Goal: Transaction & Acquisition: Purchase product/service

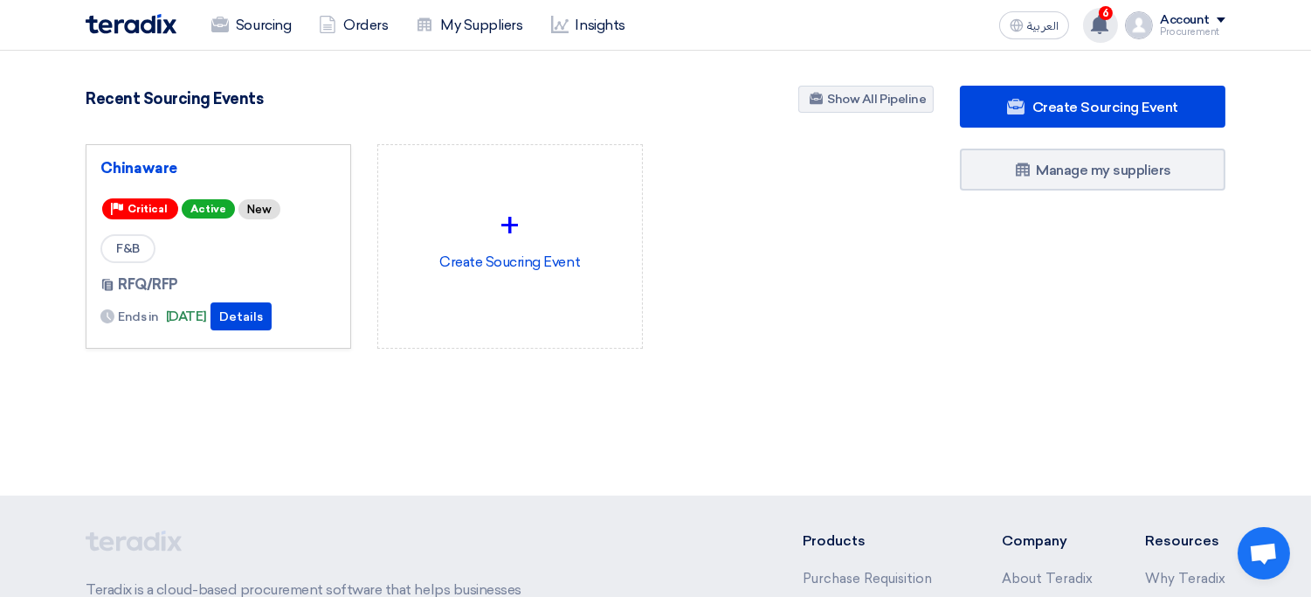
click at [1116, 32] on div "6 You have a new offer for 'Chinaware' request with total price '17000' 1 days …" at bounding box center [1100, 25] width 35 height 35
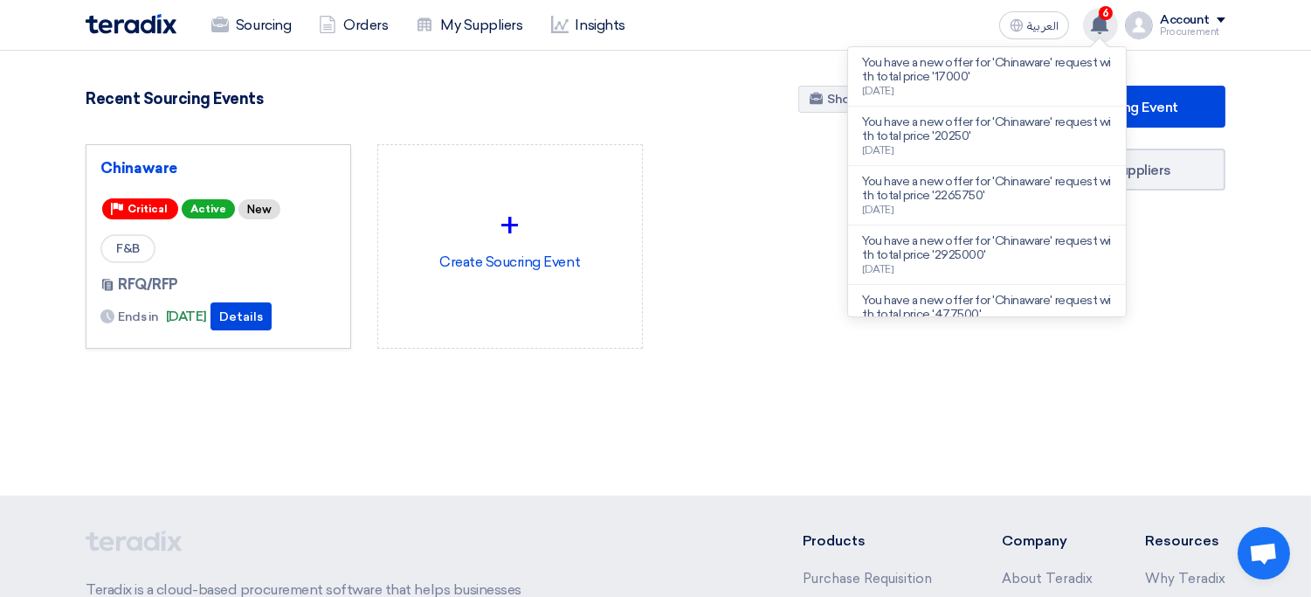
click at [1116, 32] on div "6 You have a new offer for 'Chinaware' request with total price '17000' 1 days …" at bounding box center [1100, 25] width 35 height 35
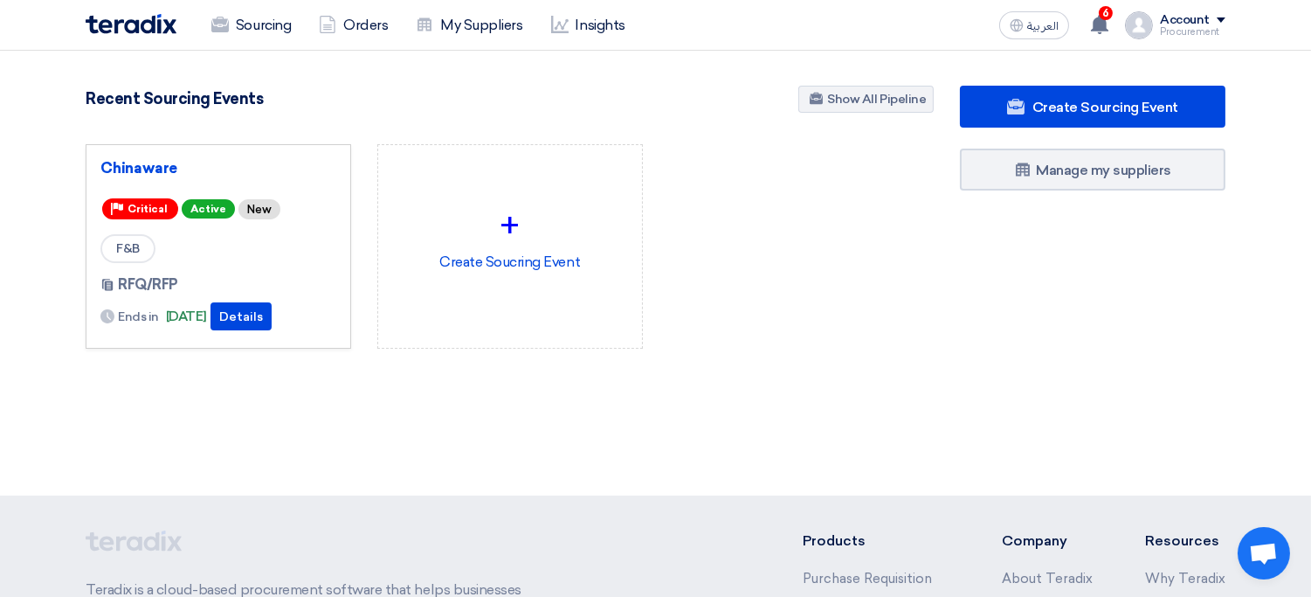
click at [1195, 24] on div "Account" at bounding box center [1185, 20] width 50 height 15
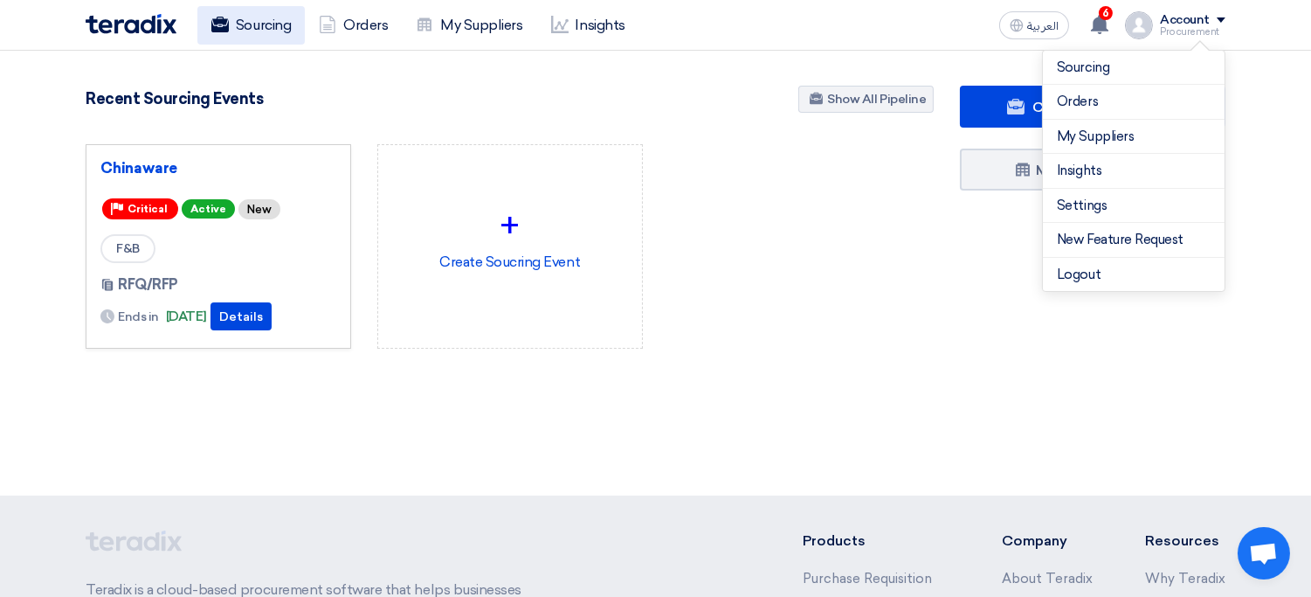
click at [264, 21] on link "Sourcing" at bounding box center [250, 25] width 107 height 38
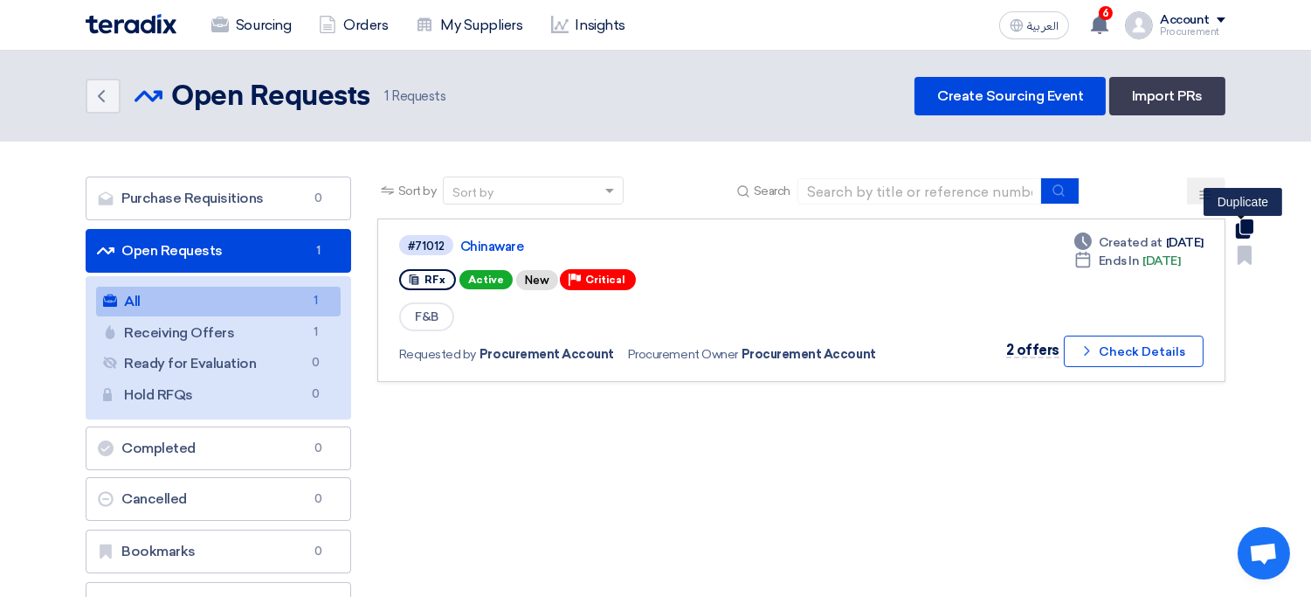
click at [1247, 231] on use at bounding box center [1244, 228] width 17 height 19
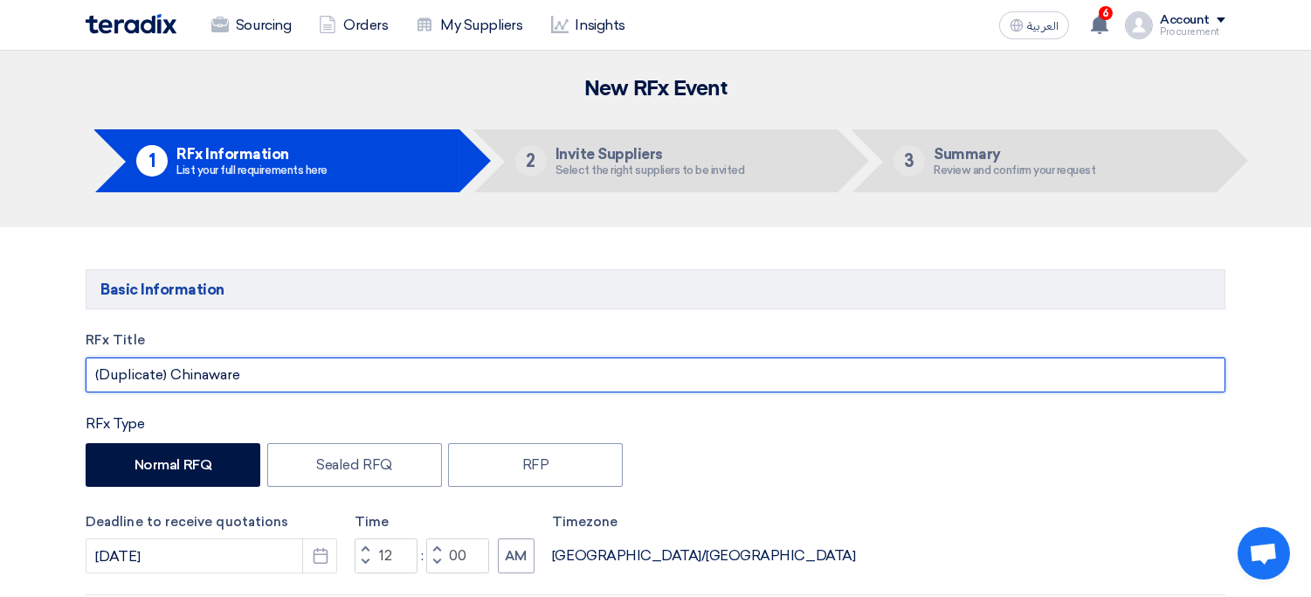
drag, startPoint x: 169, startPoint y: 378, endPoint x: 278, endPoint y: 411, distance: 113.0
click at [254, 388] on input "Chinaware" at bounding box center [656, 374] width 1140 height 35
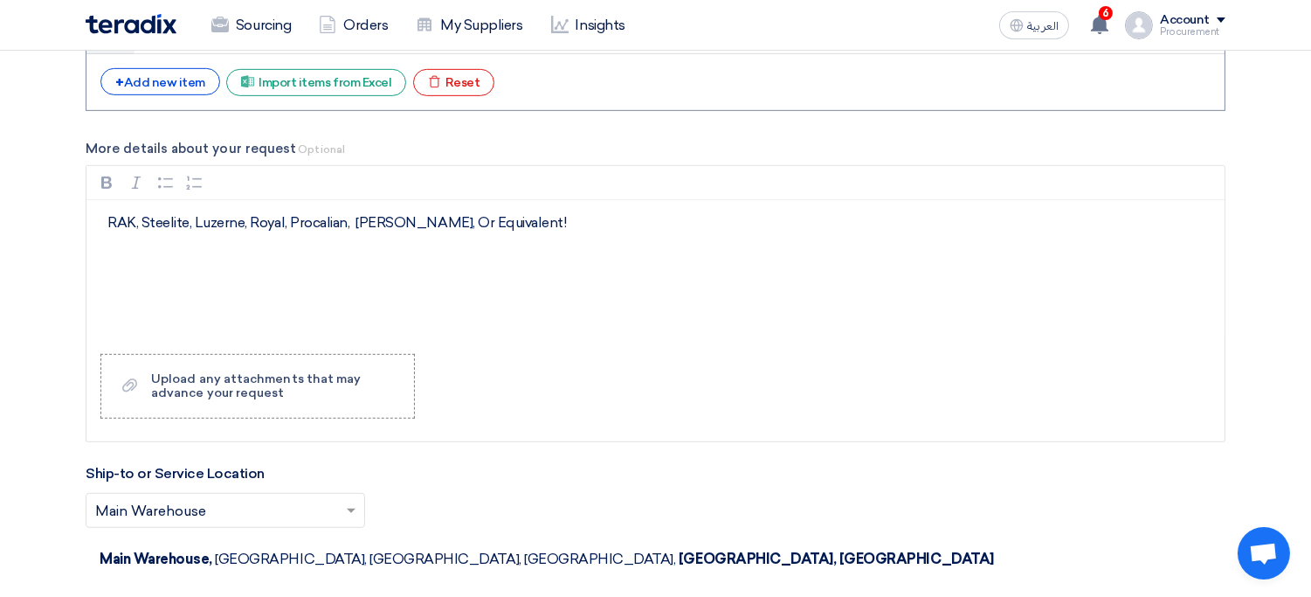
scroll to position [1664, 0]
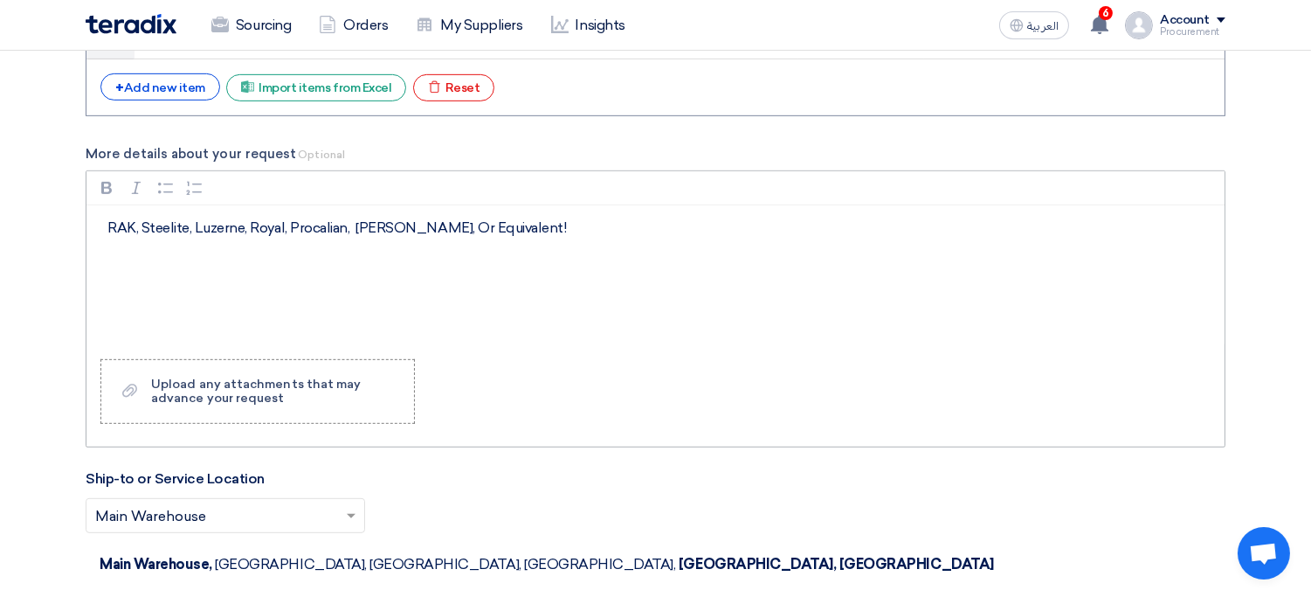
type input "Chinaware Items"
click at [451, 288] on div "RAK, Steelite, Luzerne, Royal, Procalian, Arthur Krupp, Or Equivalent!" at bounding box center [655, 275] width 1138 height 140
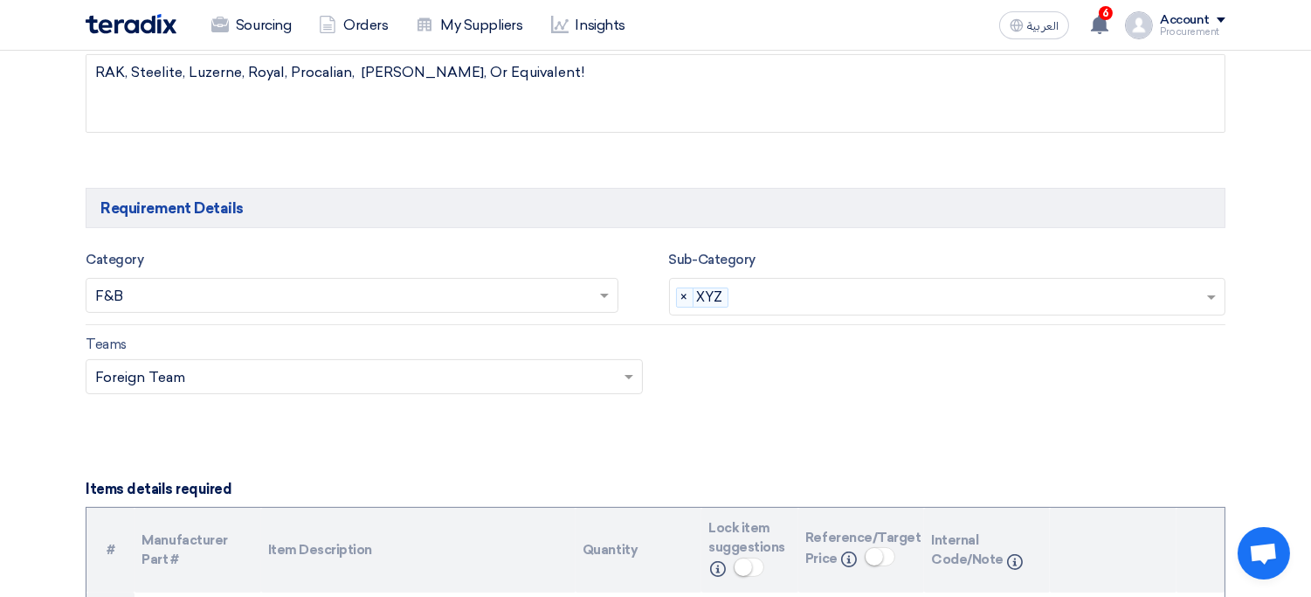
scroll to position [845, 0]
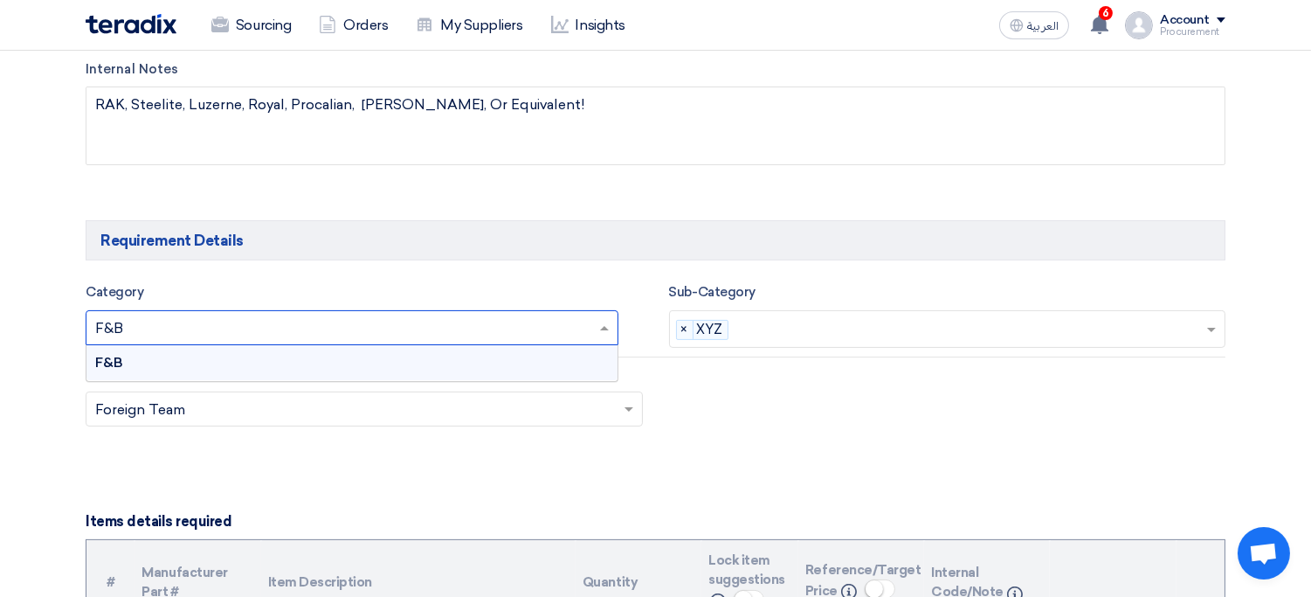
click at [299, 315] on input "text" at bounding box center [343, 329] width 496 height 29
click at [300, 365] on div "F&B" at bounding box center [351, 362] width 531 height 35
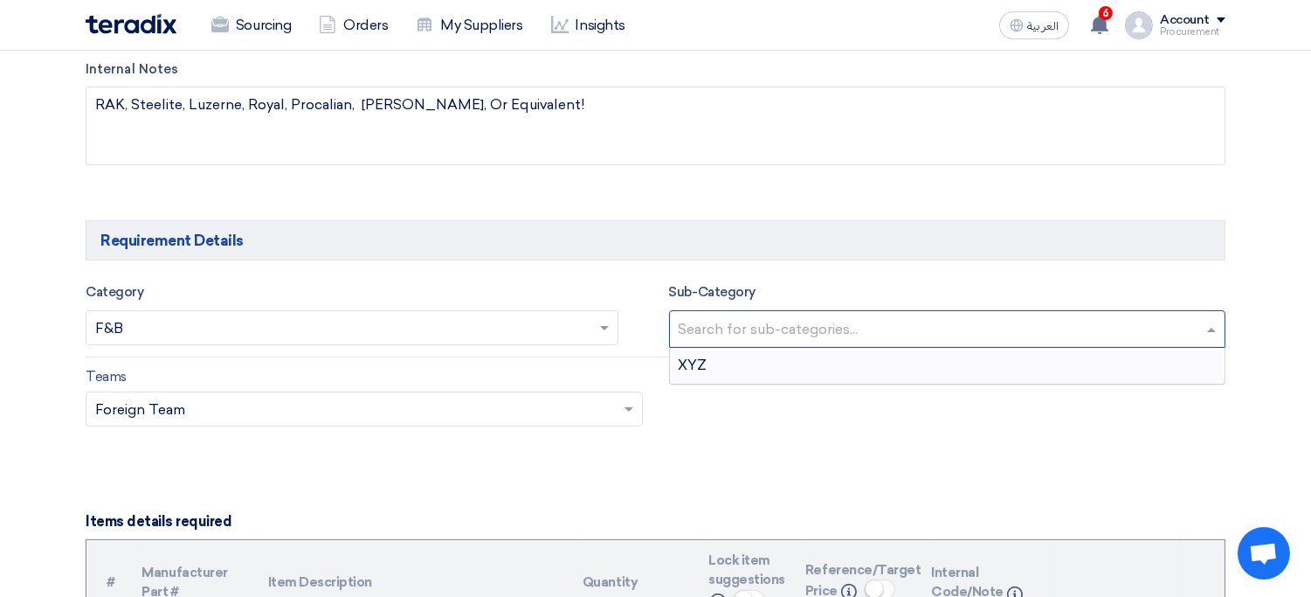
click at [763, 342] on input "text" at bounding box center [950, 330] width 542 height 29
click at [726, 366] on div "XYZ" at bounding box center [948, 365] width 556 height 35
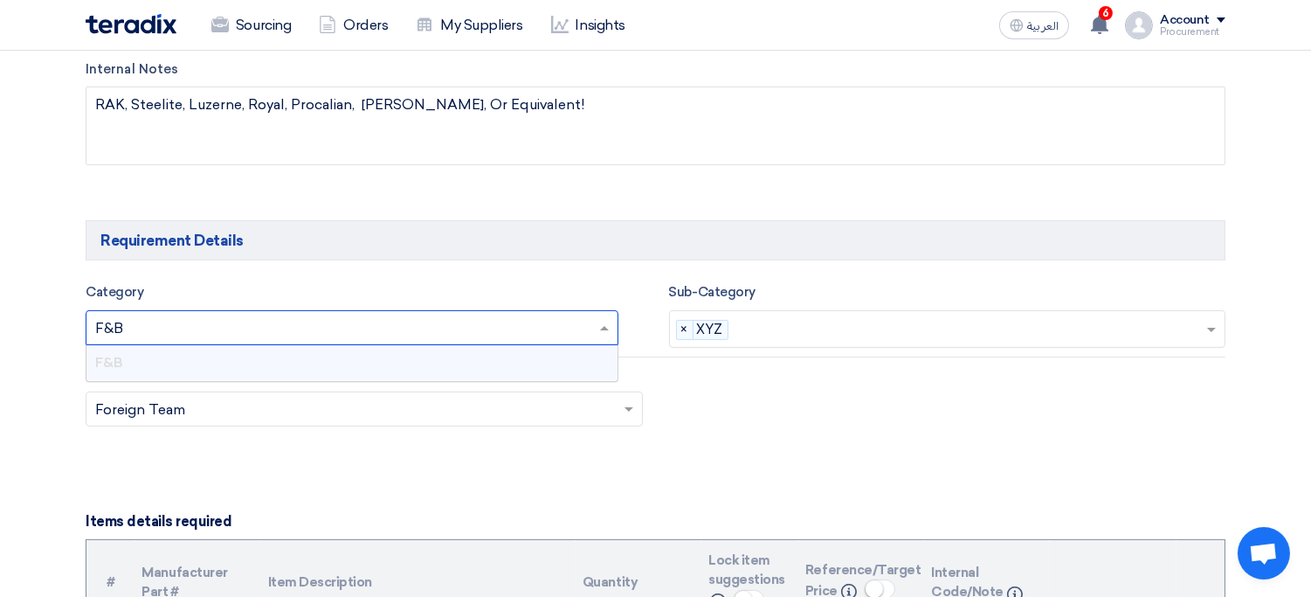
click at [380, 323] on input "text" at bounding box center [343, 329] width 496 height 29
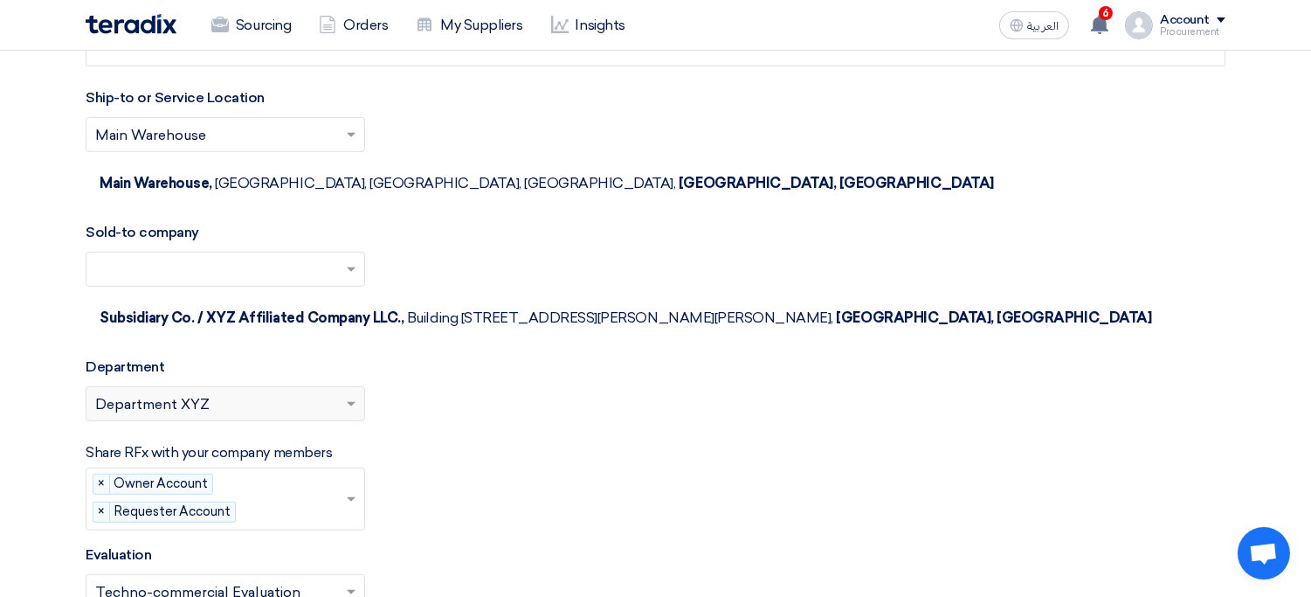
scroll to position [2112, 0]
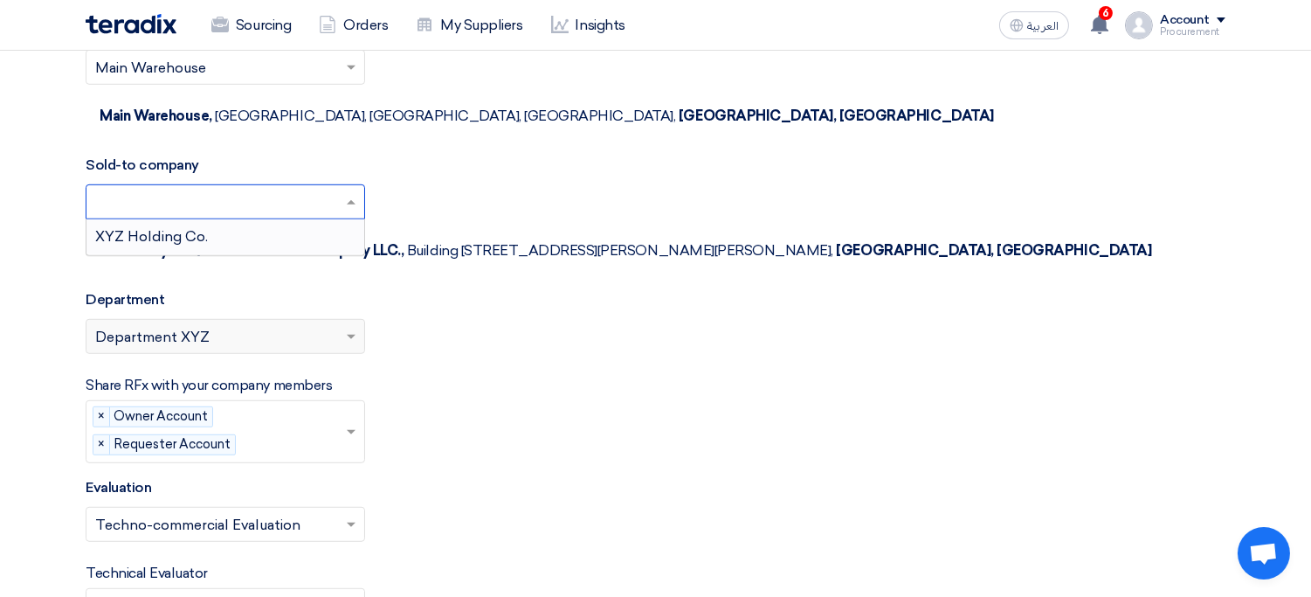
click at [243, 190] on input "text" at bounding box center [216, 204] width 243 height 29
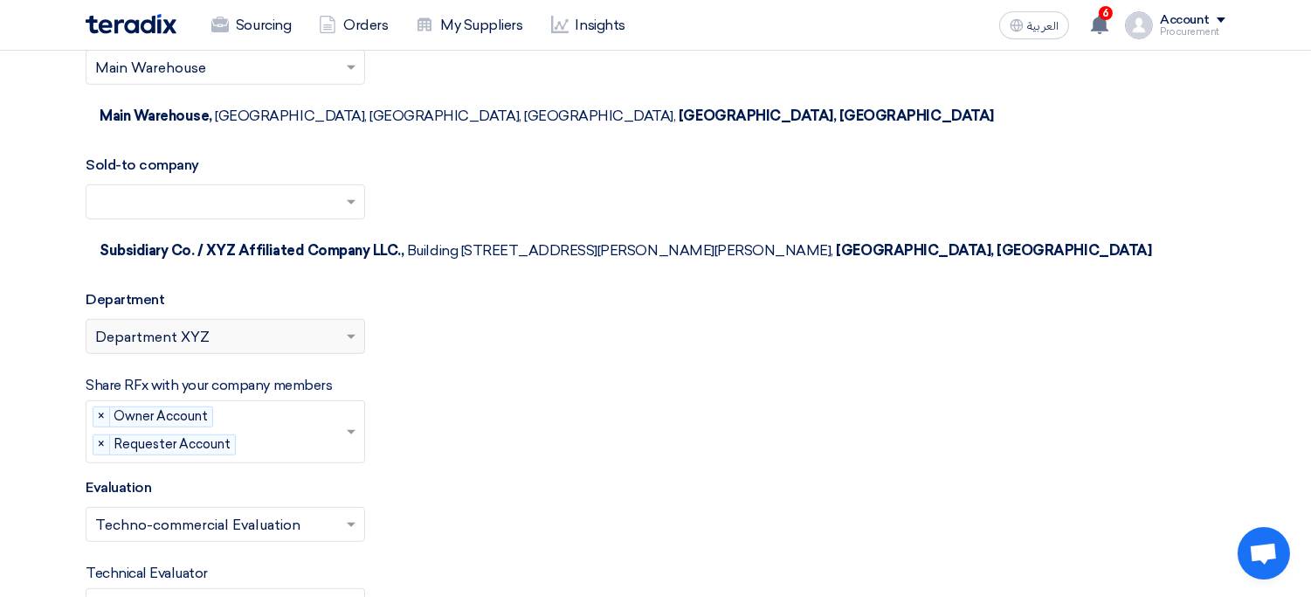
click at [157, 190] on input "text" at bounding box center [216, 204] width 243 height 29
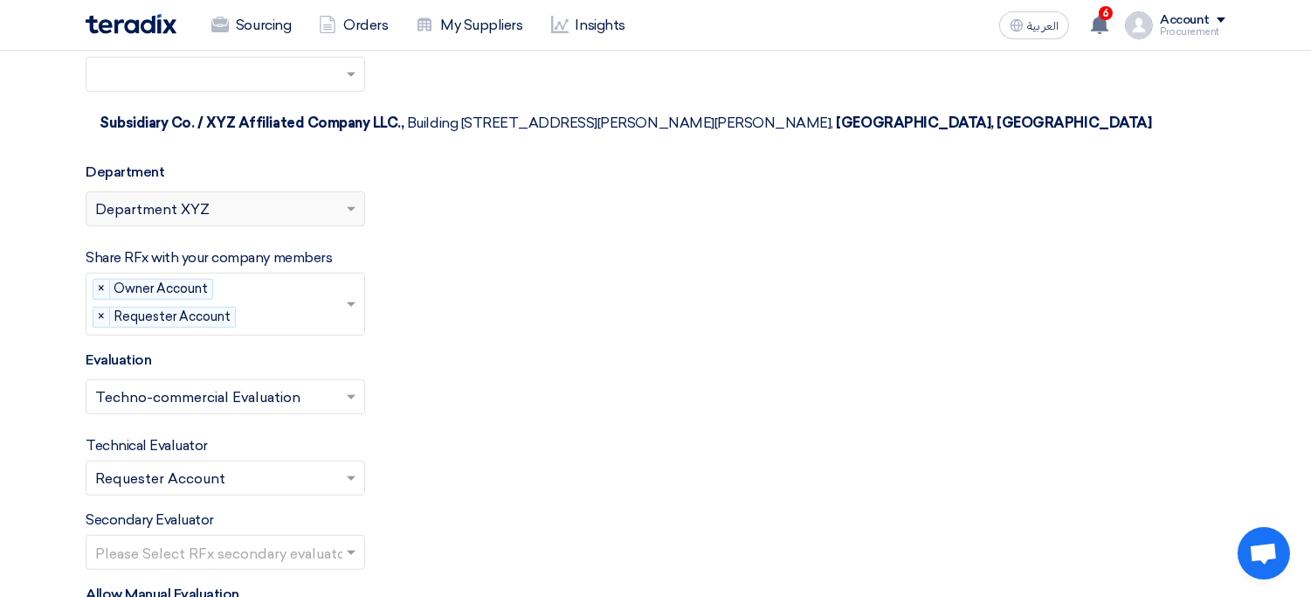
scroll to position [2226, 0]
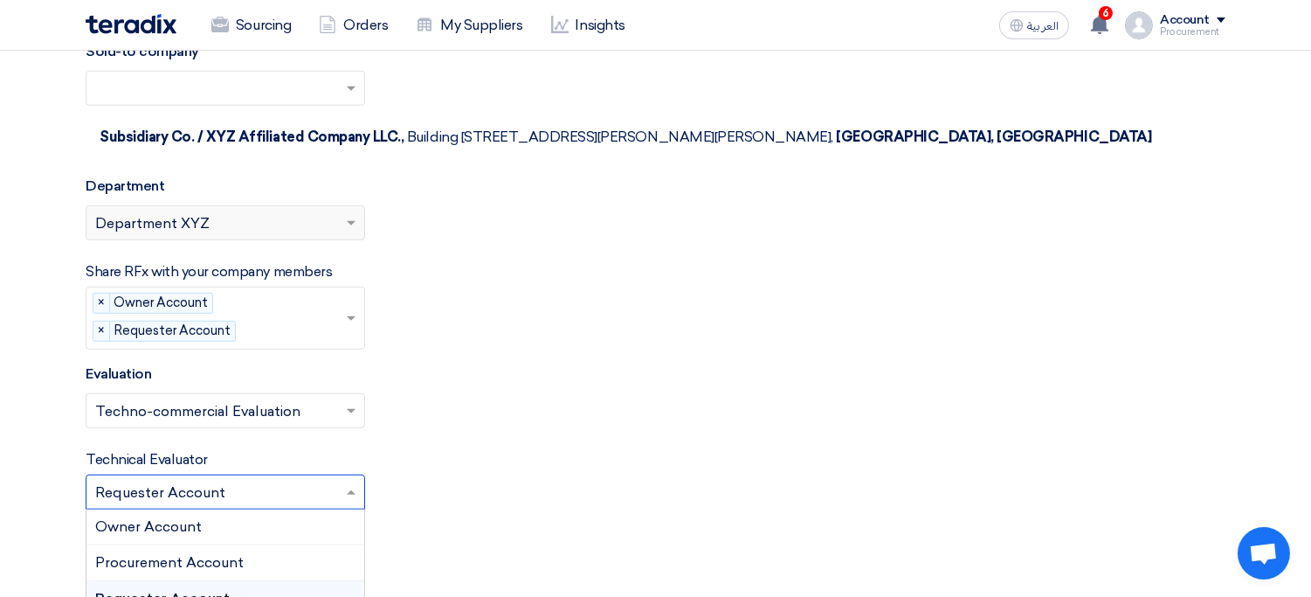
click at [240, 479] on input "text" at bounding box center [216, 493] width 243 height 29
click at [197, 590] on span "Requester Account" at bounding box center [162, 598] width 135 height 17
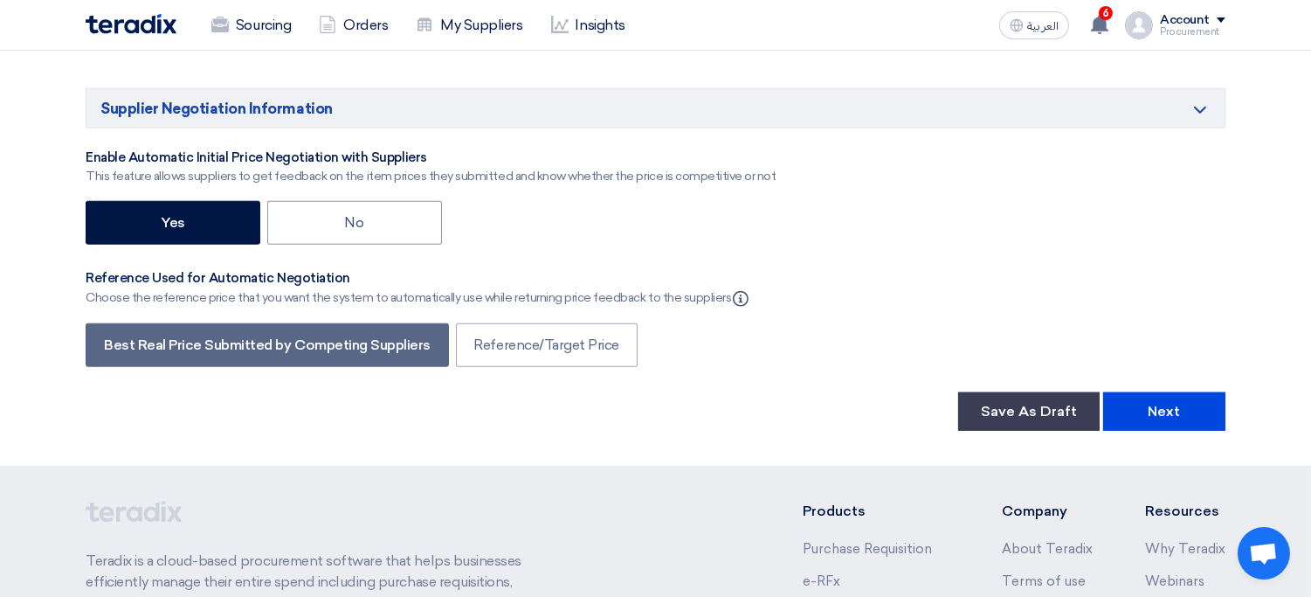
scroll to position [3128, 0]
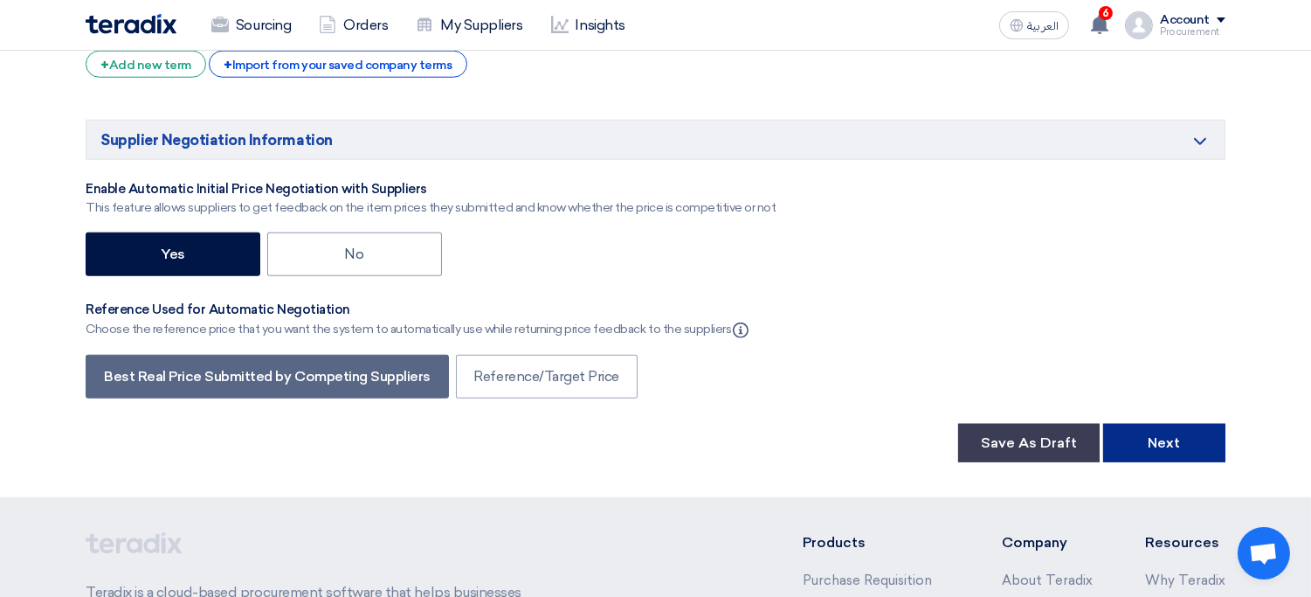
click at [1170, 424] on button "Next" at bounding box center [1164, 443] width 122 height 38
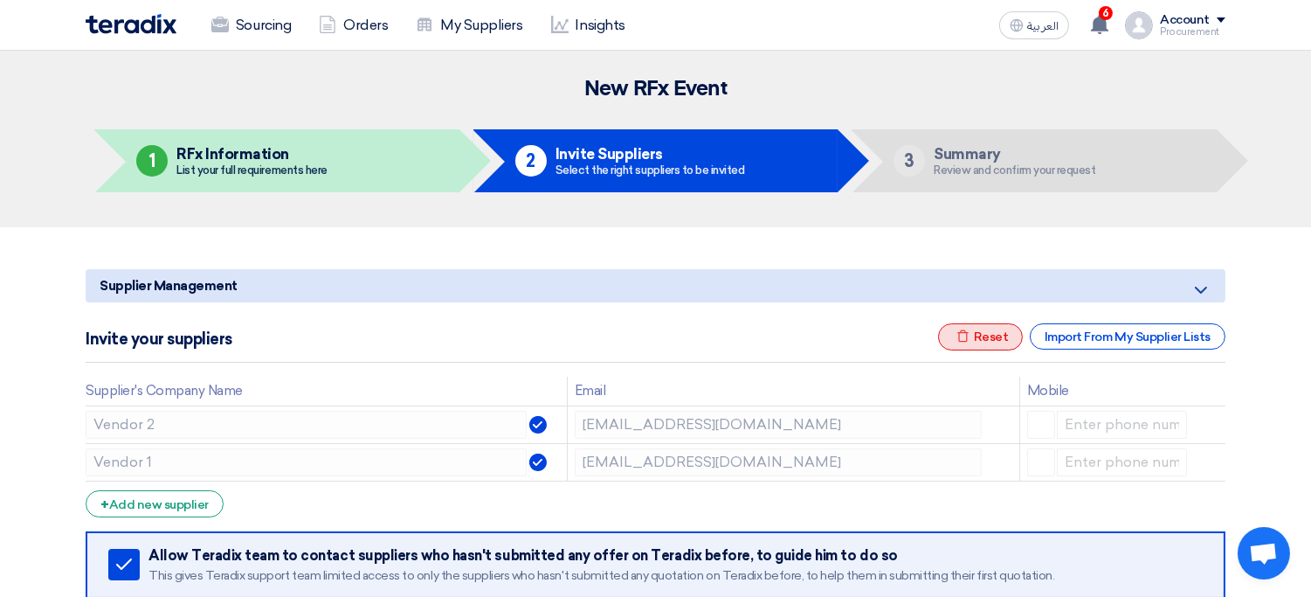
click at [972, 343] on div "Excel file Reset" at bounding box center [981, 336] width 86 height 27
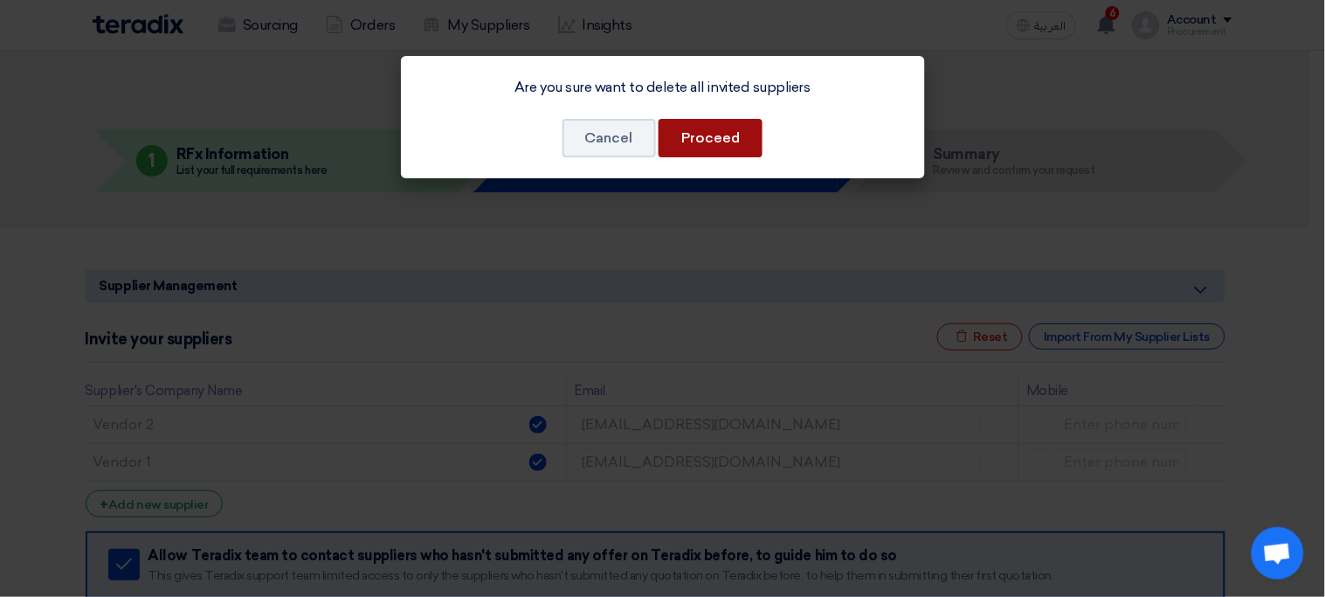
click at [721, 145] on button "Proceed" at bounding box center [711, 138] width 104 height 38
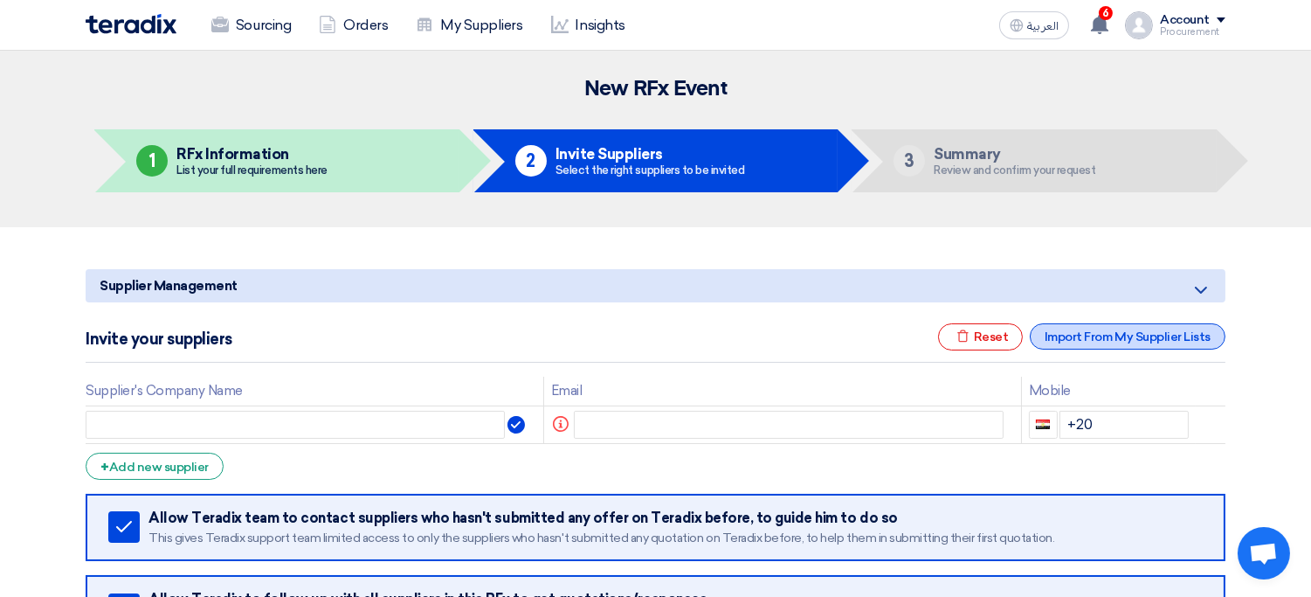
click at [1109, 333] on div "Import From My Supplier Lists" at bounding box center [1128, 336] width 196 height 26
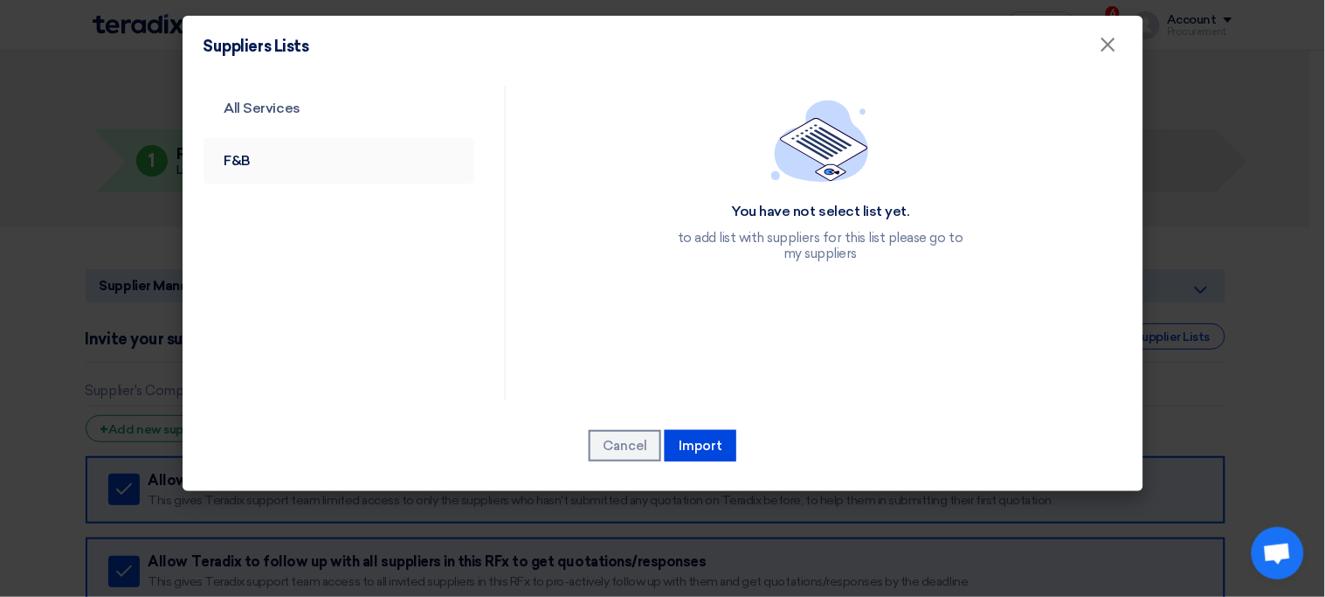
click at [362, 156] on link "F&B" at bounding box center [340, 160] width 272 height 45
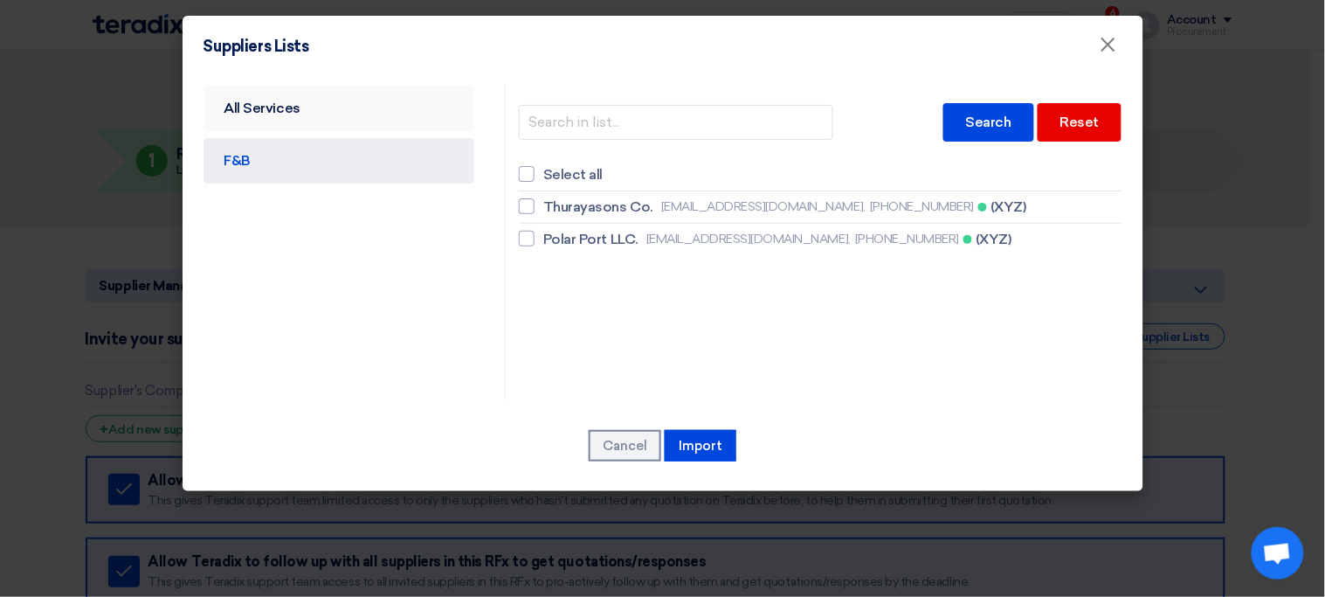
click at [323, 115] on link "All Services" at bounding box center [340, 108] width 272 height 45
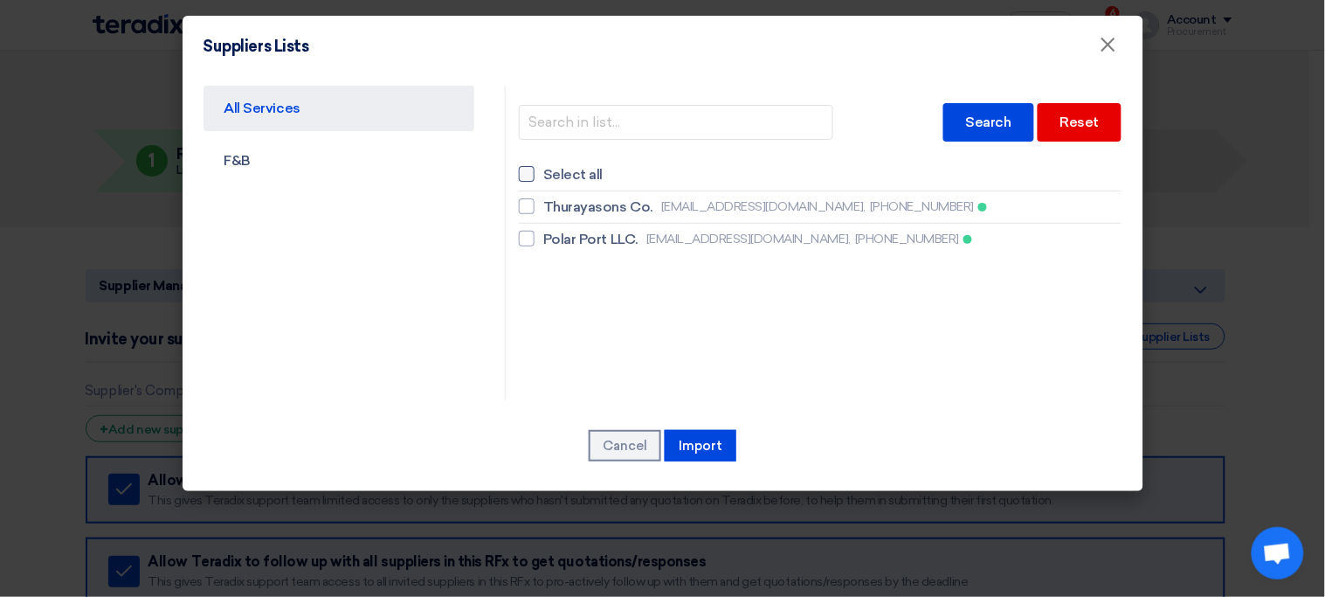
click at [558, 171] on span "Select all" at bounding box center [572, 174] width 59 height 21
click at [555, 171] on input "Select all" at bounding box center [548, 174] width 11 height 11
checkbox input "true"
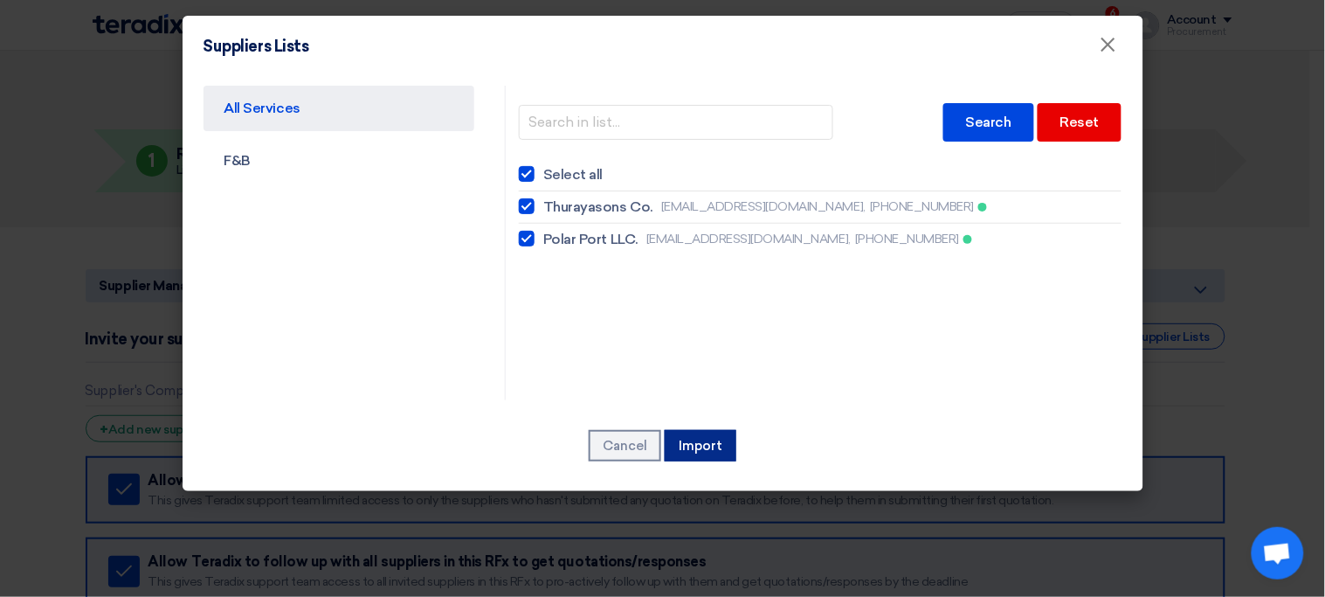
click at [712, 456] on button "Import" at bounding box center [701, 445] width 72 height 31
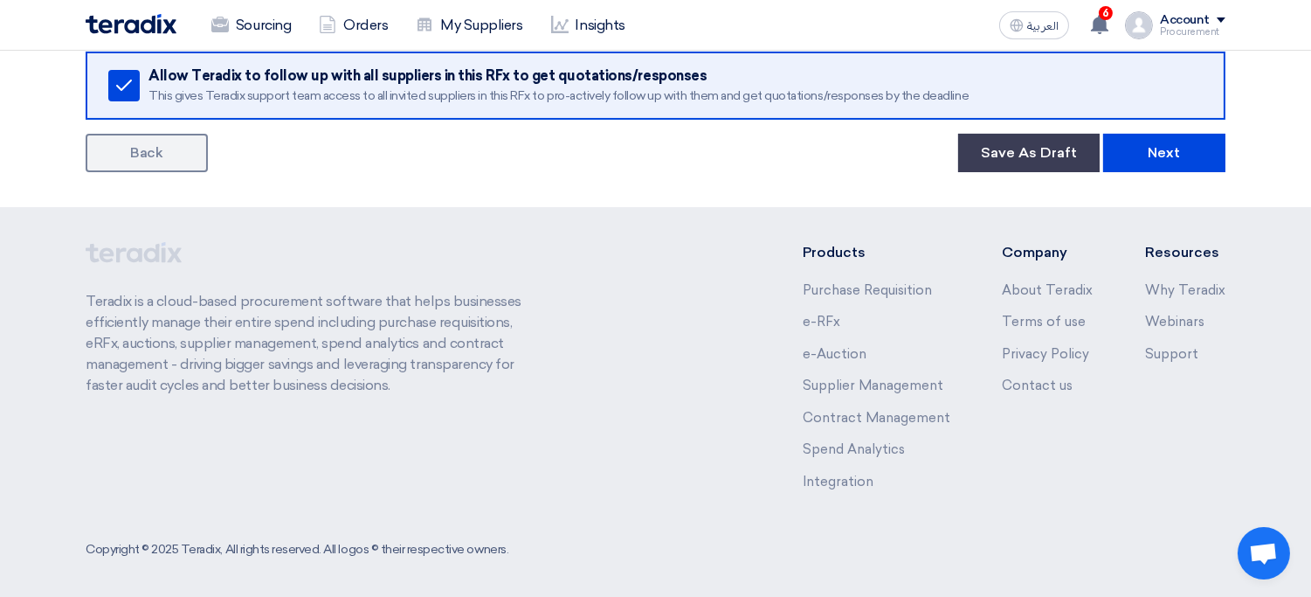
scroll to position [552, 0]
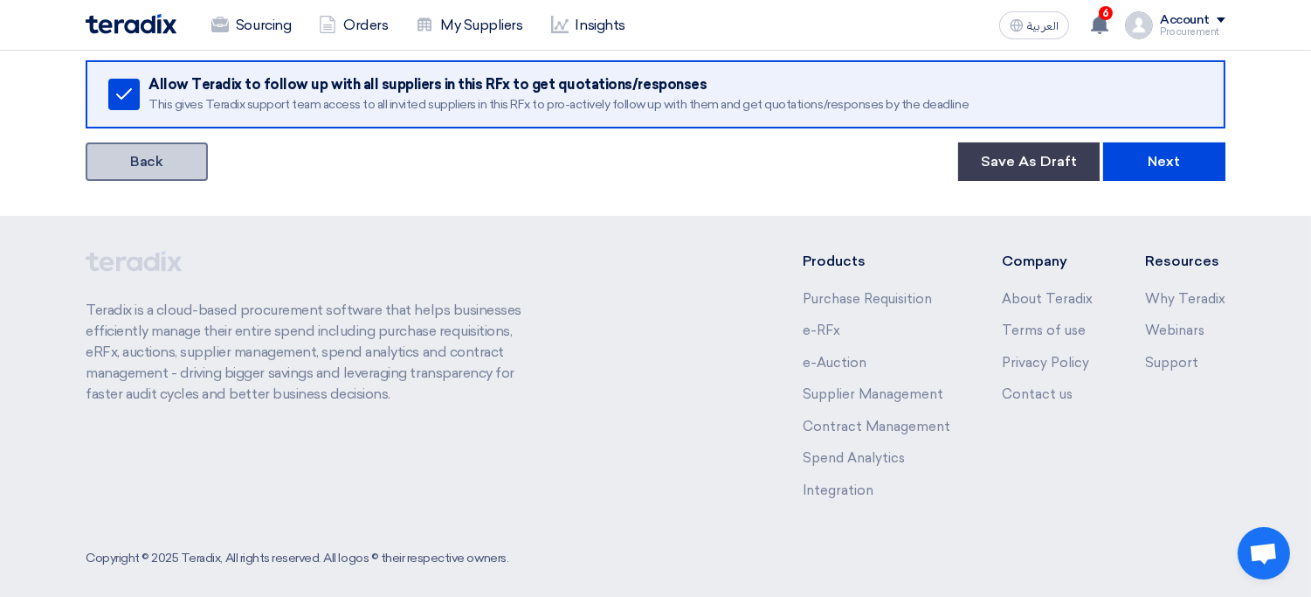
click at [150, 170] on link "Back" at bounding box center [147, 161] width 122 height 38
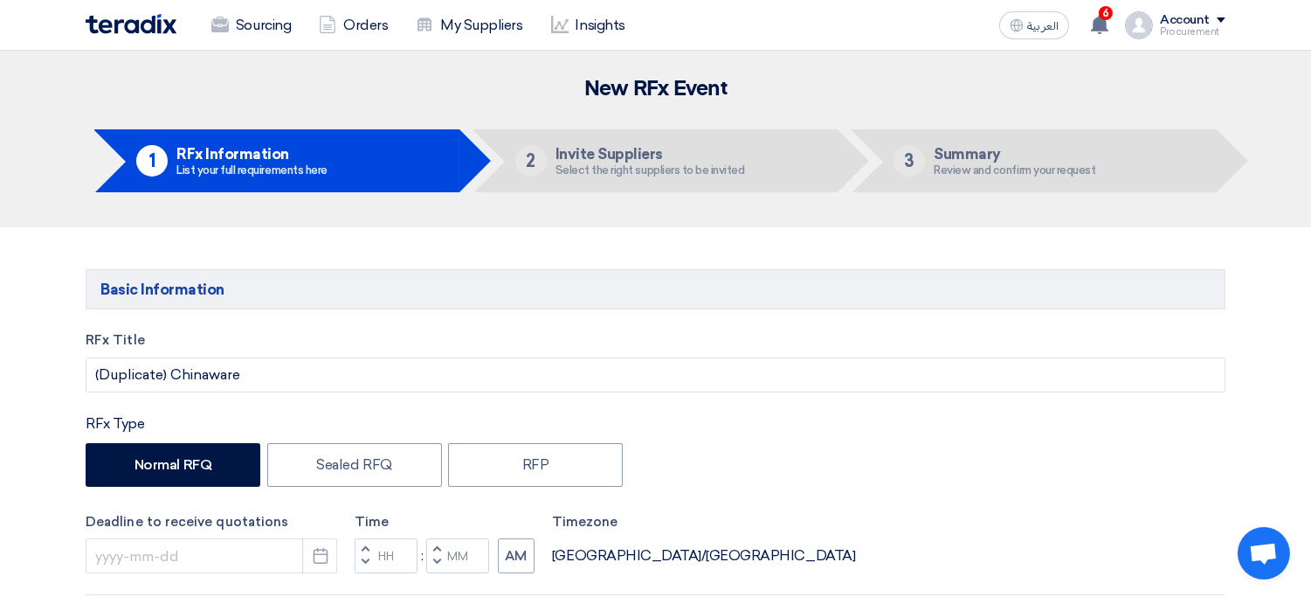
type input "8/31/2025"
type input "12"
type input "00"
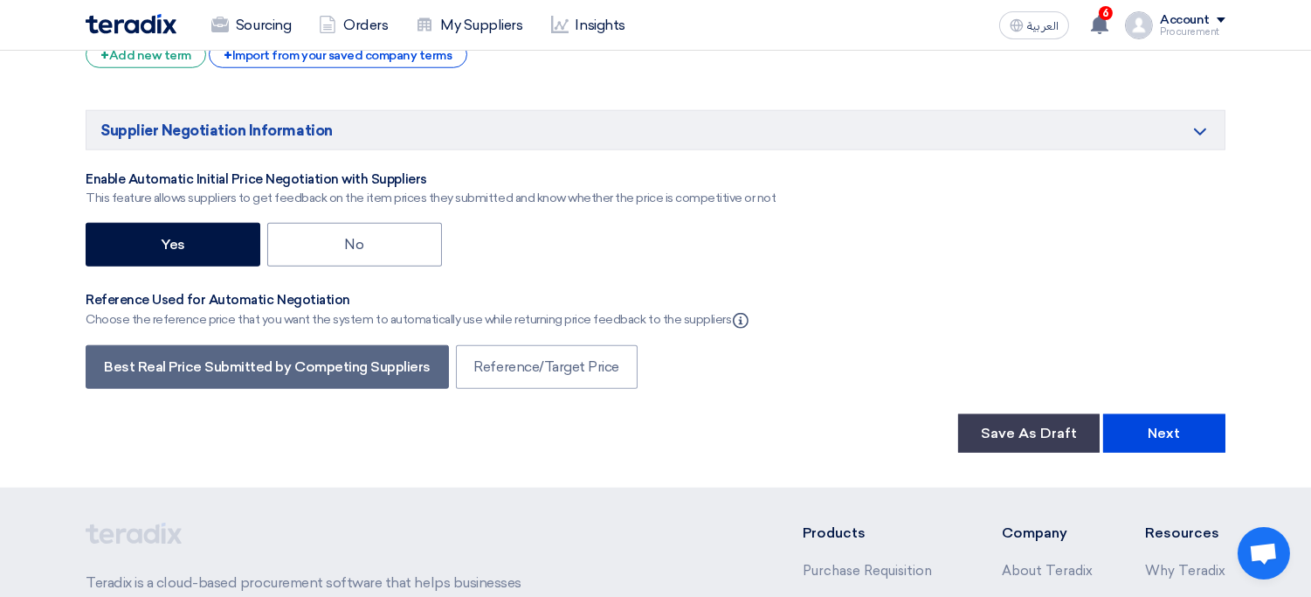
scroll to position [3382, 0]
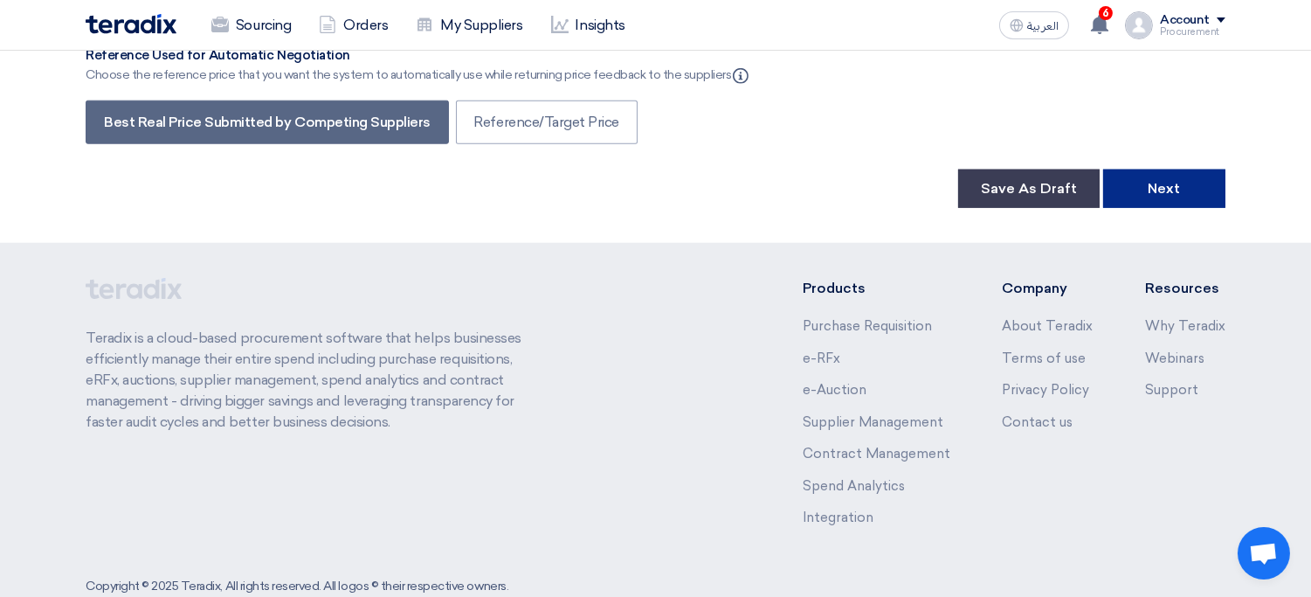
click at [1199, 169] on button "Next" at bounding box center [1164, 188] width 122 height 38
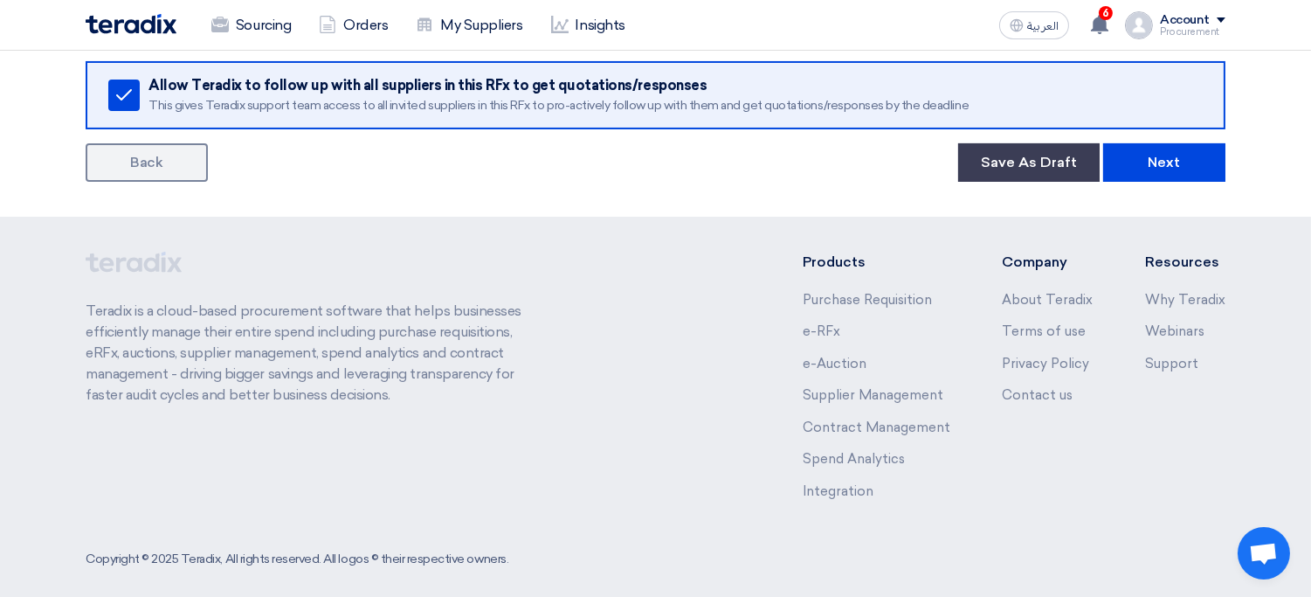
scroll to position [550, 0]
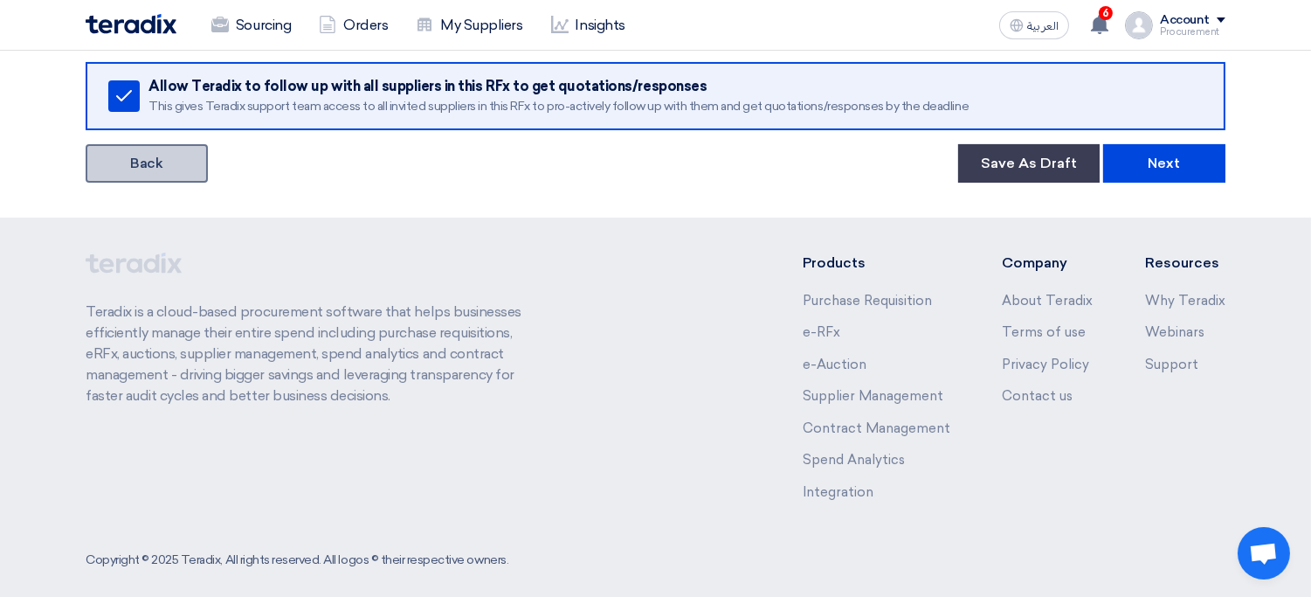
click at [180, 160] on link "Back" at bounding box center [147, 163] width 122 height 38
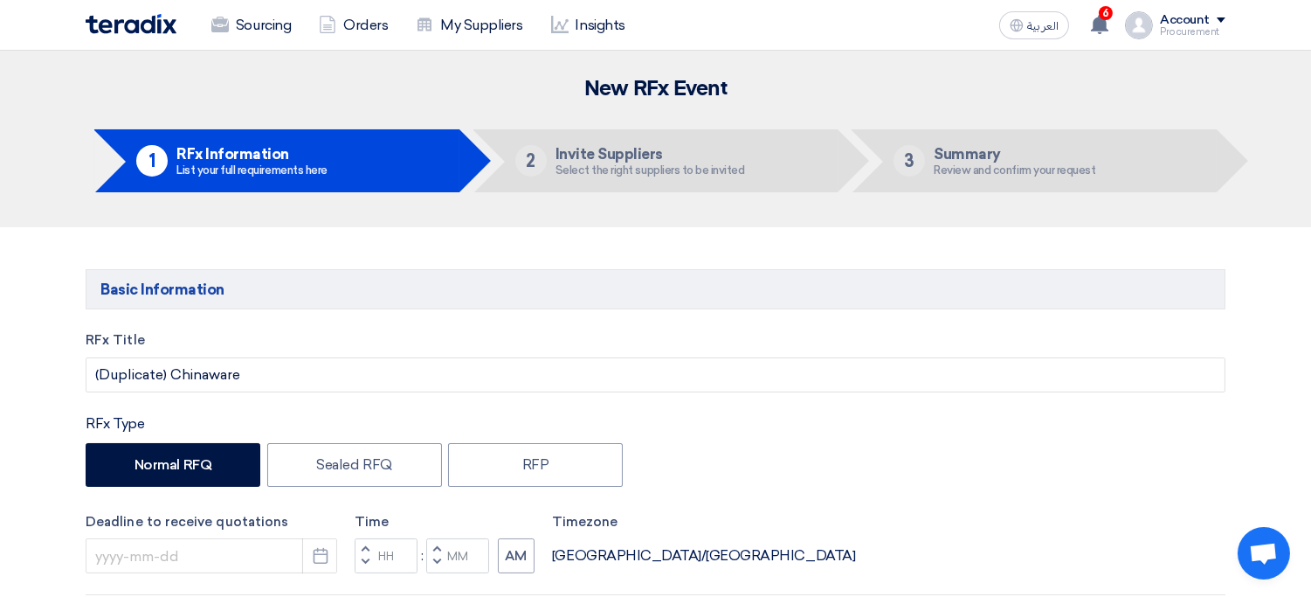
type input "8/31/2025"
type input "12"
type input "00"
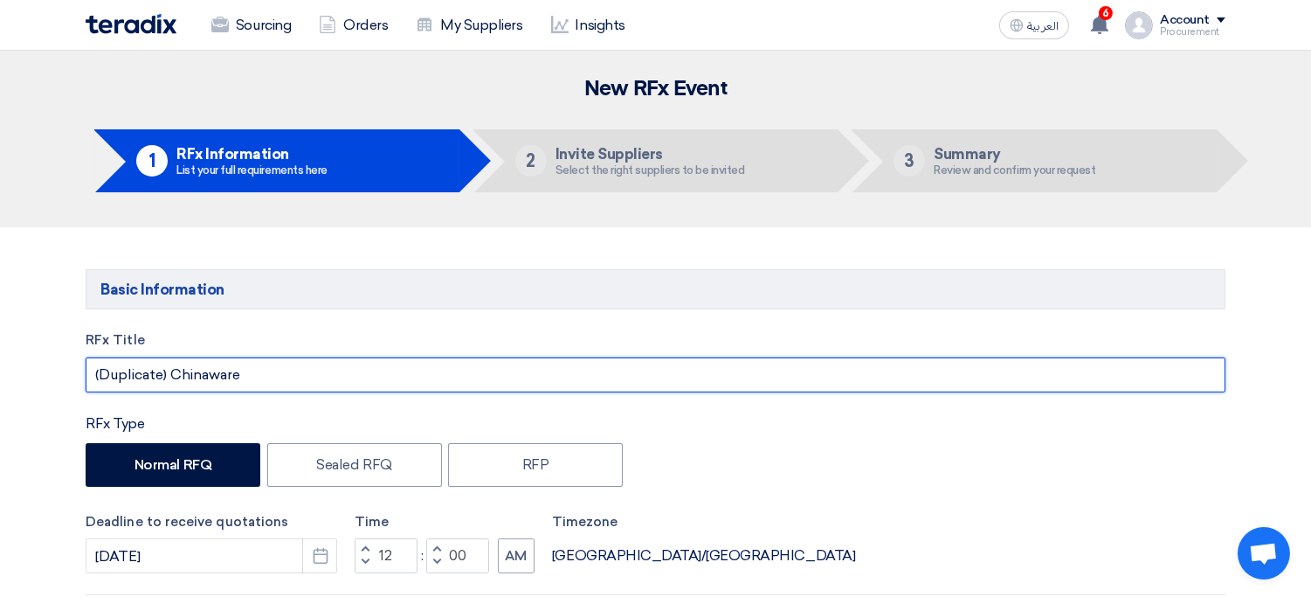
click at [177, 375] on input "(Duplicate) Chinaware" at bounding box center [656, 374] width 1140 height 35
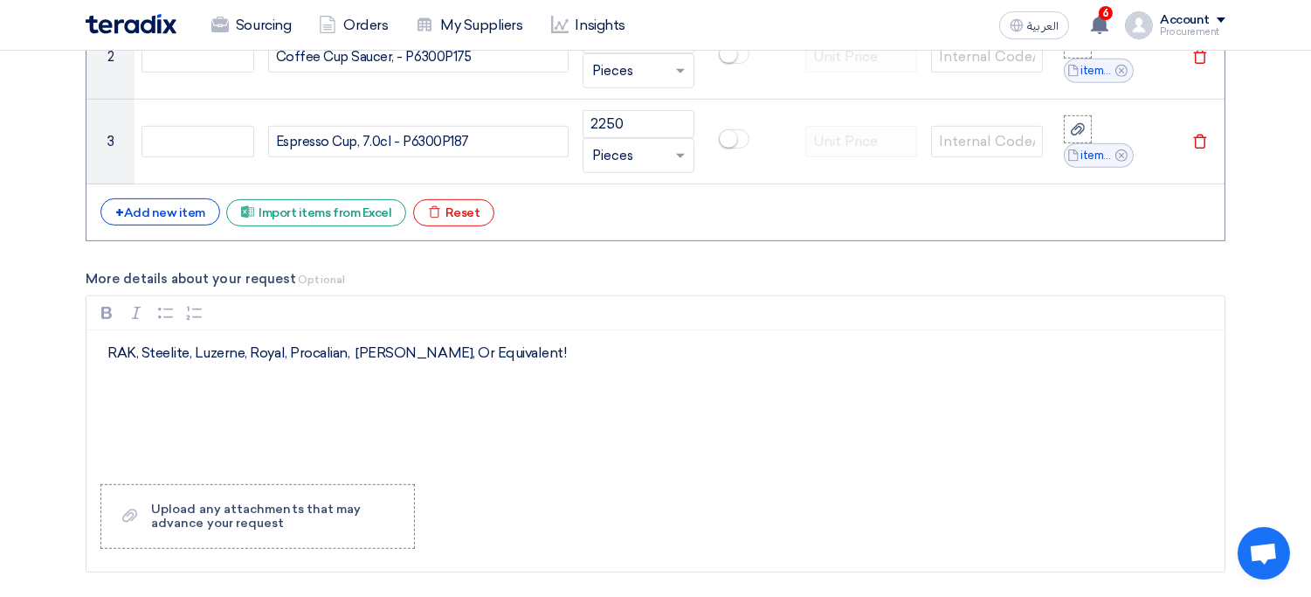
scroll to position [1826, 0]
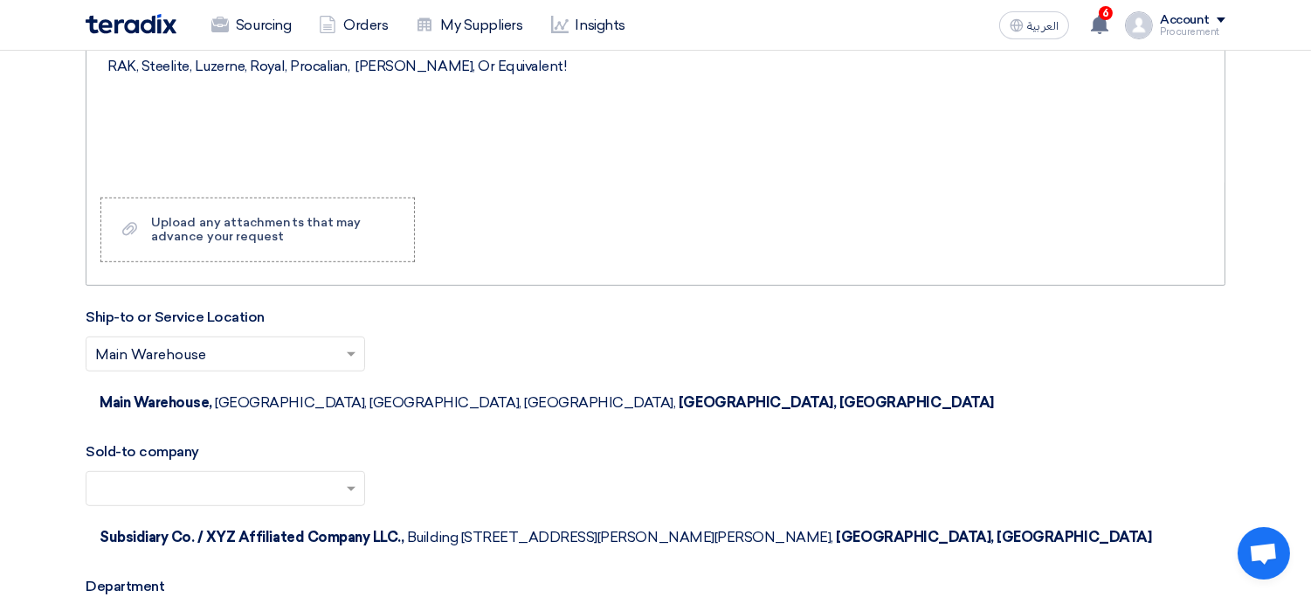
type input "Chinaware Items"
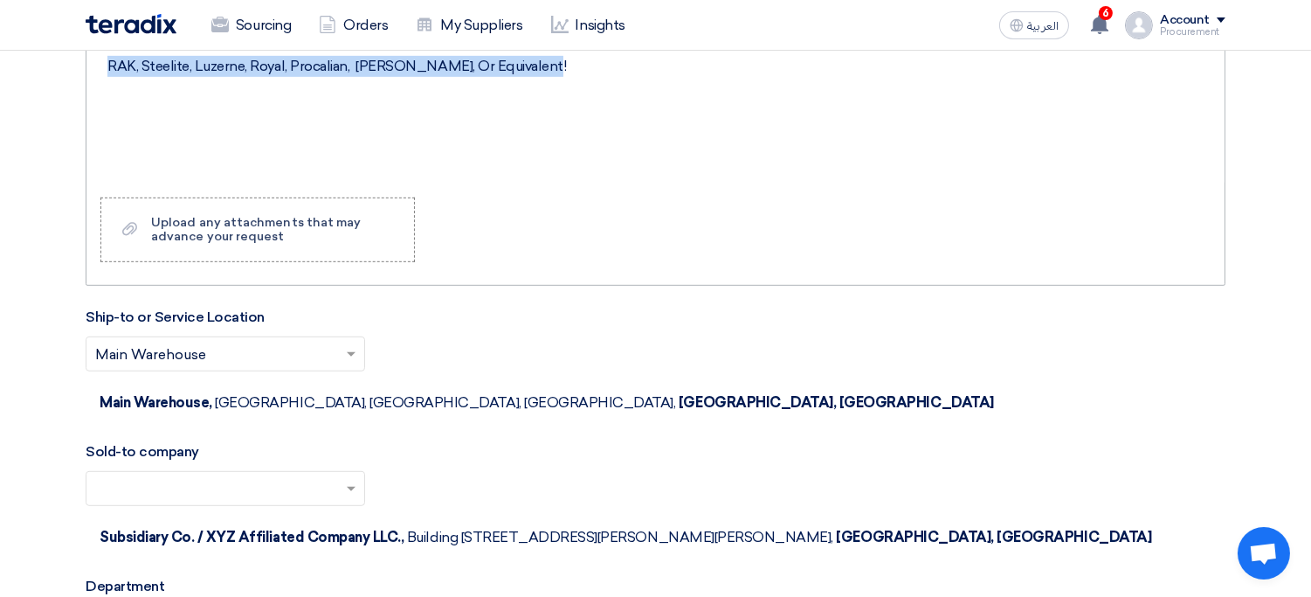
click at [356, 143] on div "RAK, Steelite, Luzerne, Royal, Procalian, [PERSON_NAME], Or Equivalent!" at bounding box center [655, 114] width 1138 height 140
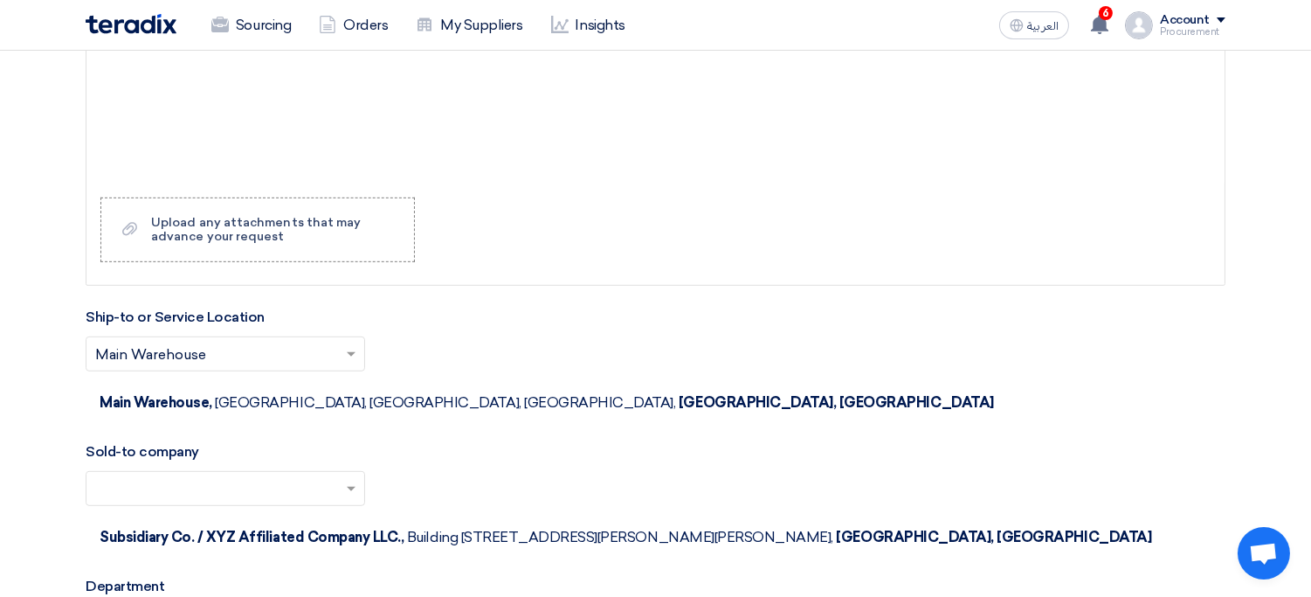
click at [244, 476] on input "text" at bounding box center [216, 490] width 243 height 29
click at [51, 403] on section "Basic Information RFx Title Chinaware Items RFx Type Normal RFQ Sealed RFQ RFP …" at bounding box center [655, 101] width 1311 height 3398
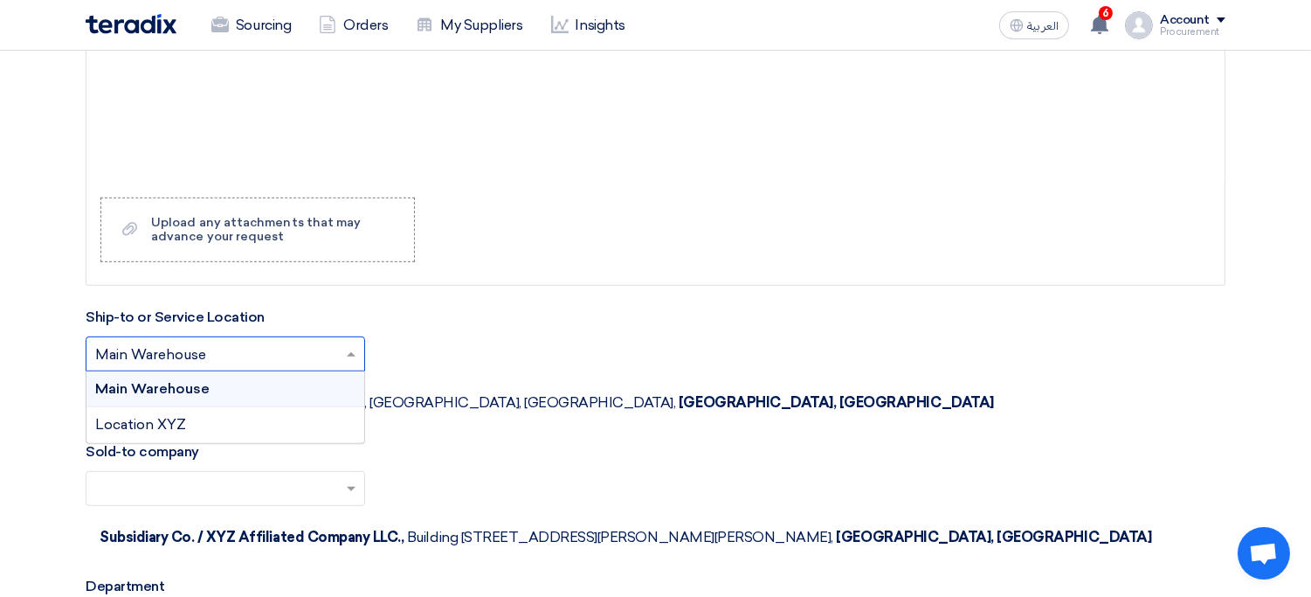
click at [185, 369] on input "text" at bounding box center [216, 356] width 243 height 29
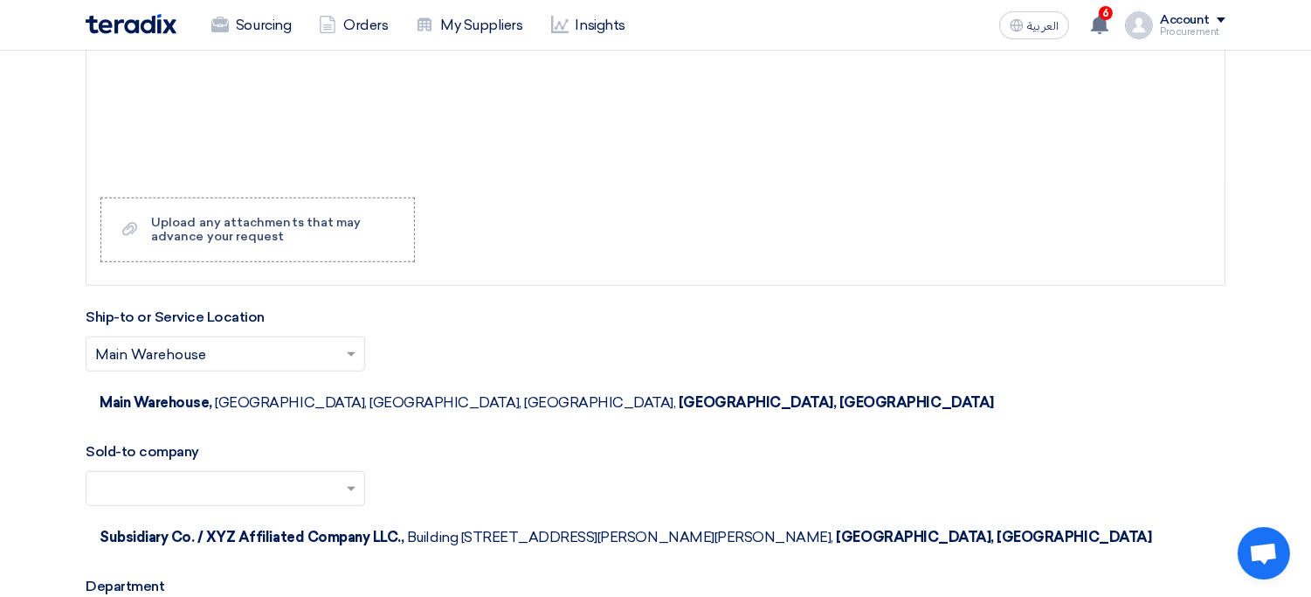
click at [52, 431] on section "Basic Information RFx Title Chinaware Items RFx Type Normal RFQ Sealed RFQ RFP …" at bounding box center [655, 101] width 1311 height 3398
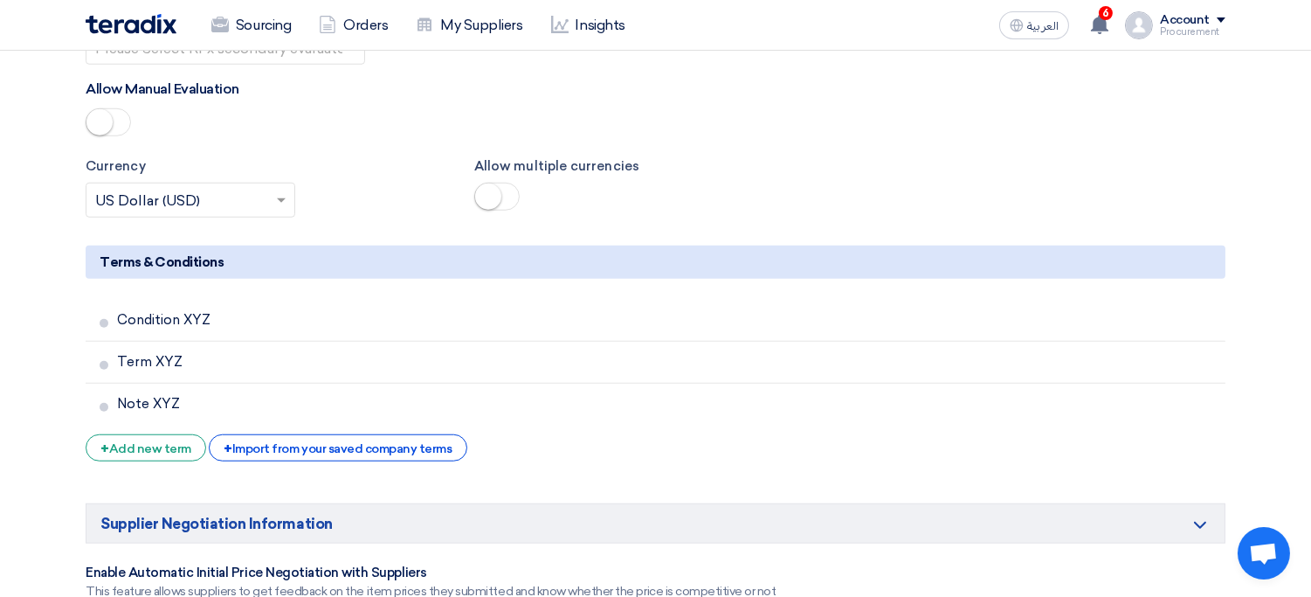
scroll to position [0, 0]
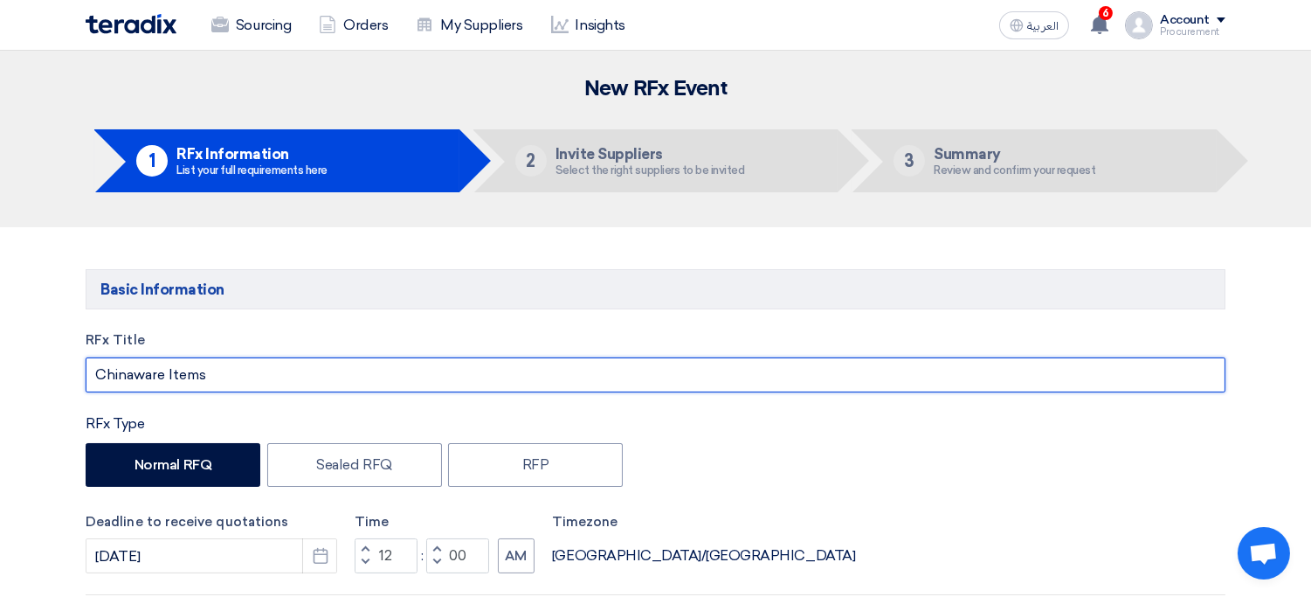
click at [252, 378] on input "Chinaware Items" at bounding box center [656, 374] width 1140 height 35
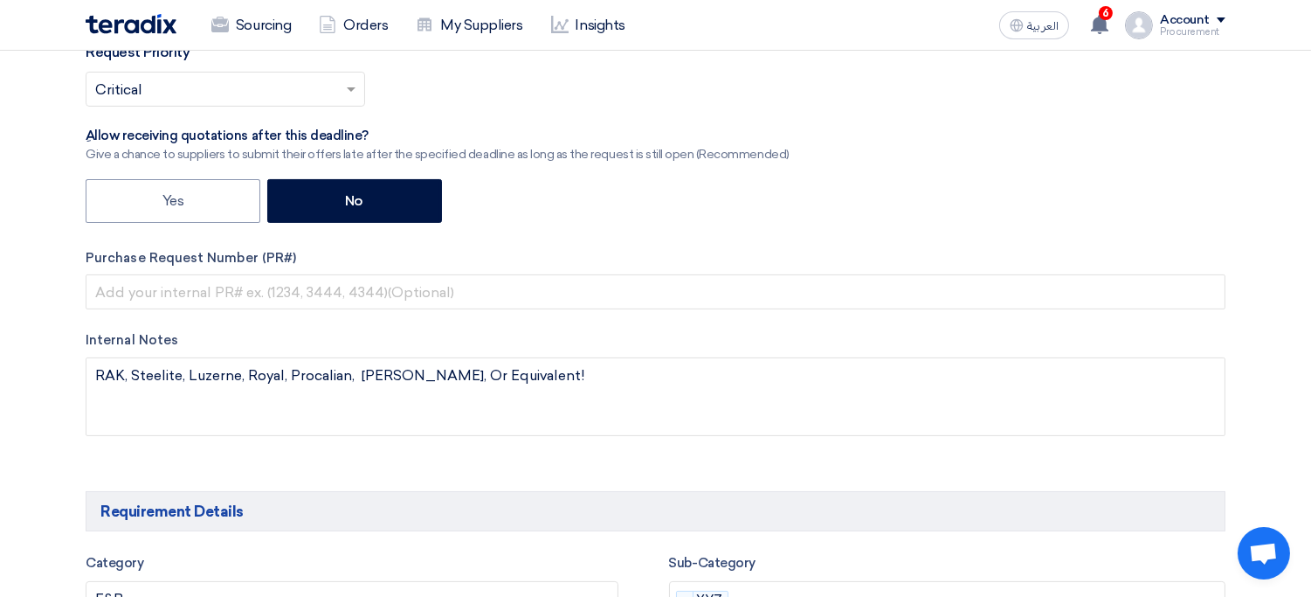
scroll to position [576, 0]
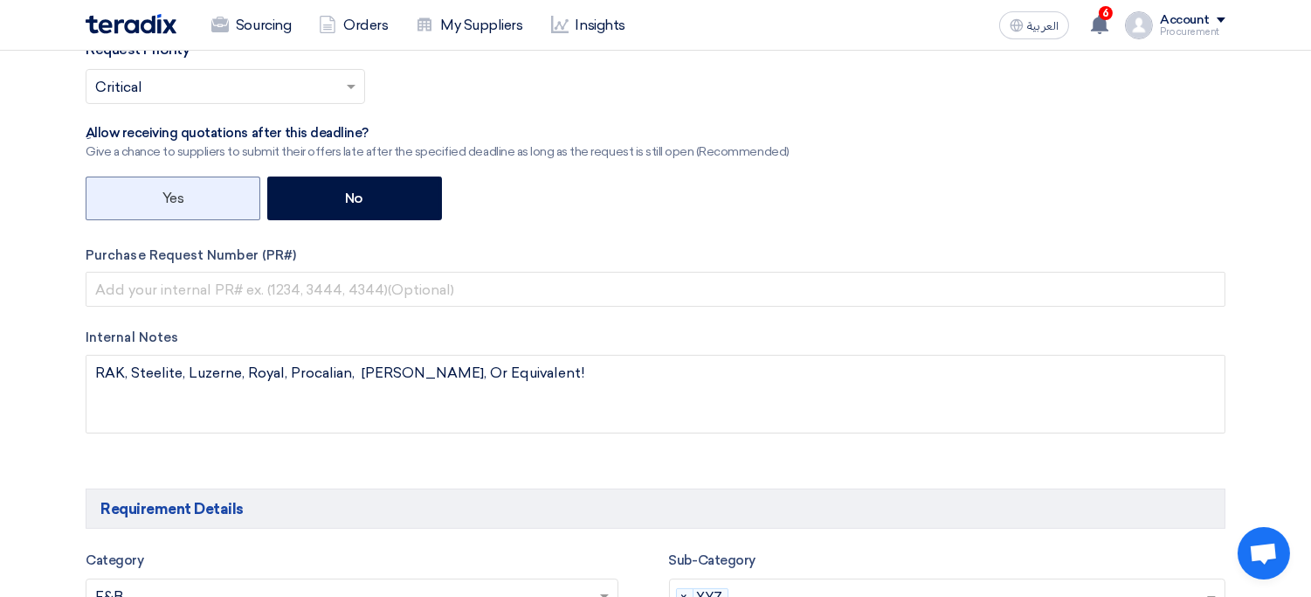
click at [245, 204] on label "Yes" at bounding box center [173, 198] width 175 height 44
click at [174, 203] on input "Yes" at bounding box center [167, 196] width 11 height 11
radio input "true"
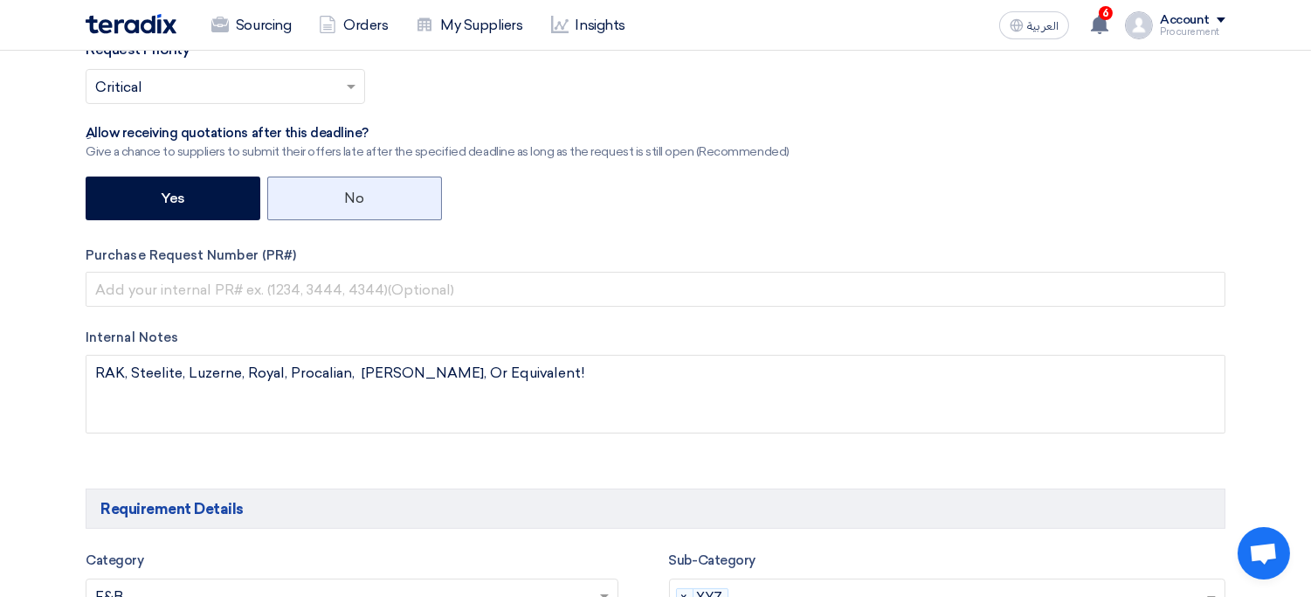
click at [337, 211] on label "No" at bounding box center [354, 198] width 175 height 44
click at [345, 203] on input "No" at bounding box center [350, 196] width 11 height 11
radio input "true"
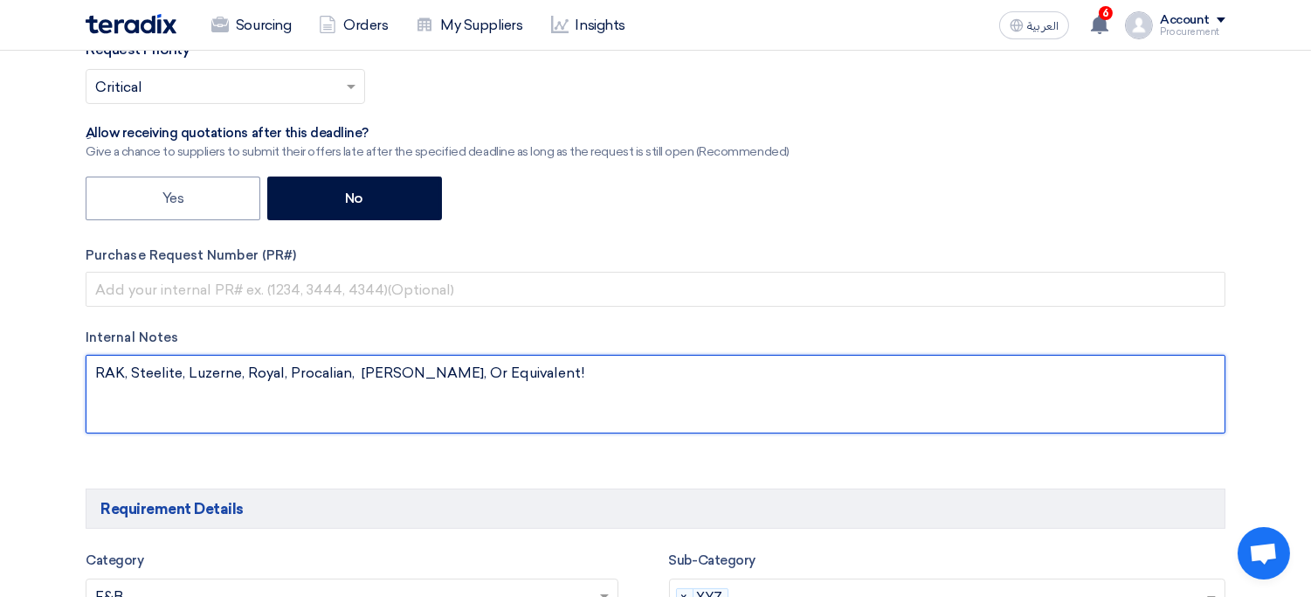
click at [359, 397] on textarea at bounding box center [656, 394] width 1140 height 79
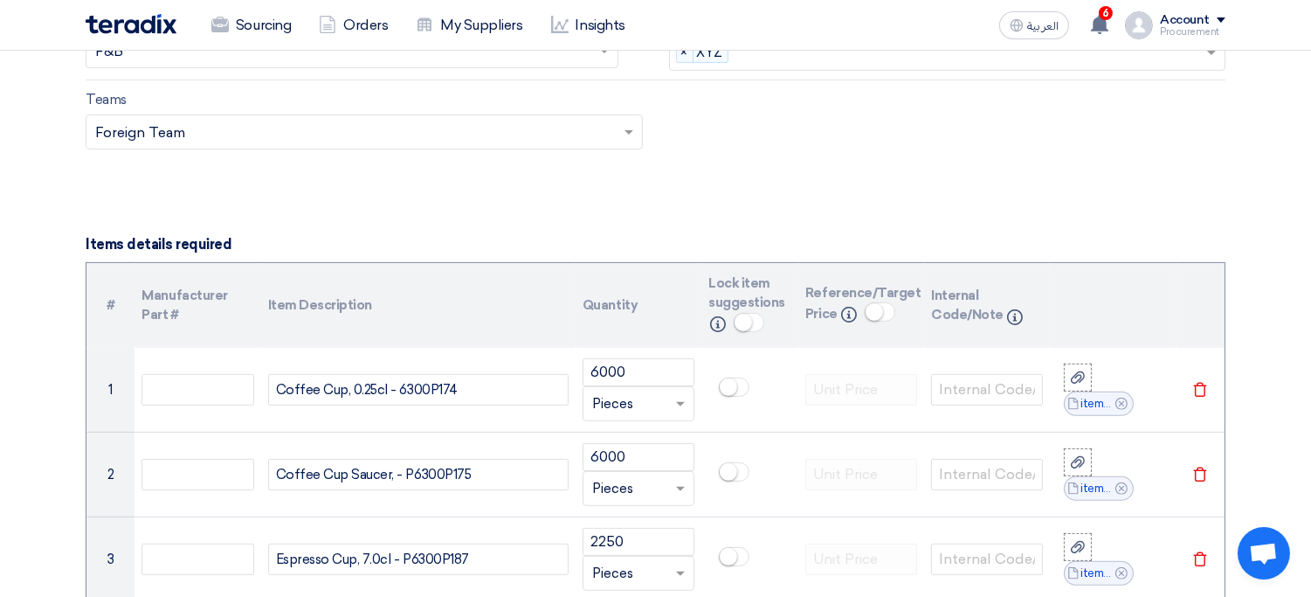
scroll to position [1137, 0]
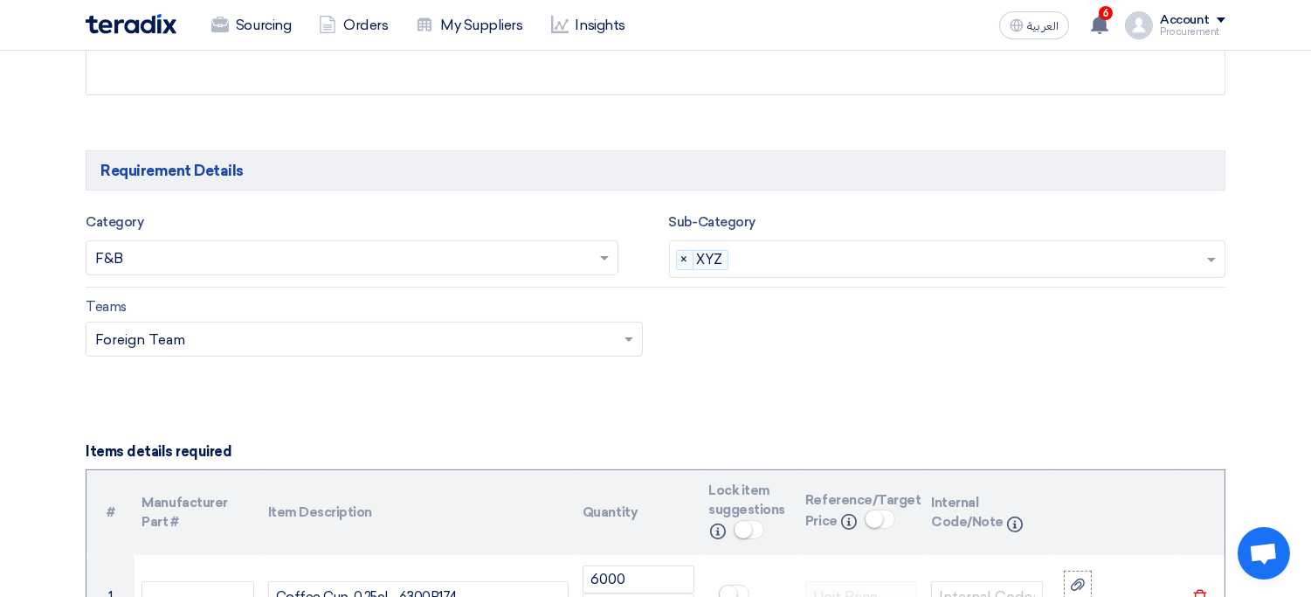
scroll to position [896, 0]
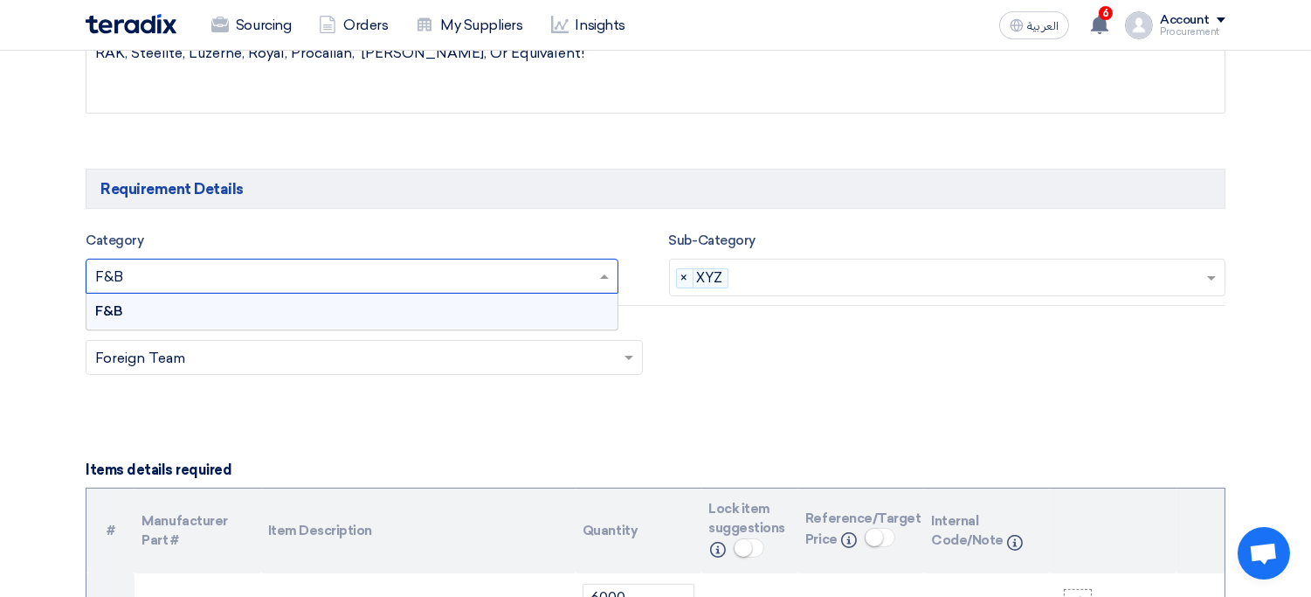
drag, startPoint x: 351, startPoint y: 287, endPoint x: 306, endPoint y: 326, distance: 59.5
click at [306, 293] on ng-select "Search for services... × F&B × F&B" at bounding box center [352, 276] width 533 height 35
click at [306, 326] on div "F&B" at bounding box center [351, 310] width 531 height 35
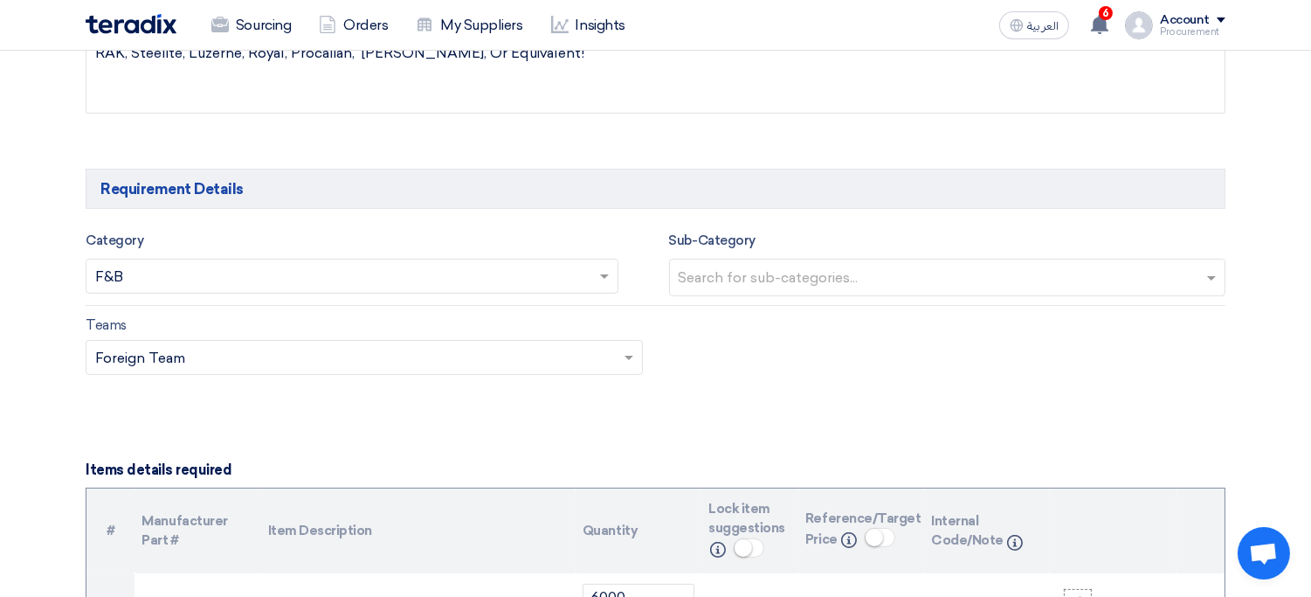
click at [771, 285] on input "text" at bounding box center [950, 279] width 542 height 29
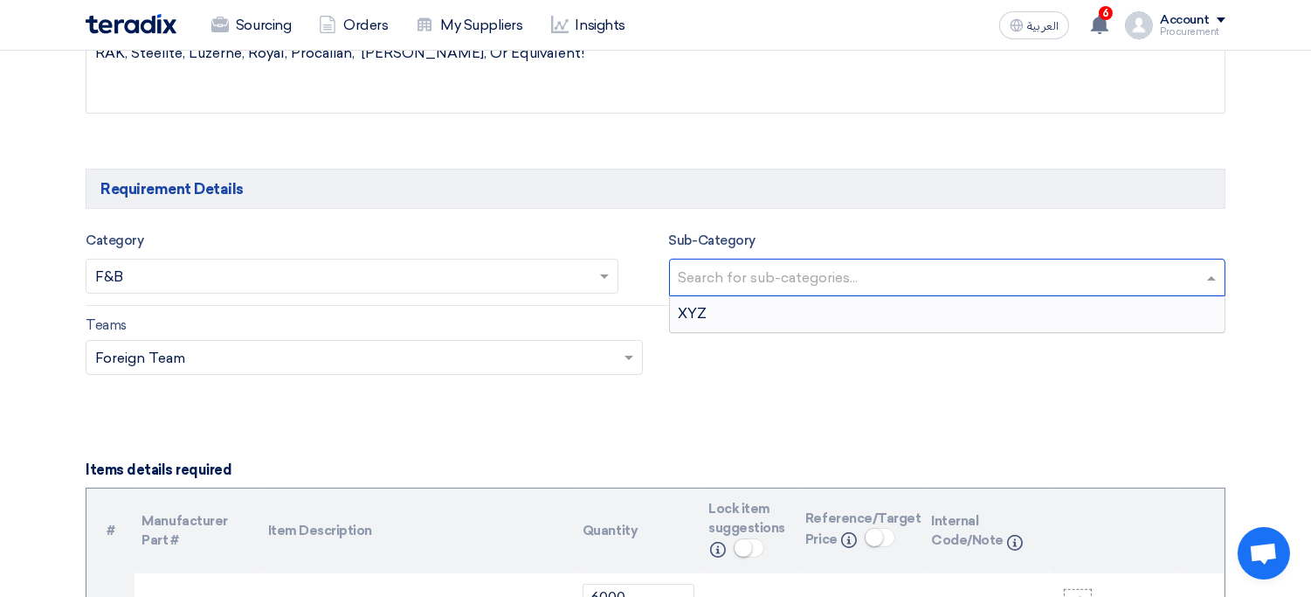
click at [745, 323] on div "XYZ" at bounding box center [948, 313] width 556 height 35
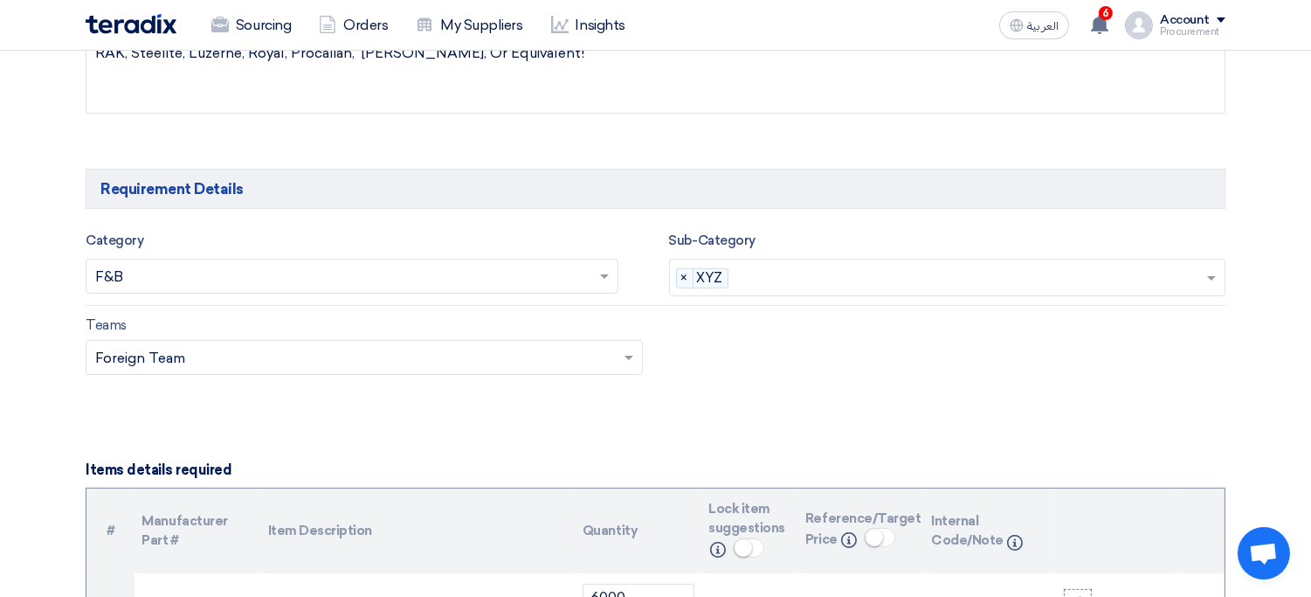
click at [666, 392] on div "Teams Teams.. × Foreign Team ×" at bounding box center [655, 355] width 1166 height 82
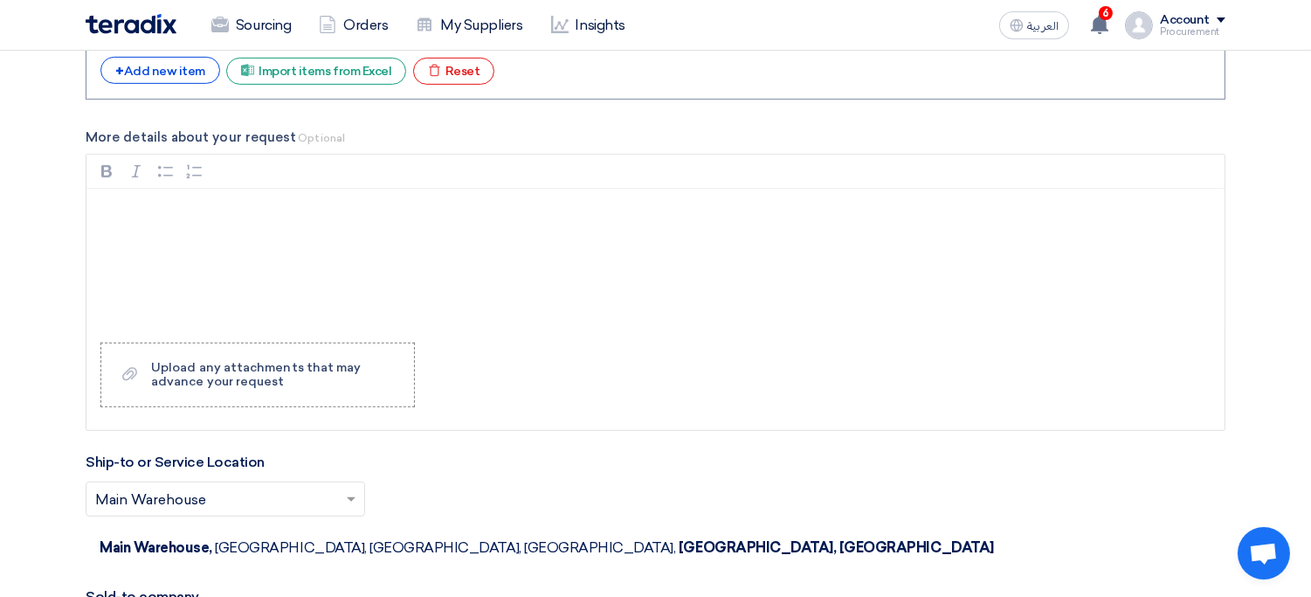
scroll to position [1671, 0]
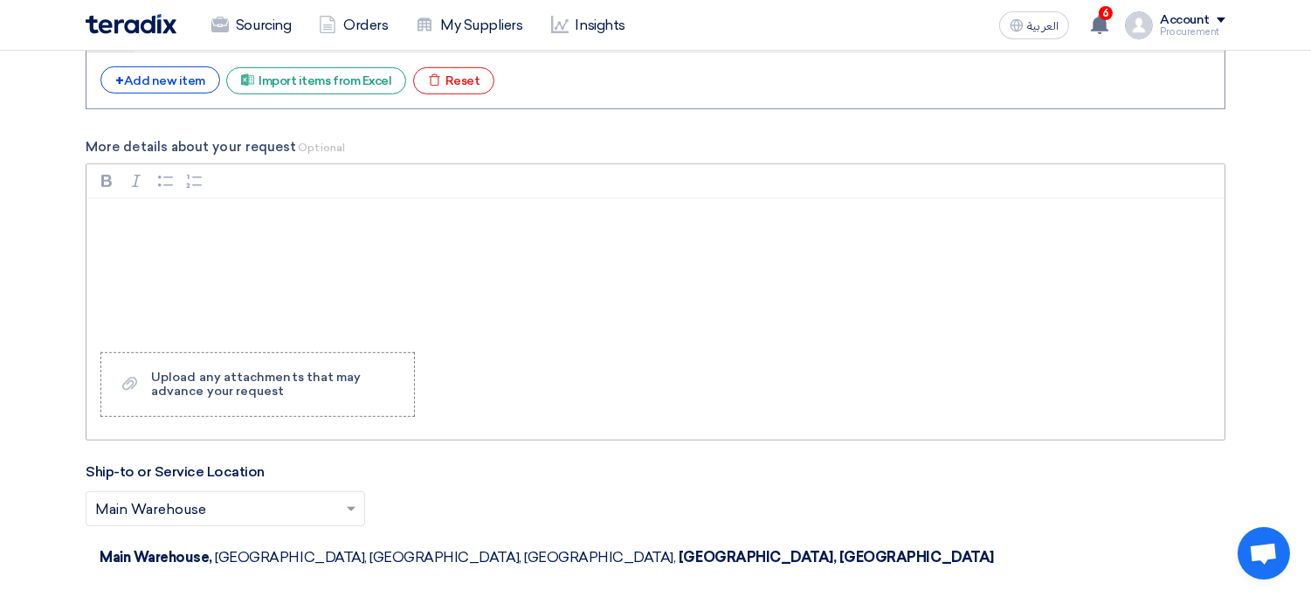
click at [294, 252] on div "Rich Text Editor, main" at bounding box center [655, 268] width 1138 height 140
click at [102, 224] on div "RAK, Steelite, Luzerne, Royal, Procalian, [PERSON_NAME], Or Equivalent!" at bounding box center [655, 268] width 1138 height 140
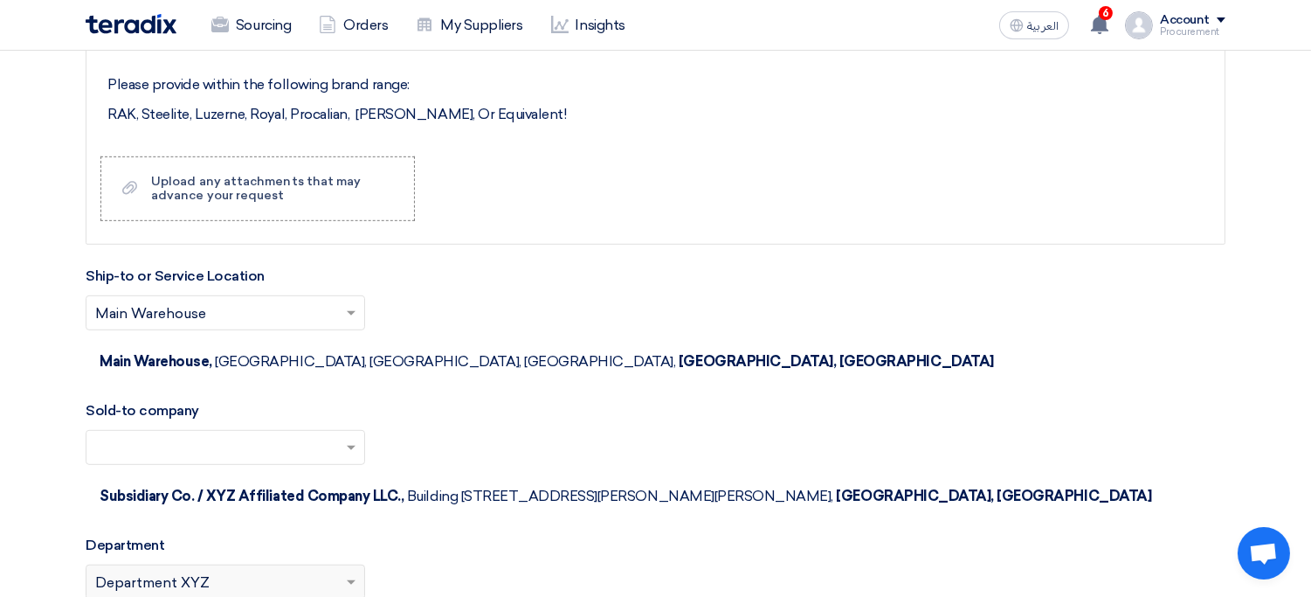
scroll to position [1848, 0]
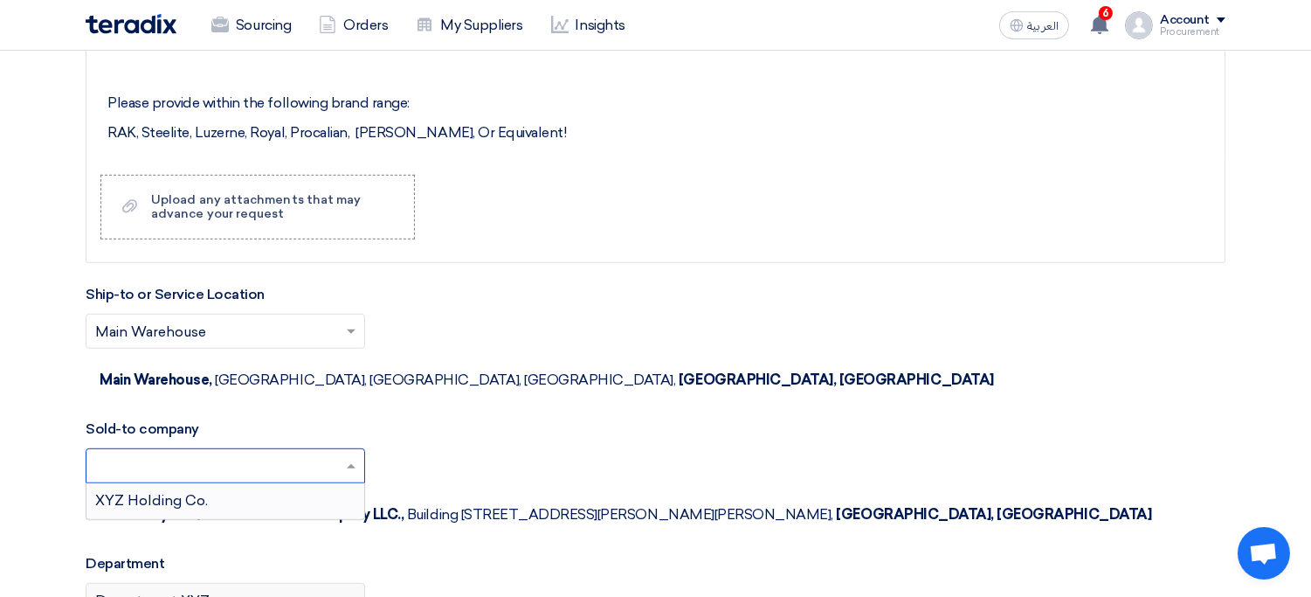
click at [183, 453] on input "text" at bounding box center [216, 467] width 243 height 29
click at [152, 492] on span "XYZ Holding Co." at bounding box center [151, 500] width 113 height 17
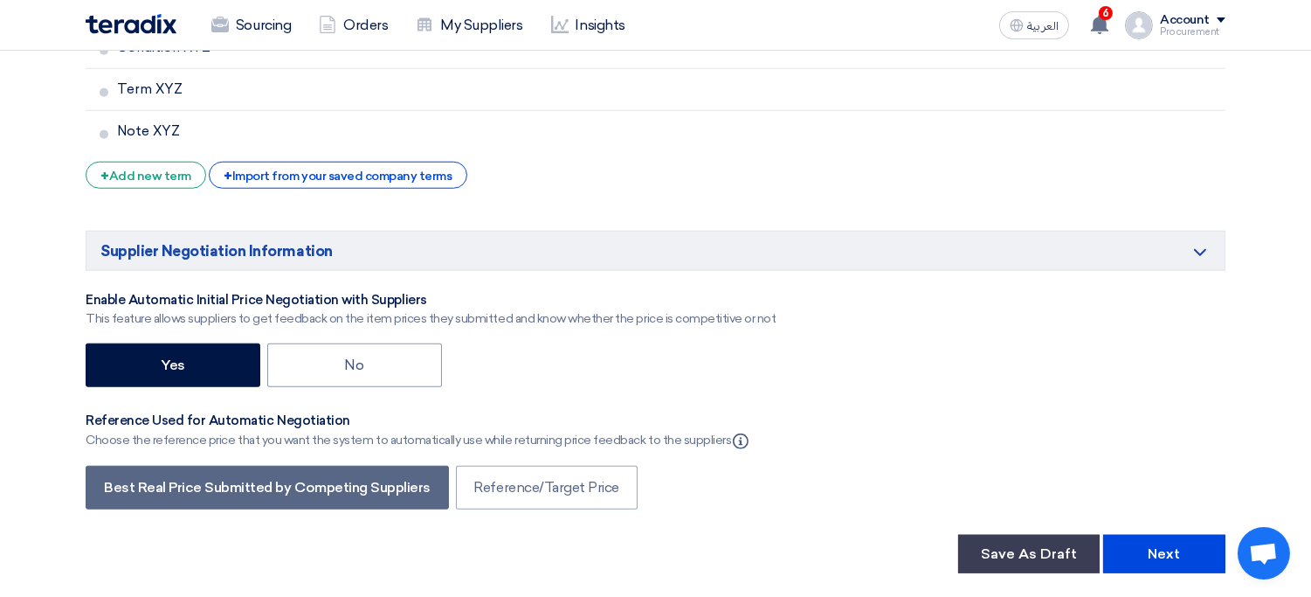
scroll to position [3020, 0]
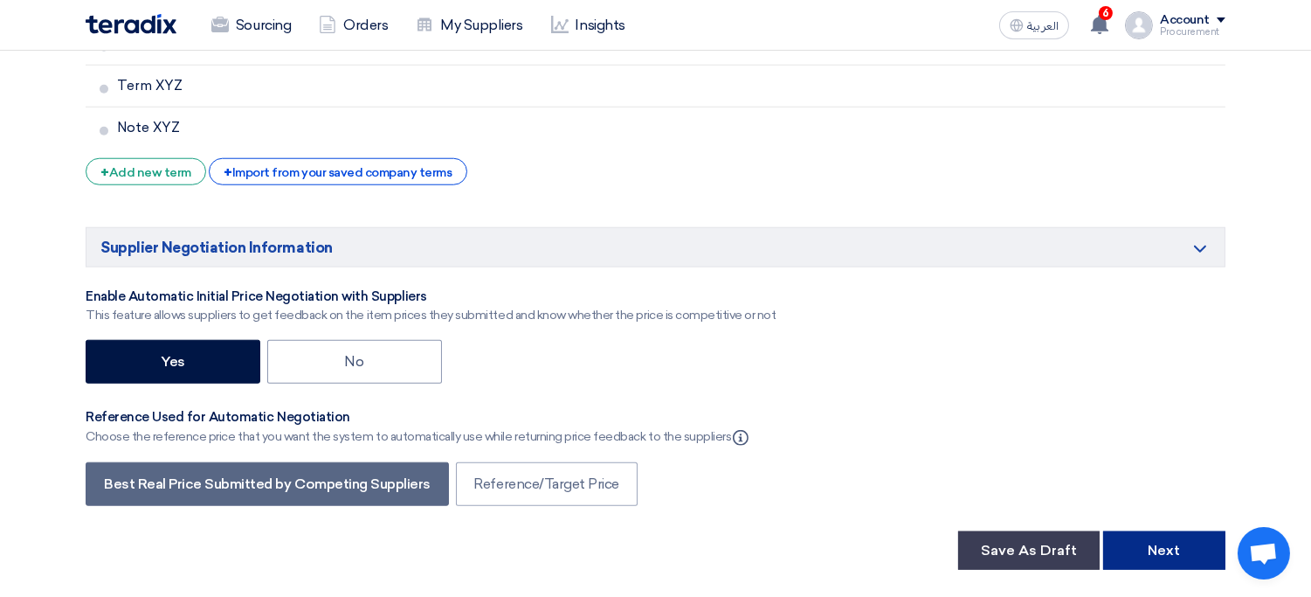
click at [1143, 531] on button "Next" at bounding box center [1164, 550] width 122 height 38
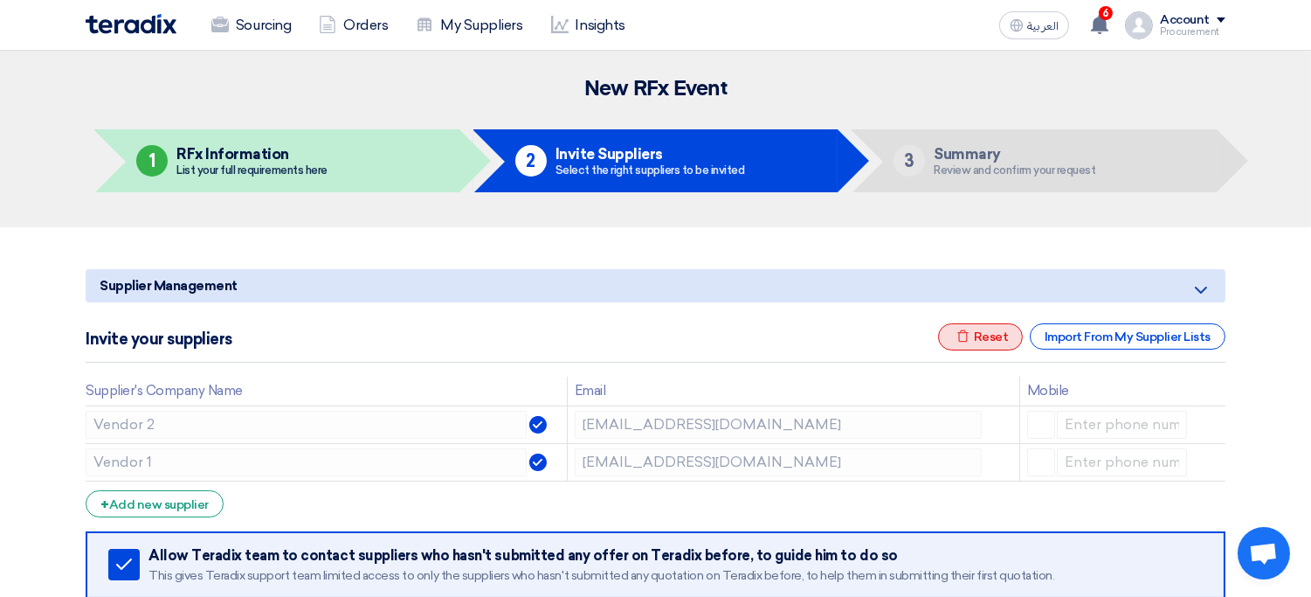
click at [990, 341] on div "Excel file Reset" at bounding box center [981, 336] width 86 height 27
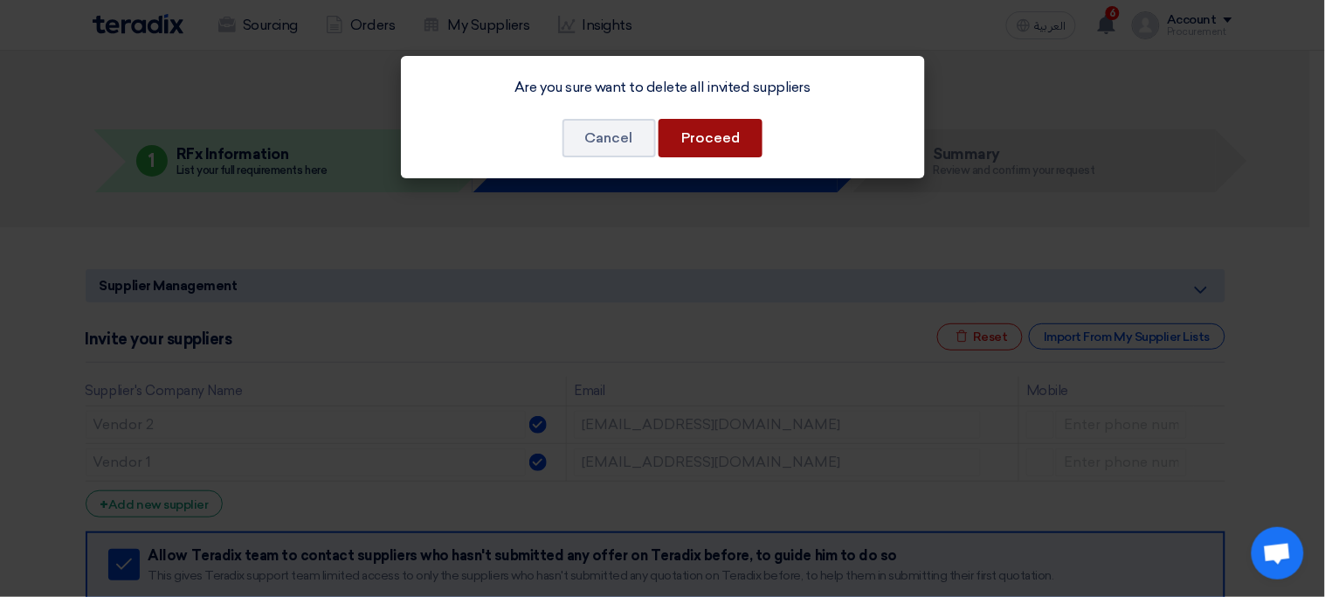
click at [711, 141] on button "Proceed" at bounding box center [711, 138] width 104 height 38
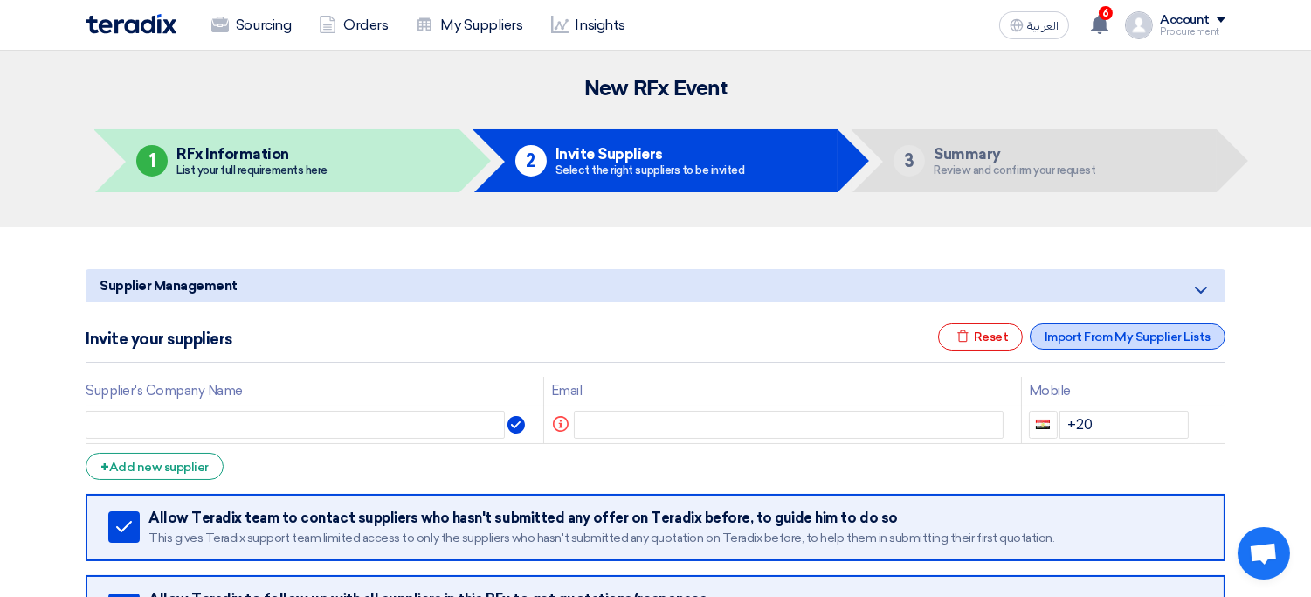
click at [1092, 335] on div "Import From My Supplier Lists" at bounding box center [1128, 336] width 196 height 26
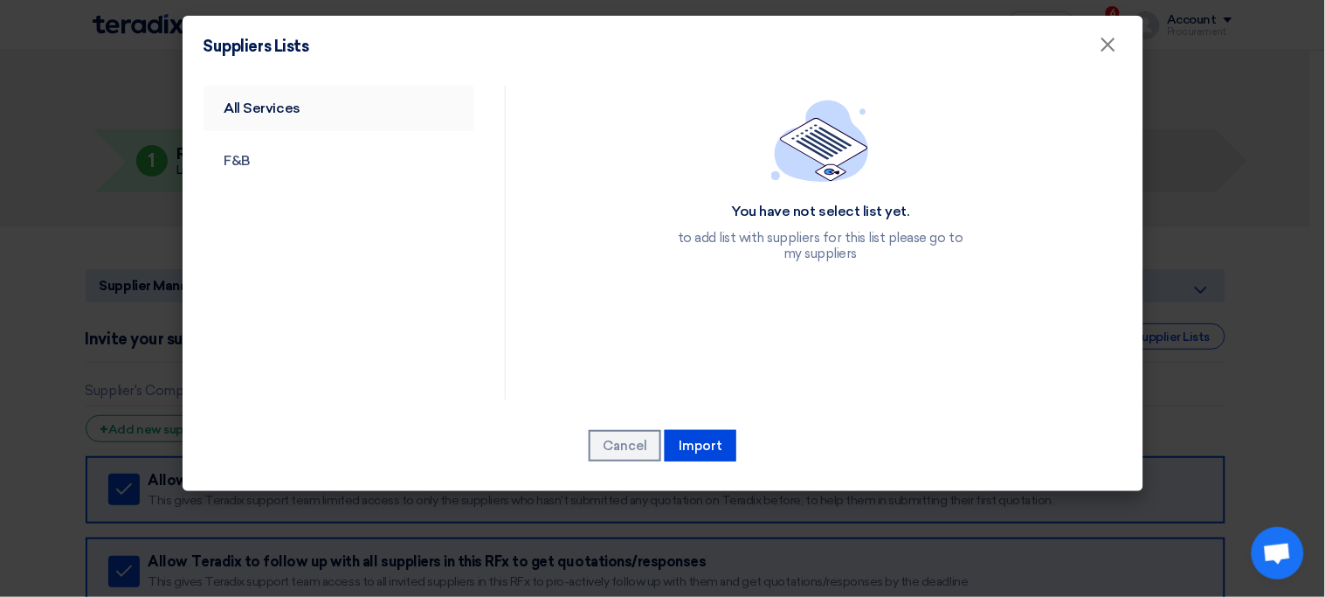
click at [319, 111] on link "All Services" at bounding box center [340, 108] width 272 height 45
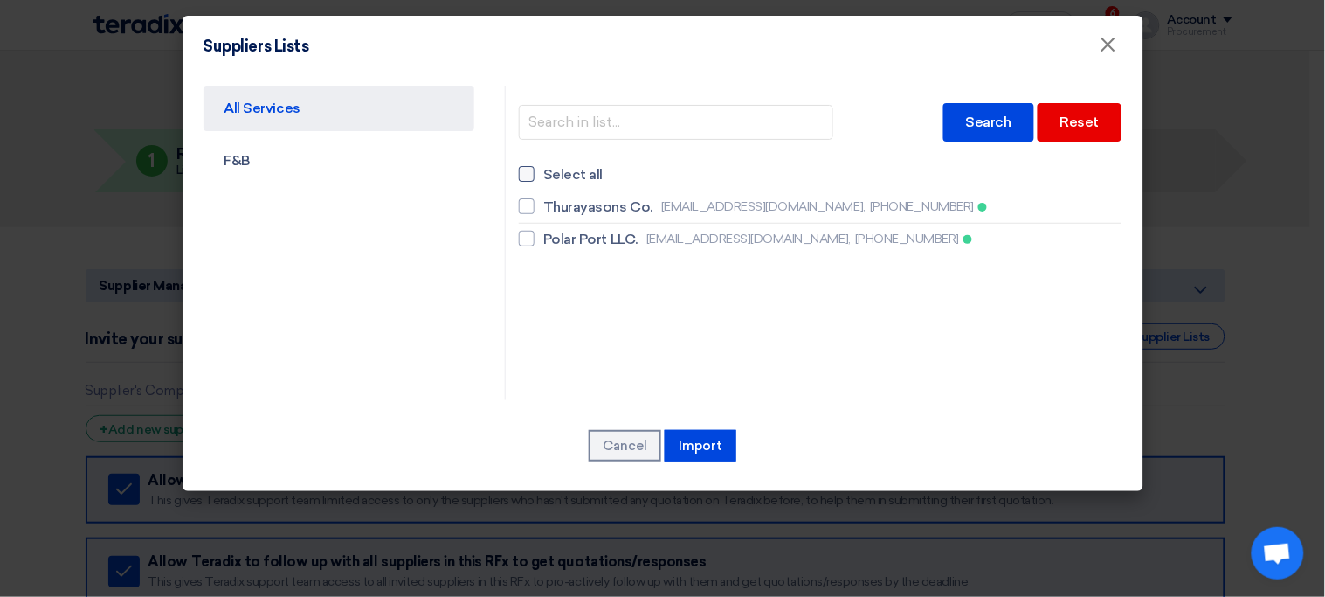
click at [568, 164] on span "Select all" at bounding box center [572, 174] width 59 height 21
click at [555, 169] on input "Select all" at bounding box center [548, 174] width 11 height 11
checkbox input "true"
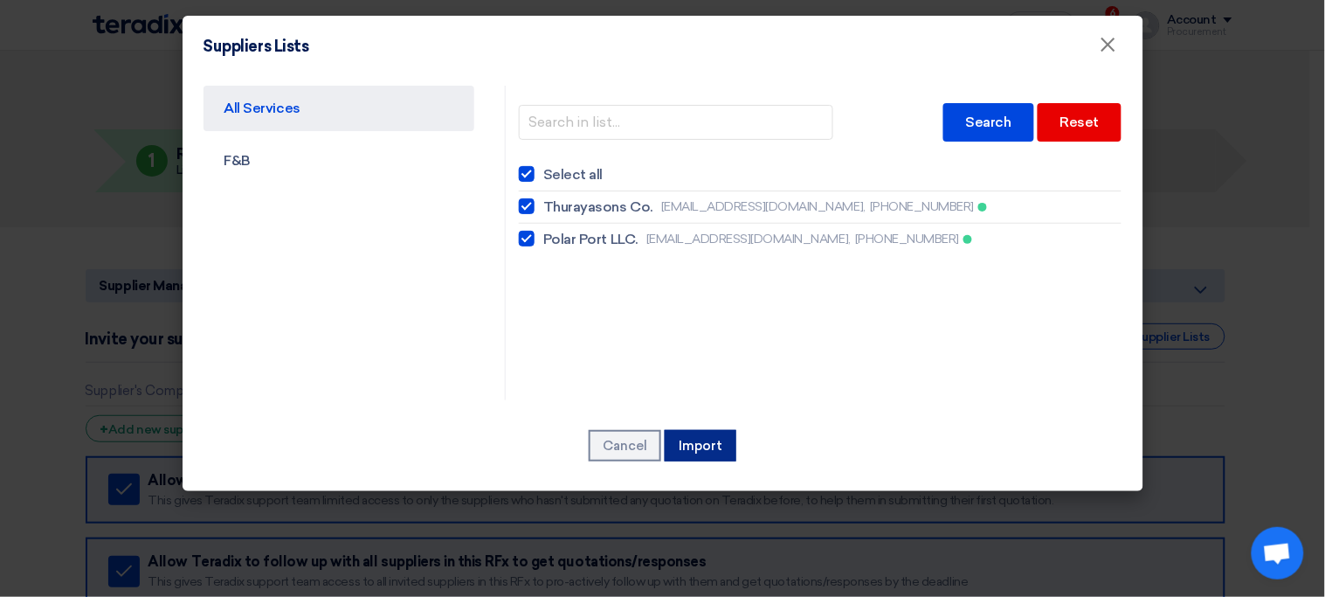
click at [702, 443] on button "Import" at bounding box center [701, 445] width 72 height 31
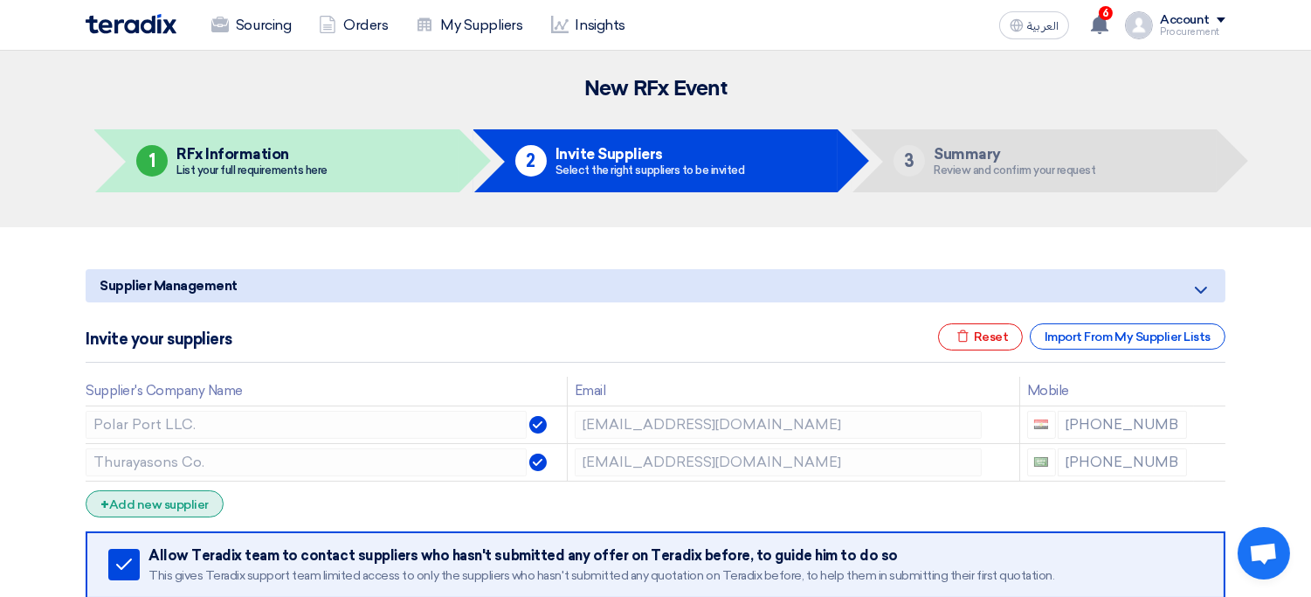
click at [176, 501] on div "+ Add new supplier" at bounding box center [155, 503] width 138 height 27
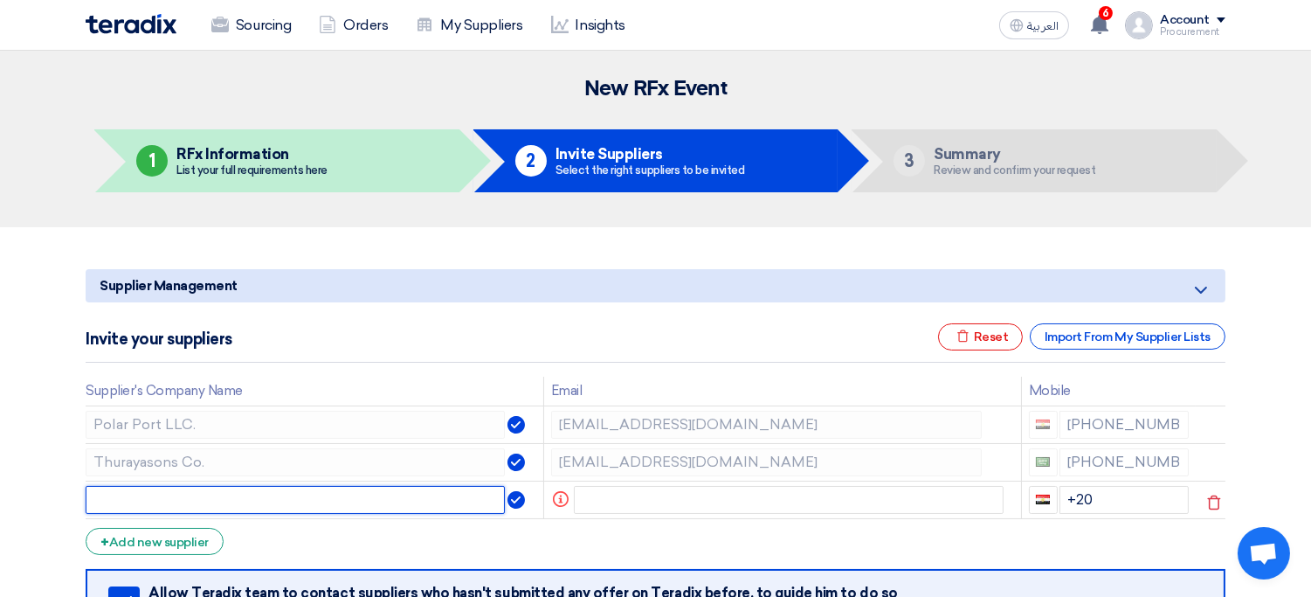
click at [310, 500] on input "text" at bounding box center [295, 500] width 419 height 28
type input "xyz company"
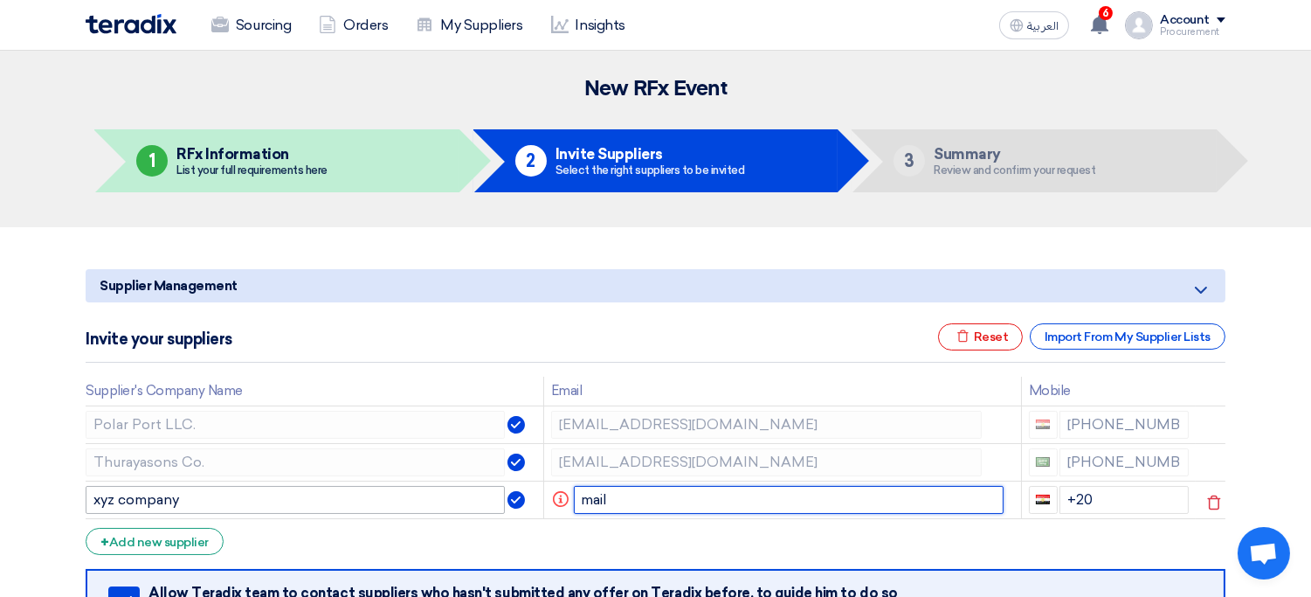
type input "mail"
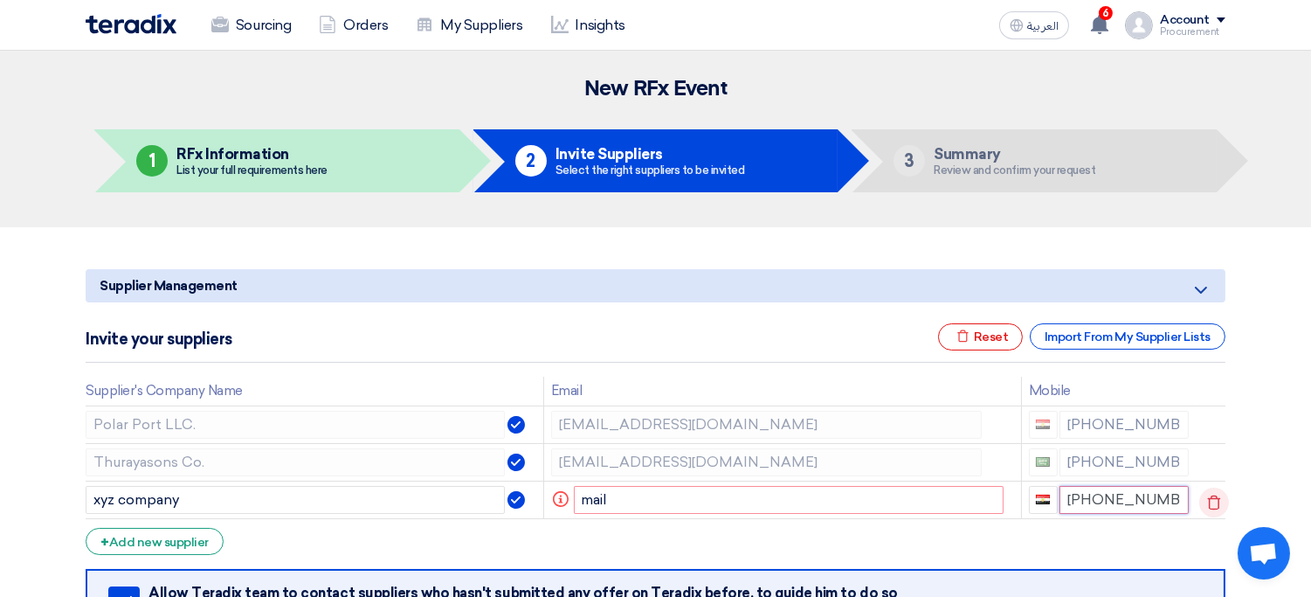
type input "+201023123"
click at [1211, 502] on icon at bounding box center [1214, 502] width 30 height 30
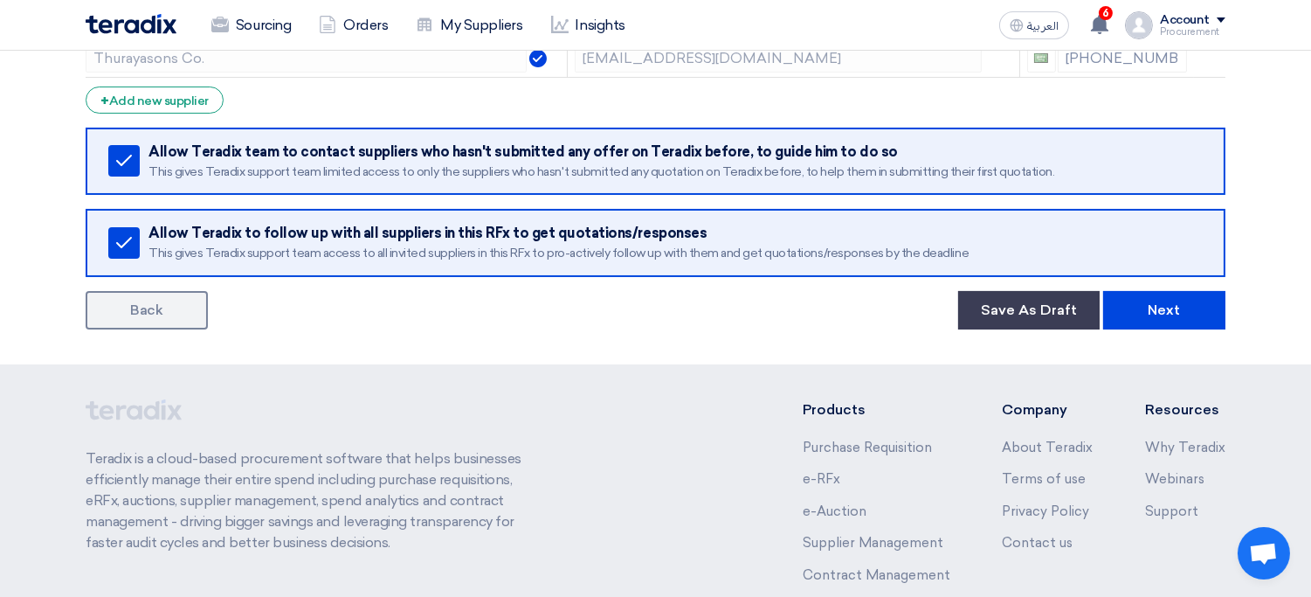
scroll to position [407, 0]
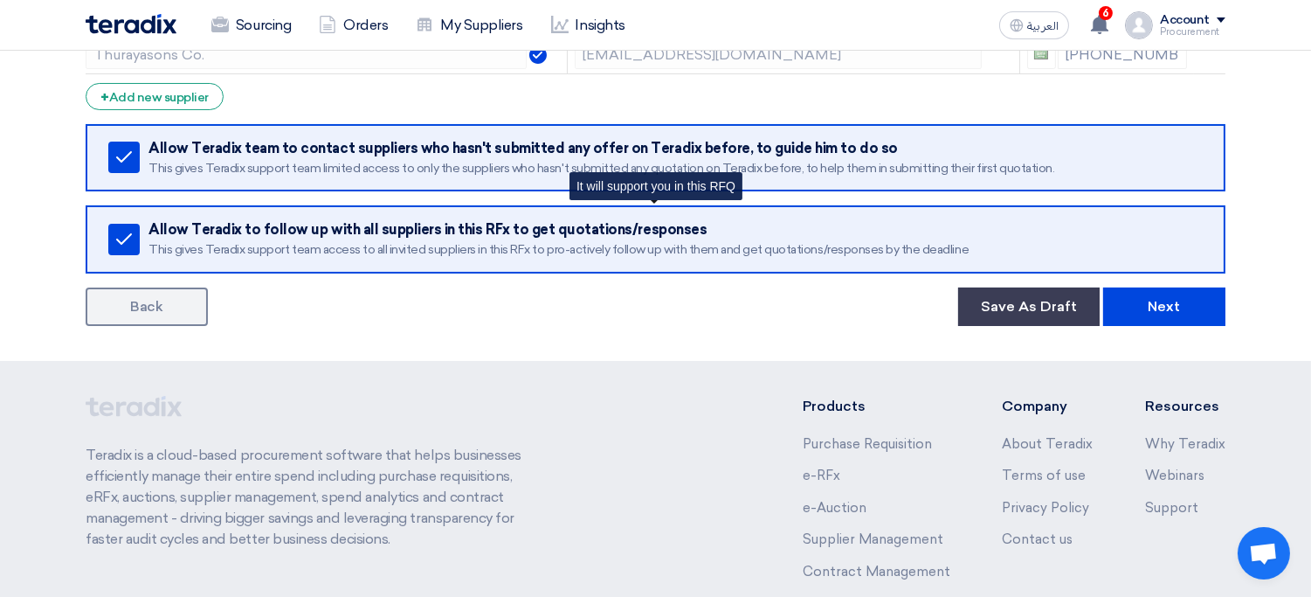
click at [415, 230] on div "Allow Teradix to follow up with all suppliers in this RFx to get quotations/res…" at bounding box center [674, 229] width 1053 height 17
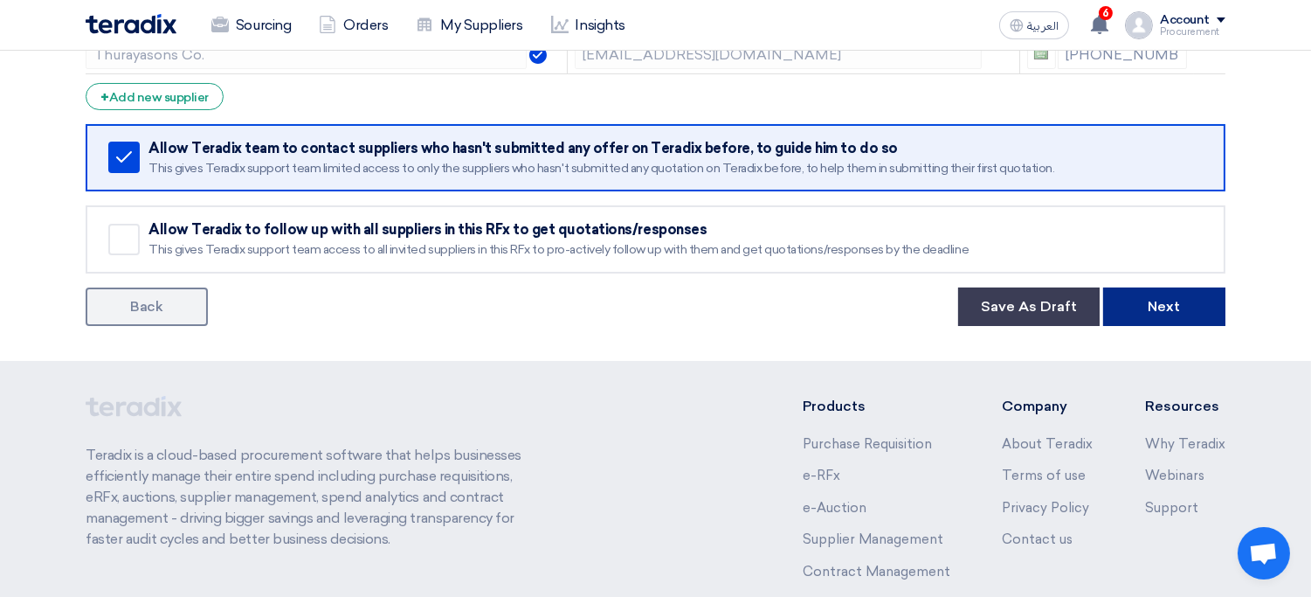
click at [1163, 312] on button "Next" at bounding box center [1164, 306] width 122 height 38
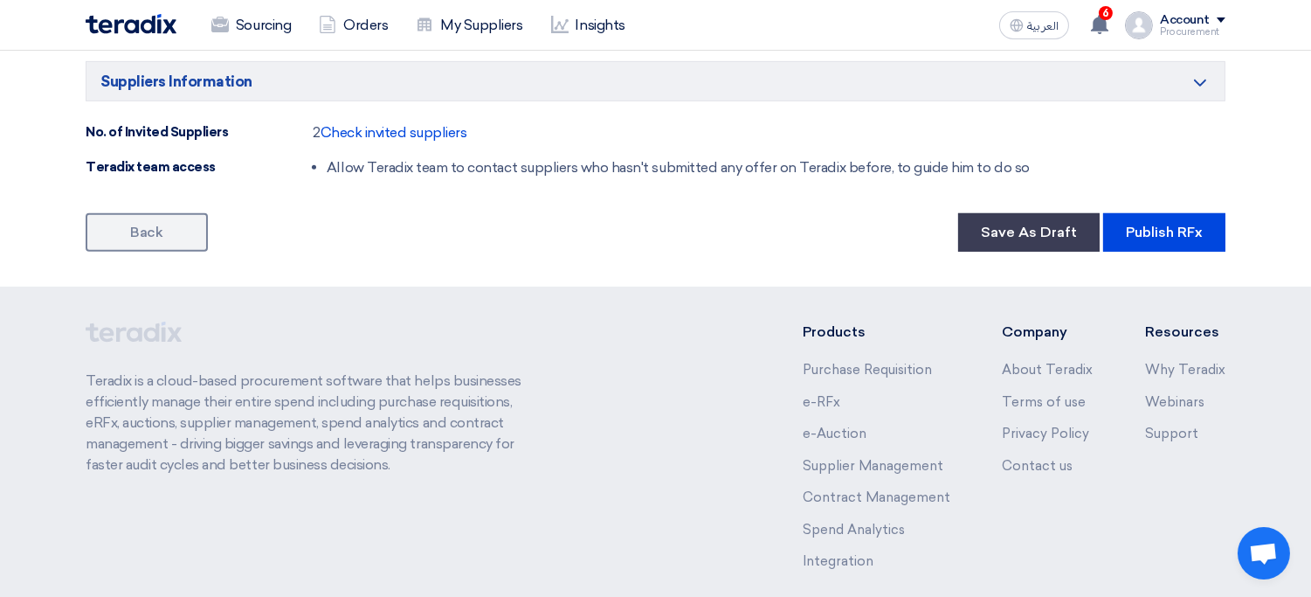
scroll to position [1585, 0]
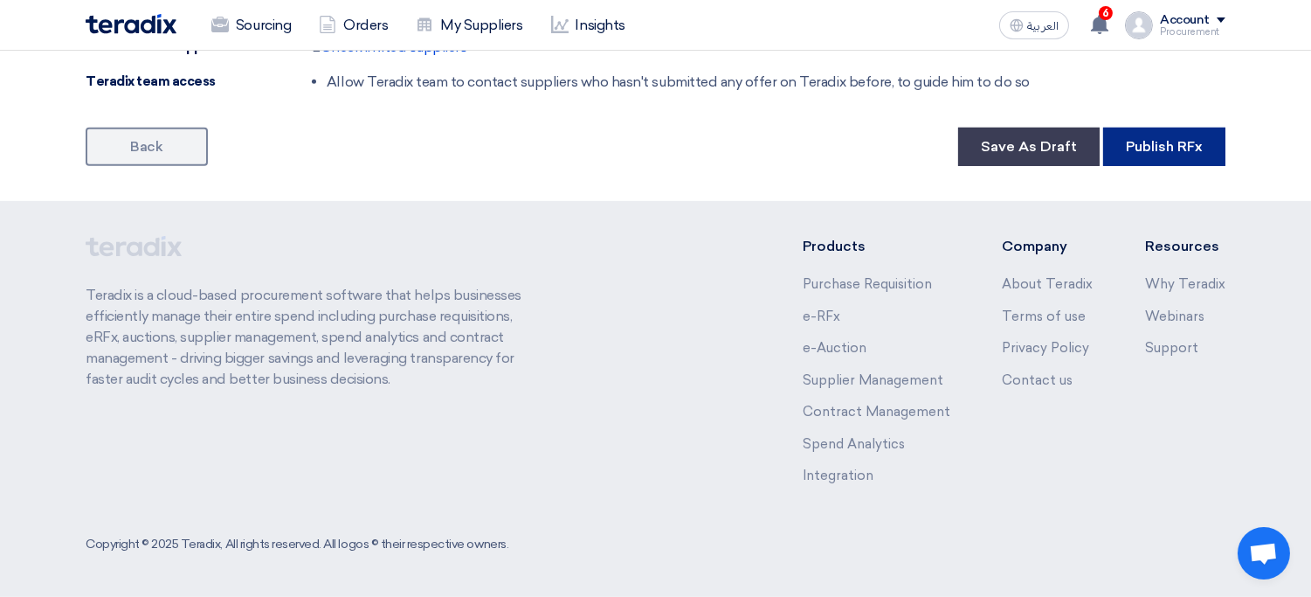
click at [1194, 150] on button "Publish RFx" at bounding box center [1164, 147] width 122 height 38
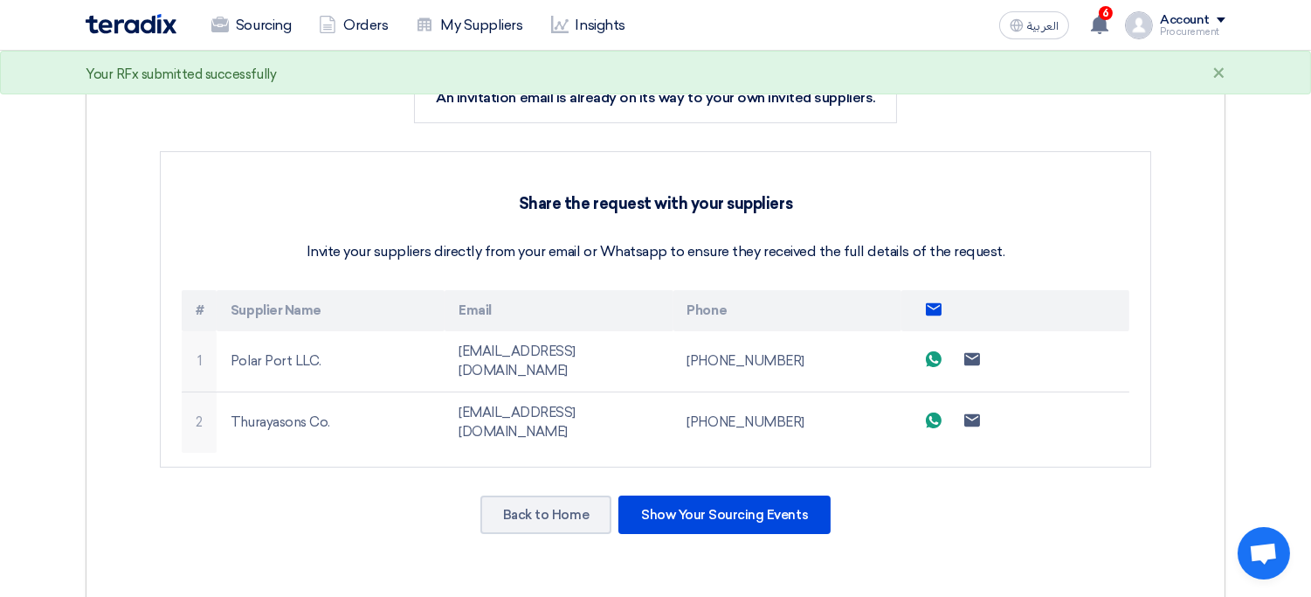
scroll to position [314, 0]
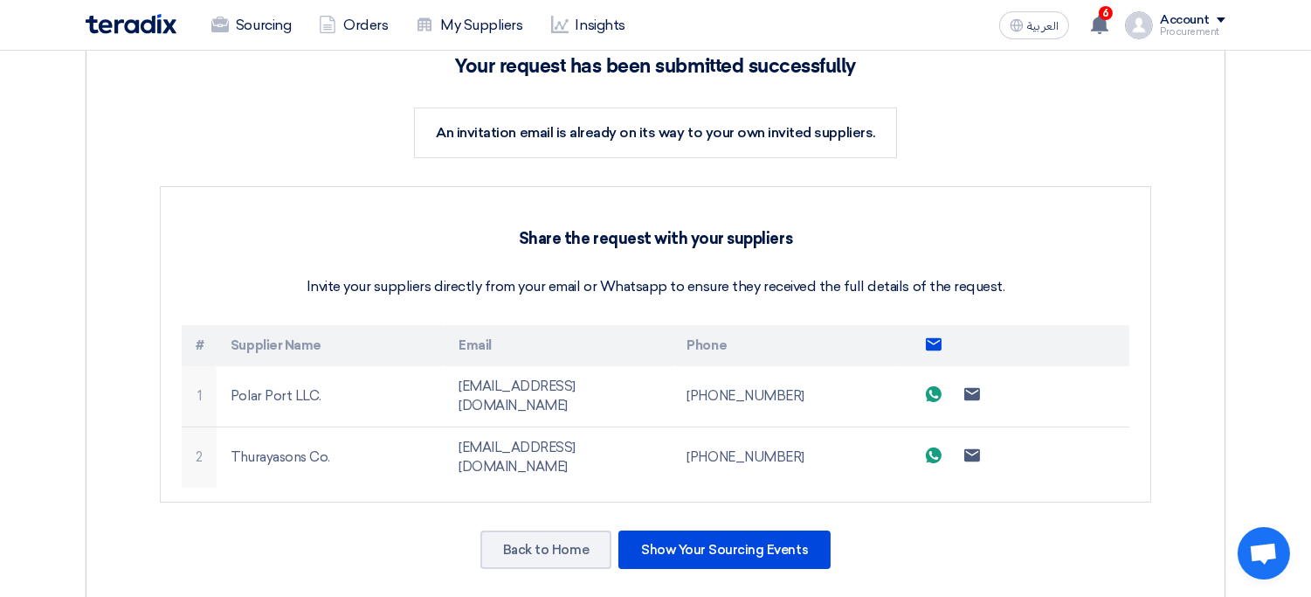
click at [936, 350] on icon "Send email to all suppliers" at bounding box center [934, 344] width 16 height 16
click at [721, 530] on div "Show Your Sourcing Events" at bounding box center [724, 549] width 212 height 38
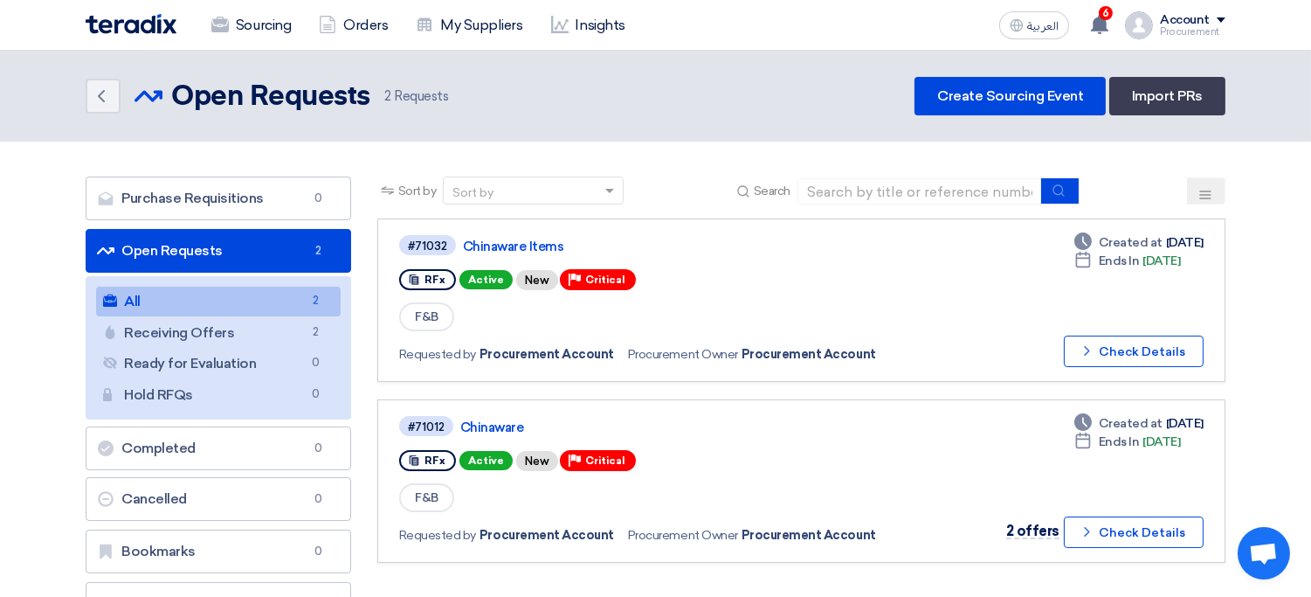
click at [1208, 24] on div "Account" at bounding box center [1185, 20] width 50 height 15
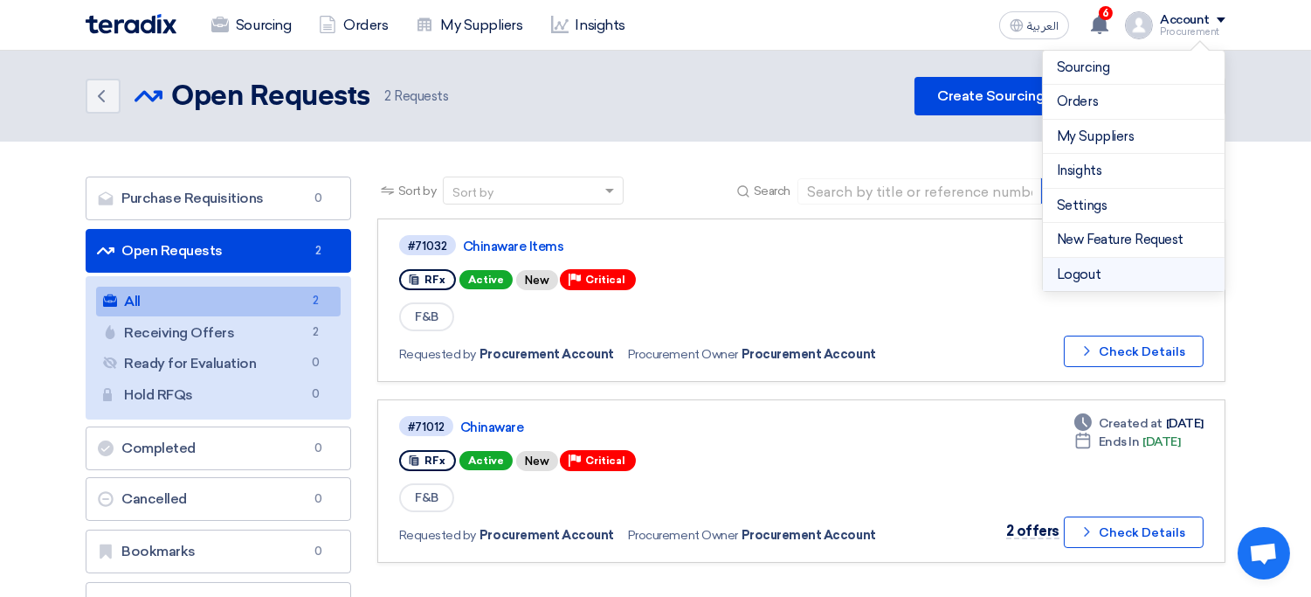
click at [1079, 278] on li "Logout" at bounding box center [1134, 275] width 182 height 34
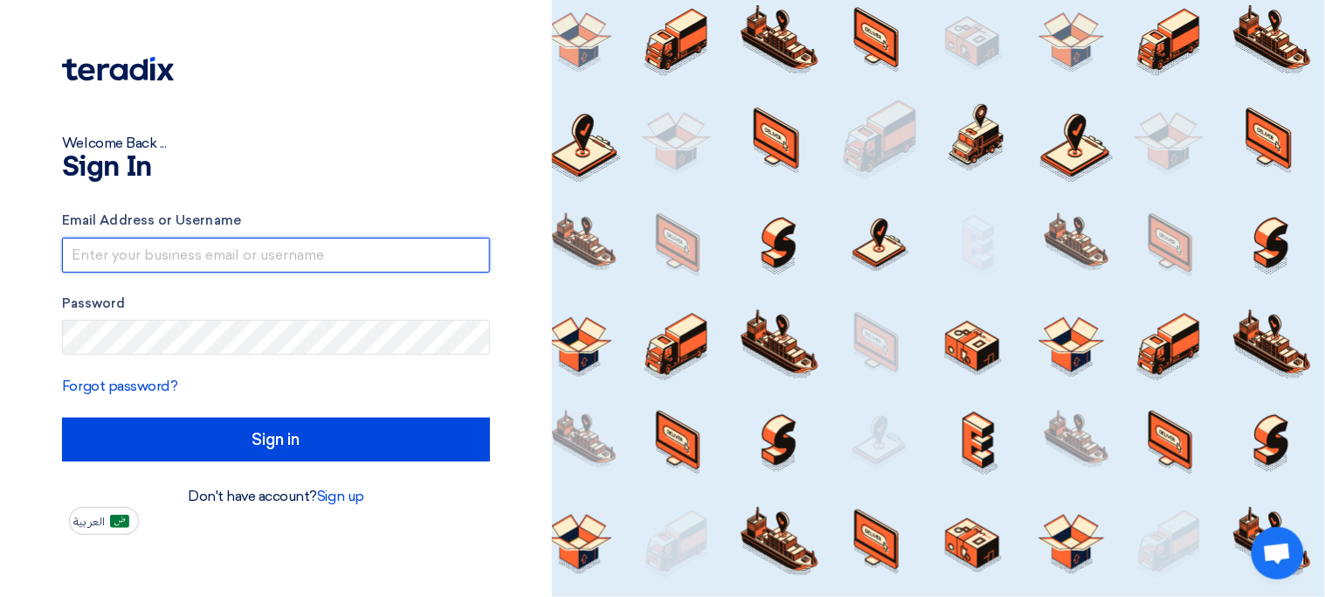
type input "sp1@teradix.com"
click at [382, 262] on input "sp1@teradix.com" at bounding box center [276, 255] width 428 height 35
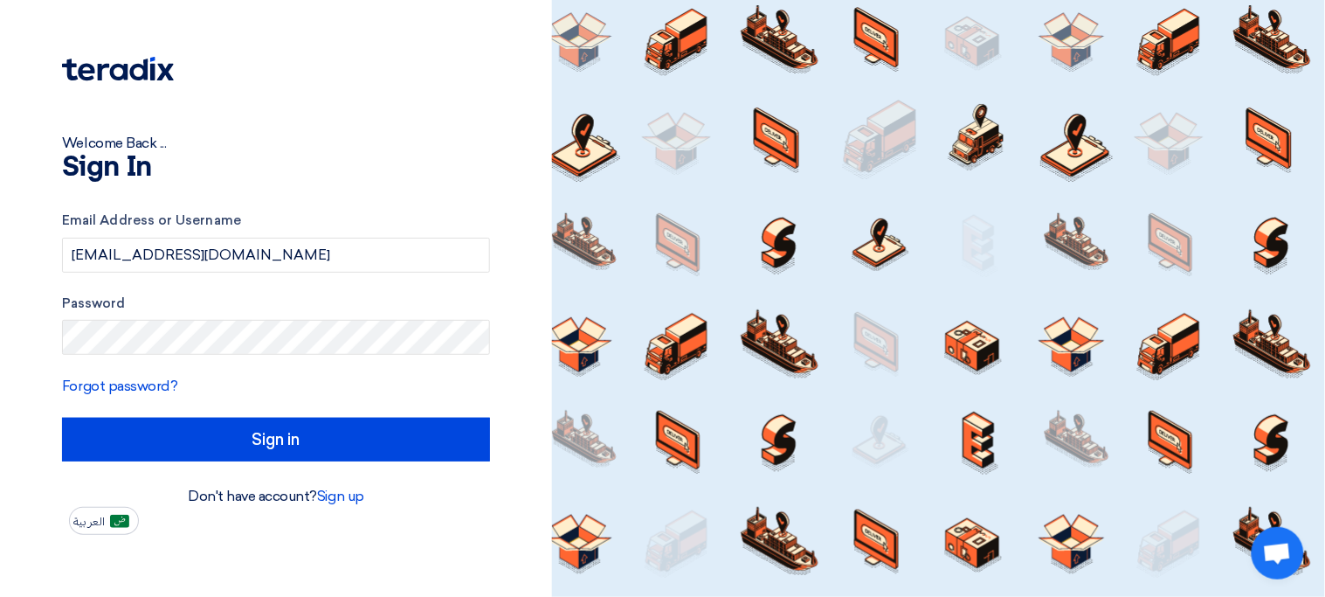
click at [635, 273] on div at bounding box center [938, 298] width 773 height 597
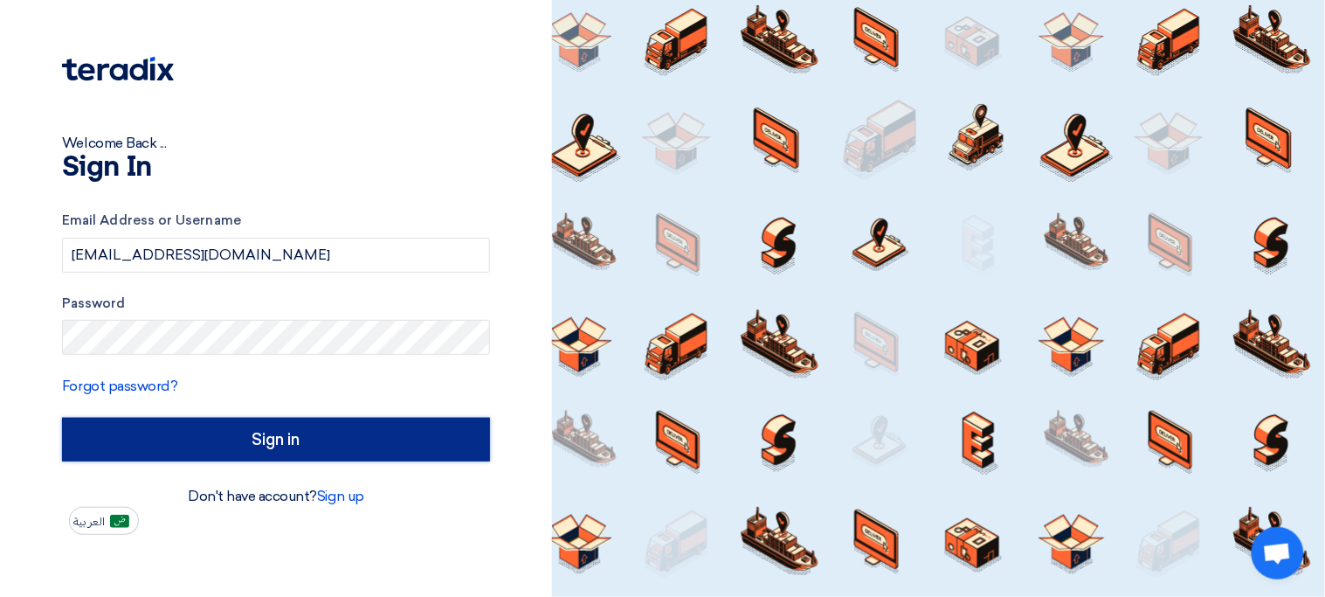
click at [373, 434] on input "Sign in" at bounding box center [276, 440] width 428 height 44
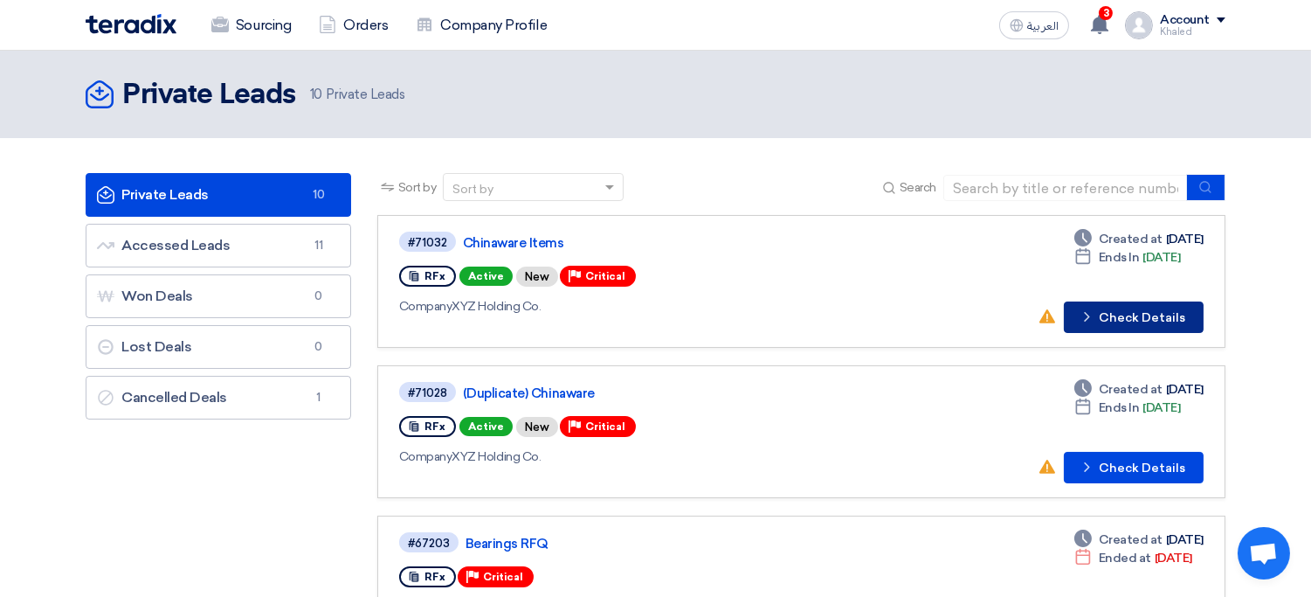
click at [1139, 326] on button "Check details Check Details" at bounding box center [1134, 316] width 140 height 31
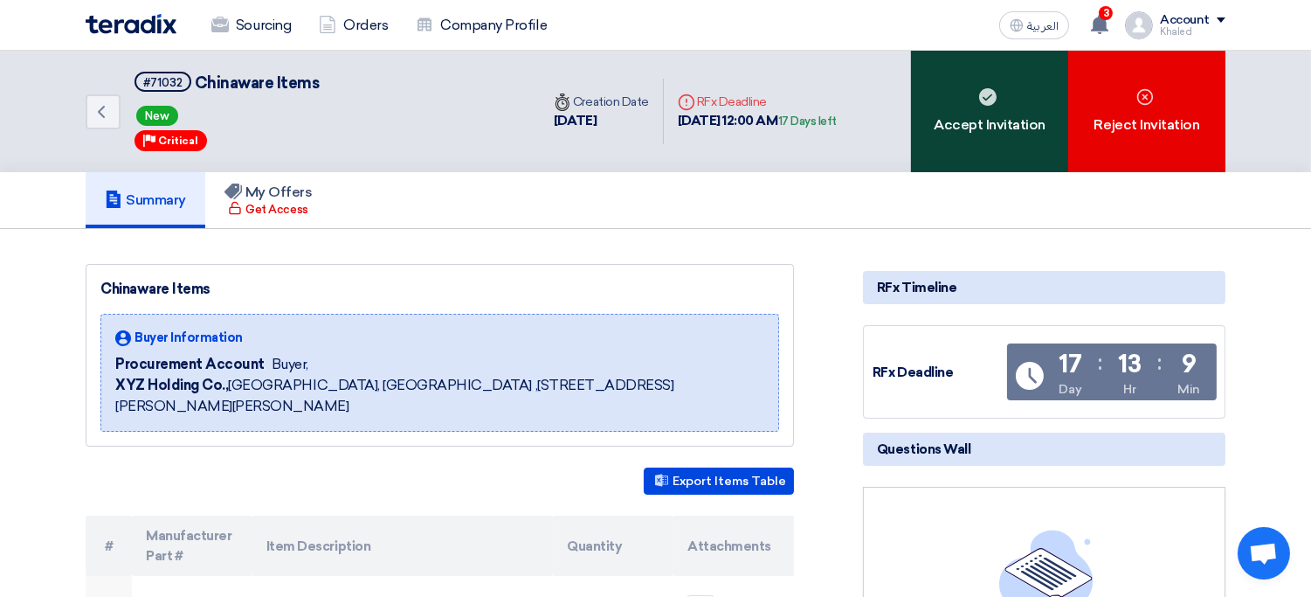
click at [1005, 149] on div "Accept Invitation" at bounding box center [989, 111] width 157 height 121
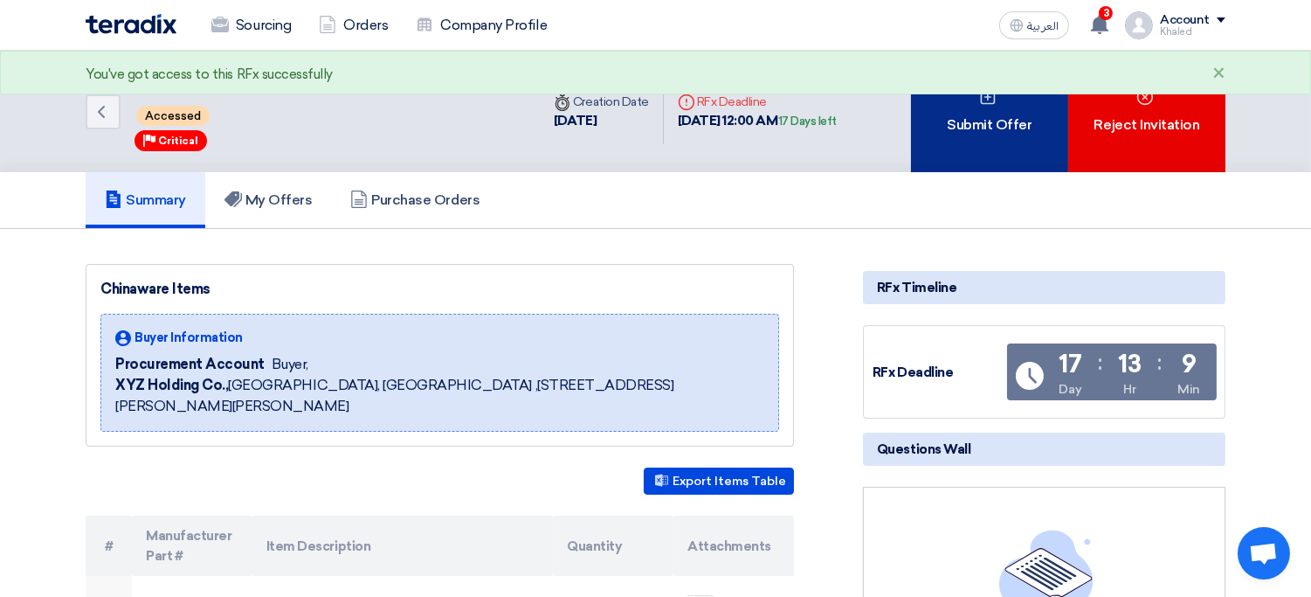
click at [1012, 158] on div "Submit Offer" at bounding box center [989, 111] width 157 height 121
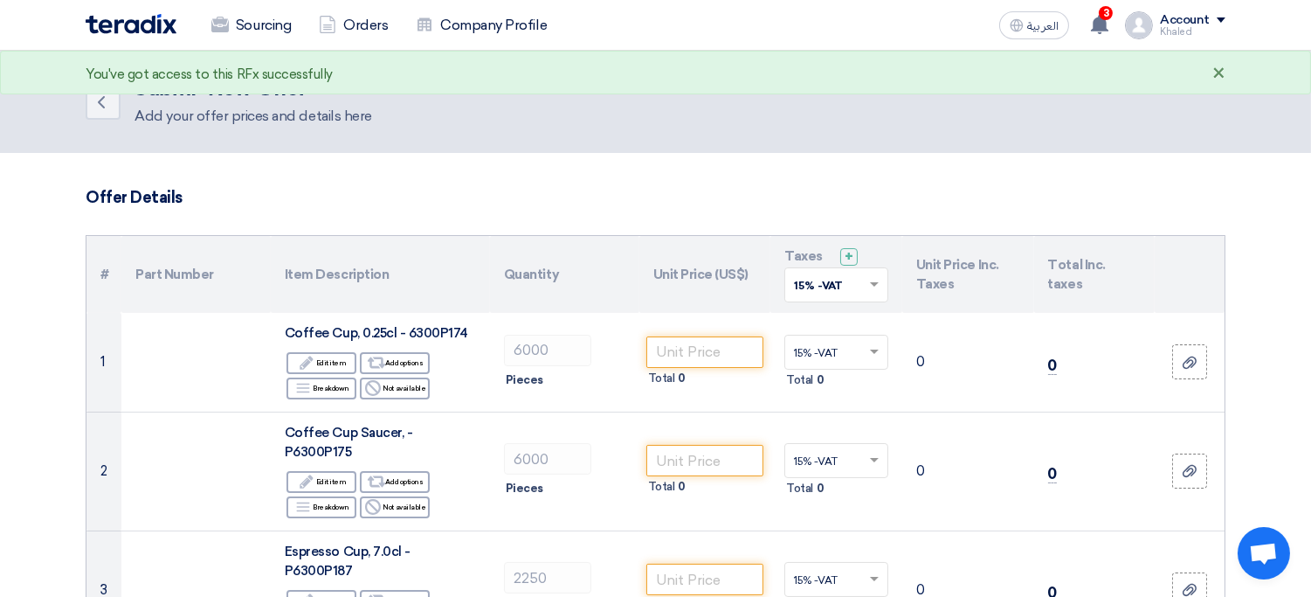
click at [1225, 73] on div "×" at bounding box center [1218, 74] width 13 height 21
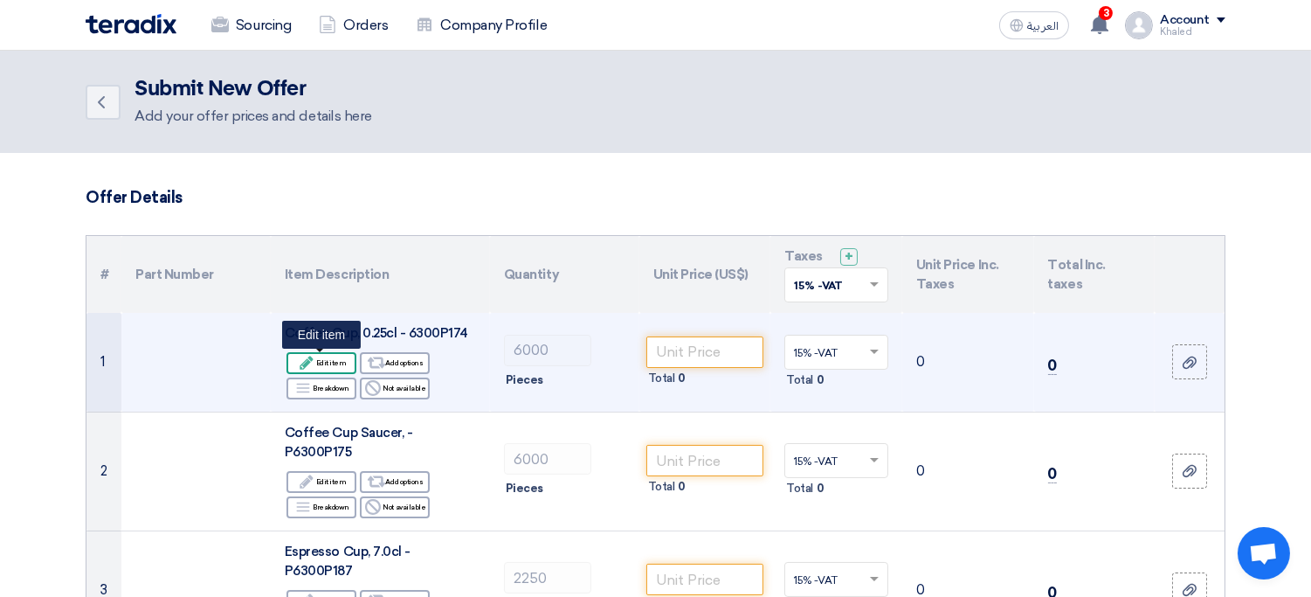
click at [309, 362] on use at bounding box center [306, 361] width 13 height 13
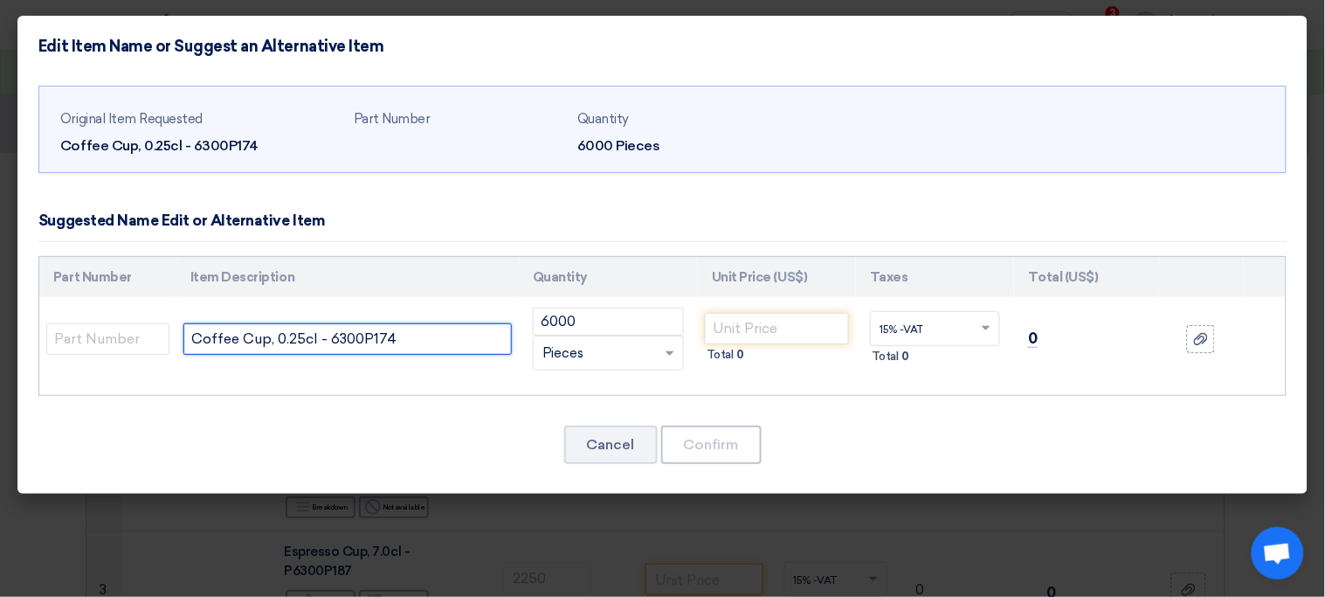
click at [297, 340] on input "Coffee Cup, 0.25cl - 6300P174" at bounding box center [347, 338] width 328 height 31
type input "Coffee Cup, 0.26cl"
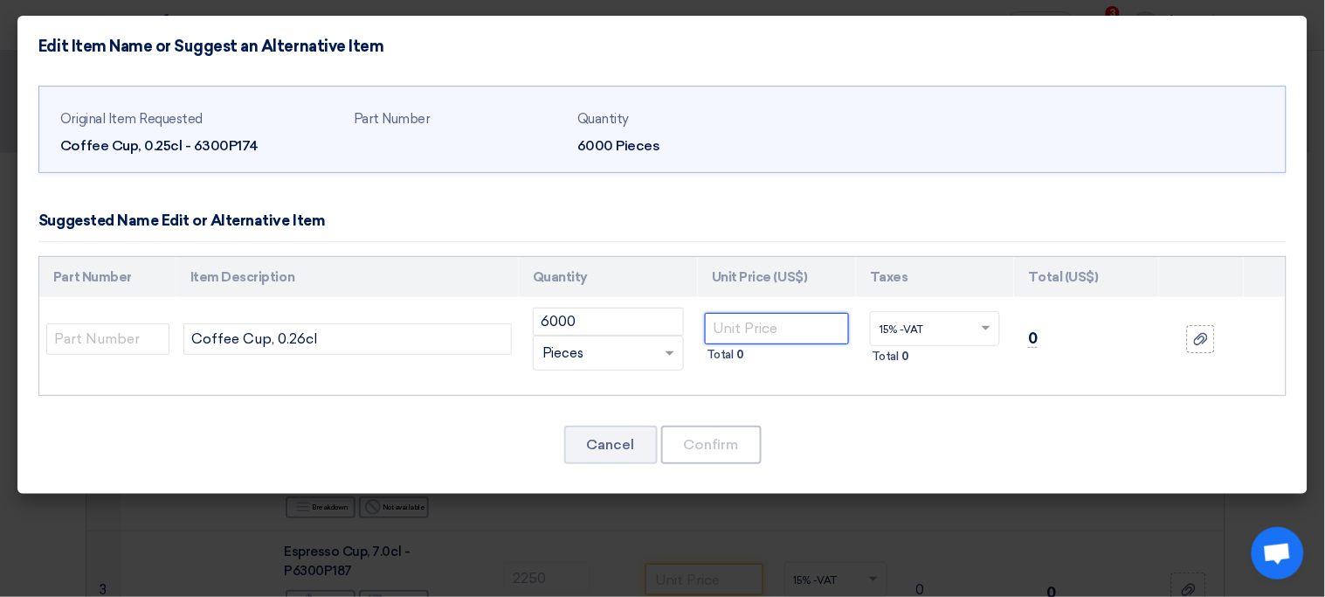
click at [787, 326] on input "number" at bounding box center [777, 328] width 144 height 31
type input "20"
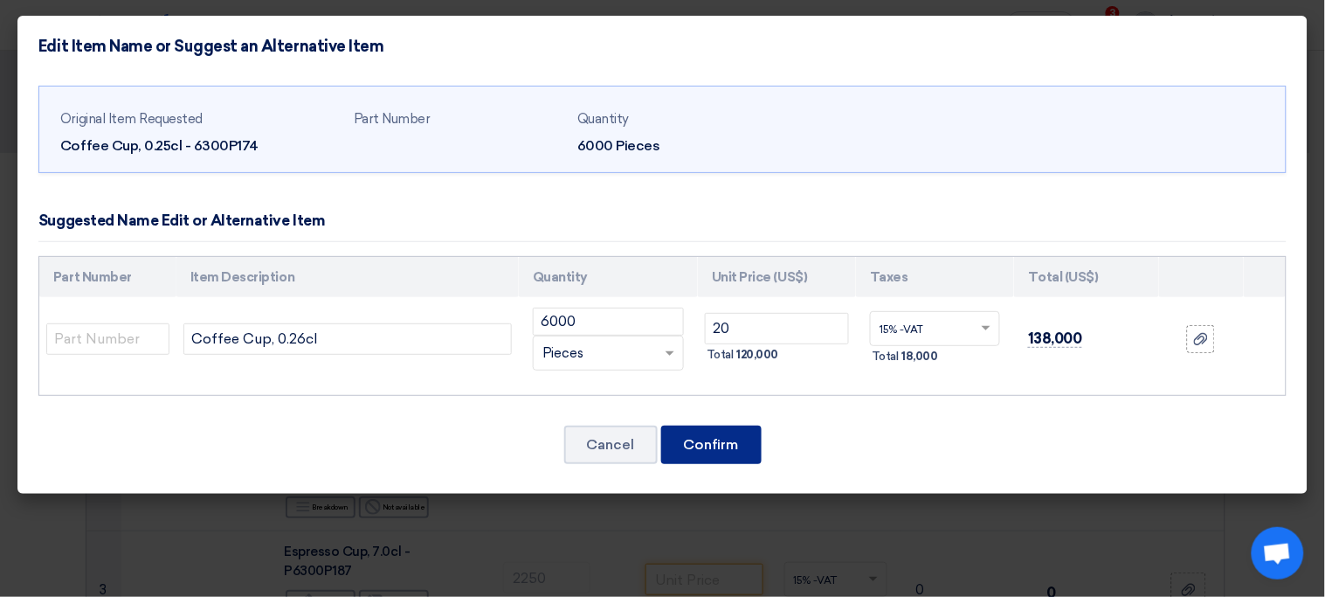
click at [741, 445] on button "Confirm" at bounding box center [711, 444] width 100 height 38
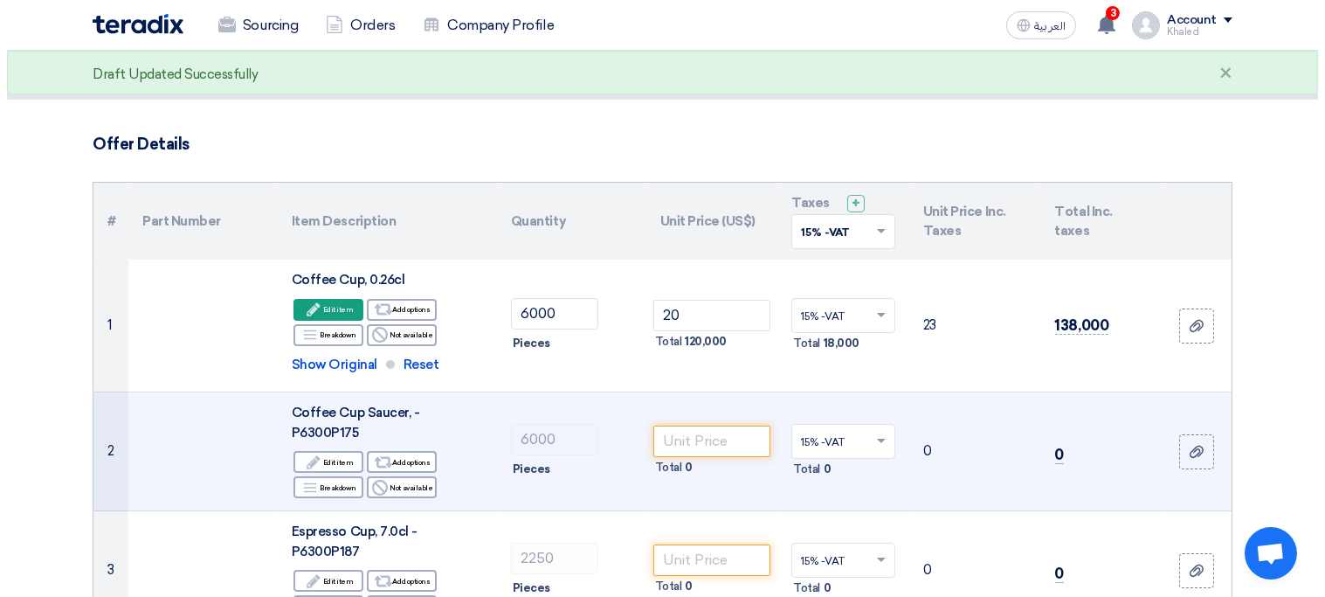
scroll to position [47, 0]
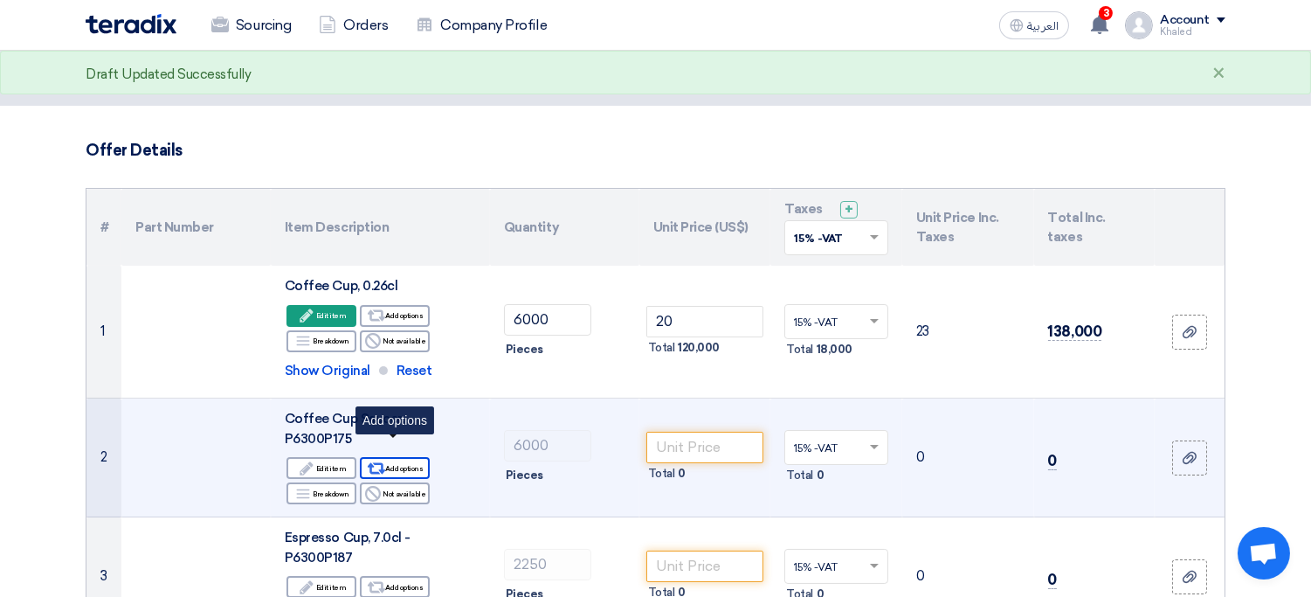
click at [415, 457] on div "Alternative Add options" at bounding box center [395, 468] width 70 height 22
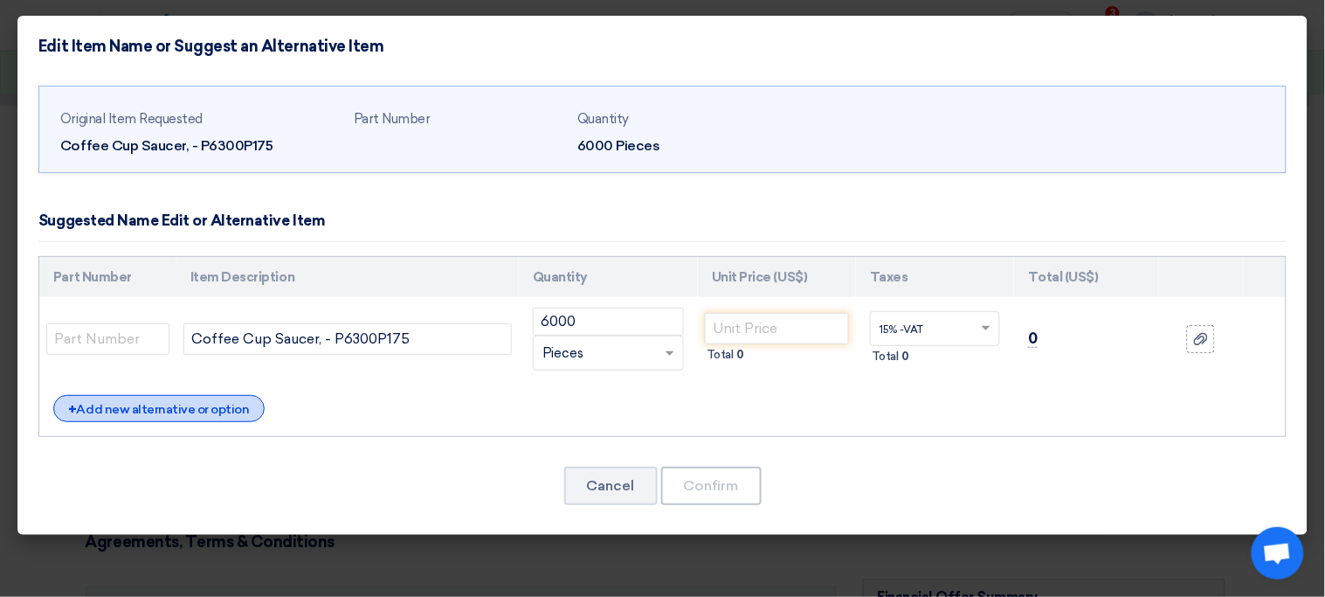
click at [231, 405] on div "+ Add new alternative or option" at bounding box center [158, 408] width 211 height 27
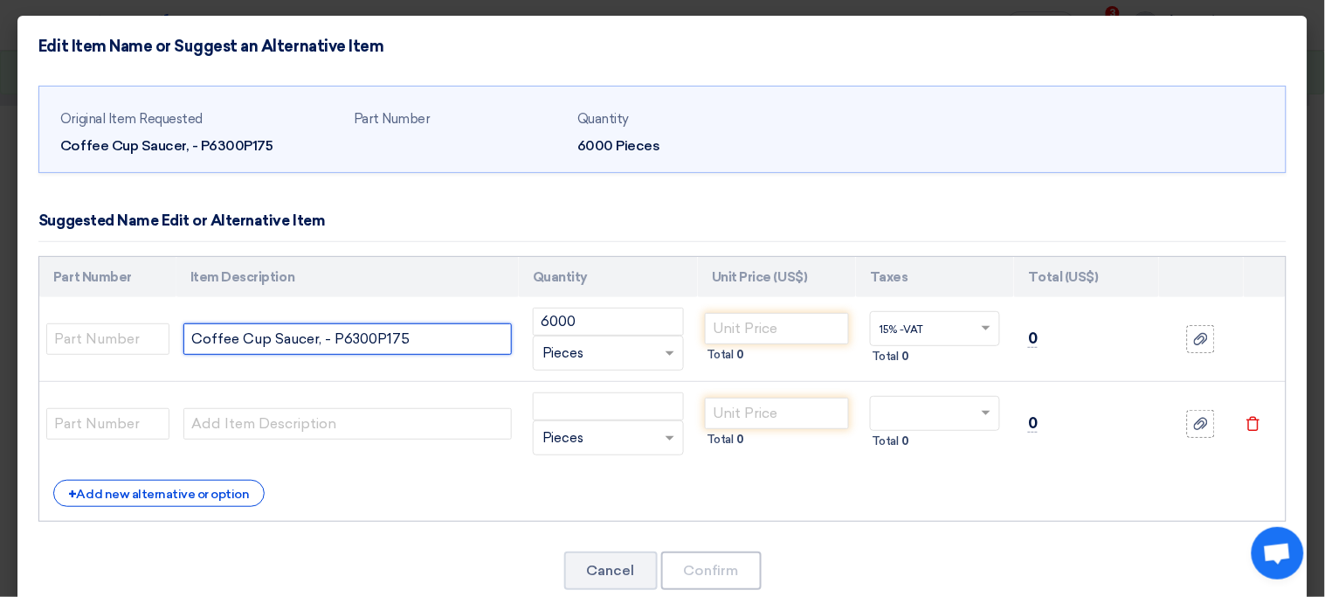
click at [369, 343] on input "Coffee Cup Saucer, - P6300P175" at bounding box center [347, 338] width 328 height 31
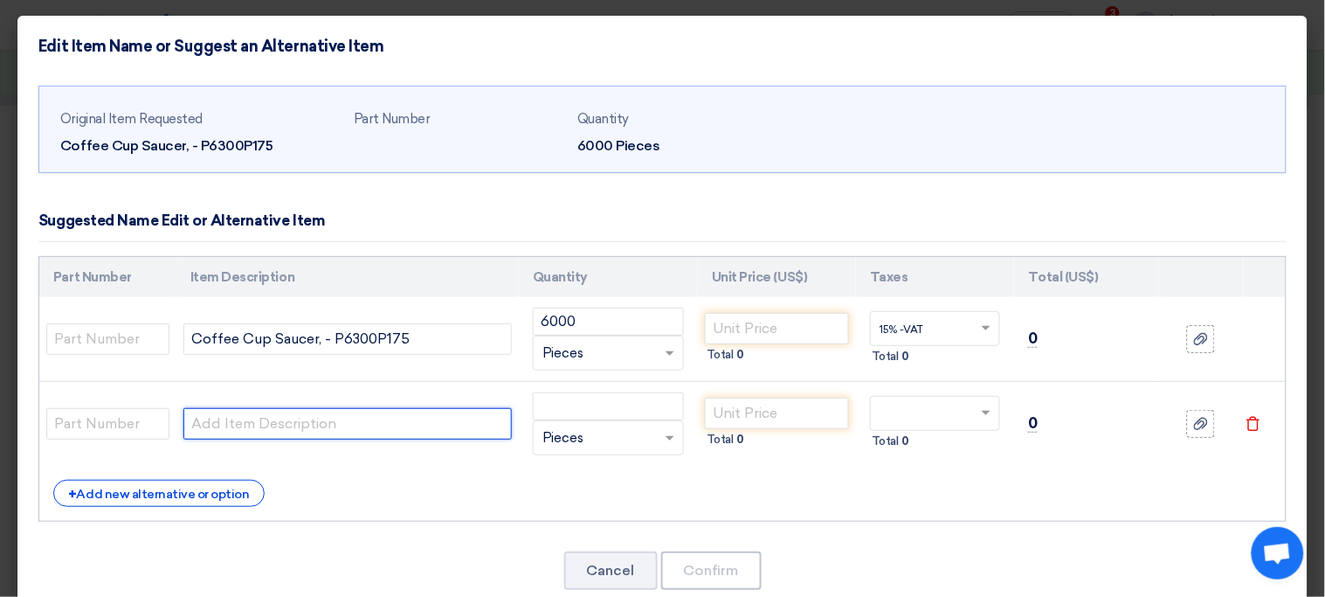
click at [317, 419] on input "text" at bounding box center [347, 423] width 328 height 31
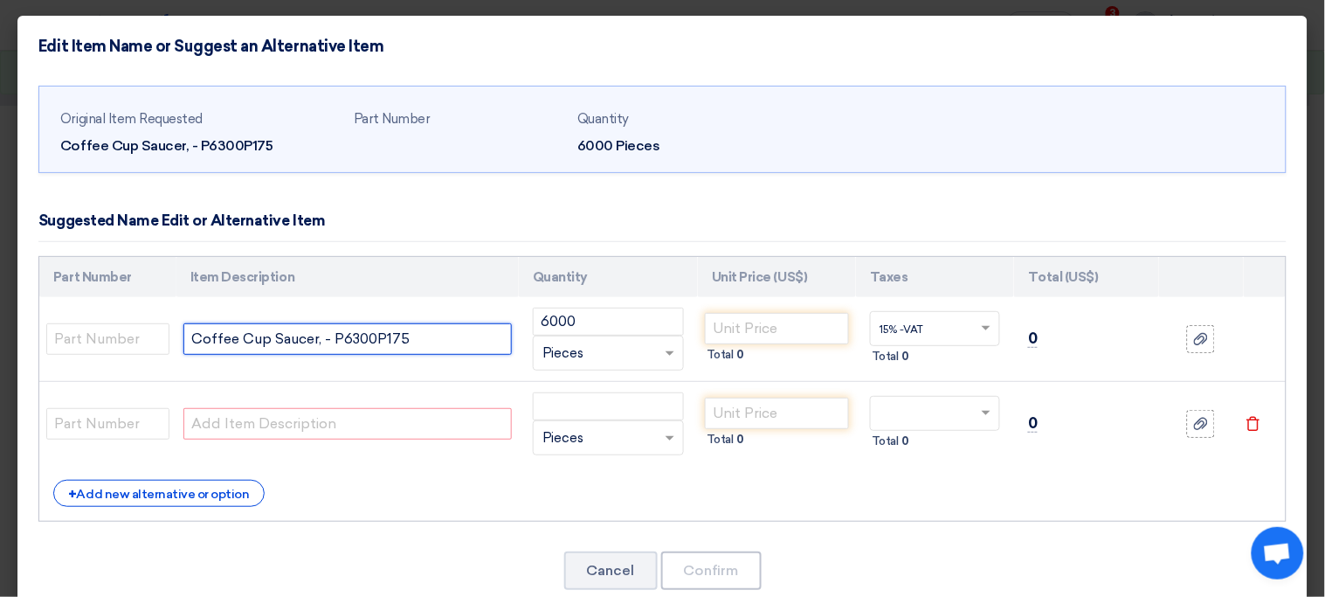
click at [222, 336] on input "Coffee Cup Saucer, - P6300P175" at bounding box center [347, 338] width 328 height 31
click at [300, 351] on input "Coffee Cup Saucer, - P6300P175" at bounding box center [347, 338] width 328 height 31
click at [297, 348] on input "Coffee Cup Saucer, - P6300P175" at bounding box center [347, 338] width 328 height 31
click at [277, 425] on input "text" at bounding box center [347, 423] width 328 height 31
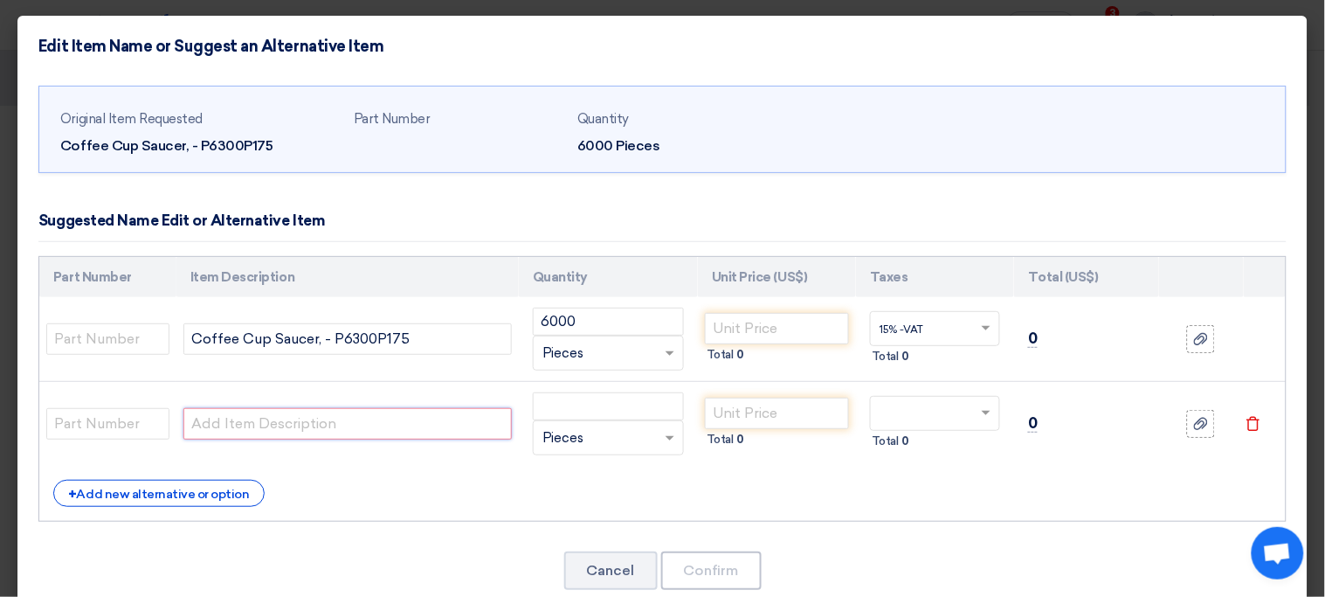
paste input "Coffee Cup Saucer"
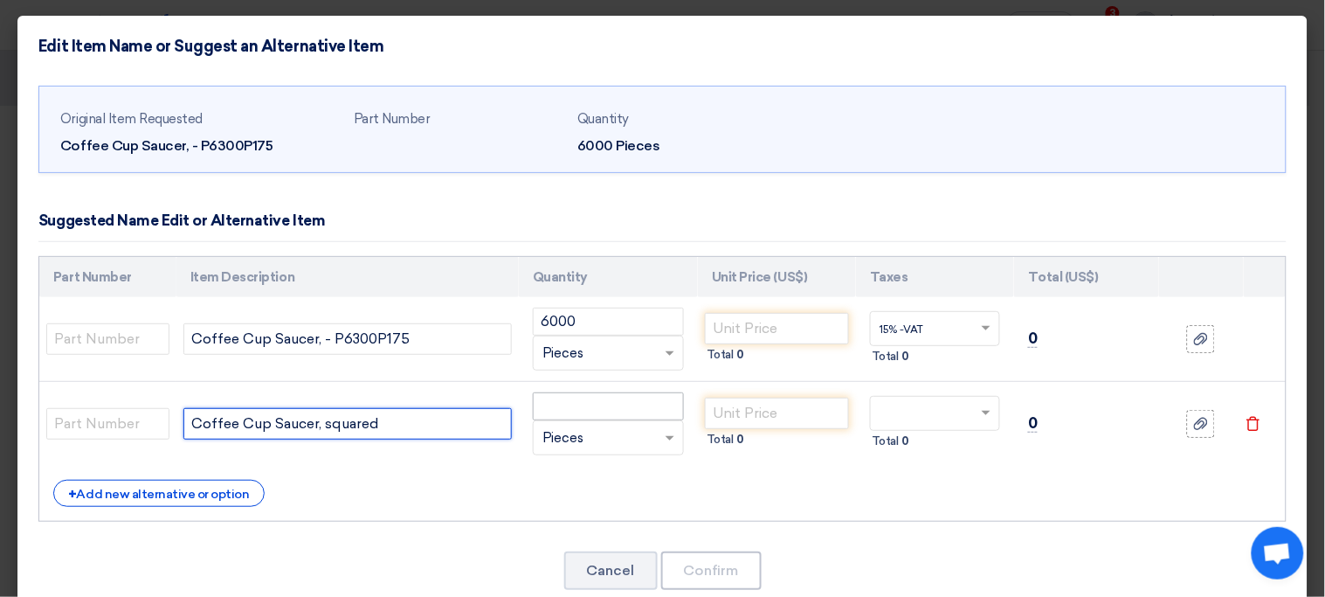
type input "Coffee Cup Saucer, squared"
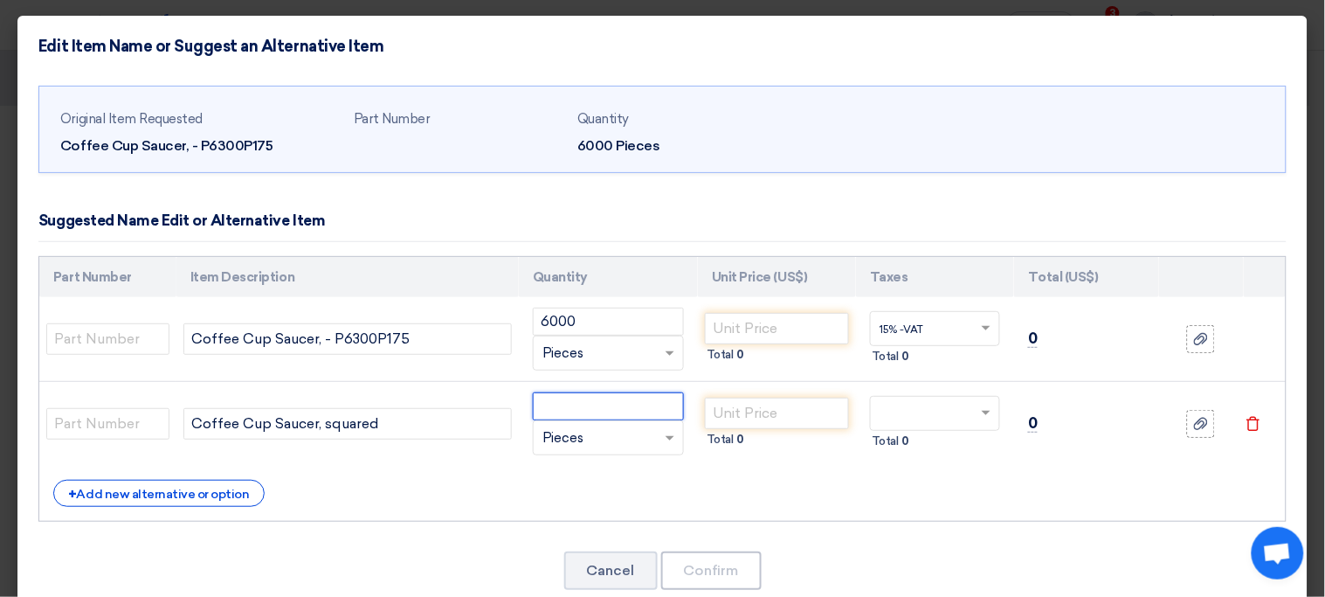
click at [616, 405] on input "number" at bounding box center [608, 406] width 151 height 28
type input "6000"
click at [754, 343] on input "number" at bounding box center [777, 328] width 144 height 31
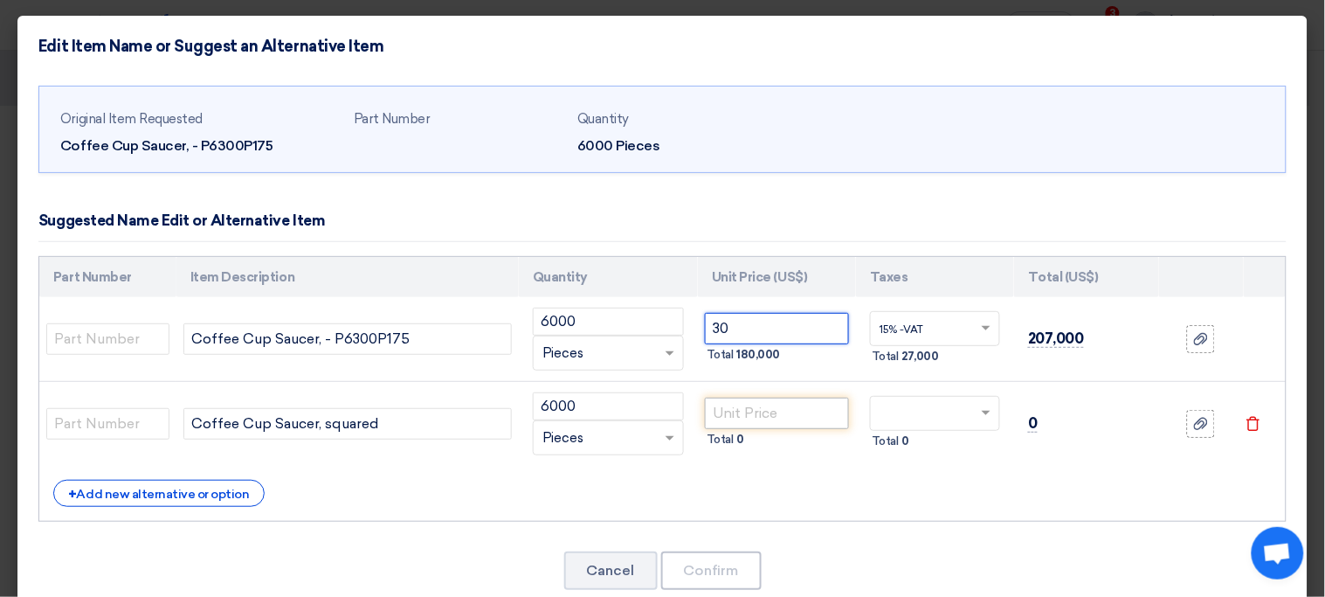
type input "30"
click at [750, 412] on input "number" at bounding box center [777, 412] width 144 height 31
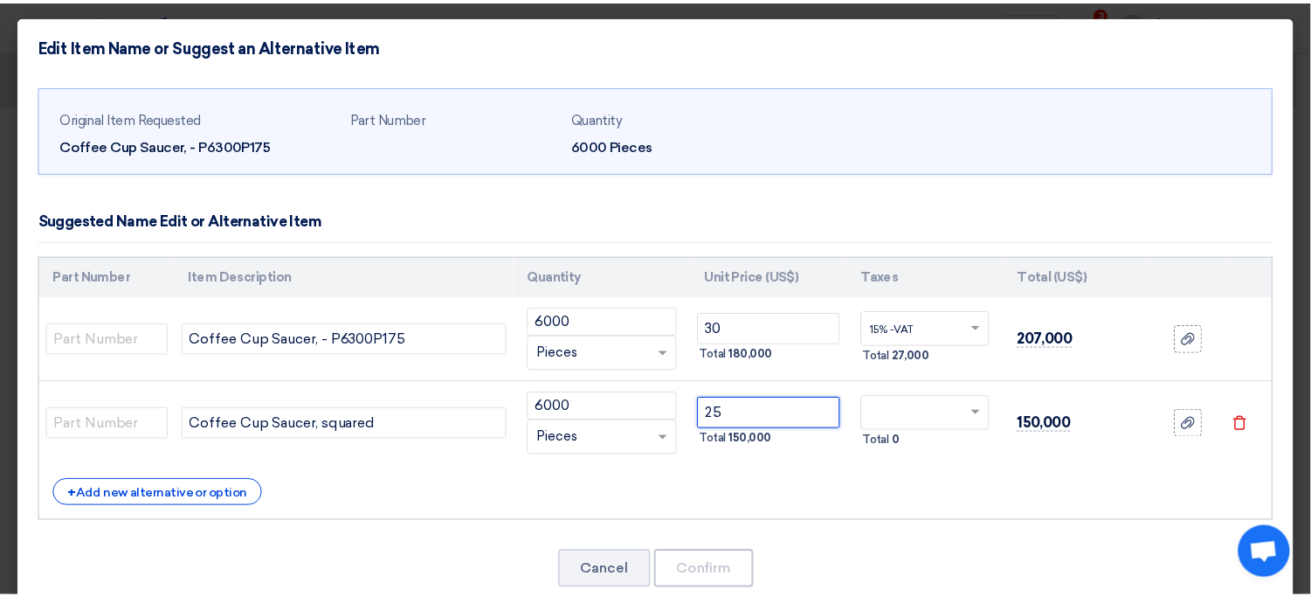
scroll to position [37, 0]
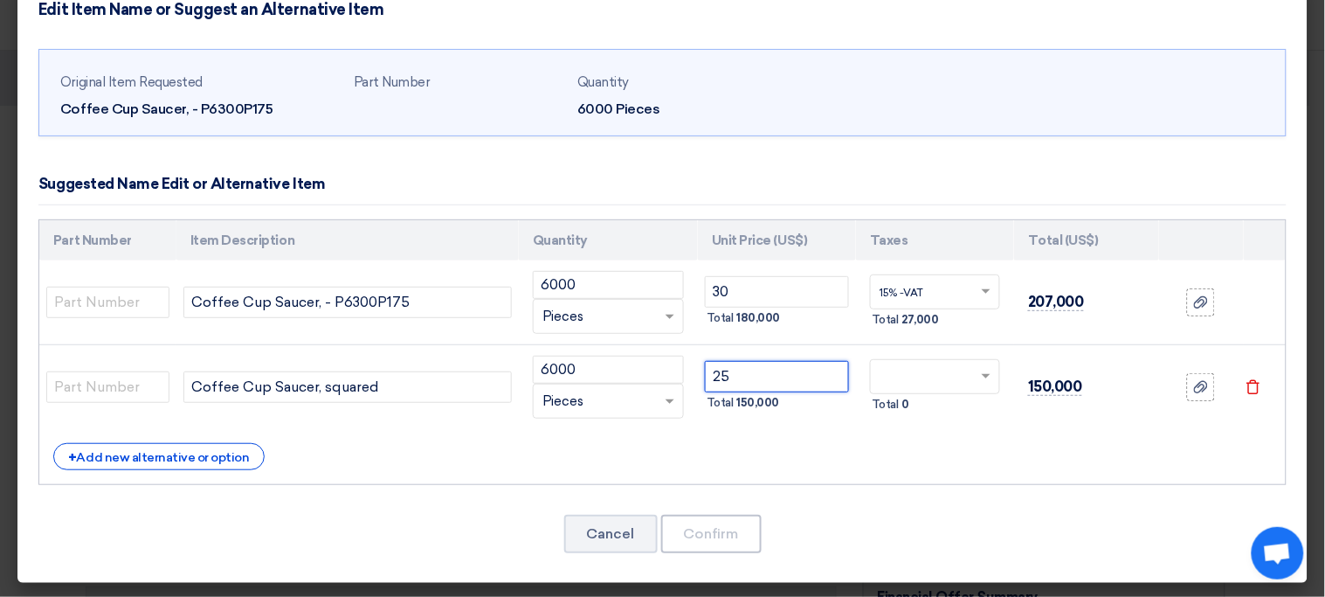
type input "25"
click at [928, 376] on input "text" at bounding box center [925, 378] width 90 height 28
click at [914, 412] on span "15% -VAT" at bounding box center [902, 409] width 44 height 12
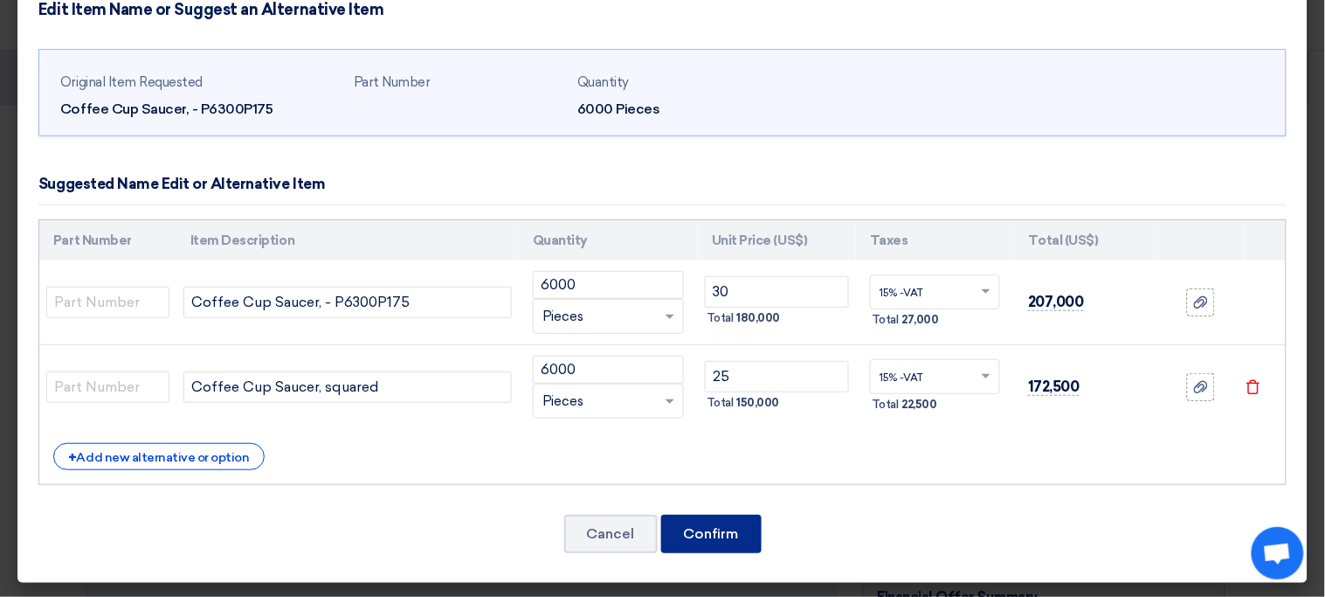
click at [723, 541] on button "Confirm" at bounding box center [711, 533] width 100 height 38
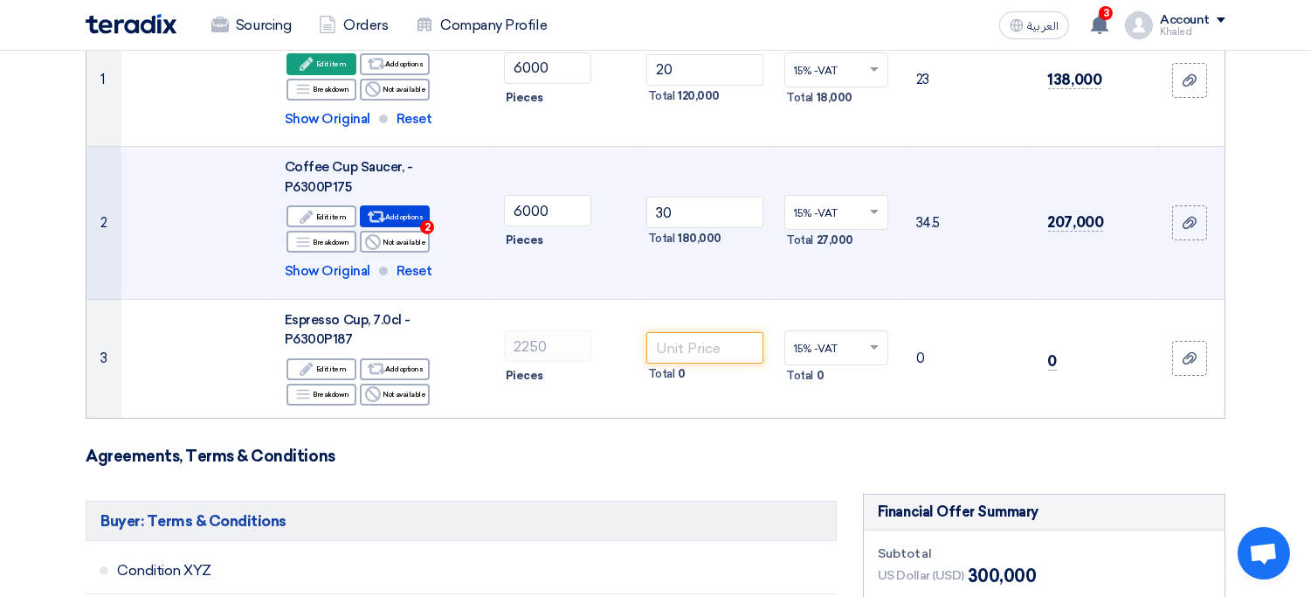
scroll to position [297, 0]
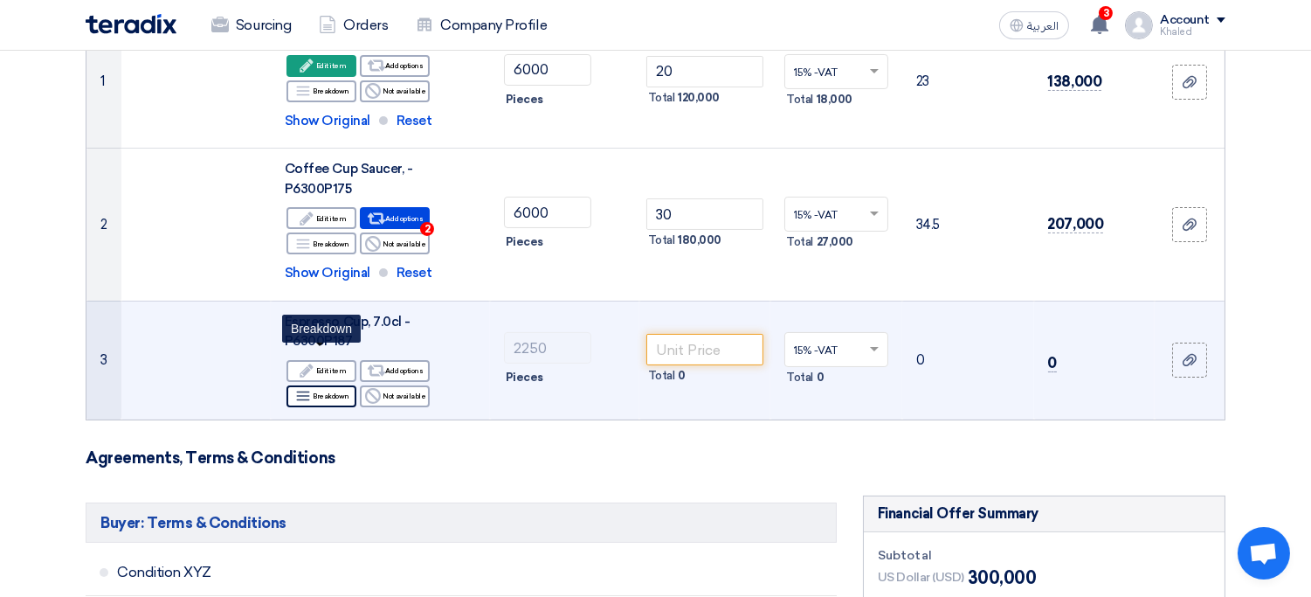
click at [342, 385] on div "Breakdown Breakdown" at bounding box center [321, 396] width 70 height 22
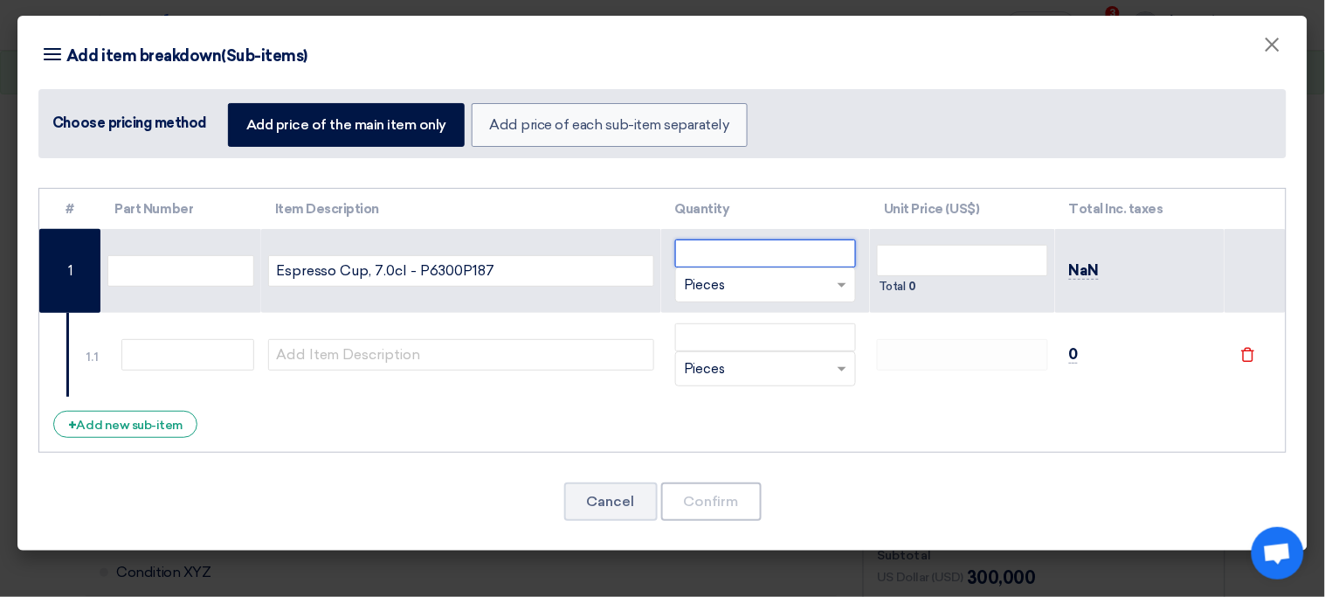
click at [721, 258] on input "number" at bounding box center [766, 253] width 182 height 28
click at [617, 502] on button "Cancel" at bounding box center [610, 501] width 93 height 38
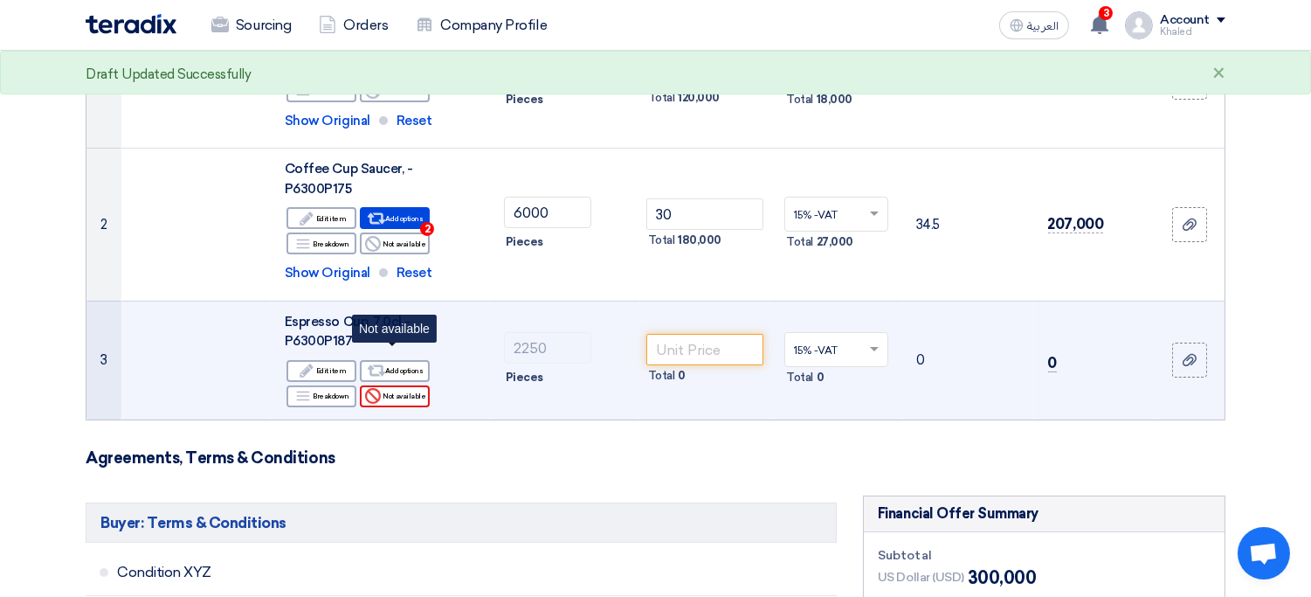
click at [418, 385] on div "Reject Not available" at bounding box center [395, 396] width 70 height 22
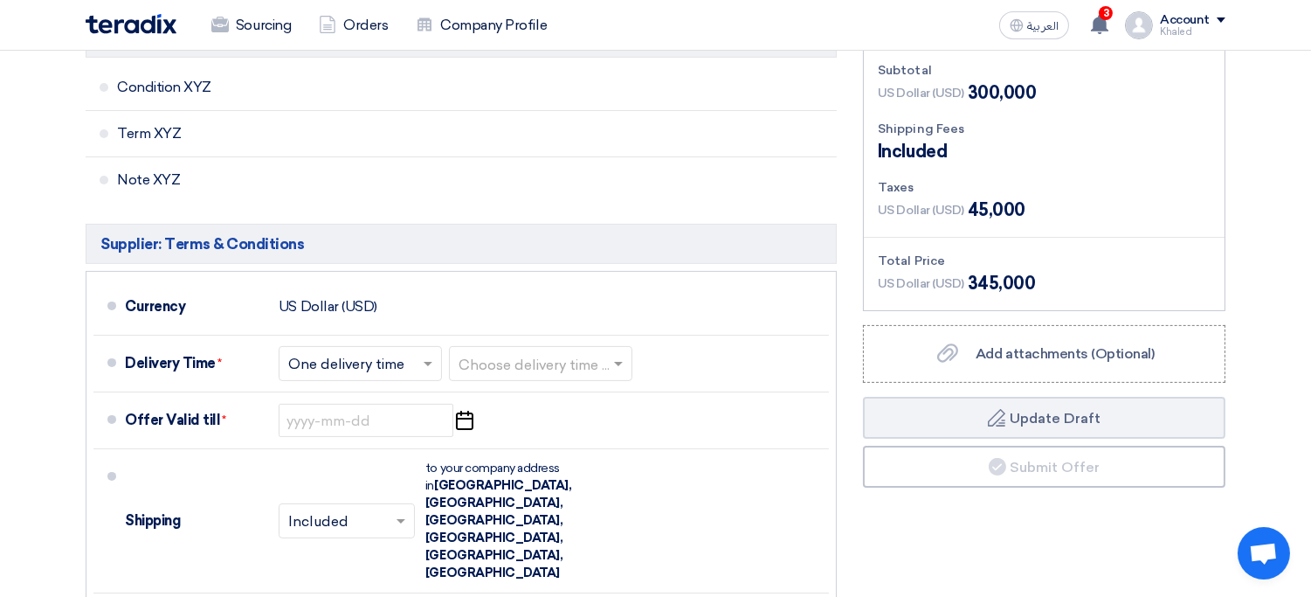
scroll to position [809, 0]
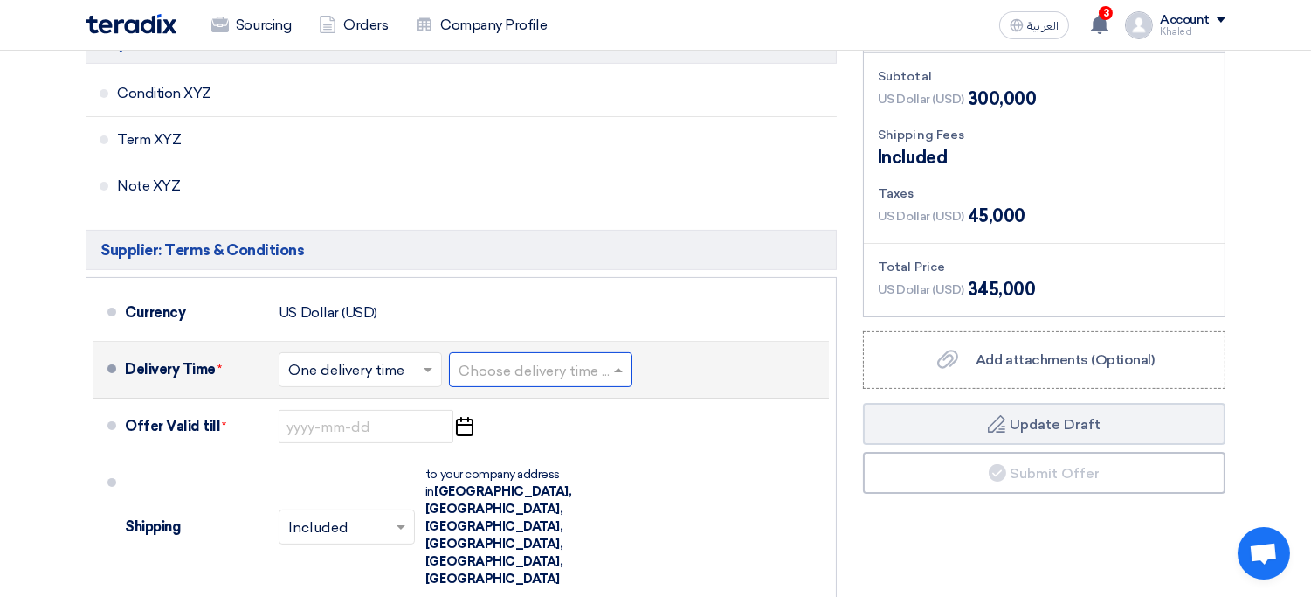
click at [571, 359] on input "text" at bounding box center [542, 371] width 166 height 25
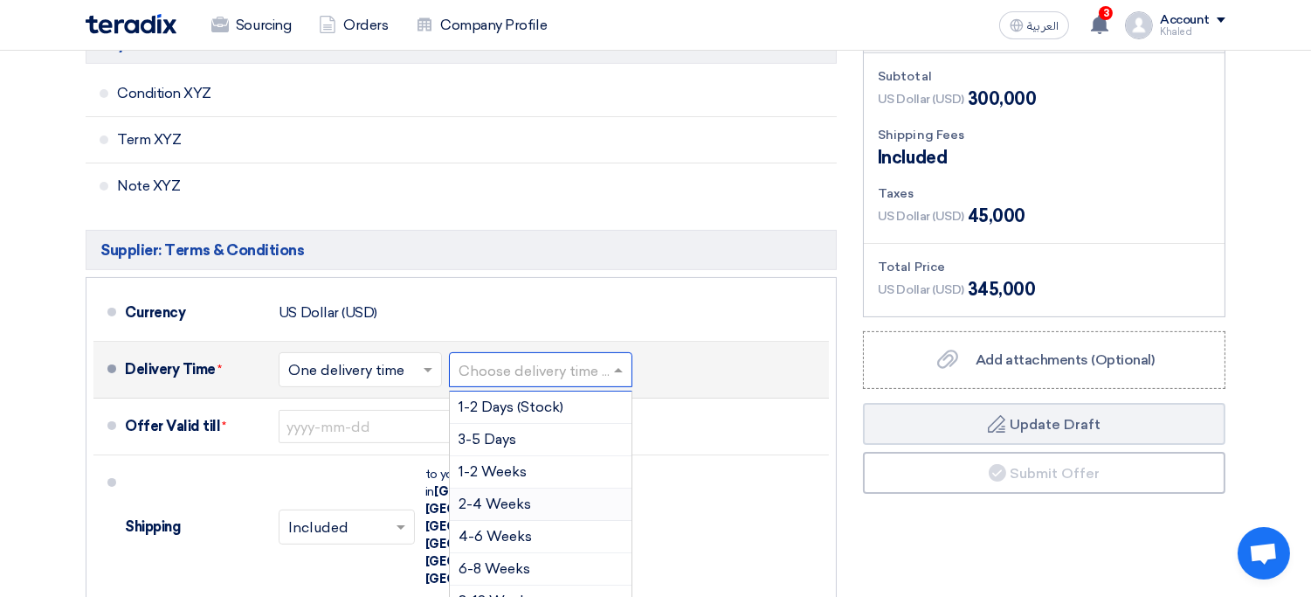
click at [552, 488] on div "2-4 Weeks" at bounding box center [541, 504] width 182 height 32
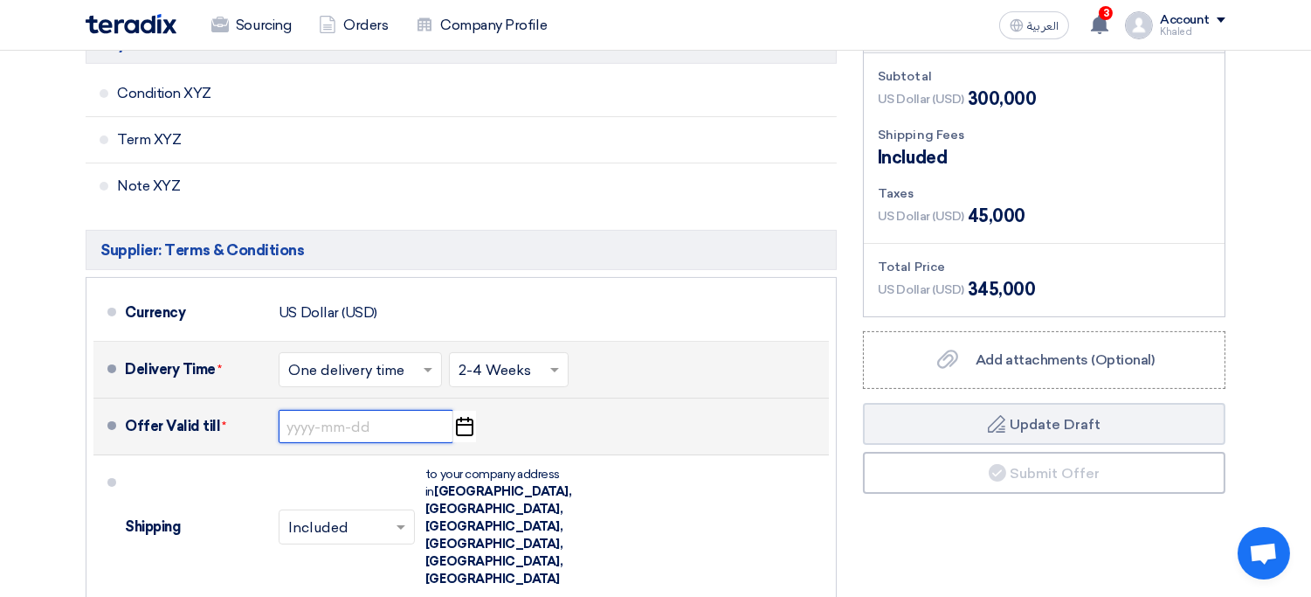
click at [348, 410] on input at bounding box center [366, 426] width 175 height 33
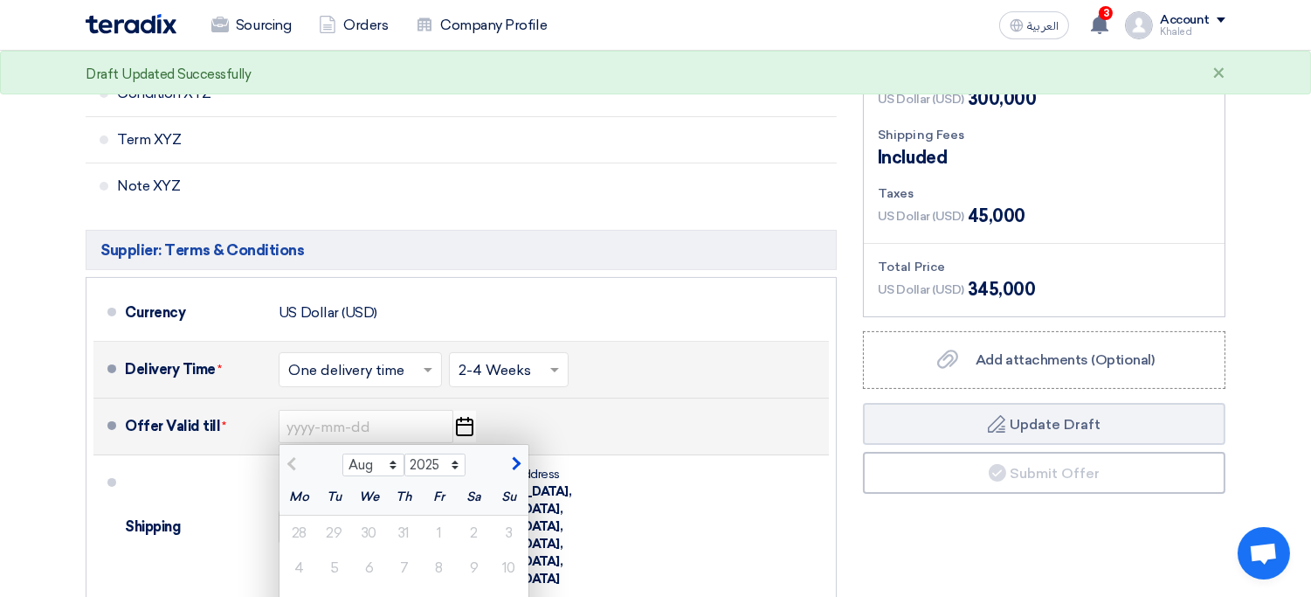
click at [462, 417] on use "button" at bounding box center [464, 426] width 17 height 19
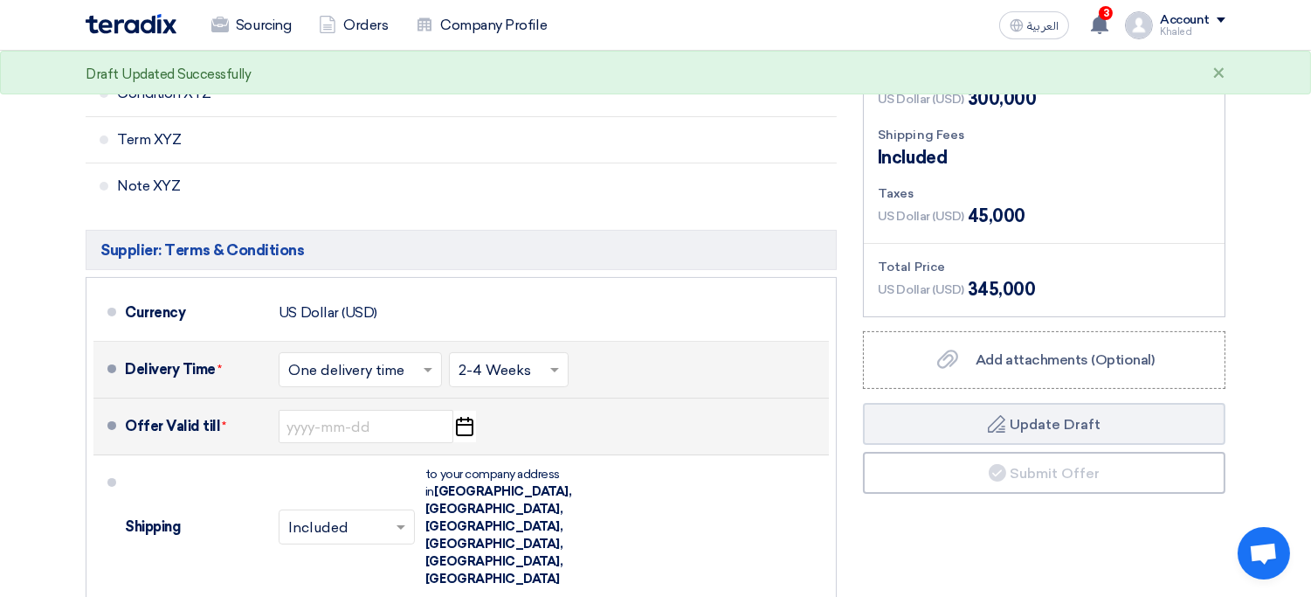
click at [462, 417] on use "button" at bounding box center [464, 426] width 17 height 19
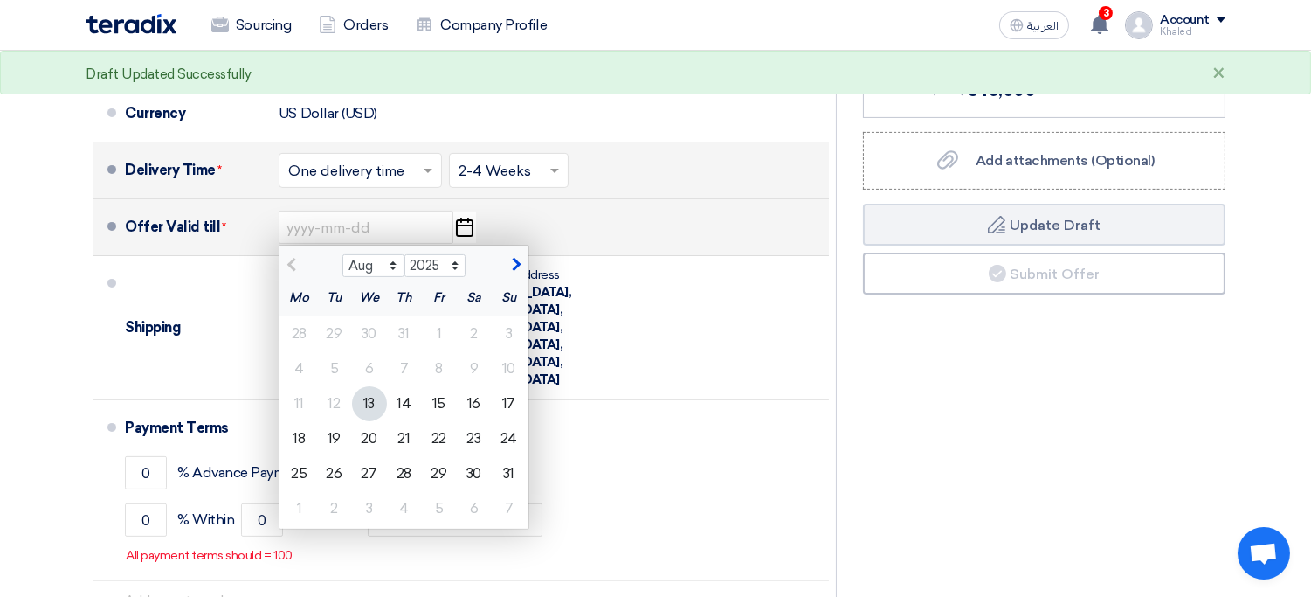
scroll to position [1009, 0]
click at [507, 455] on div "31" at bounding box center [509, 472] width 35 height 35
type input "8/31/2025"
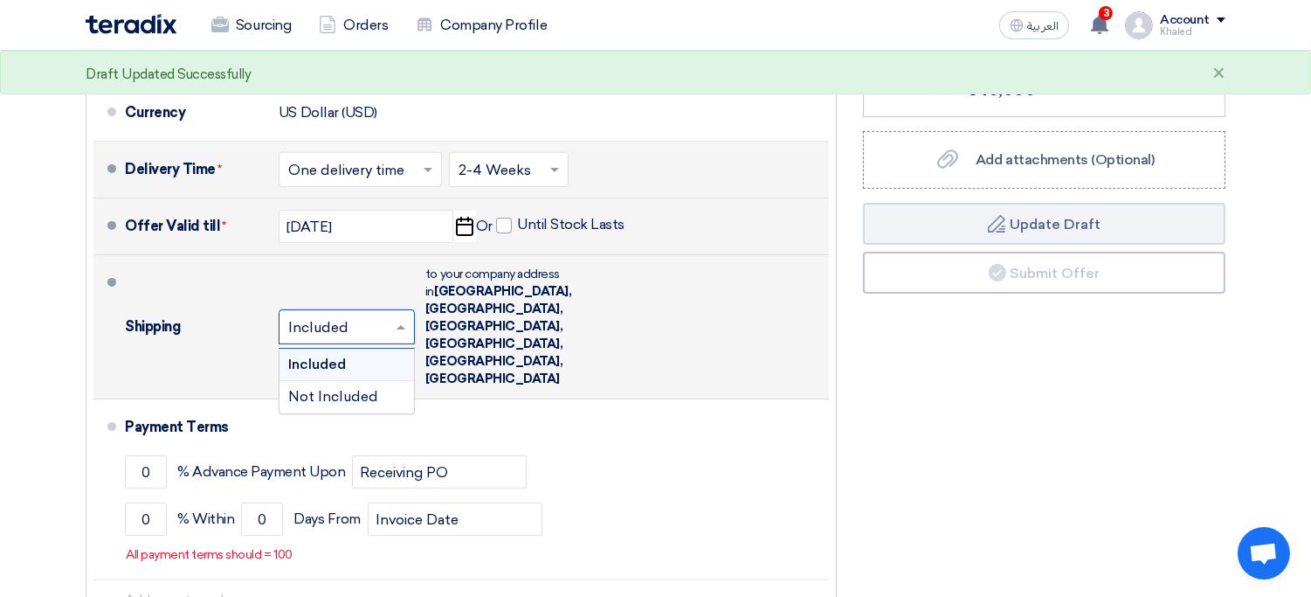
click at [324, 316] on input "text" at bounding box center [347, 328] width 119 height 25
click at [342, 388] on span "Not Included" at bounding box center [333, 396] width 90 height 17
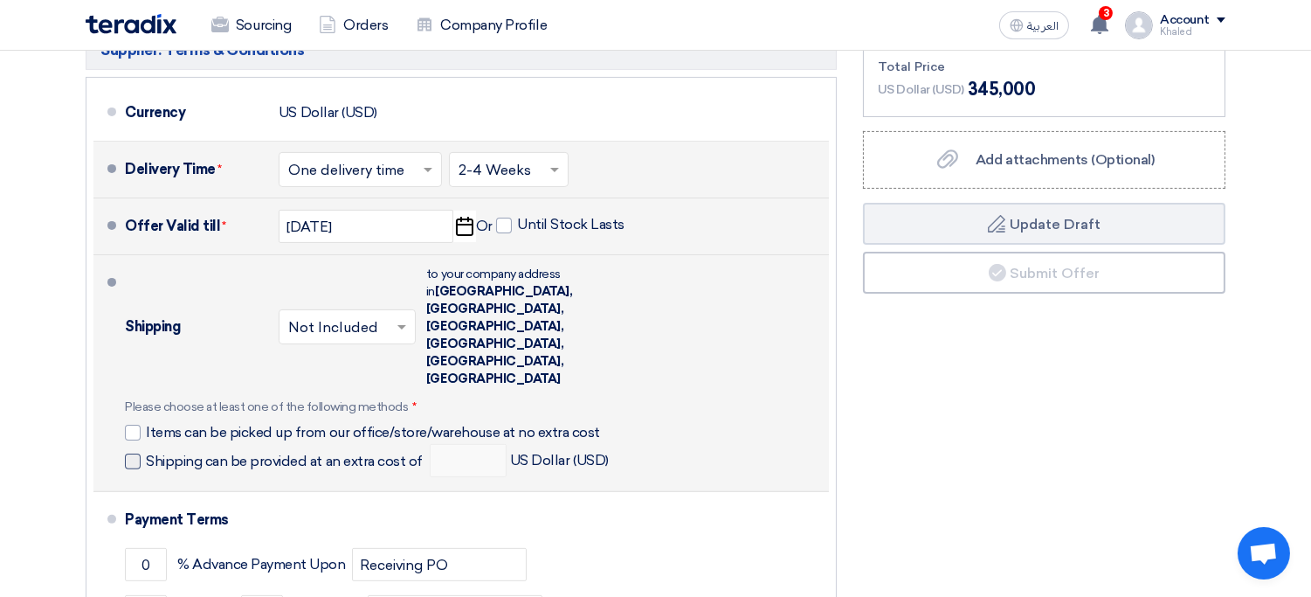
click at [248, 452] on span "Shipping can be provided at an extra cost of" at bounding box center [284, 460] width 277 height 17
click at [248, 452] on input "Shipping can be provided at an extra cost of" at bounding box center [286, 468] width 280 height 33
checkbox input "true"
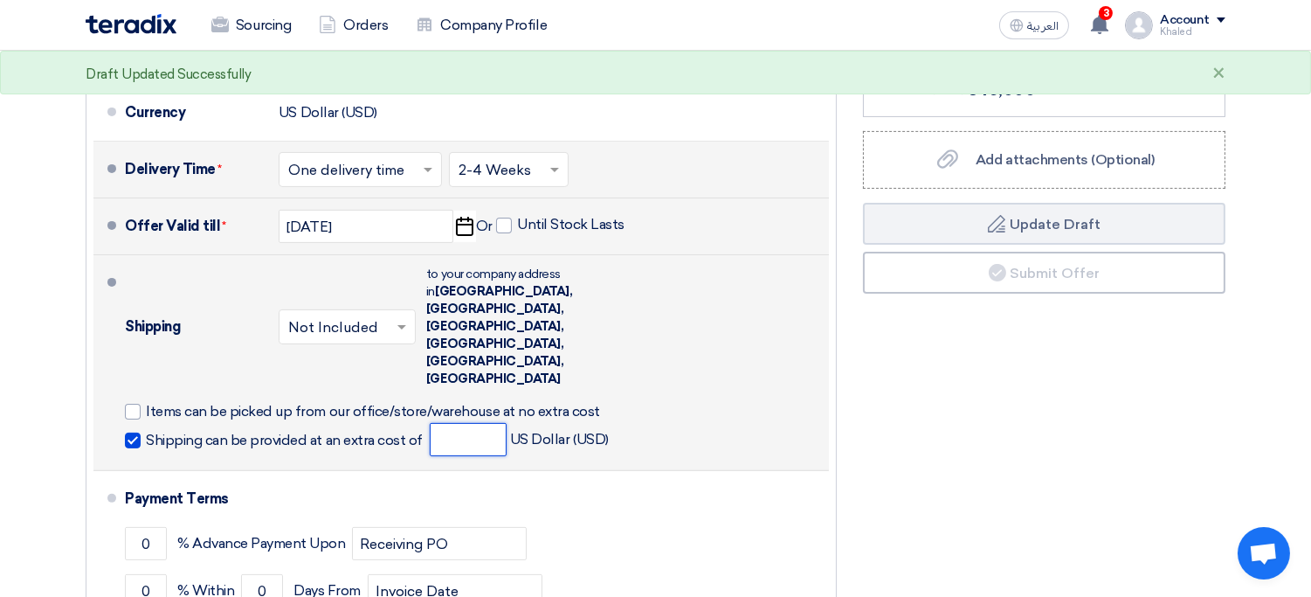
click at [472, 423] on input "number" at bounding box center [468, 439] width 77 height 33
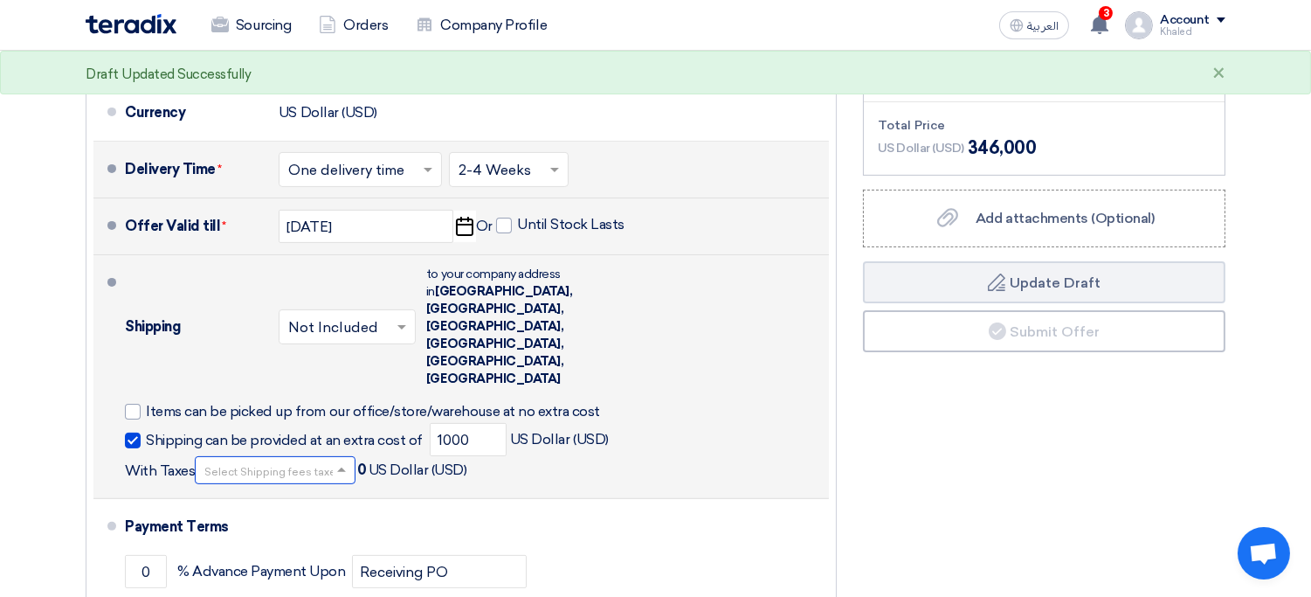
click at [335, 461] on span at bounding box center [344, 469] width 22 height 17
click at [299, 484] on div "15% -VAT" at bounding box center [275, 500] width 159 height 32
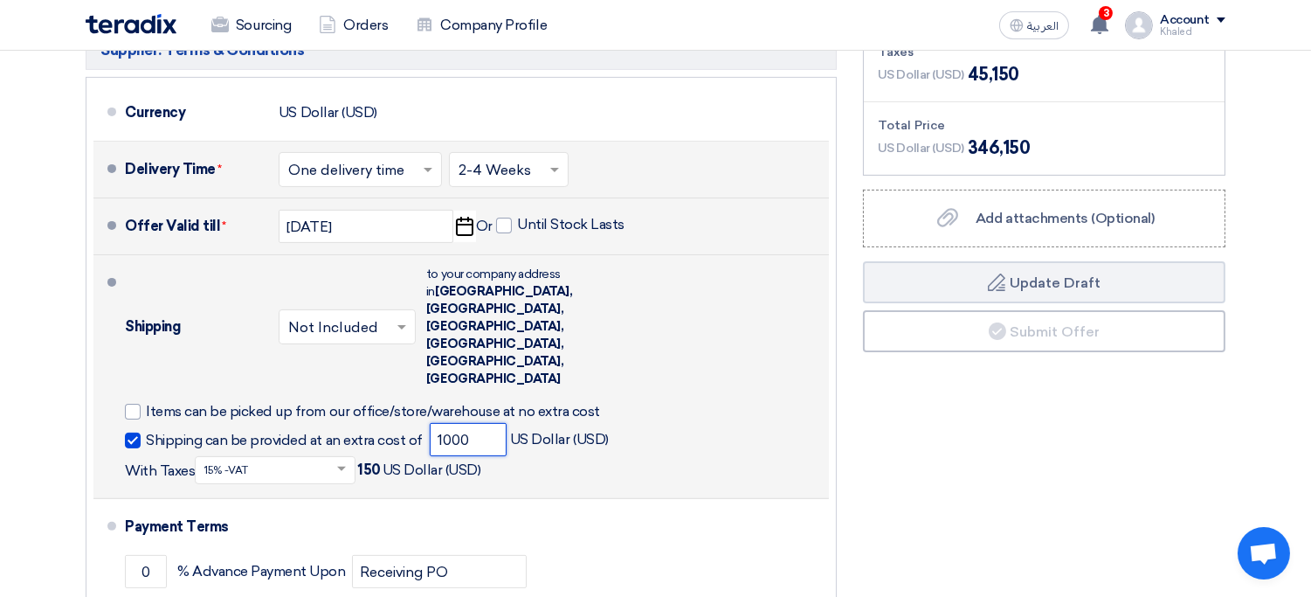
click at [464, 423] on input "1000" at bounding box center [468, 439] width 77 height 33
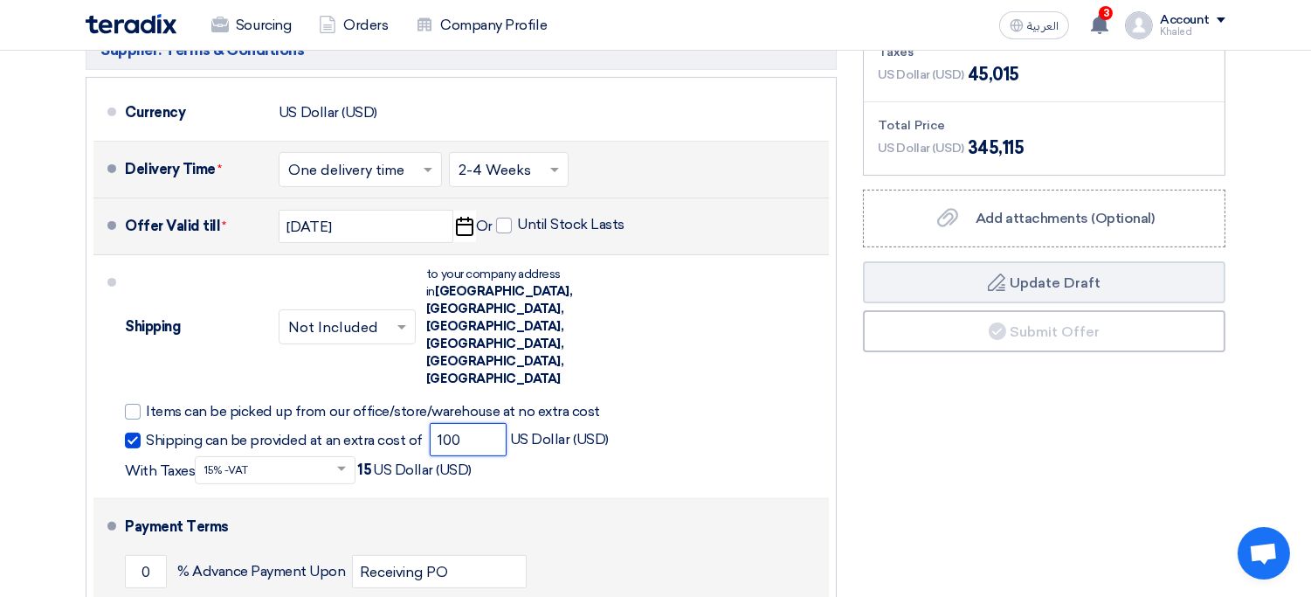
type input "100"
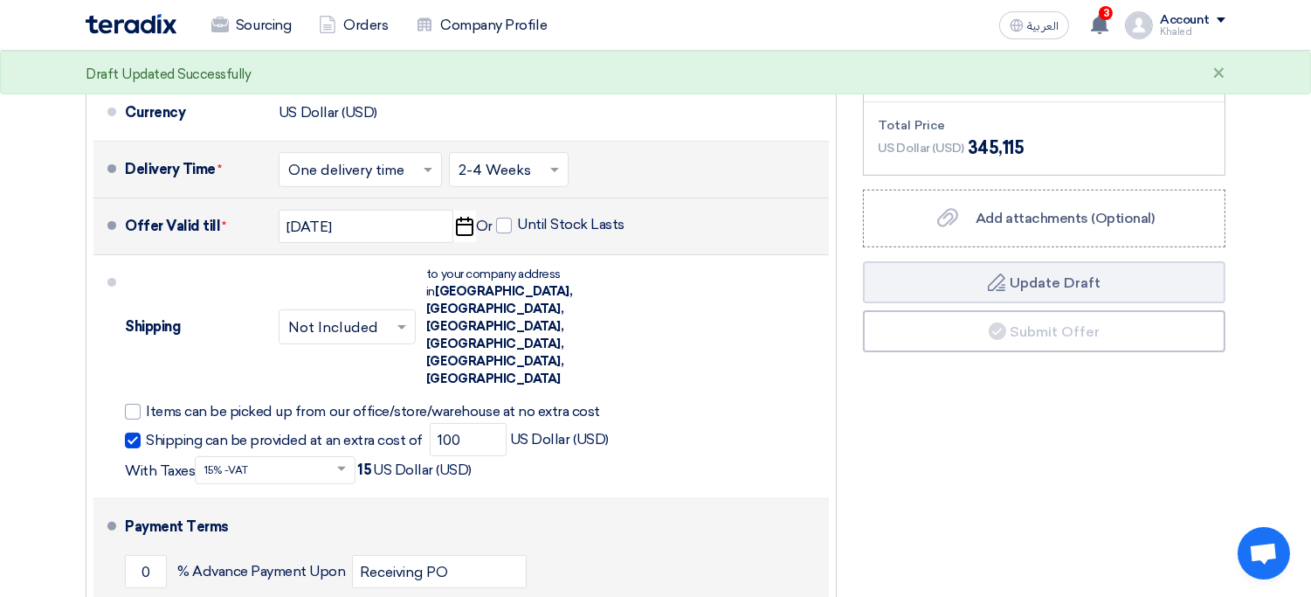
type input "100"
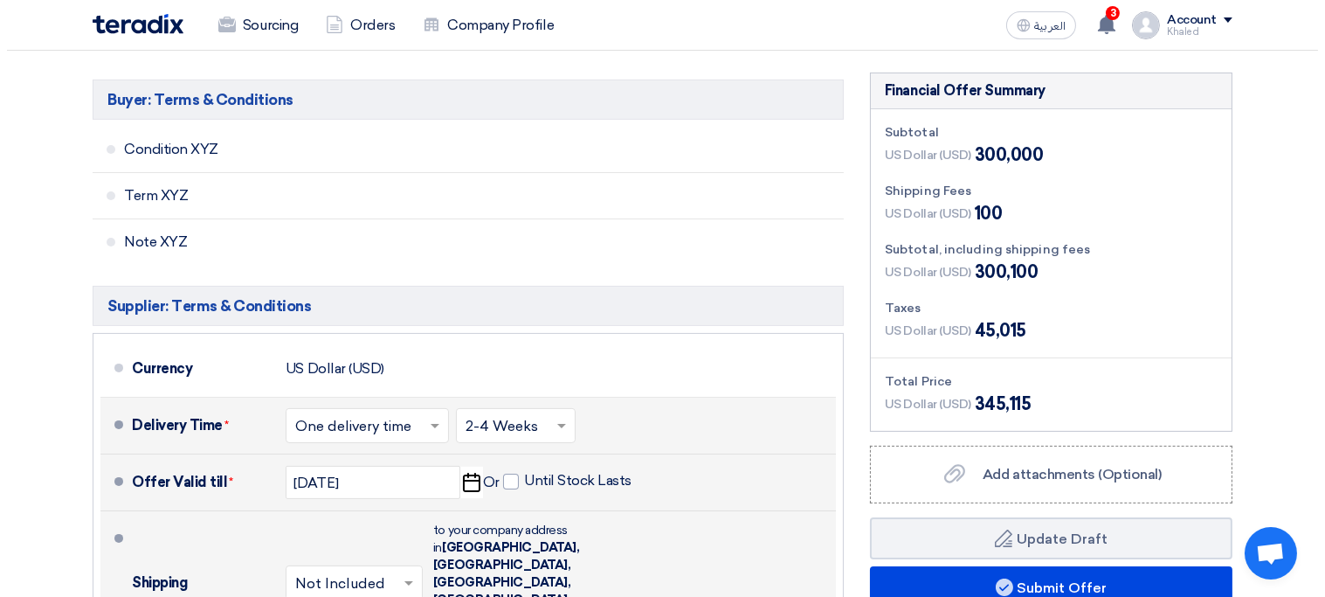
scroll to position [784, 0]
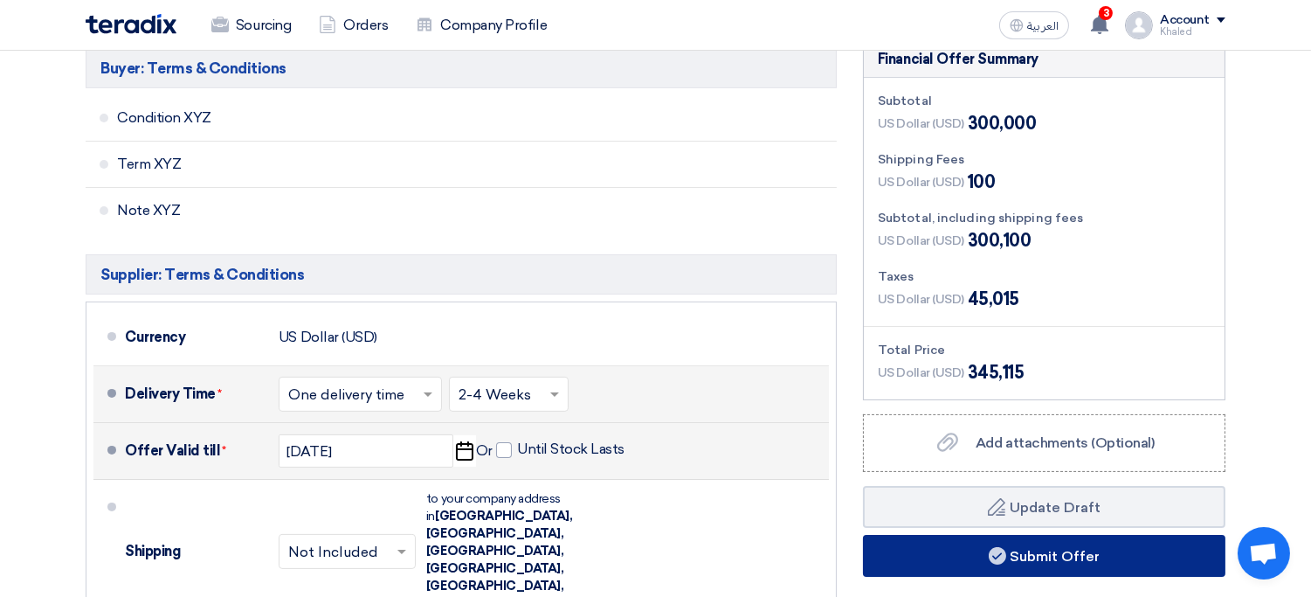
type input "60"
click at [928, 535] on button "Submit Offer" at bounding box center [1044, 556] width 362 height 42
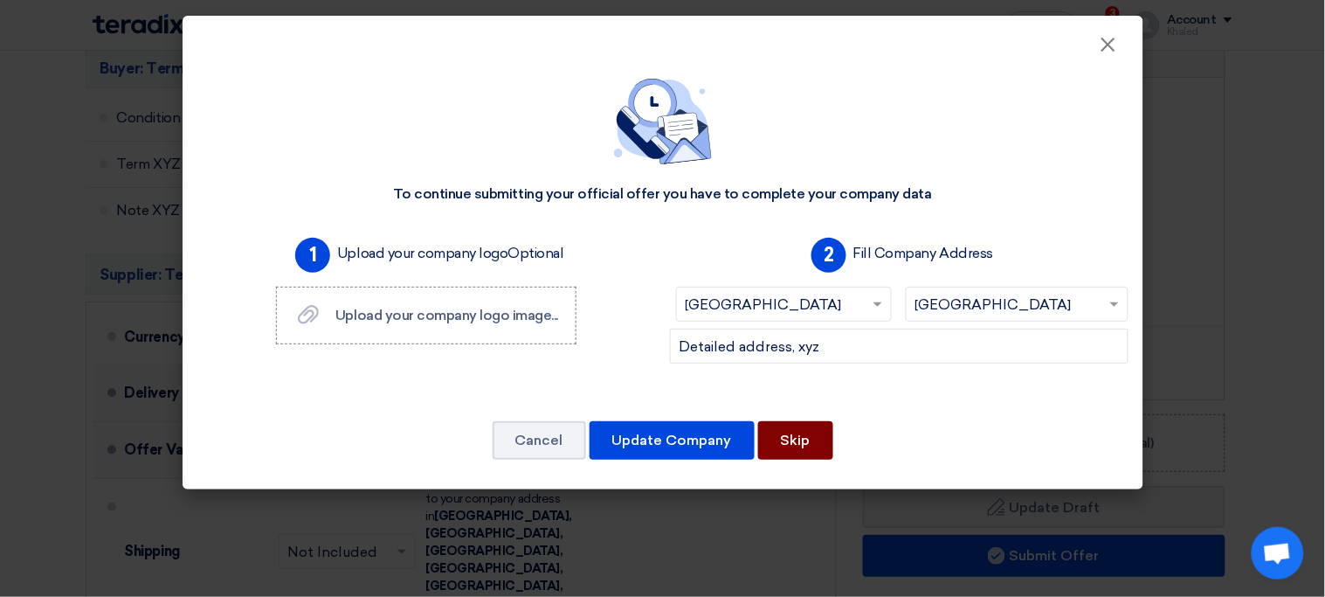
click at [816, 451] on button "Skip" at bounding box center [795, 440] width 75 height 38
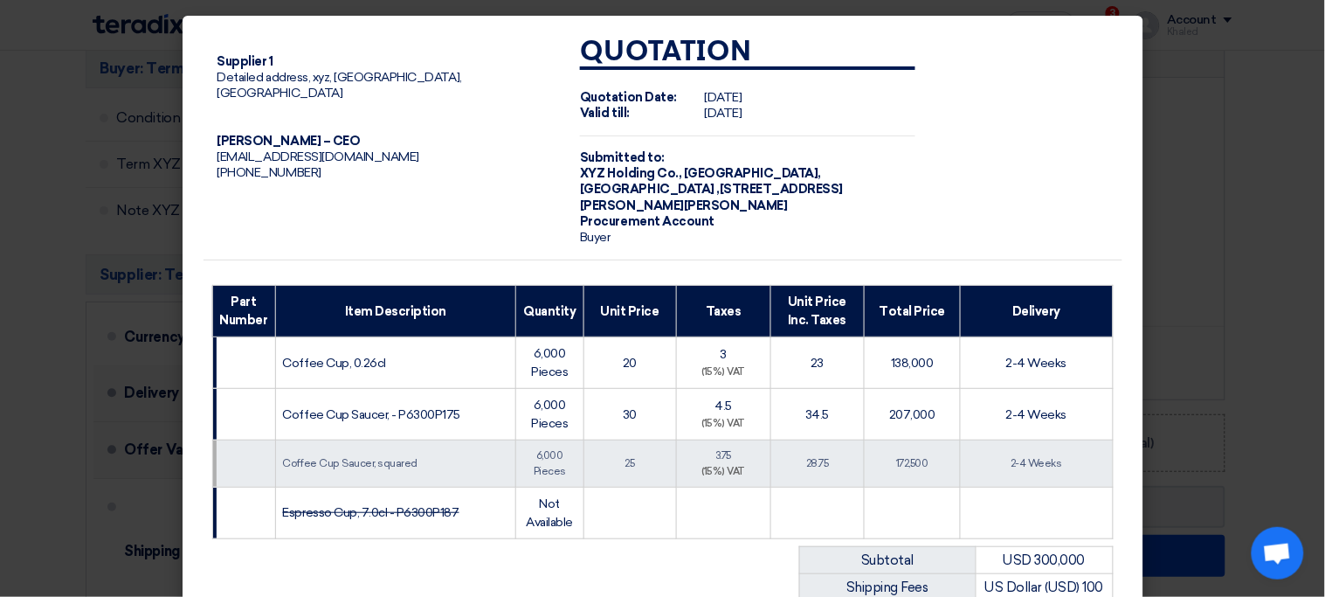
scroll to position [360, 0]
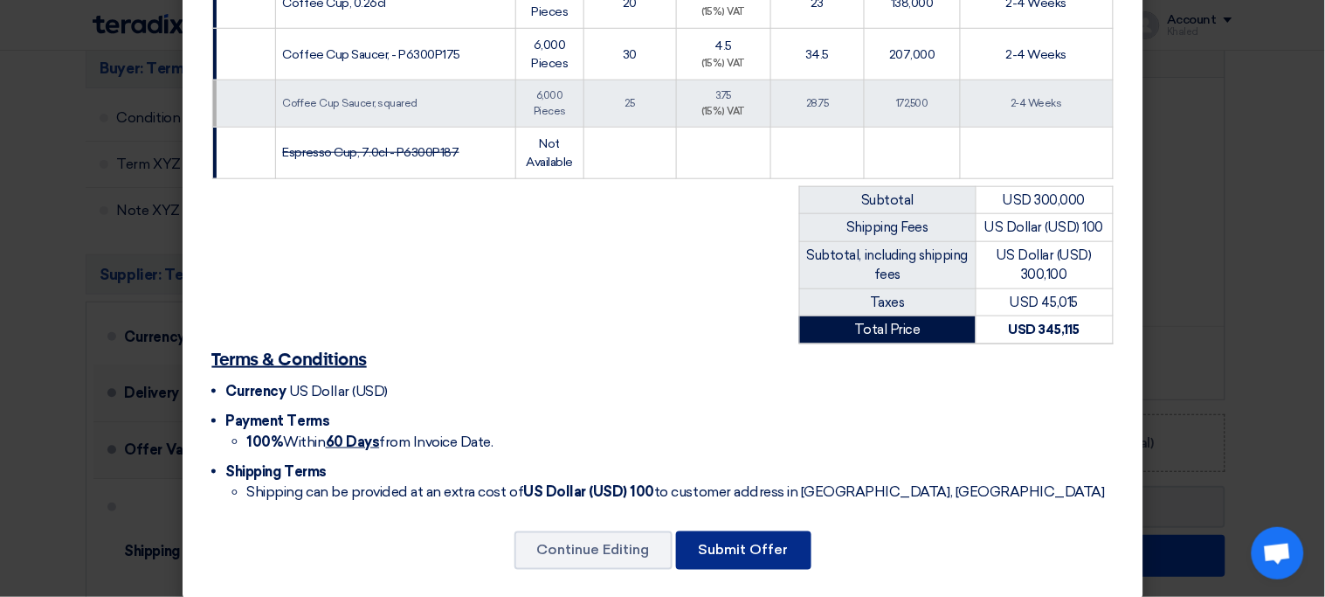
click at [783, 531] on button "Submit Offer" at bounding box center [743, 550] width 135 height 38
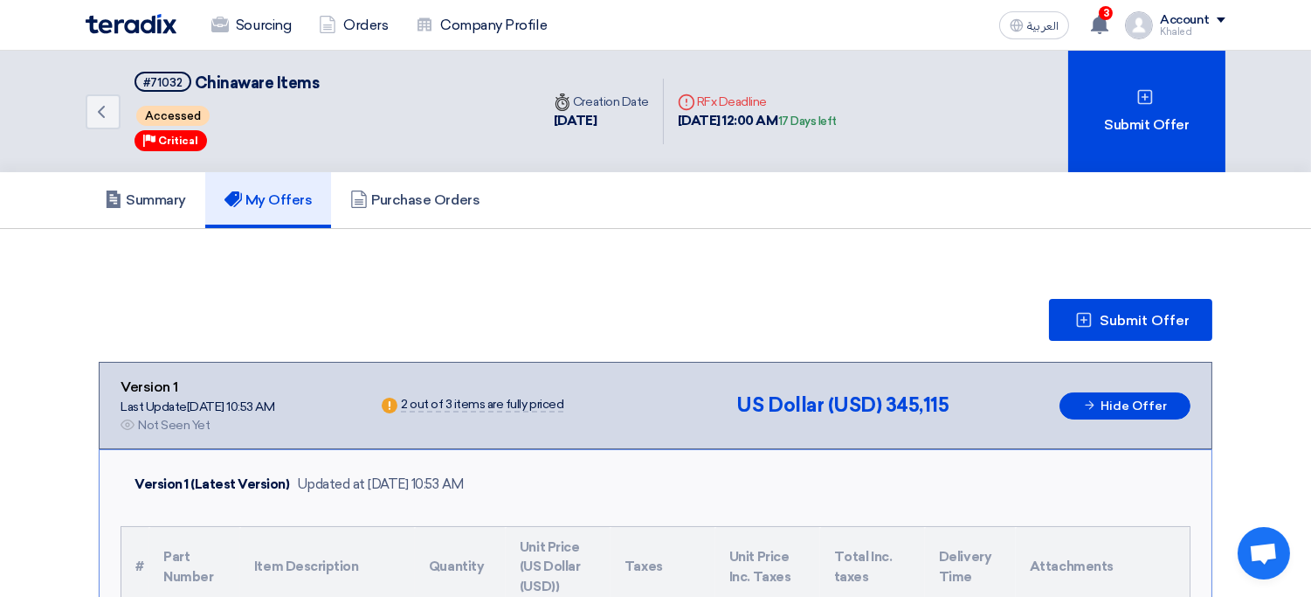
click at [1201, 29] on div "Khaled" at bounding box center [1193, 32] width 66 height 10
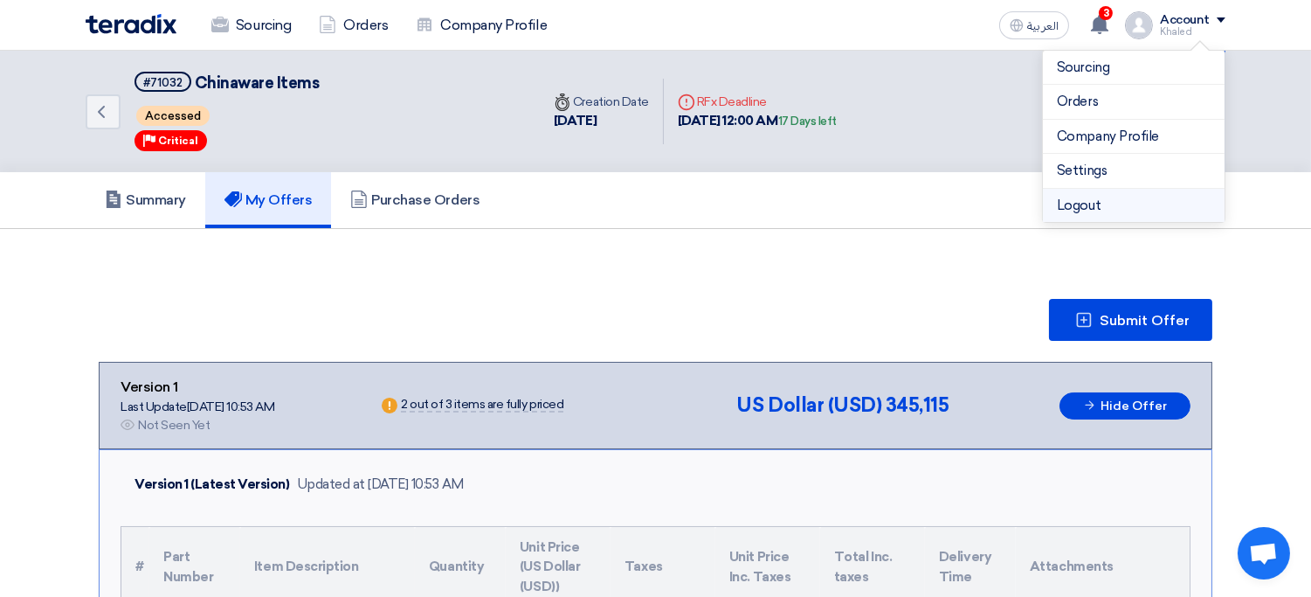
click at [1094, 204] on li "Logout" at bounding box center [1134, 206] width 182 height 34
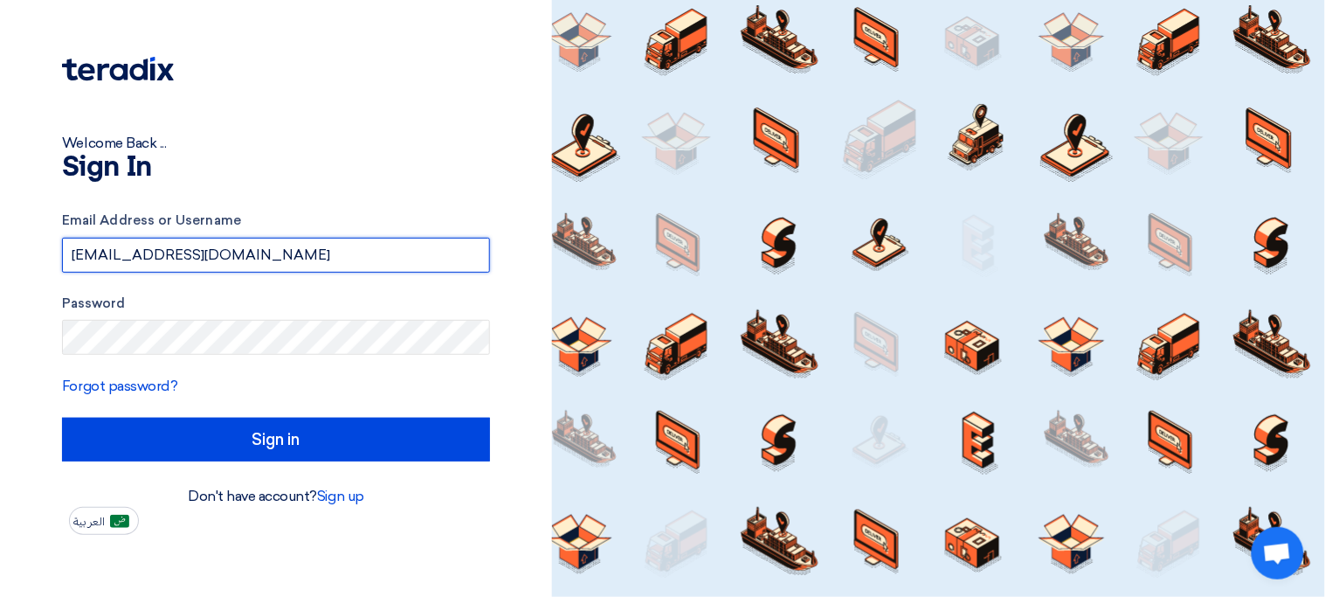
click at [214, 256] on input "sp1@teradix.com" at bounding box center [276, 255] width 428 height 35
type input "sp2@teradix.com"
click at [62, 418] on input "Sign in" at bounding box center [276, 440] width 428 height 44
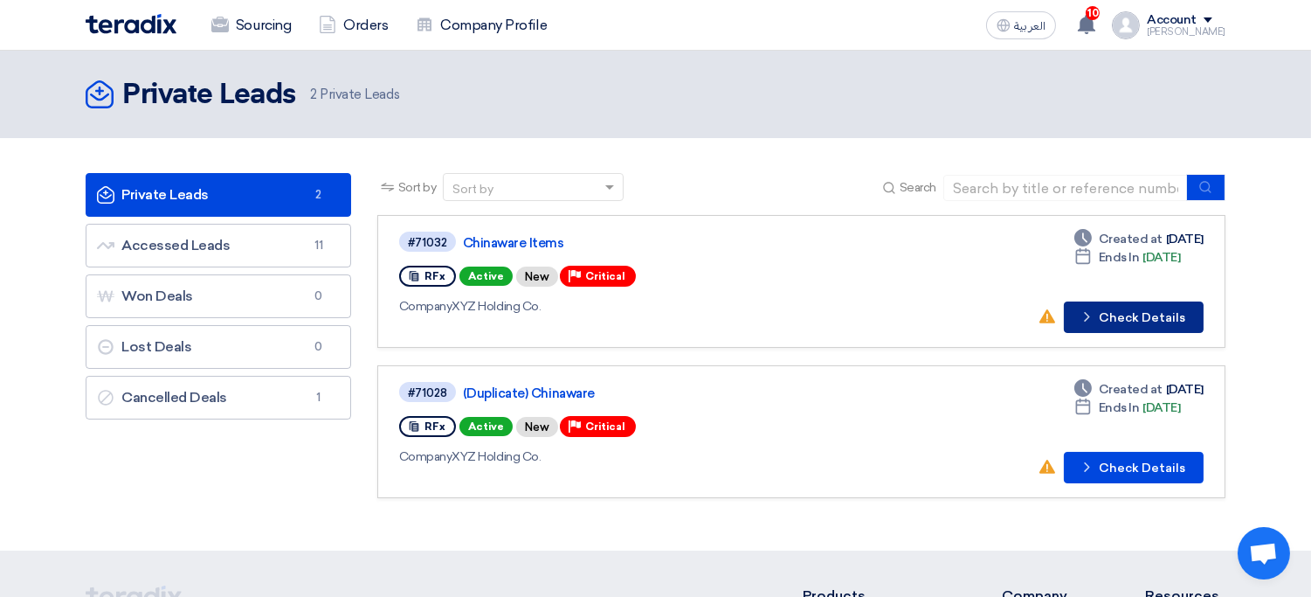
click at [1170, 315] on button "Check details Check Details" at bounding box center [1134, 316] width 140 height 31
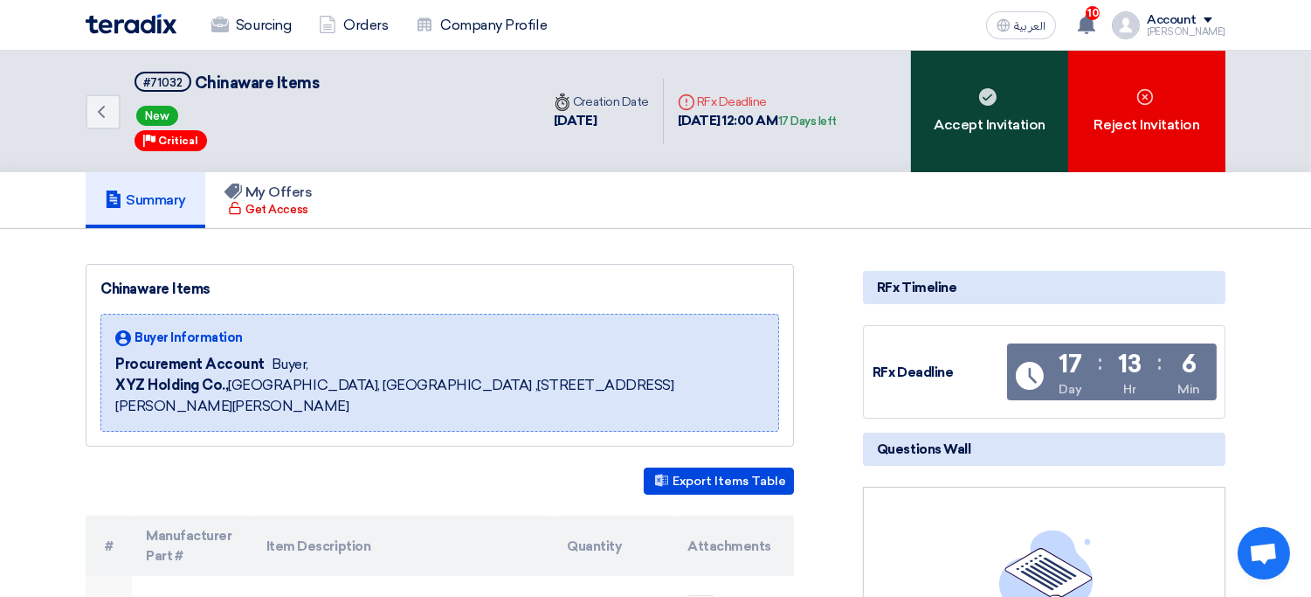
click at [953, 143] on div "Accept Invitation" at bounding box center [989, 111] width 157 height 121
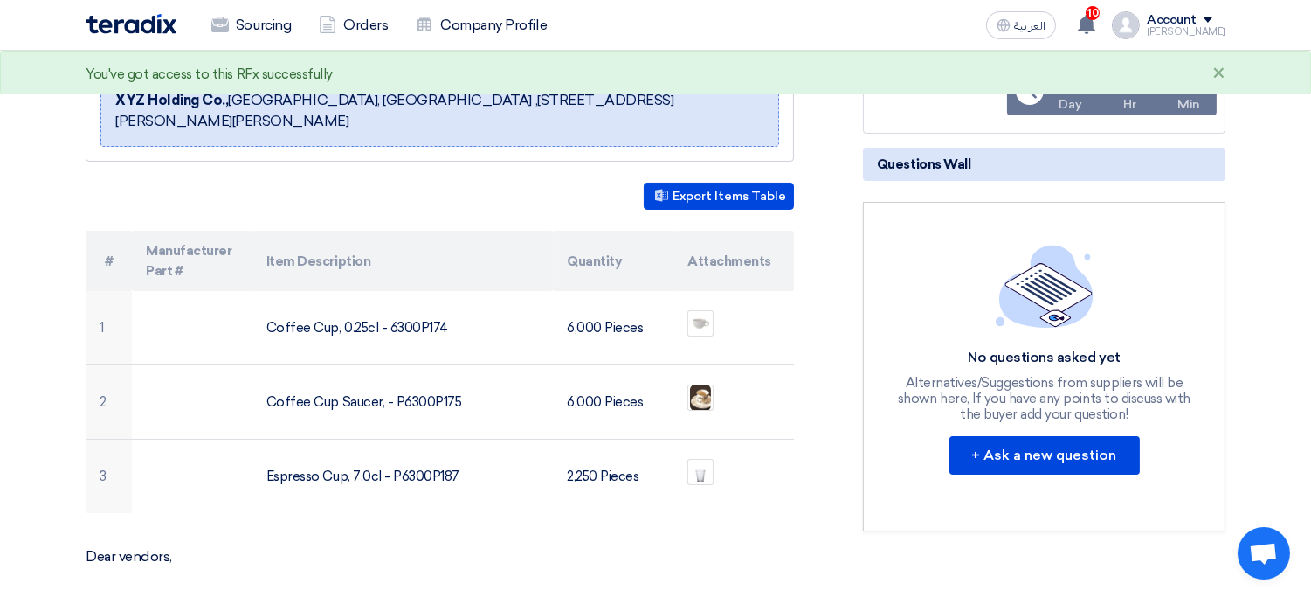
scroll to position [281, 0]
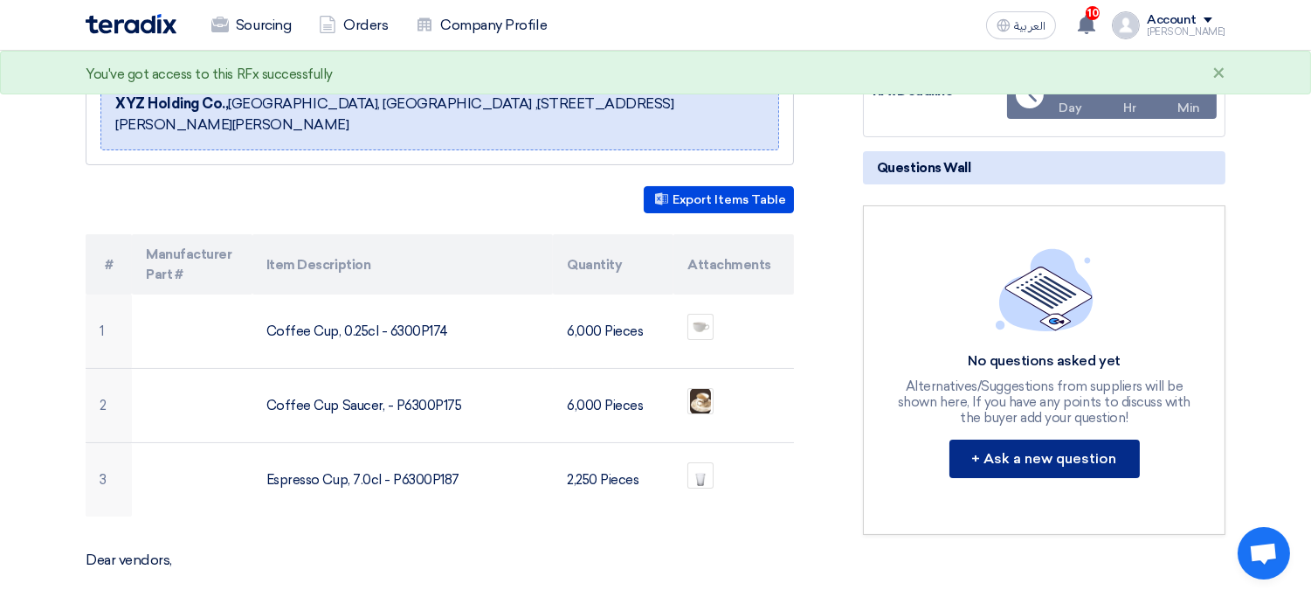
click at [1027, 465] on button "+ Ask a new question" at bounding box center [1044, 458] width 190 height 38
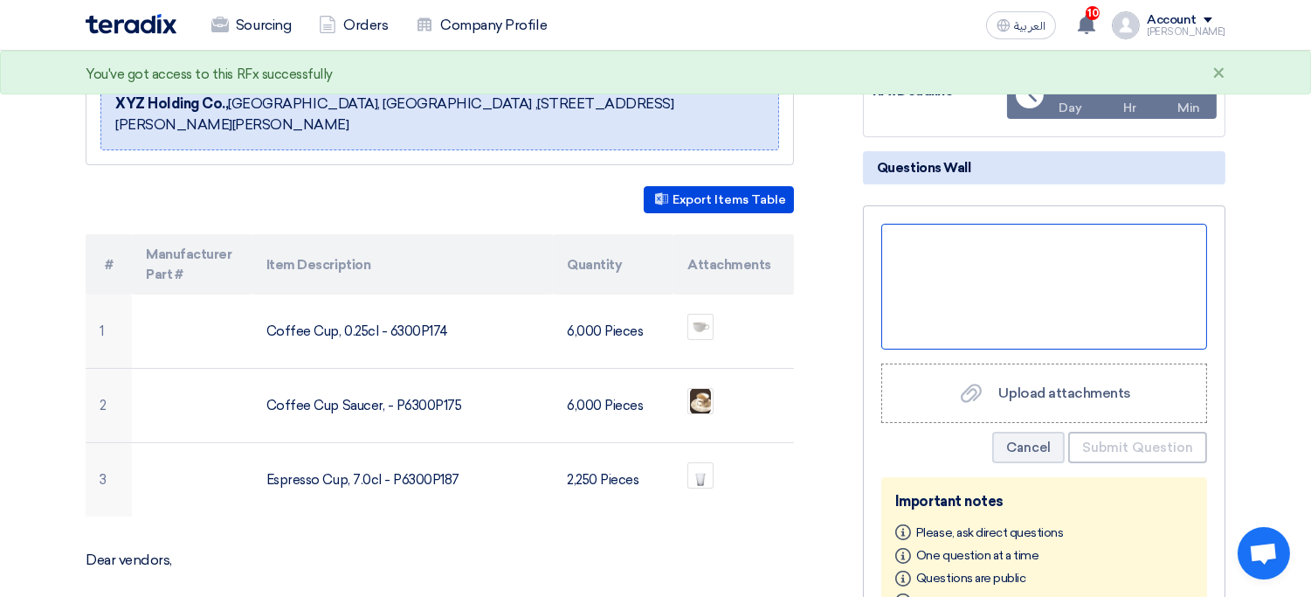
click at [1012, 273] on div at bounding box center [1044, 287] width 326 height 126
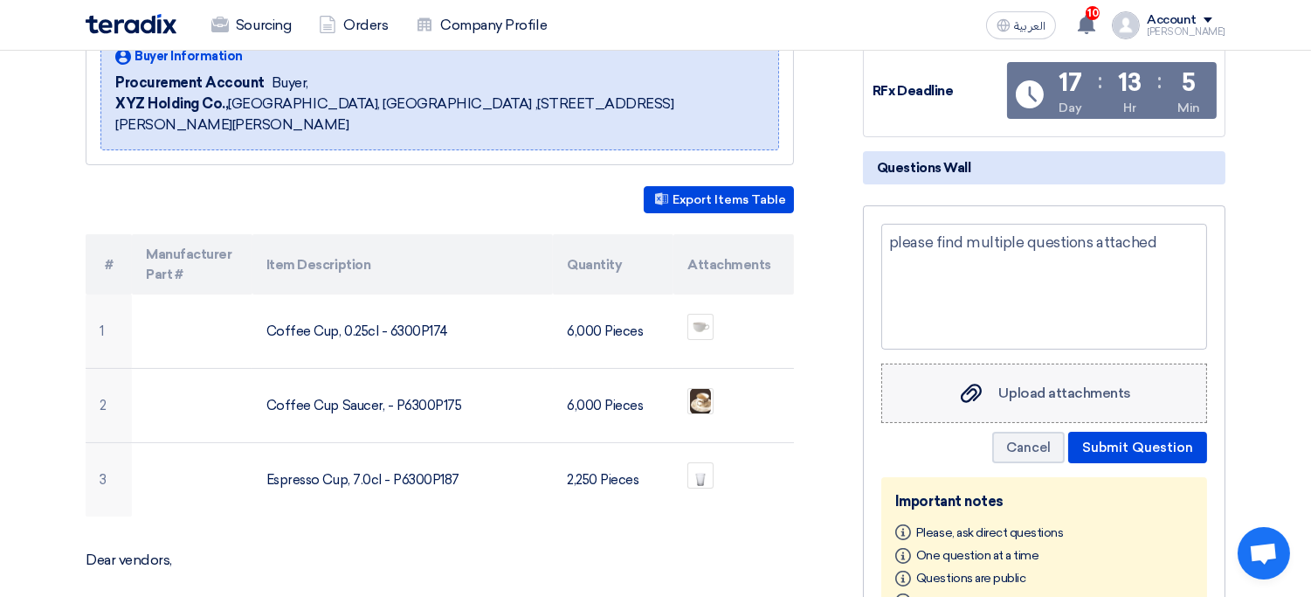
click at [1029, 386] on span "Upload attachments" at bounding box center [1065, 392] width 132 height 17
click at [0, 0] on input "Upload attachments Upload attachments" at bounding box center [0, 0] width 0 height 0
click at [1197, 257] on div "please find multiple questions attached" at bounding box center [1044, 287] width 326 height 126
click at [1144, 440] on button "Submit Question" at bounding box center [1137, 446] width 139 height 31
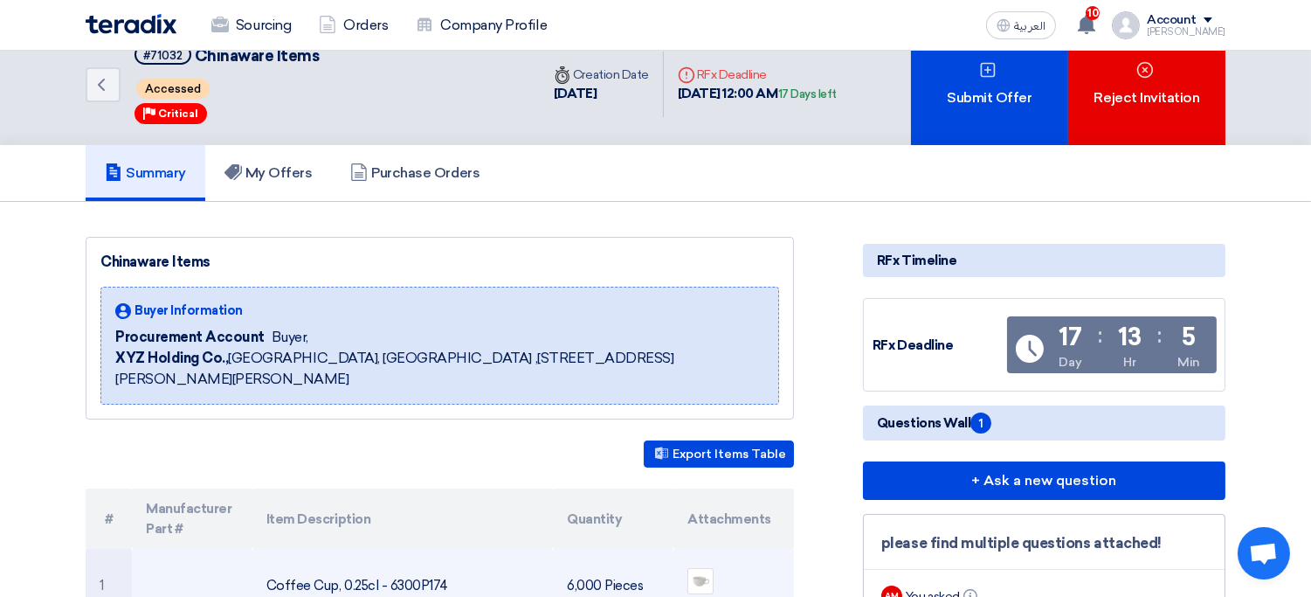
scroll to position [0, 0]
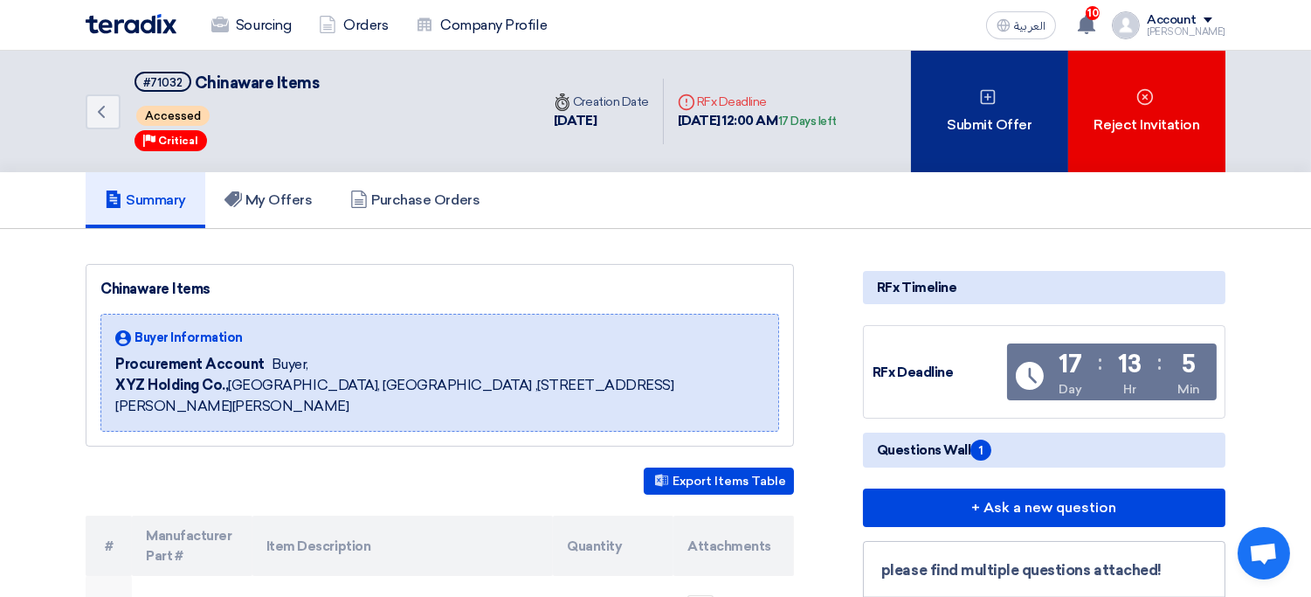
click at [963, 151] on div "Submit Offer" at bounding box center [989, 111] width 157 height 121
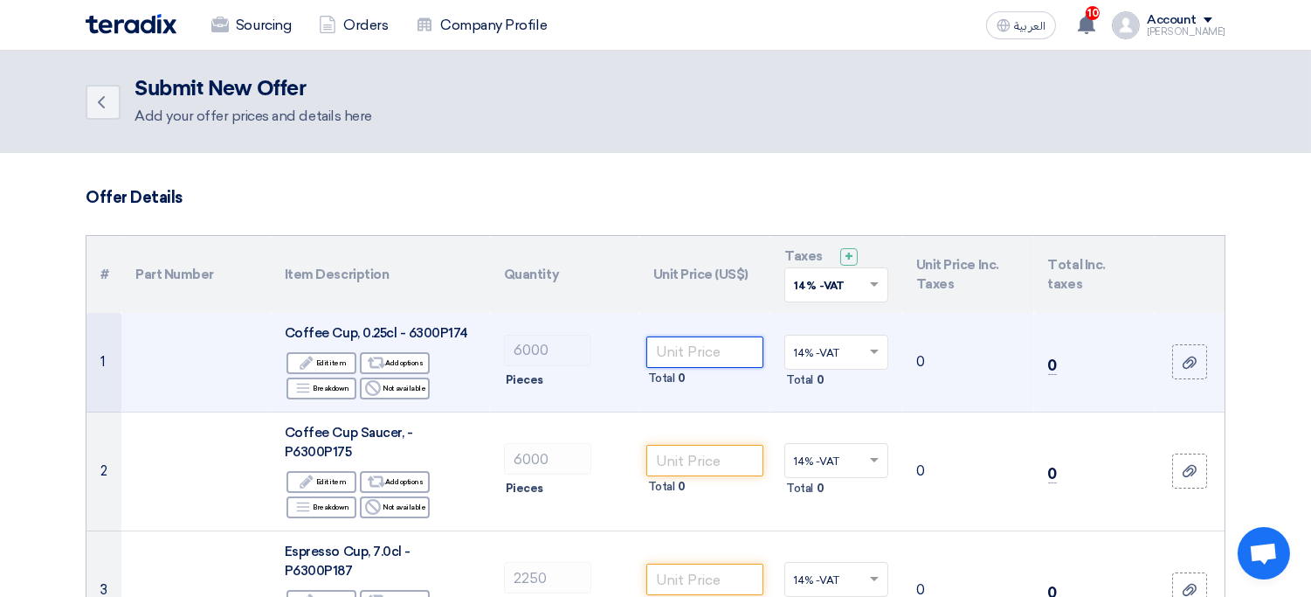
click at [696, 343] on input "number" at bounding box center [705, 351] width 118 height 31
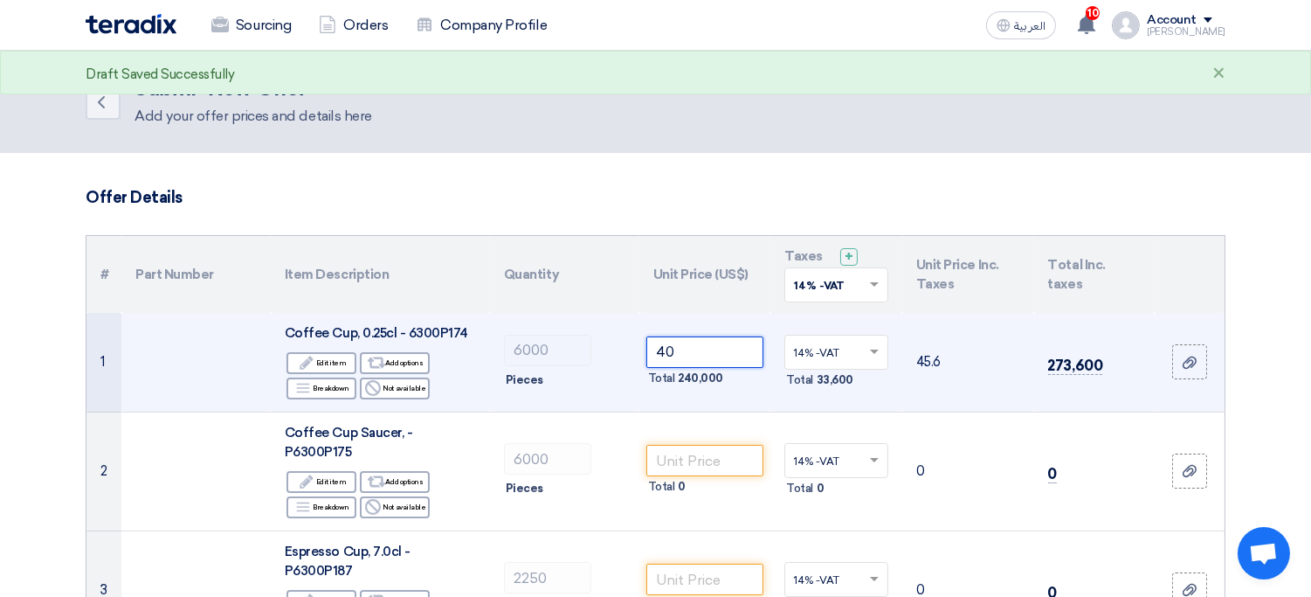
click at [725, 349] on input "40" at bounding box center [705, 351] width 118 height 31
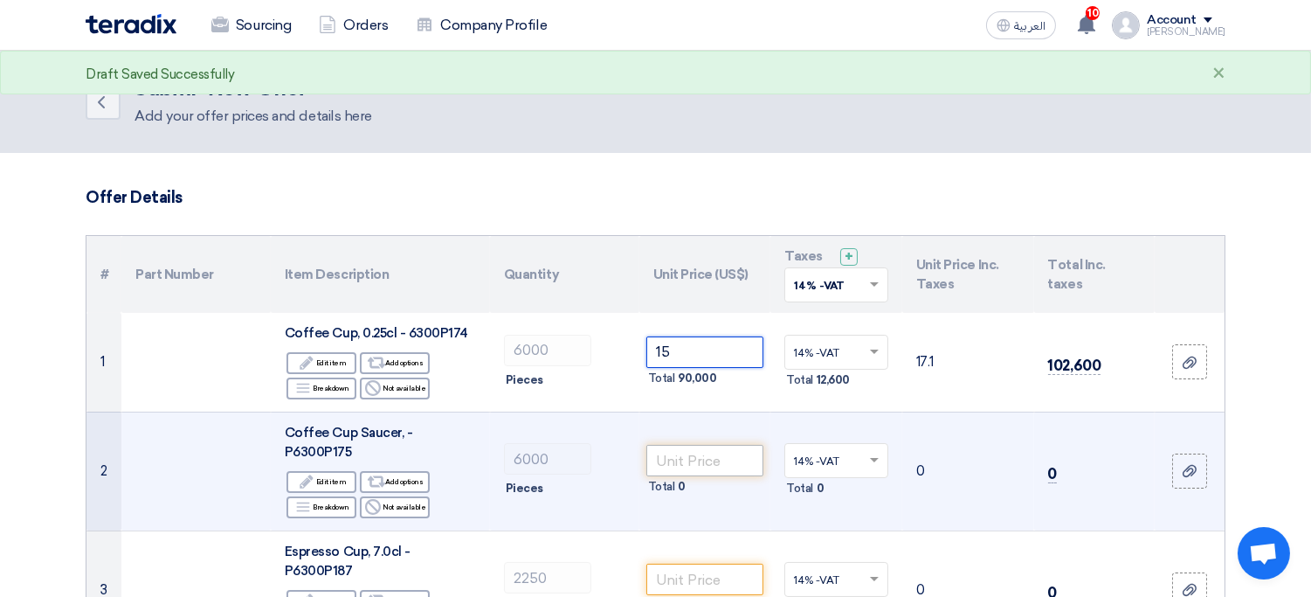
type input "15"
click at [710, 459] on input "number" at bounding box center [705, 460] width 118 height 31
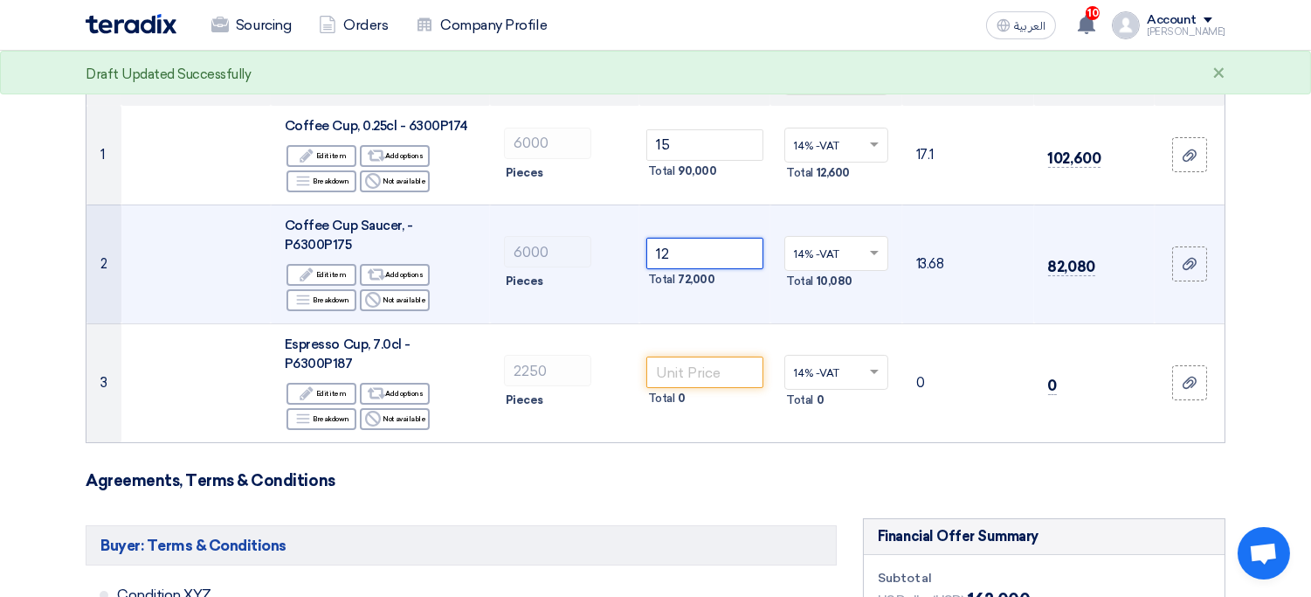
scroll to position [211, 0]
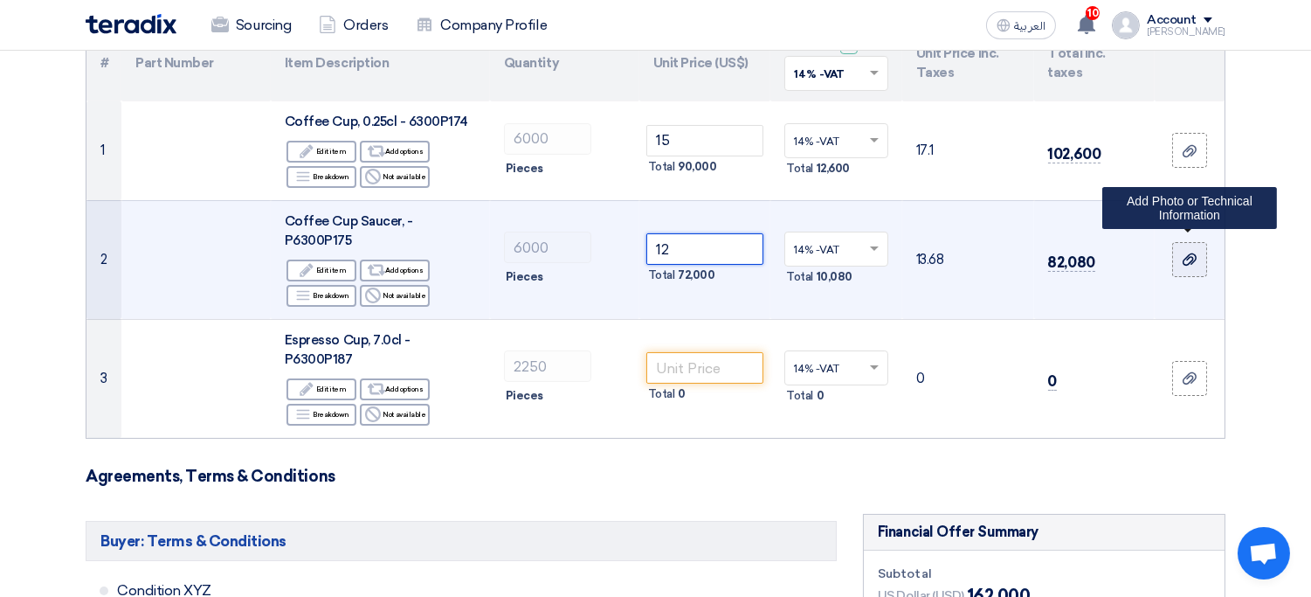
type input "12"
click at [1192, 252] on icon at bounding box center [1190, 259] width 14 height 14
click at [0, 0] on input "file" at bounding box center [0, 0] width 0 height 0
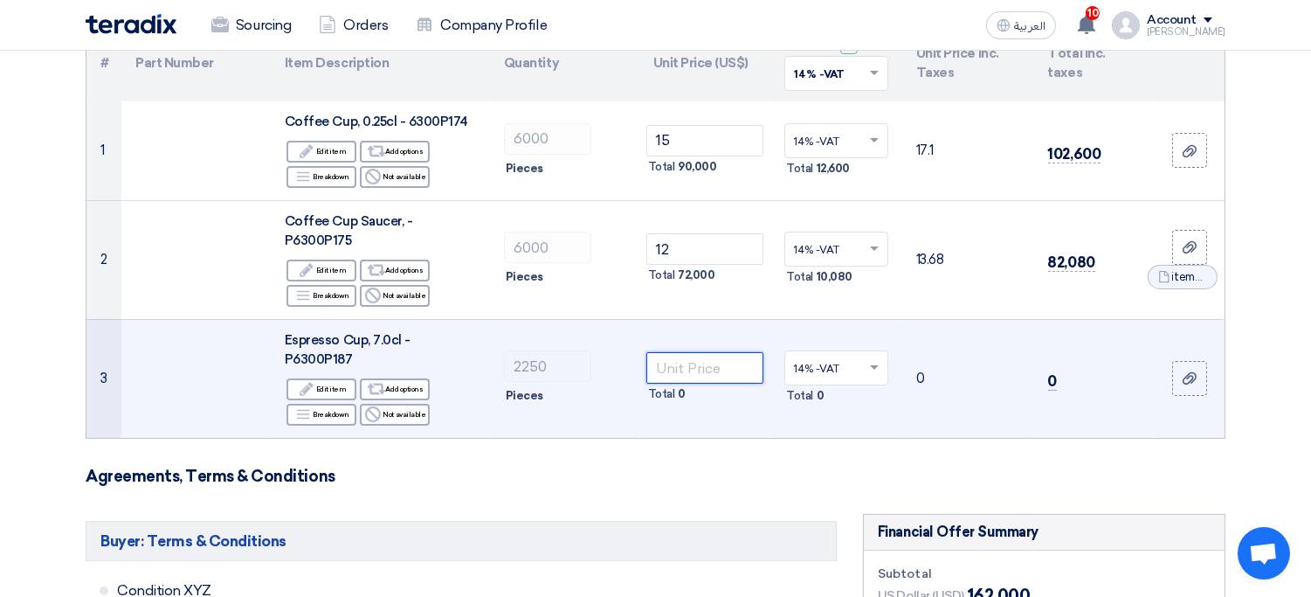
click at [701, 352] on input "number" at bounding box center [705, 367] width 118 height 31
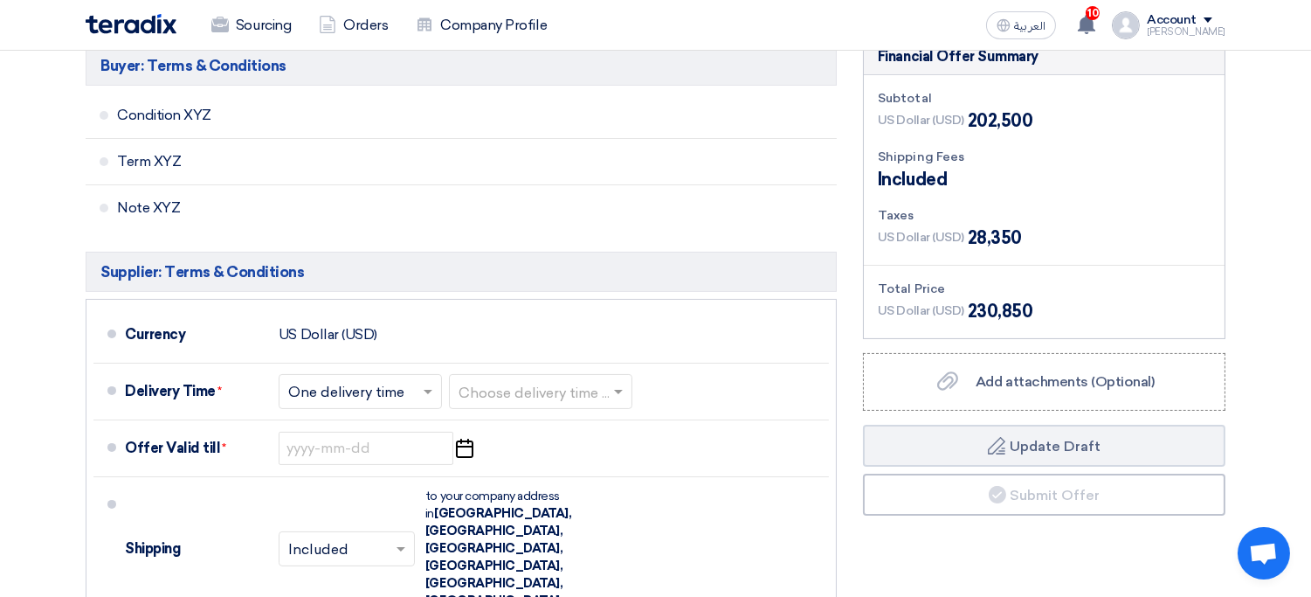
scroll to position [679, 0]
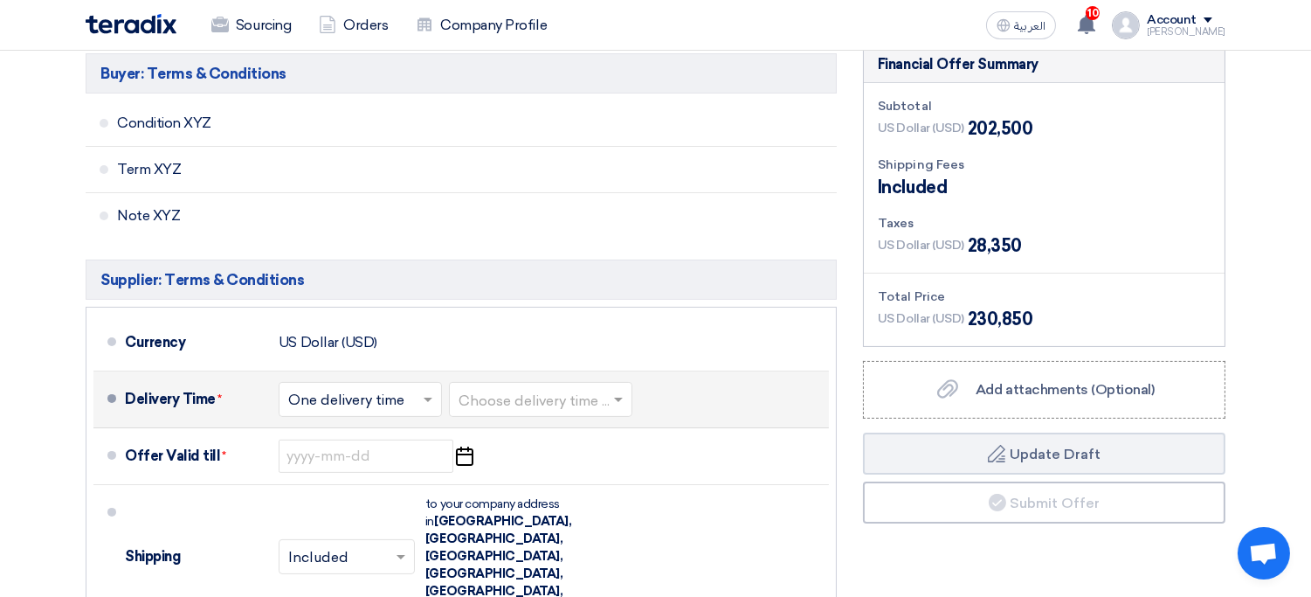
type input "18"
click at [607, 388] on input "text" at bounding box center [542, 400] width 166 height 25
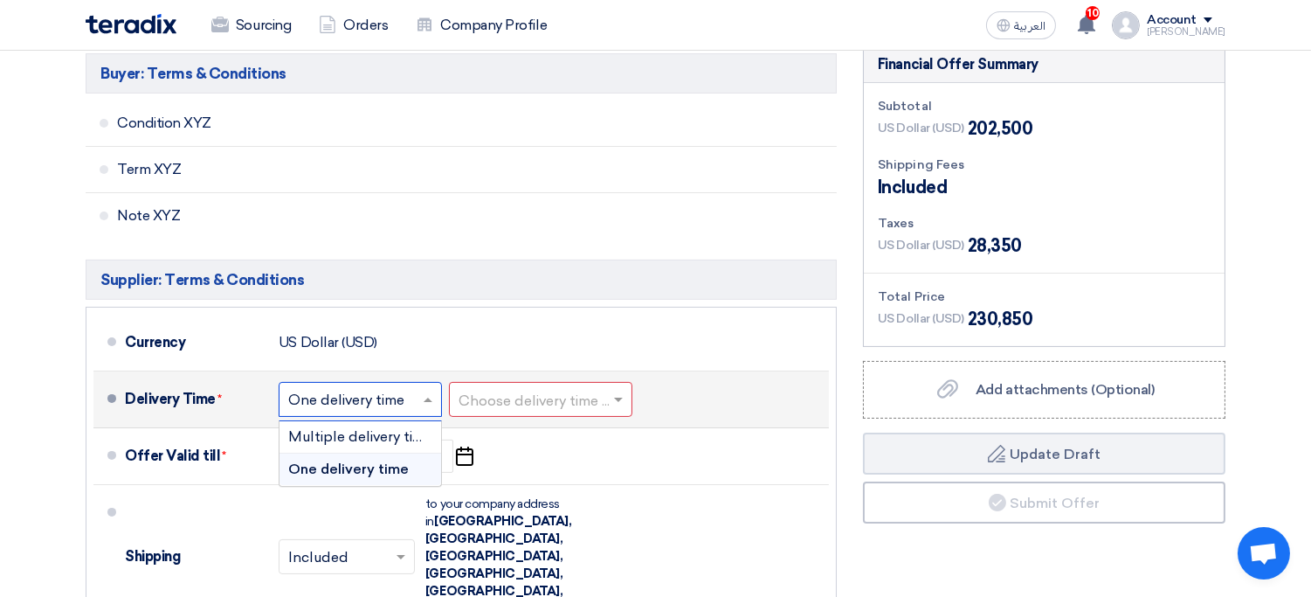
click at [424, 390] on span at bounding box center [430, 398] width 22 height 17
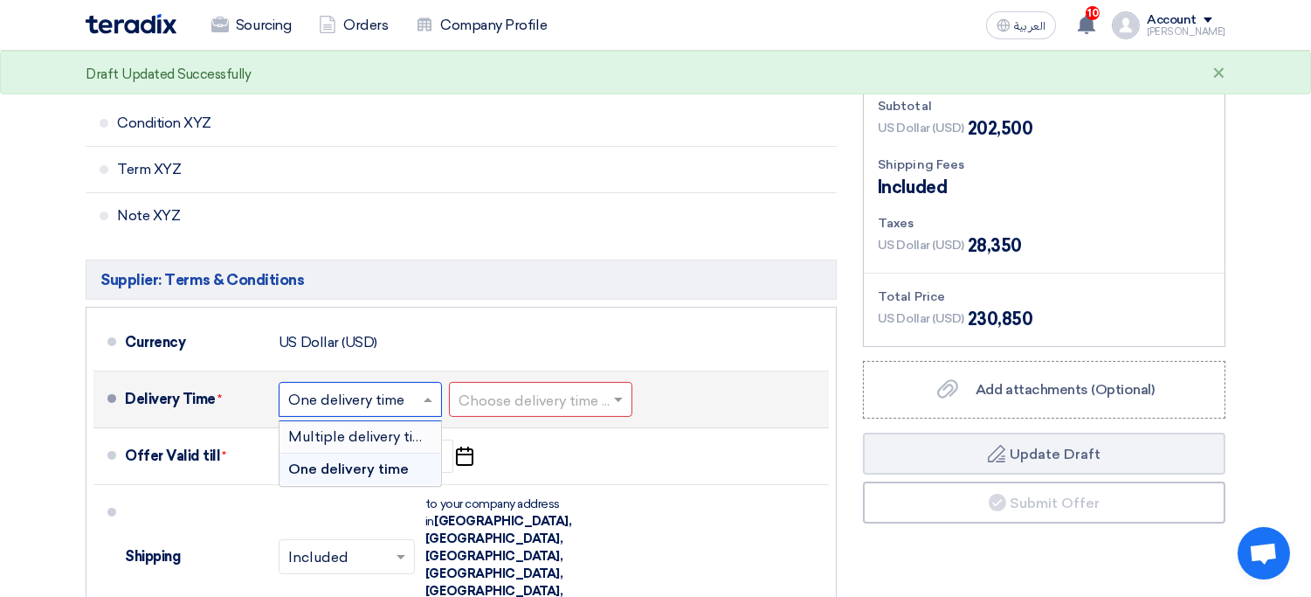
click at [372, 421] on div "Multiple delivery times" at bounding box center [361, 437] width 162 height 32
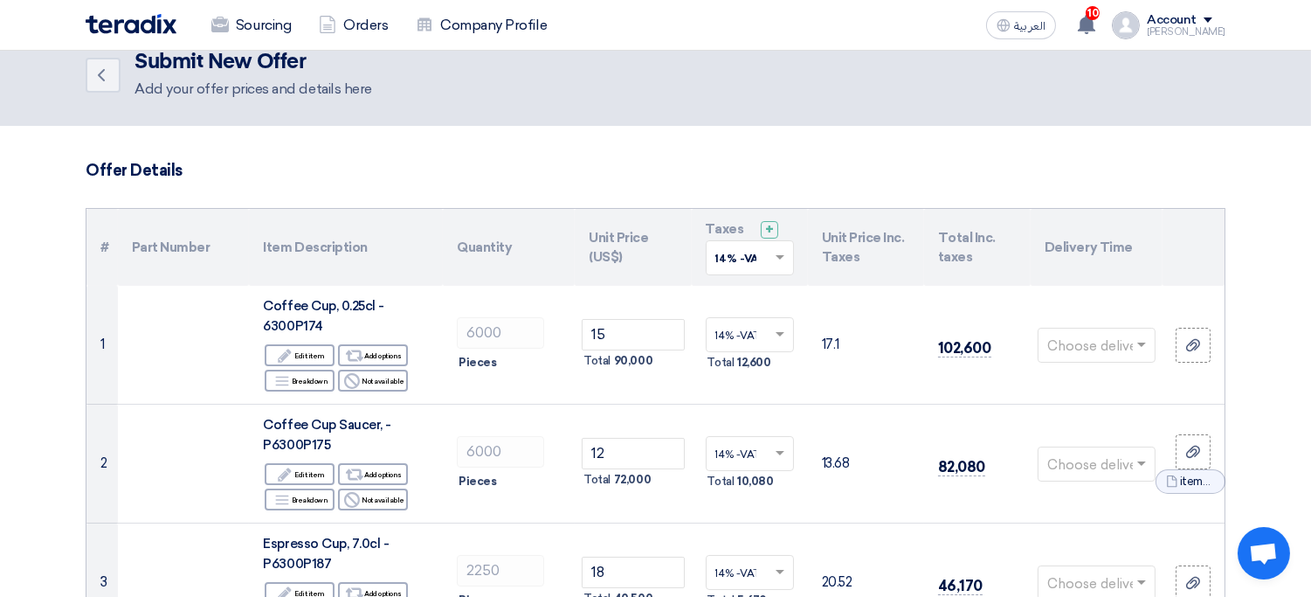
scroll to position [0, 0]
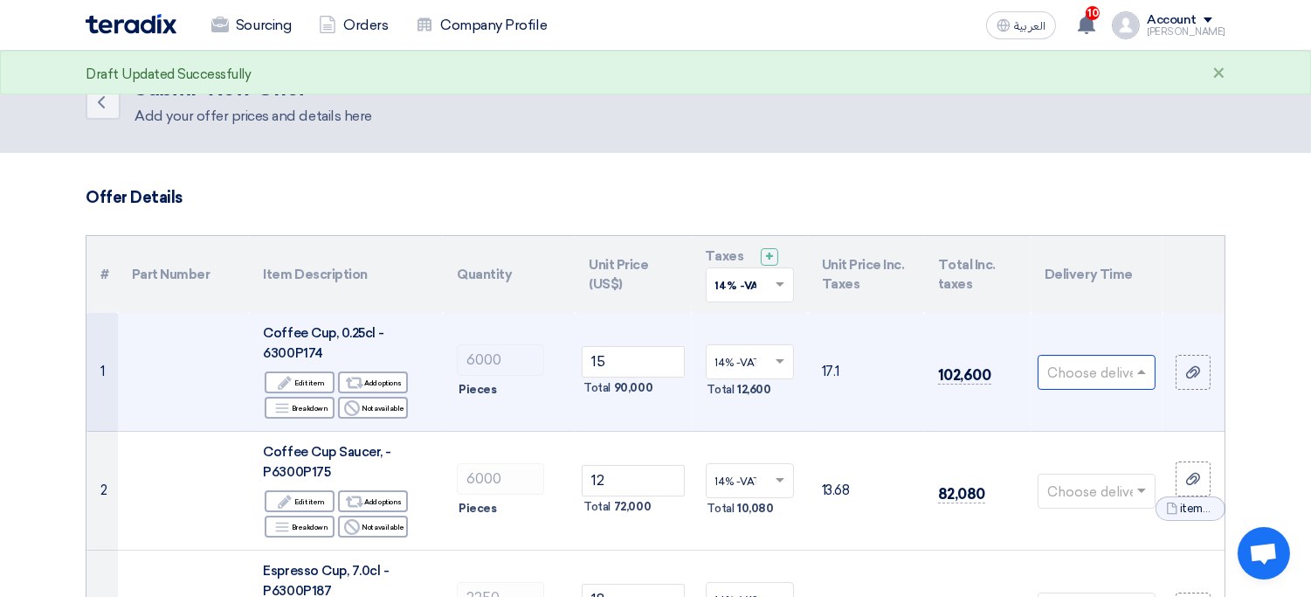
click at [1081, 382] on input "text" at bounding box center [1087, 373] width 81 height 29
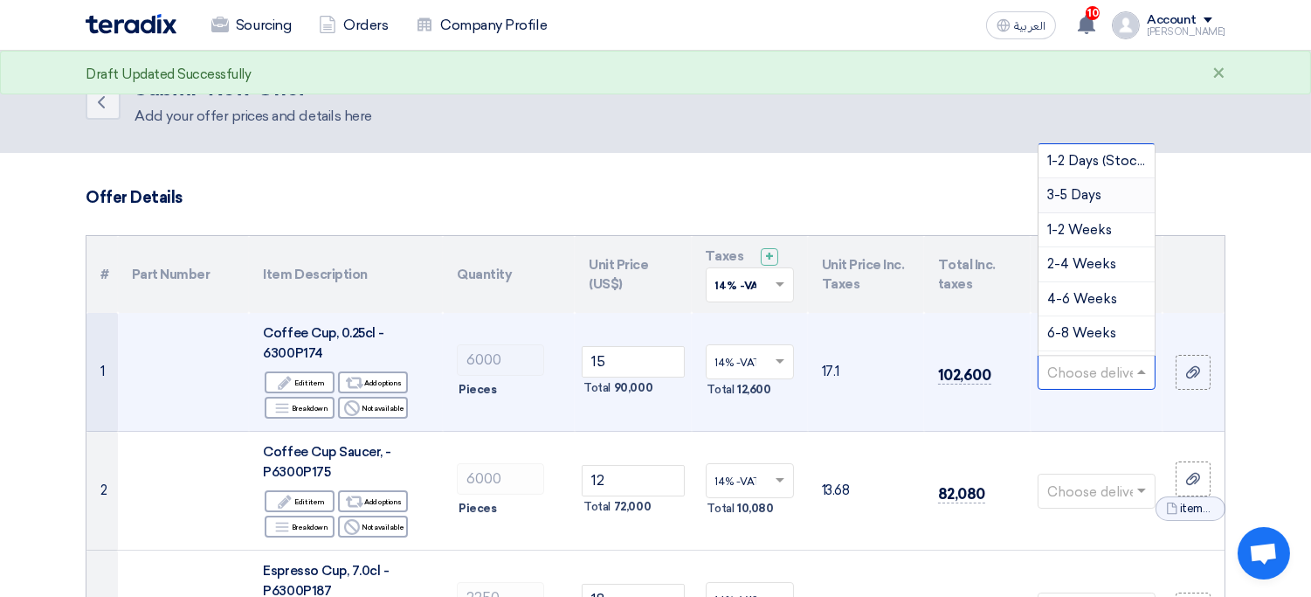
click at [1086, 198] on span "3-5 Days" at bounding box center [1074, 195] width 54 height 16
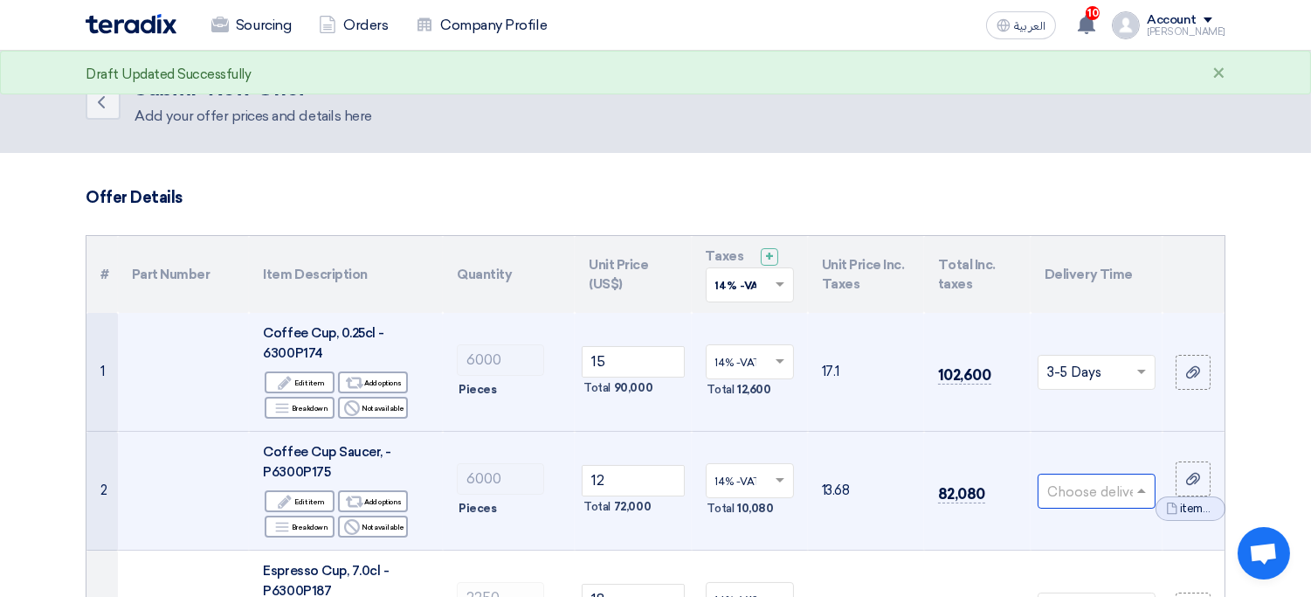
click at [1110, 486] on input "text" at bounding box center [1087, 492] width 81 height 29
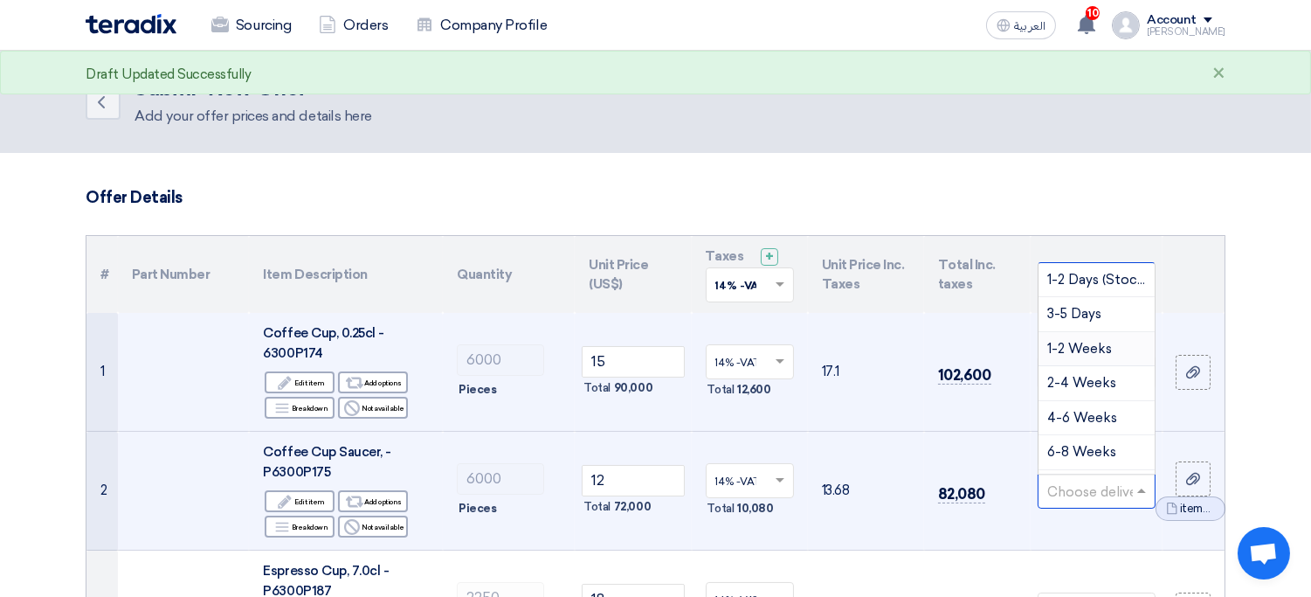
click at [1088, 351] on span "1-2 Weeks" at bounding box center [1079, 349] width 65 height 16
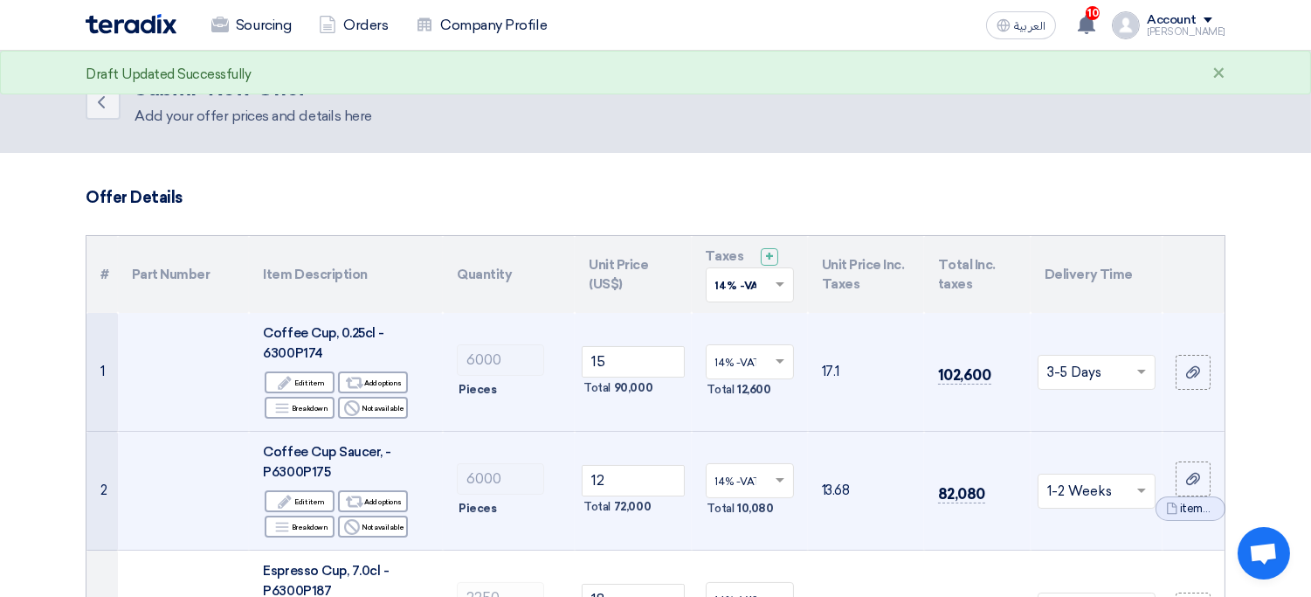
scroll to position [162, 0]
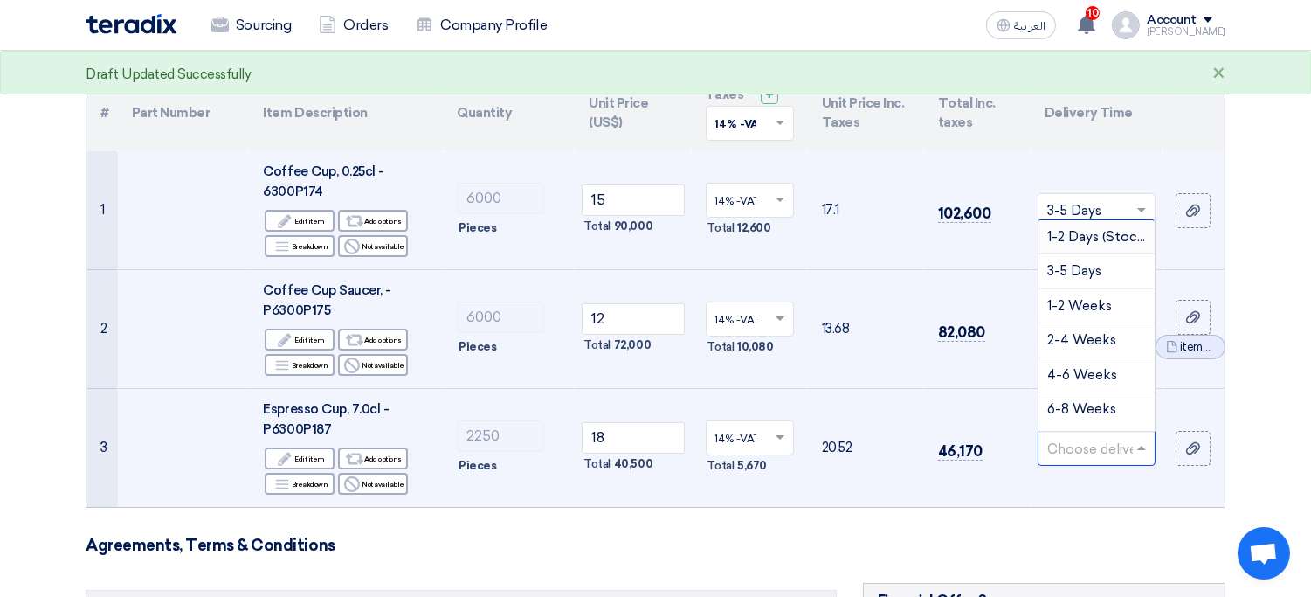
click at [1085, 443] on input "text" at bounding box center [1087, 449] width 81 height 29
click at [1087, 342] on span "2-4 Weeks" at bounding box center [1081, 340] width 69 height 16
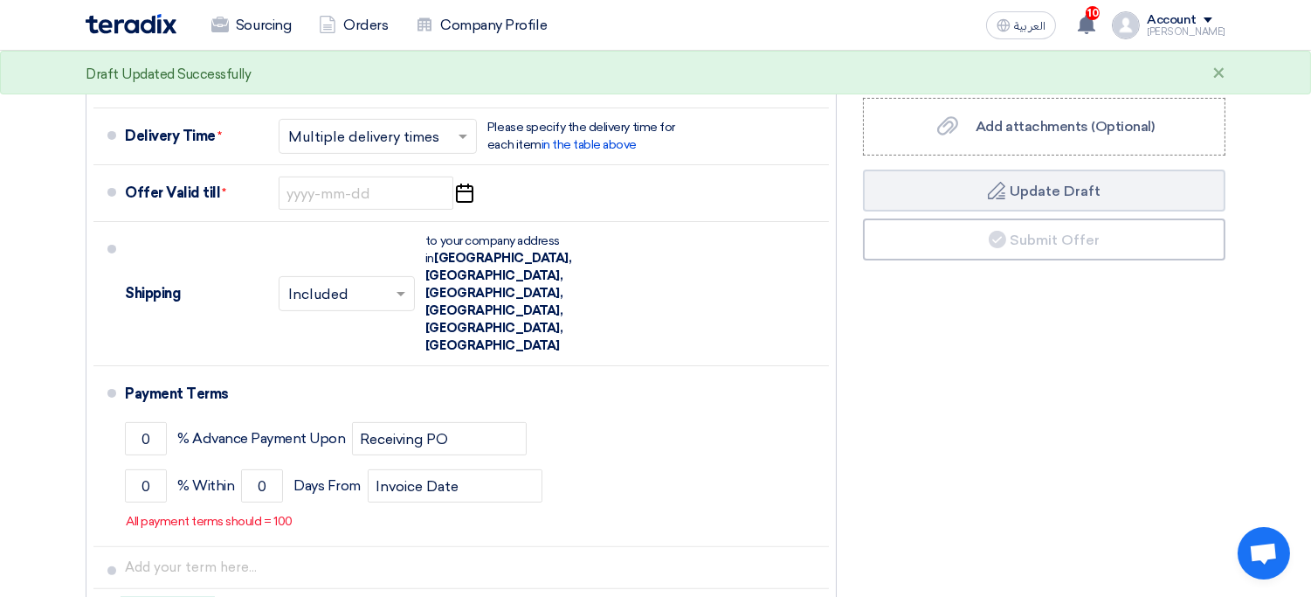
scroll to position [943, 0]
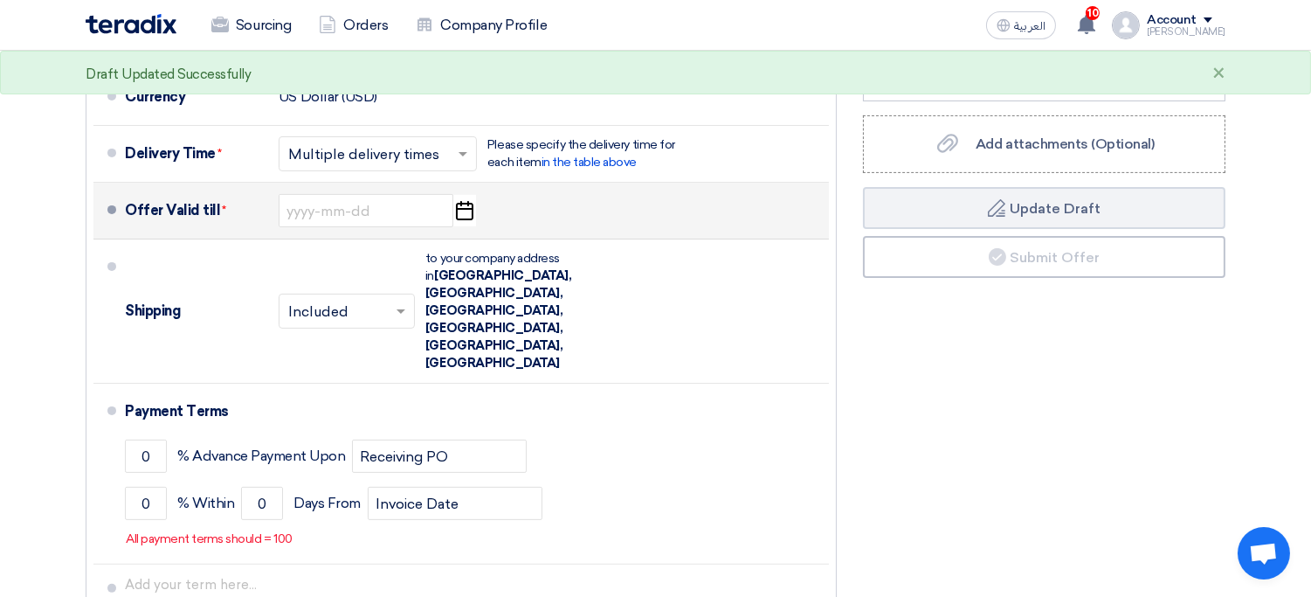
click at [471, 212] on icon "Pick a date" at bounding box center [464, 210] width 24 height 31
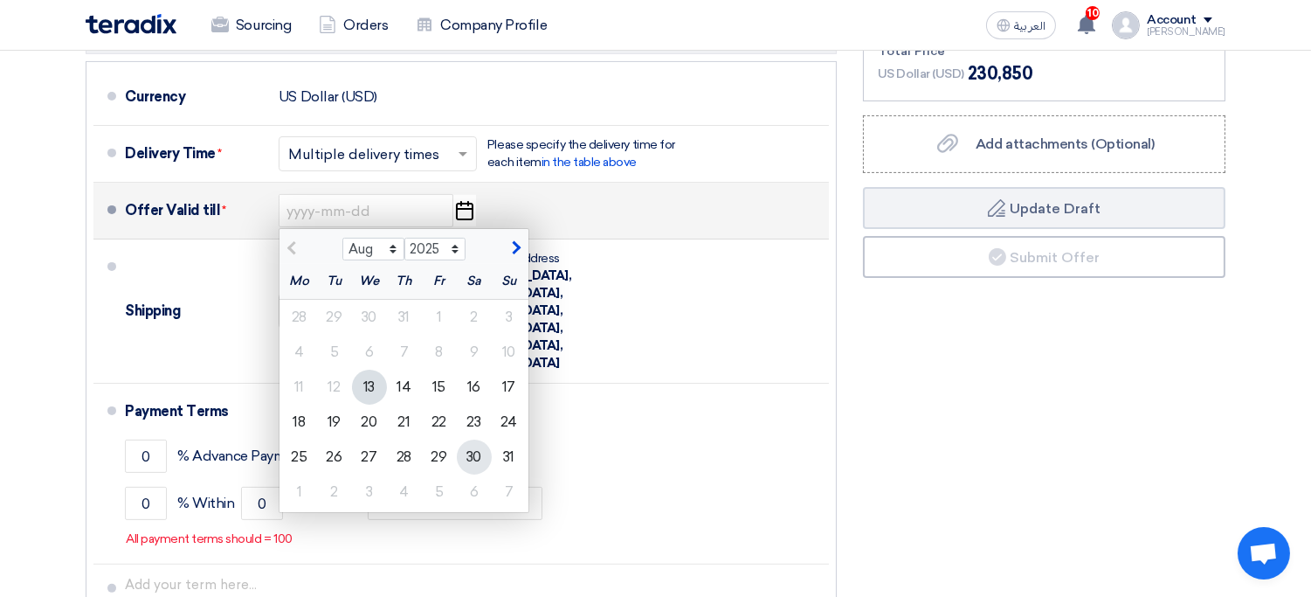
click at [480, 463] on div "30" at bounding box center [474, 456] width 35 height 35
type input "8/30/2025"
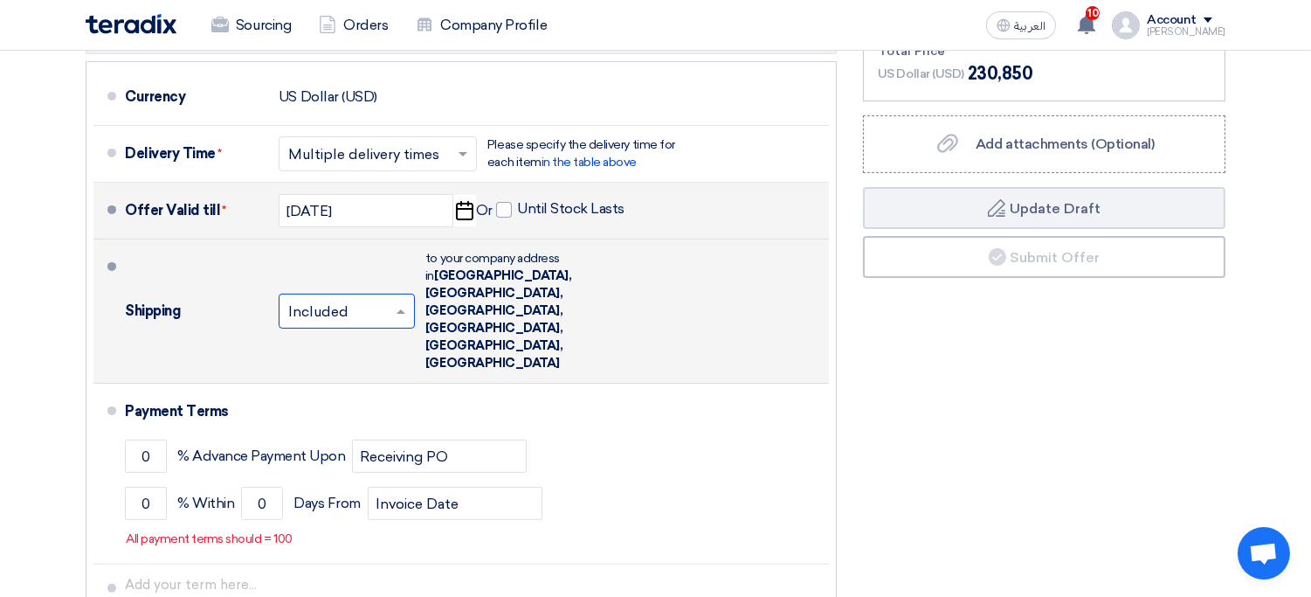
click at [339, 300] on input "text" at bounding box center [347, 312] width 119 height 25
click at [335, 372] on span "Not Included" at bounding box center [333, 380] width 90 height 17
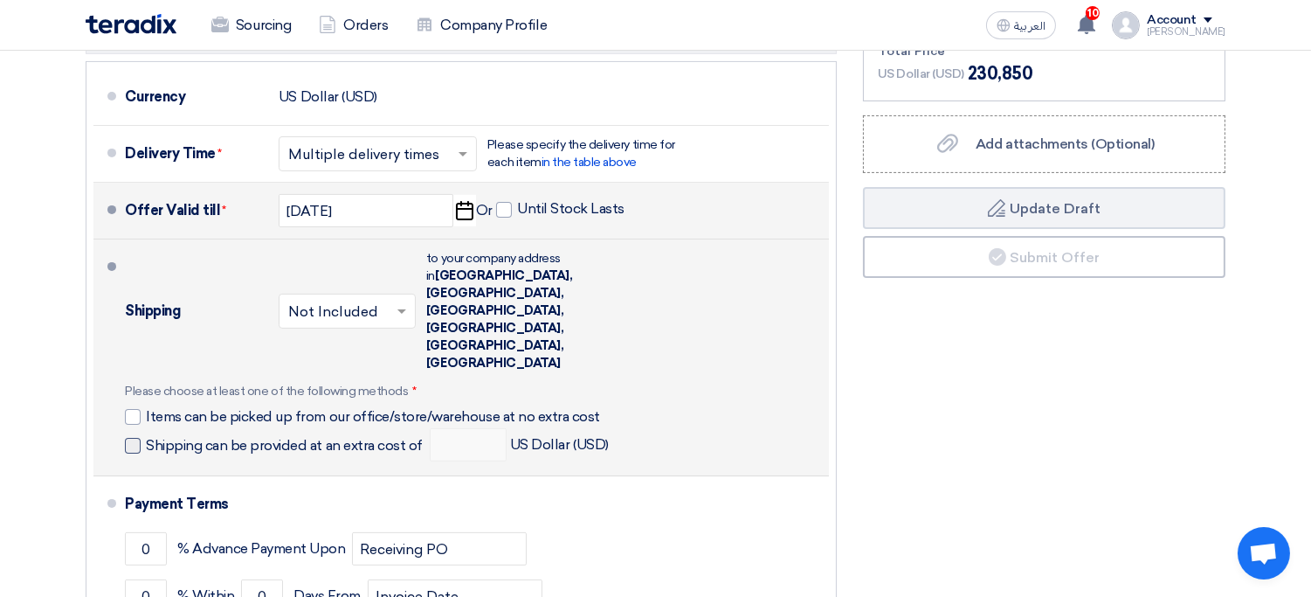
click at [365, 437] on span "Shipping can be provided at an extra cost of" at bounding box center [284, 445] width 277 height 17
click at [365, 436] on input "Shipping can be provided at an extra cost of" at bounding box center [286, 452] width 280 height 33
checkbox input "true"
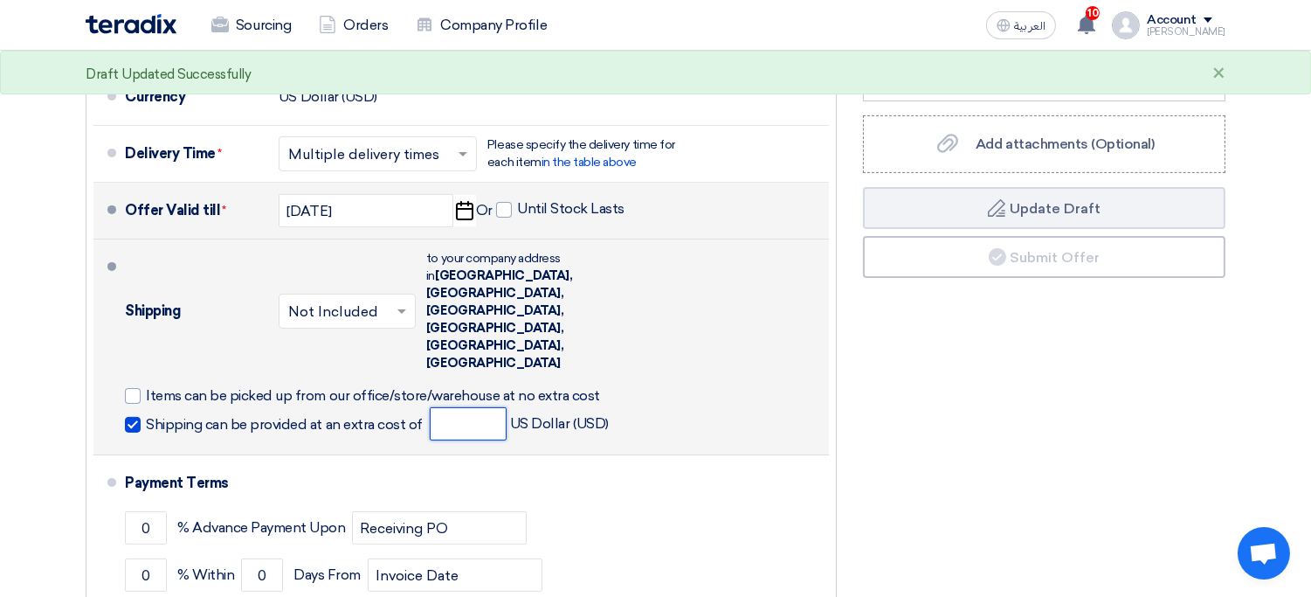
click at [464, 407] on input "number" at bounding box center [468, 423] width 77 height 33
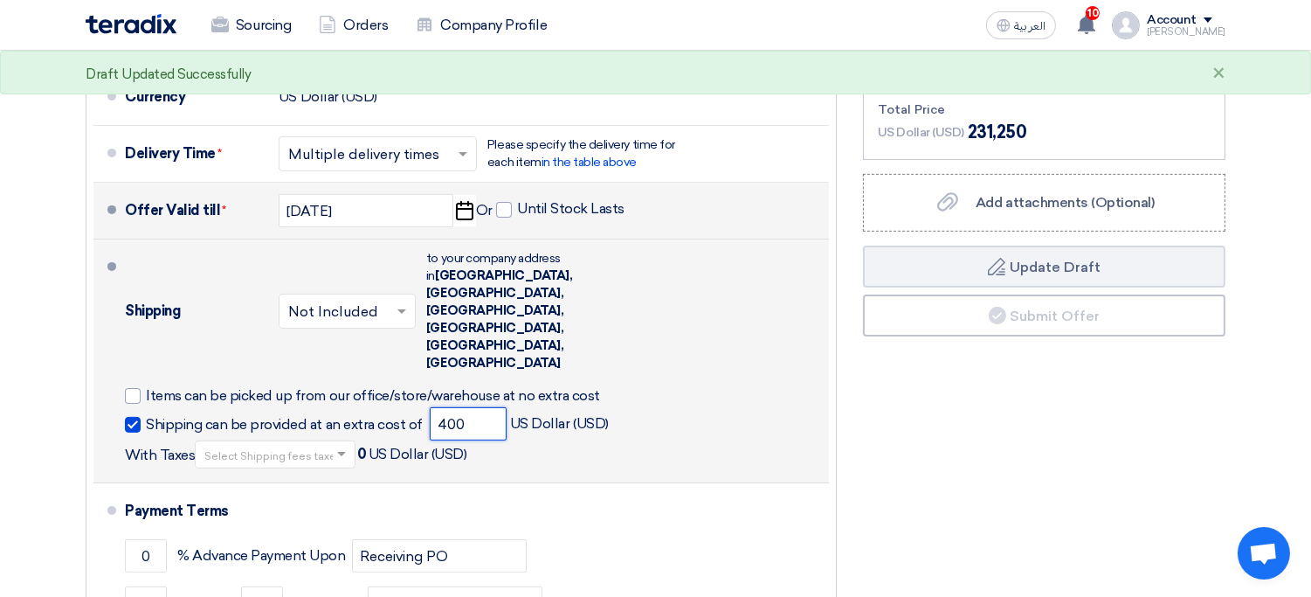
type input "400"
click at [298, 444] on input "text" at bounding box center [275, 456] width 143 height 25
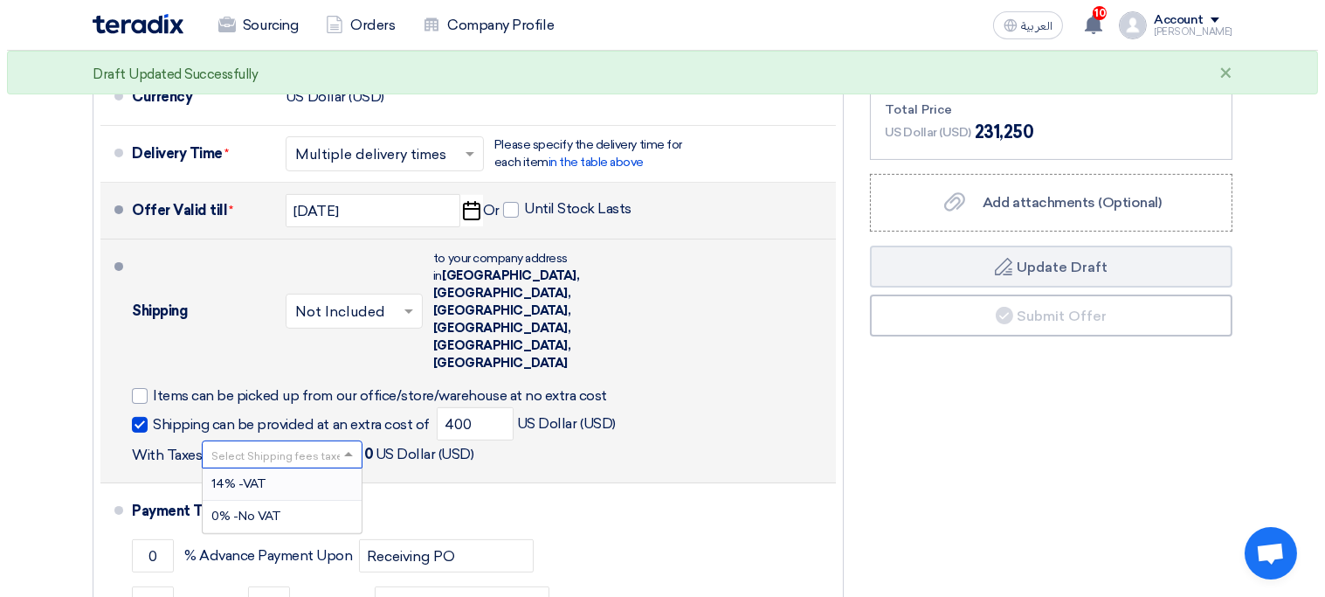
scroll to position [1, 0]
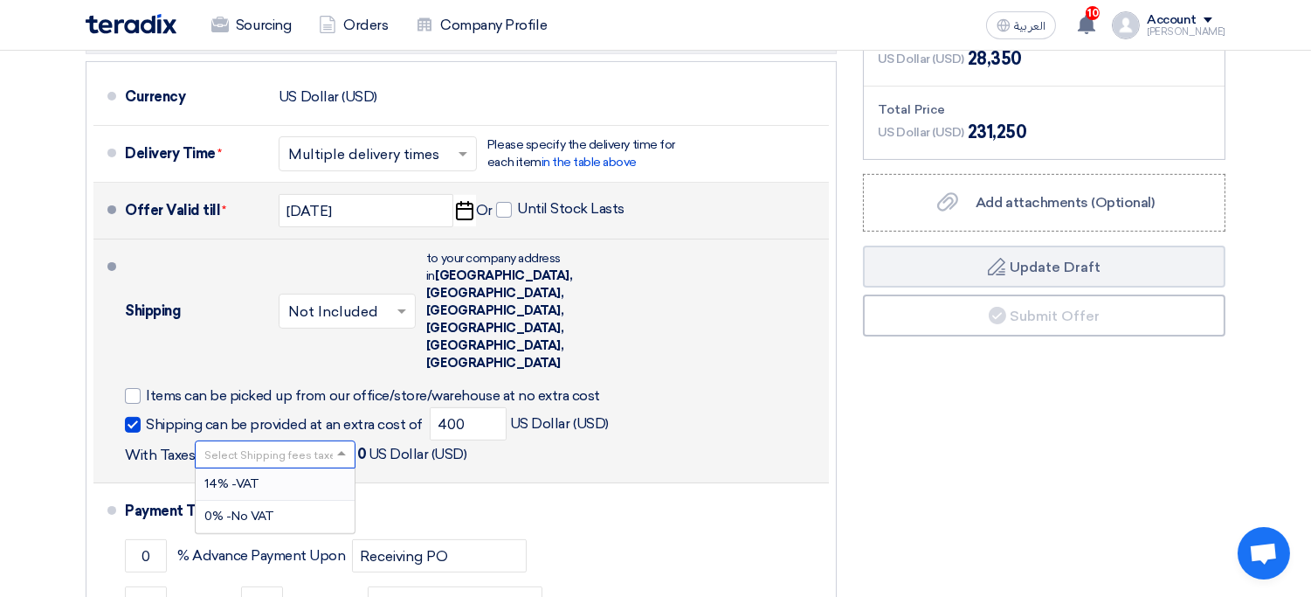
click at [280, 468] on div "14% -VAT" at bounding box center [275, 484] width 159 height 32
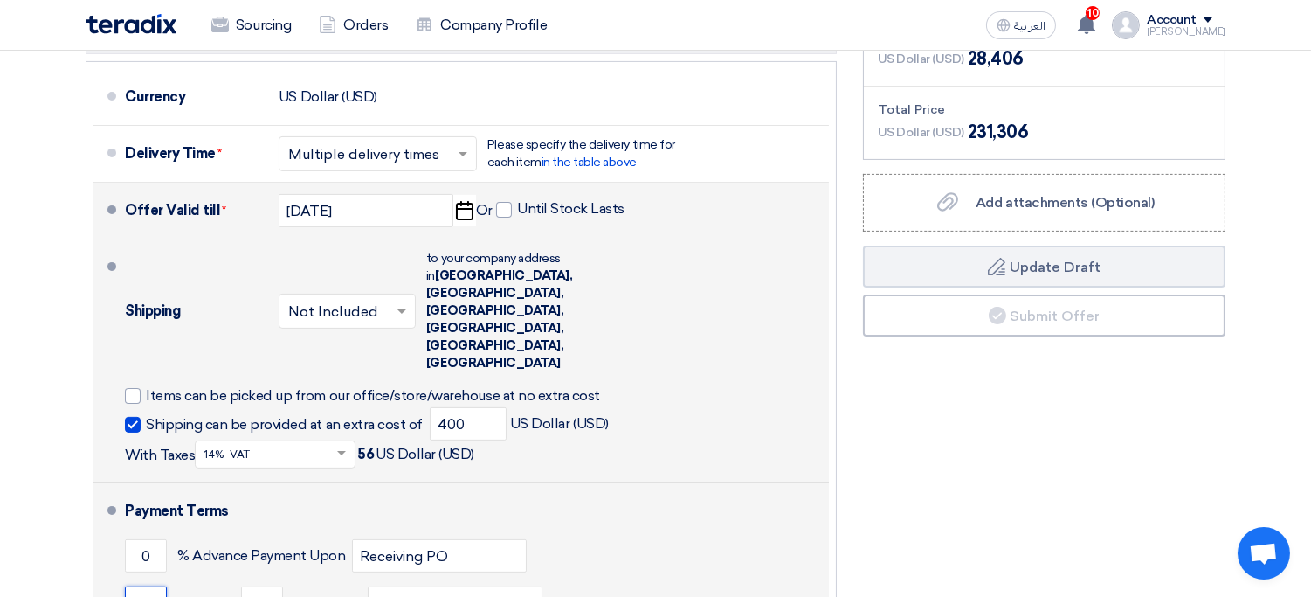
click at [148, 586] on input "0" at bounding box center [146, 602] width 42 height 33
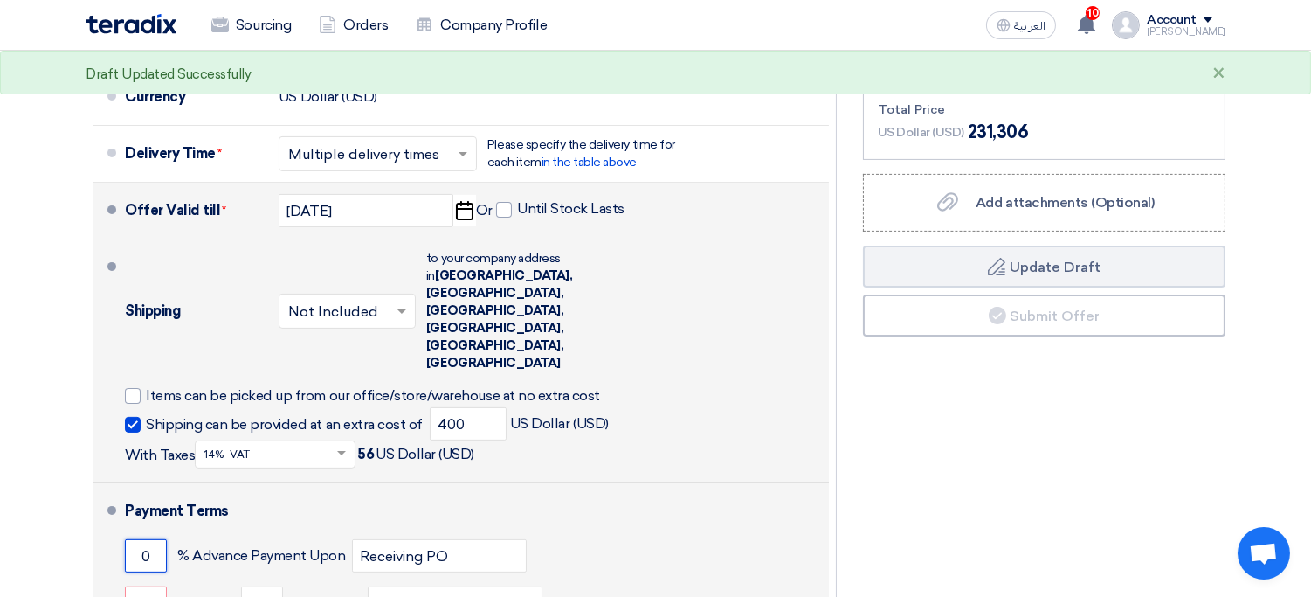
click at [155, 539] on input "0" at bounding box center [146, 555] width 42 height 33
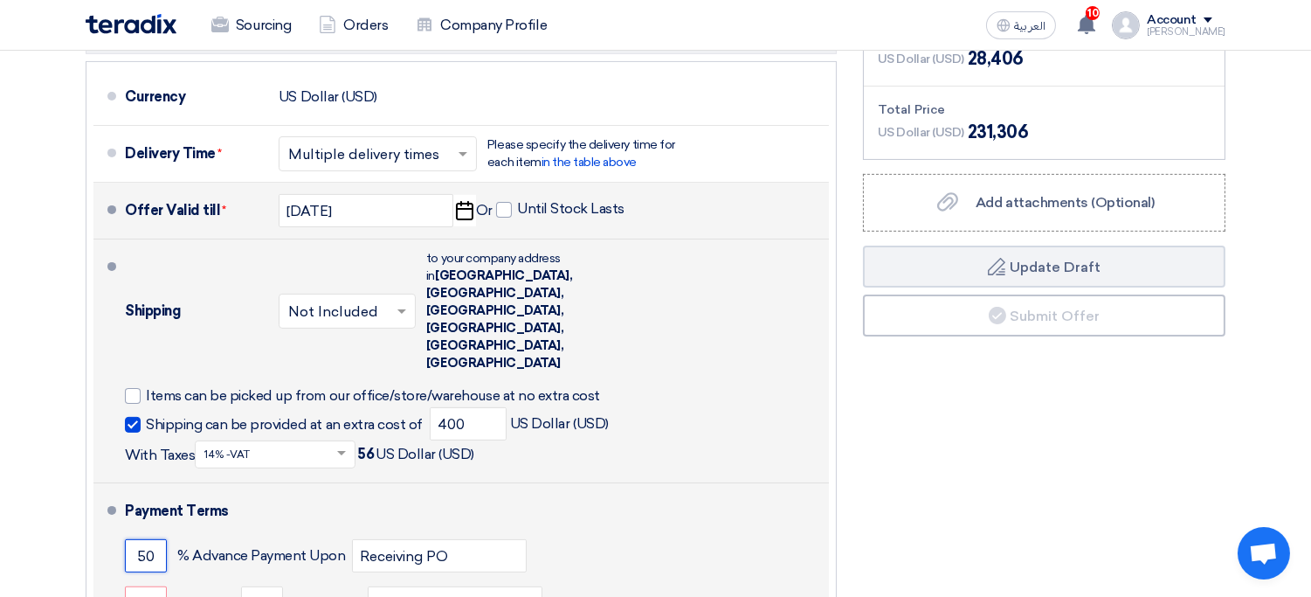
type input "50"
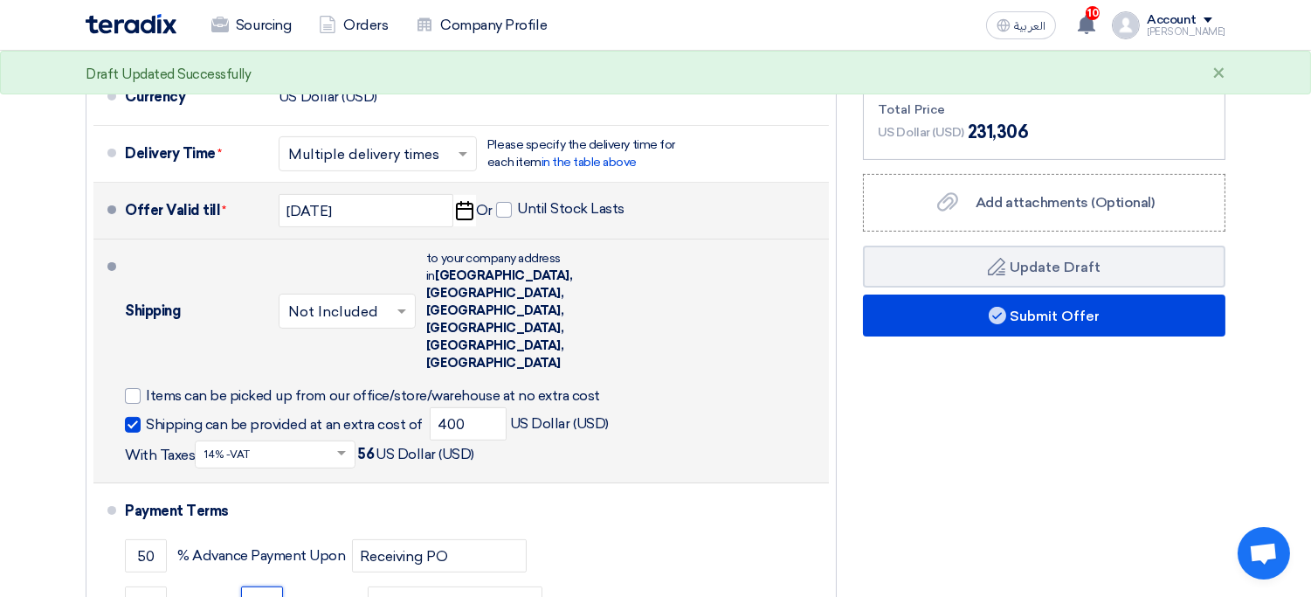
type input "30"
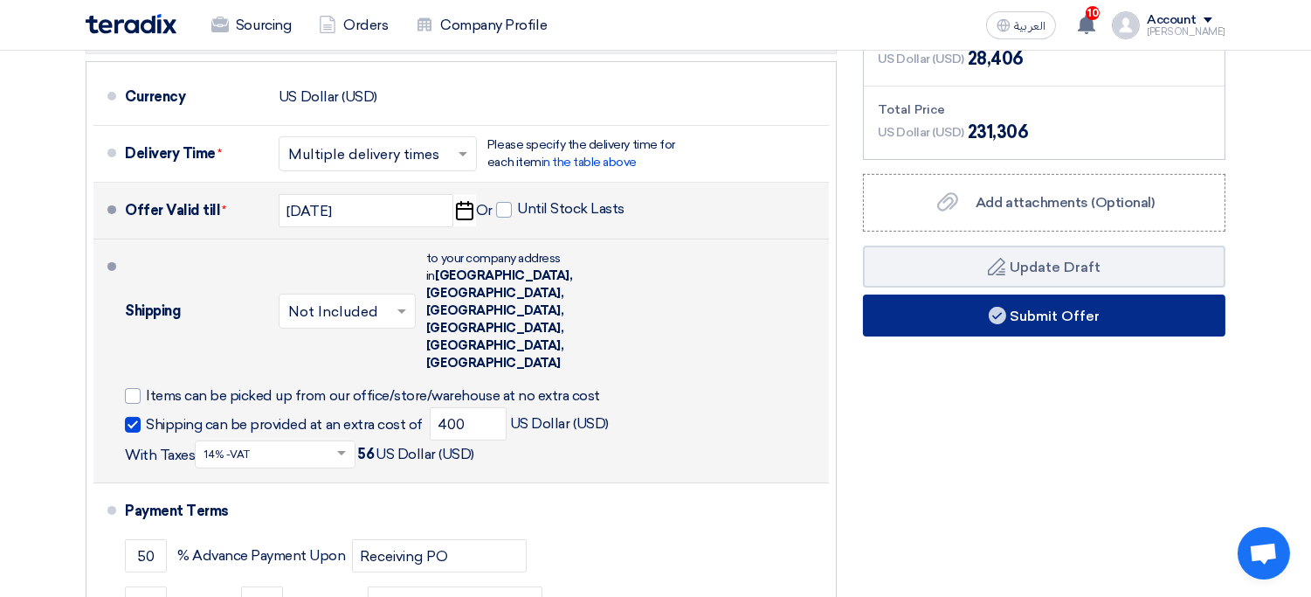
drag, startPoint x: 934, startPoint y: 386, endPoint x: 1026, endPoint y: 311, distance: 119.2
click at [1026, 311] on div "Financial Offer Summary Subtotal US Dollar (USD) 202,500 Shipping Fees" at bounding box center [1044, 268] width 389 height 934
click at [1026, 311] on button "Submit Offer" at bounding box center [1044, 315] width 362 height 42
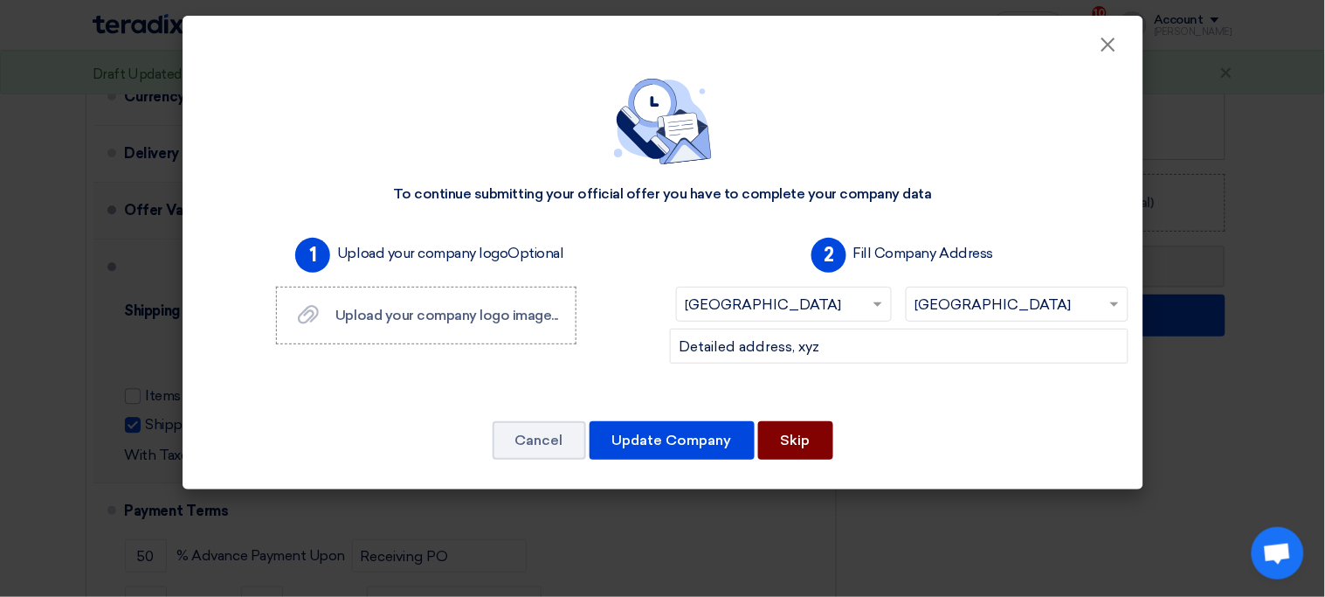
click at [806, 435] on button "Skip" at bounding box center [795, 440] width 75 height 38
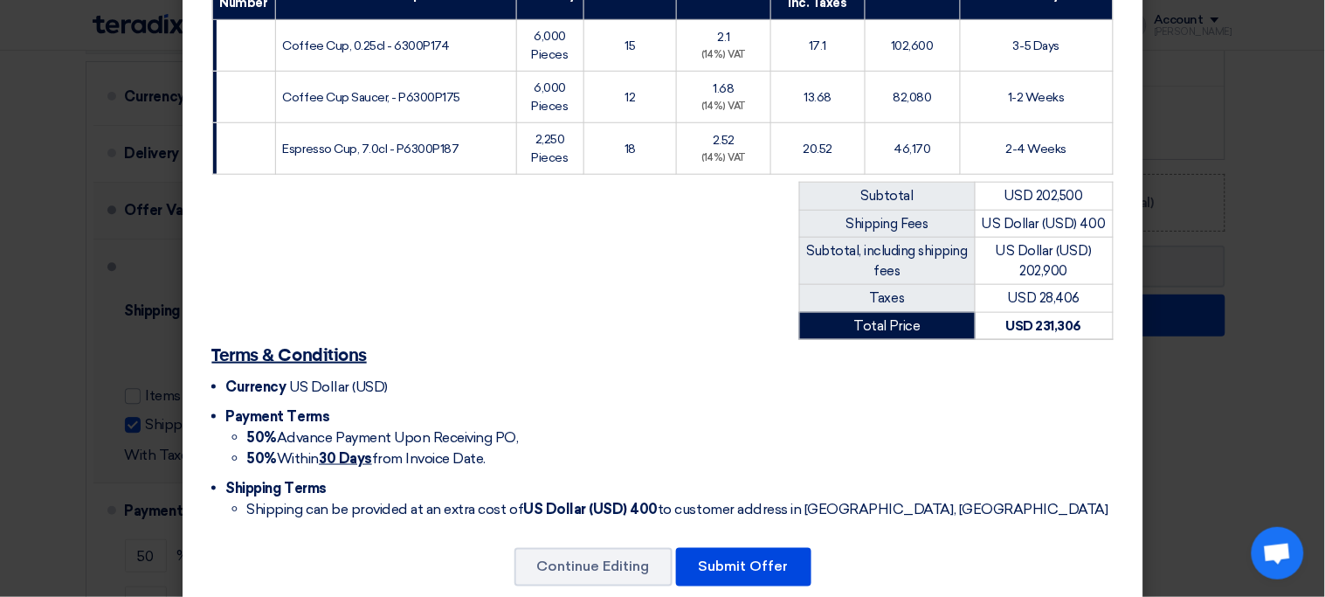
scroll to position [335, 0]
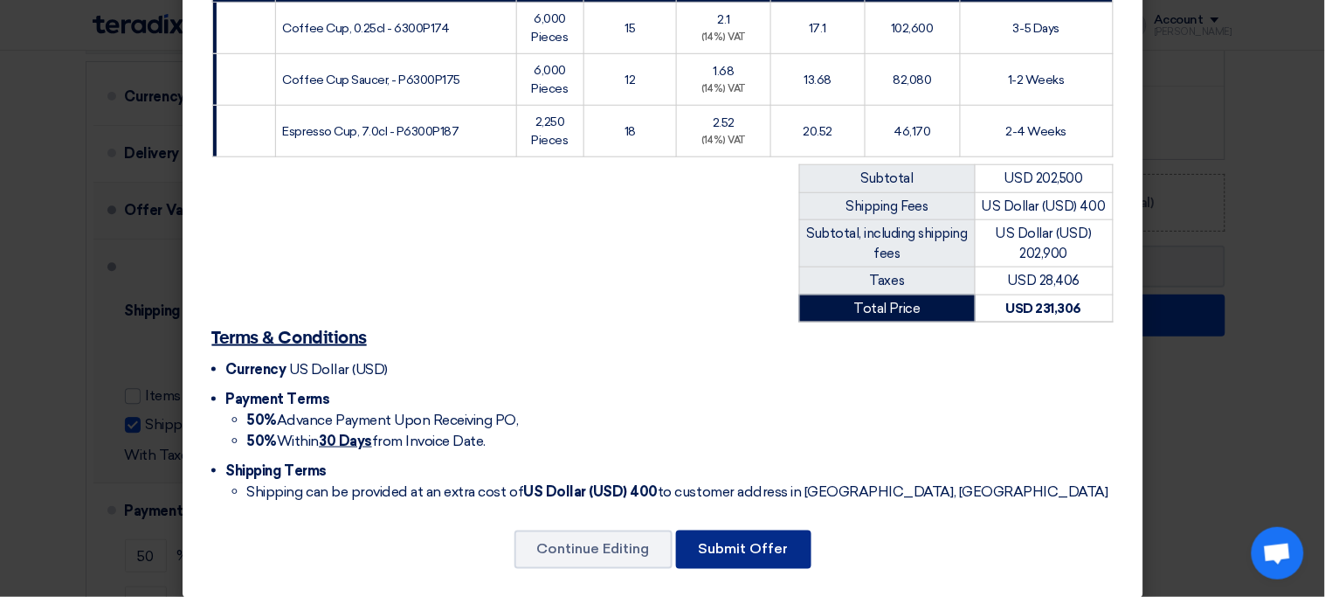
click at [766, 530] on button "Submit Offer" at bounding box center [743, 549] width 135 height 38
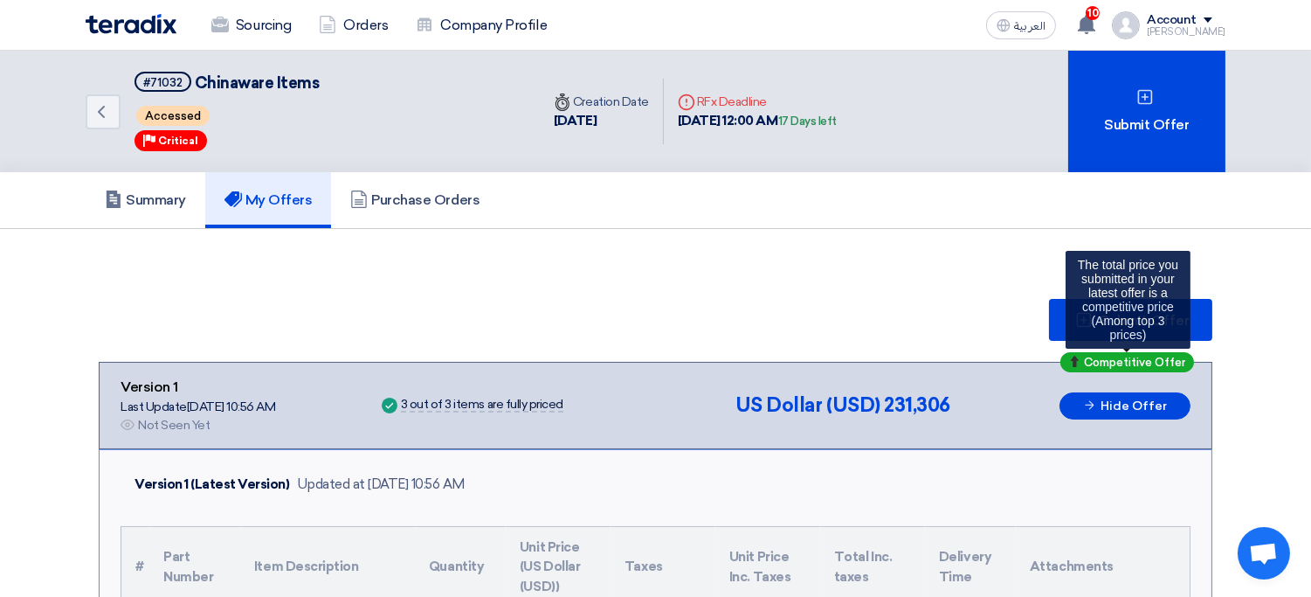
click at [1097, 356] on span "Competitive Offer" at bounding box center [1134, 361] width 101 height 11
click at [1108, 356] on span "Competitive Offer" at bounding box center [1134, 361] width 101 height 11
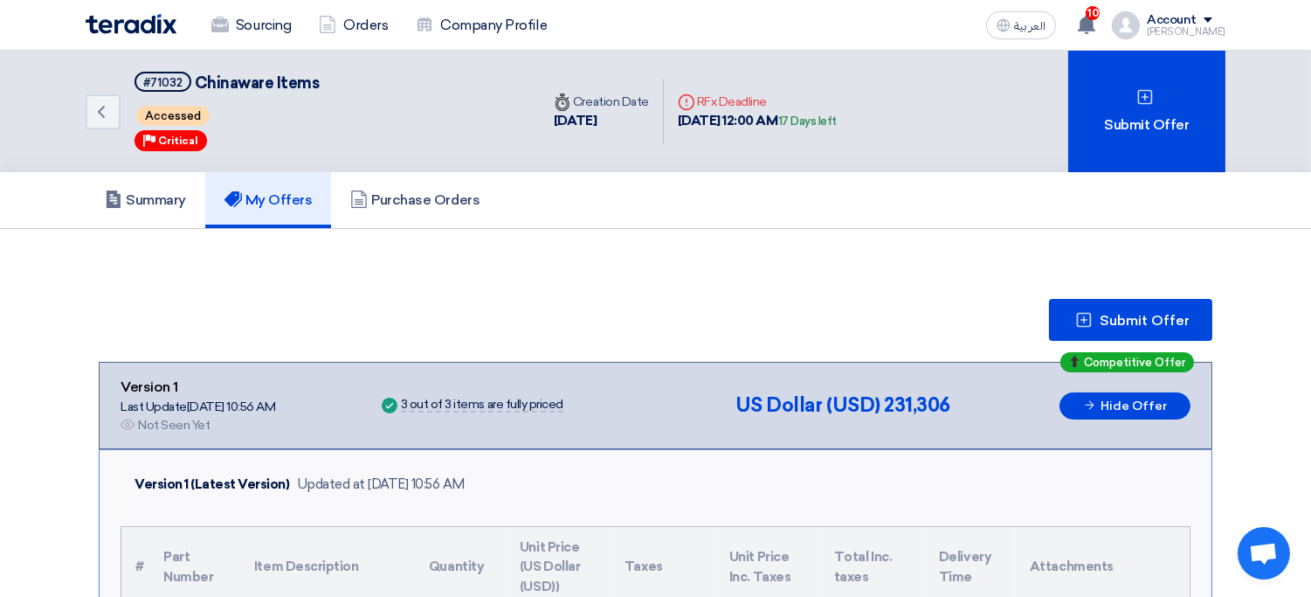
click at [938, 305] on div "Submit Offer" at bounding box center [656, 320] width 1114 height 42
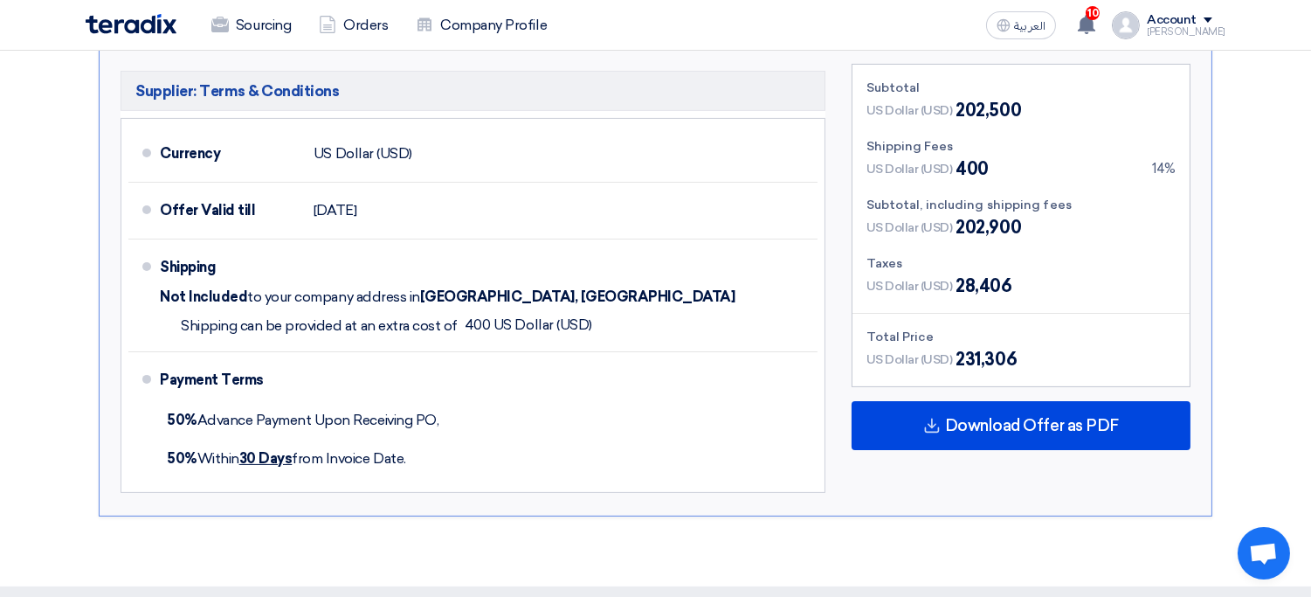
scroll to position [807, 0]
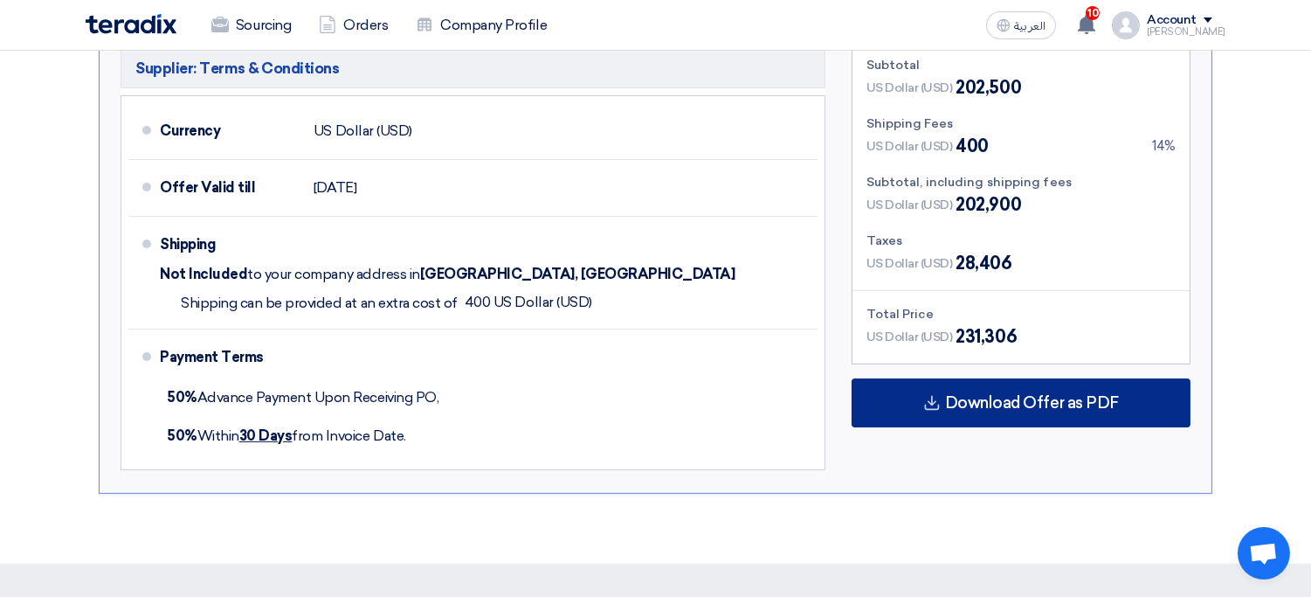
click at [950, 406] on div "Download Offer as PDF" at bounding box center [1021, 402] width 339 height 49
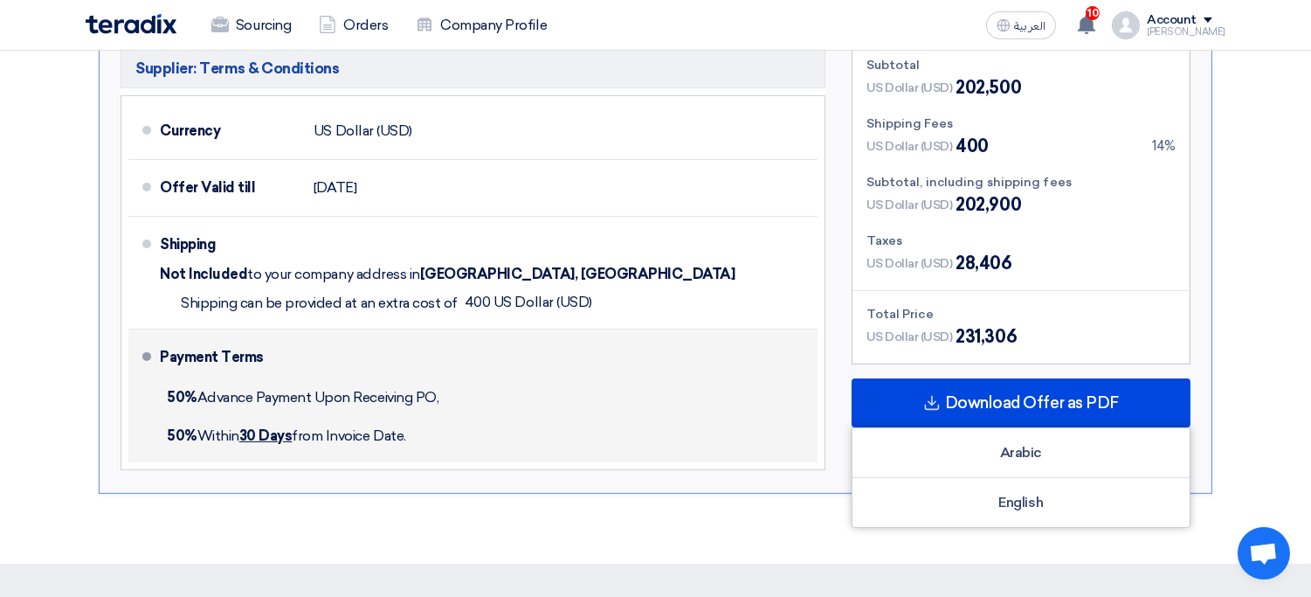
click at [751, 428] on div "50% Within 30 Days from Invoice Date." at bounding box center [485, 436] width 651 height 38
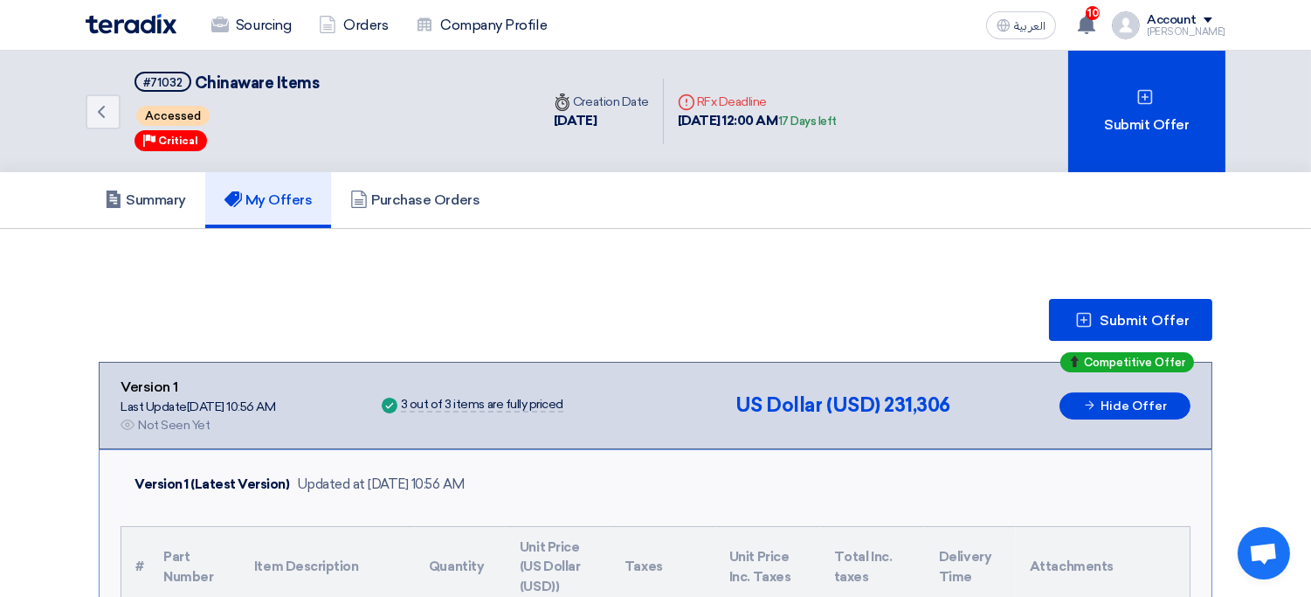
scroll to position [13, 0]
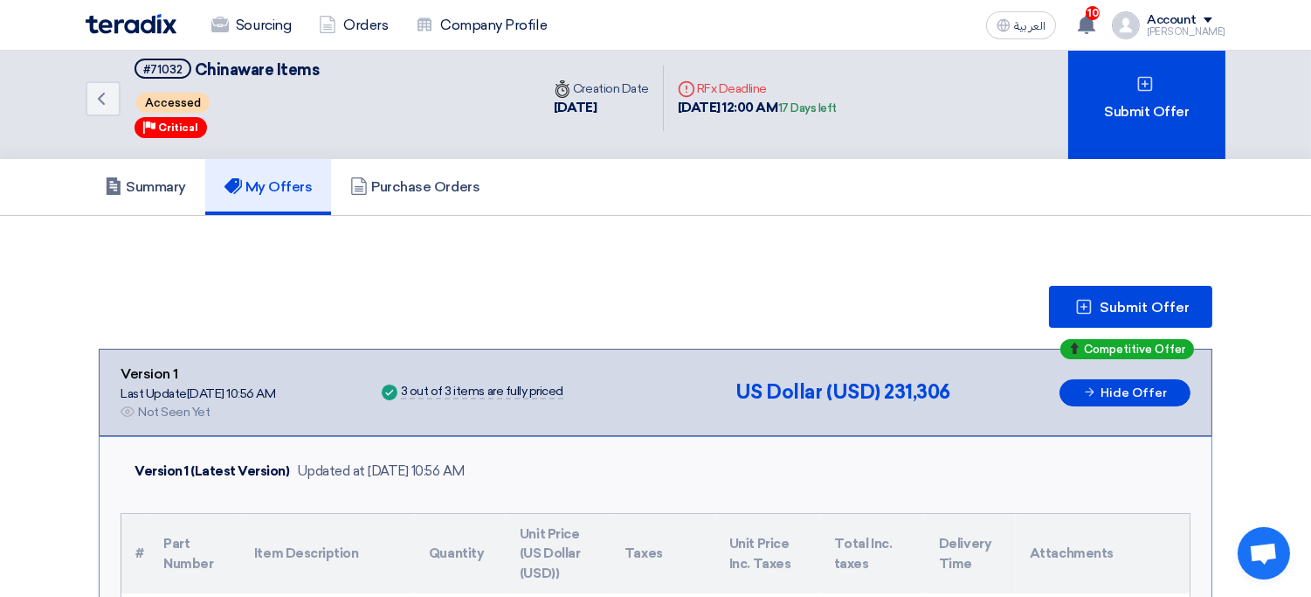
click at [1197, 17] on div "Account" at bounding box center [1172, 20] width 50 height 15
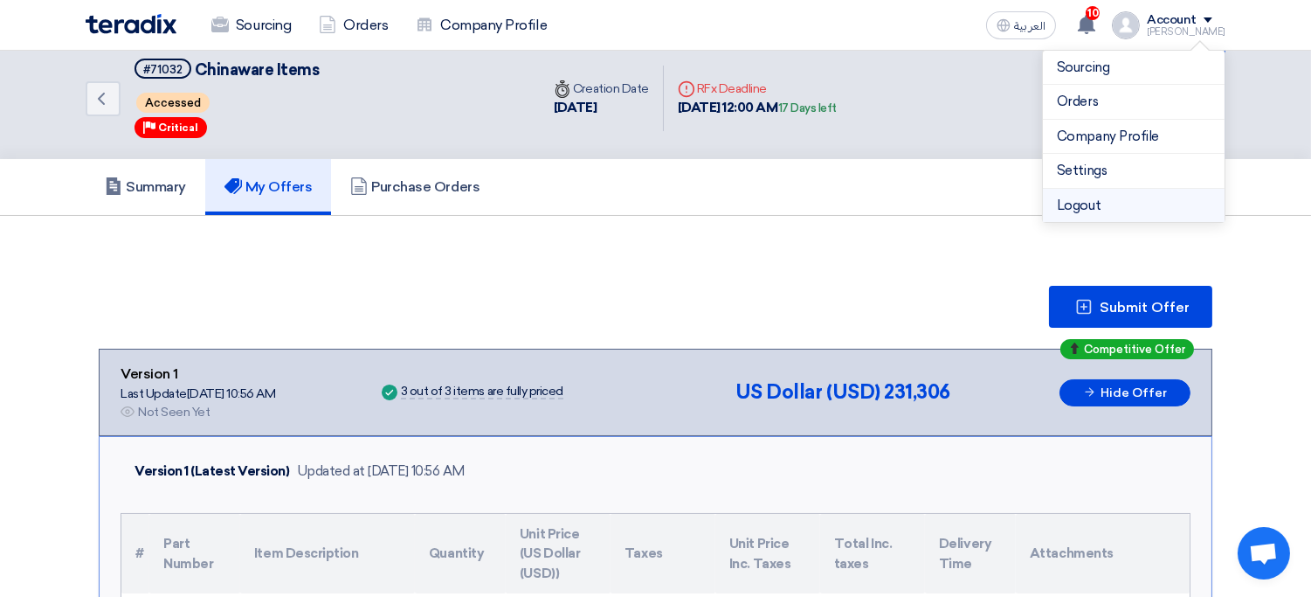
click at [1105, 212] on li "Logout" at bounding box center [1134, 206] width 182 height 34
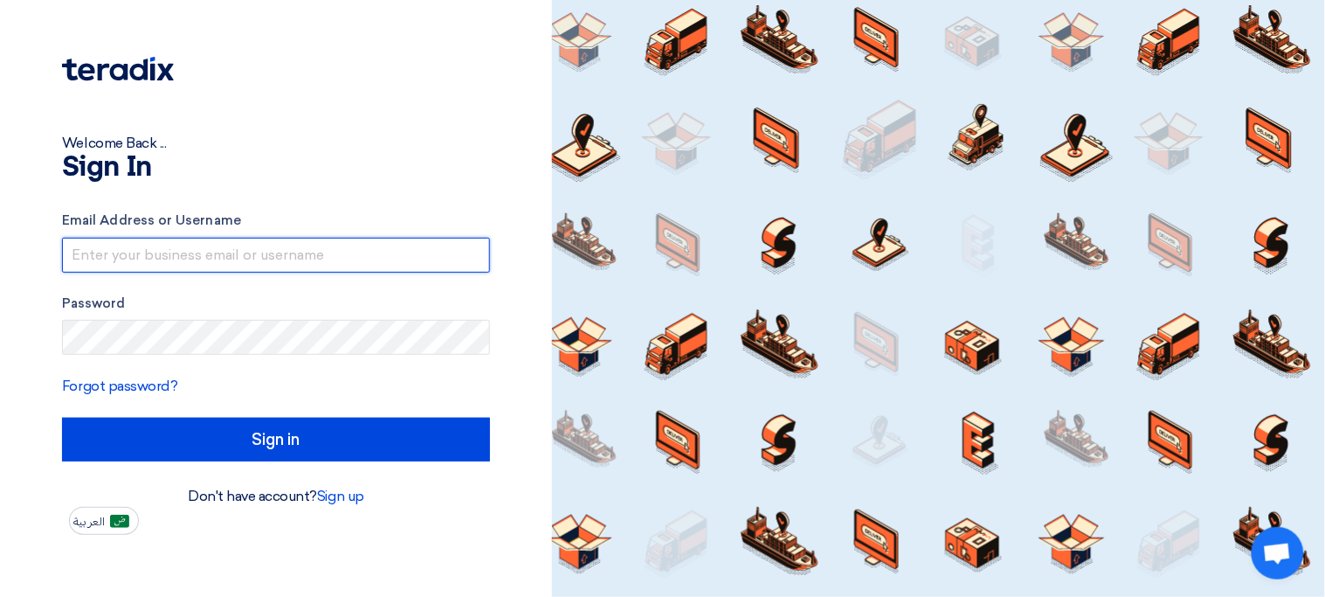
type input "sp1@teradix.com"
click at [256, 262] on input "sp1@teradix.com" at bounding box center [276, 255] width 428 height 35
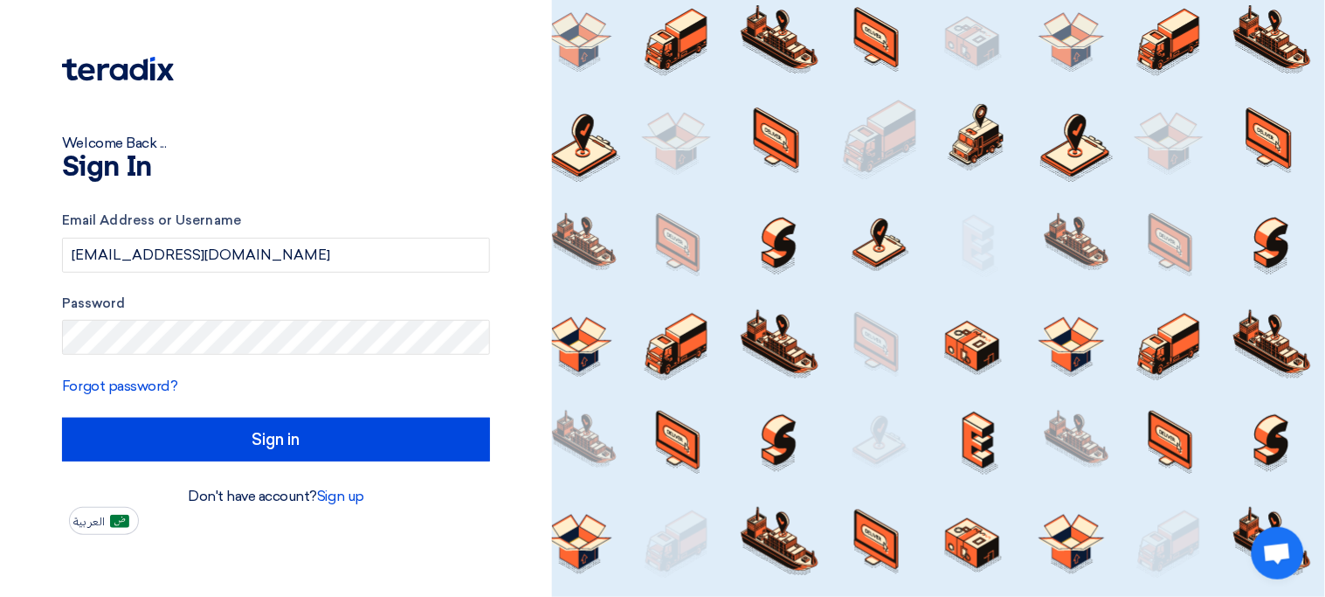
click at [333, 167] on h1 "Sign In" at bounding box center [276, 168] width 428 height 28
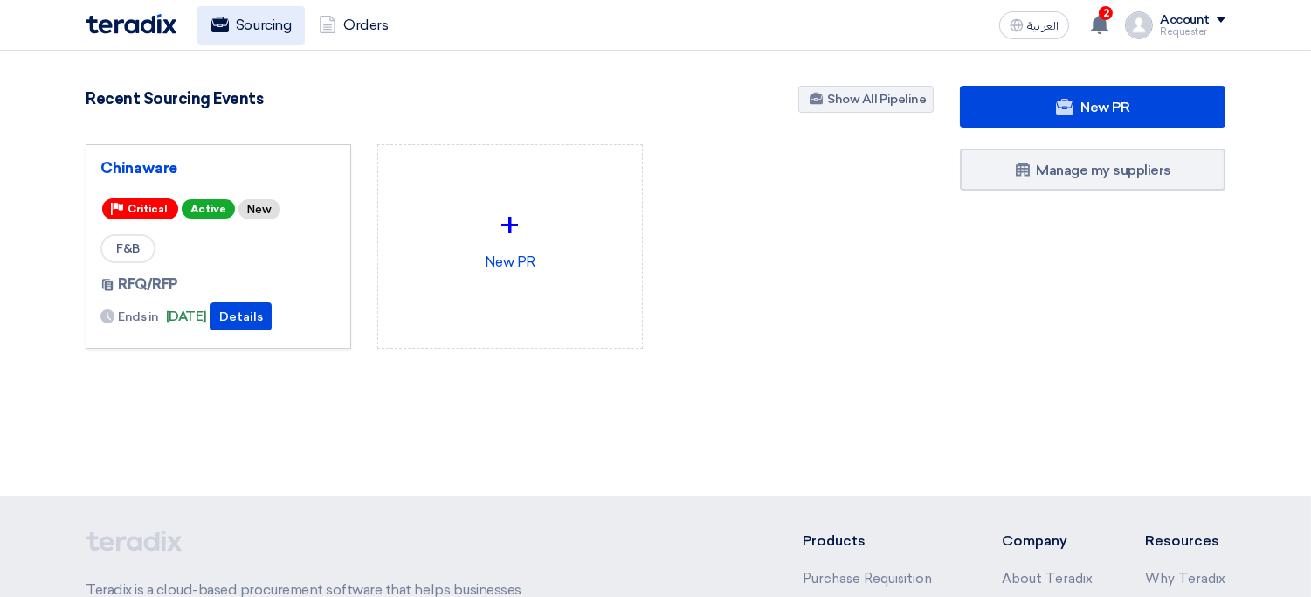
click at [252, 32] on link "Sourcing" at bounding box center [250, 25] width 107 height 38
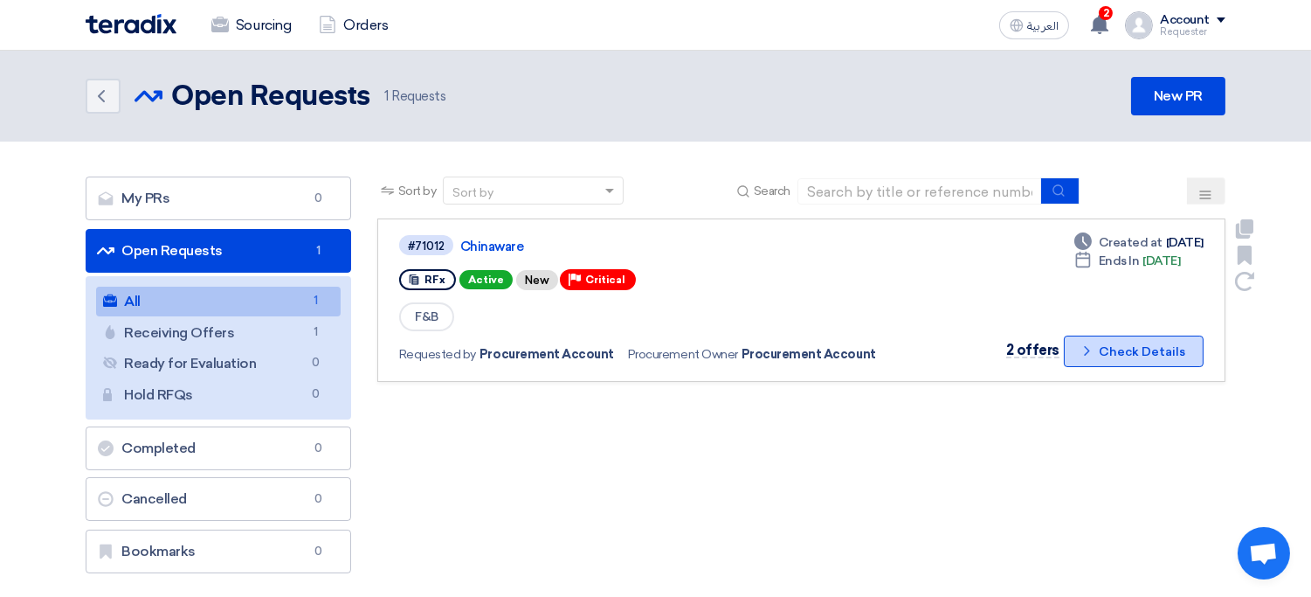
click at [1156, 342] on button "Check details Check Details" at bounding box center [1134, 350] width 140 height 31
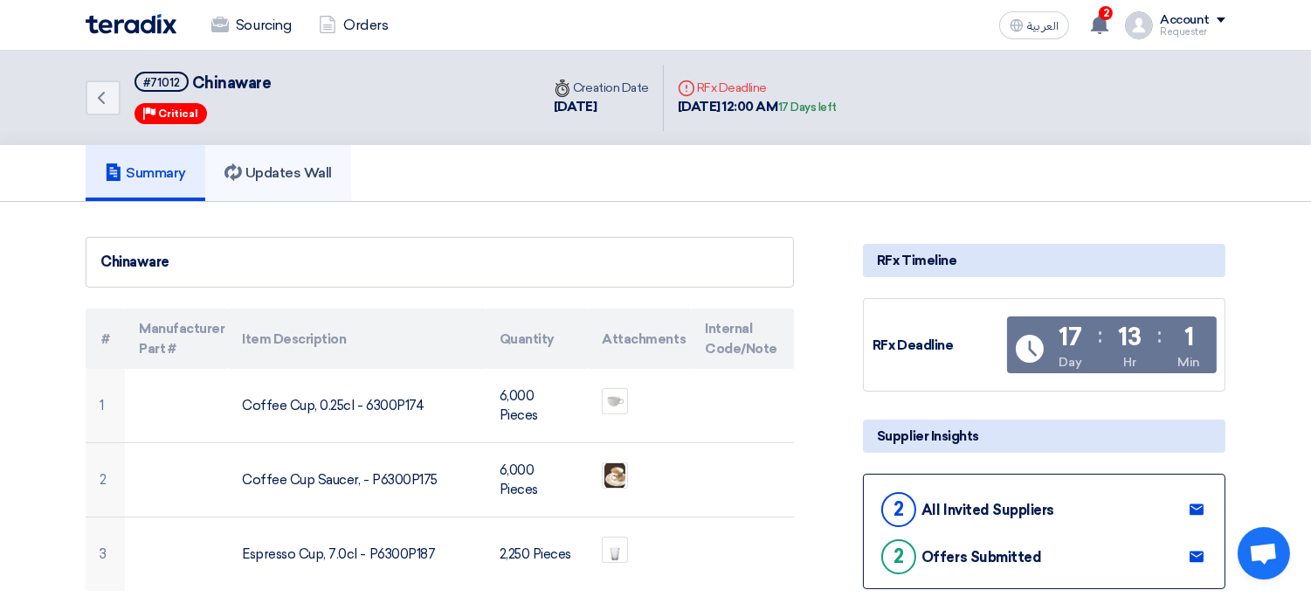
click at [320, 167] on h5 "Updates Wall" at bounding box center [277, 172] width 107 height 17
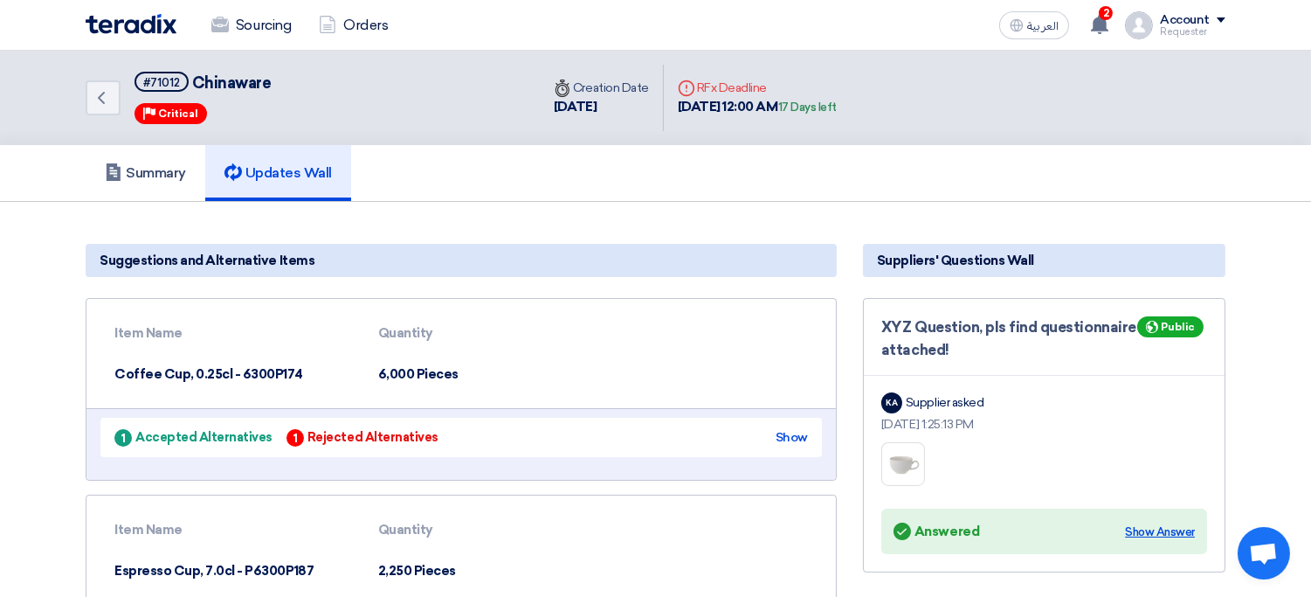
click at [1151, 530] on div "Show Answer" at bounding box center [1160, 531] width 70 height 17
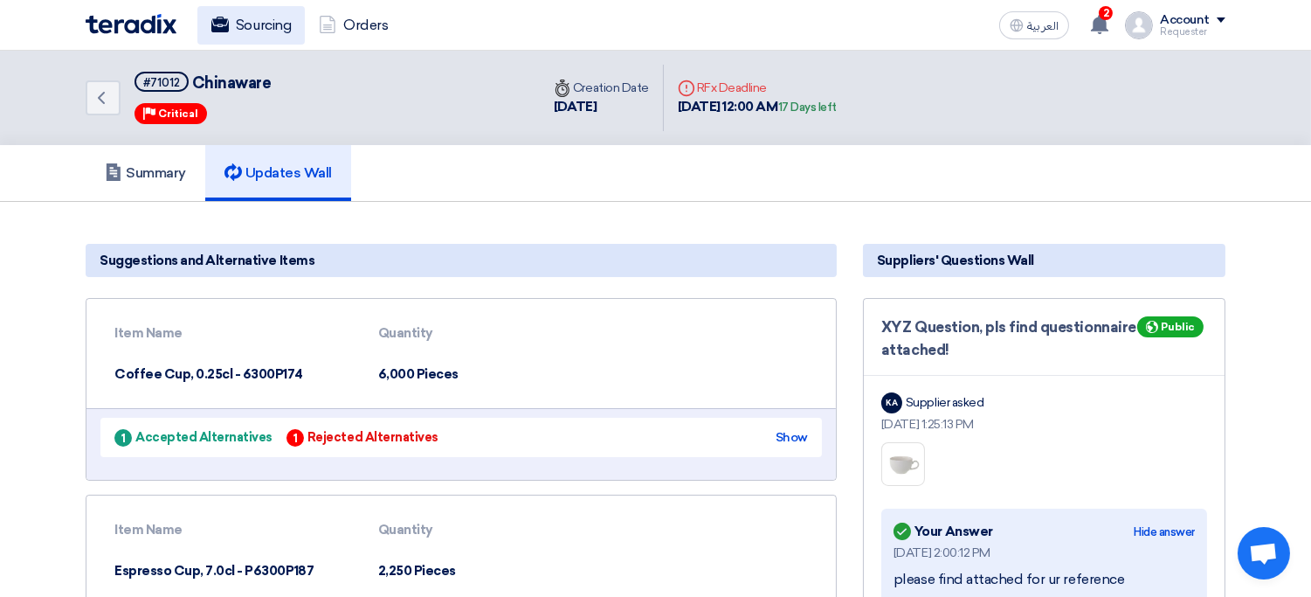
click at [258, 32] on link "Sourcing" at bounding box center [250, 25] width 107 height 38
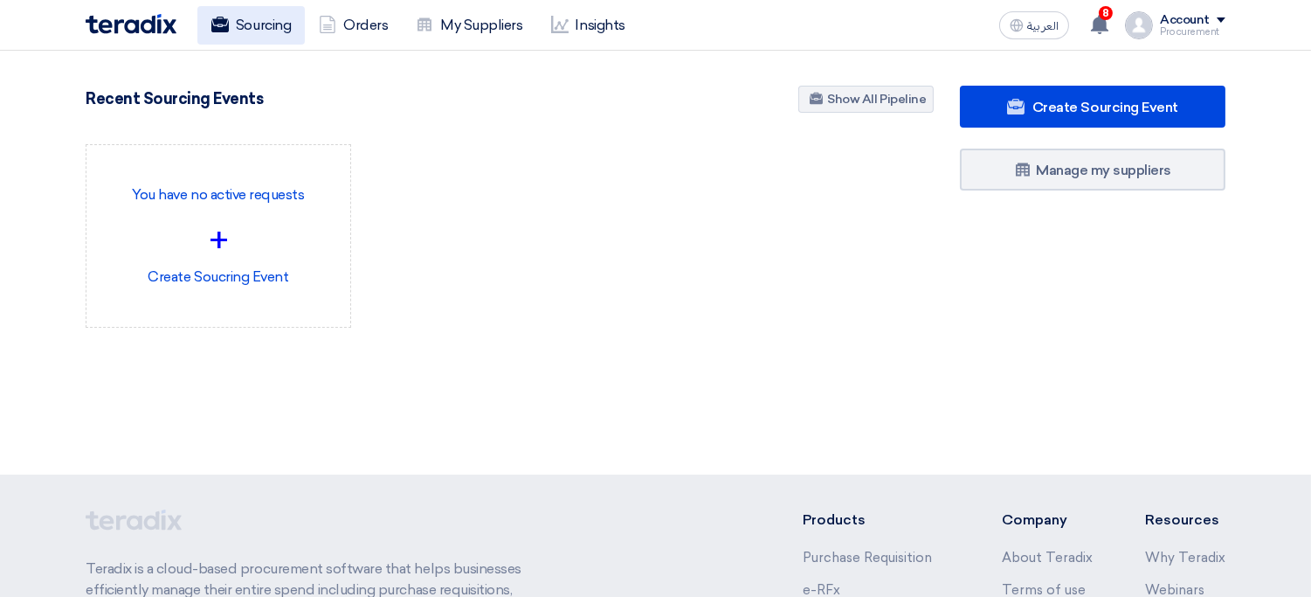
click at [255, 23] on link "Sourcing" at bounding box center [250, 25] width 107 height 38
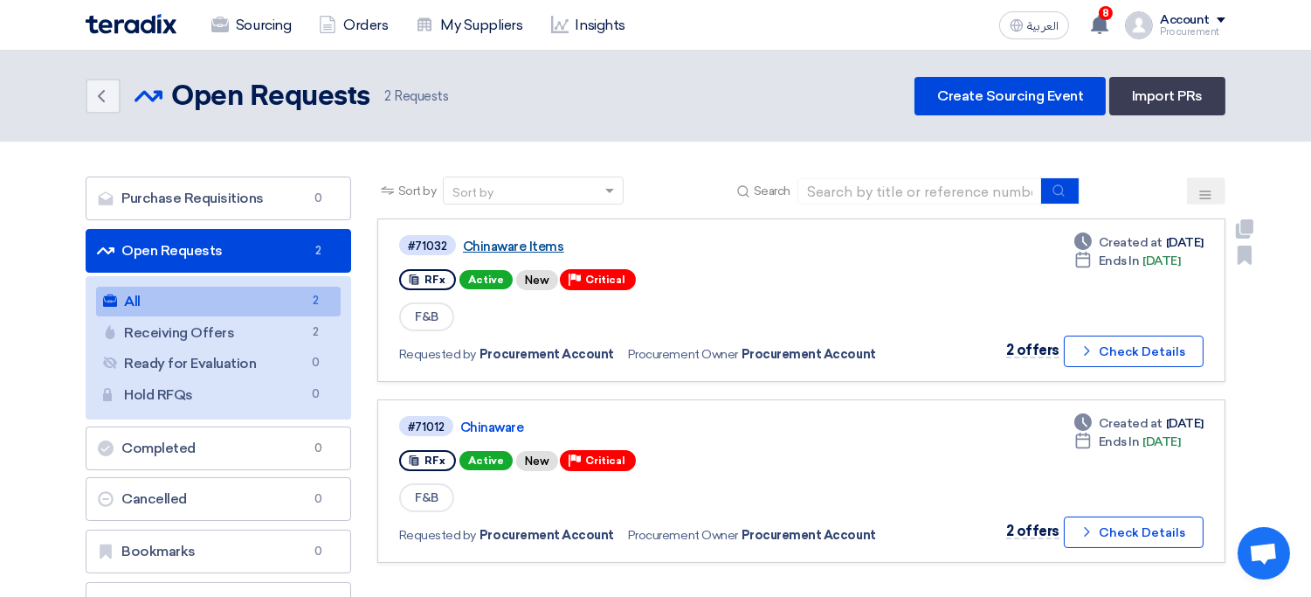
click at [508, 238] on link "Chinaware Items" at bounding box center [681, 246] width 437 height 16
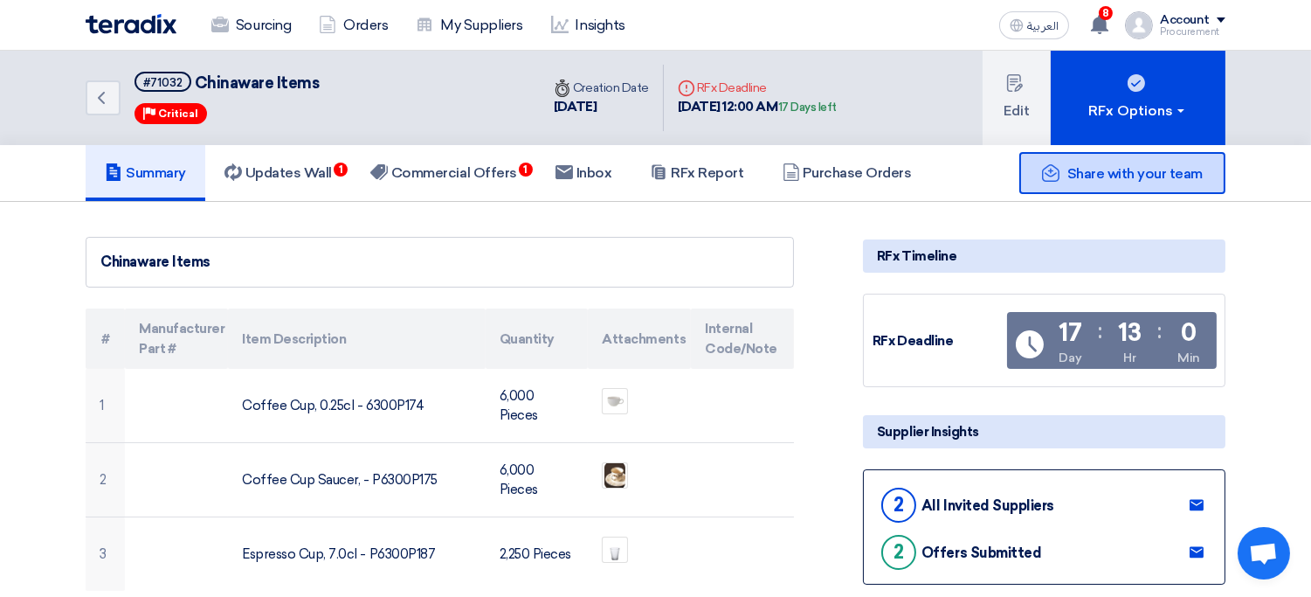
click at [1080, 171] on span "Share with your team" at bounding box center [1134, 173] width 135 height 17
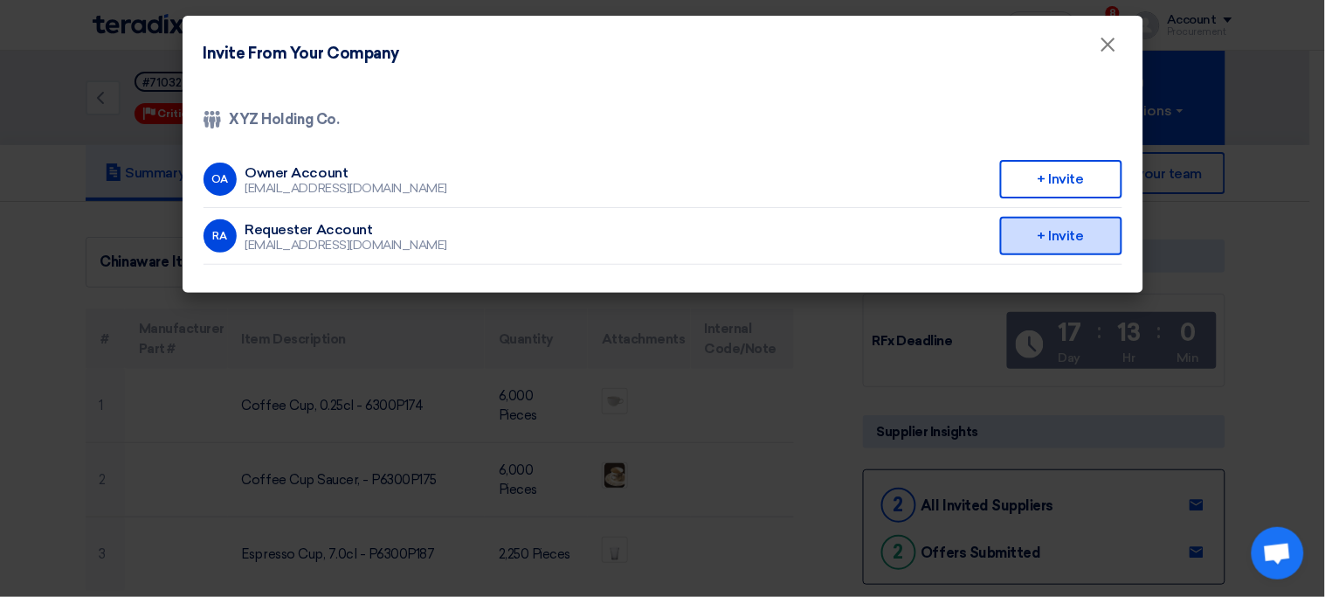
click at [1046, 231] on div "+ Invite" at bounding box center [1061, 236] width 122 height 38
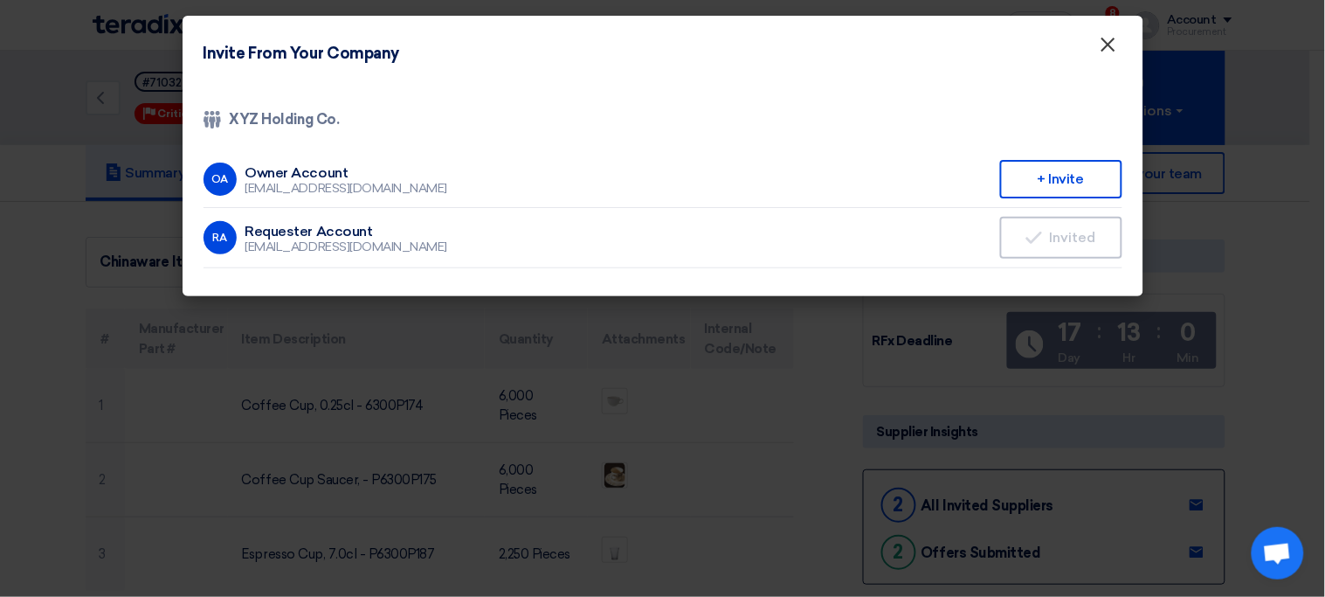
click at [1108, 44] on span "×" at bounding box center [1108, 48] width 17 height 35
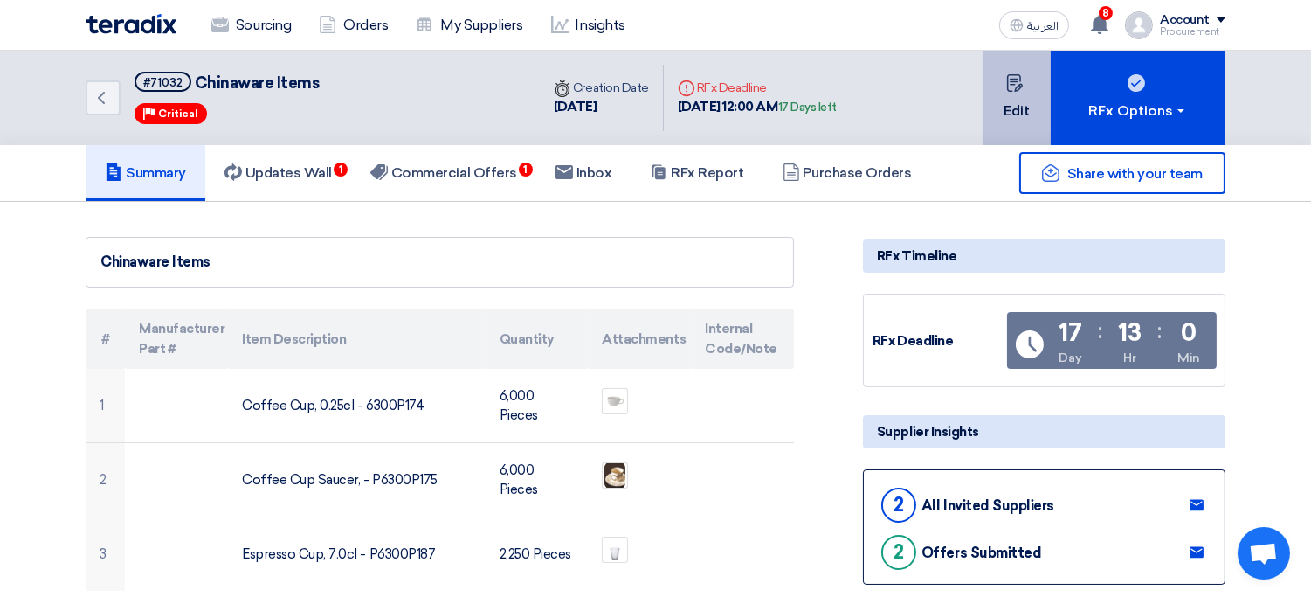
click at [1000, 110] on button "Edit" at bounding box center [1017, 98] width 68 height 94
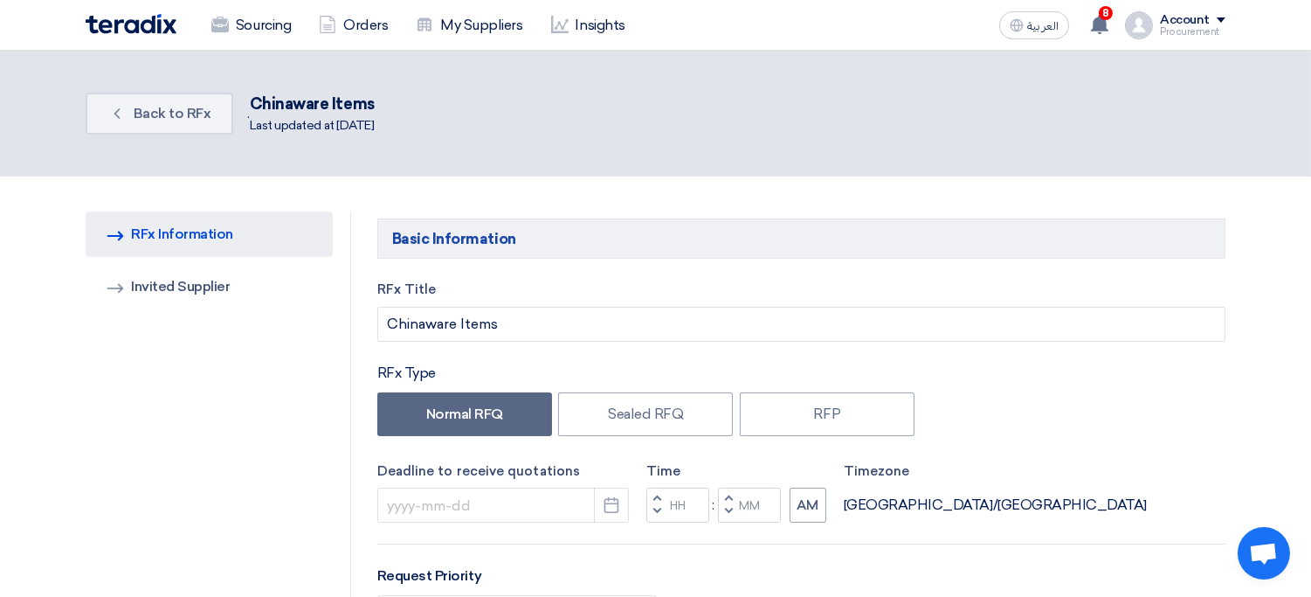
type input "8/31/2025"
type input "12"
type input "00"
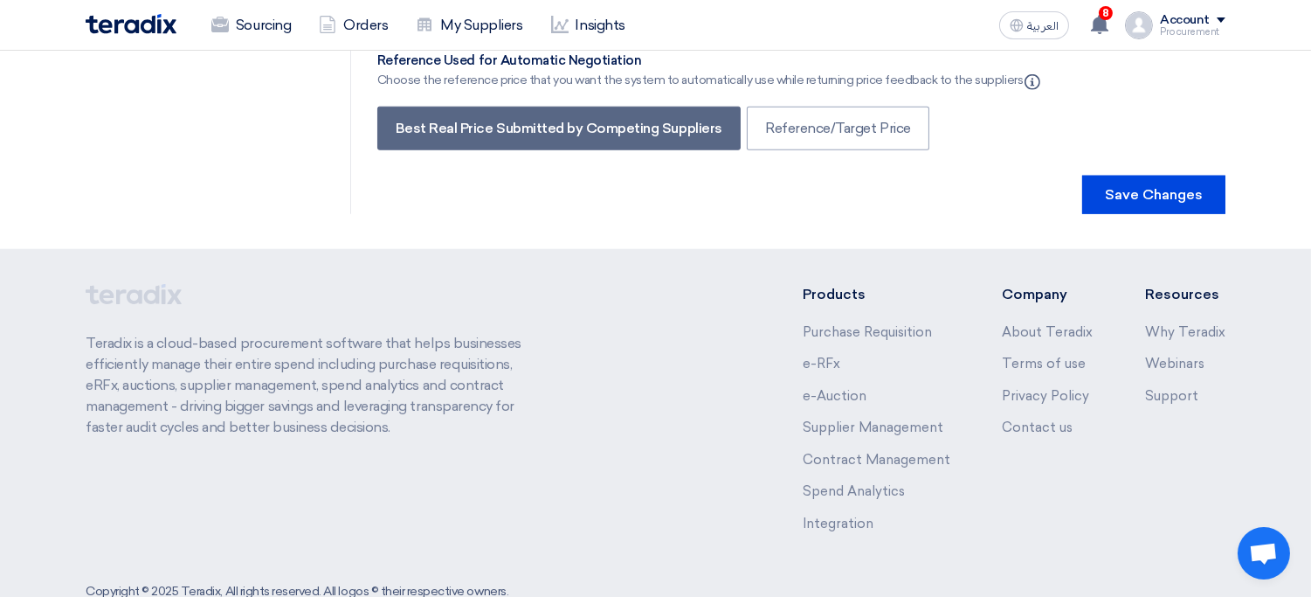
scroll to position [3386, 0]
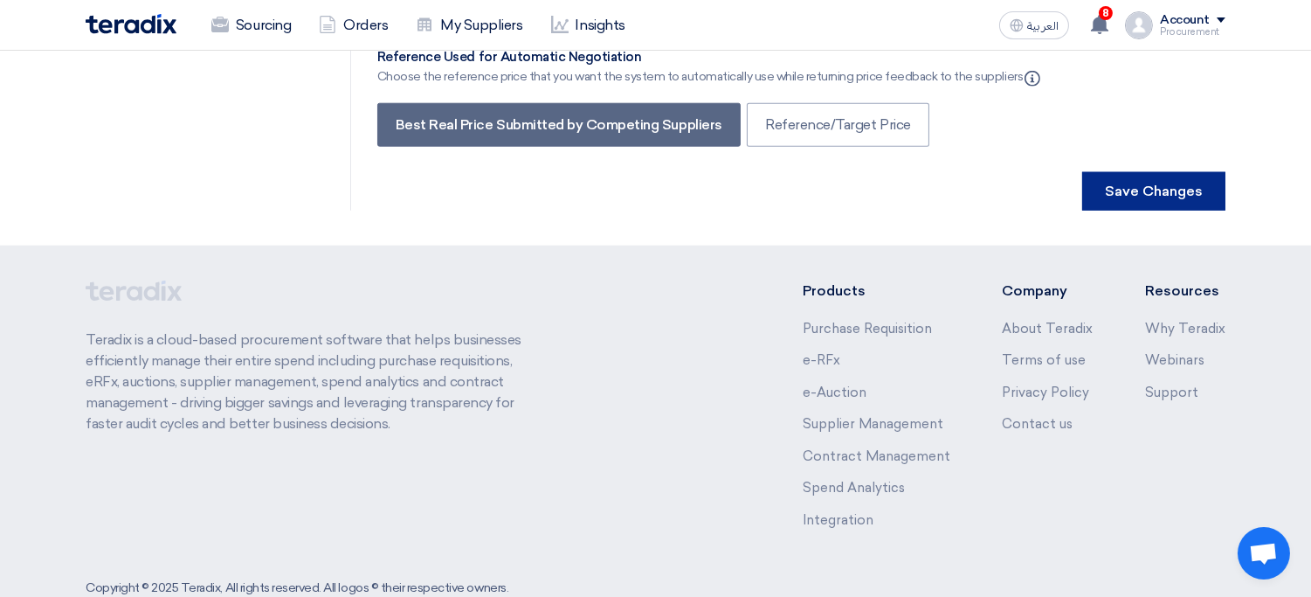
click at [1128, 172] on button "Save Changes" at bounding box center [1153, 191] width 143 height 38
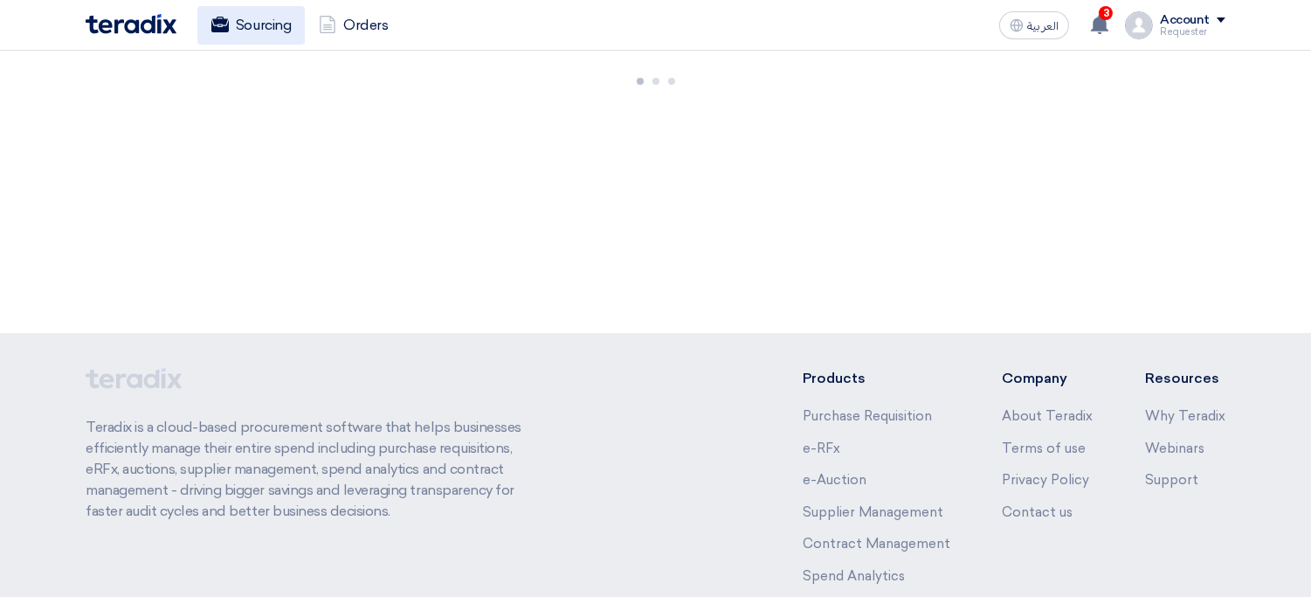
click at [263, 24] on link "Sourcing" at bounding box center [250, 25] width 107 height 38
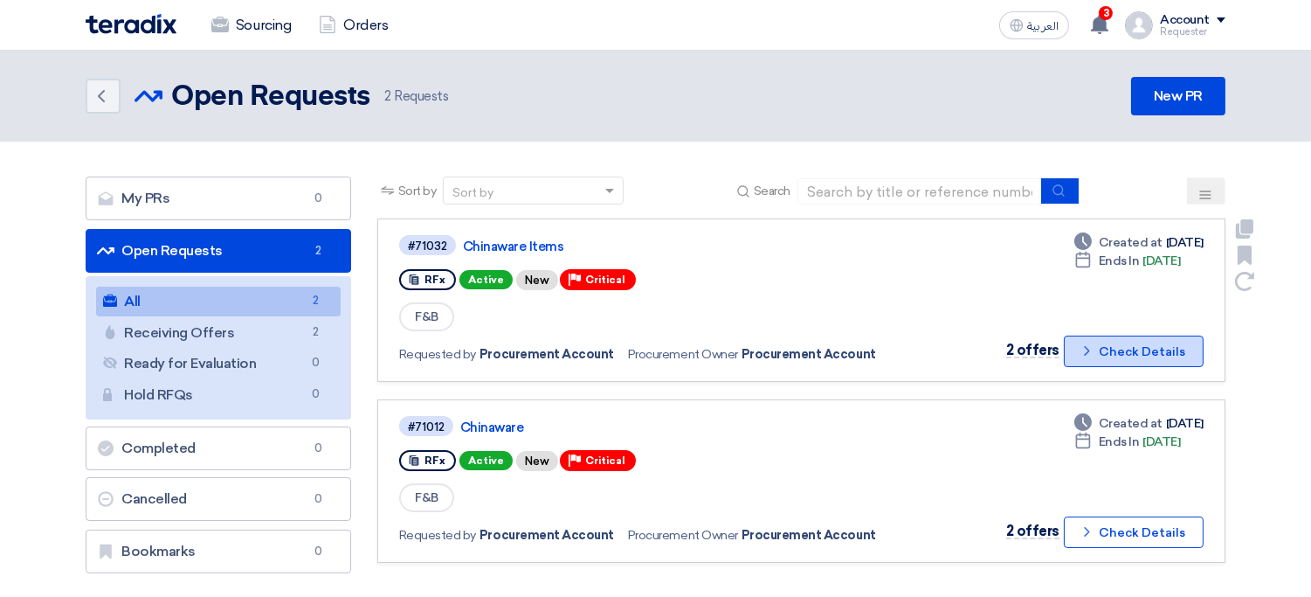
click at [1141, 347] on button "Check details Check Details" at bounding box center [1134, 350] width 140 height 31
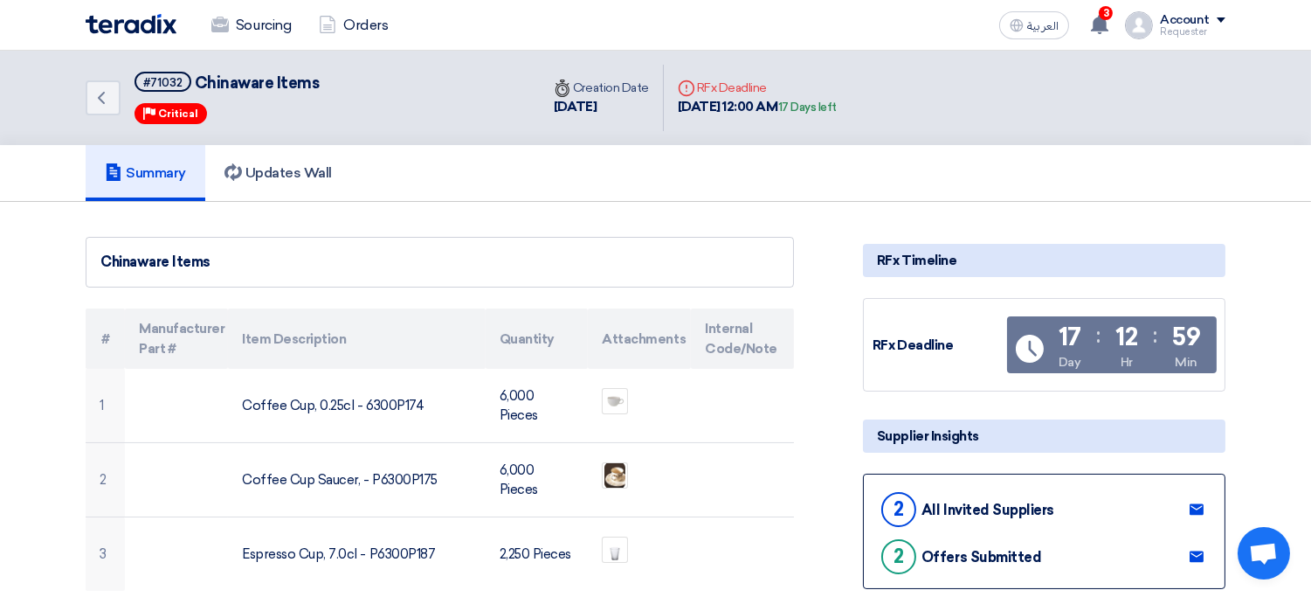
click at [558, 327] on th "Quantity" at bounding box center [537, 338] width 103 height 60
click at [335, 181] on link "Updates Wall" at bounding box center [278, 173] width 146 height 56
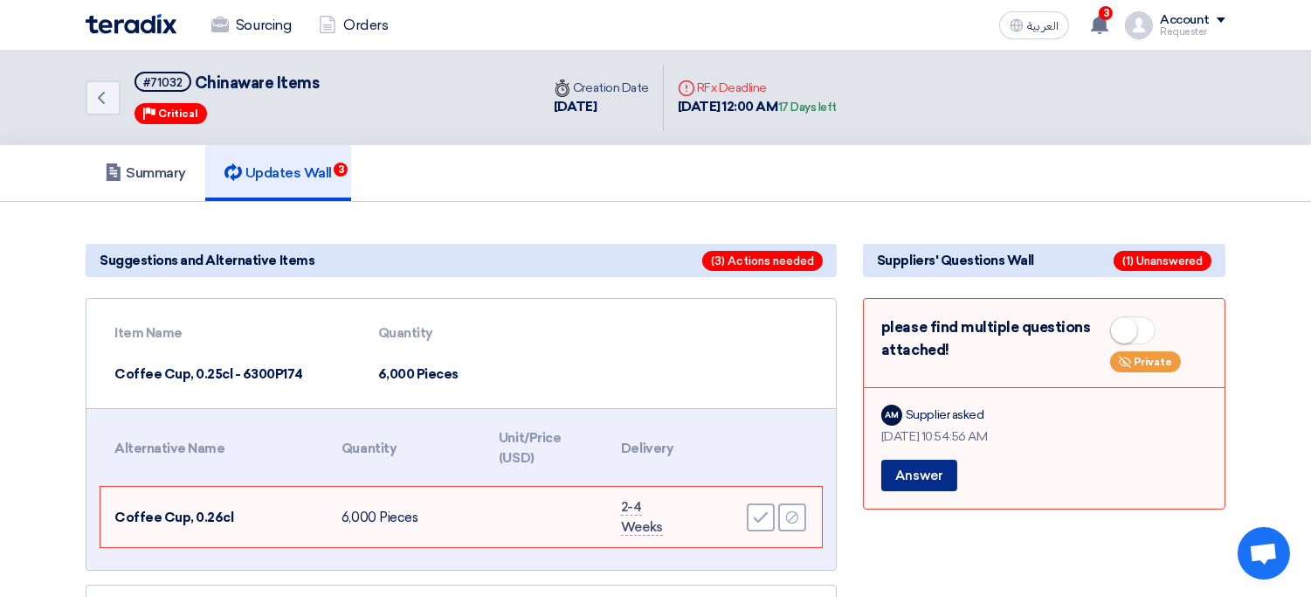
click at [942, 474] on button "Answer" at bounding box center [919, 474] width 76 height 31
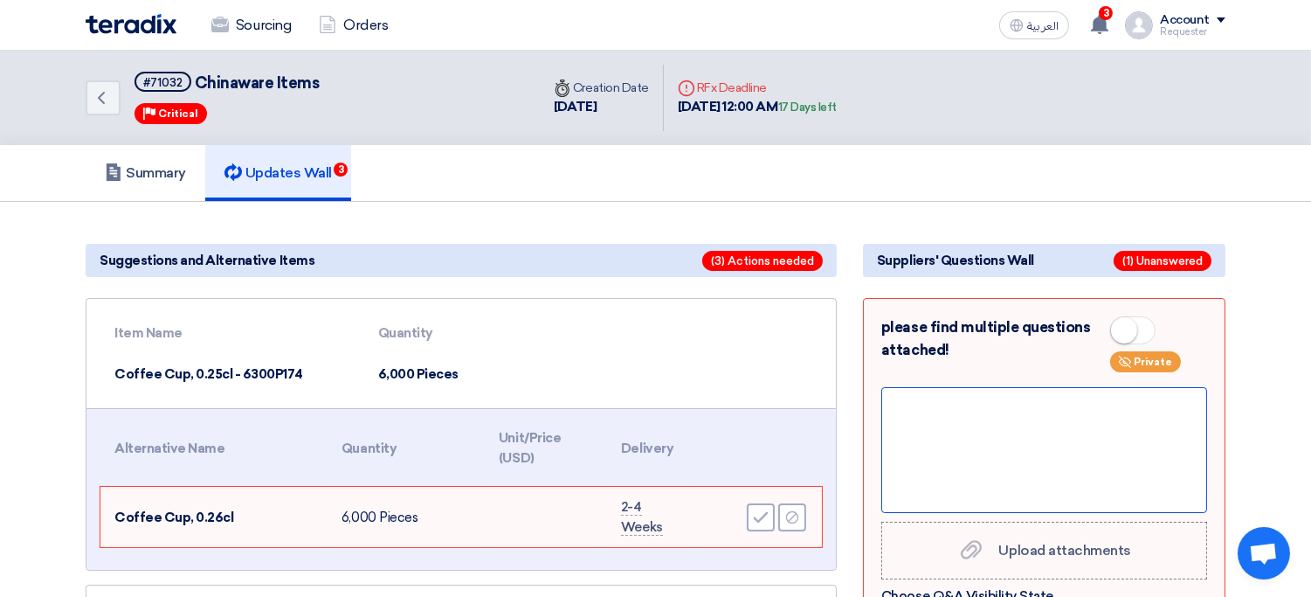
click at [1004, 453] on div at bounding box center [1044, 450] width 326 height 126
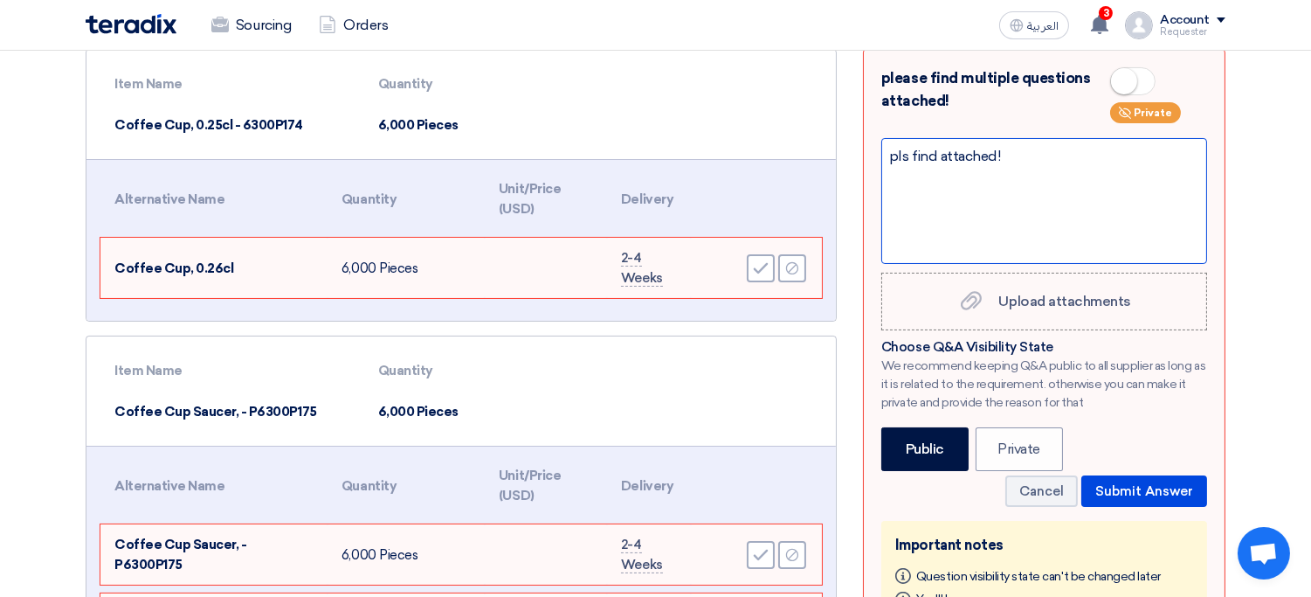
scroll to position [255, 0]
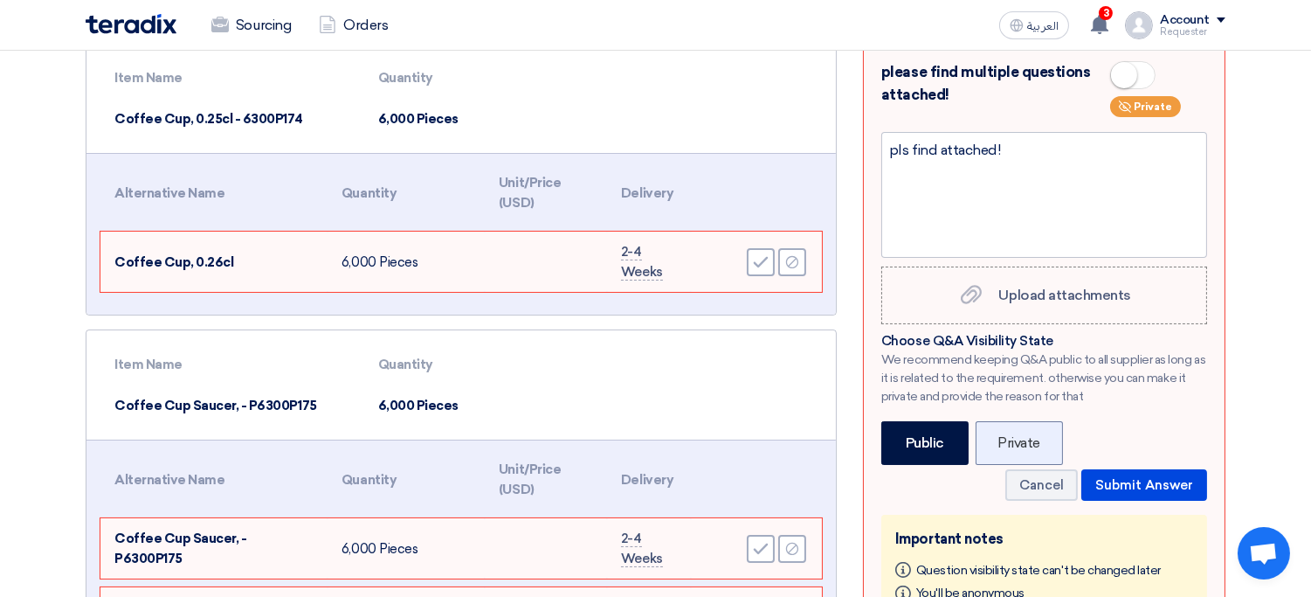
click at [1025, 429] on label "Private" at bounding box center [1019, 443] width 87 height 44
click at [1009, 436] on input "Private" at bounding box center [1002, 441] width 11 height 11
radio input "true"
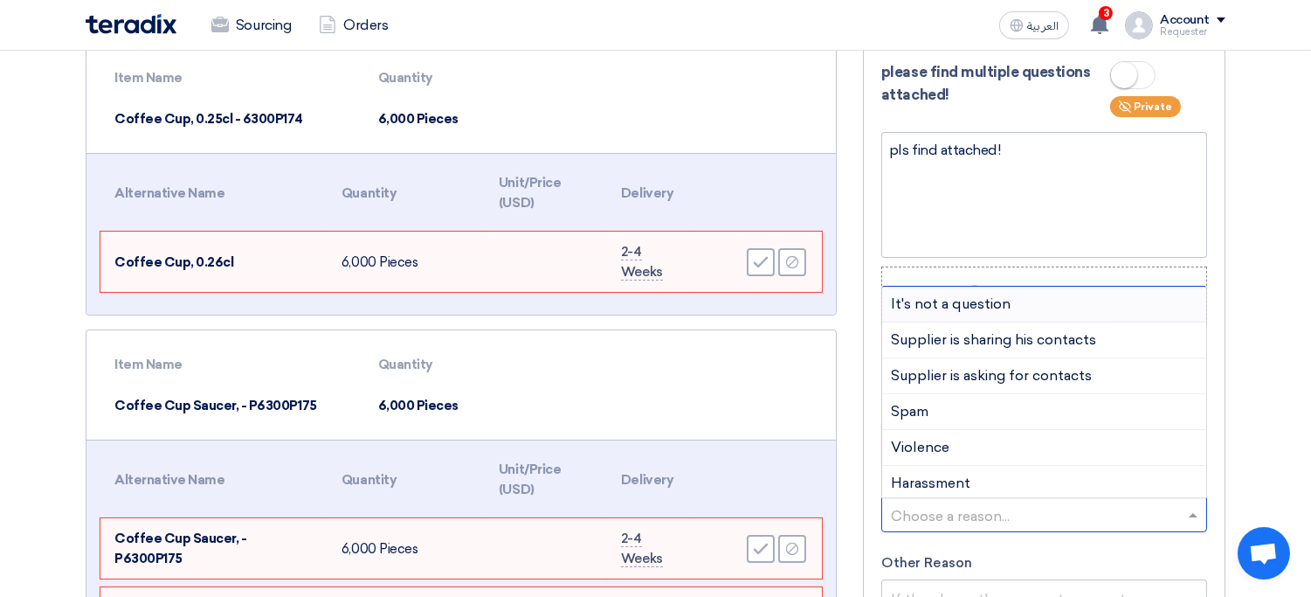
click at [1087, 503] on input "text" at bounding box center [1035, 515] width 289 height 29
click at [1040, 342] on span "Supplier is sharing his contacts" at bounding box center [993, 339] width 205 height 17
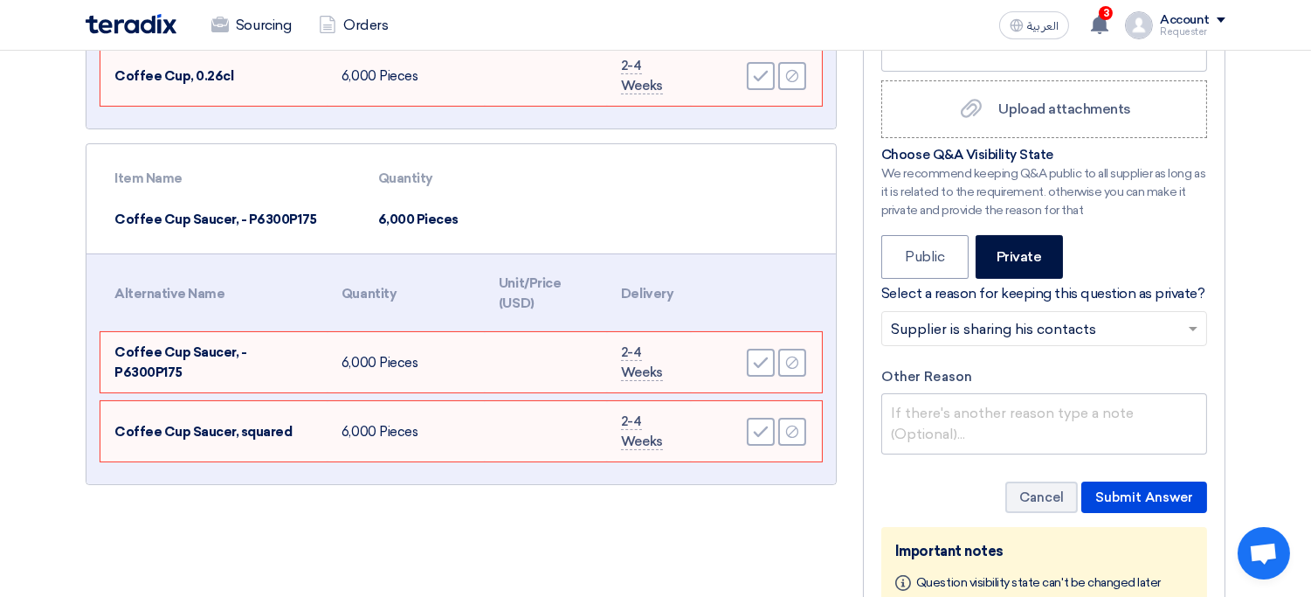
scroll to position [474, 0]
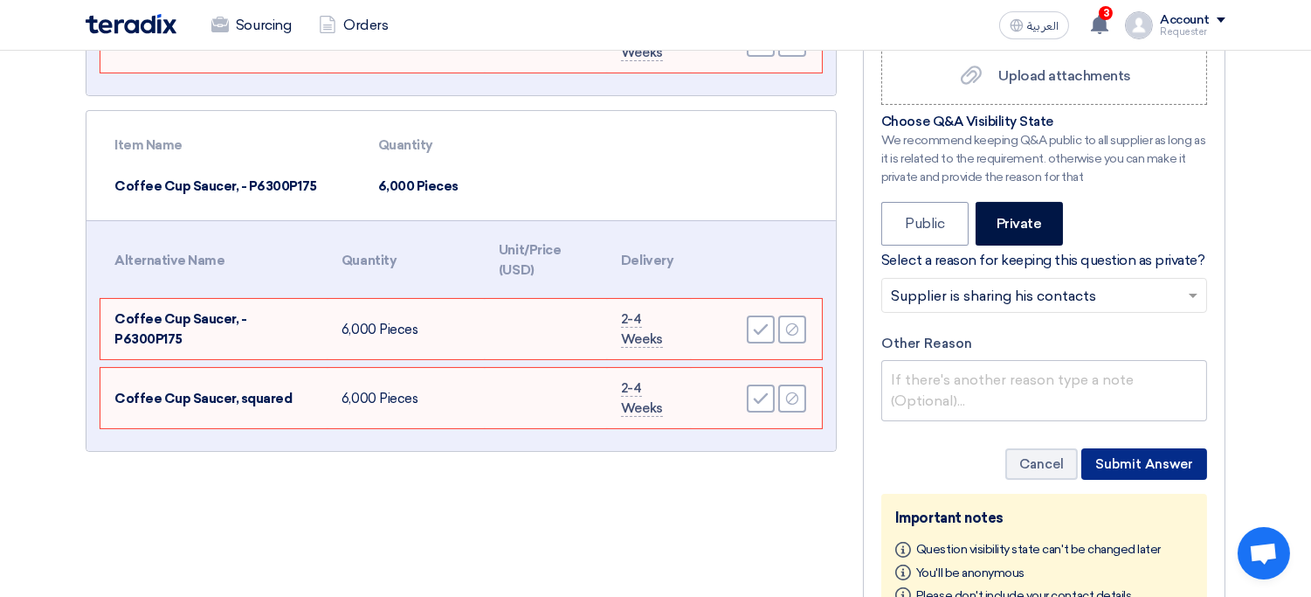
click at [1156, 469] on button "Submit Answer" at bounding box center [1144, 463] width 126 height 31
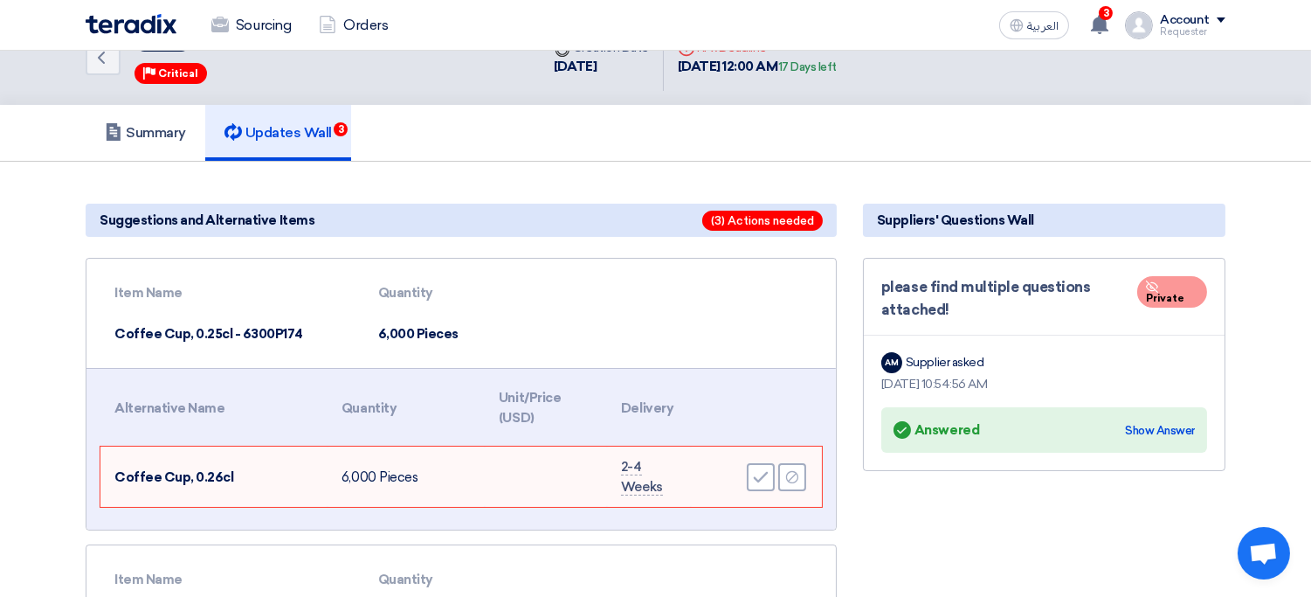
scroll to position [38, 0]
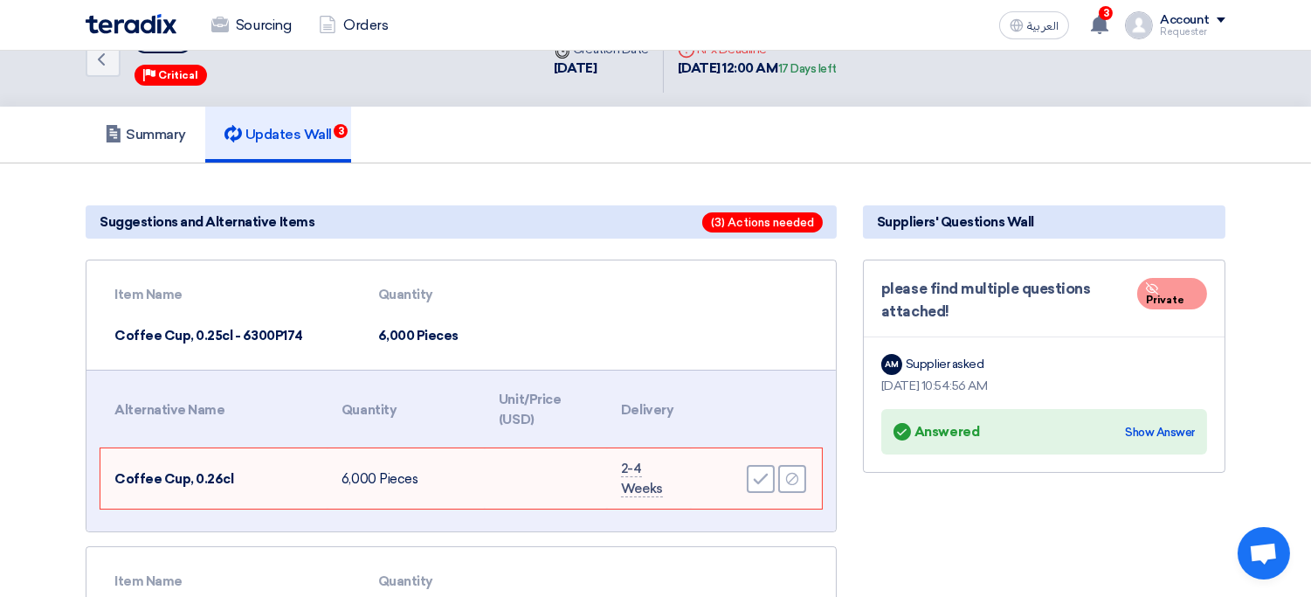
click at [206, 333] on td "Coffee Cup, 0.25cl - 6300P174" at bounding box center [232, 335] width 264 height 41
click at [214, 475] on span "Coffee Cup, 0.26cl" at bounding box center [173, 479] width 119 height 16
click at [754, 476] on use at bounding box center [761, 478] width 15 height 11
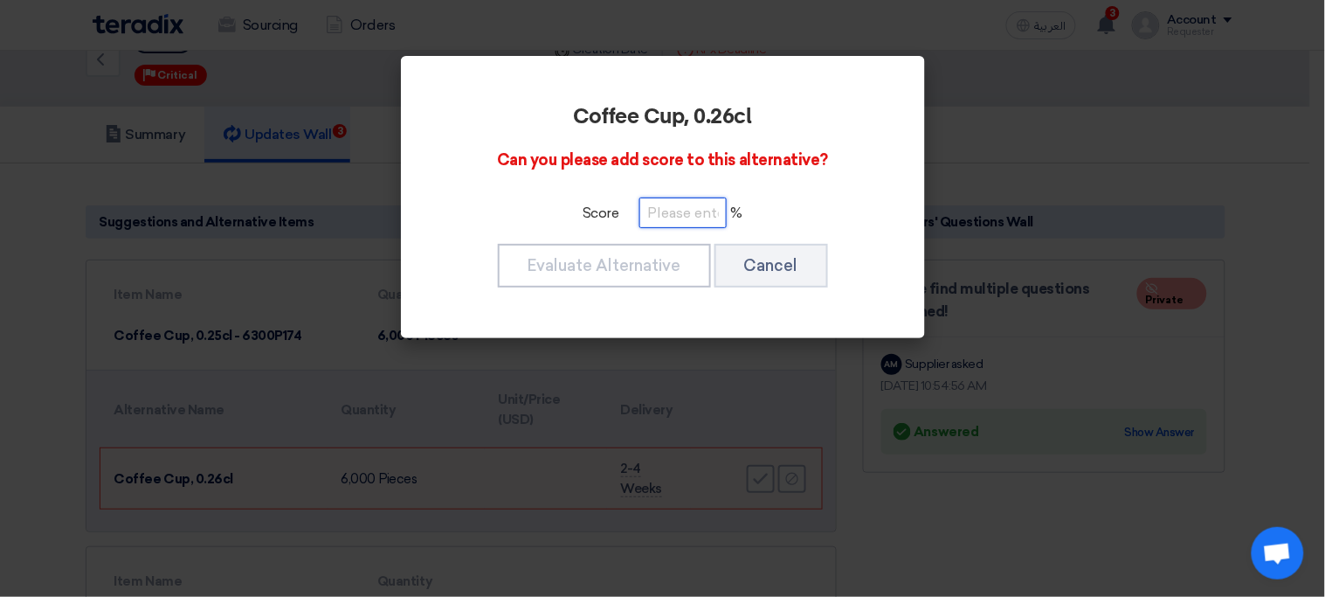
click at [684, 217] on input "number" at bounding box center [682, 212] width 87 height 31
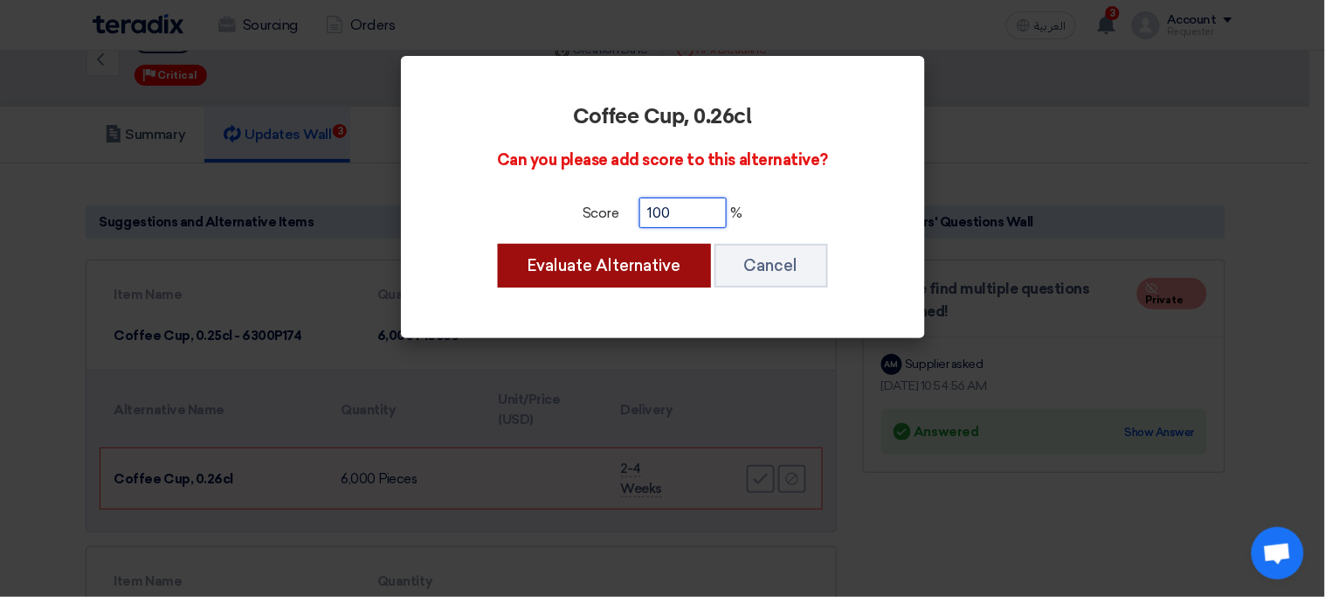
type input "100"
click at [598, 267] on button "Evaluate Alternative" at bounding box center [604, 266] width 213 height 44
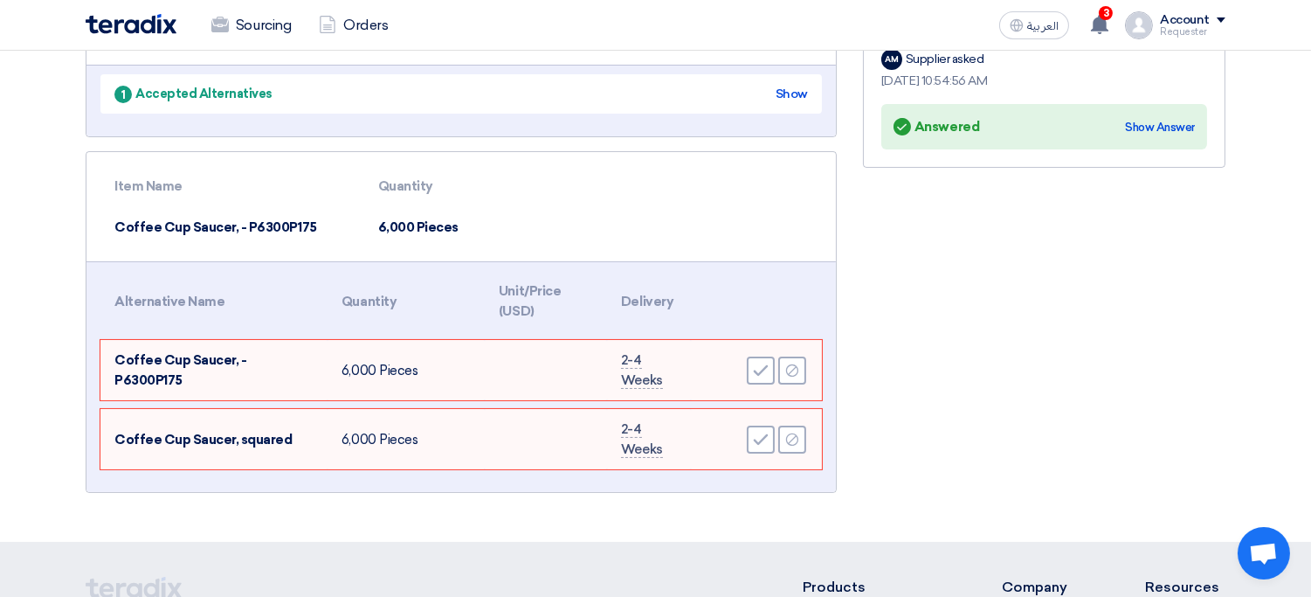
scroll to position [335, 0]
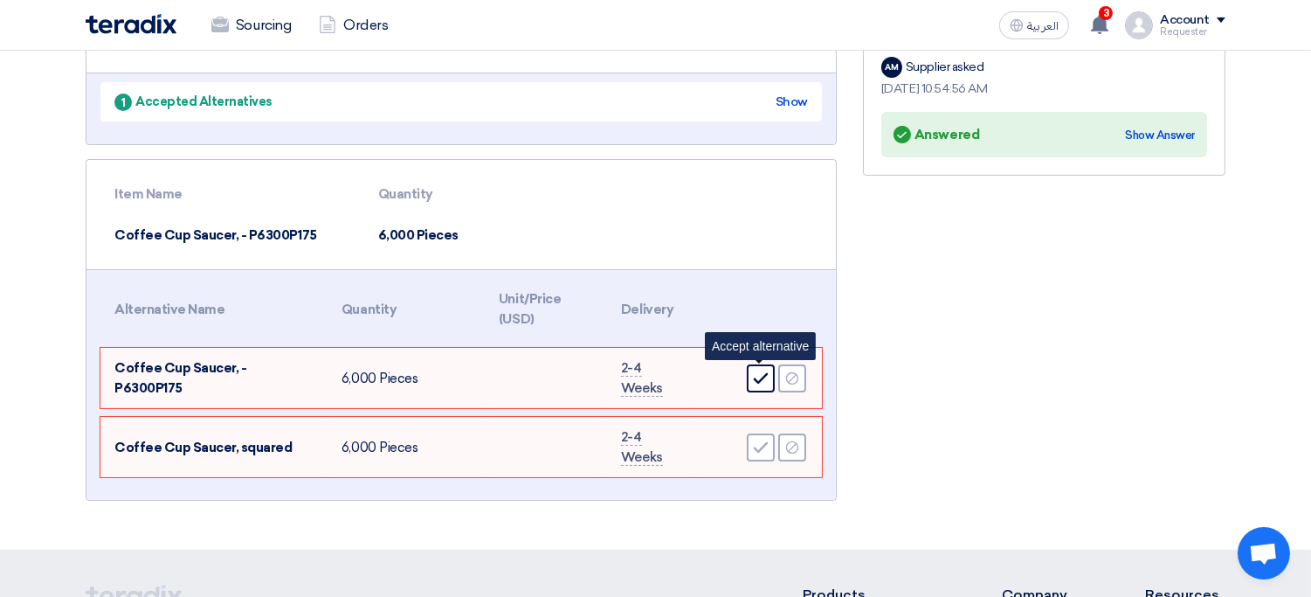
click at [758, 373] on icon "Accept" at bounding box center [761, 378] width 16 height 16
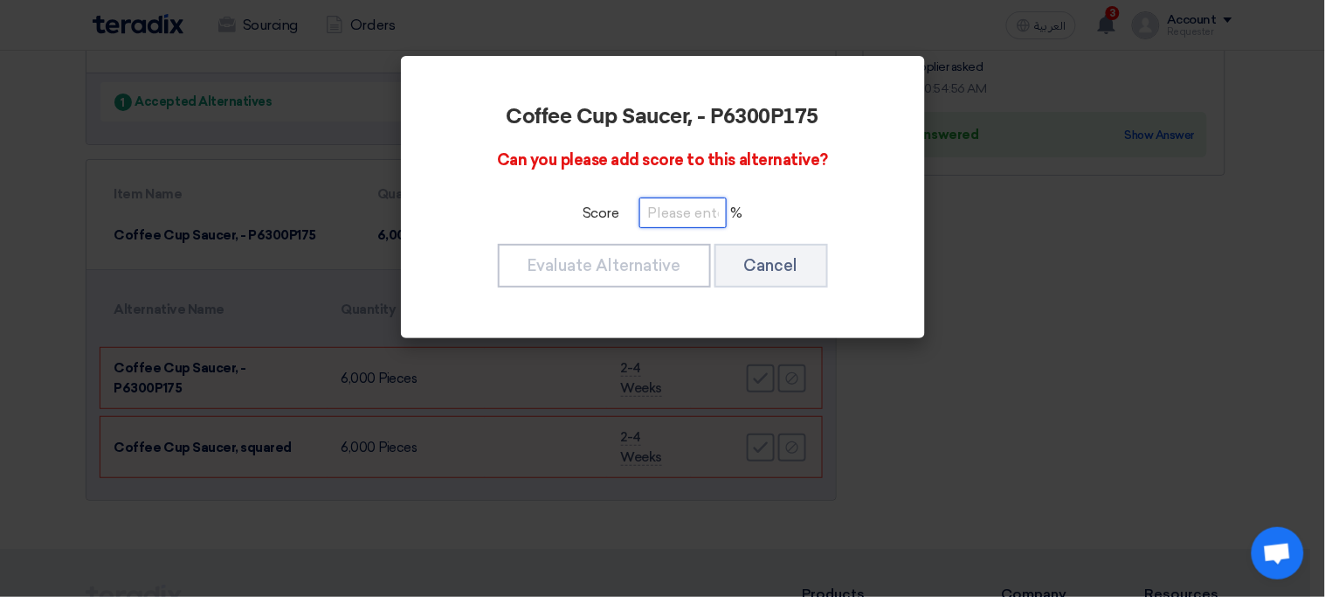
click at [691, 215] on input "number" at bounding box center [682, 212] width 87 height 31
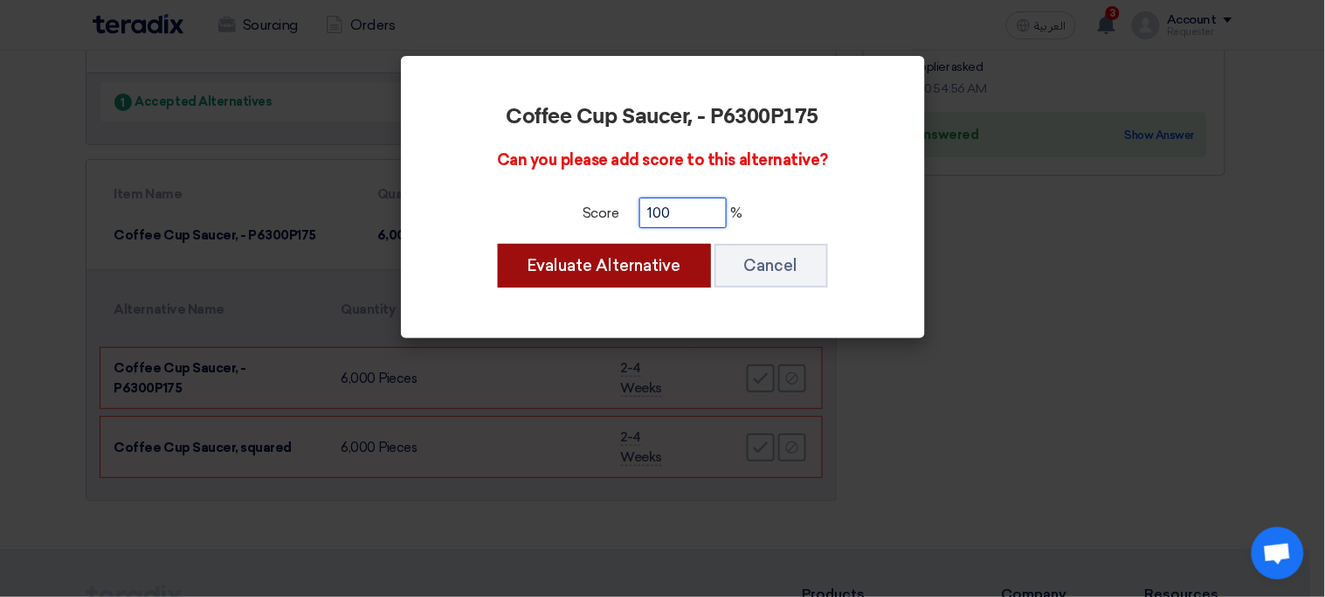
type input "100"
click at [561, 269] on button "Evaluate Alternative" at bounding box center [604, 266] width 213 height 44
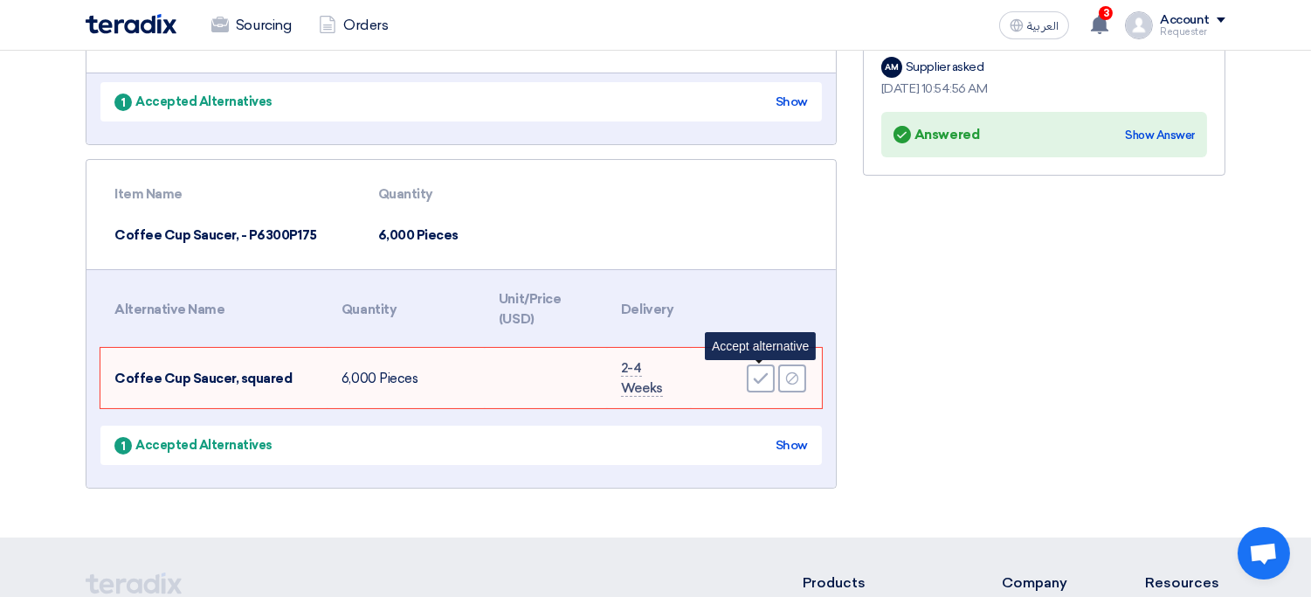
click at [759, 370] on icon "Accept" at bounding box center [761, 378] width 16 height 16
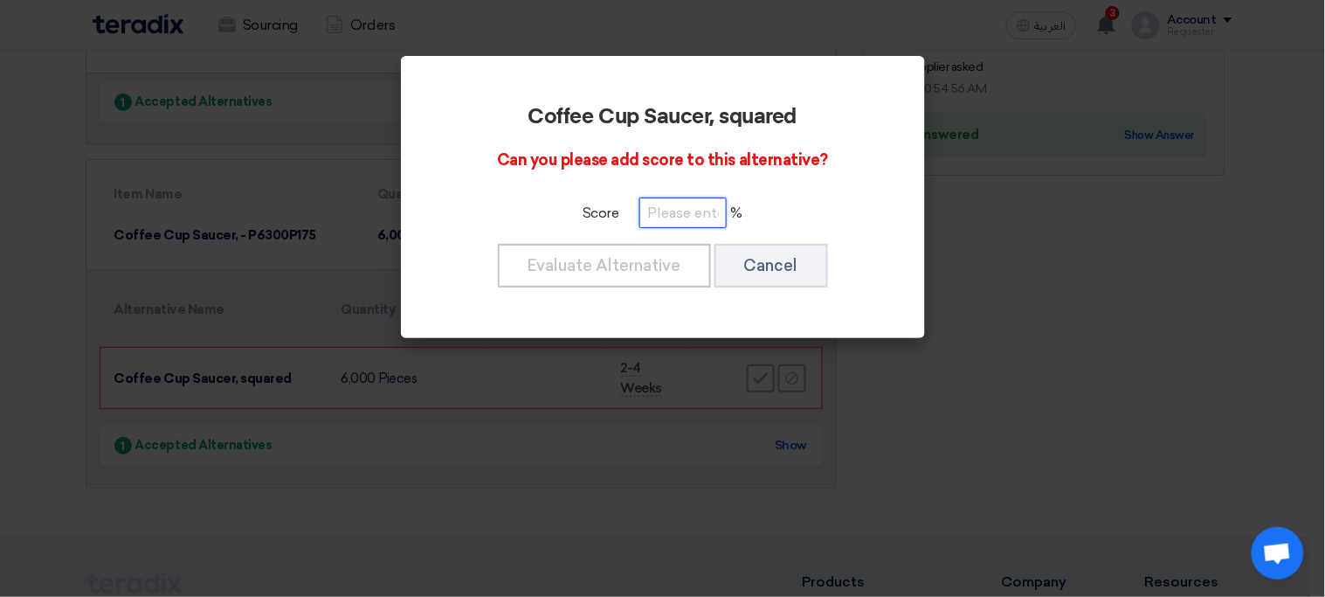
click at [678, 208] on input "number" at bounding box center [682, 212] width 87 height 31
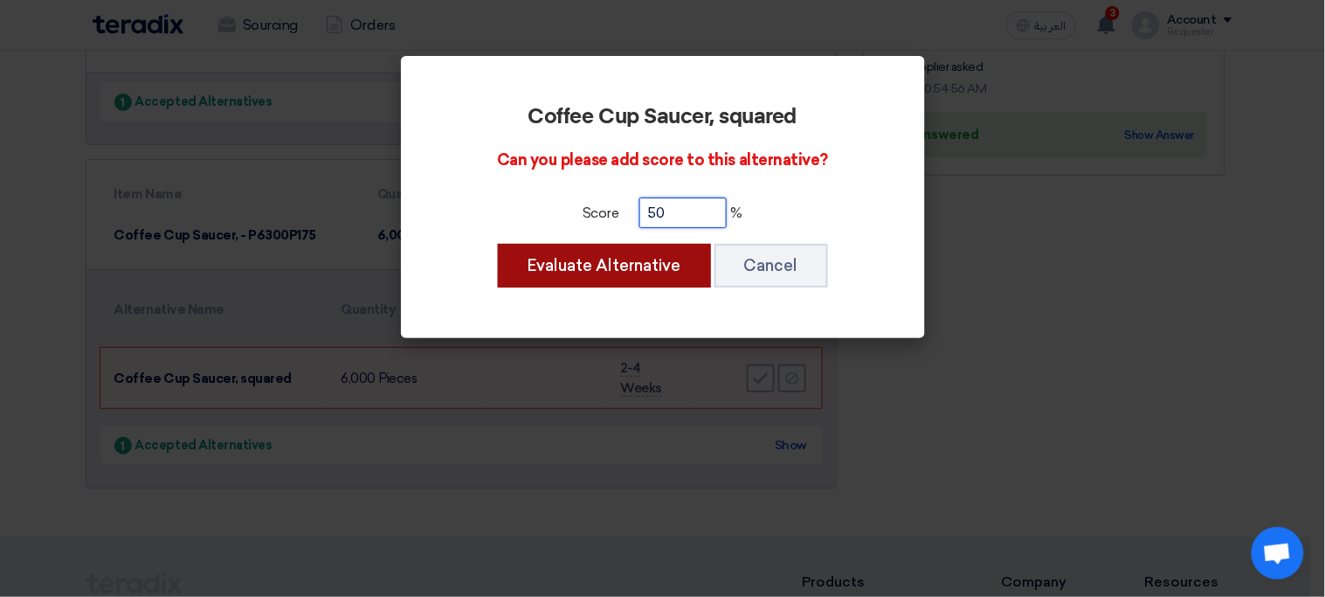
type input "50"
click at [631, 267] on button "Evaluate Alternative" at bounding box center [604, 266] width 213 height 44
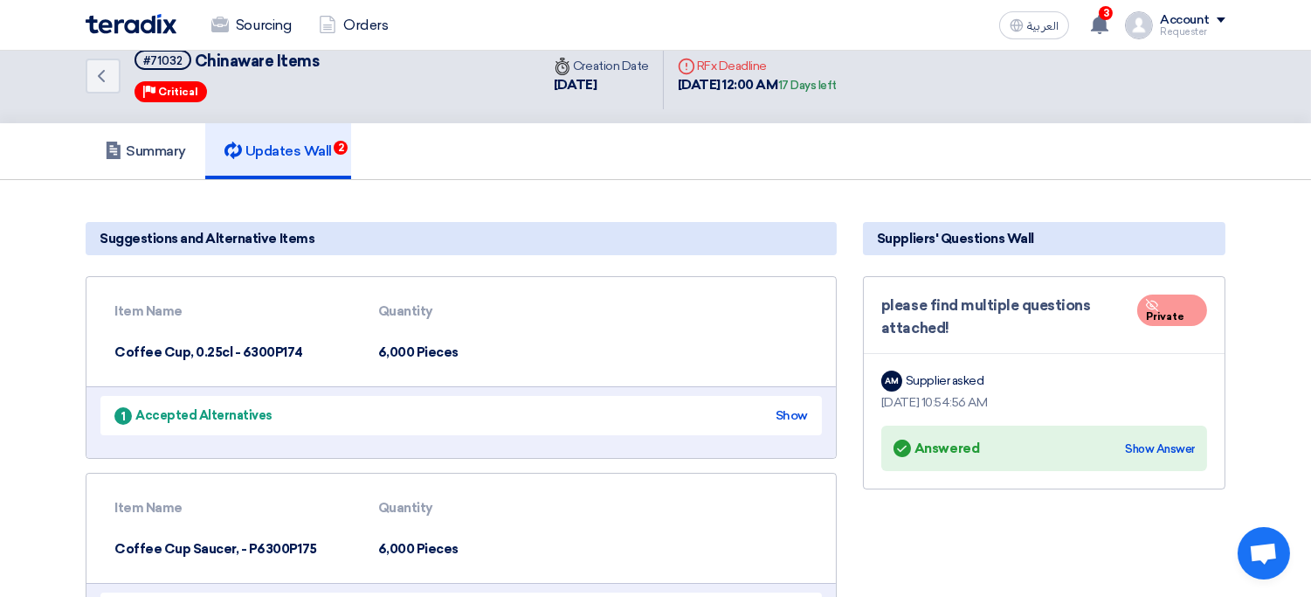
scroll to position [0, 0]
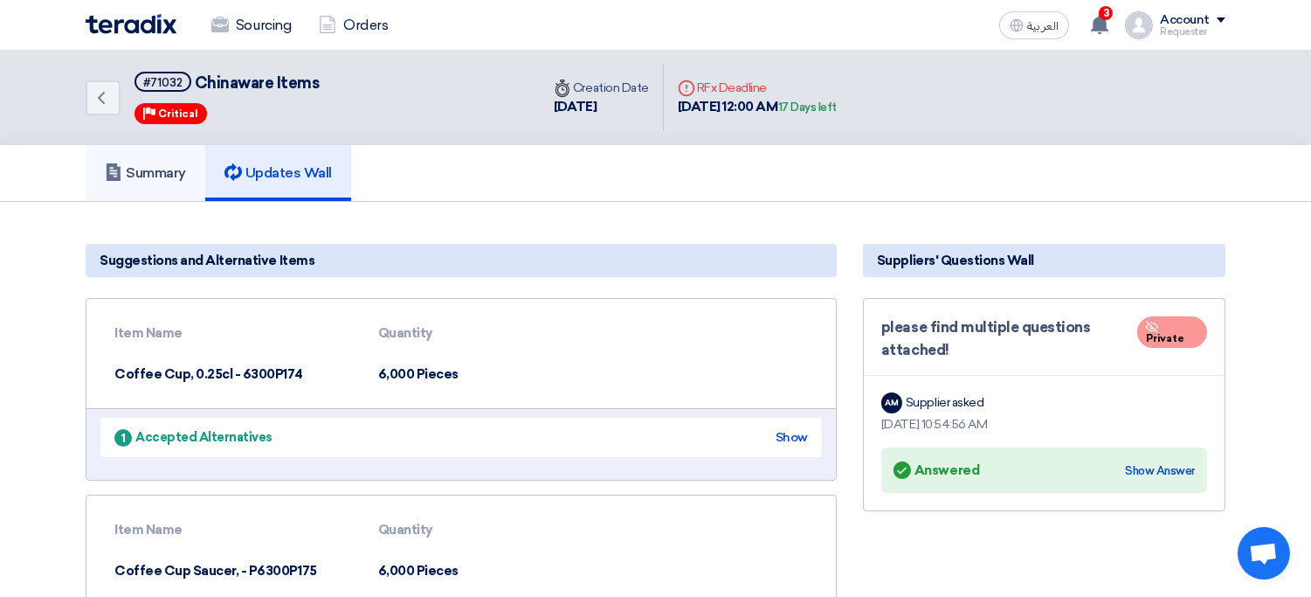
click at [169, 182] on link "Summary" at bounding box center [146, 173] width 120 height 56
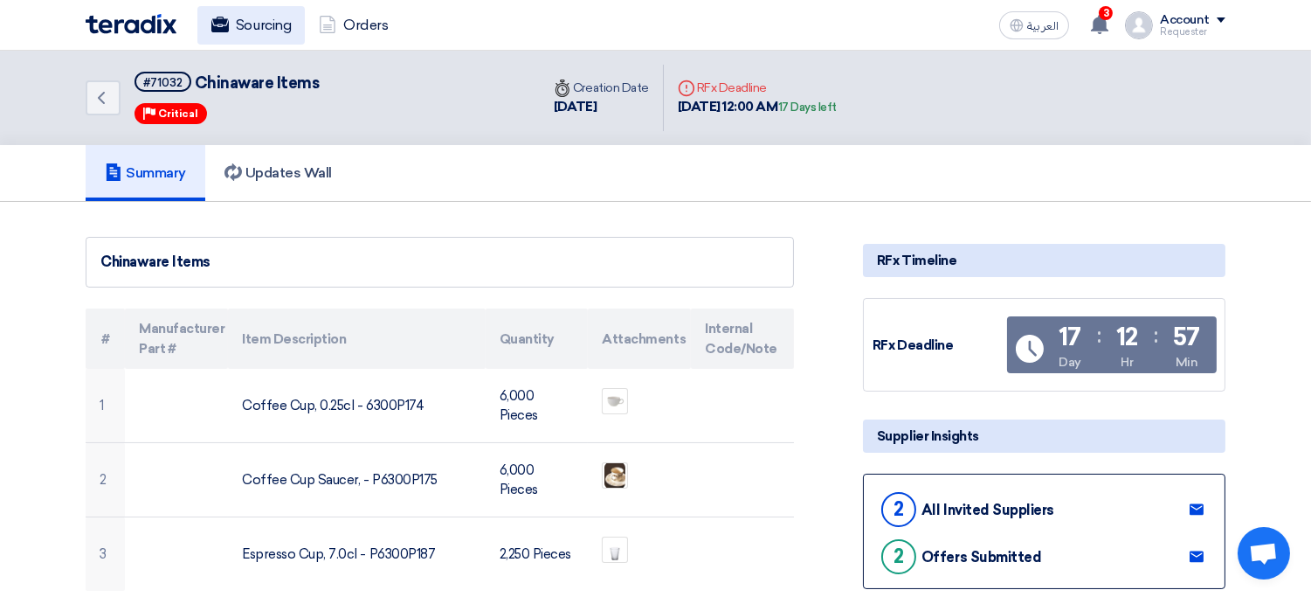
click at [254, 32] on link "Sourcing" at bounding box center [250, 25] width 107 height 38
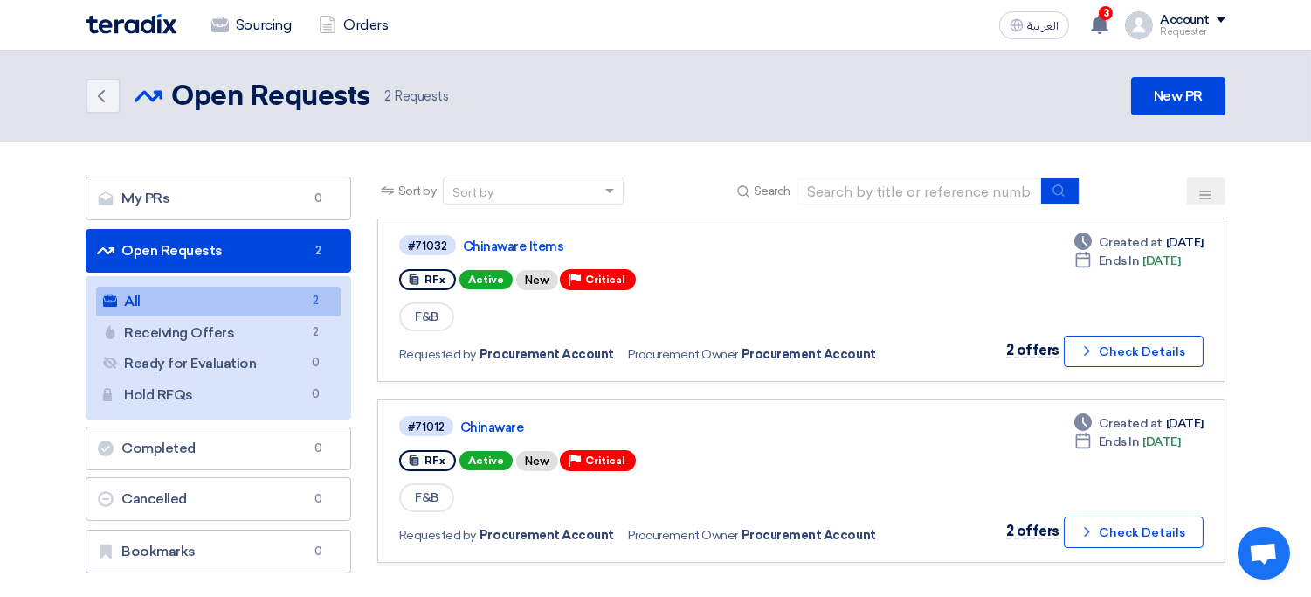
click at [1218, 36] on div "Requester" at bounding box center [1193, 32] width 66 height 10
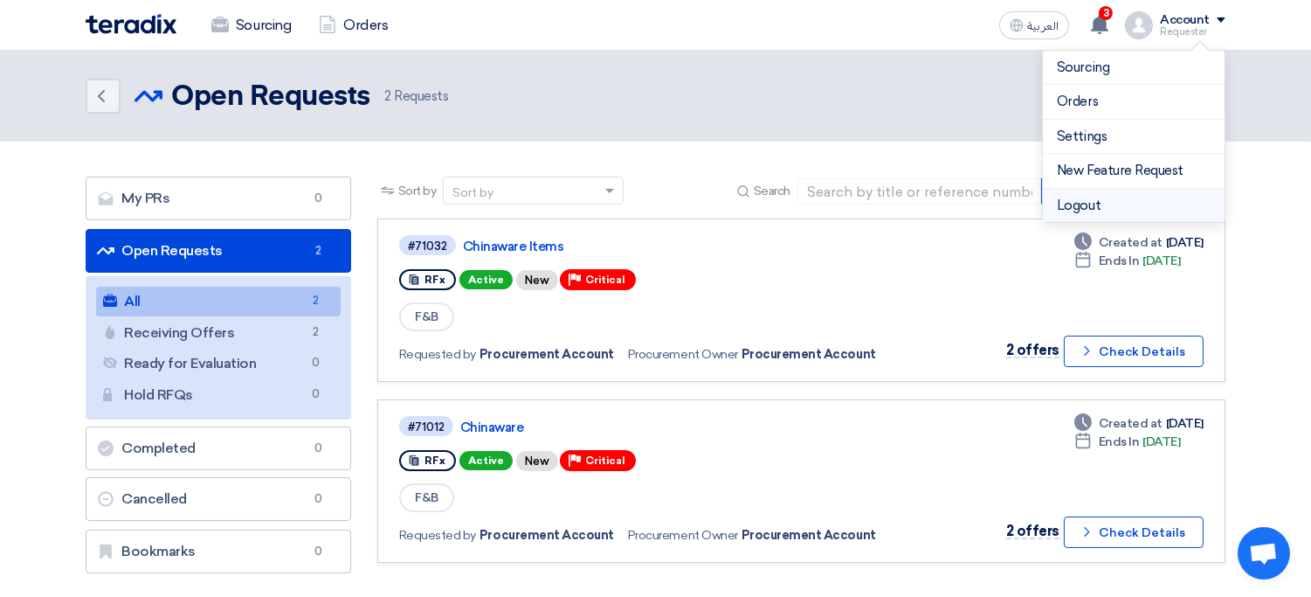
click at [1148, 211] on li "Logout" at bounding box center [1134, 206] width 182 height 34
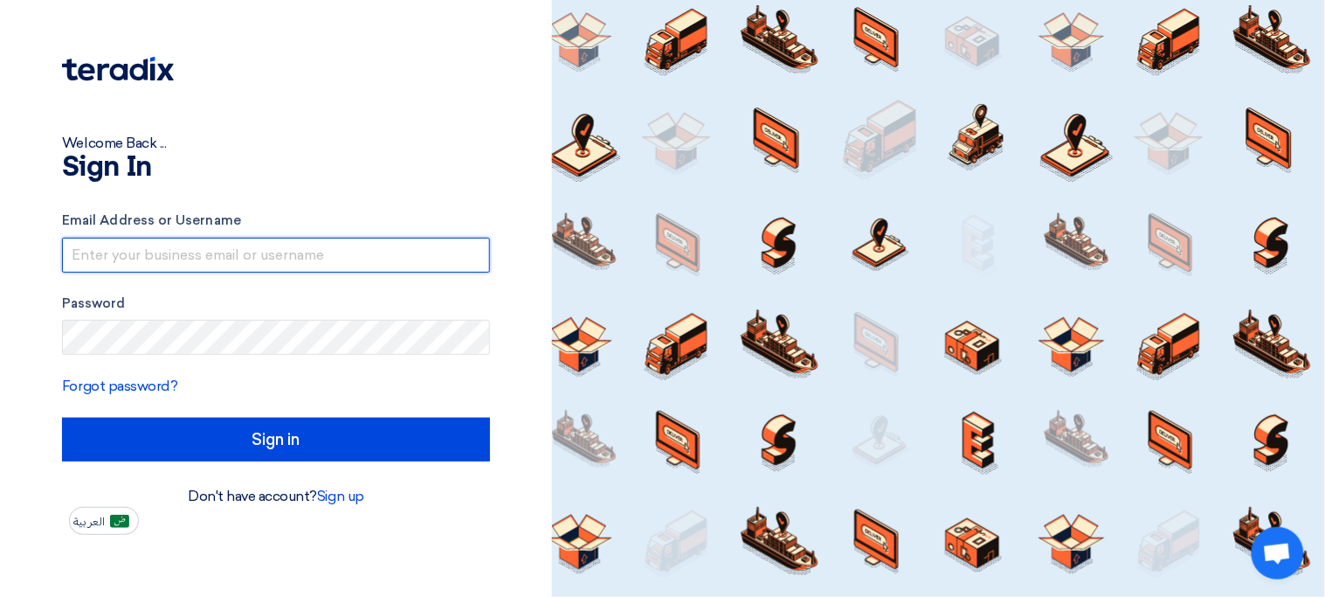
type input "[EMAIL_ADDRESS][DOMAIN_NAME]"
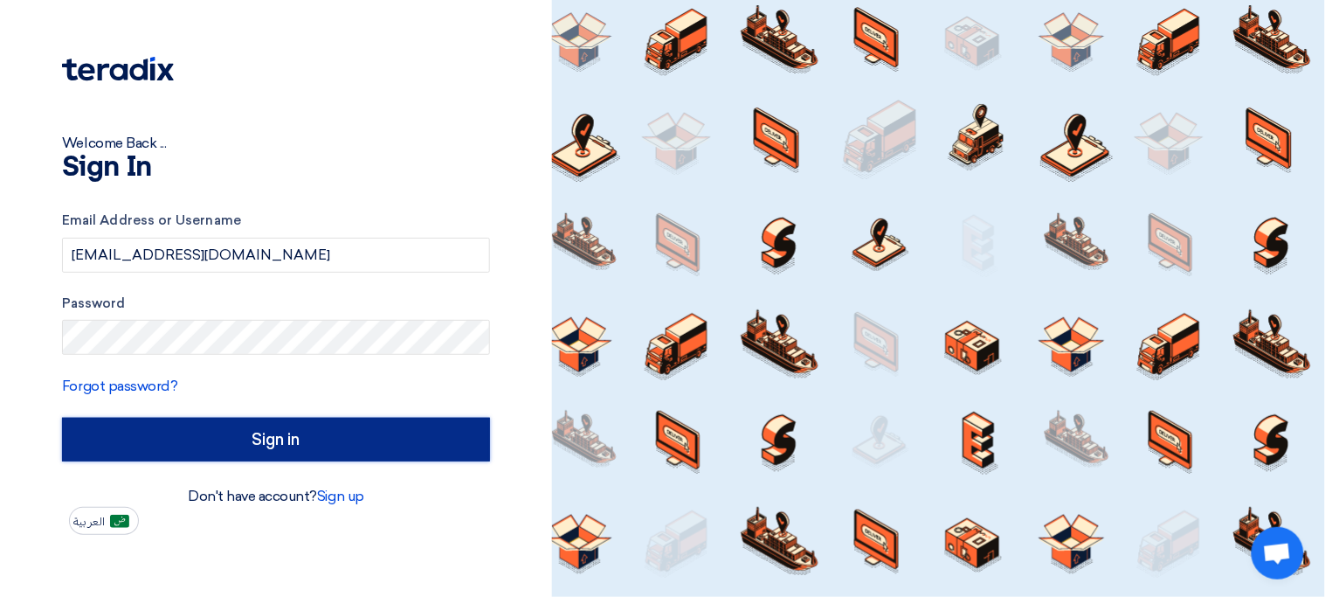
click at [315, 431] on input "Sign in" at bounding box center [276, 440] width 428 height 44
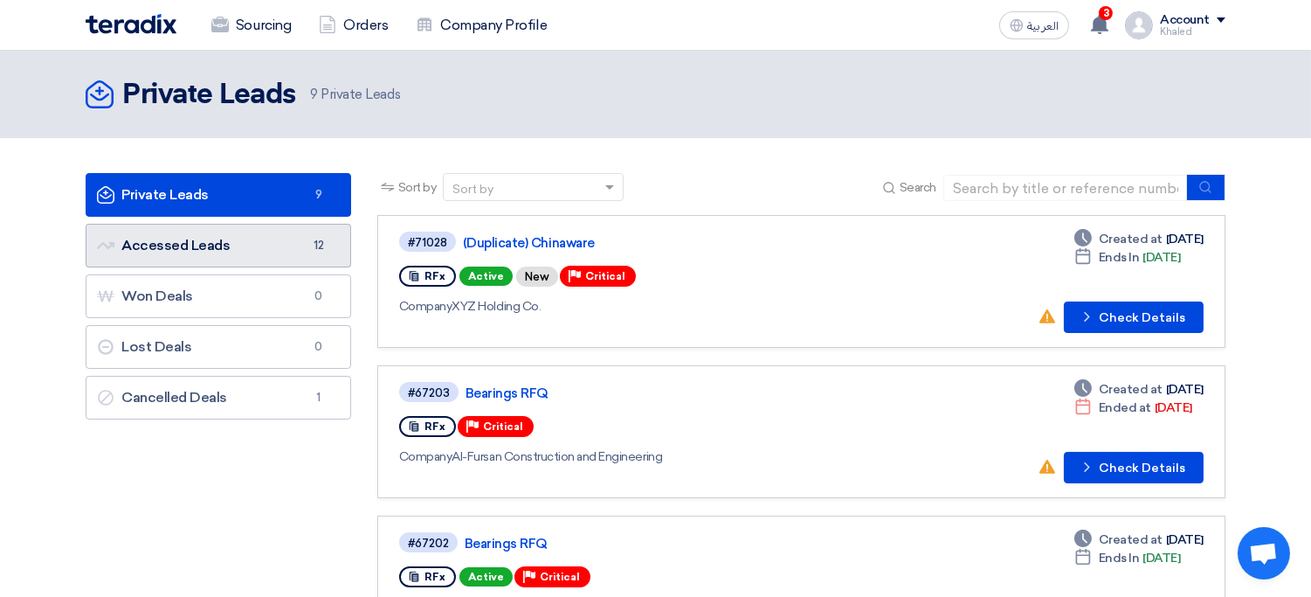
click at [246, 256] on link "Accessed Leads Accessed Leads 12" at bounding box center [219, 246] width 266 height 44
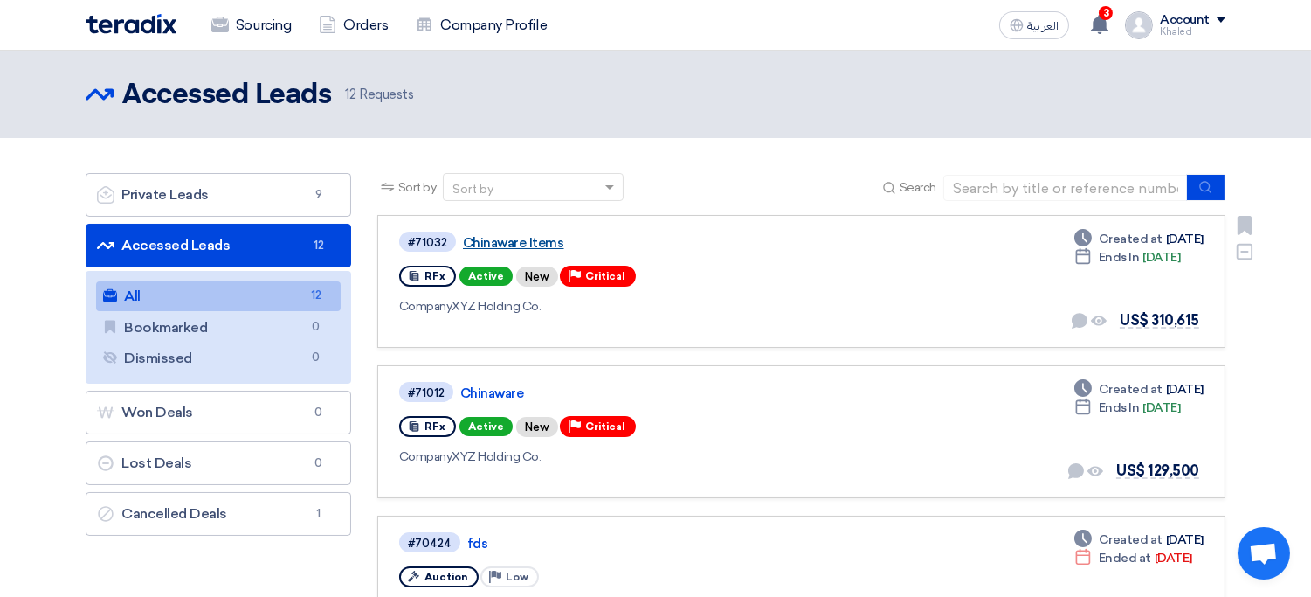
click at [535, 243] on link "Chinaware Items" at bounding box center [681, 243] width 437 height 16
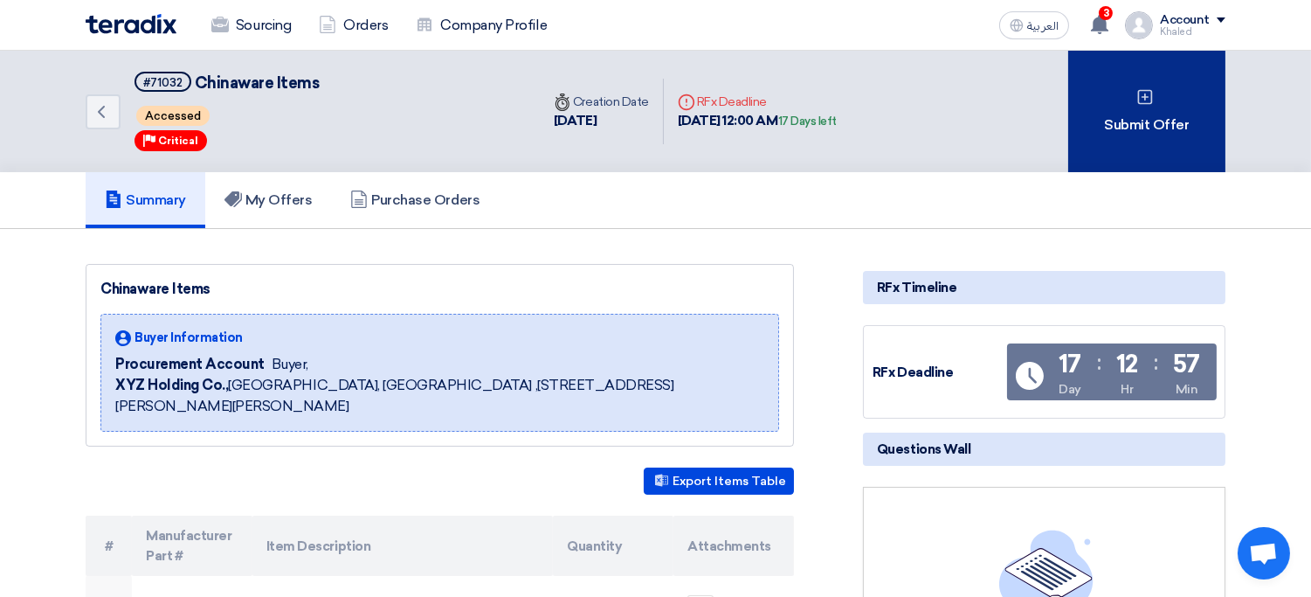
click at [1108, 118] on div "Submit Offer" at bounding box center [1146, 111] width 157 height 121
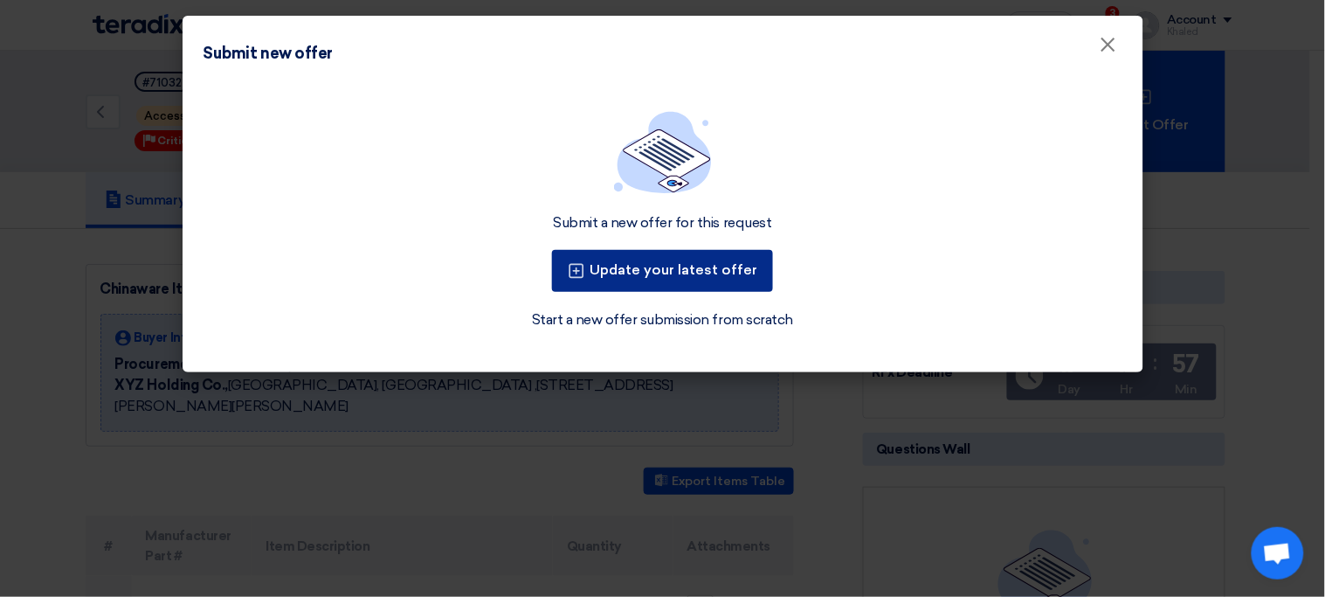
click at [715, 275] on button "Update your latest offer" at bounding box center [662, 271] width 221 height 42
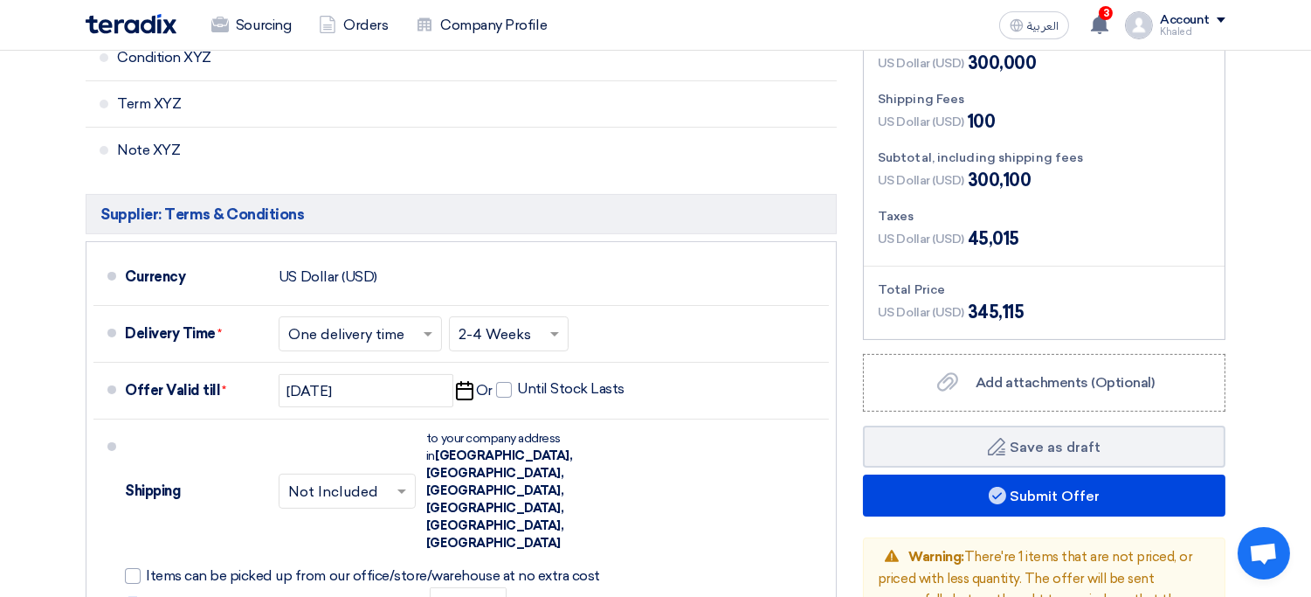
scroll to position [839, 0]
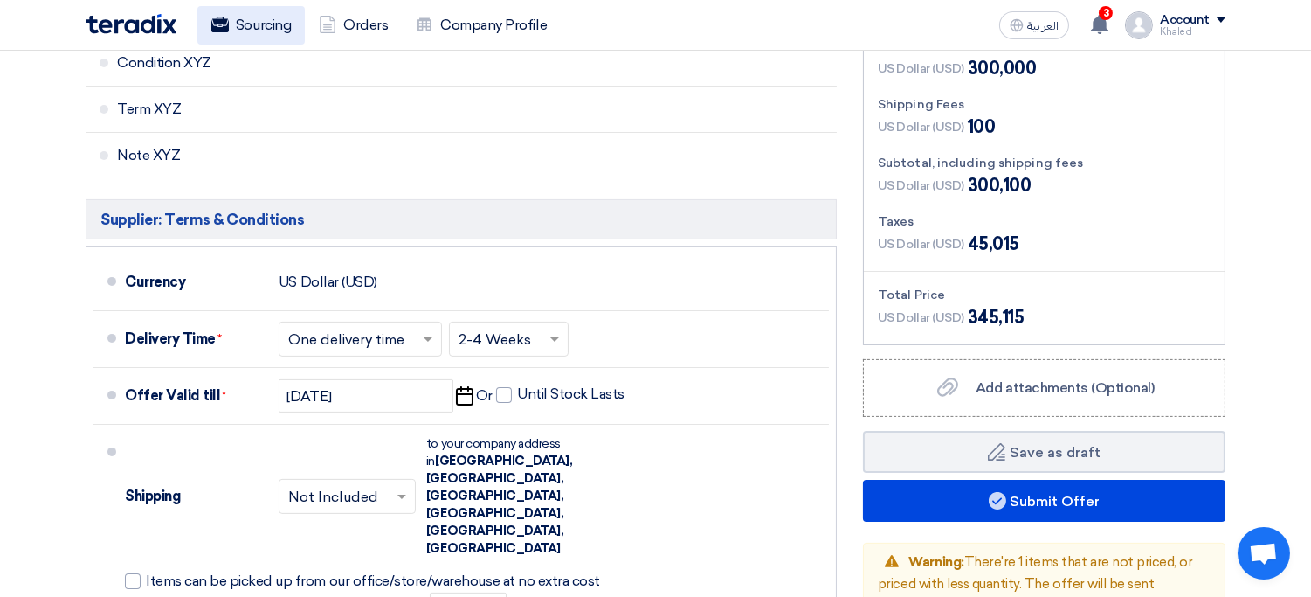
click at [260, 28] on link "Sourcing" at bounding box center [250, 25] width 107 height 38
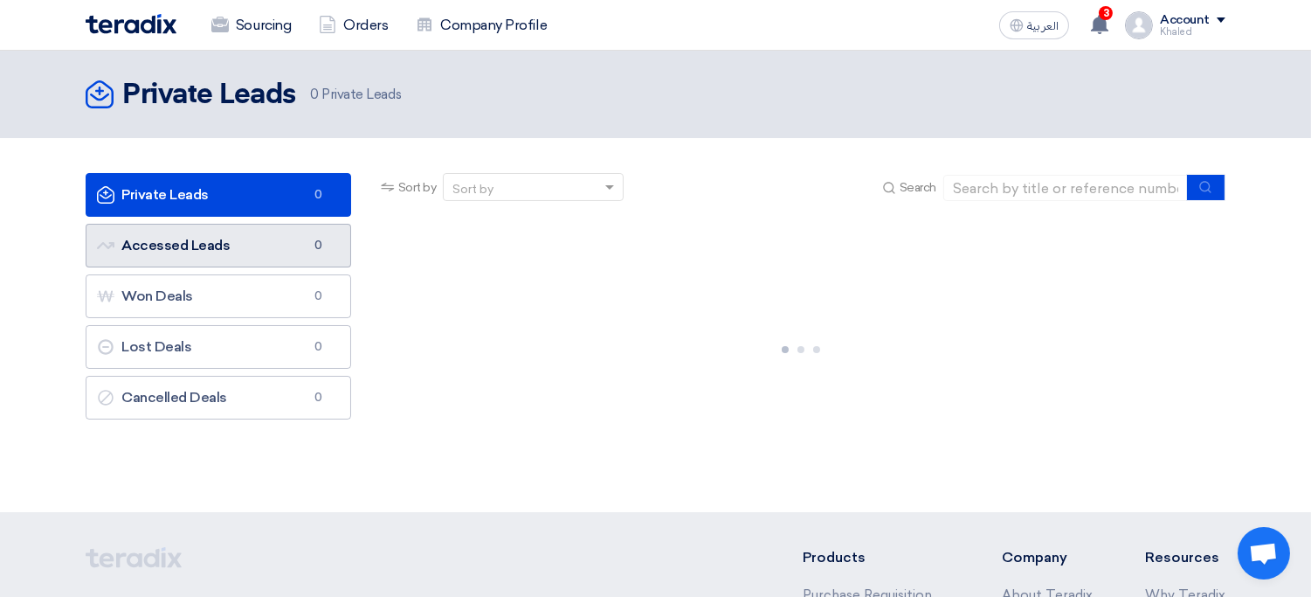
click at [286, 243] on link "Accessed Leads Accessed Leads 0" at bounding box center [219, 246] width 266 height 44
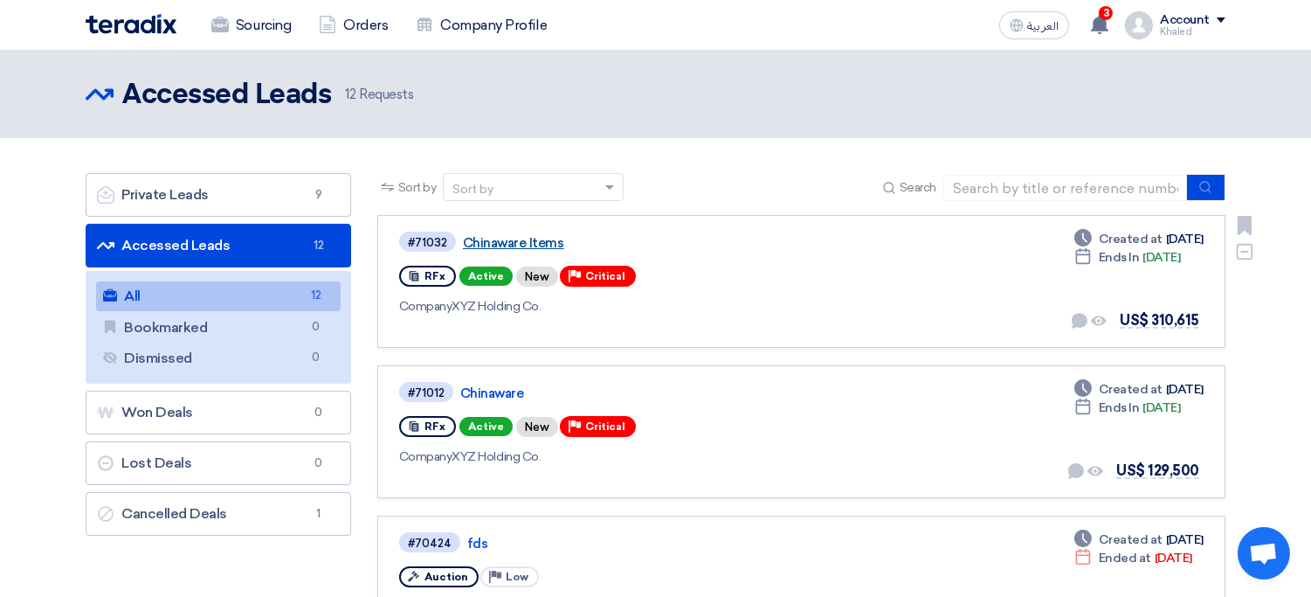
click at [548, 239] on link "Chinaware Items" at bounding box center [681, 243] width 437 height 16
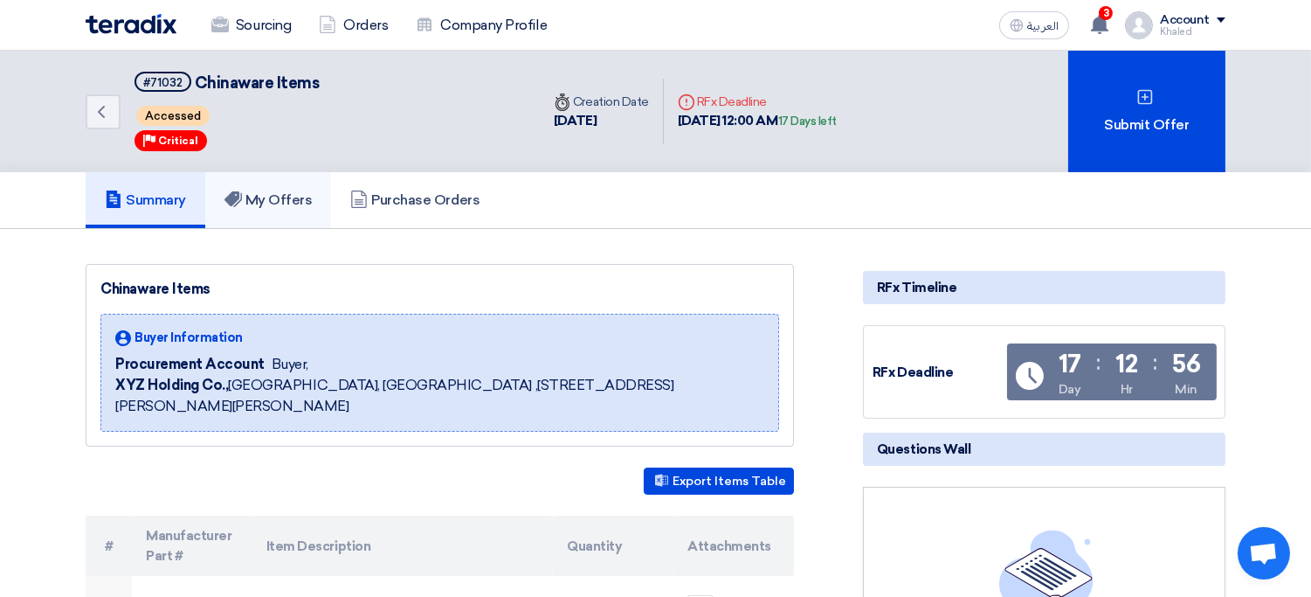
click at [268, 192] on h5 "My Offers" at bounding box center [268, 199] width 88 height 17
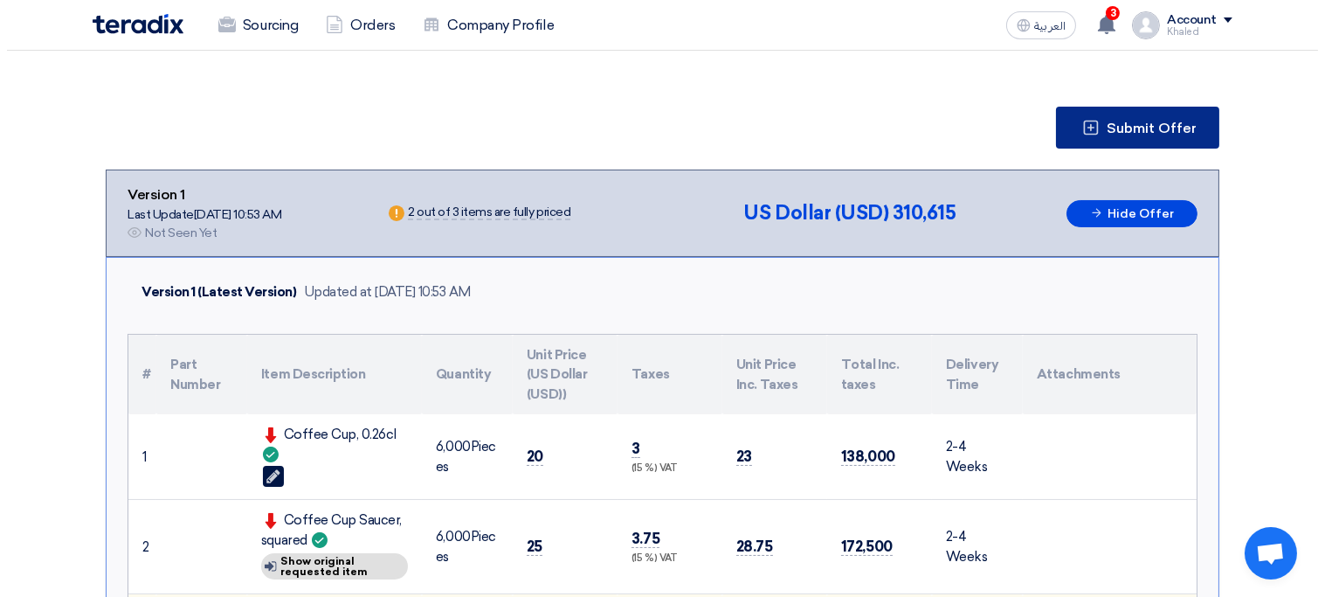
scroll to position [197, 0]
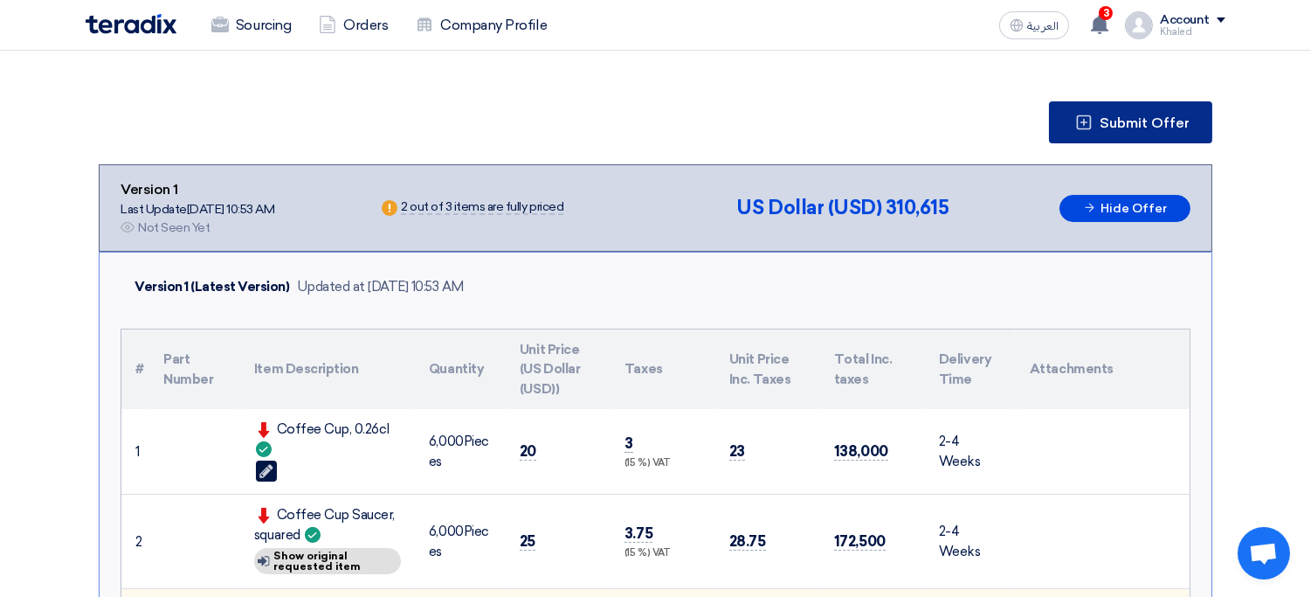
click at [1113, 129] on button "Submit Offer" at bounding box center [1130, 122] width 163 height 42
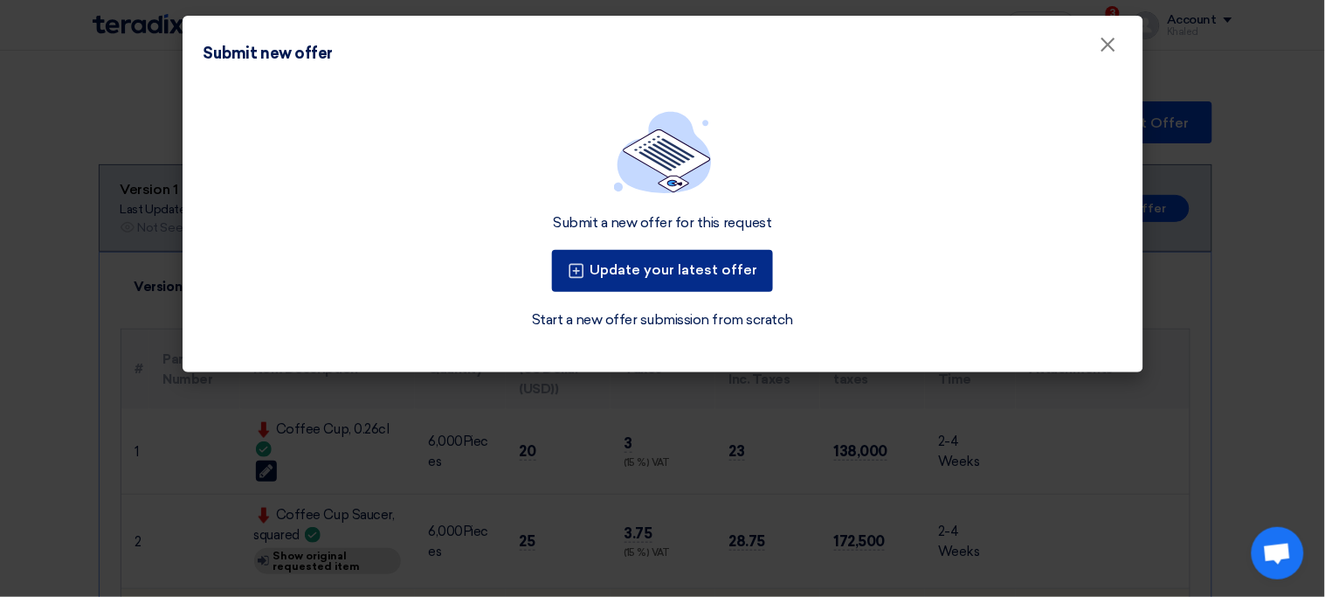
click at [715, 273] on button "Update your latest offer" at bounding box center [662, 271] width 221 height 42
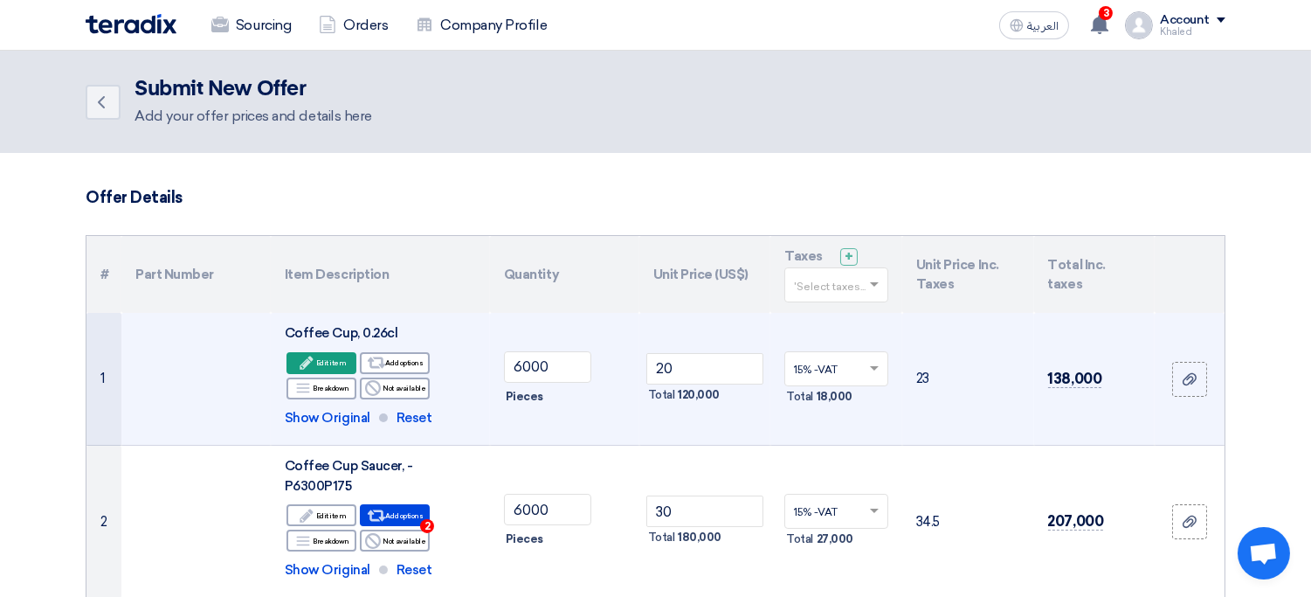
click at [703, 349] on td "20 Total 120,000" at bounding box center [705, 379] width 132 height 133
click at [694, 369] on input "20" at bounding box center [705, 368] width 118 height 31
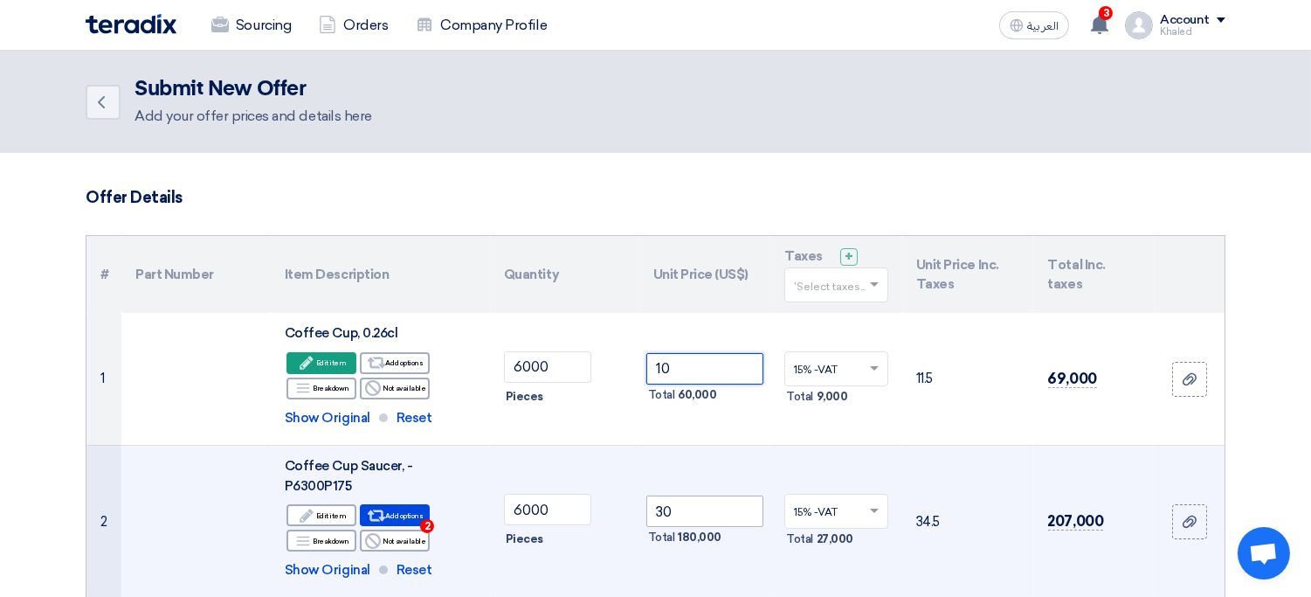
type input "10"
click at [707, 498] on input "30" at bounding box center [705, 510] width 118 height 31
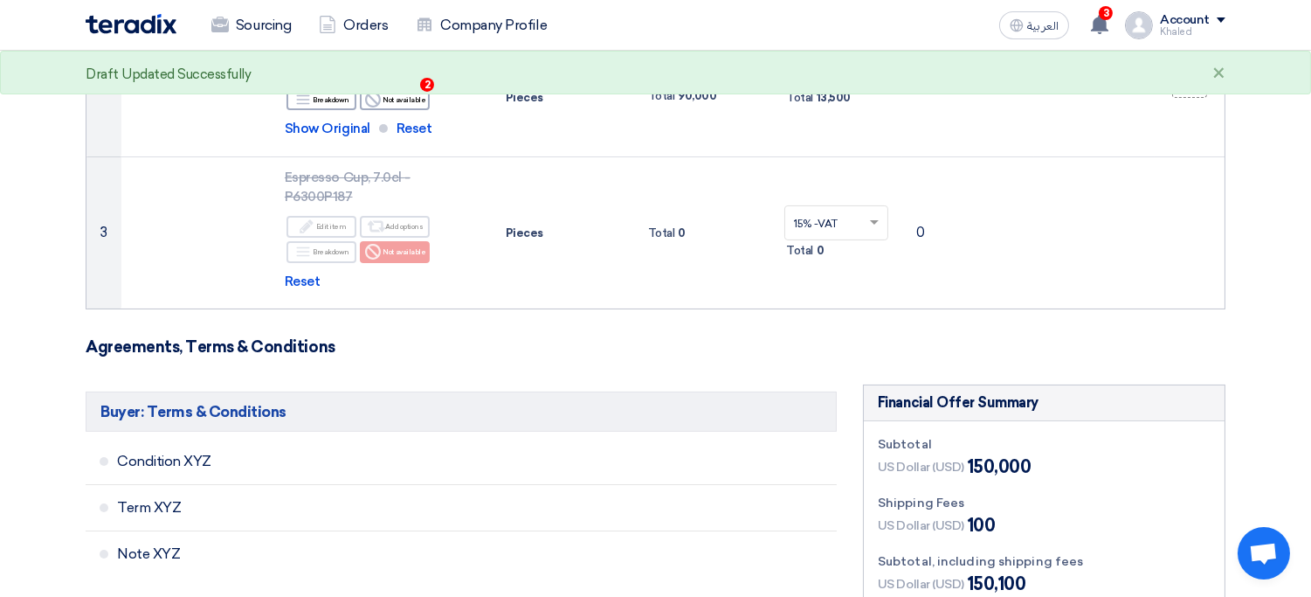
scroll to position [446, 0]
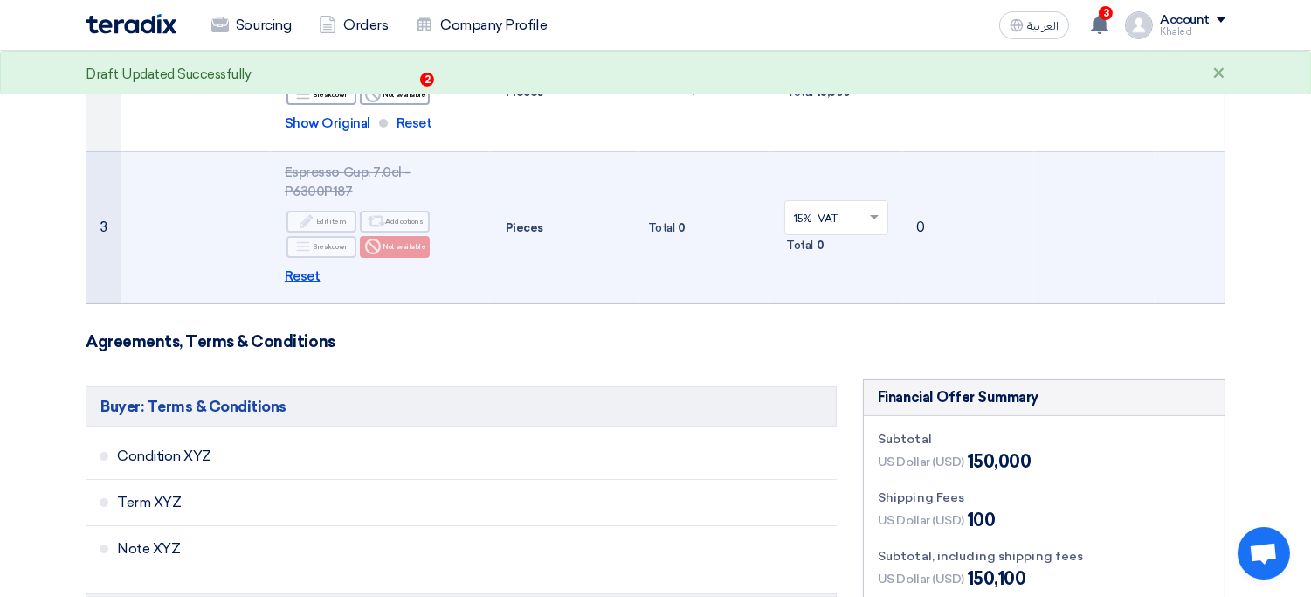
type input "15"
click at [309, 266] on span "Reset" at bounding box center [303, 276] width 36 height 20
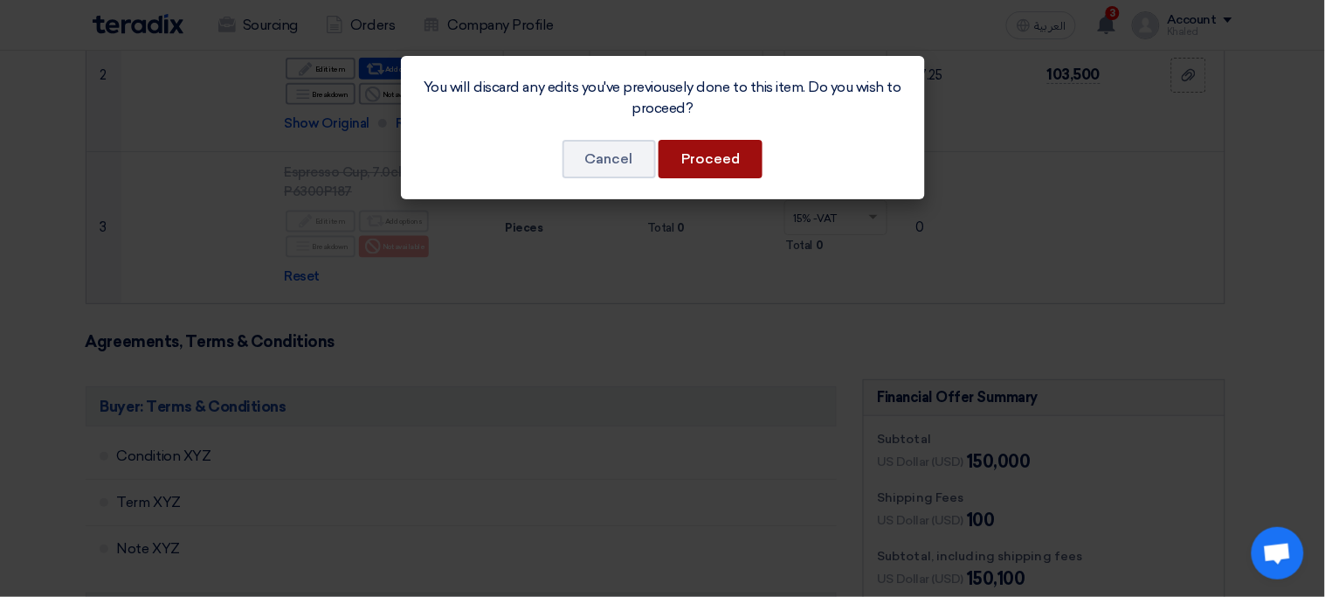
click at [734, 167] on button "Proceed" at bounding box center [711, 159] width 104 height 38
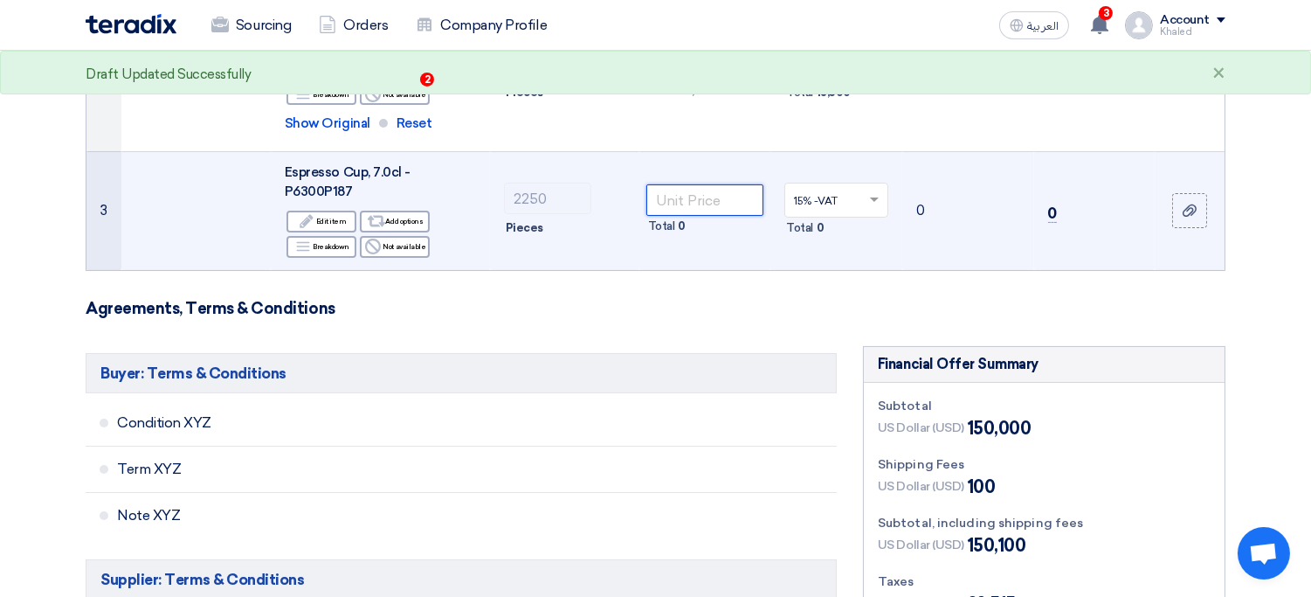
click at [694, 184] on input "number" at bounding box center [705, 199] width 118 height 31
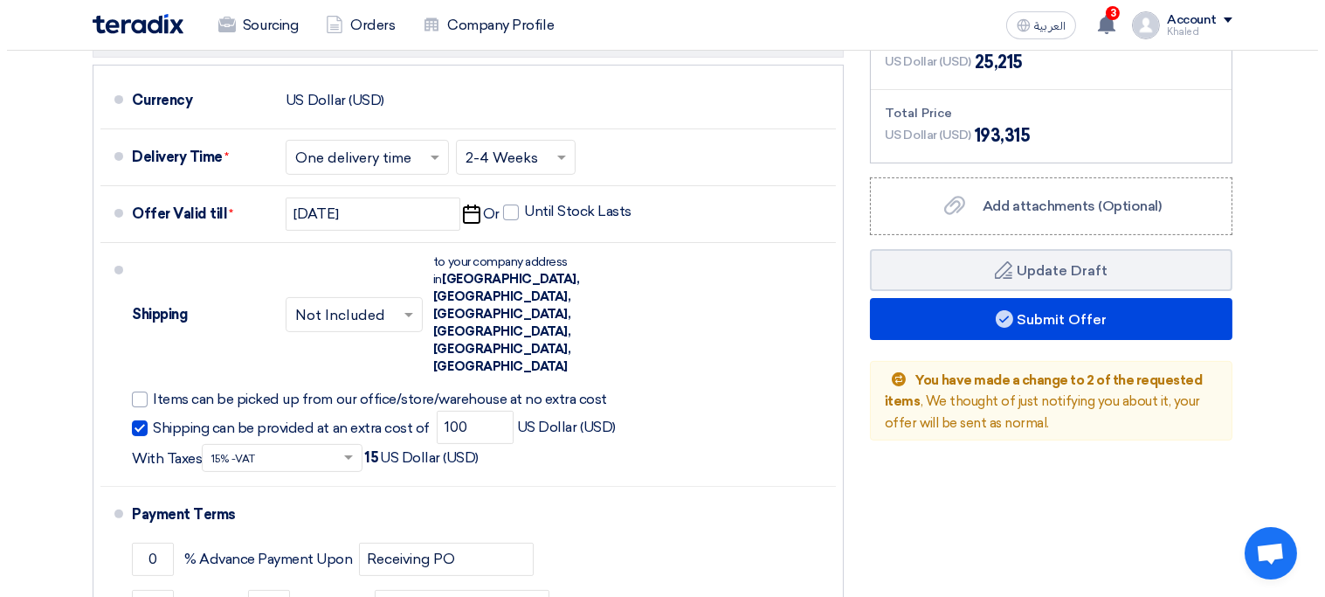
scroll to position [984, 0]
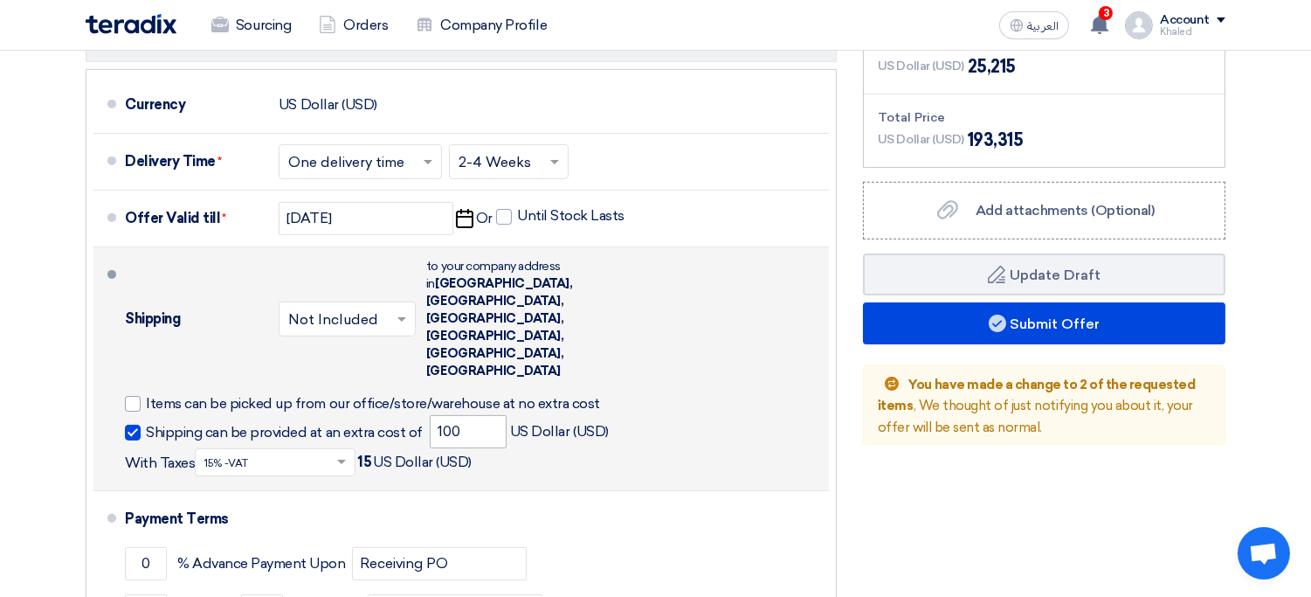
type input "8"
click at [471, 415] on input "100" at bounding box center [468, 431] width 77 height 33
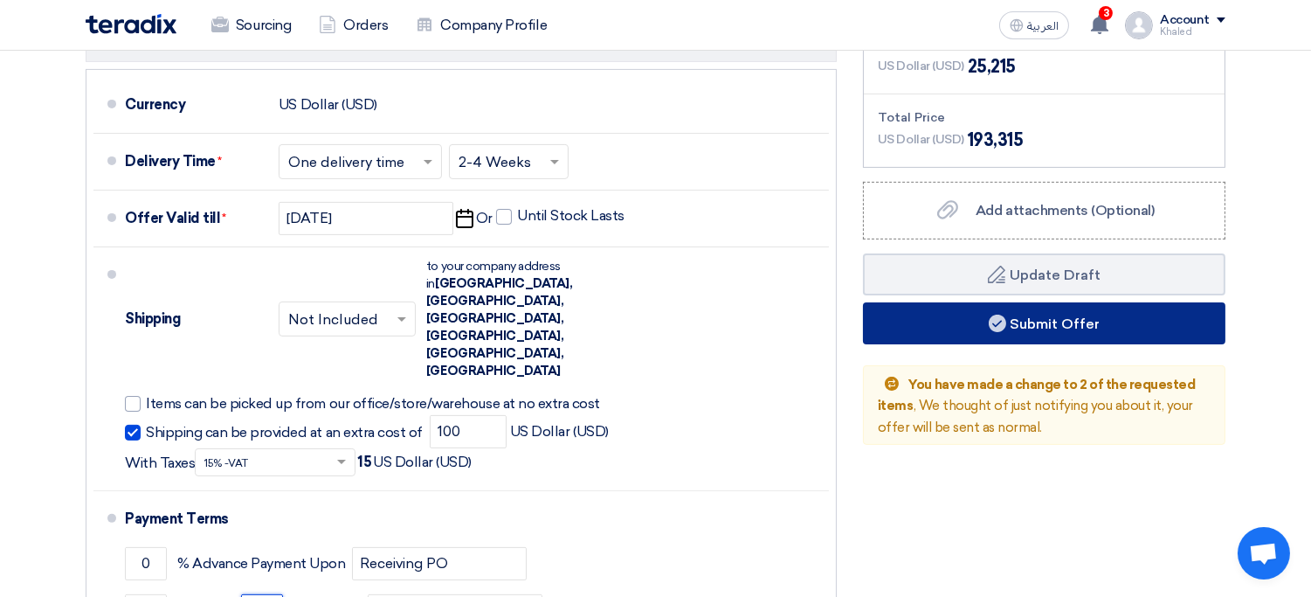
type input "15"
click at [904, 302] on button "Submit Offer" at bounding box center [1044, 323] width 362 height 42
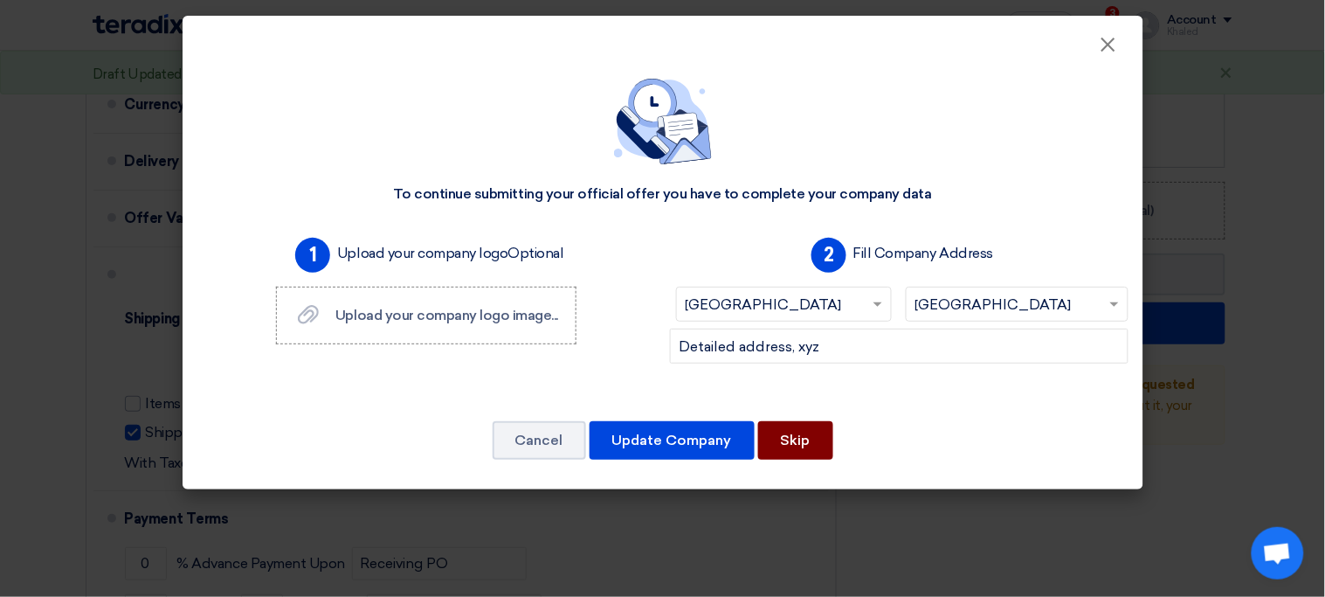
click at [821, 432] on button "Skip" at bounding box center [795, 440] width 75 height 38
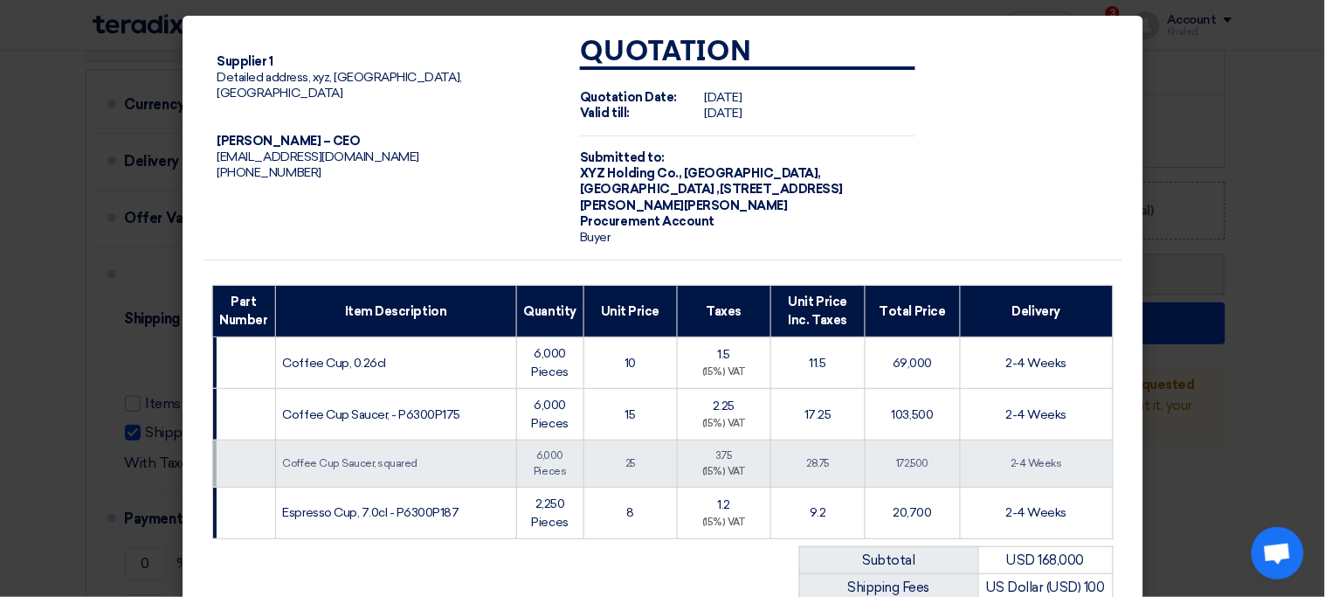
scroll to position [360, 0]
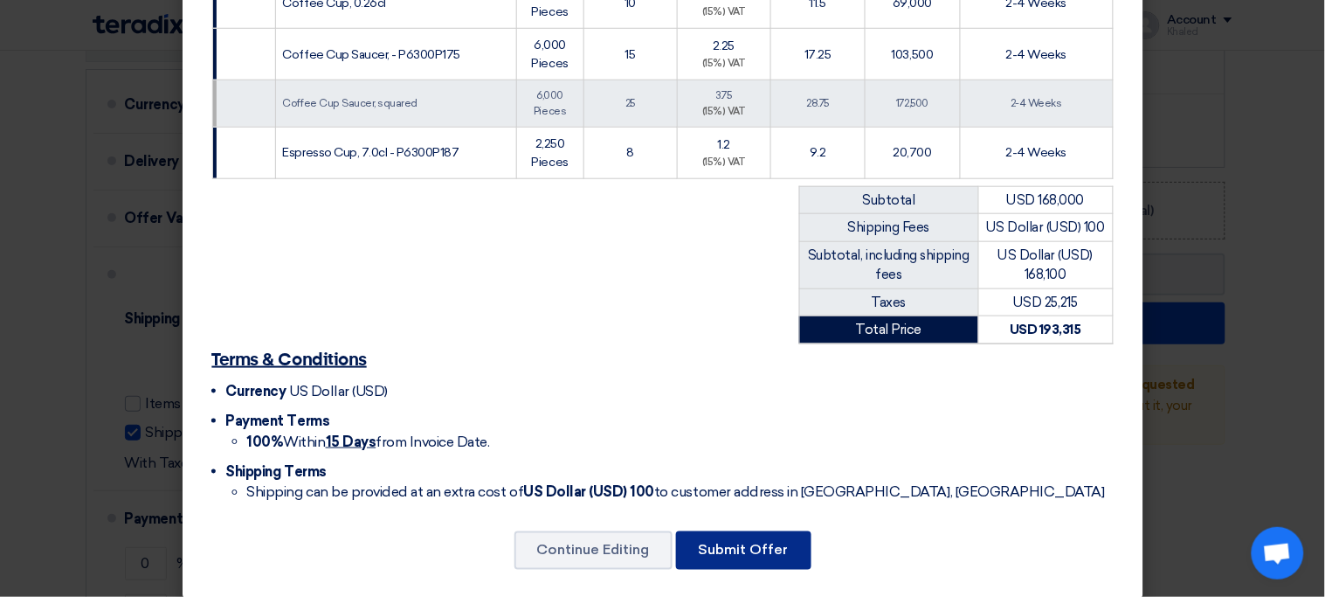
click at [774, 536] on button "Submit Offer" at bounding box center [743, 550] width 135 height 38
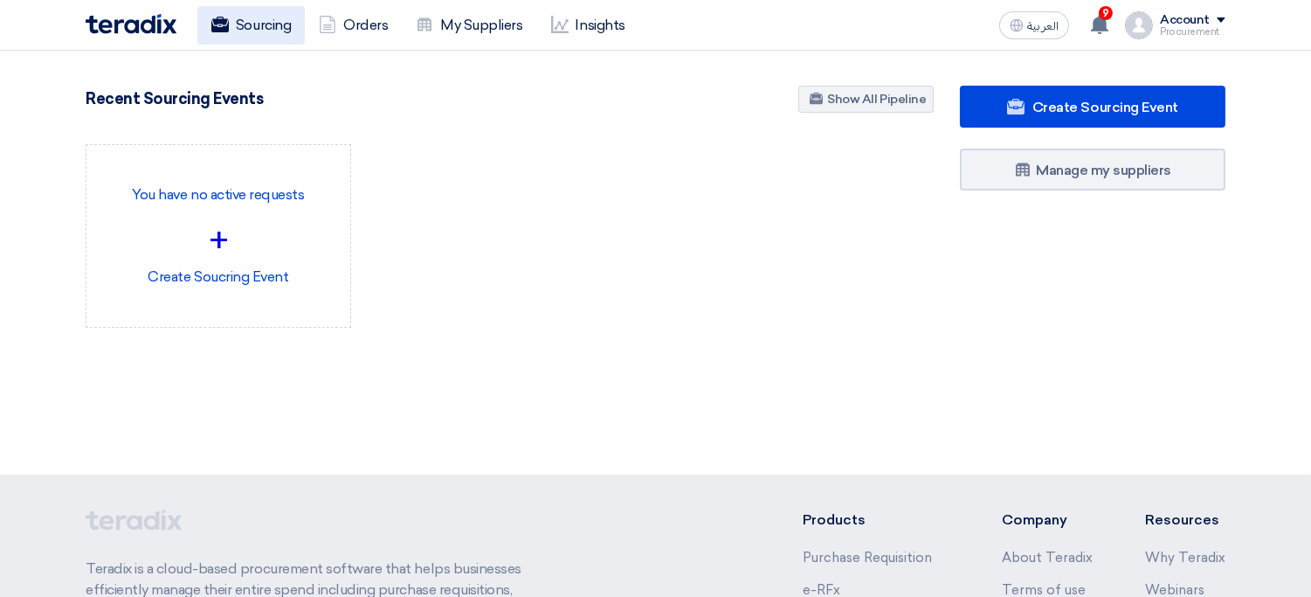
click at [260, 24] on link "Sourcing" at bounding box center [250, 25] width 107 height 38
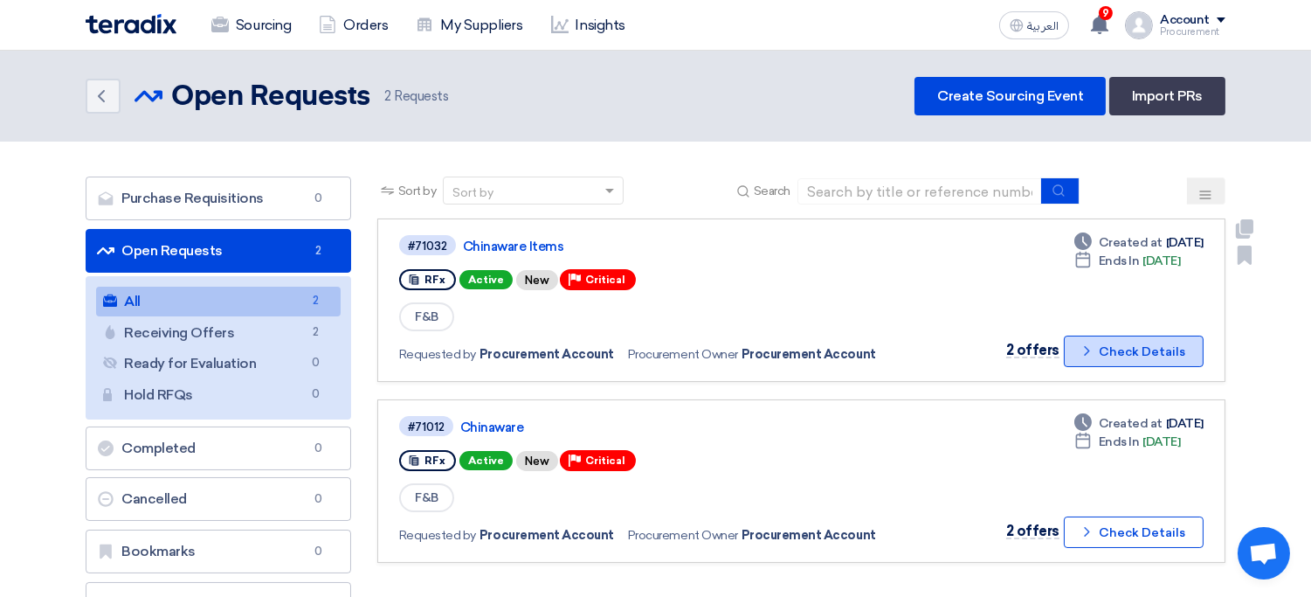
click at [1178, 341] on button "Check details Check Details" at bounding box center [1134, 350] width 140 height 31
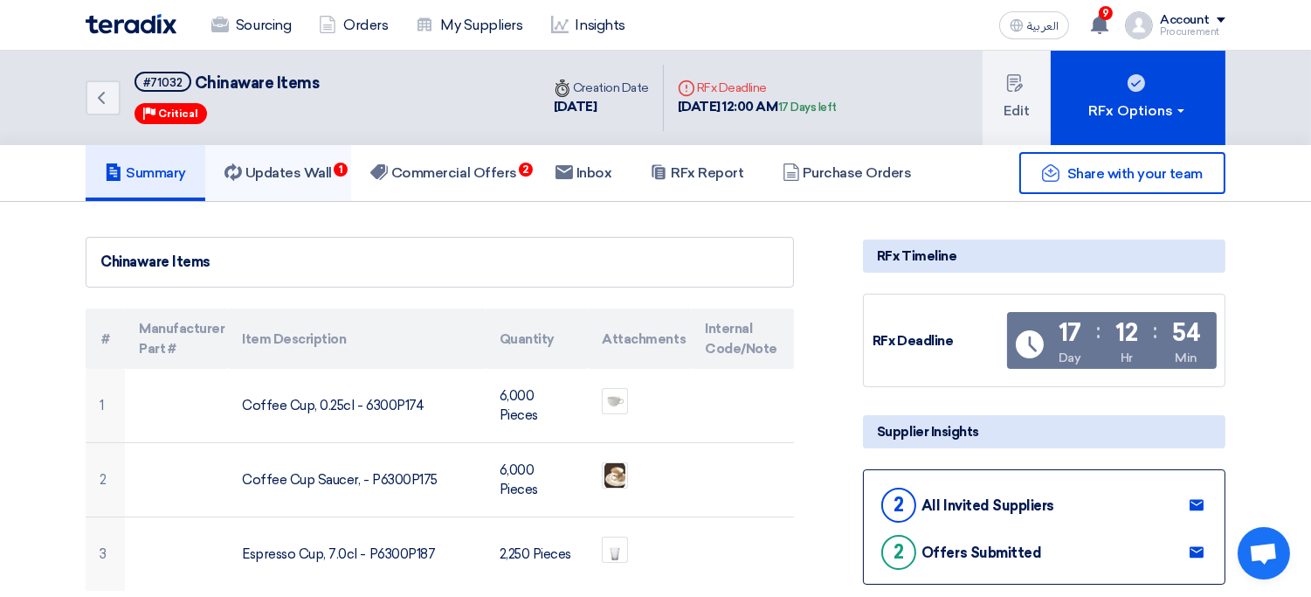
click at [299, 177] on h5 "Updates Wall 1" at bounding box center [277, 172] width 107 height 17
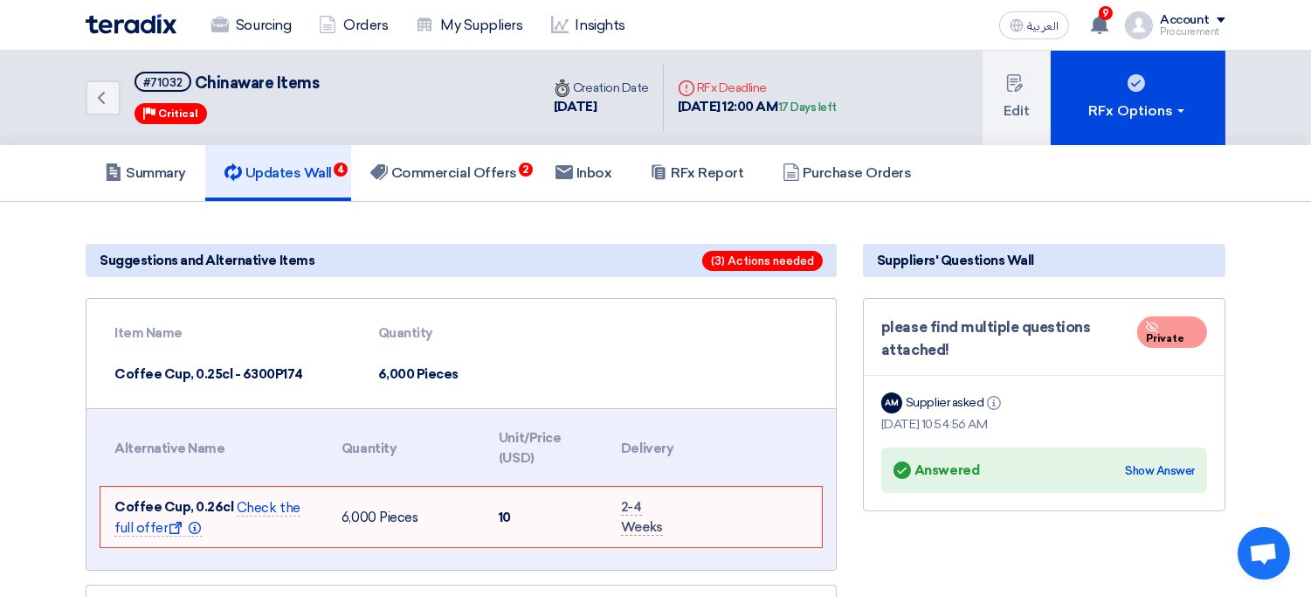
click at [476, 224] on section "Suggestions and Alternative Items (3) Actions needed Item Name Quantity Coffee …" at bounding box center [655, 598] width 1311 height 793
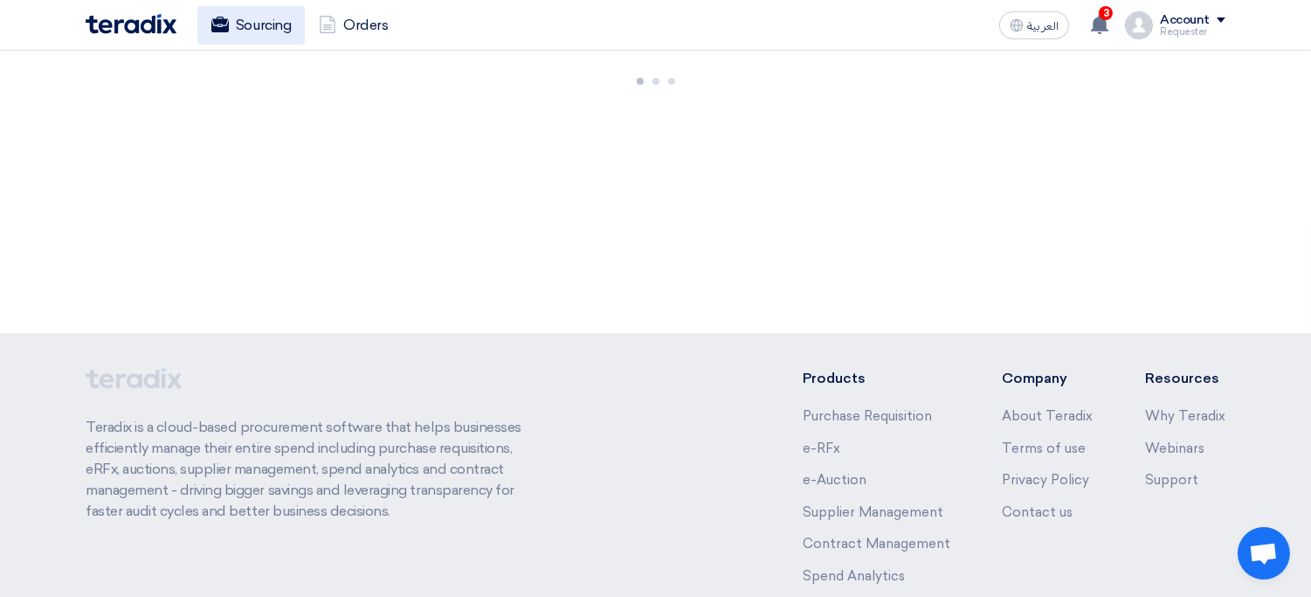
click at [245, 31] on link "Sourcing" at bounding box center [250, 25] width 107 height 38
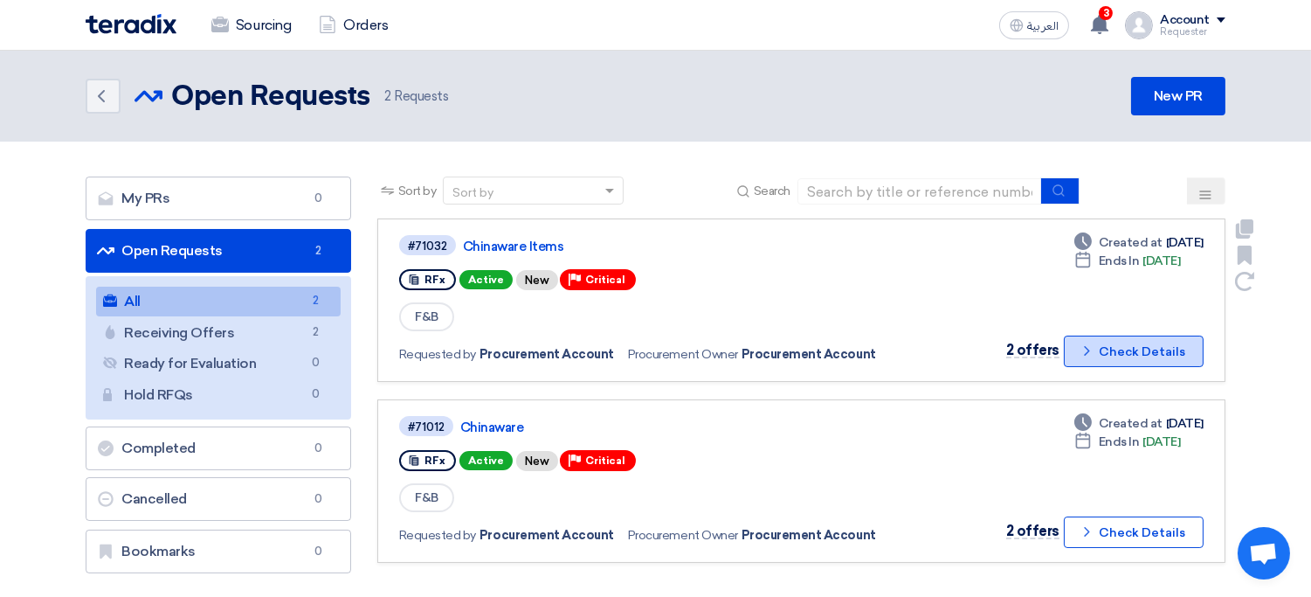
click at [1129, 355] on button "Check details Check Details" at bounding box center [1134, 350] width 140 height 31
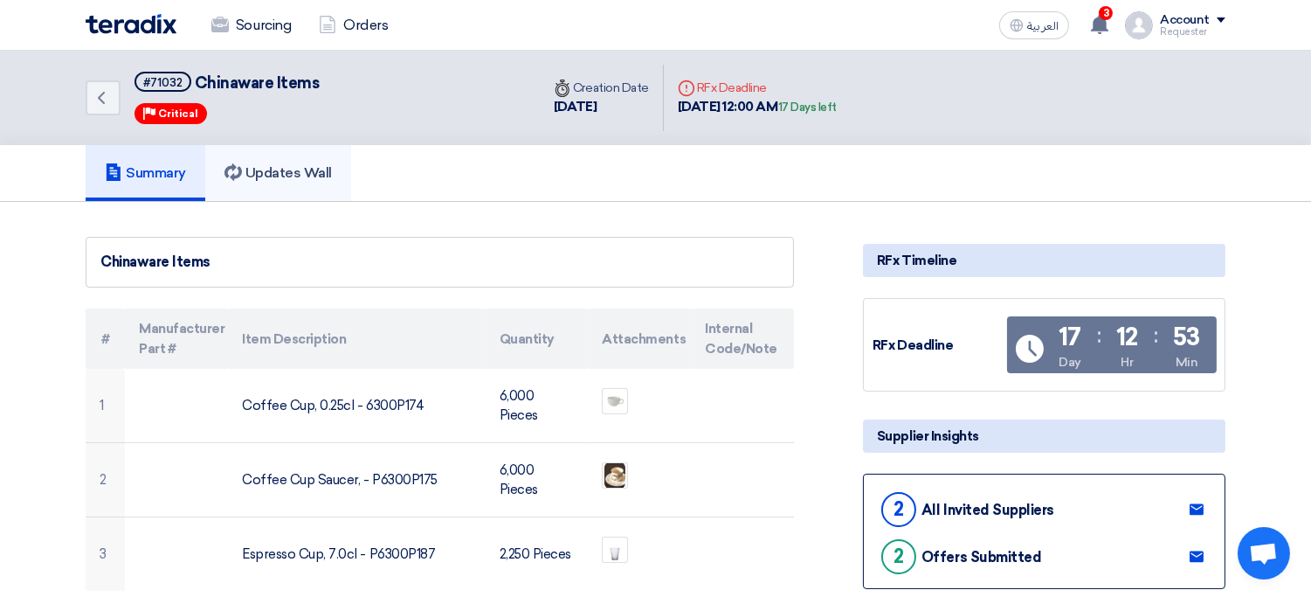
click at [286, 164] on h5 "Updates Wall" at bounding box center [277, 172] width 107 height 17
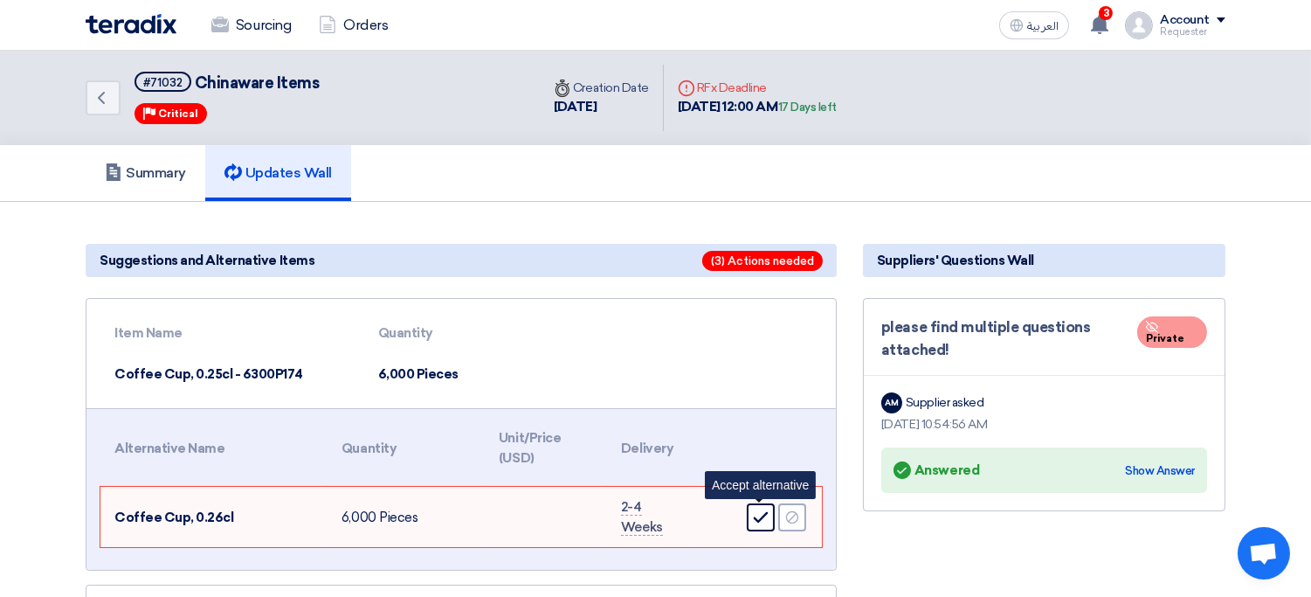
click at [754, 518] on icon "Accept" at bounding box center [761, 517] width 16 height 16
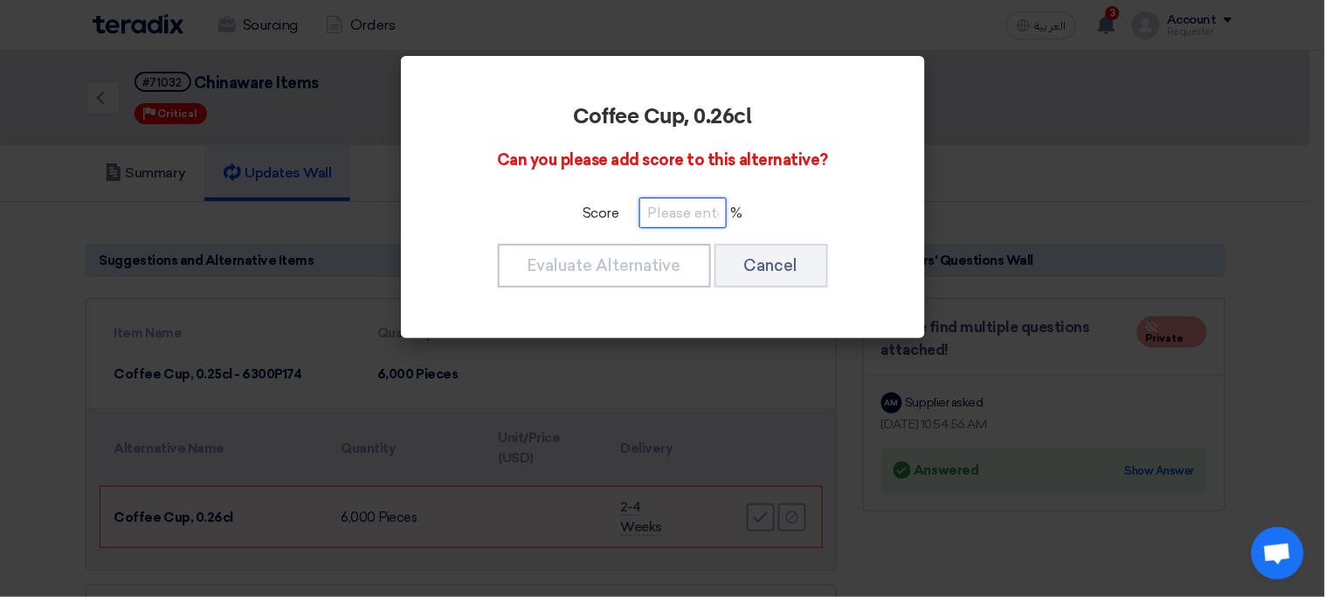
click at [688, 222] on input "number" at bounding box center [682, 212] width 87 height 31
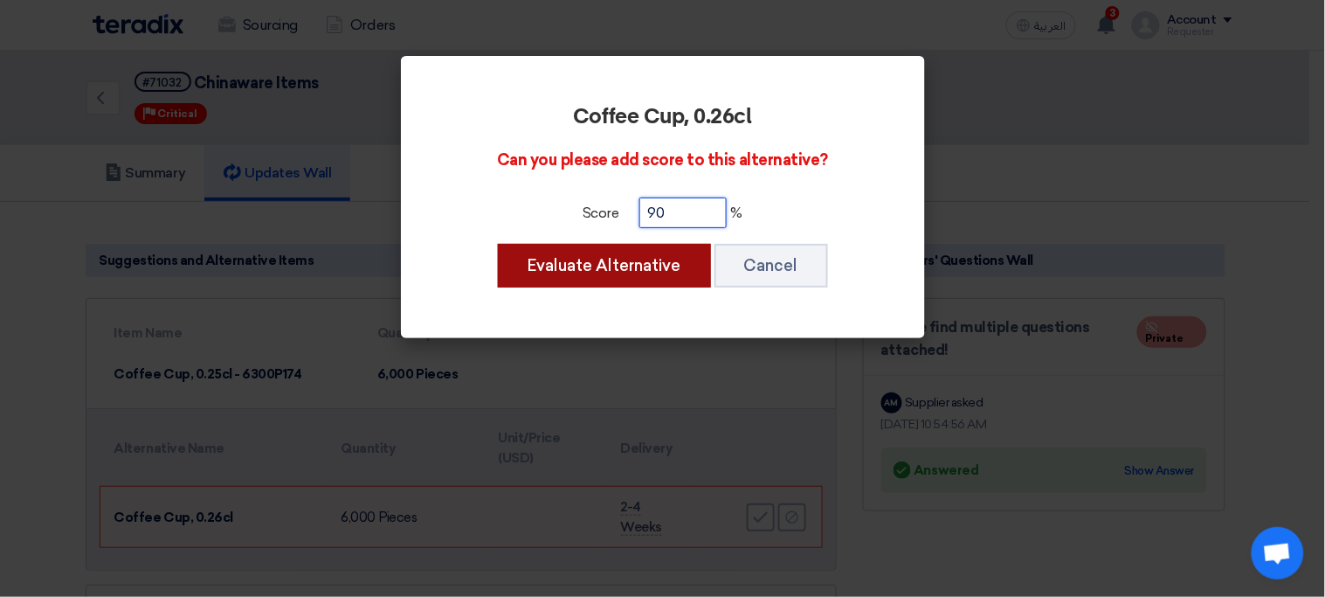
type input "90"
click at [620, 277] on button "Evaluate Alternative" at bounding box center [604, 266] width 213 height 44
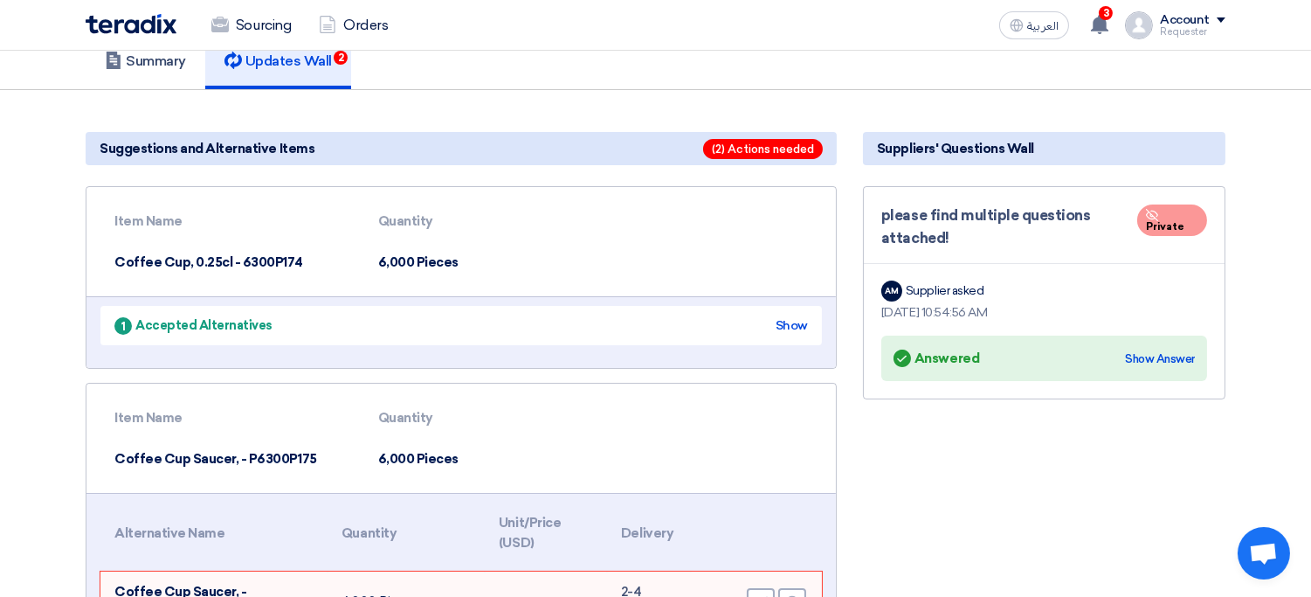
scroll to position [246, 0]
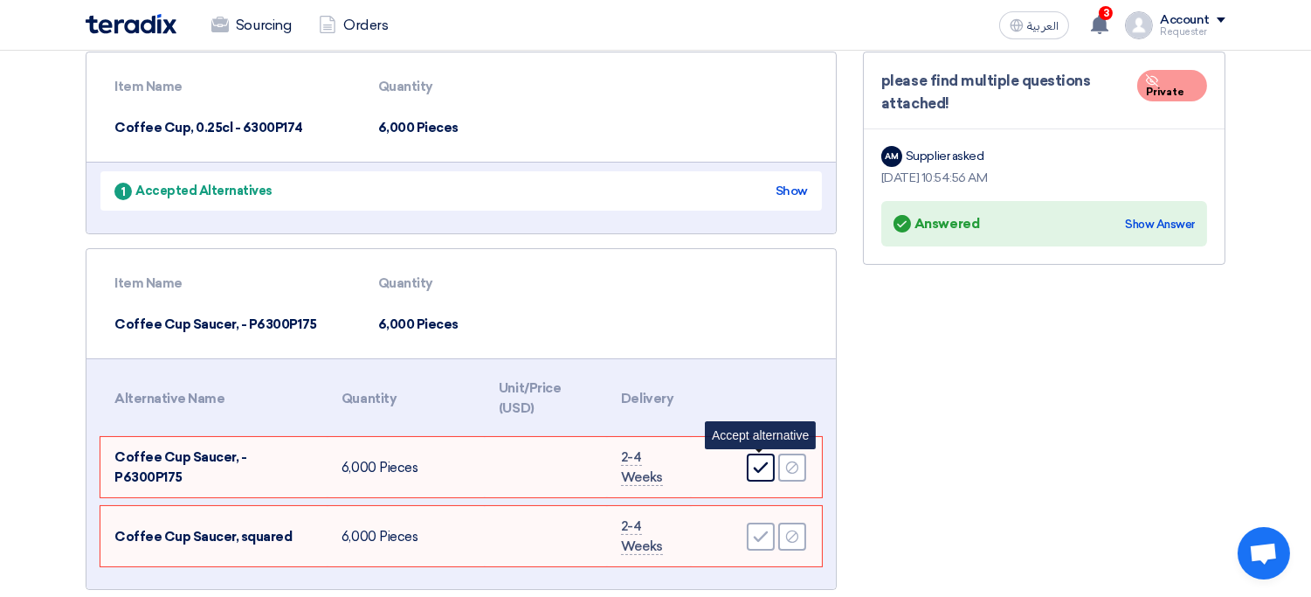
click at [765, 464] on icon "Accept" at bounding box center [761, 467] width 16 height 16
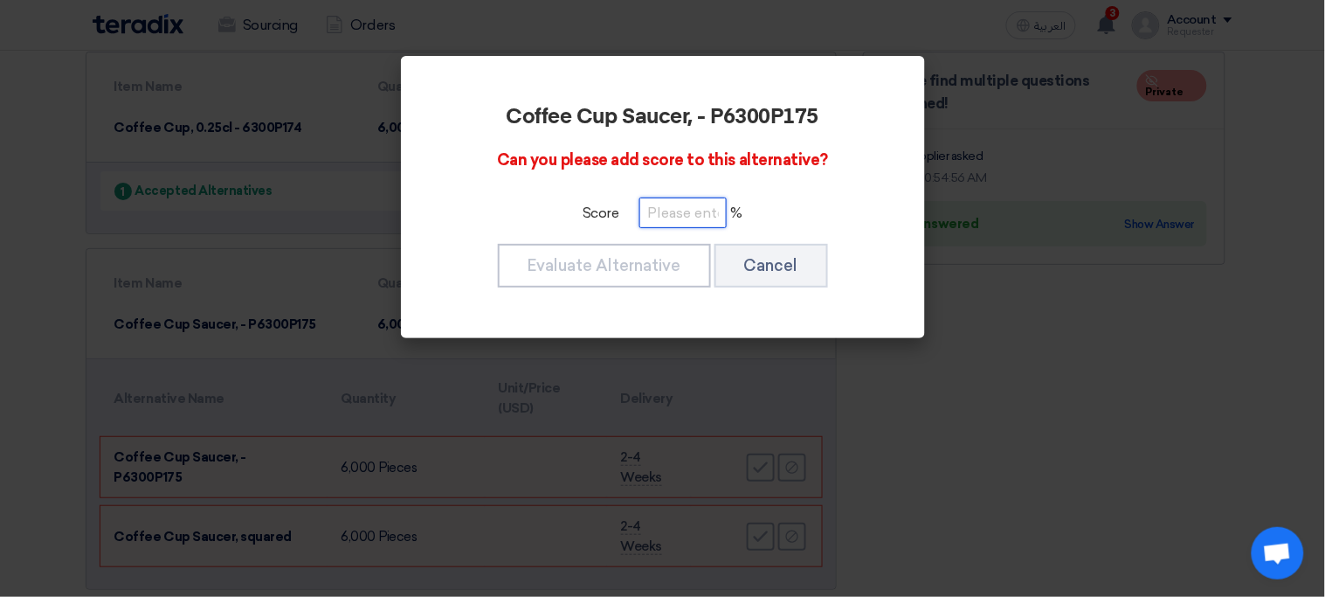
click at [690, 217] on input "number" at bounding box center [682, 212] width 87 height 31
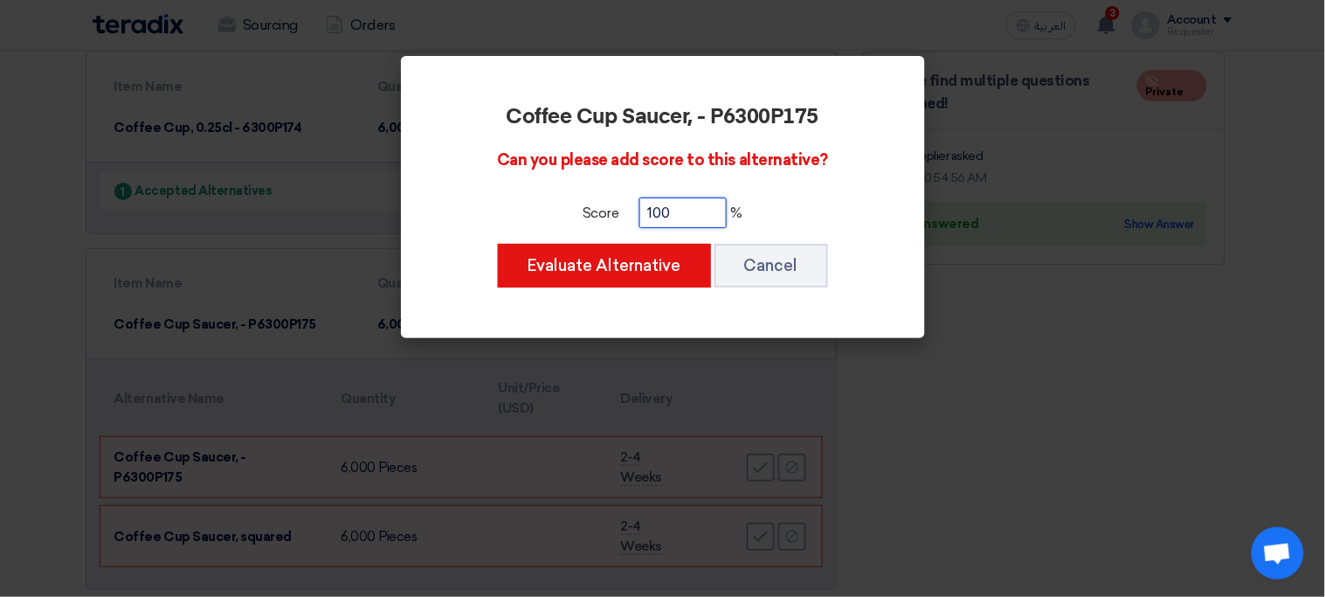
type input "100"
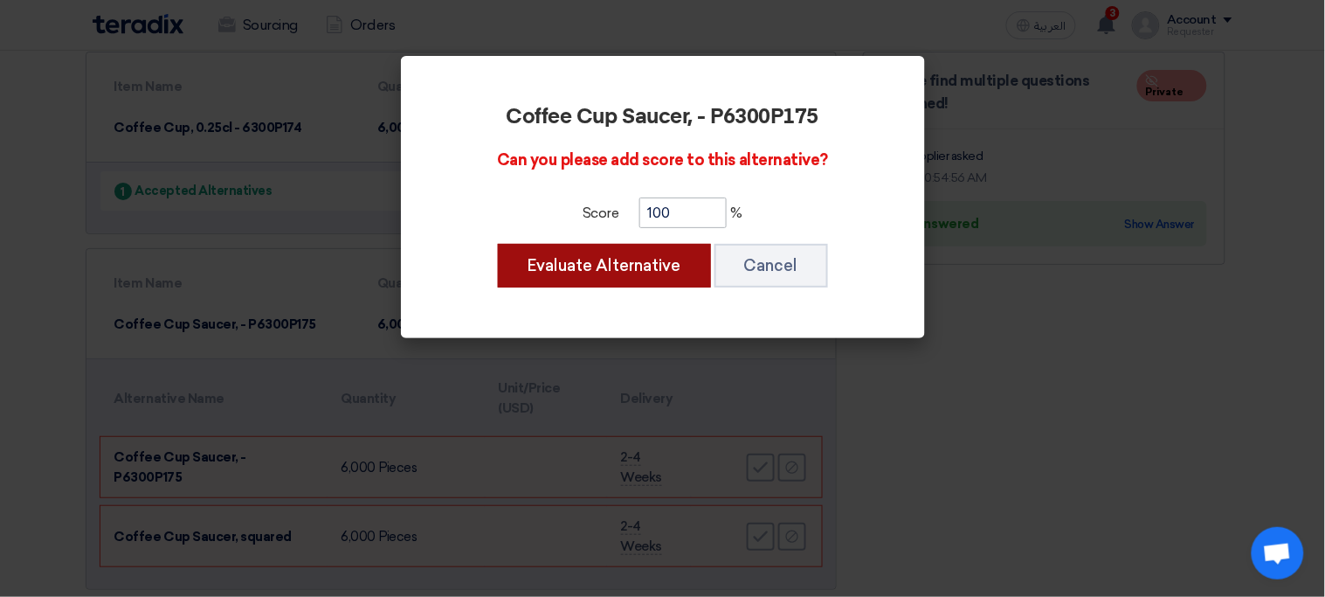
click at [498, 244] on button "Evaluate Alternative" at bounding box center [604, 266] width 213 height 44
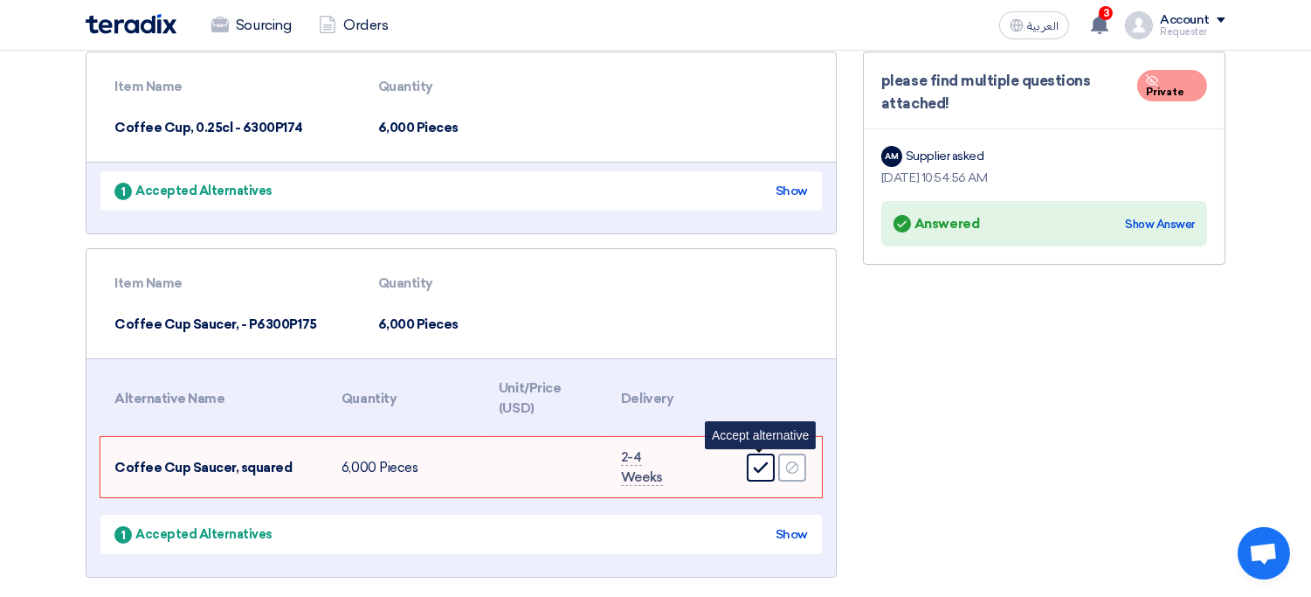
click at [768, 469] on icon "Accept" at bounding box center [761, 467] width 16 height 16
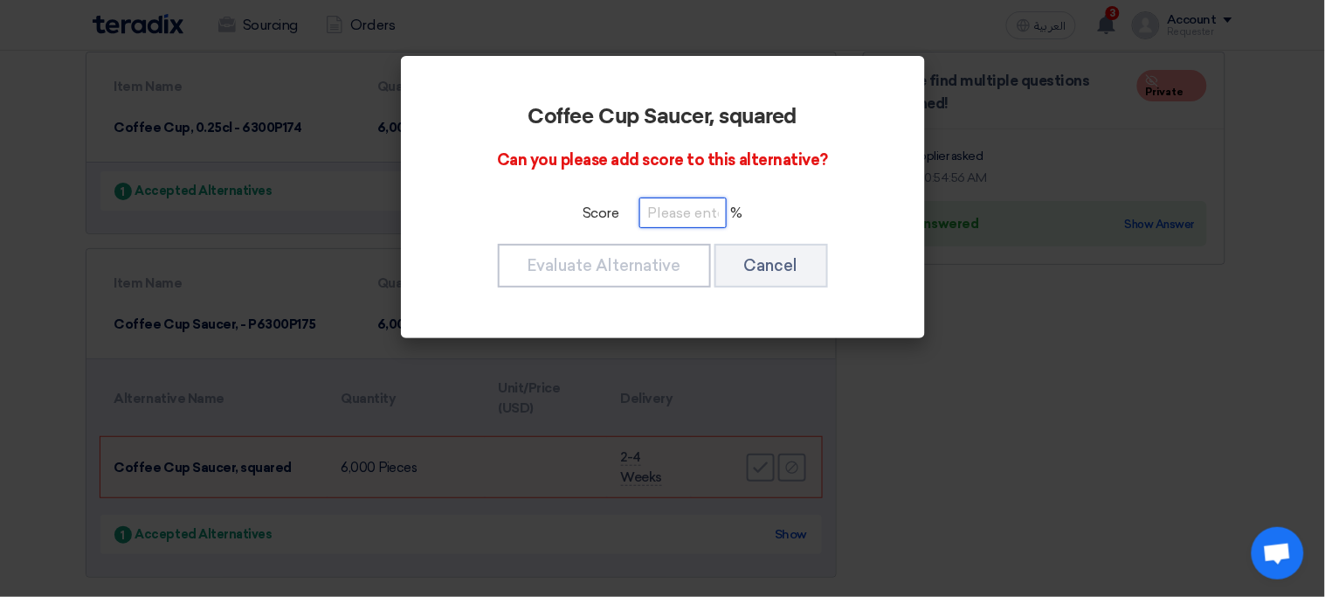
click at [672, 204] on input "number" at bounding box center [682, 212] width 87 height 31
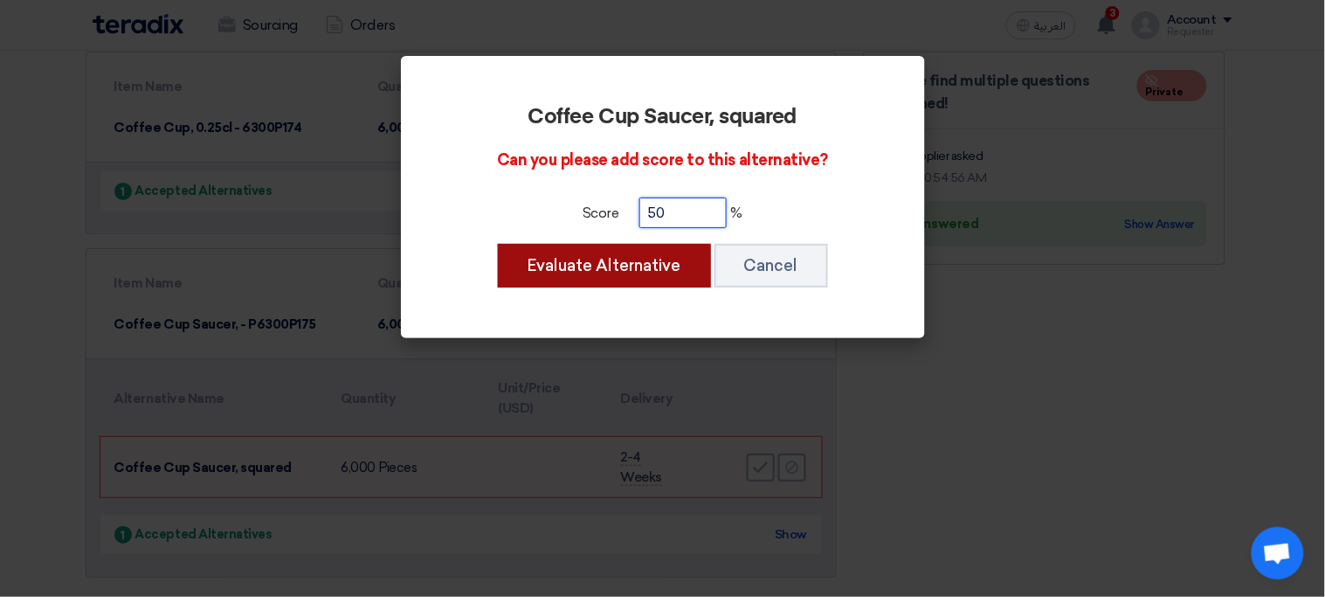
type input "50"
click at [590, 273] on button "Evaluate Alternative" at bounding box center [604, 266] width 213 height 44
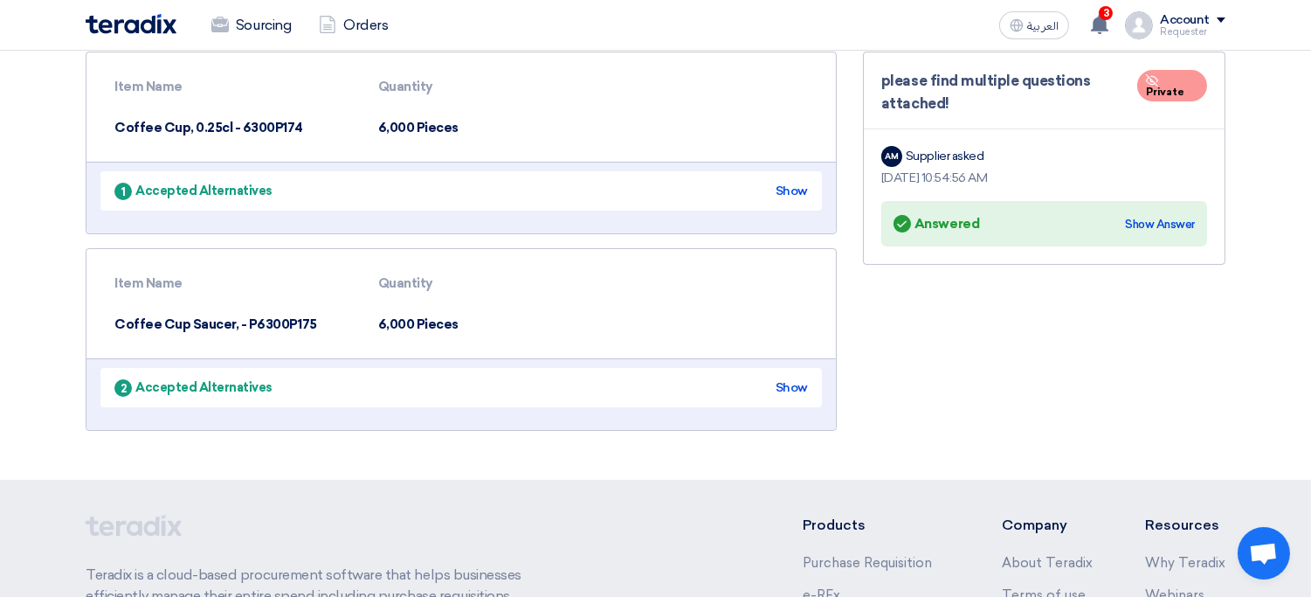
scroll to position [0, 0]
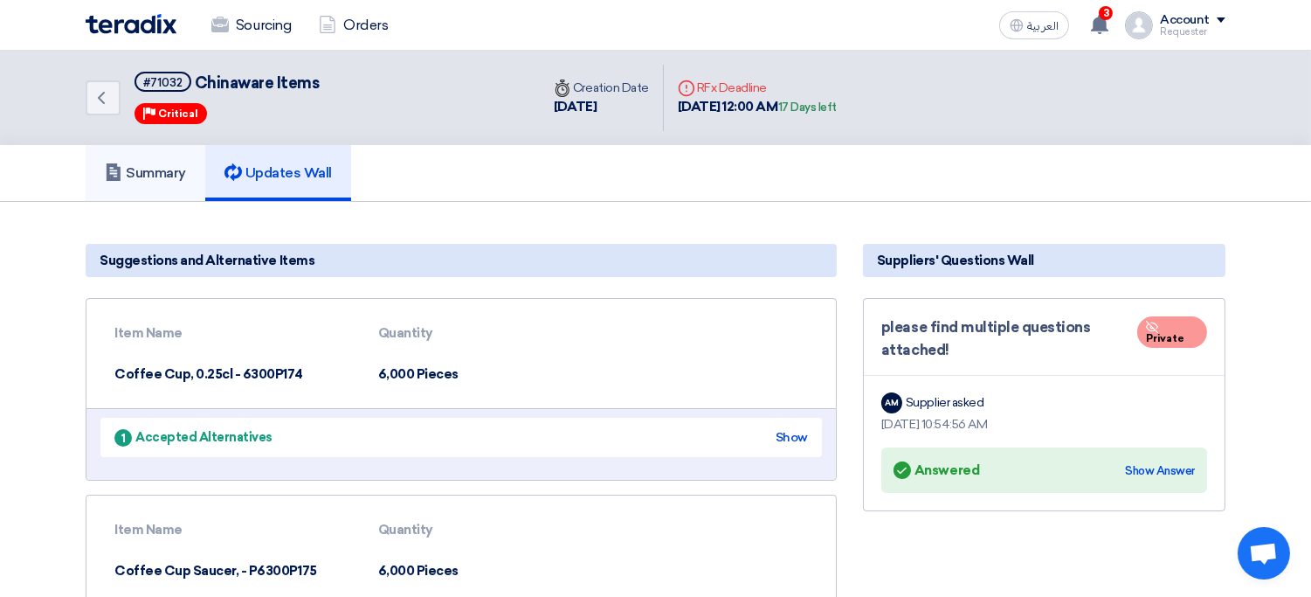
click at [152, 169] on h5 "Summary" at bounding box center [145, 172] width 81 height 17
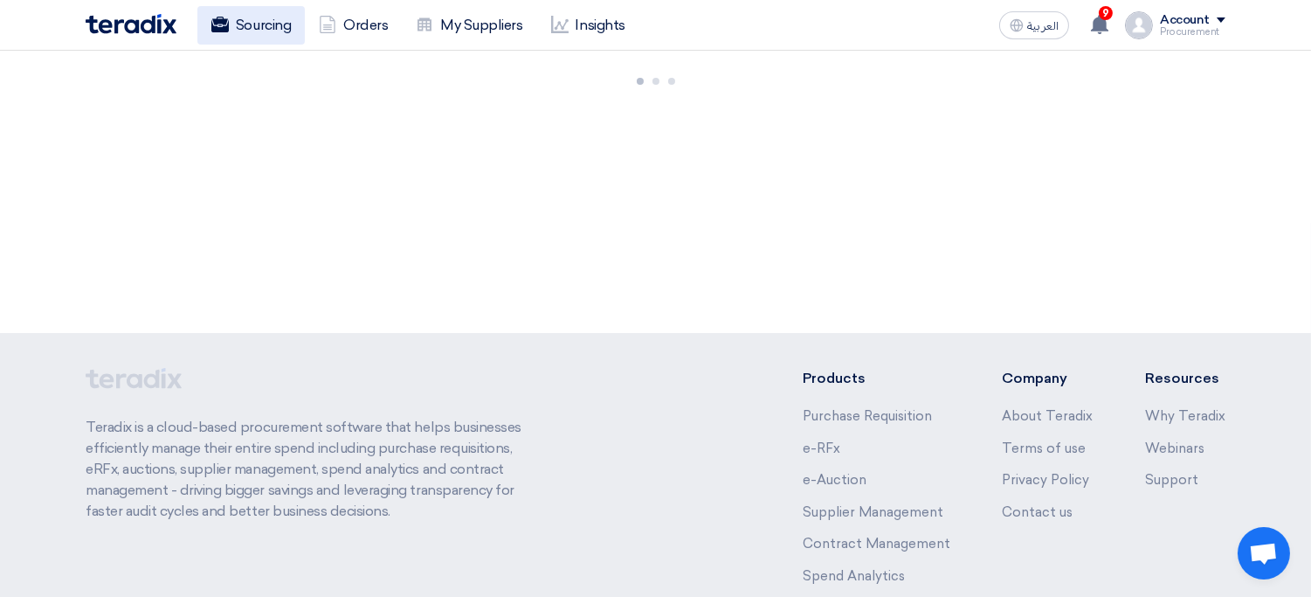
click at [267, 24] on link "Sourcing" at bounding box center [250, 25] width 107 height 38
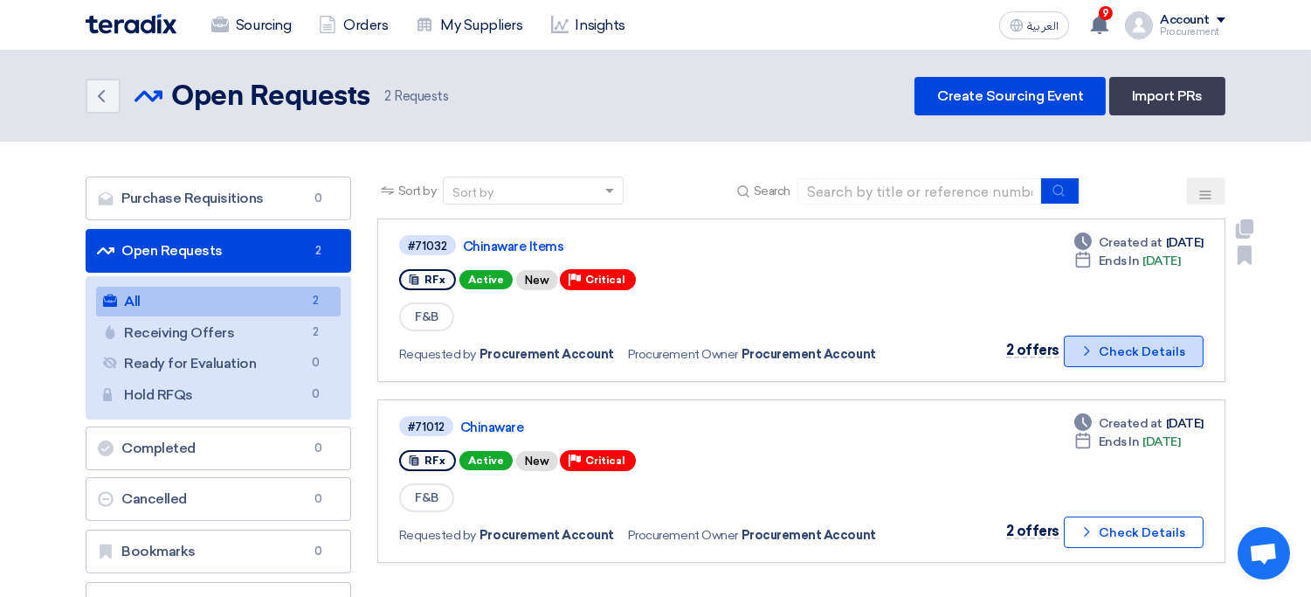
click at [1108, 357] on button "Check details Check Details" at bounding box center [1134, 350] width 140 height 31
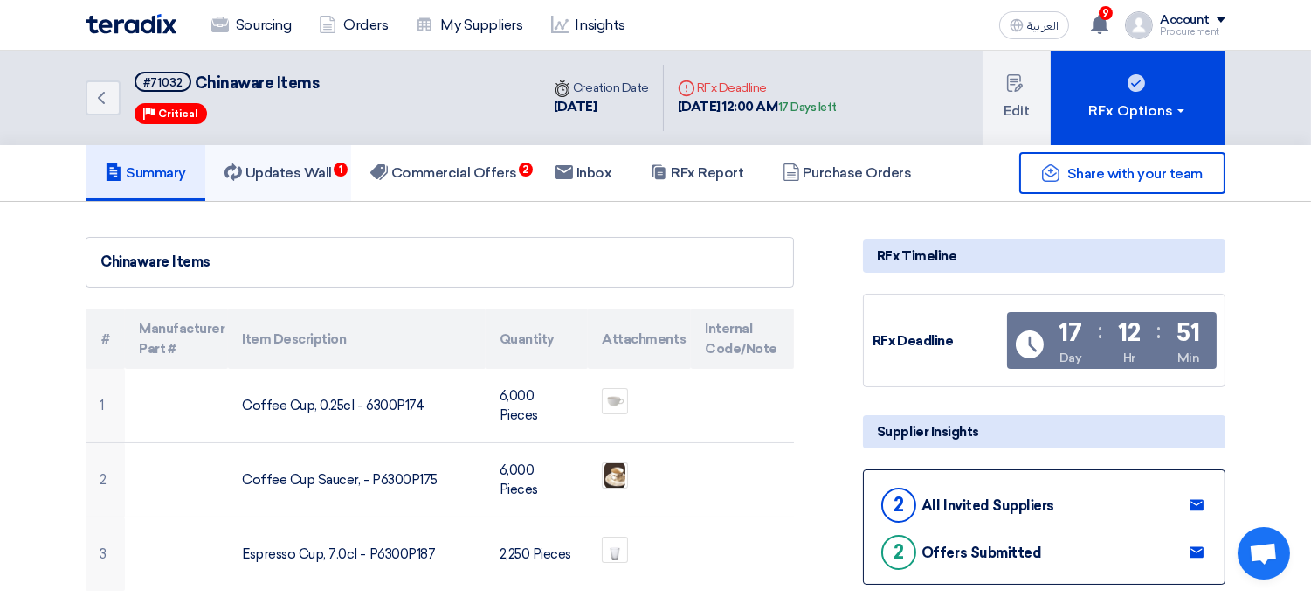
click at [314, 175] on h5 "Updates Wall 1" at bounding box center [277, 172] width 107 height 17
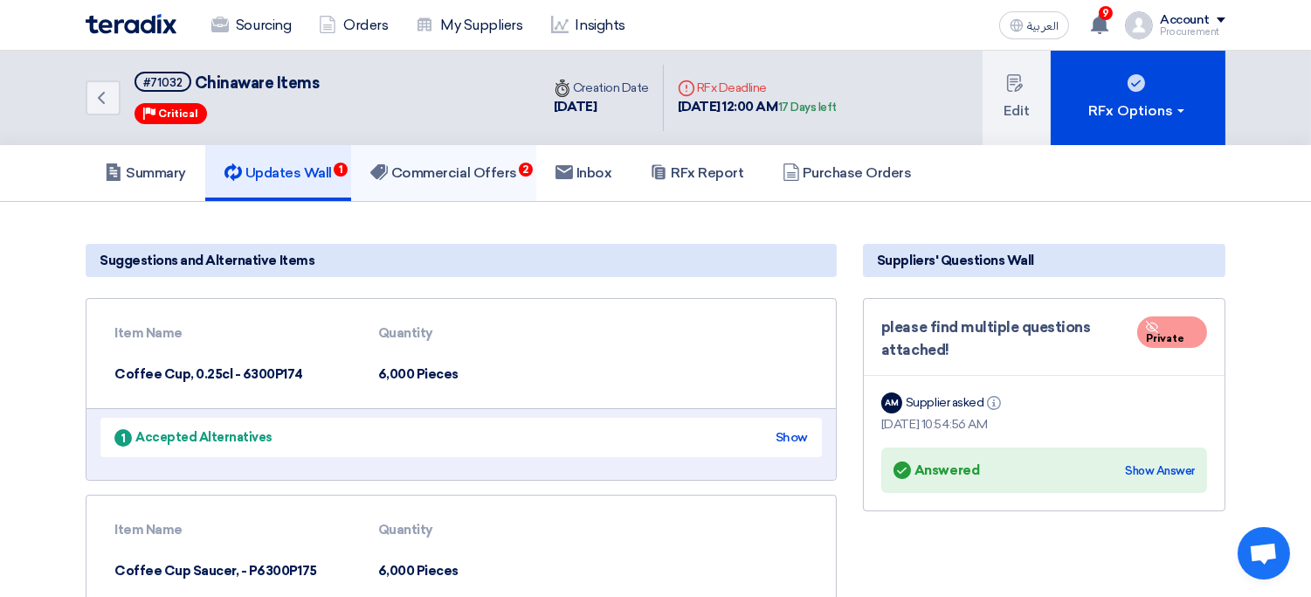
click at [444, 184] on link "Commercial Offers 2" at bounding box center [443, 173] width 185 height 56
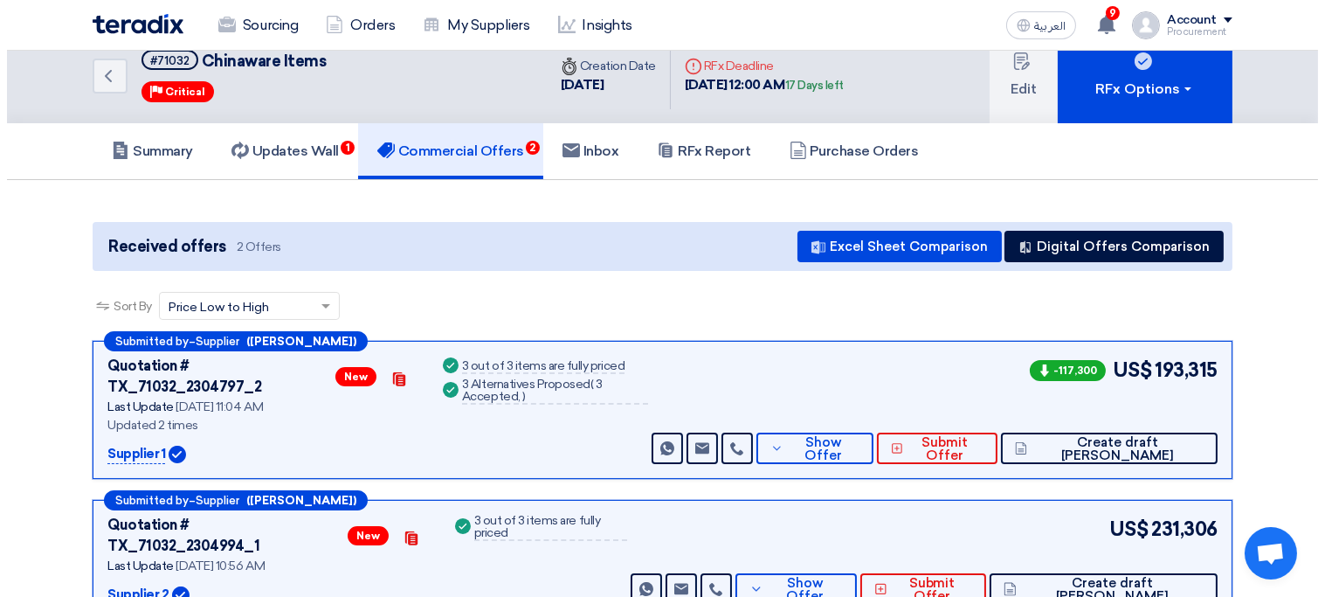
scroll to position [35, 0]
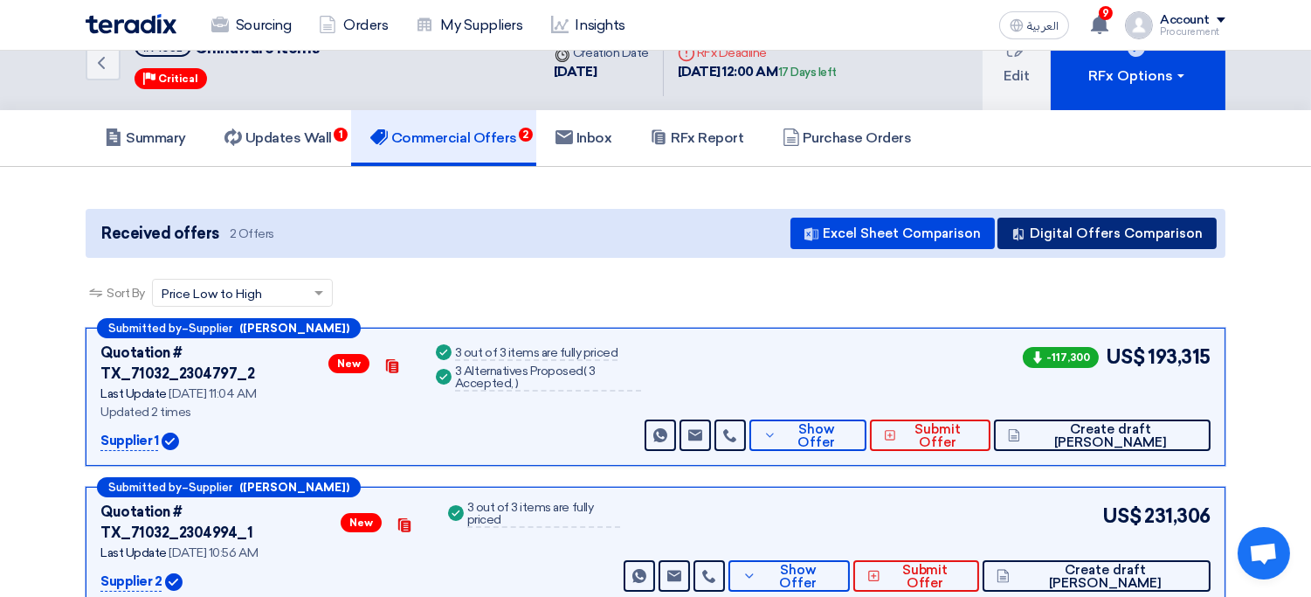
click at [1088, 229] on button "Digital Offers Comparison" at bounding box center [1106, 232] width 219 height 31
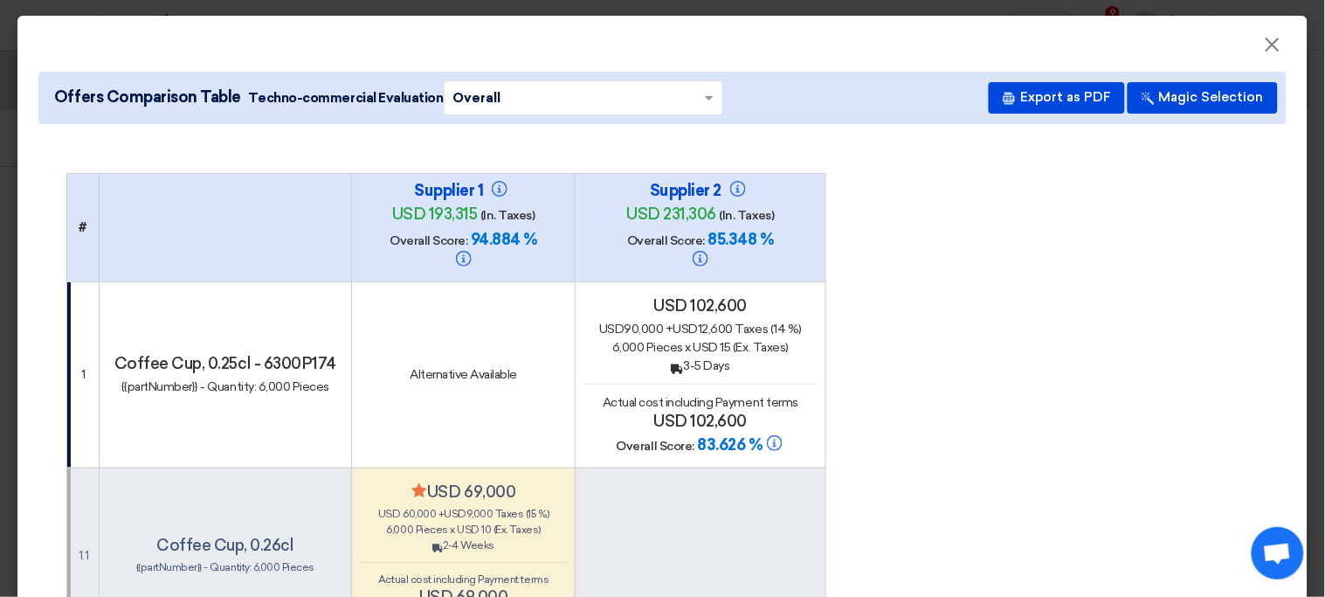
click at [683, 358] on div "usd 102,600 usd 90,000 + usd 12,600 Taxes (14 %) 6,000 Pieces x usd 15 (Ex. Tax…" at bounding box center [700, 376] width 235 height 160
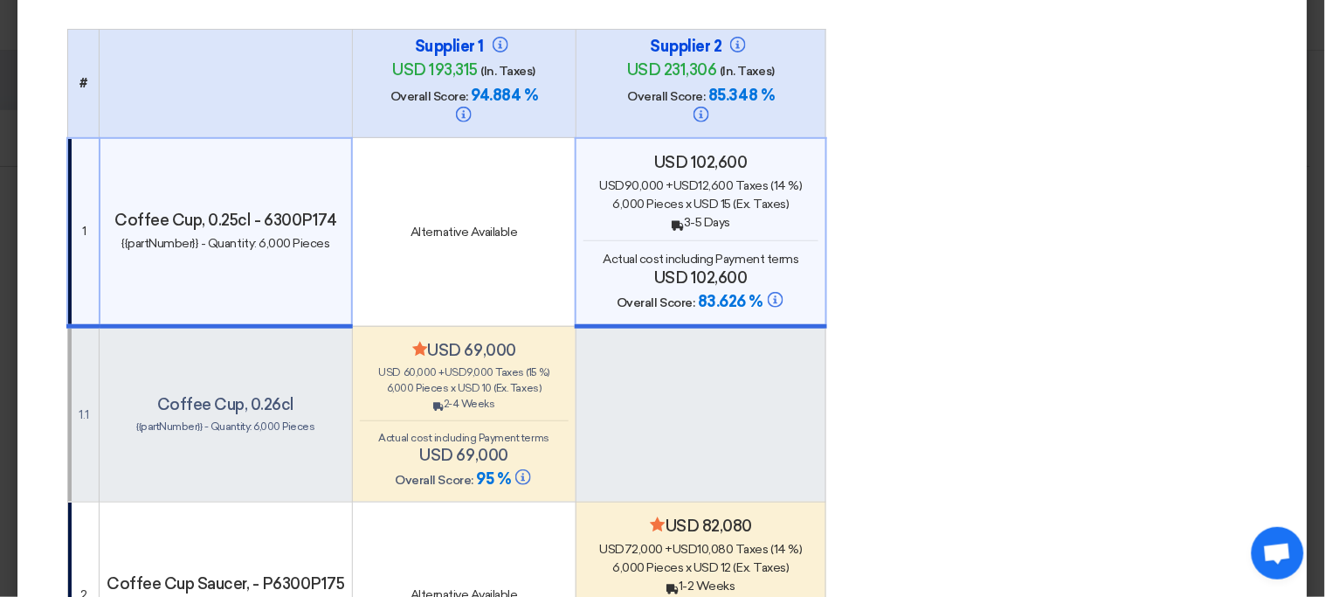
scroll to position [141, 0]
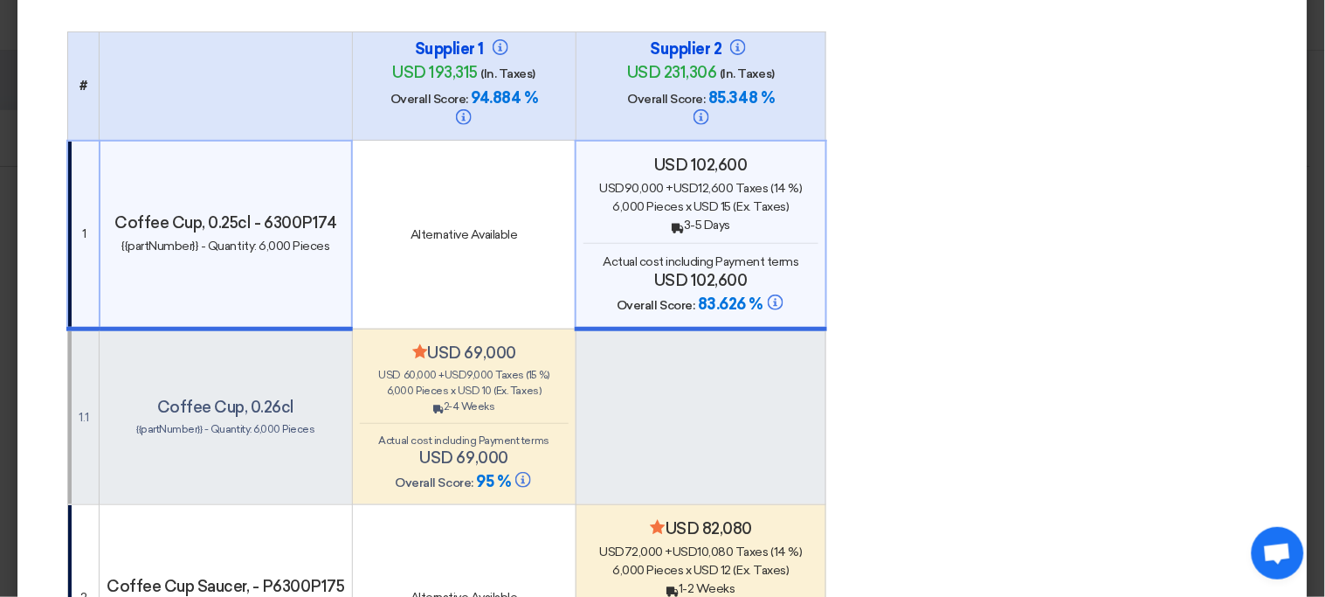
click at [486, 367] on div "usd 60,000 + usd 9,000 Taxes (15 %)" at bounding box center [464, 375] width 209 height 16
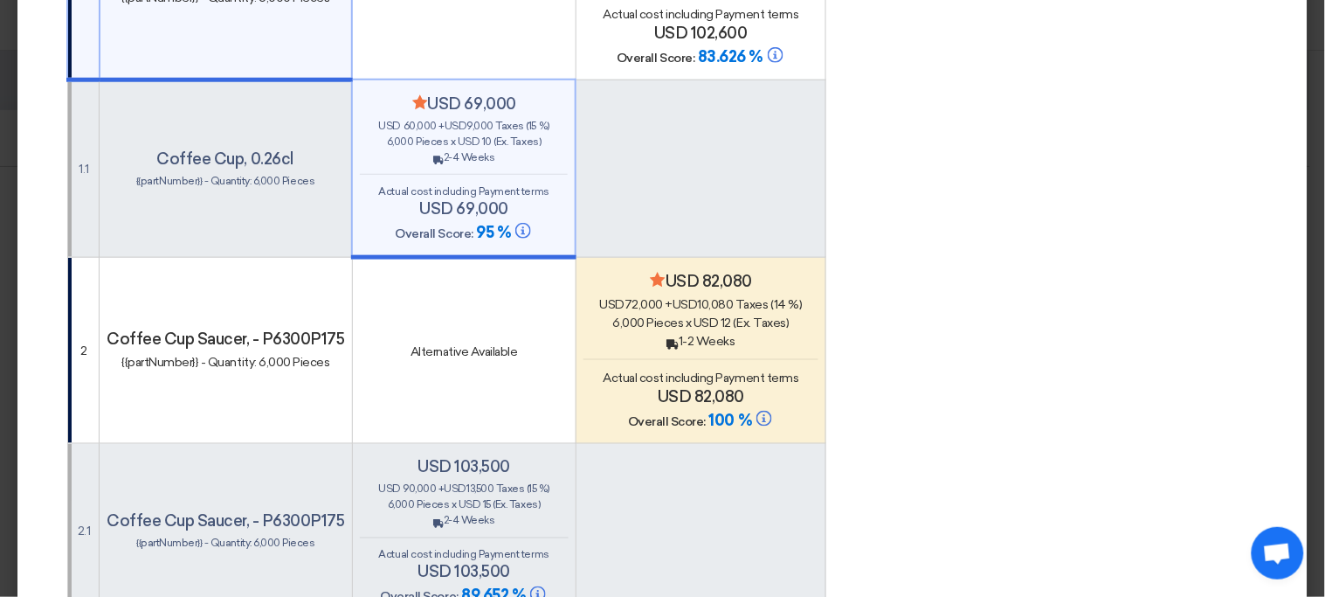
scroll to position [380, 0]
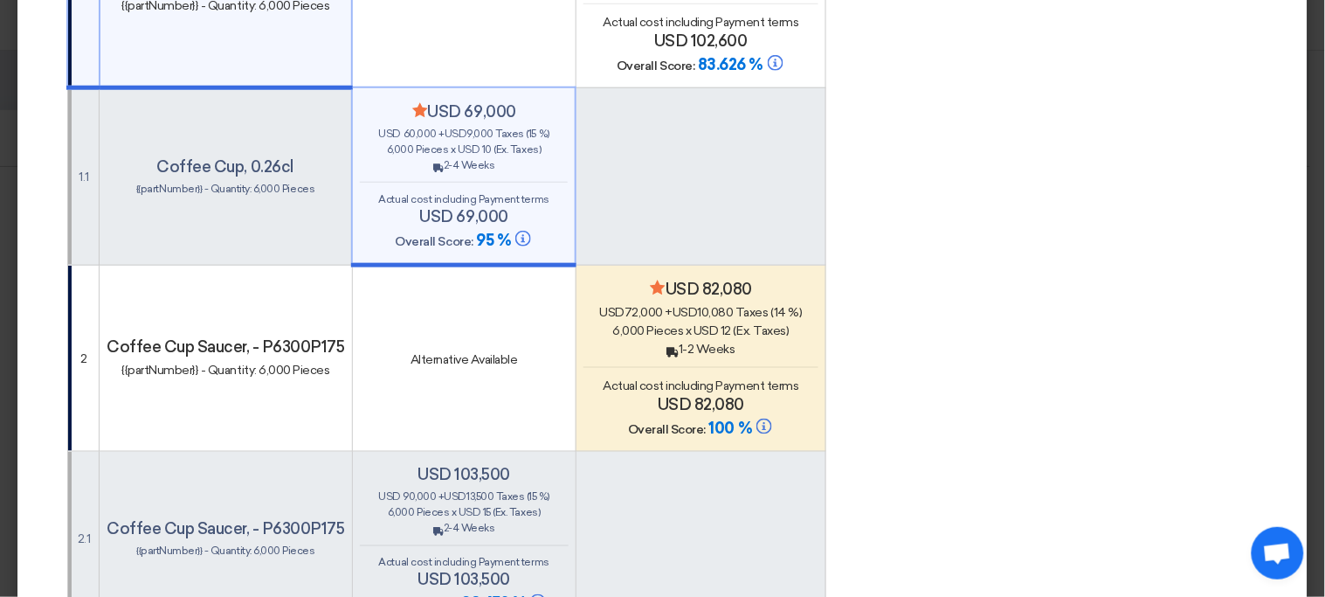
click at [621, 340] on div "Back 1-2 Weeks" at bounding box center [700, 349] width 235 height 18
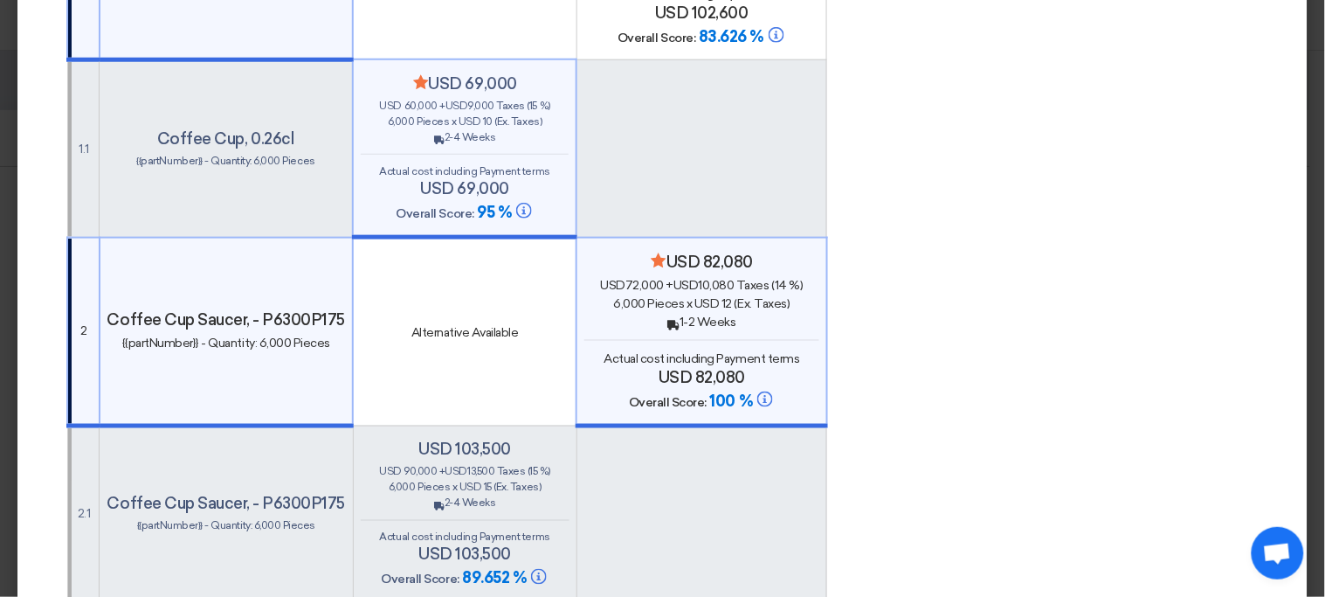
scroll to position [0, 0]
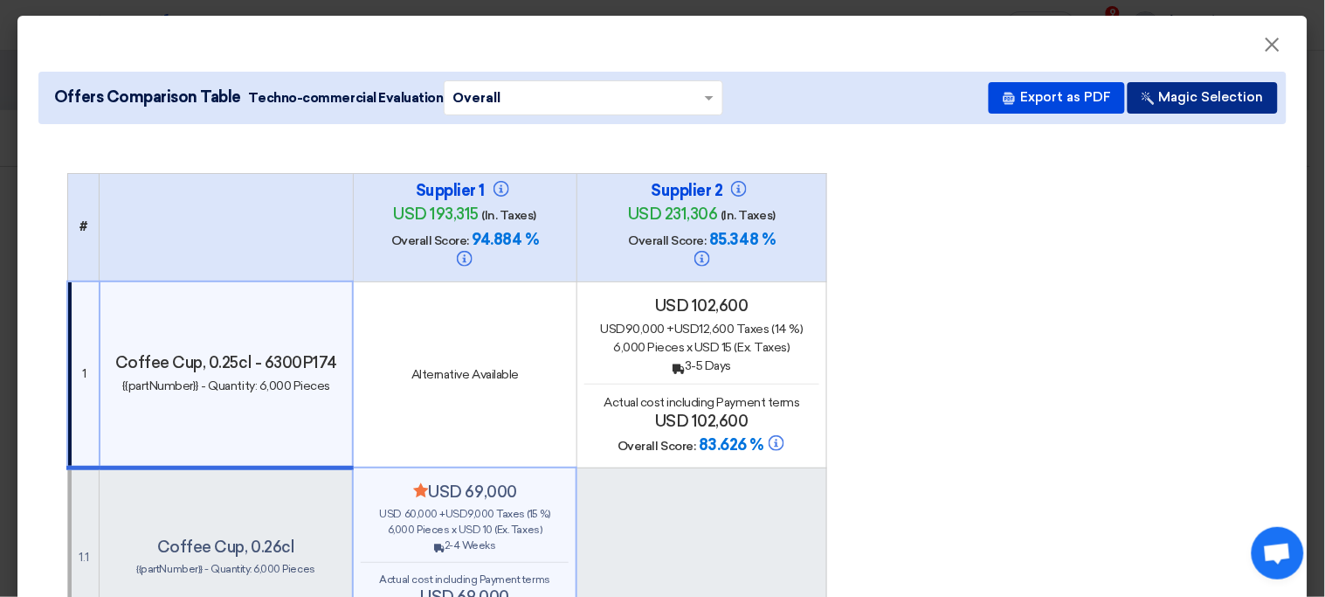
click at [1220, 94] on button "Magic Selection" at bounding box center [1203, 97] width 150 height 31
click at [743, 340] on span "(Ex. Taxes)" at bounding box center [763, 347] width 56 height 15
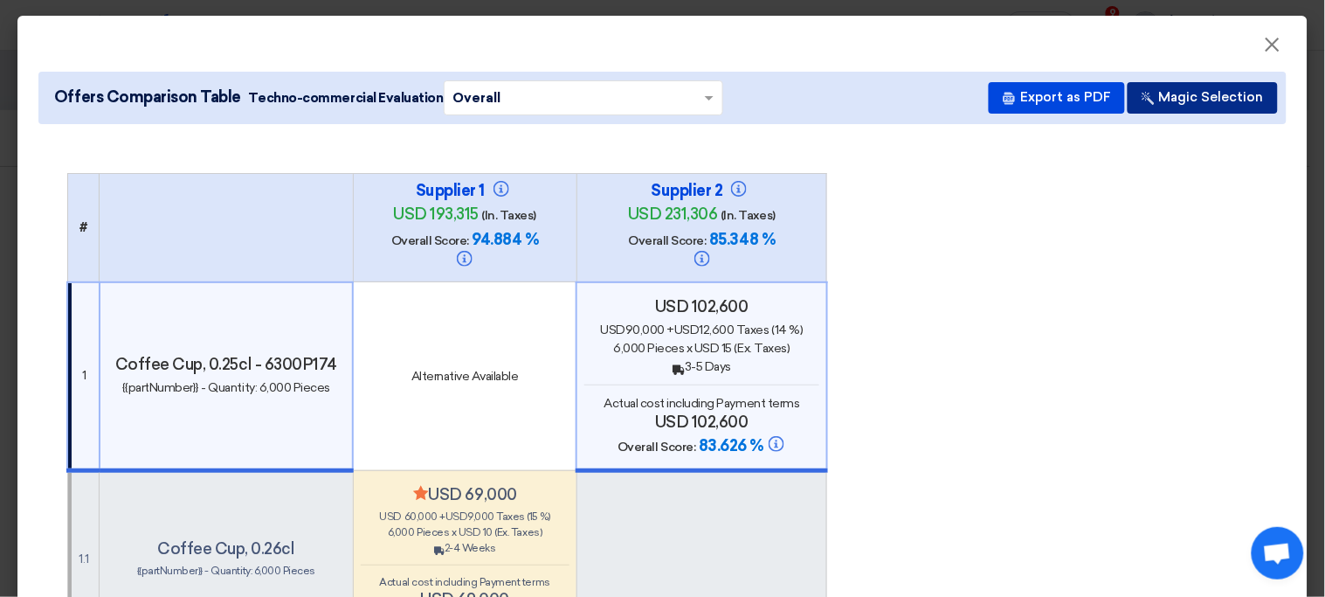
click at [1177, 109] on button "Magic Selection" at bounding box center [1203, 97] width 150 height 31
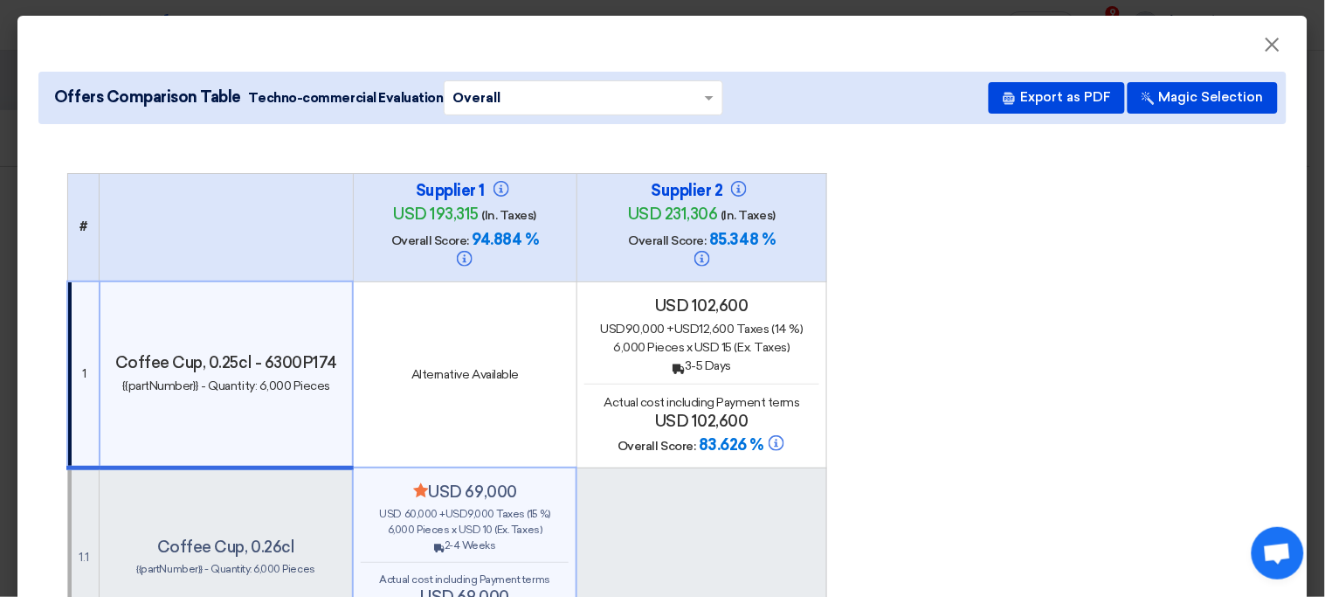
click at [773, 365] on div "usd 102,600 usd 90,000 + usd 12,600 Taxes (14 %) 6,000 Pieces x usd 15 (Ex. Tax…" at bounding box center [701, 376] width 235 height 160
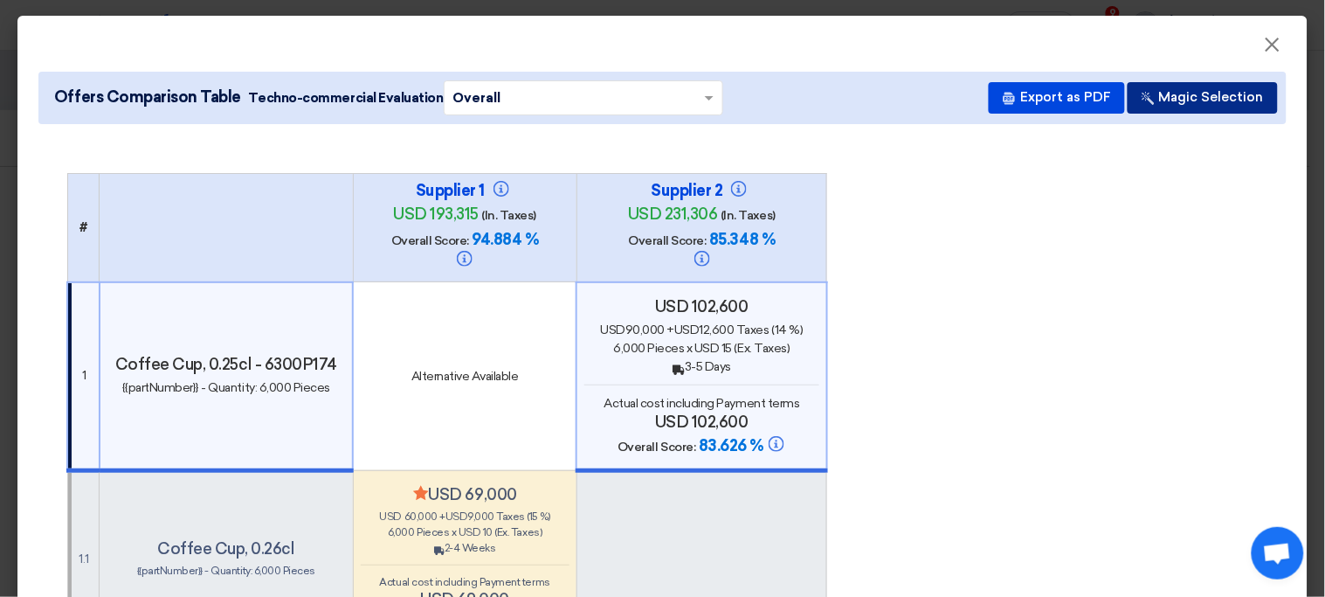
click at [1218, 96] on button "Magic Selection" at bounding box center [1203, 97] width 150 height 31
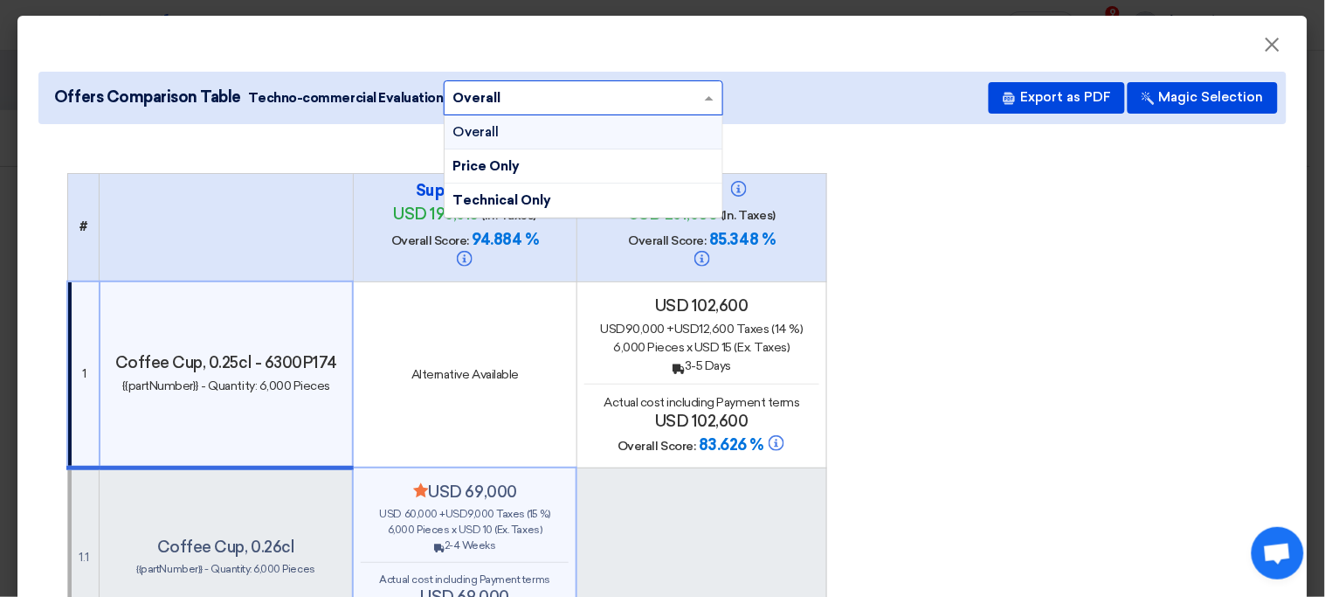
click at [659, 94] on input "text" at bounding box center [574, 97] width 243 height 27
click at [561, 167] on div "Price Only" at bounding box center [584, 166] width 278 height 34
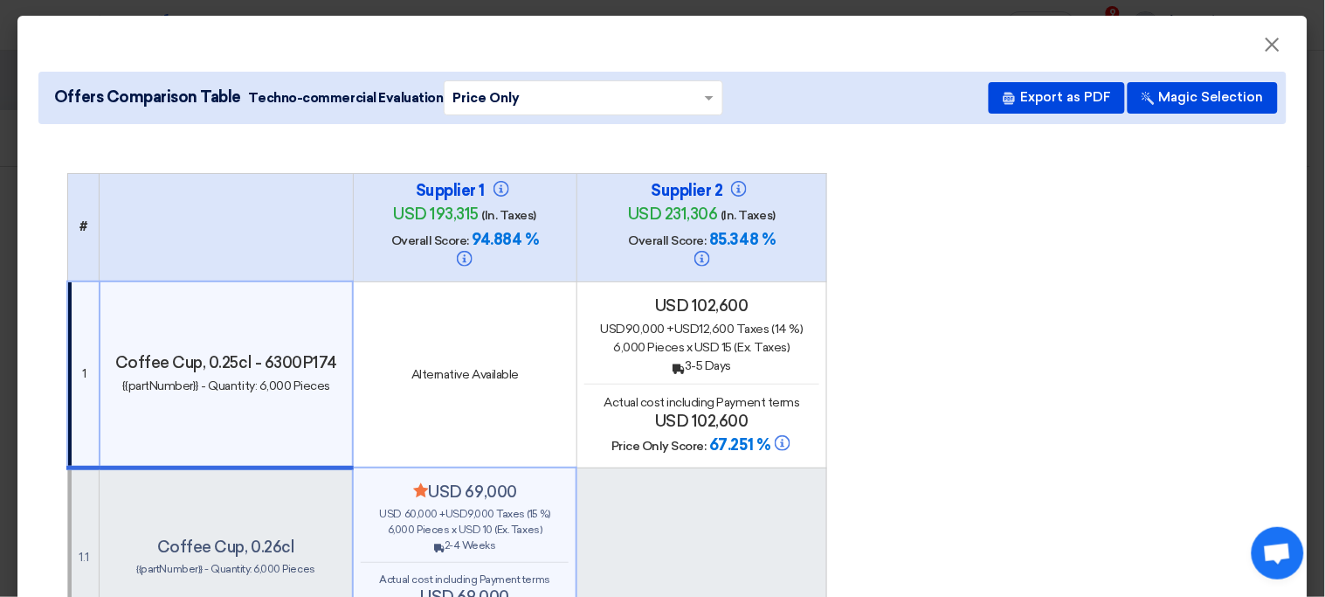
click at [640, 98] on input "text" at bounding box center [574, 97] width 243 height 27
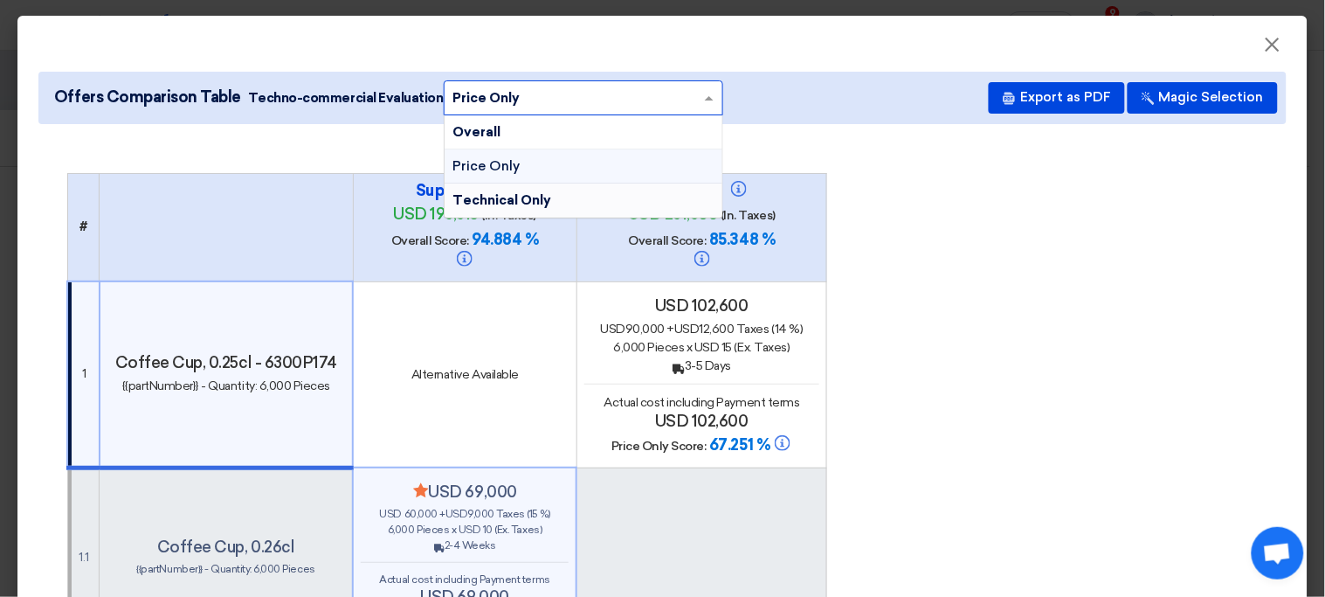
click at [556, 205] on div "Technical Only" at bounding box center [584, 199] width 278 height 33
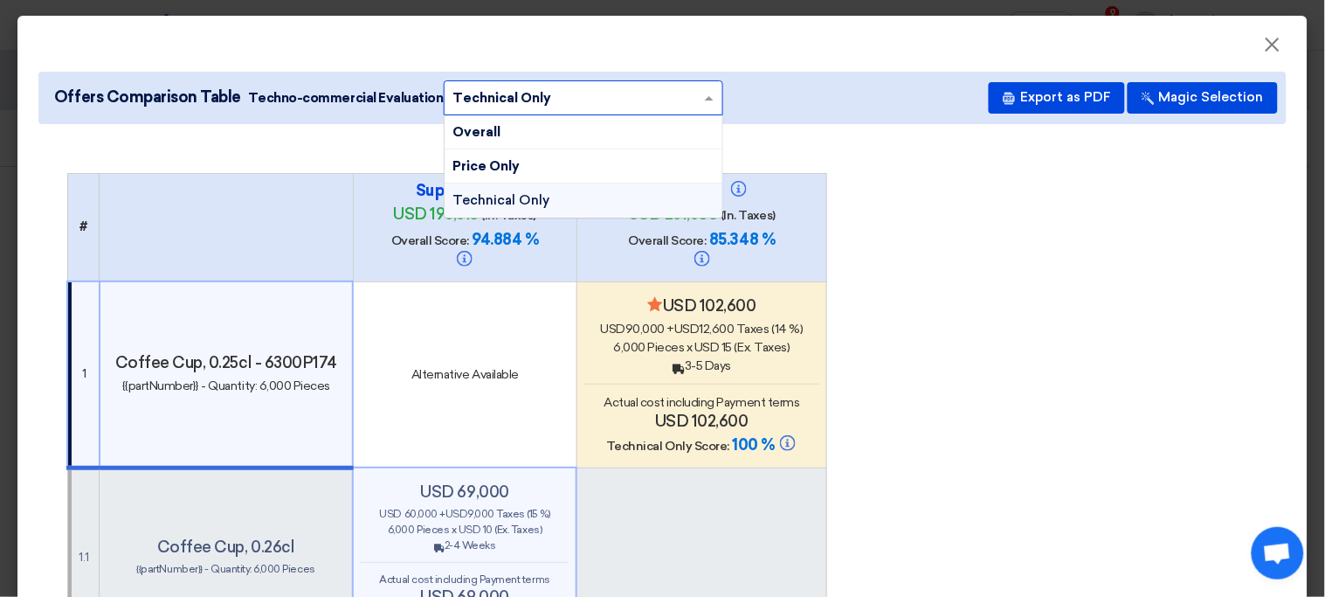
click at [701, 91] on span at bounding box center [712, 97] width 22 height 19
click at [633, 133] on div "Overall" at bounding box center [584, 132] width 278 height 34
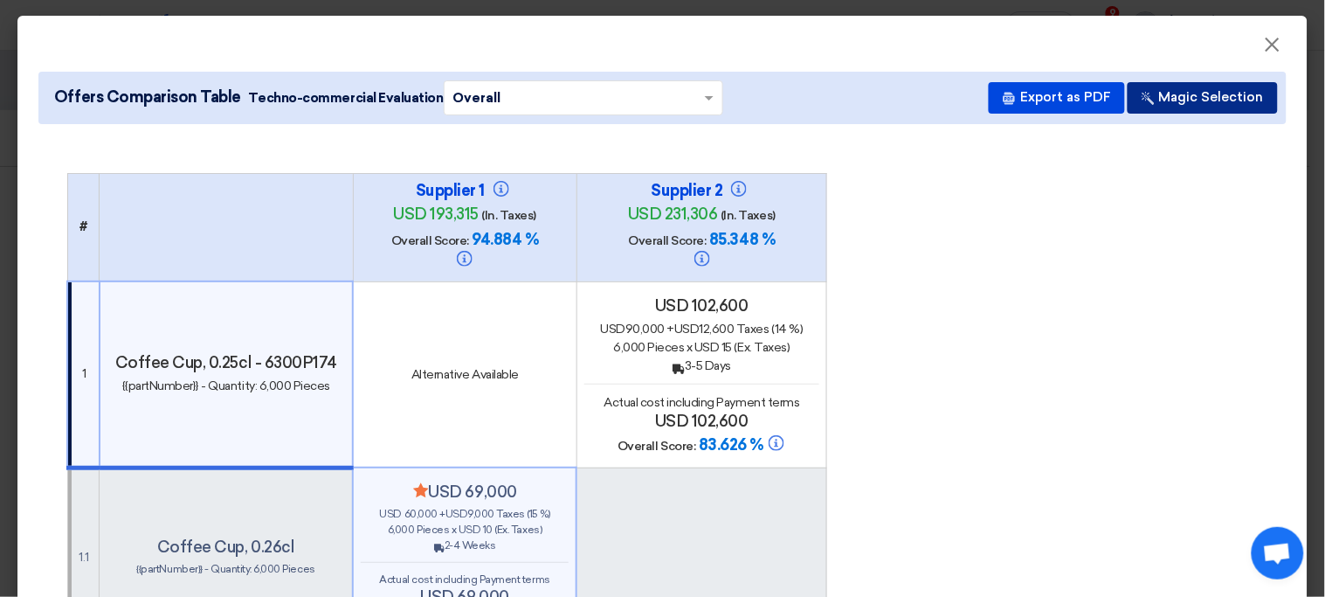
click at [1188, 113] on button "Magic Selection" at bounding box center [1203, 97] width 150 height 31
click at [1185, 109] on button "Magic Selection" at bounding box center [1203, 97] width 150 height 31
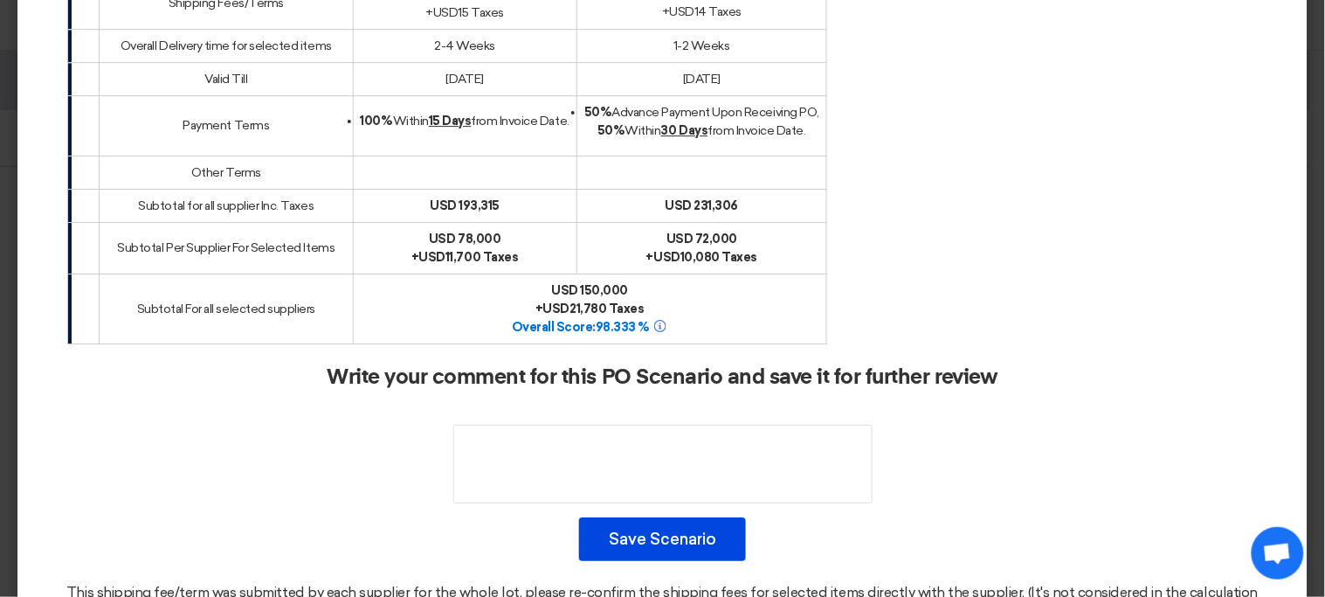
scroll to position [1393, 0]
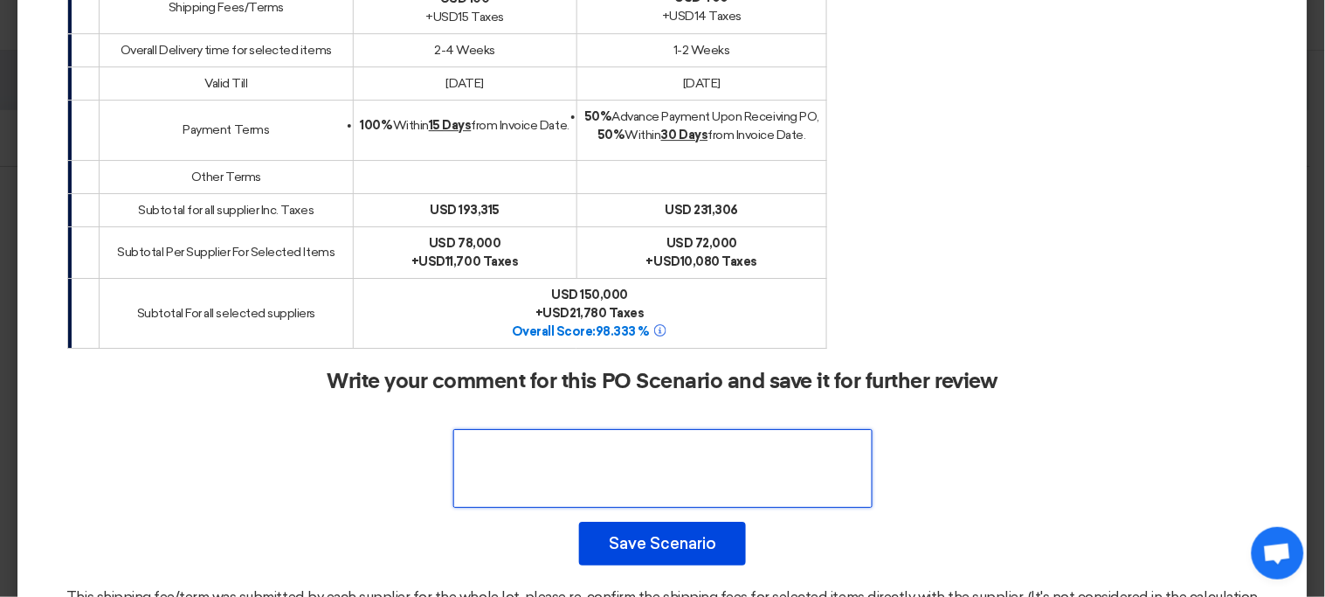
click at [688, 447] on textarea at bounding box center [662, 468] width 419 height 79
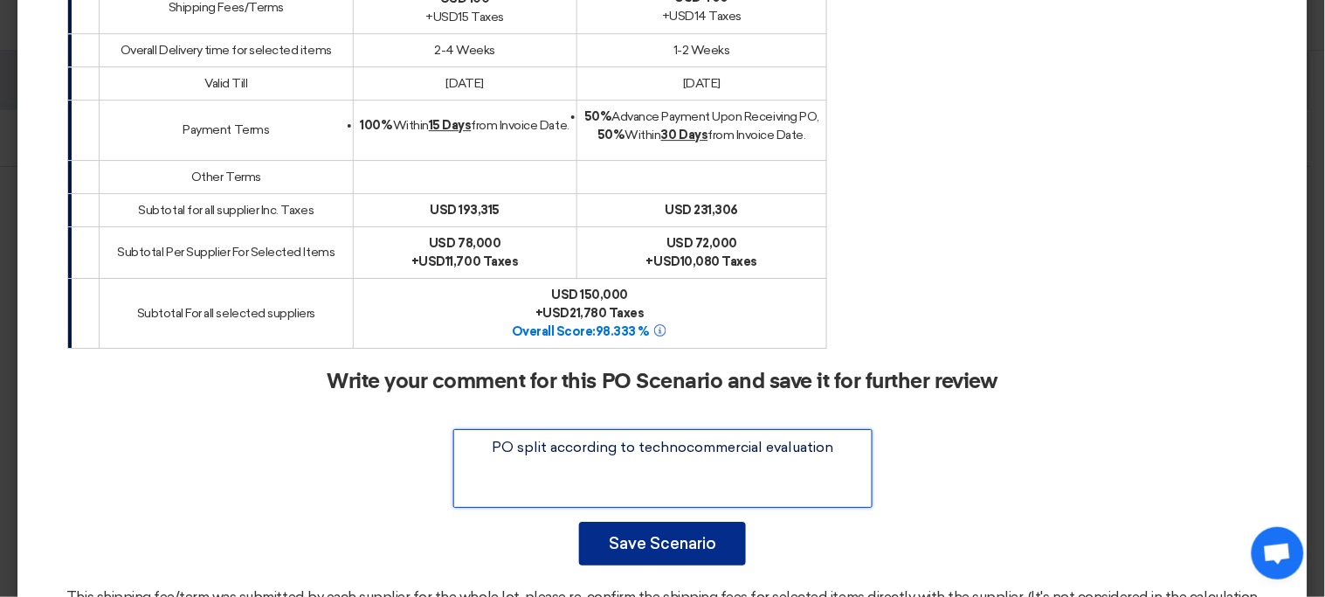
type textarea "PO split according to technocommercial evaluation"
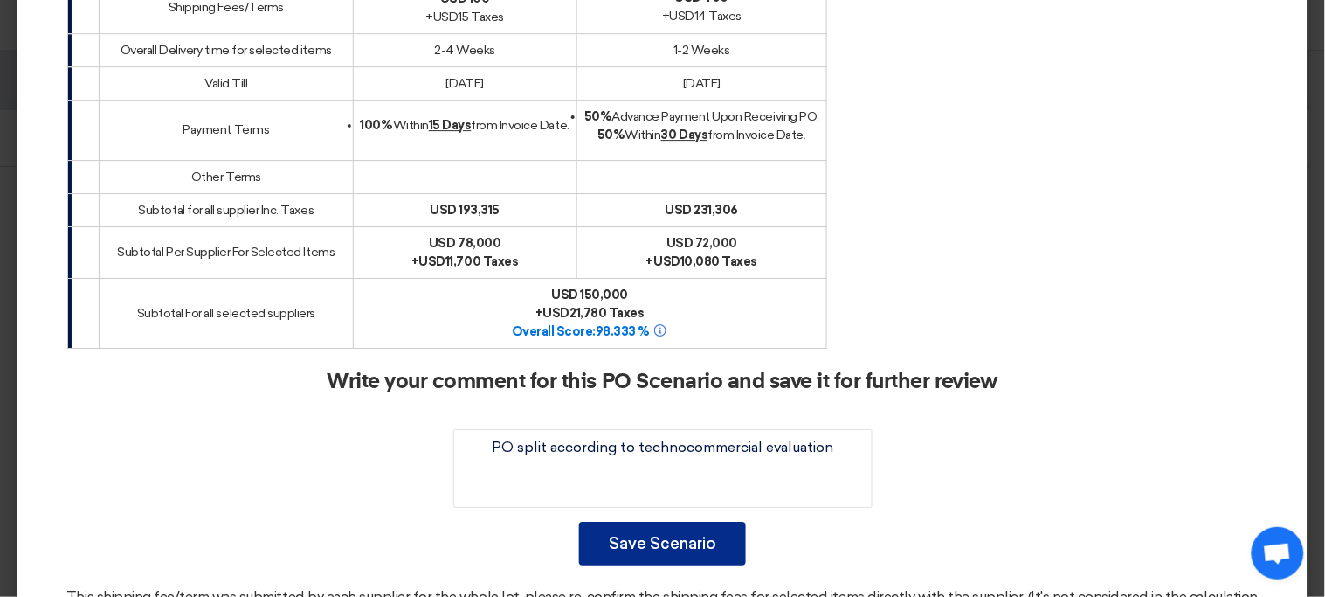
click at [673, 521] on button "Save Scenario" at bounding box center [662, 543] width 167 height 44
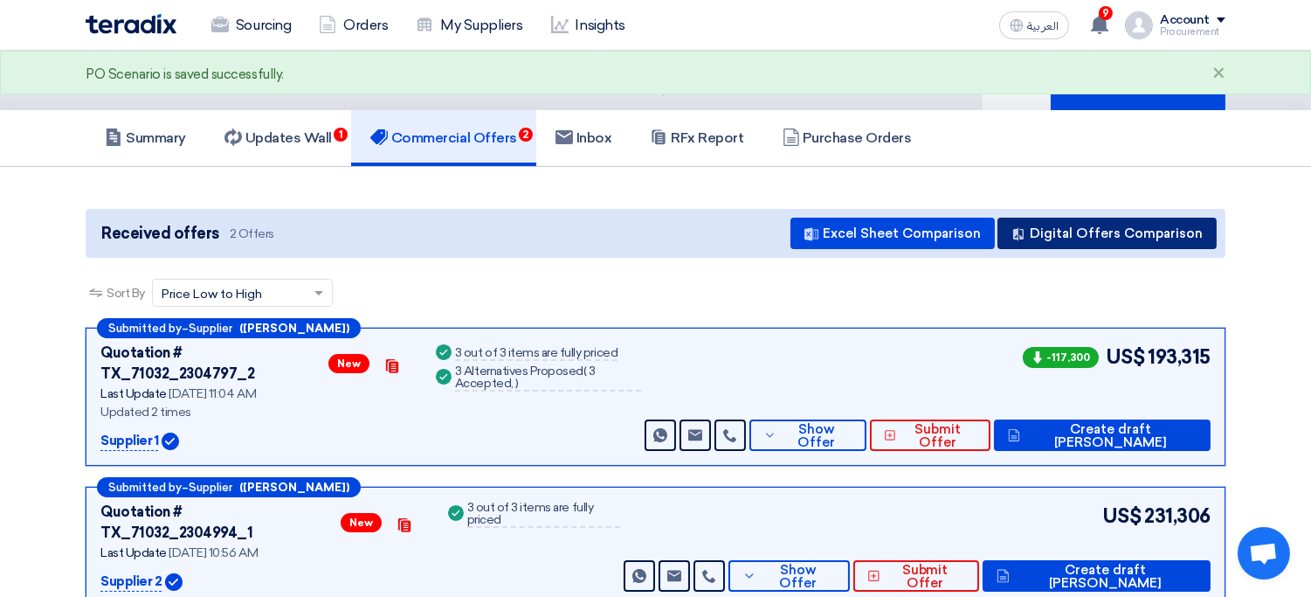
click at [1088, 229] on button "Digital Offers Comparison" at bounding box center [1106, 232] width 219 height 31
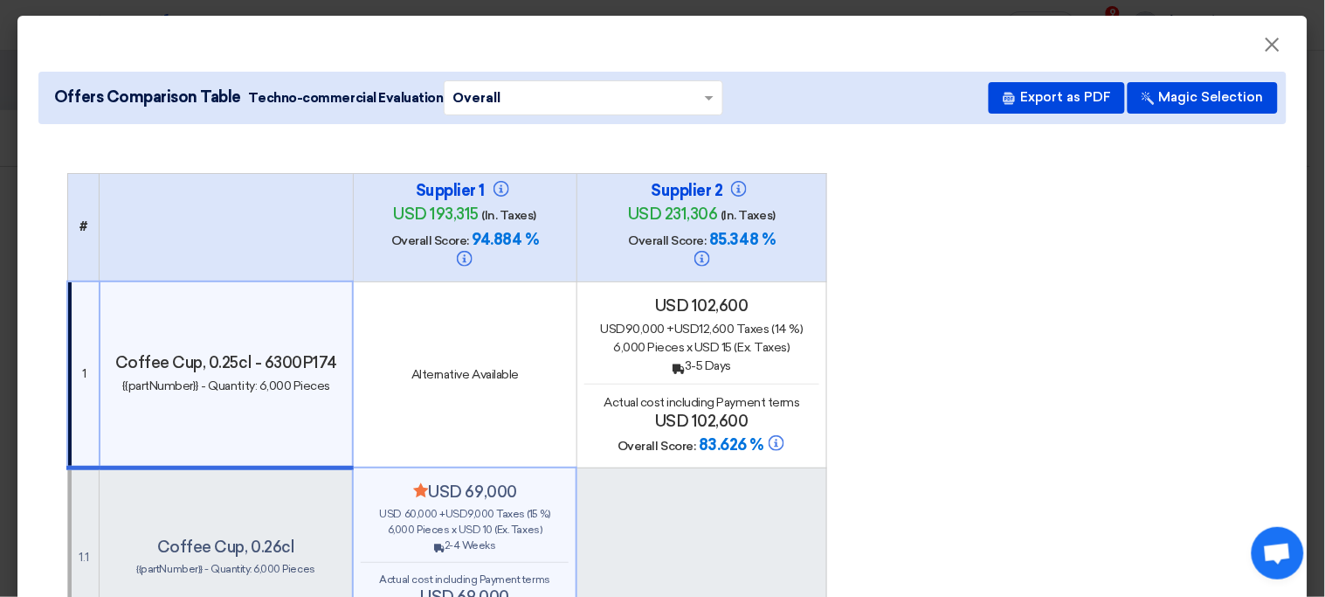
click at [614, 321] on span "usd" at bounding box center [612, 328] width 25 height 15
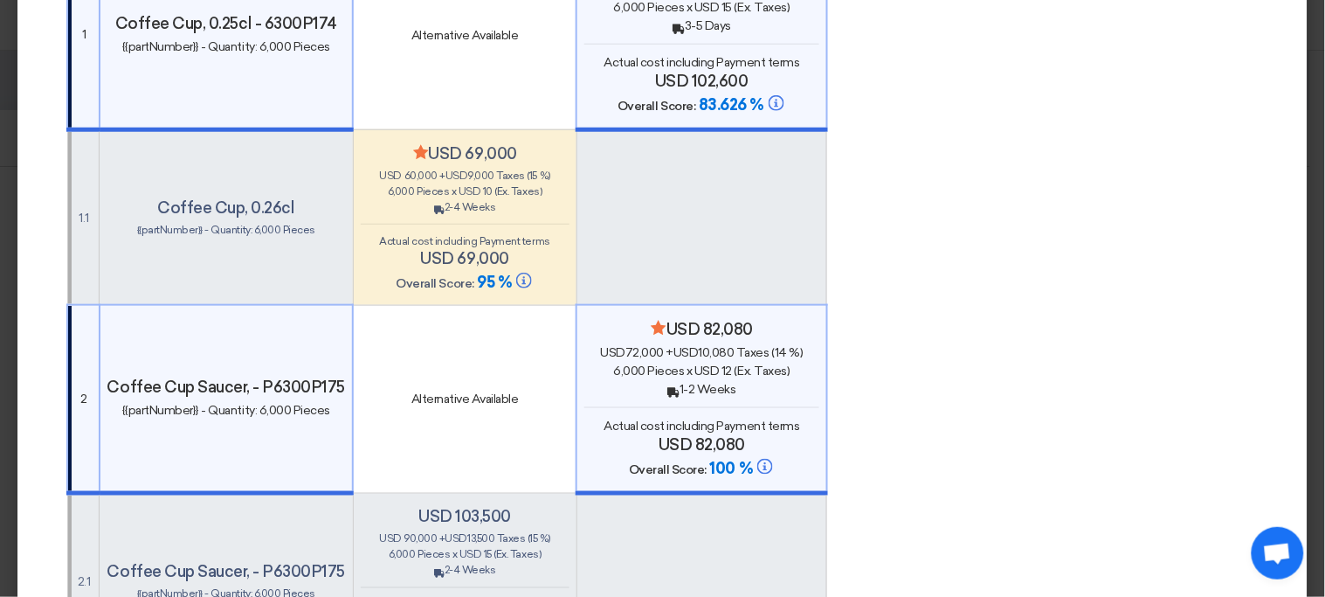
scroll to position [338, 0]
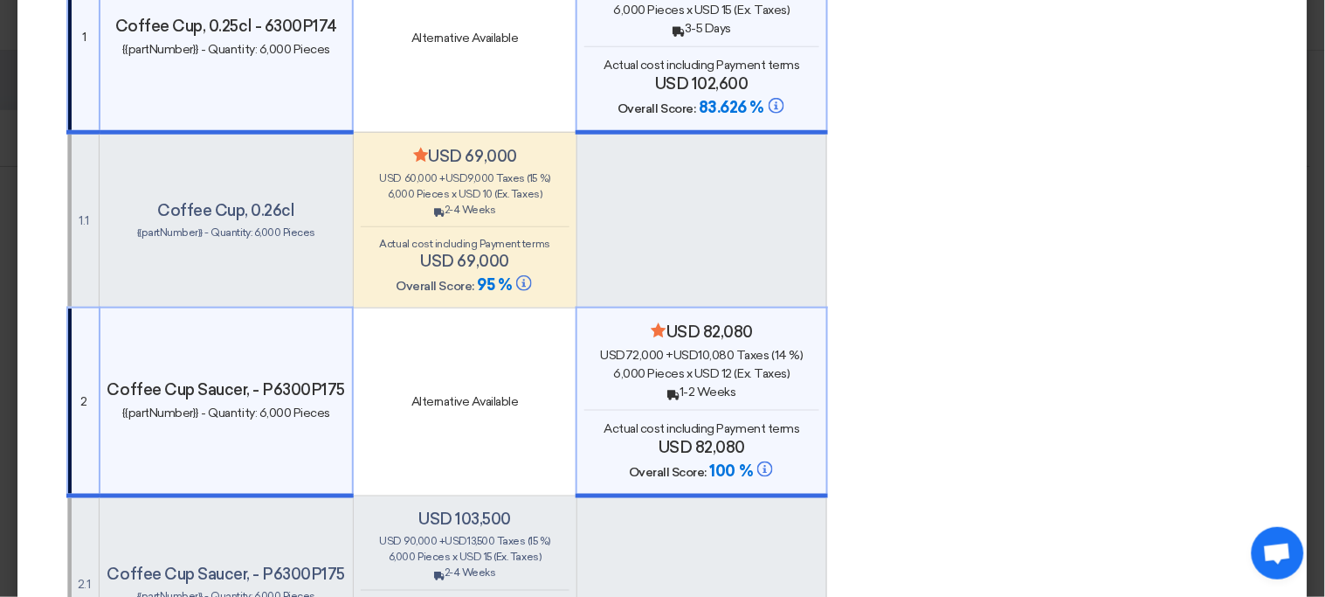
click at [481, 275] on span "95 %" at bounding box center [505, 284] width 57 height 19
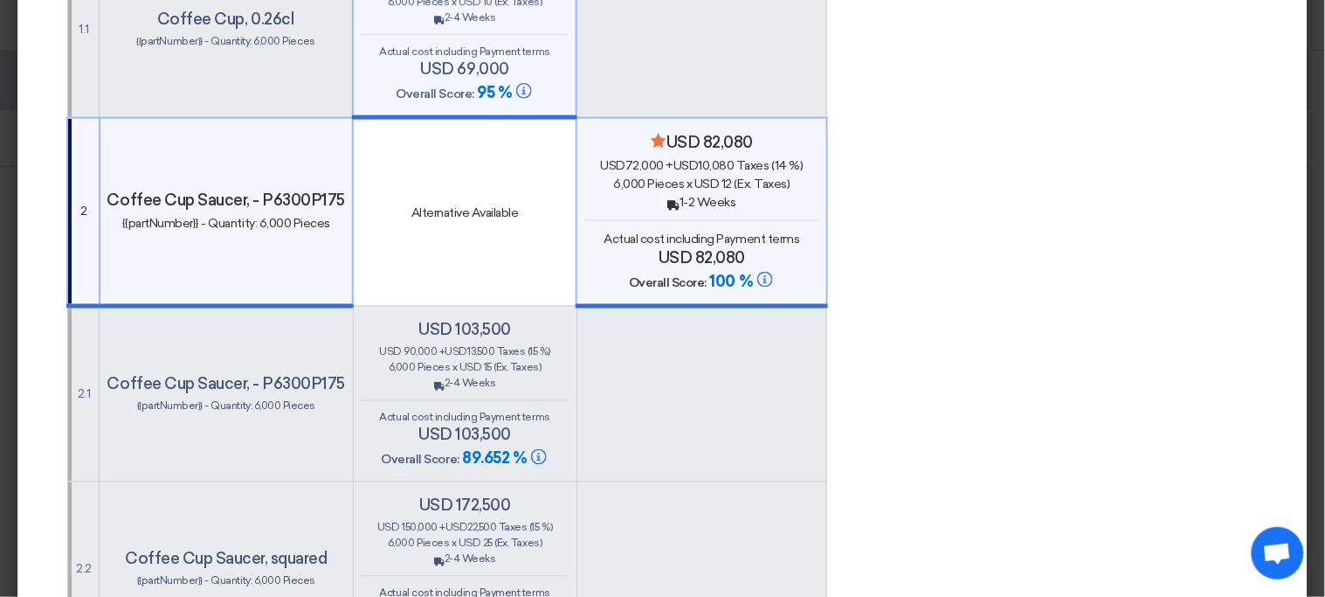
scroll to position [519, 0]
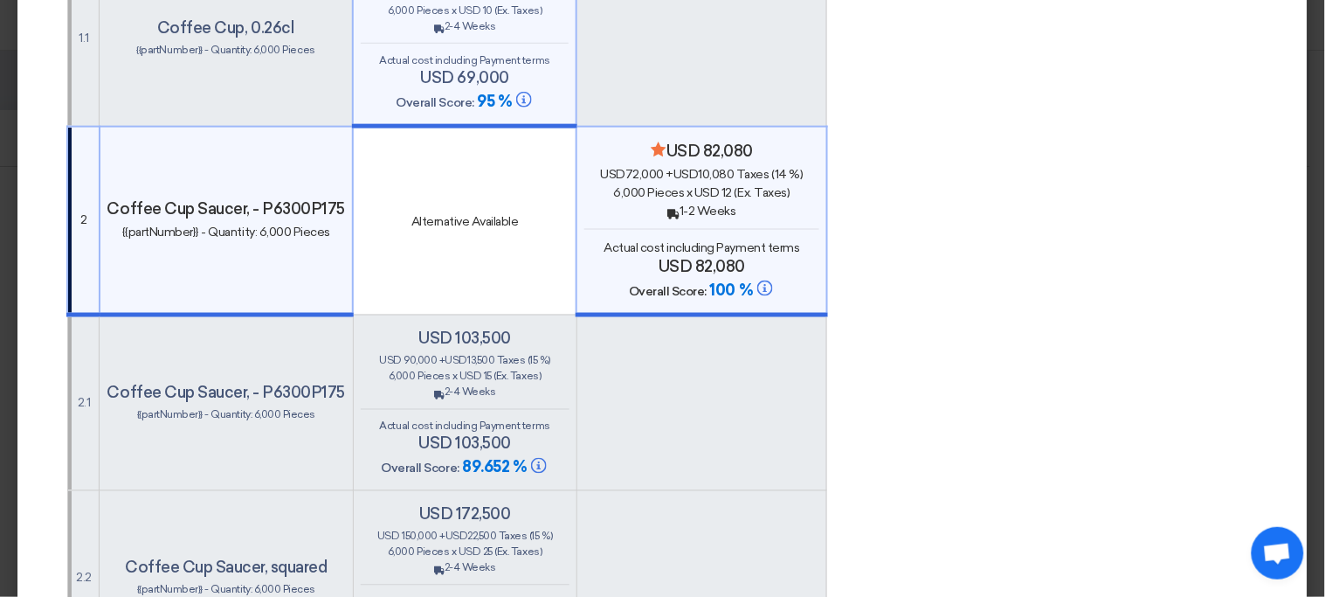
click at [705, 240] on span "Actual cost including Payment terms" at bounding box center [702, 247] width 196 height 15
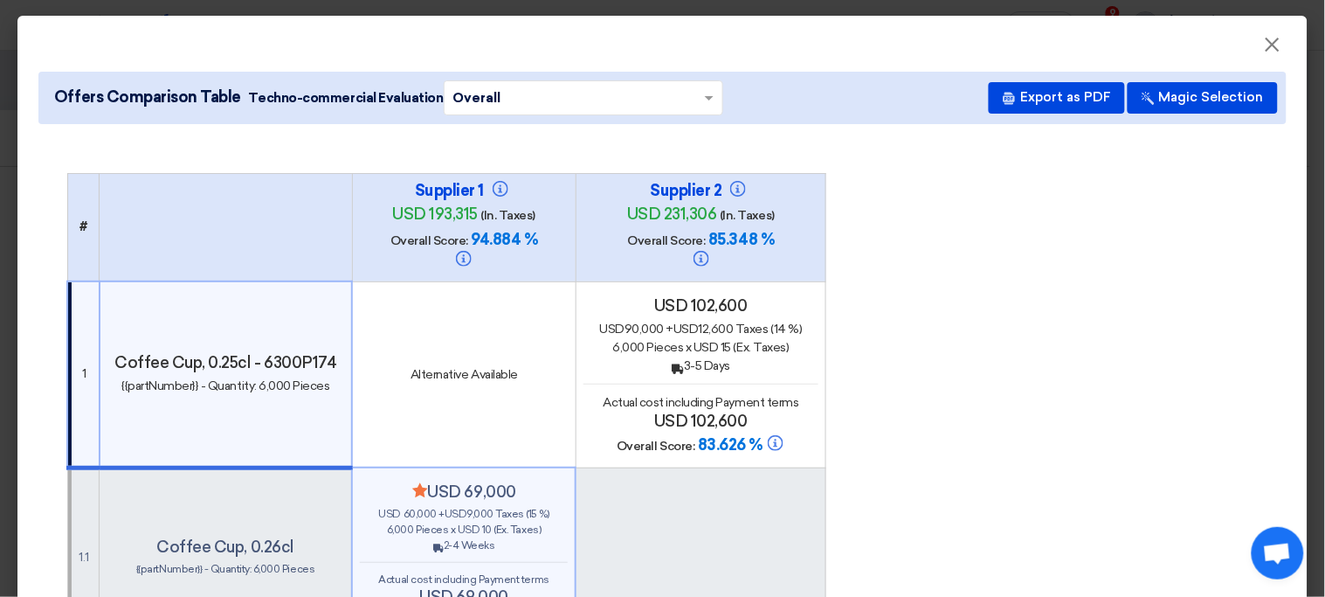
scroll to position [7, 0]
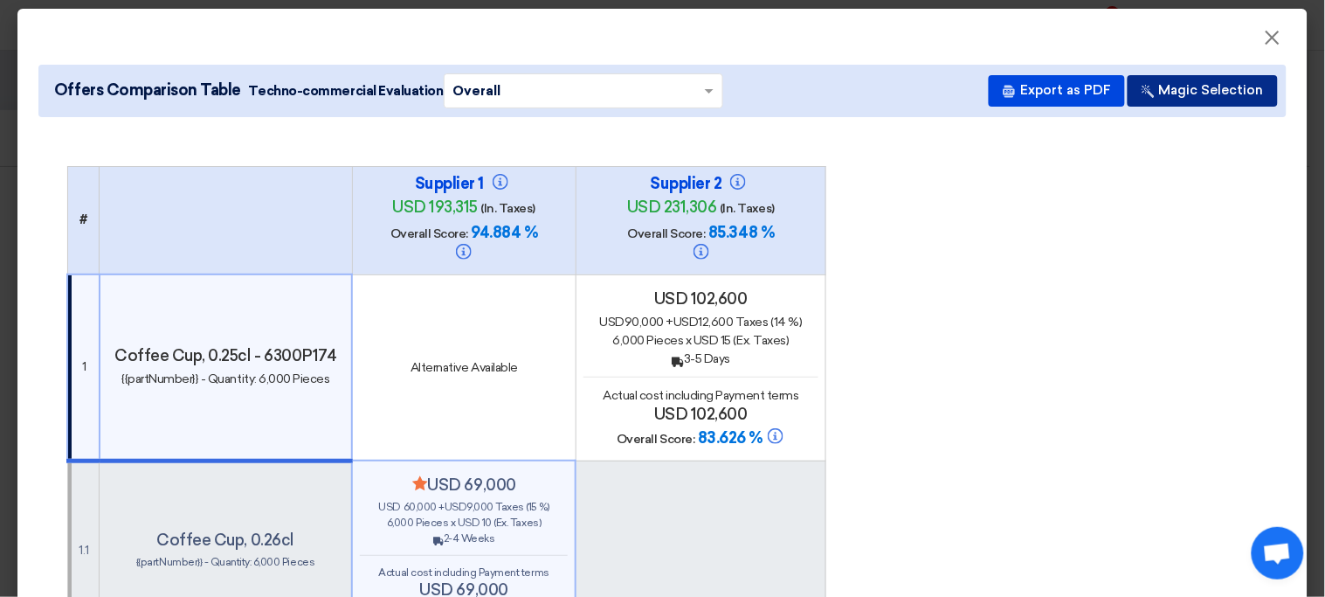
click at [1177, 100] on button "Magic Selection" at bounding box center [1203, 90] width 150 height 31
click at [761, 313] on div "usd 90,000 + usd 12,600 Taxes (14 %)" at bounding box center [701, 322] width 235 height 18
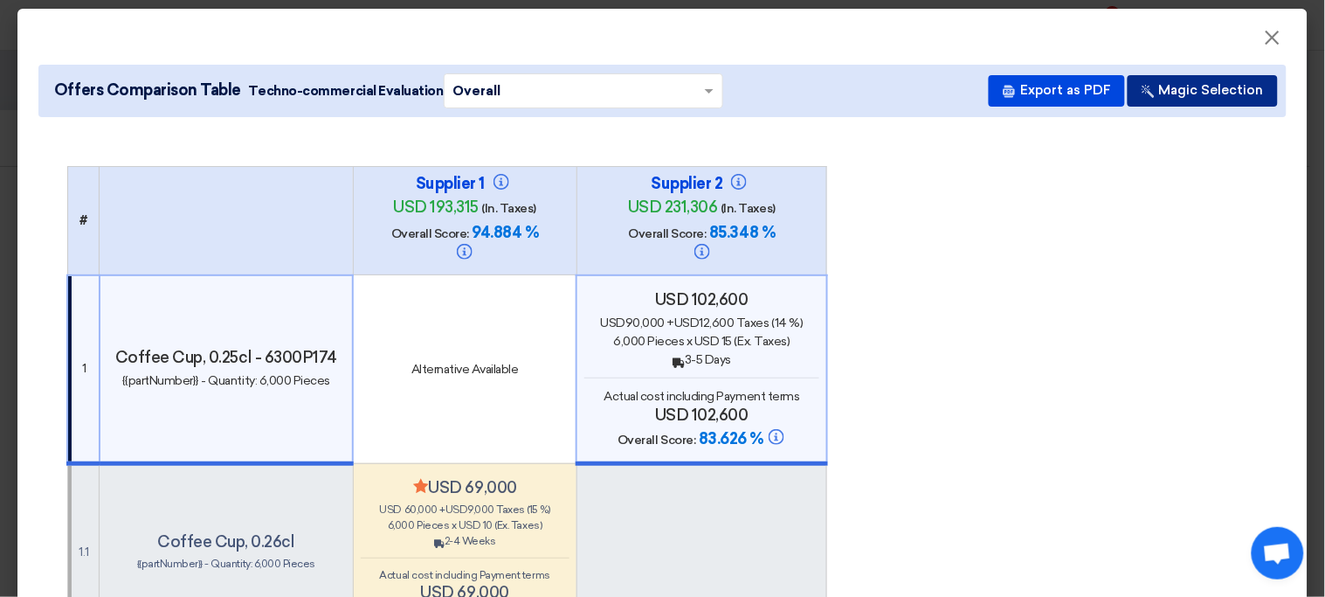
click at [1164, 94] on button "Magic Selection" at bounding box center [1203, 90] width 150 height 31
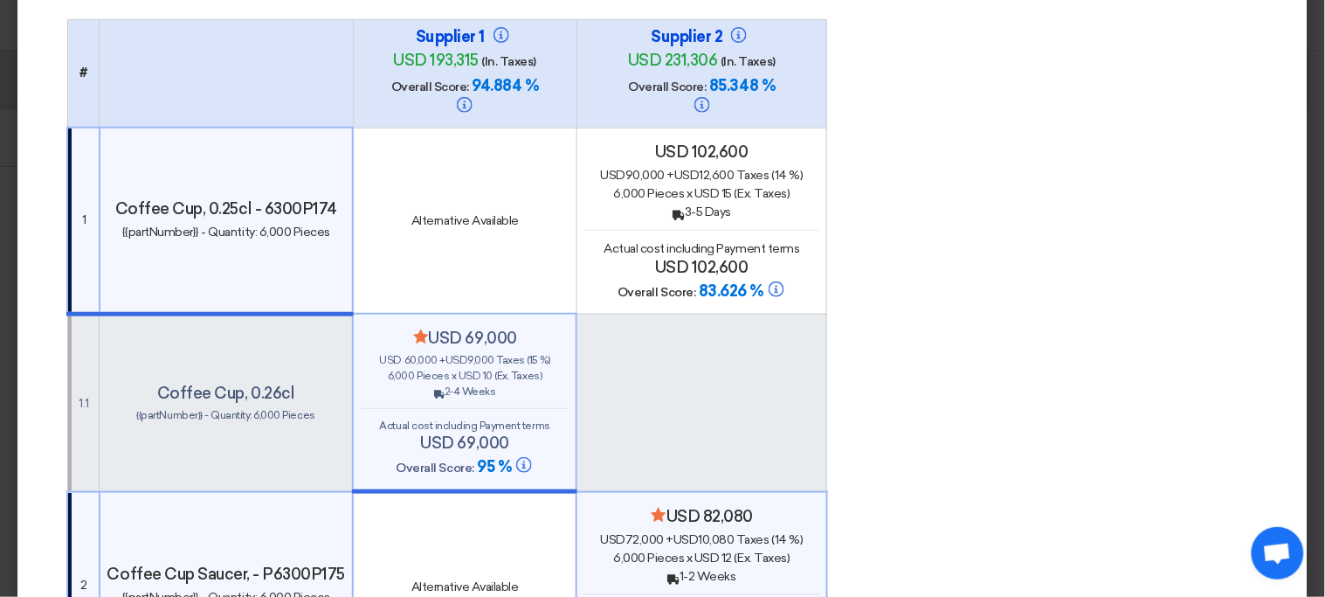
scroll to position [0, 0]
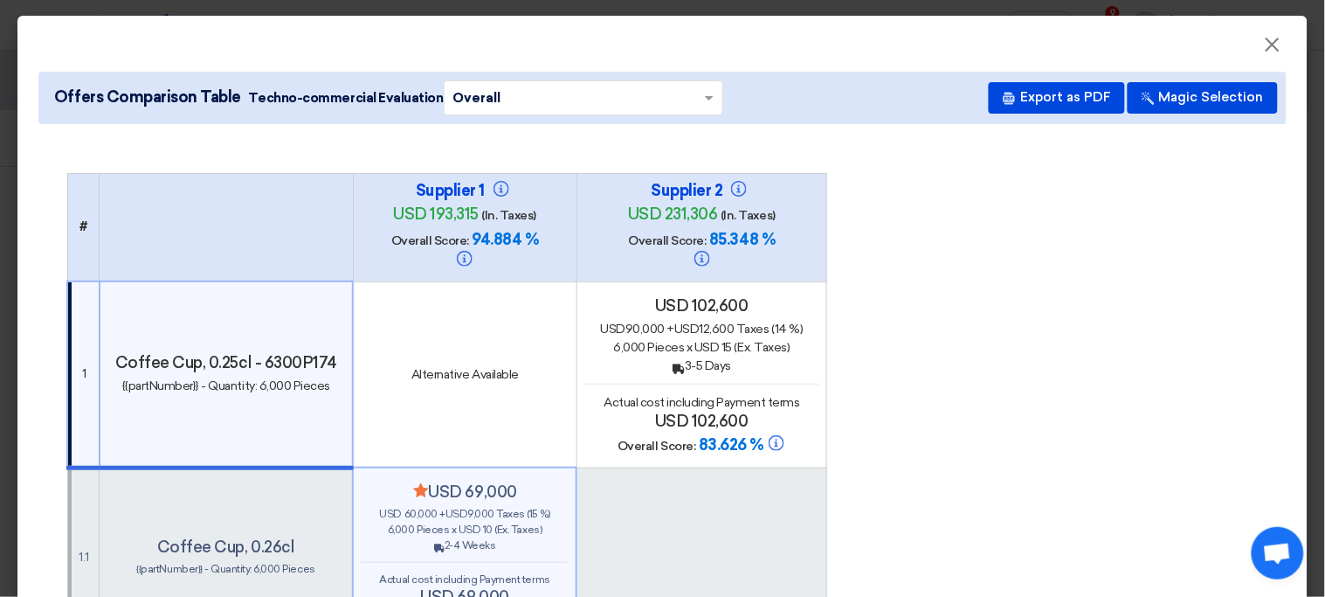
click at [765, 364] on div "usd 102,600 usd 90,000 + usd 12,600 Taxes (14 %) 6,000 Pieces x usd 15 (Ex. Tax…" at bounding box center [701, 376] width 235 height 160
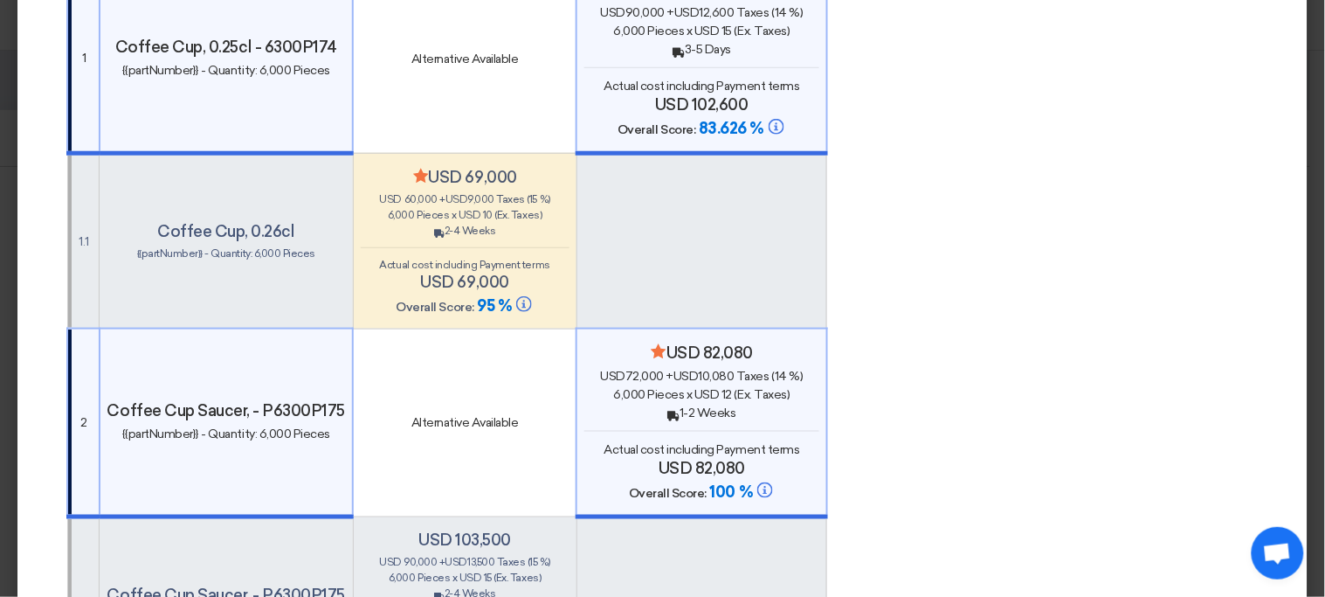
scroll to position [349, 0]
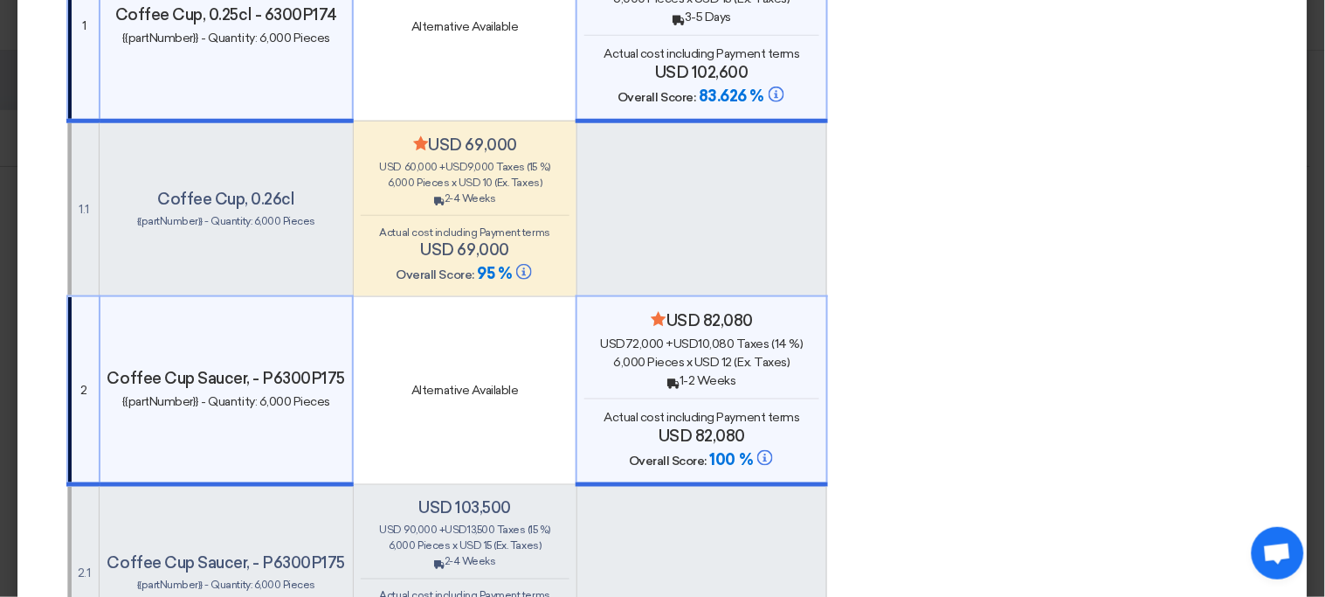
click at [506, 522] on div "usd 90,000 + usd 13,500 Taxes (15 %)" at bounding box center [465, 530] width 209 height 16
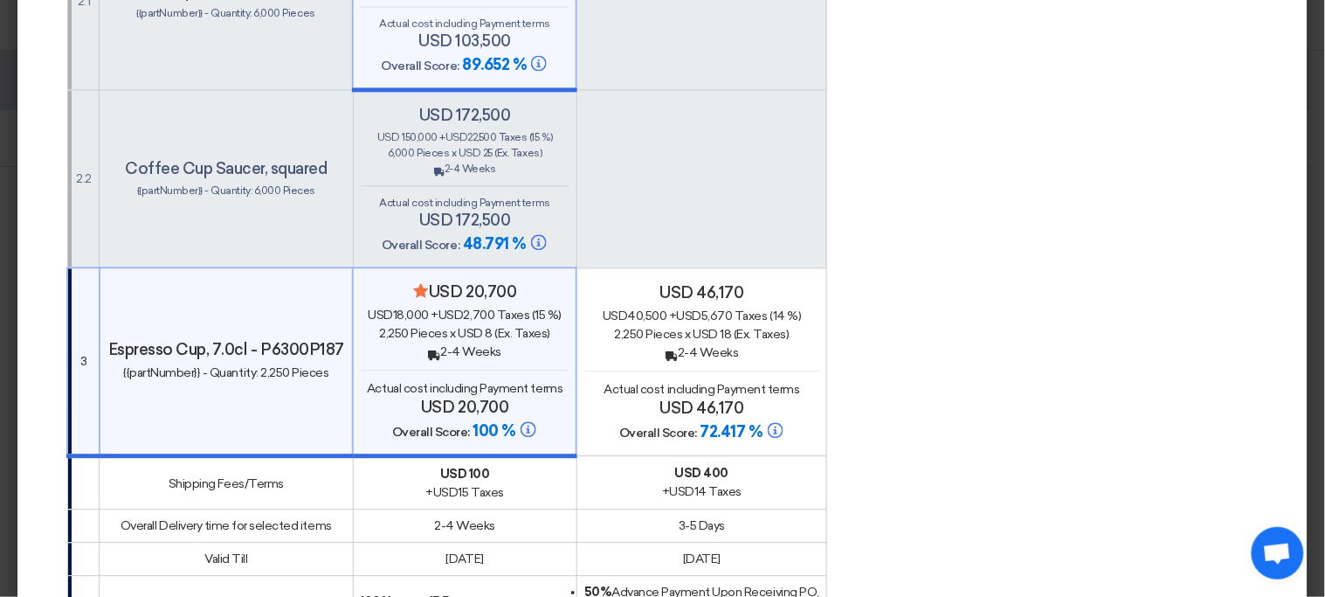
scroll to position [915, 0]
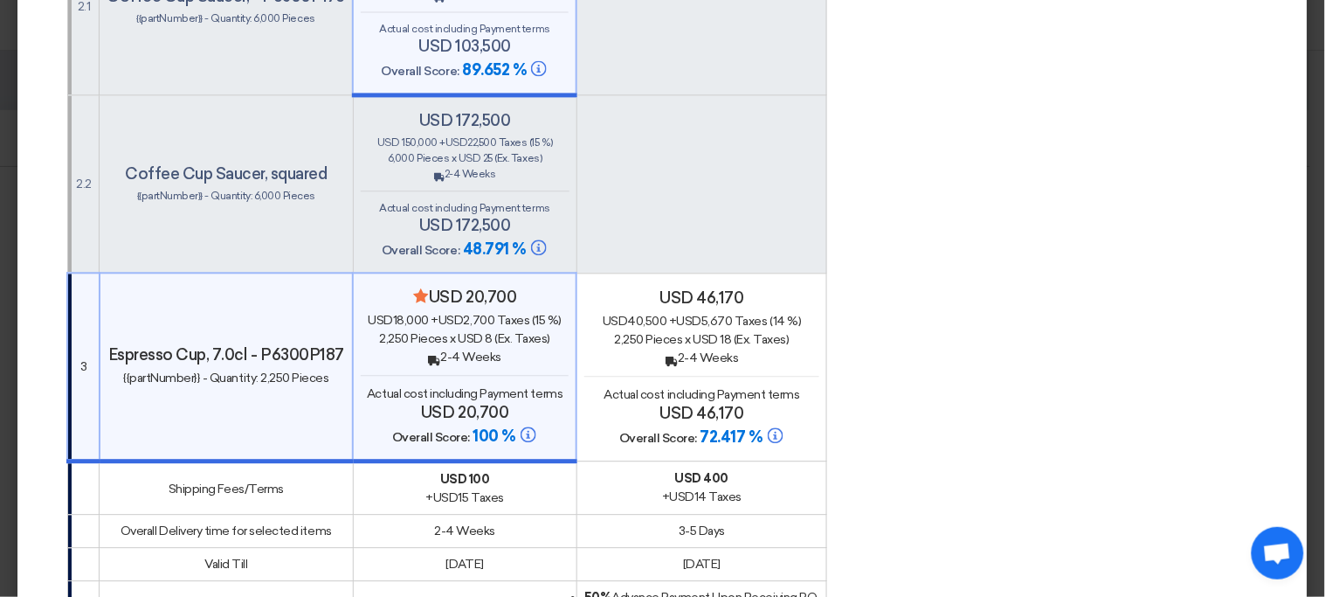
click at [755, 332] on span "(Ex. Taxes)" at bounding box center [762, 339] width 56 height 15
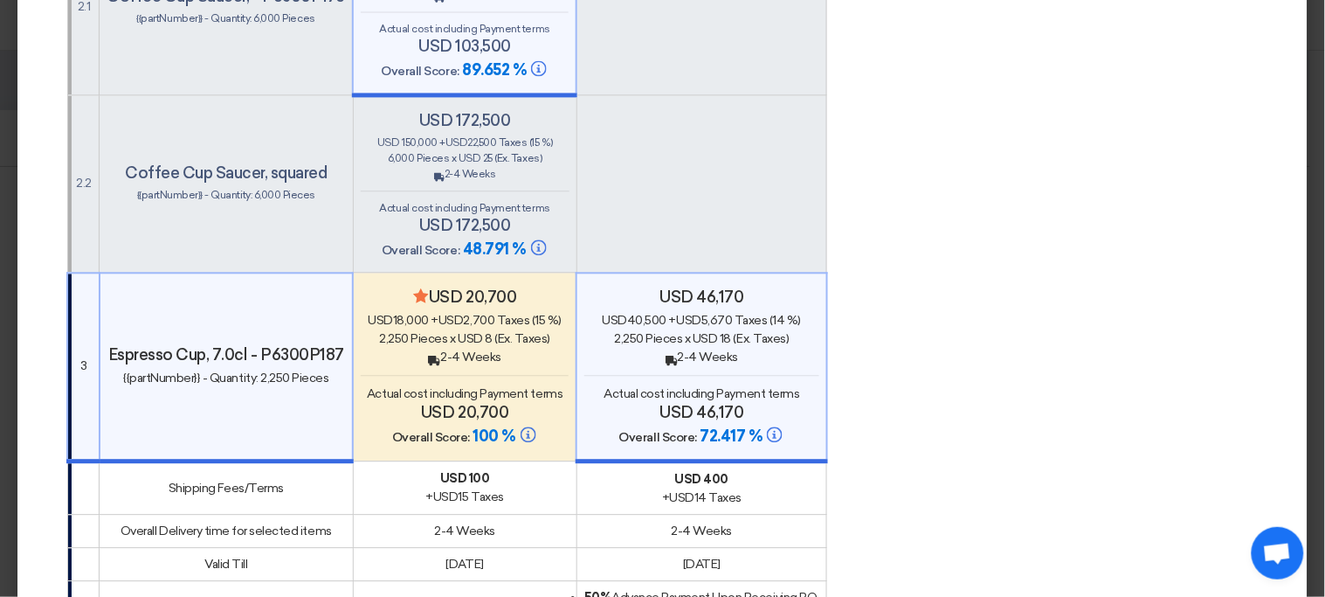
scroll to position [0, 0]
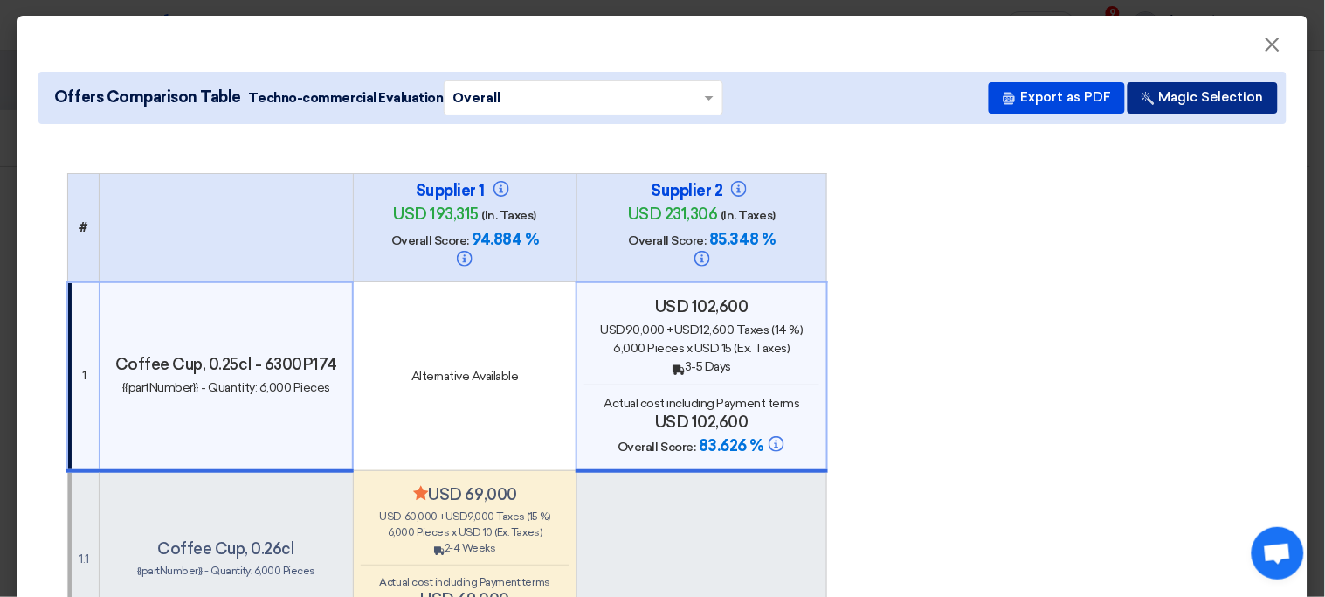
click at [1225, 91] on button "Magic Selection" at bounding box center [1203, 97] width 150 height 31
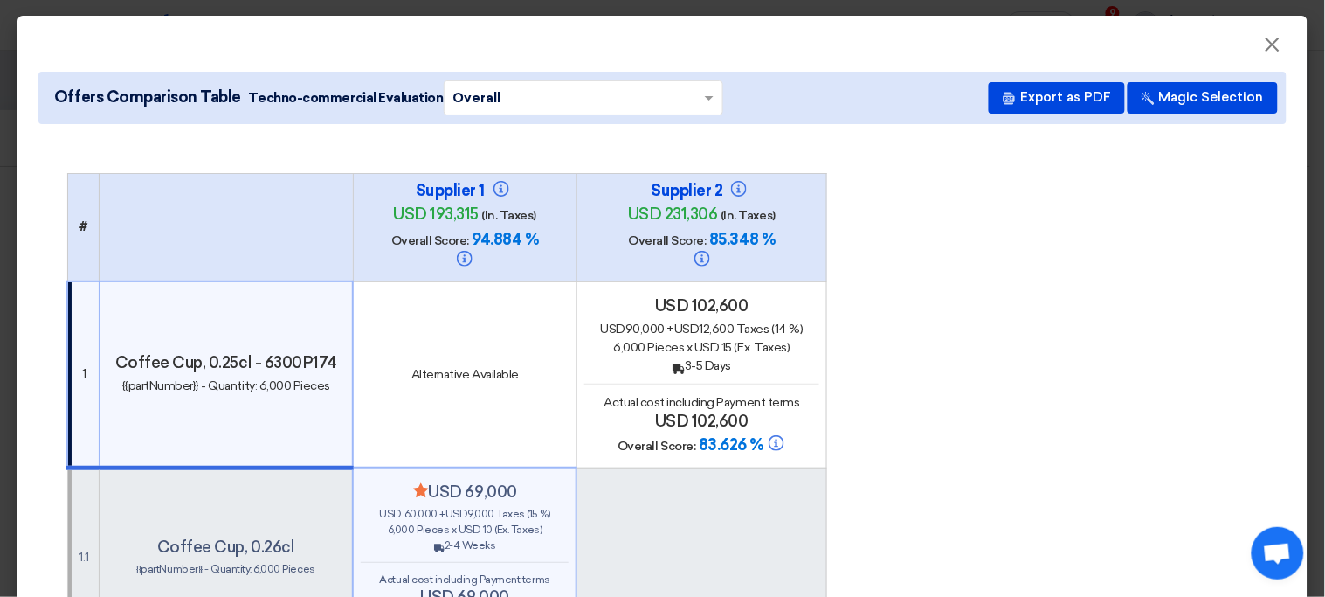
click at [546, 211] on div "Supplier 1 usd 193,315 (In. Taxes) Overall Score: 94.884 %" at bounding box center [465, 227] width 209 height 93
drag, startPoint x: 546, startPoint y: 211, endPoint x: 432, endPoint y: 205, distance: 113.7
click at [432, 205] on div "Supplier 1 usd 193,315 (In. Taxes) Overall Score: 94.884 %" at bounding box center [465, 227] width 209 height 93
click at [432, 205] on span "usd 193,315" at bounding box center [436, 213] width 86 height 19
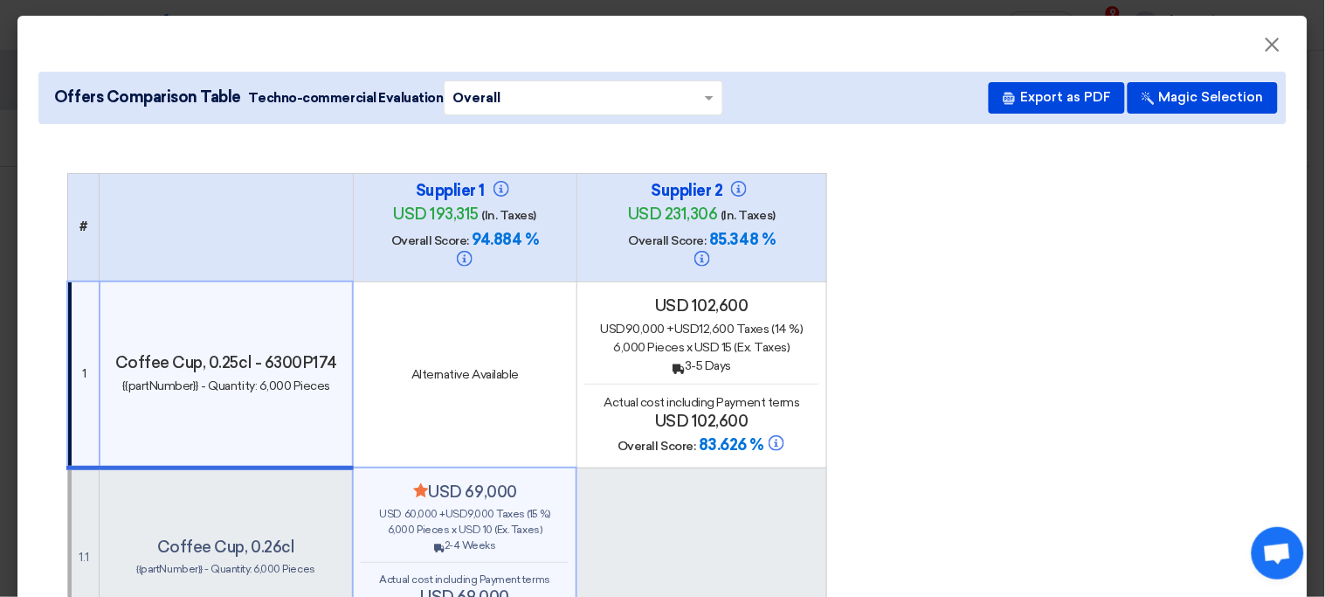
click at [363, 237] on div "Supplier 1 usd 193,315 (In. Taxes) Overall Score: 94.884 %" at bounding box center [465, 227] width 209 height 93
click at [366, 239] on div "Supplier 1 usd 193,315 (In. Taxes) Overall Score: 94.884 %" at bounding box center [465, 227] width 209 height 93
click at [484, 506] on div "usd 60,000 + usd 9,000 Taxes (15 %)" at bounding box center [465, 514] width 208 height 16
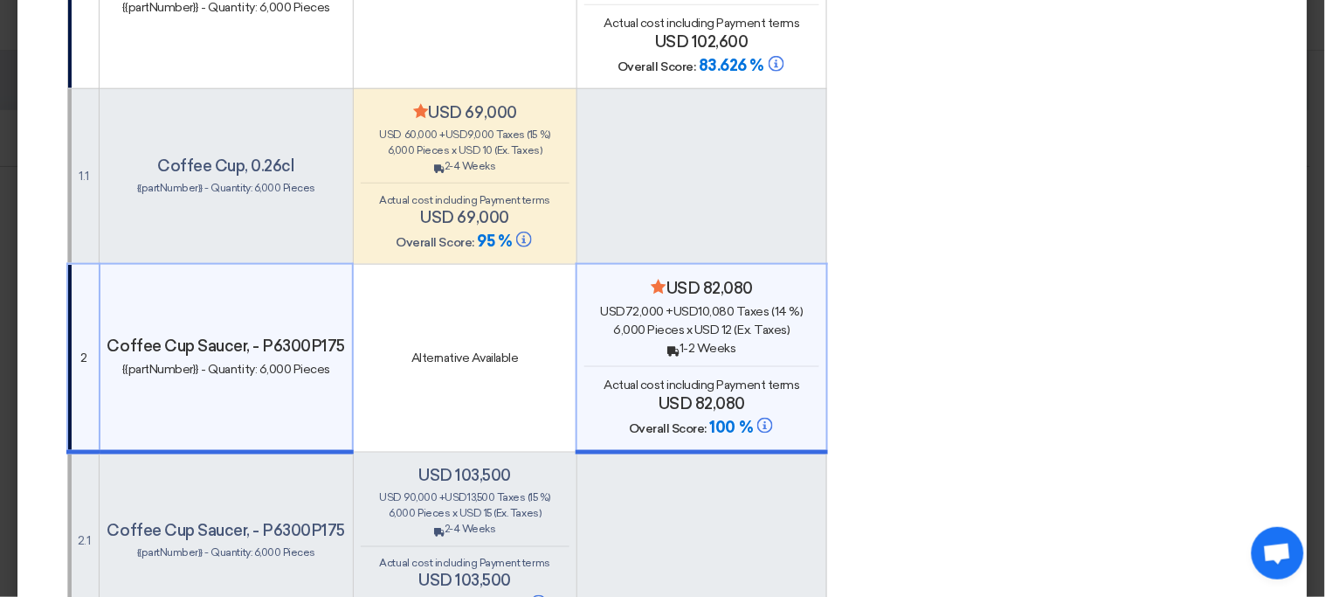
scroll to position [450, 0]
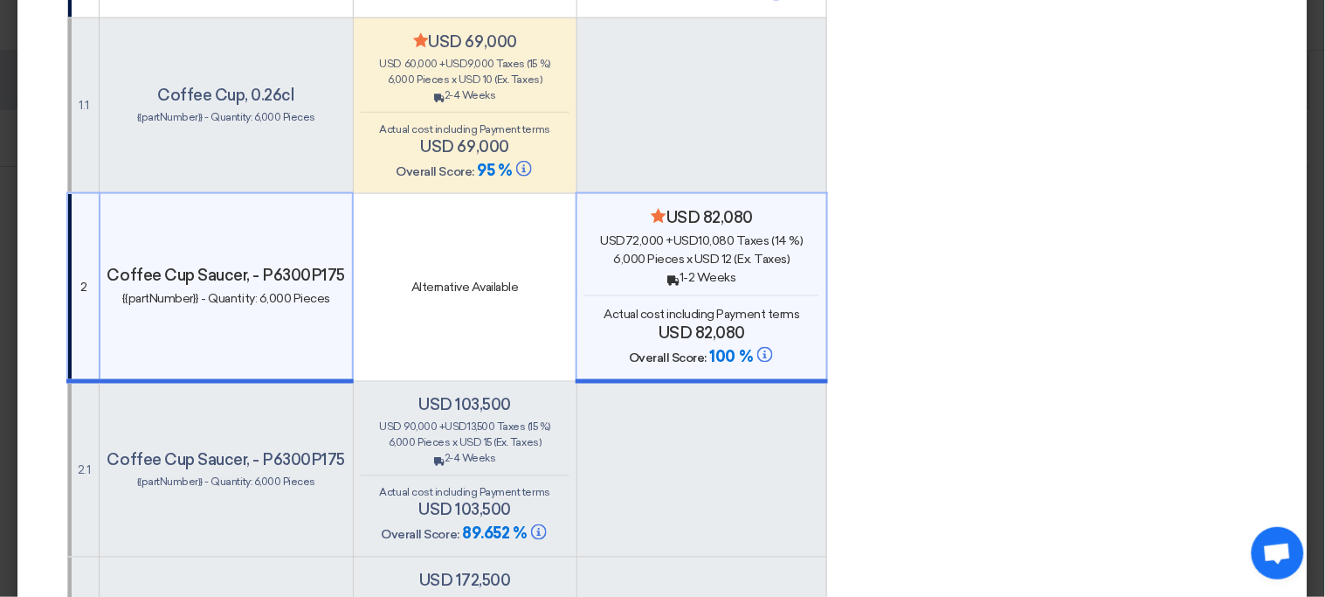
click at [484, 500] on h4 "usd 103,500" at bounding box center [465, 509] width 209 height 19
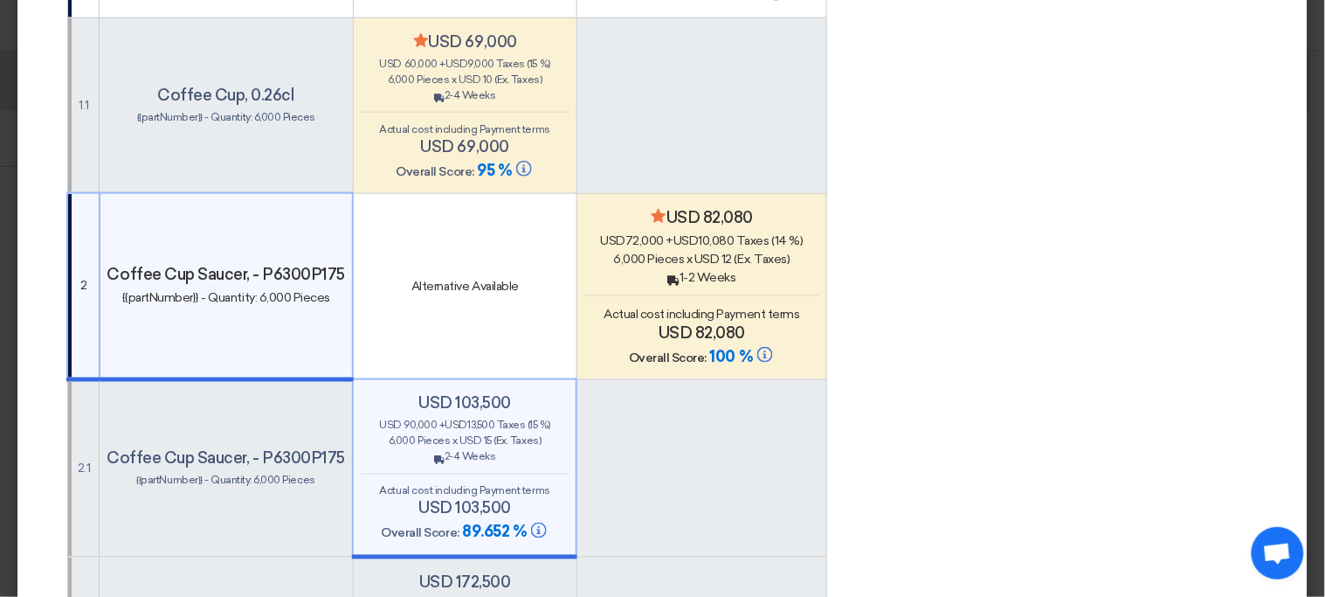
scroll to position [667, 0]
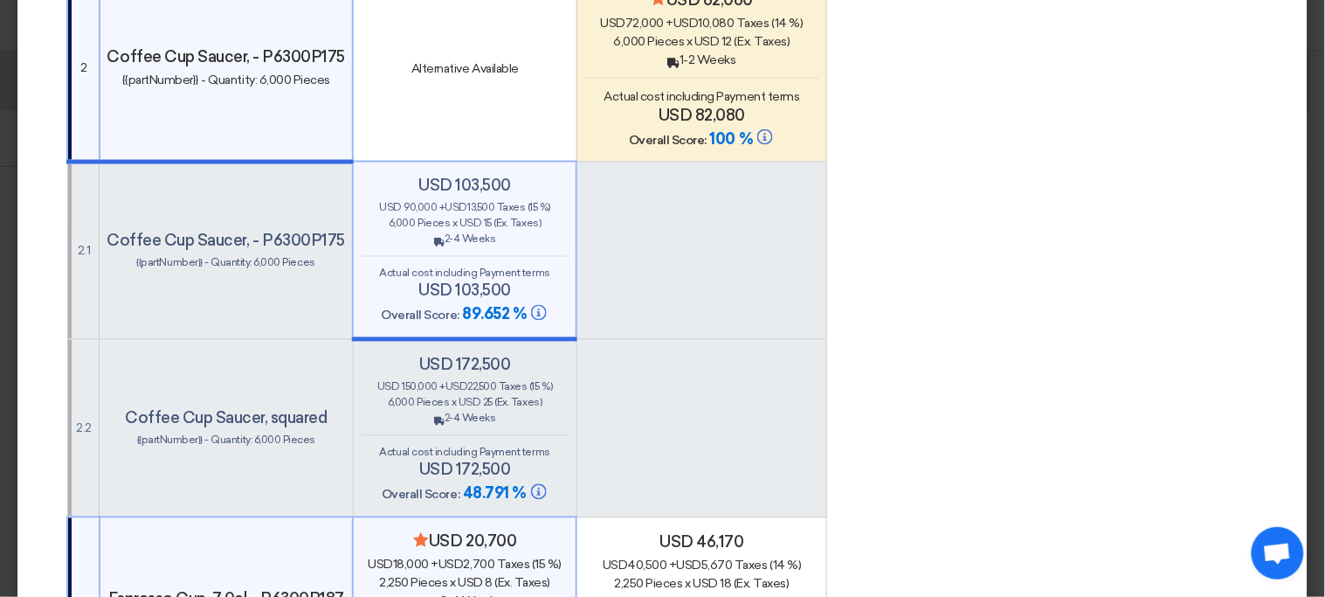
click at [472, 446] on span "Actual cost including Payment terms" at bounding box center [465, 452] width 170 height 12
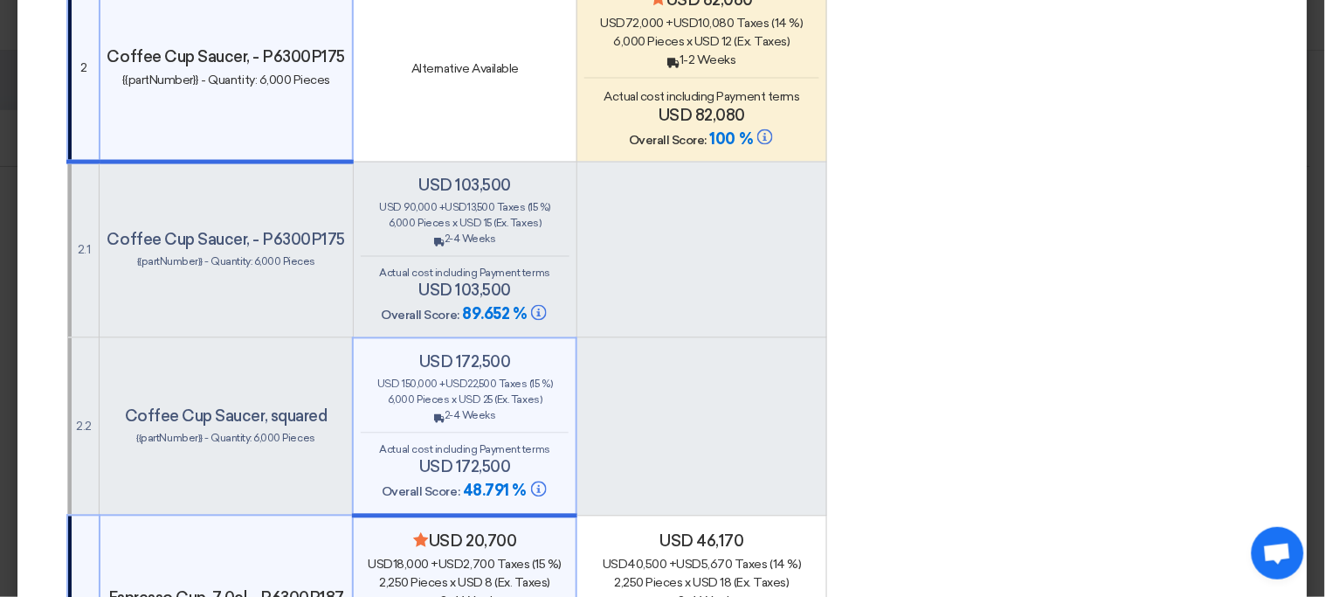
click at [437, 281] on h4 "usd 103,500" at bounding box center [465, 290] width 209 height 19
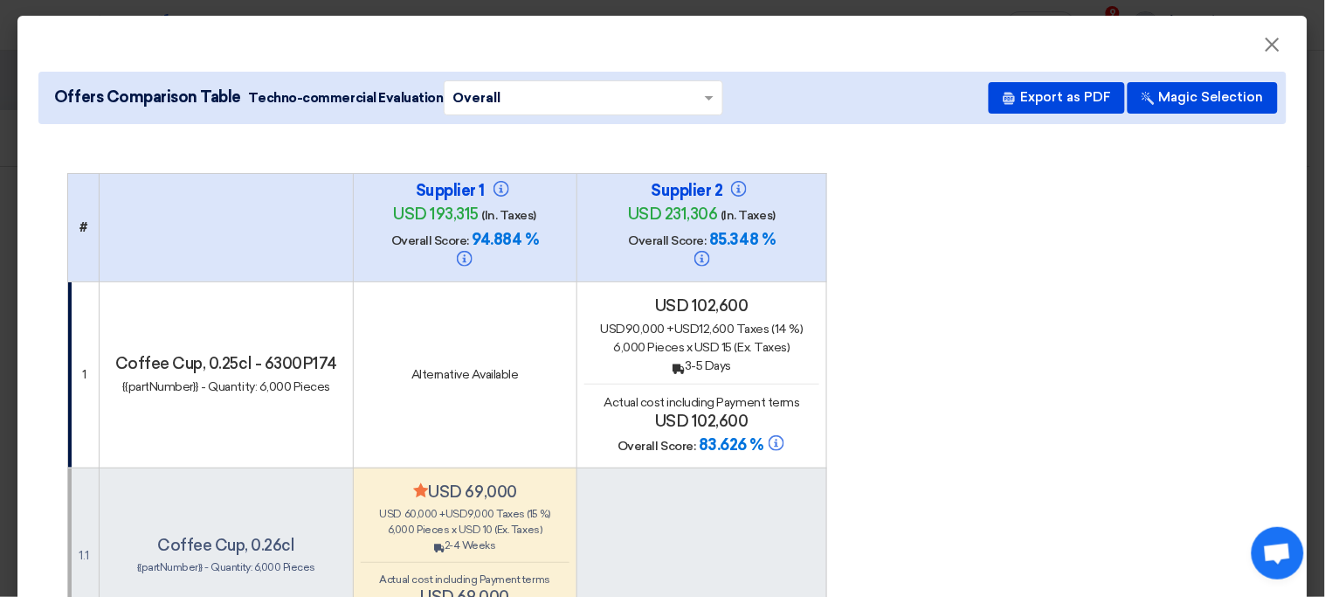
scroll to position [0, 0]
click at [382, 223] on h4 "usd 193,315 (In. Taxes)" at bounding box center [464, 214] width 175 height 21
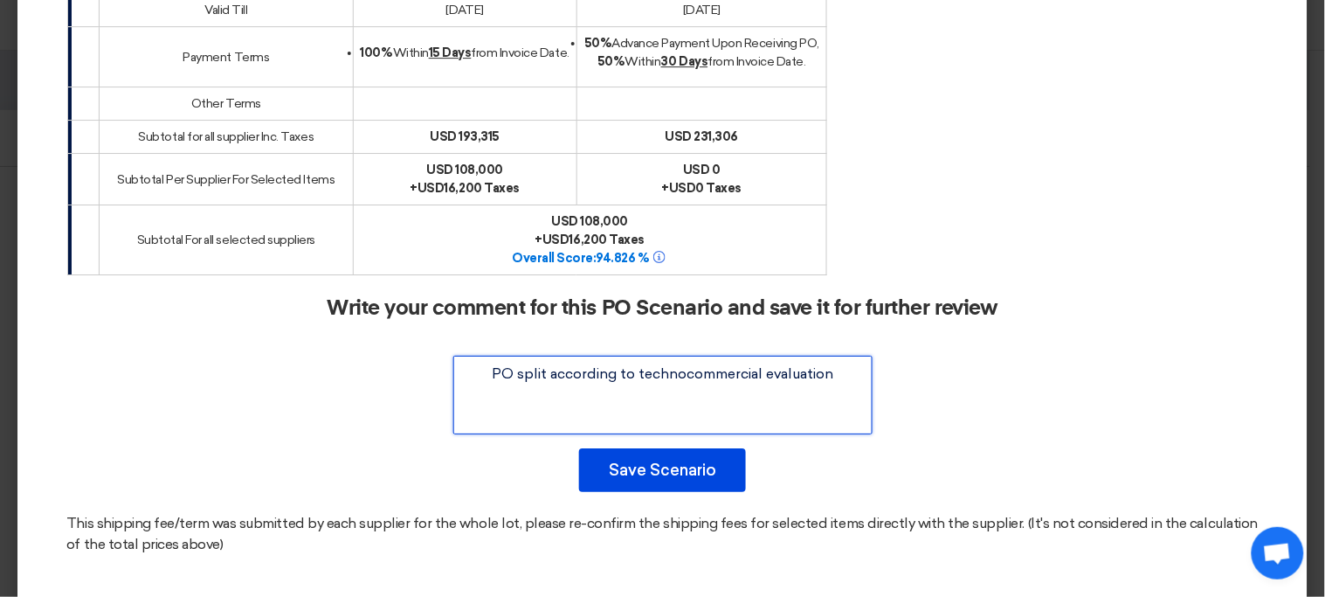
click at [724, 355] on textarea at bounding box center [662, 394] width 419 height 79
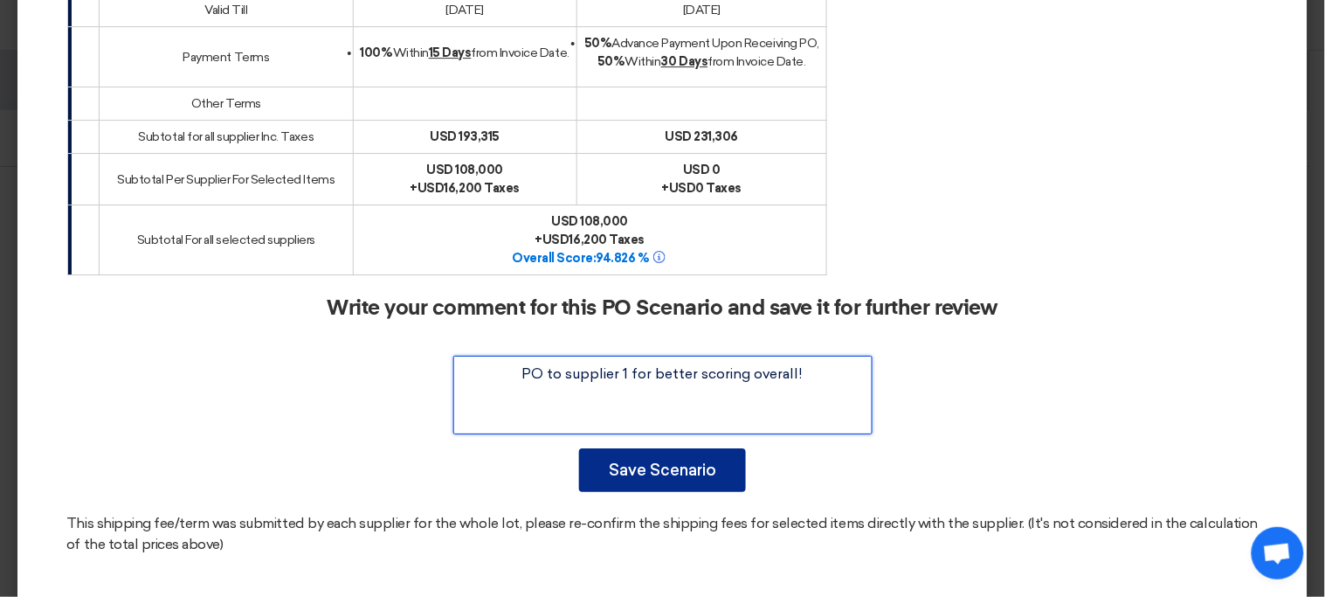
type textarea "PO to supplier 1 for better scoring overall!"
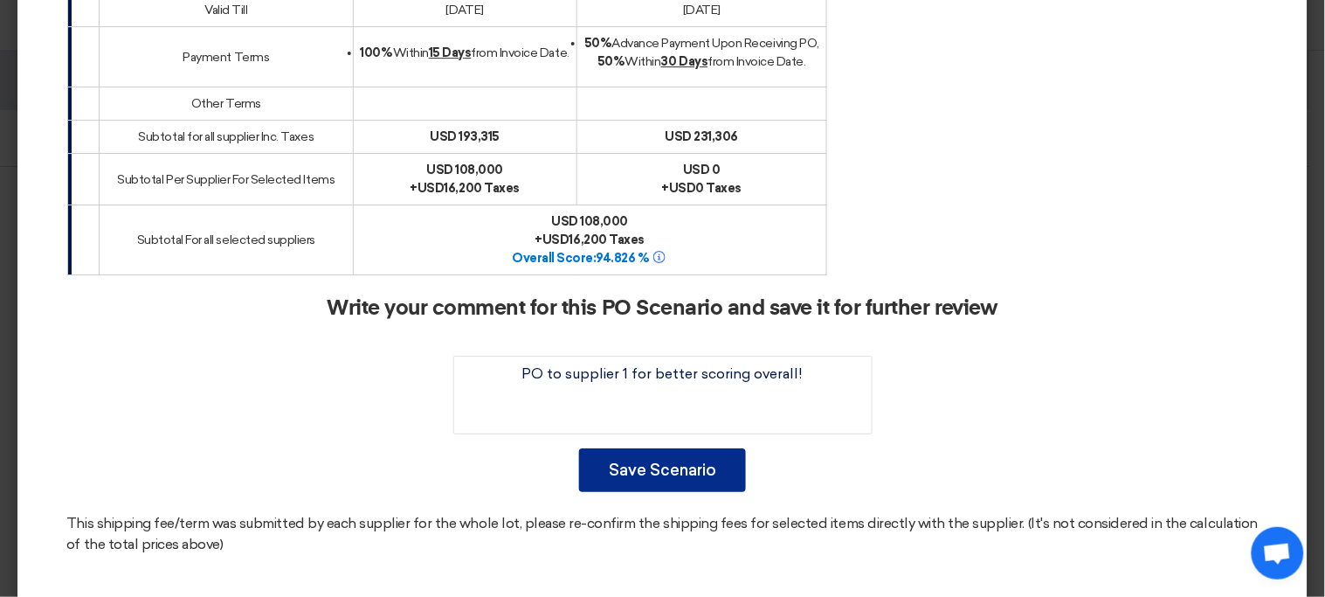
click at [681, 448] on button "Save Scenario" at bounding box center [662, 470] width 167 height 44
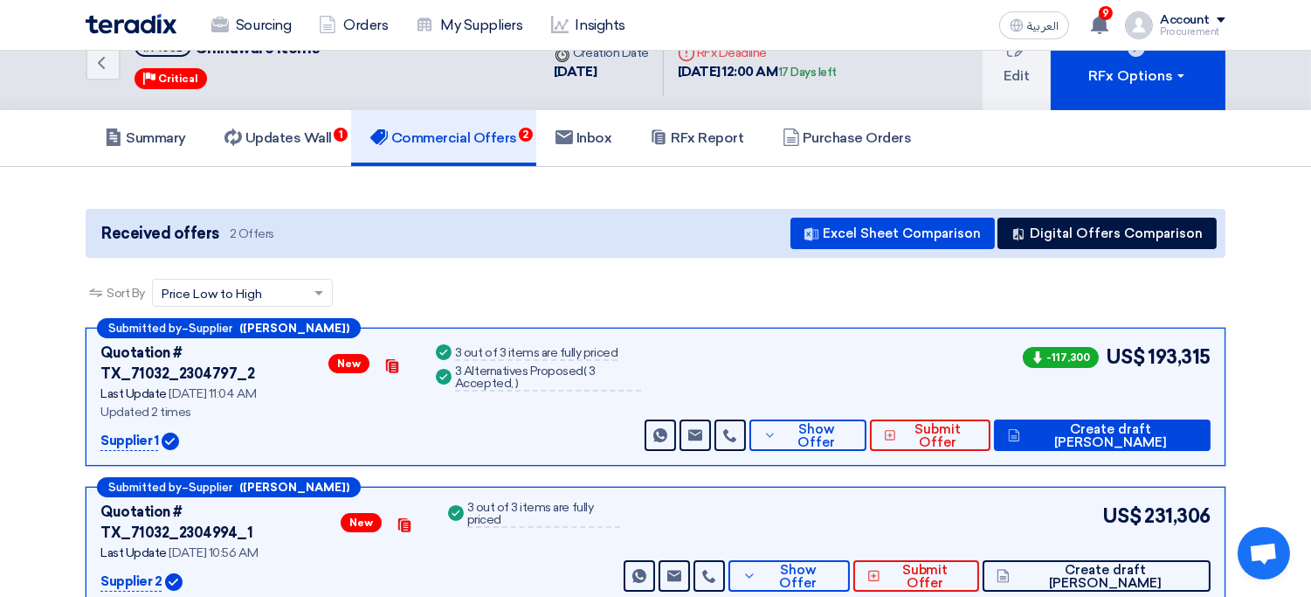
click at [839, 316] on div "Sort By Sort by × Price Low to High ×" at bounding box center [656, 303] width 1140 height 49
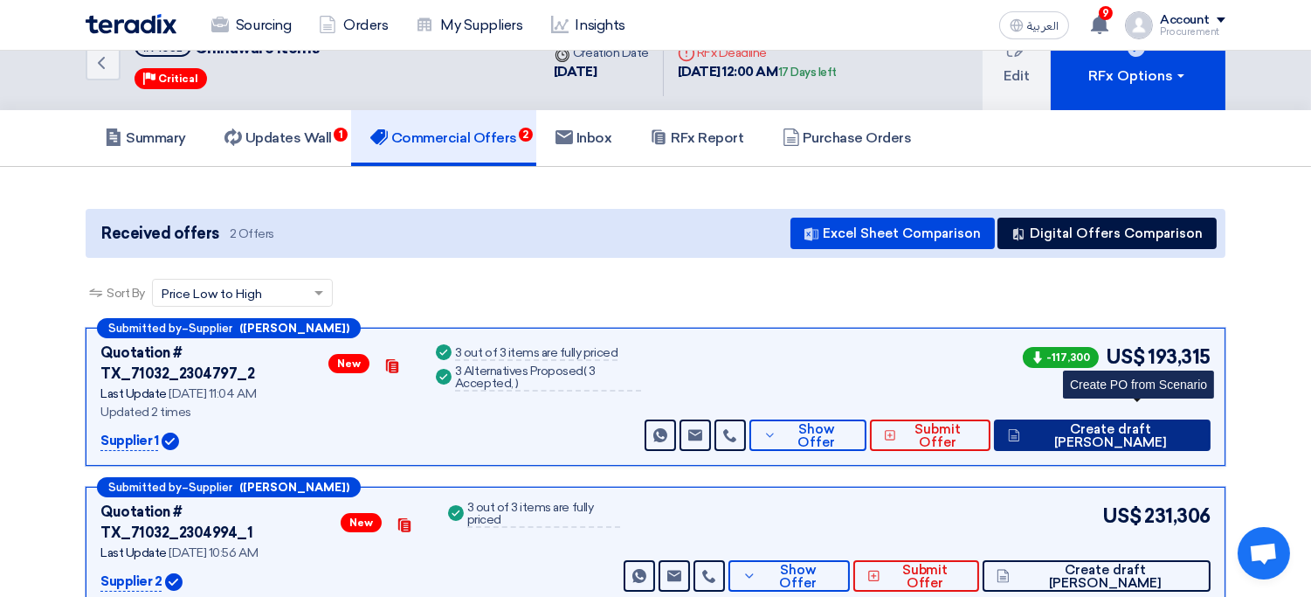
click at [1168, 419] on button "Create draft [PERSON_NAME]" at bounding box center [1102, 434] width 217 height 31
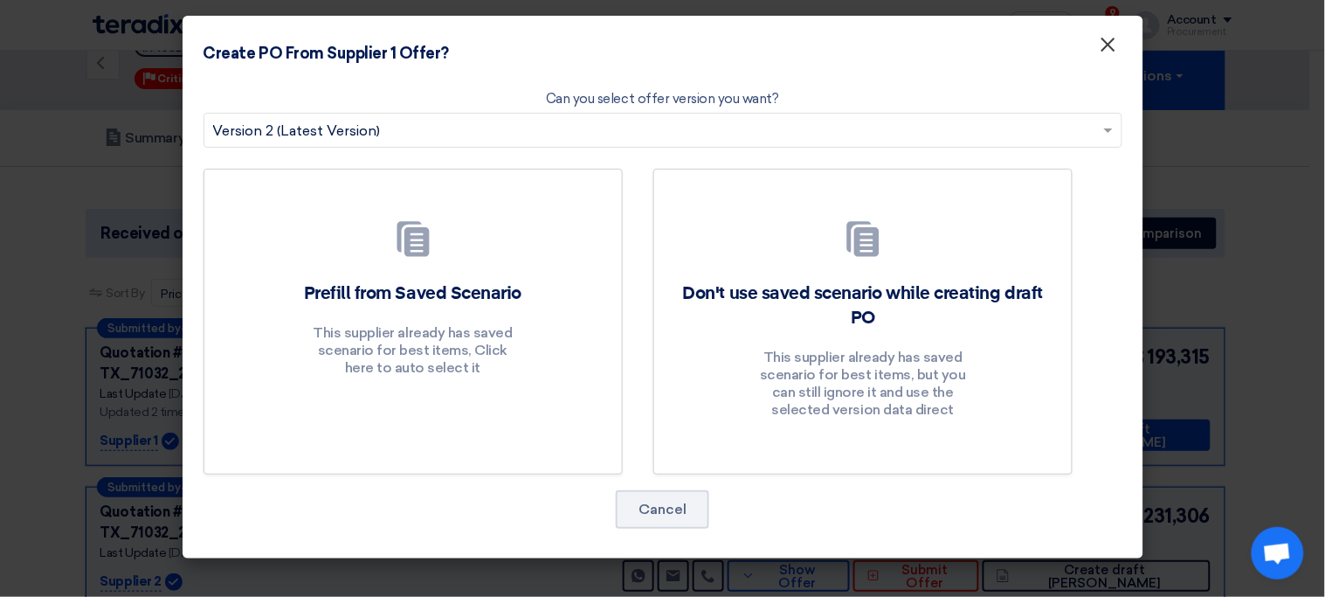
click at [1111, 43] on span "×" at bounding box center [1108, 48] width 17 height 35
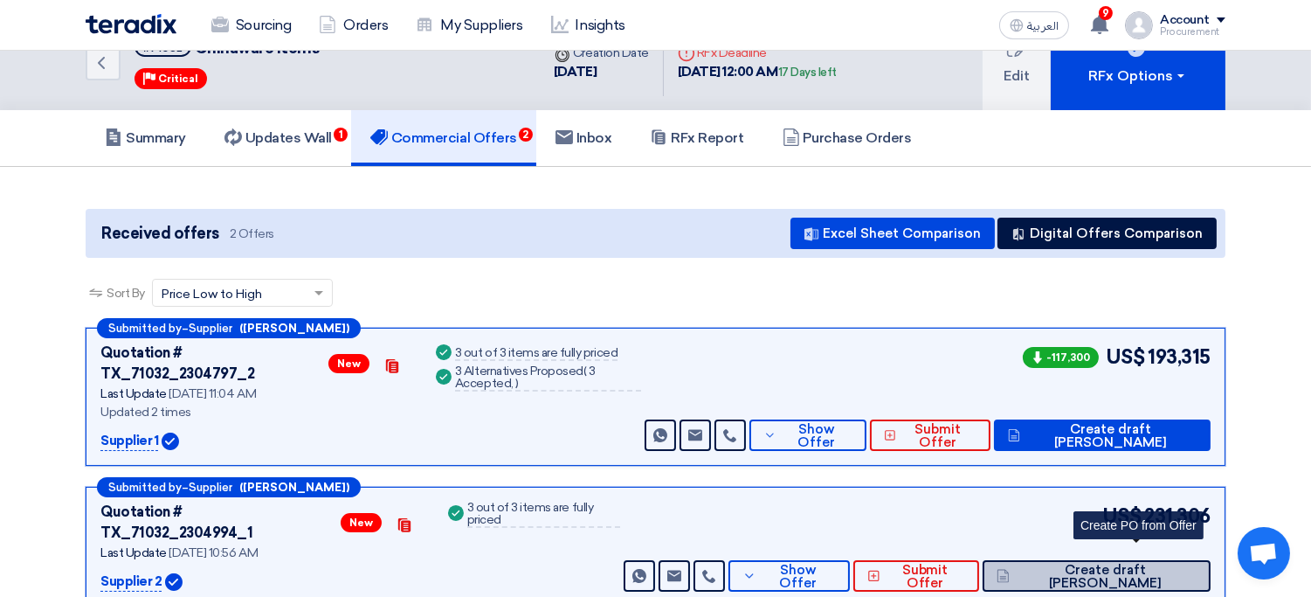
click at [1159, 563] on span "Create draft [PERSON_NAME]" at bounding box center [1105, 576] width 183 height 26
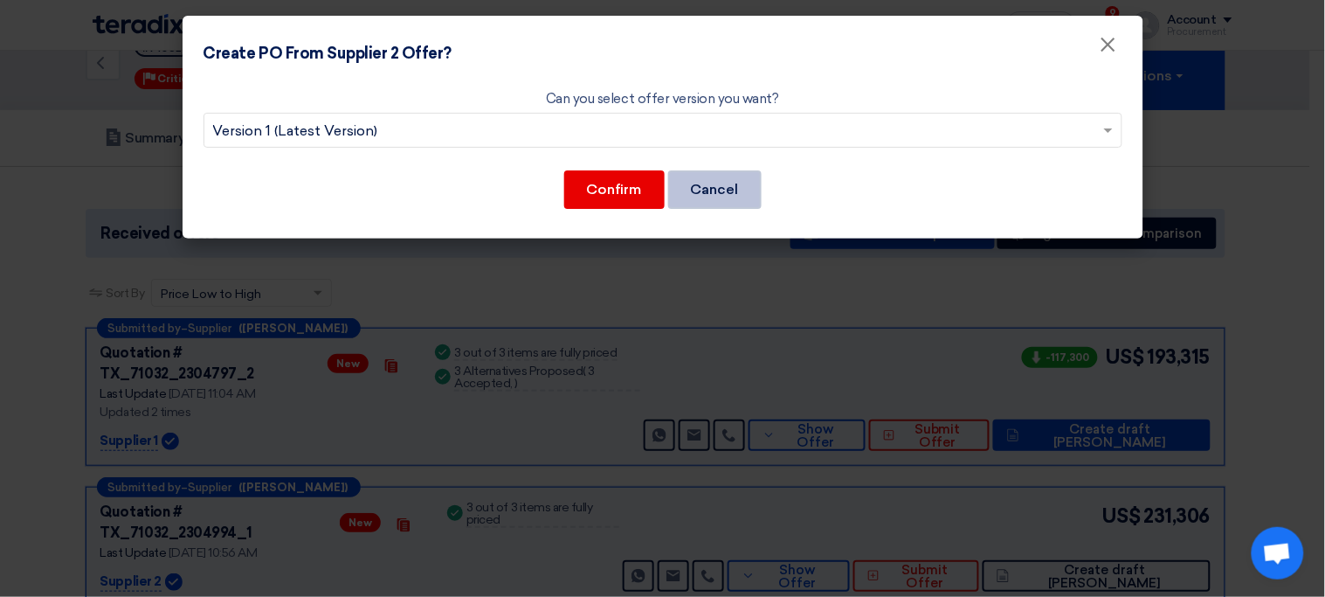
click at [732, 198] on button "Cancel" at bounding box center [714, 189] width 93 height 38
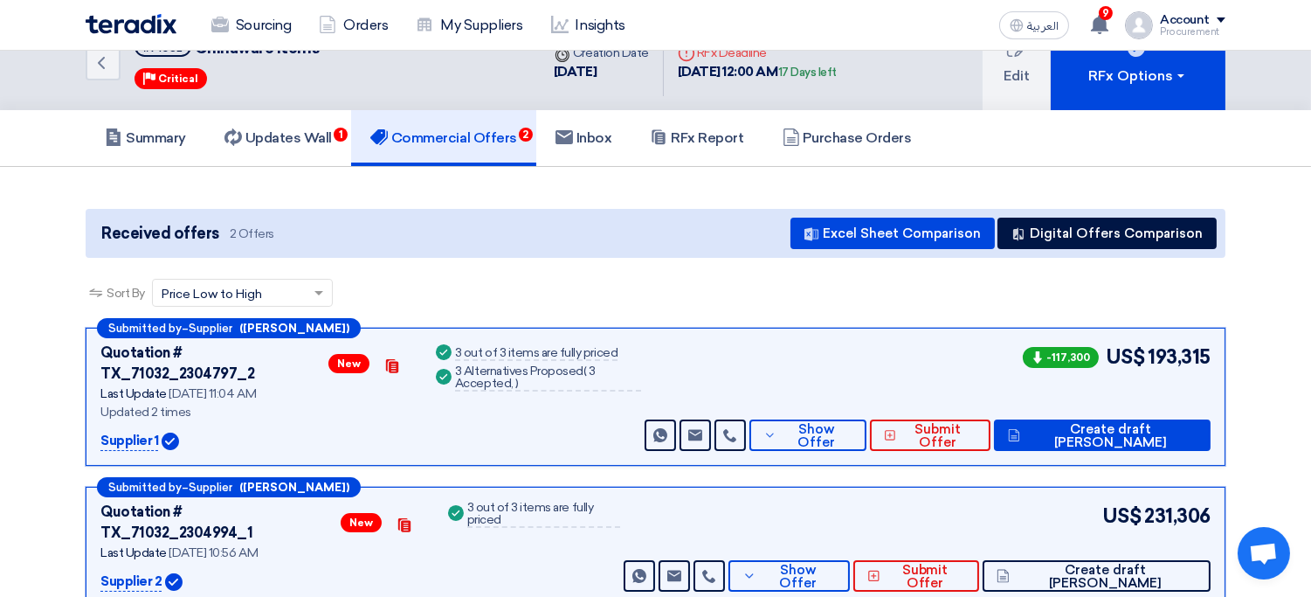
click at [610, 233] on div "Received offers 2 Offers Excel Sheet Comparison Digital Offers Comparison" at bounding box center [656, 233] width 1140 height 49
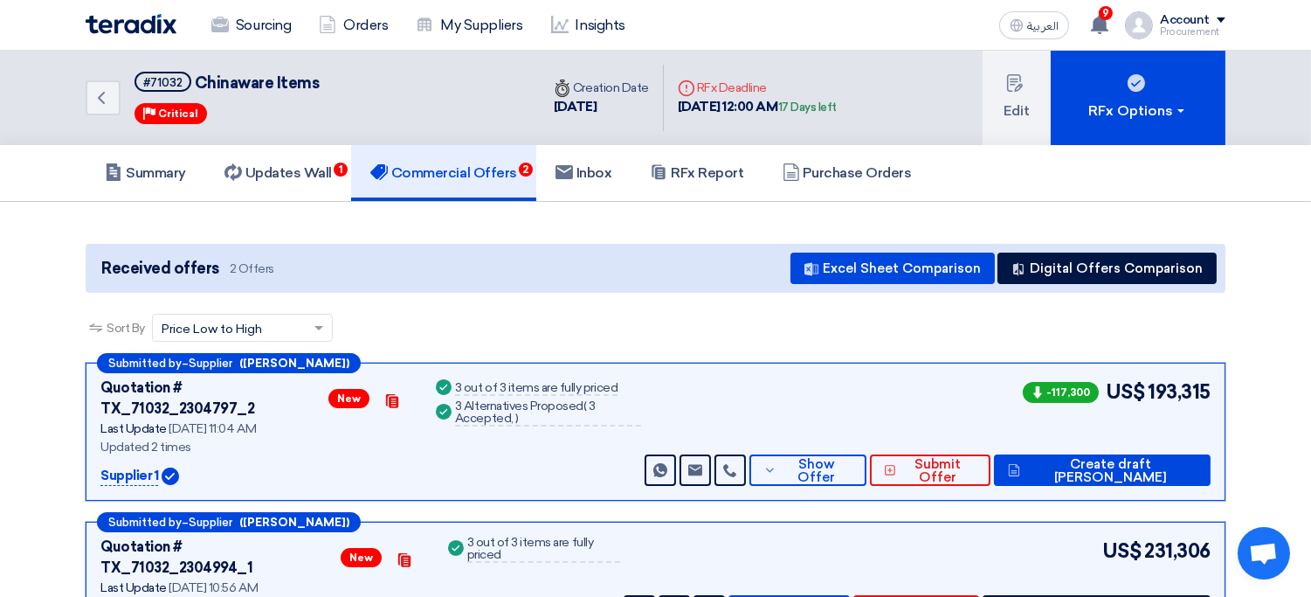
click at [474, 160] on link "Commercial Offers 2" at bounding box center [443, 173] width 185 height 56
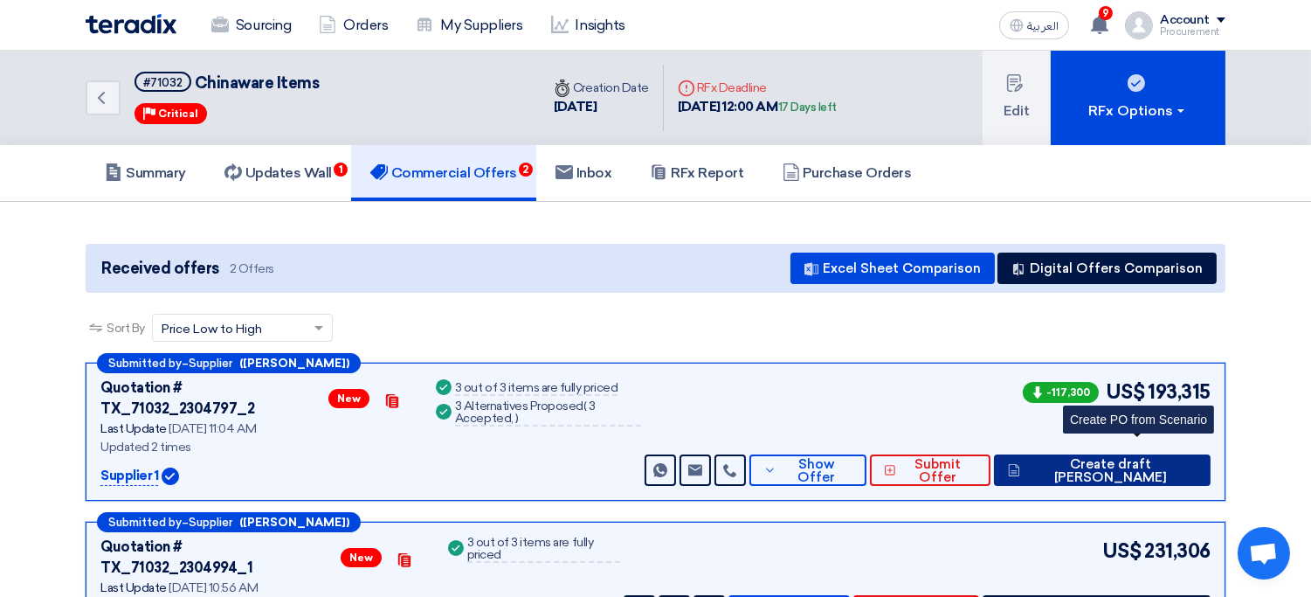
click at [1138, 458] on span "Create draft [PERSON_NAME]" at bounding box center [1111, 471] width 172 height 26
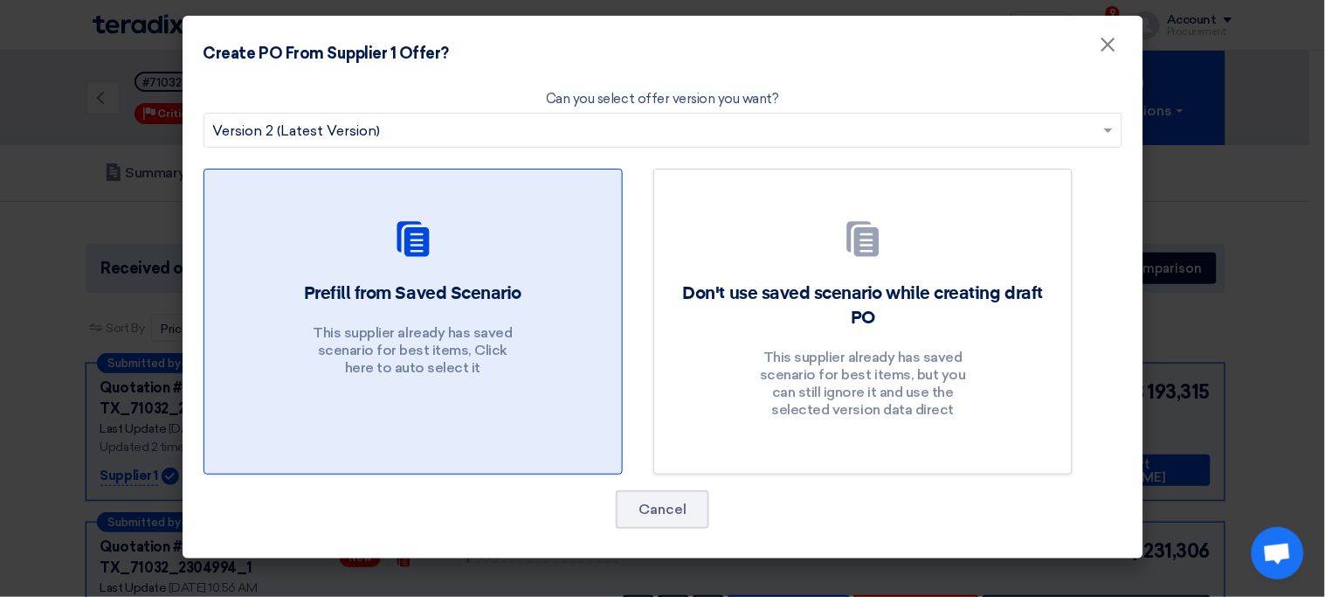
click at [570, 368] on div "Prefill from Saved Scenario This supplier already has saved scenario for best i…" at bounding box center [413, 333] width 376 height 104
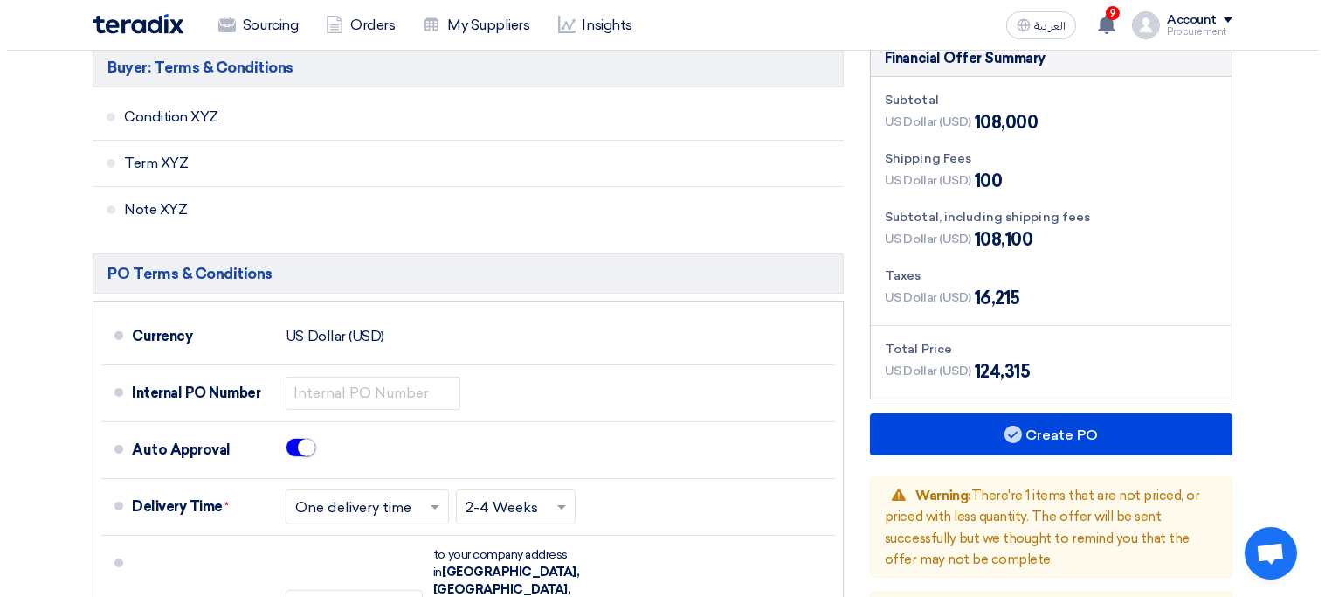
scroll to position [751, 0]
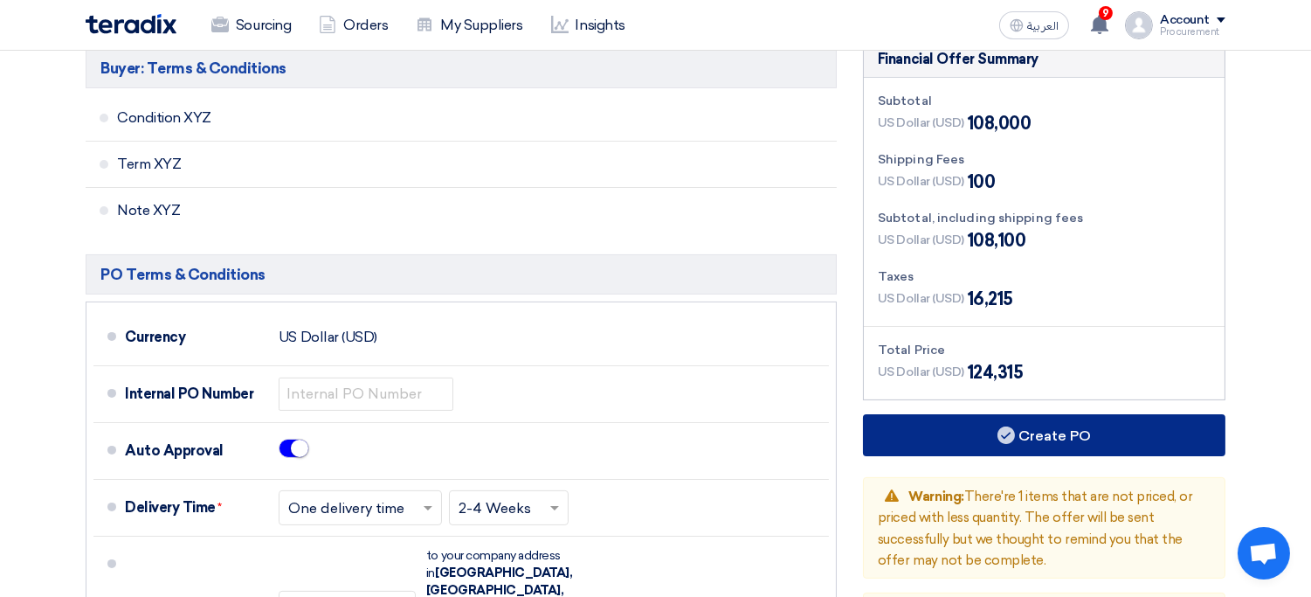
click at [1025, 414] on button "Create PO" at bounding box center [1044, 435] width 362 height 42
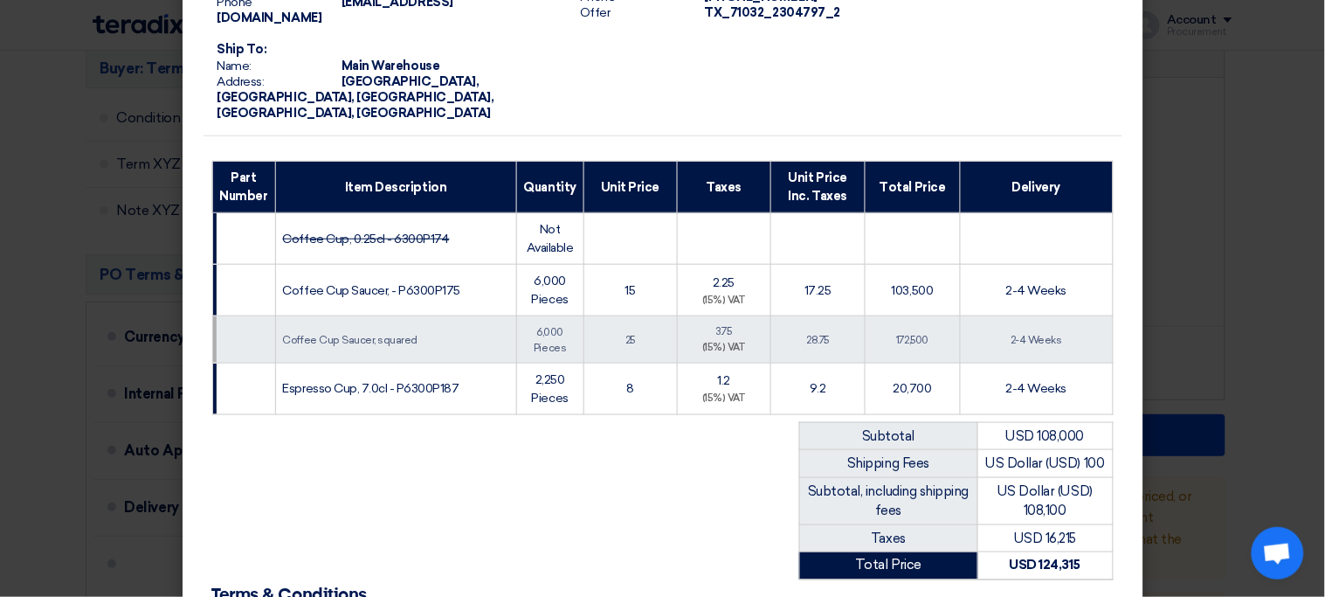
scroll to position [509, 0]
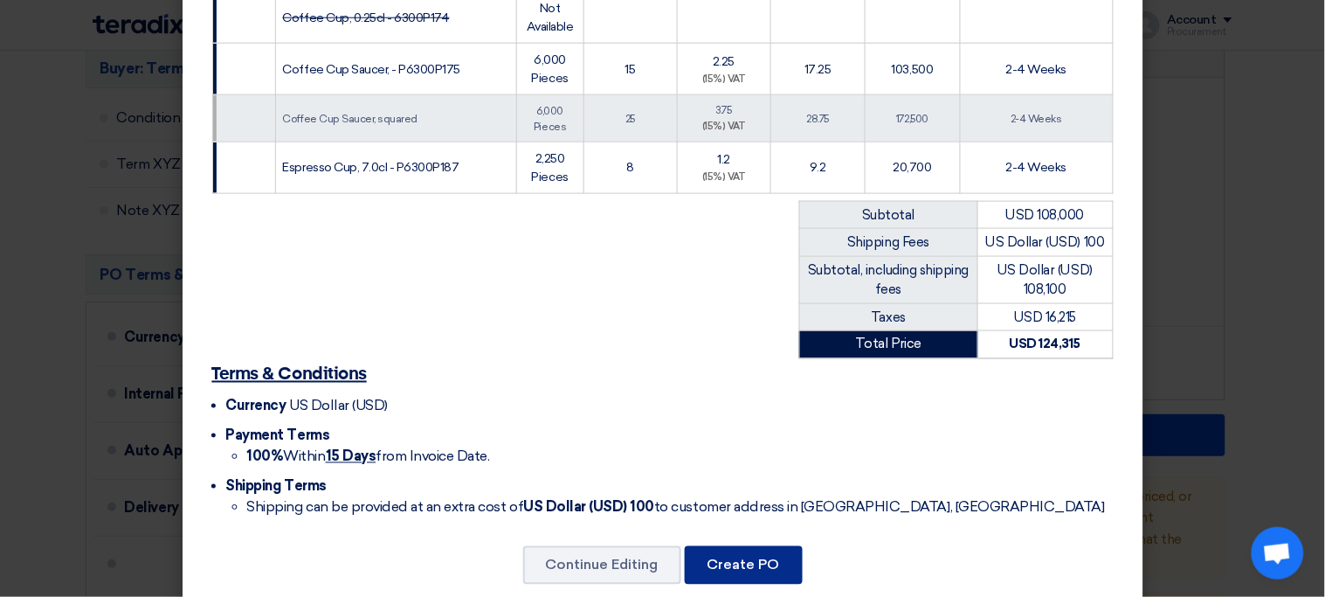
click at [763, 546] on button "Create PO" at bounding box center [744, 565] width 118 height 38
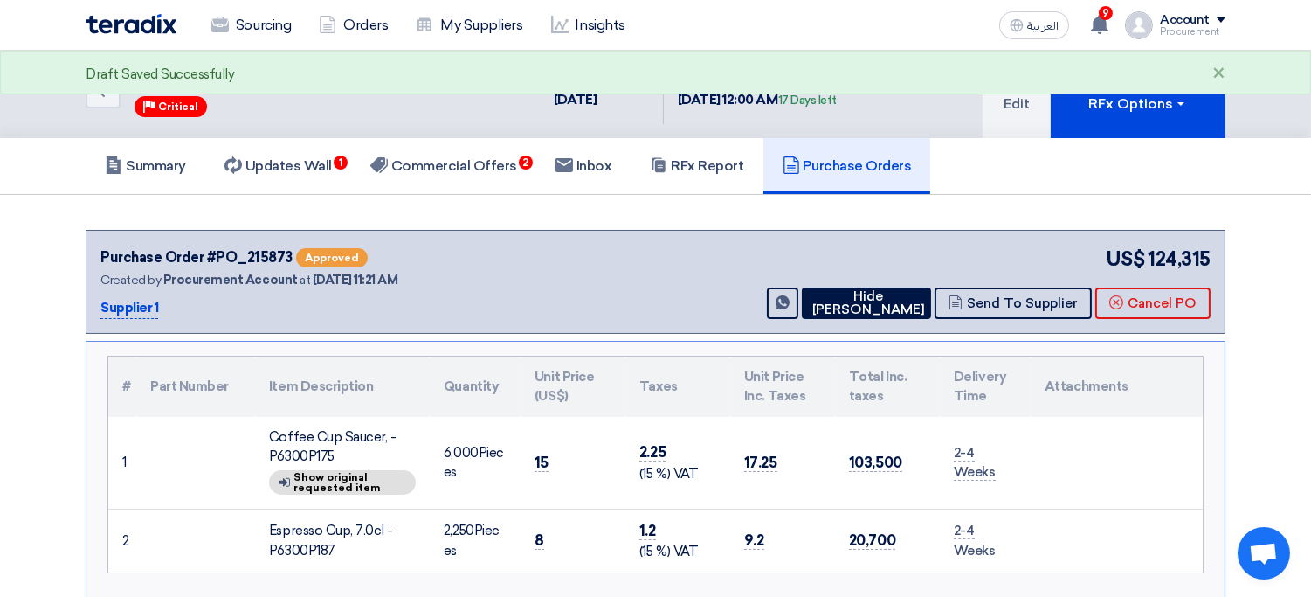
scroll to position [39, 0]
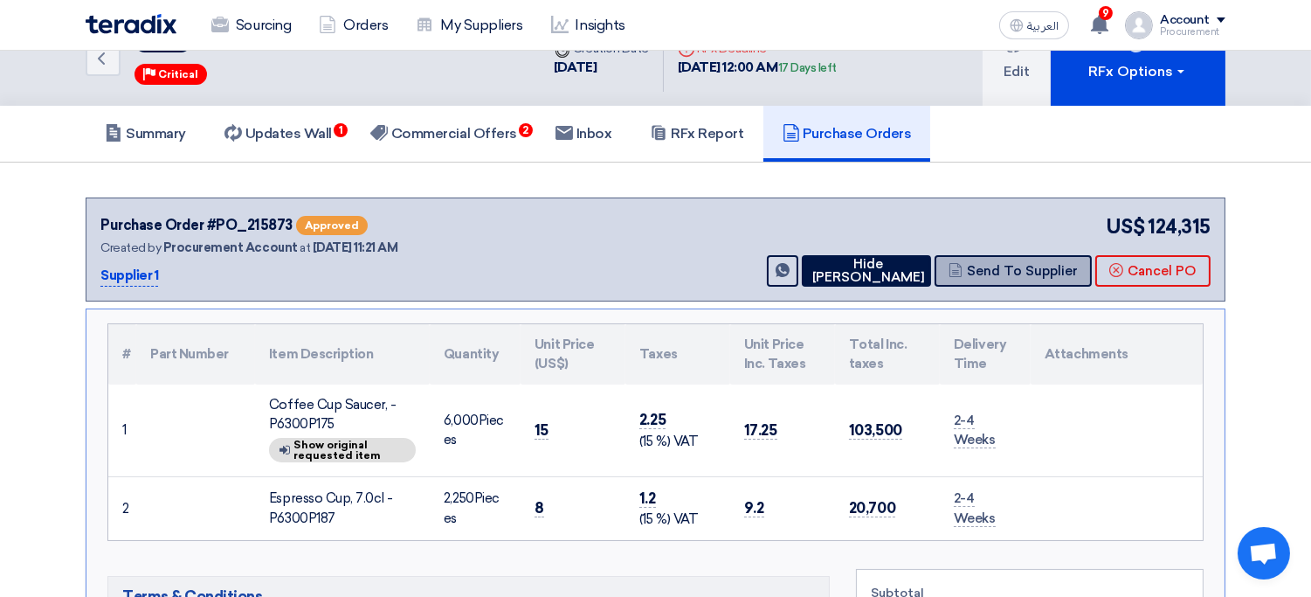
click at [1056, 279] on button "Send To Supplier" at bounding box center [1013, 270] width 157 height 31
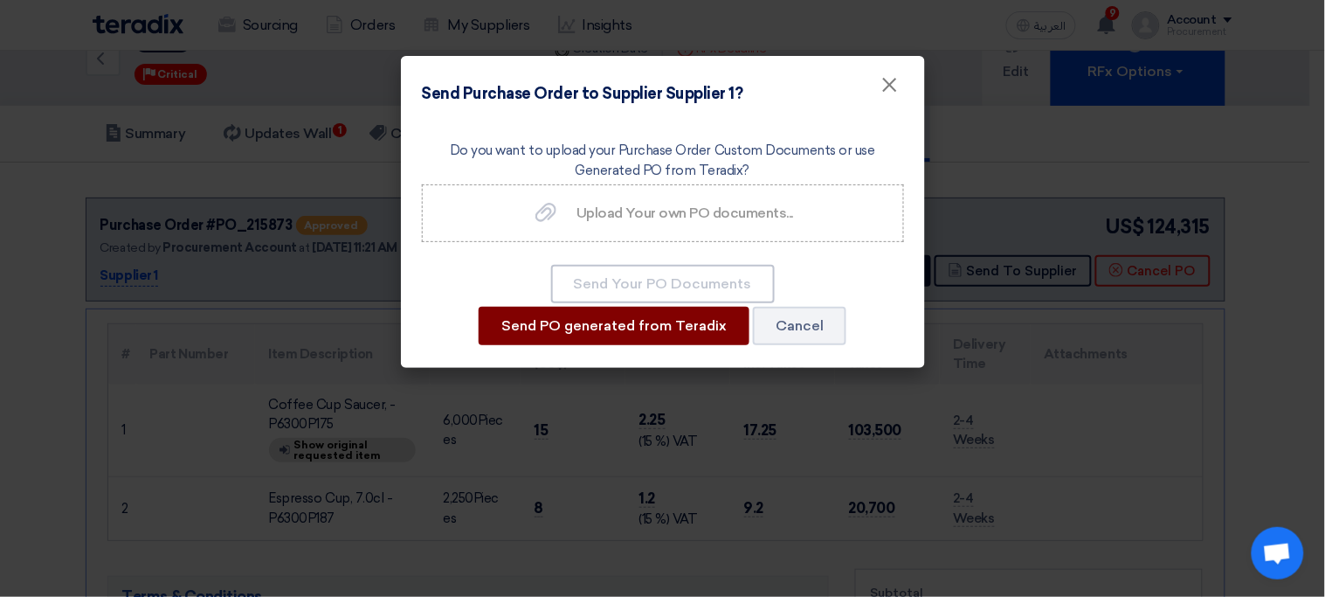
click at [625, 333] on button "Send PO generated from Teradix" at bounding box center [614, 326] width 271 height 38
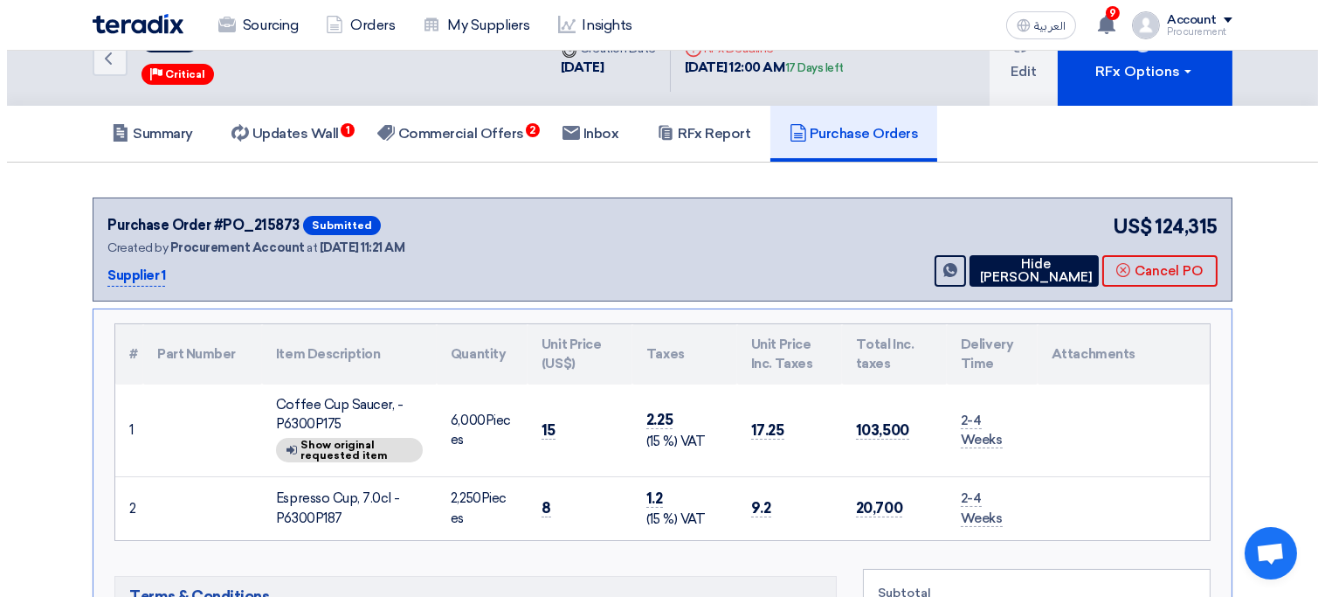
scroll to position [0, 0]
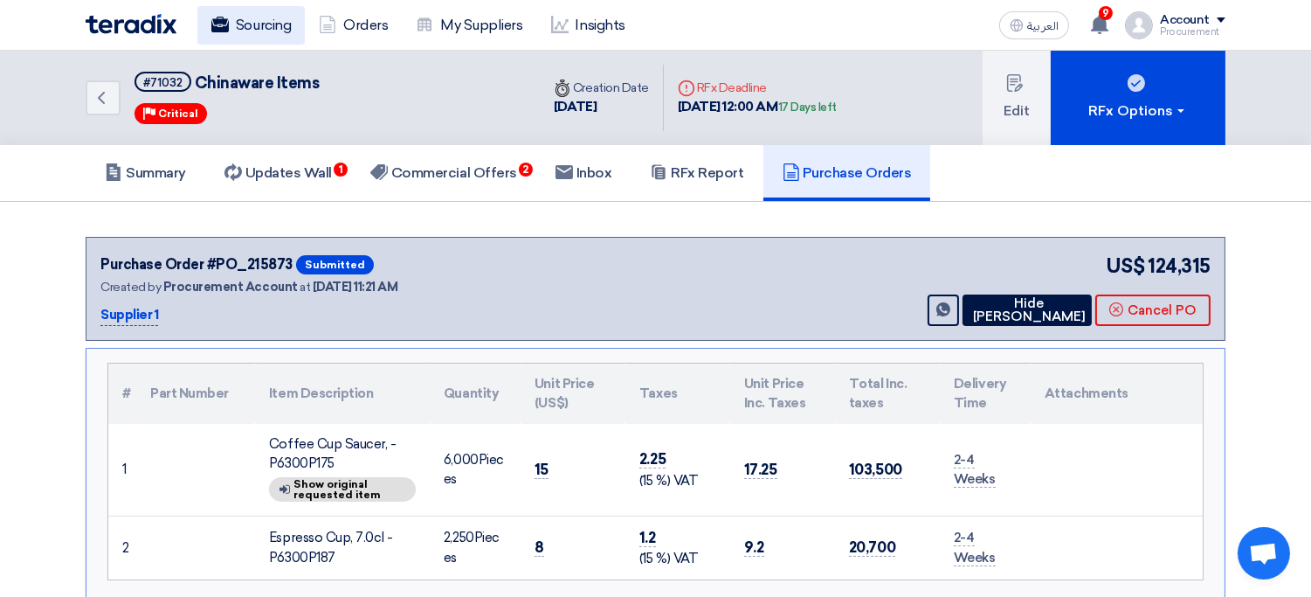
click at [261, 25] on link "Sourcing" at bounding box center [250, 25] width 107 height 38
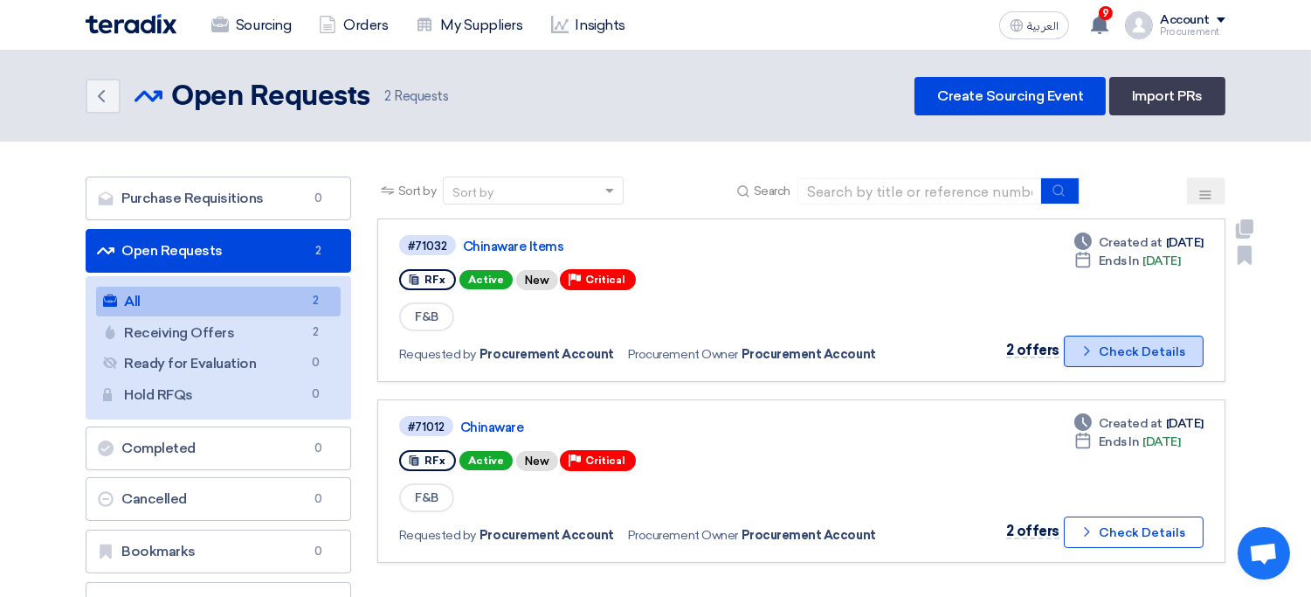
click at [1162, 342] on button "Check details Check Details" at bounding box center [1134, 350] width 140 height 31
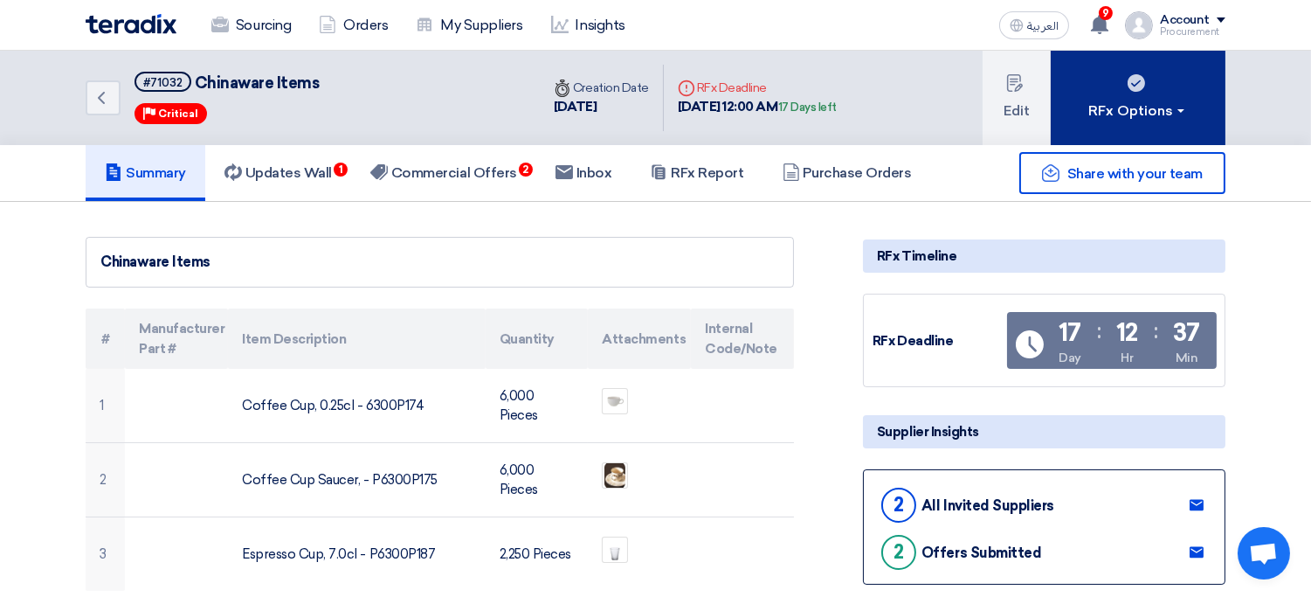
click at [1116, 122] on button "RFx Options" at bounding box center [1138, 98] width 175 height 94
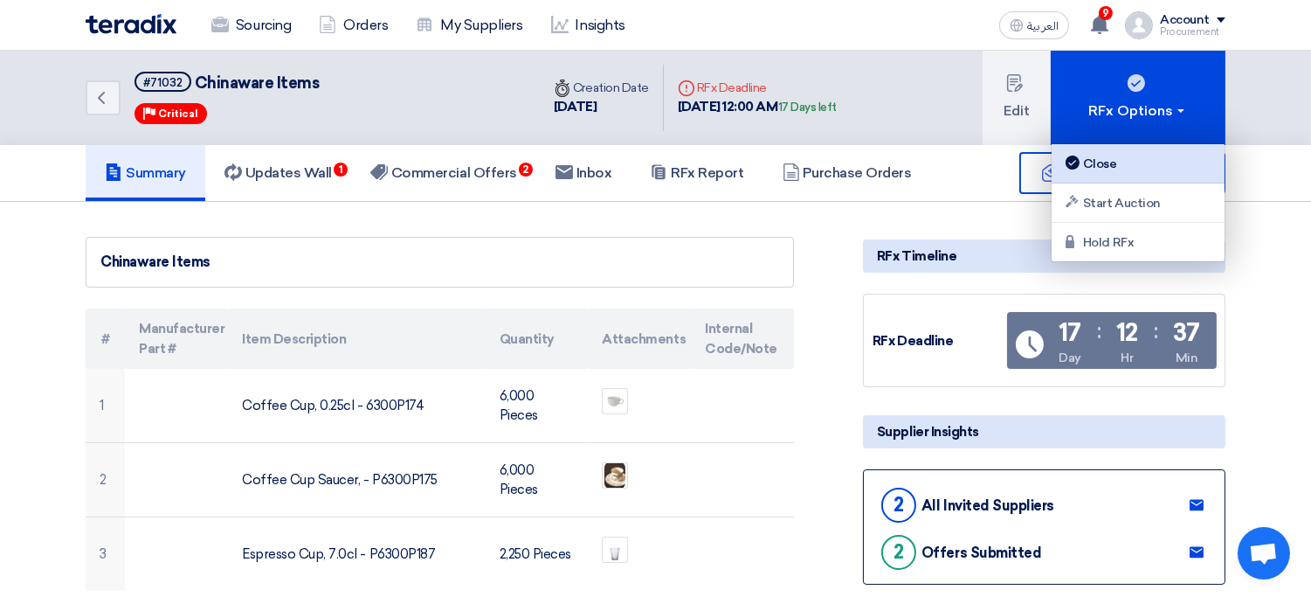
click at [1118, 167] on div "Close" at bounding box center [1138, 163] width 152 height 21
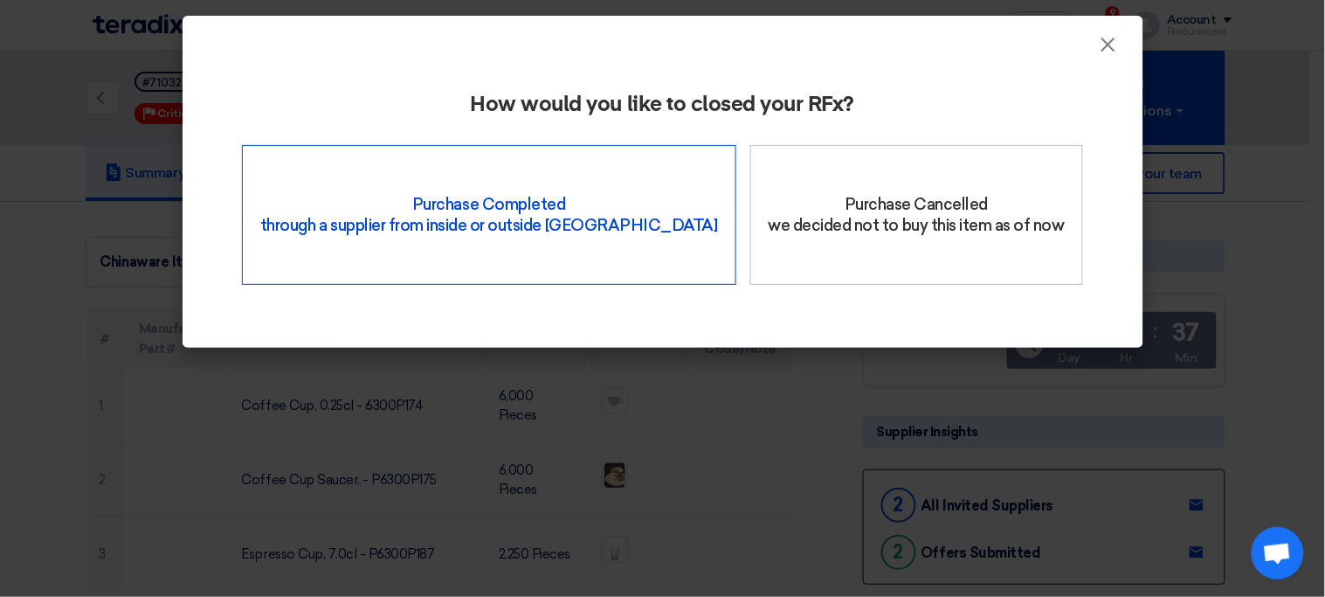
click at [601, 243] on div "Purchase Completed through a supplier from inside or outside Teradix" at bounding box center [489, 215] width 494 height 140
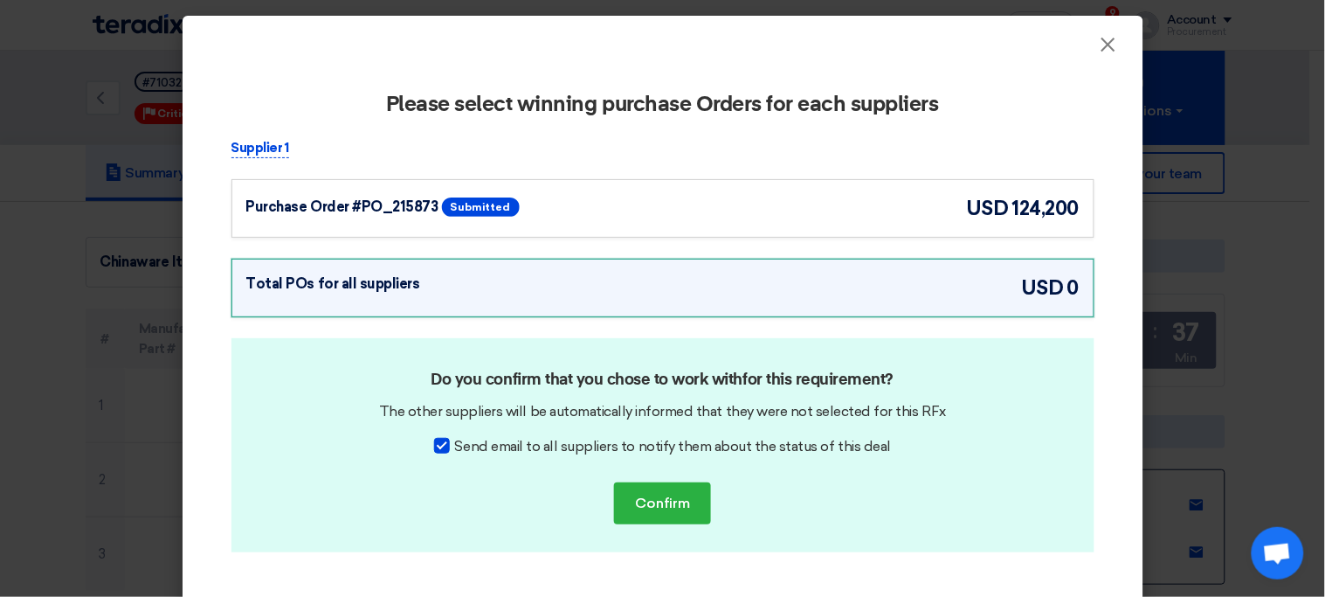
click at [742, 206] on div "Purchase Order #PO_215873 Submitted usd 124,200" at bounding box center [662, 208] width 833 height 29
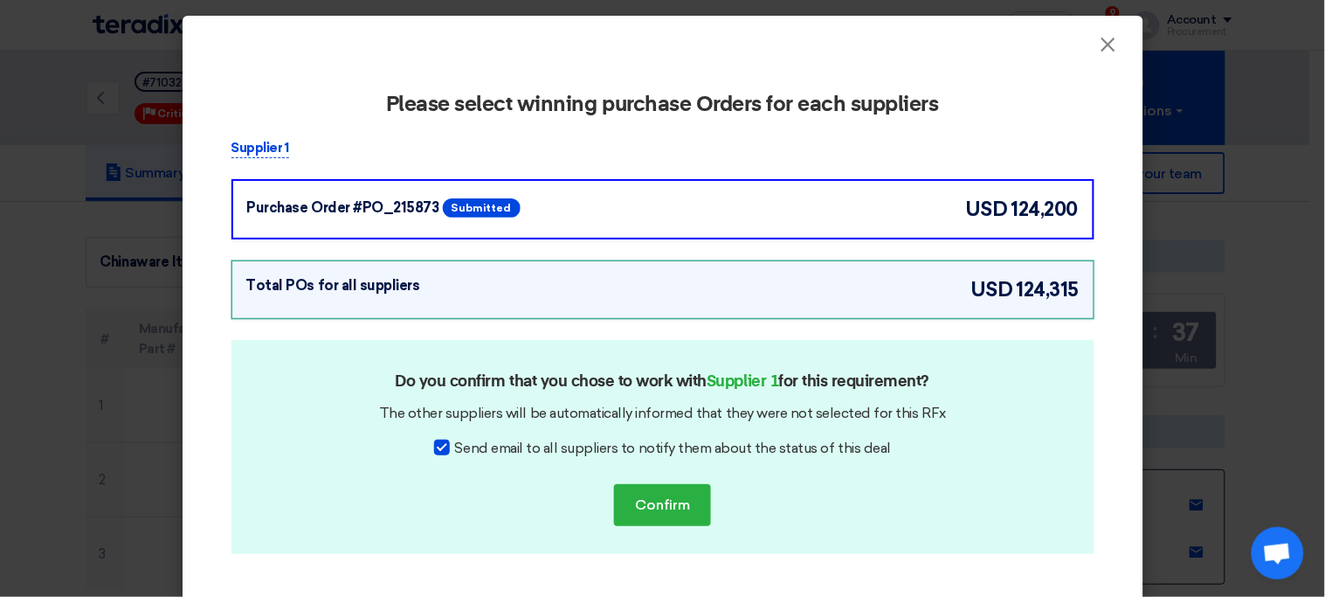
click at [524, 445] on span "Send email to all suppliers to notify them about the status of this deal" at bounding box center [673, 448] width 436 height 21
click at [466, 445] on input "Send email to all suppliers to notify them about the status of this deal" at bounding box center [460, 443] width 11 height 11
click at [588, 445] on span "Send email to all suppliers to notify them about the status of this deal" at bounding box center [673, 448] width 436 height 21
click at [466, 445] on input "Send email to all suppliers to notify them about the status of this deal" at bounding box center [460, 443] width 11 height 11
checkbox input "true"
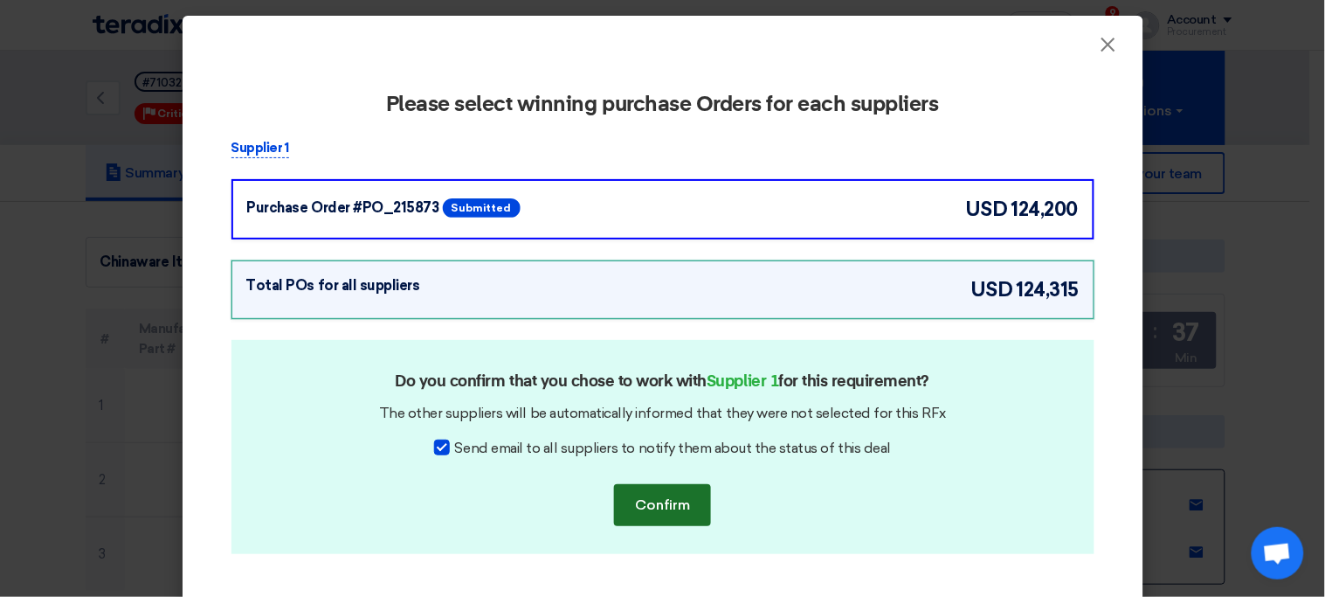
click at [694, 507] on button "Confirm" at bounding box center [662, 505] width 97 height 42
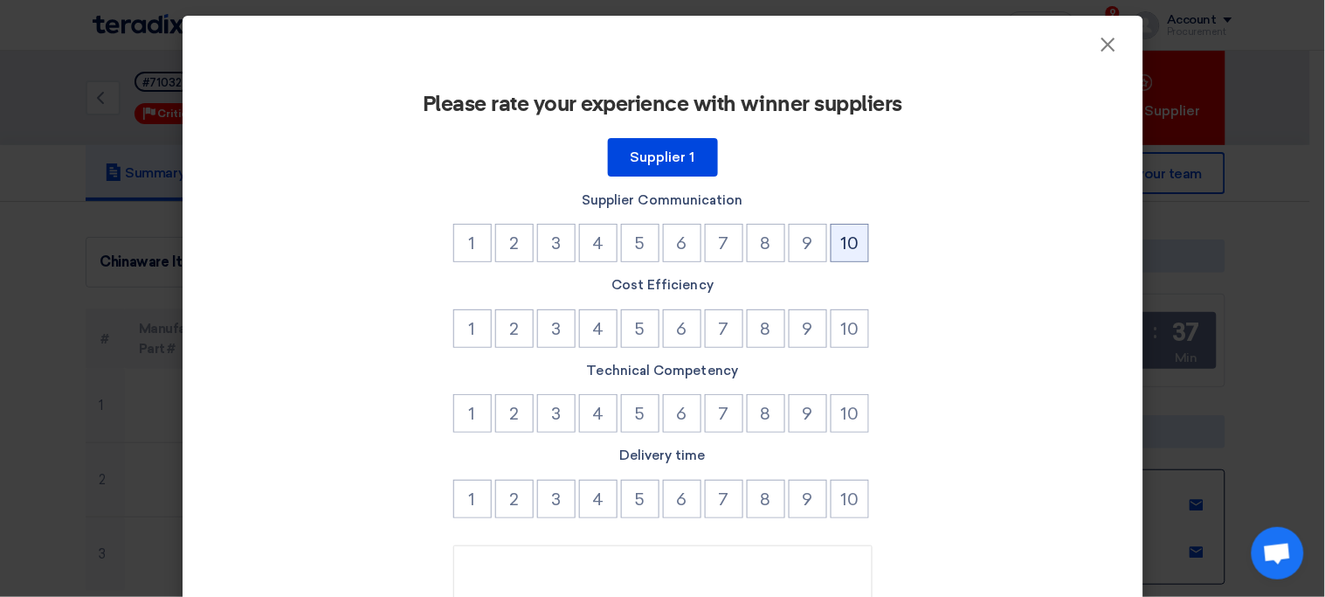
click at [841, 233] on button "10" at bounding box center [850, 243] width 38 height 38
click at [850, 318] on button "10" at bounding box center [850, 328] width 38 height 38
click at [763, 415] on button "8" at bounding box center [766, 413] width 38 height 38
click at [839, 494] on button "10" at bounding box center [850, 499] width 38 height 38
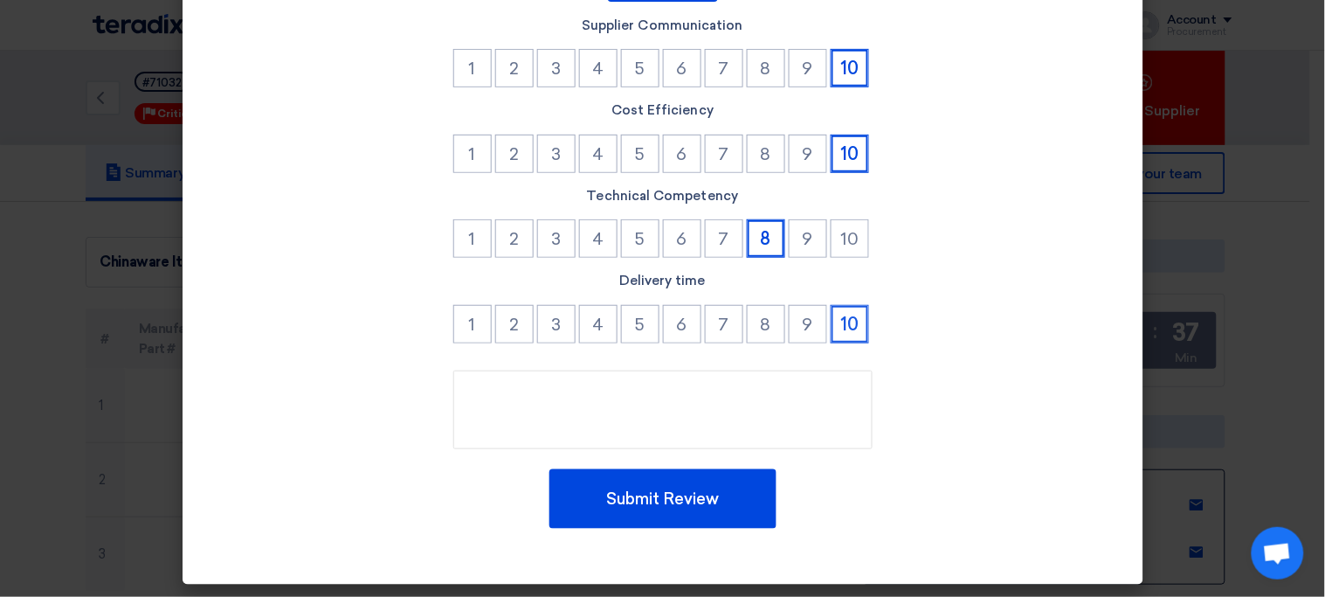
scroll to position [175, 0]
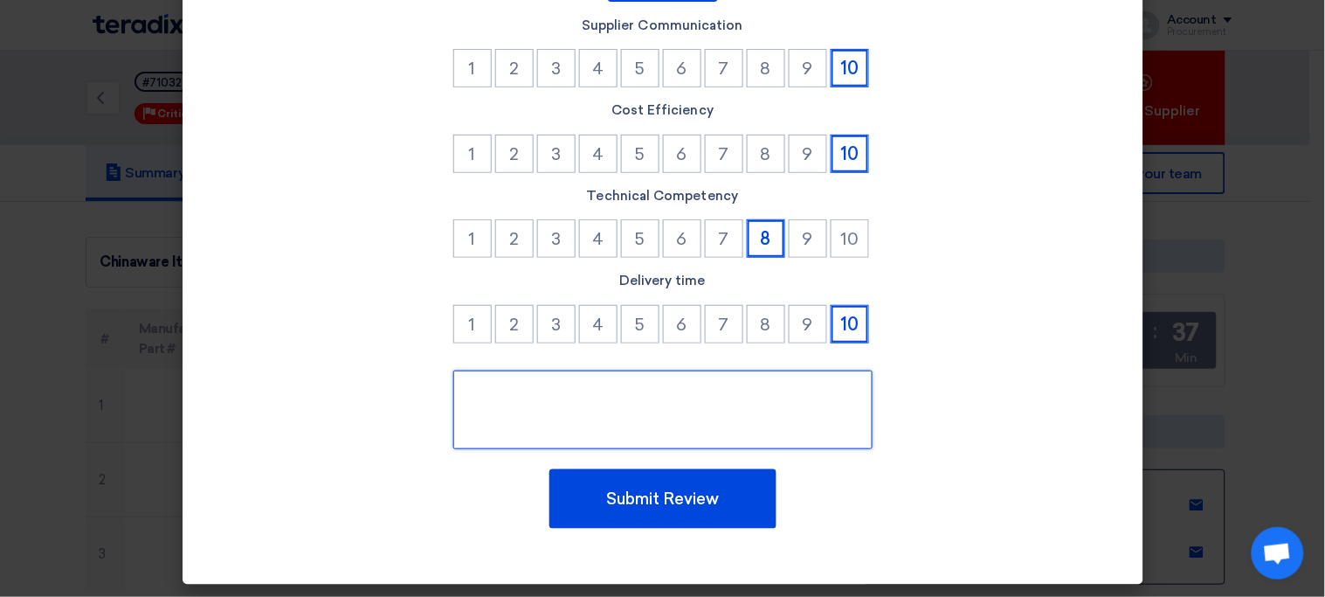
click at [749, 405] on textarea at bounding box center [662, 409] width 419 height 79
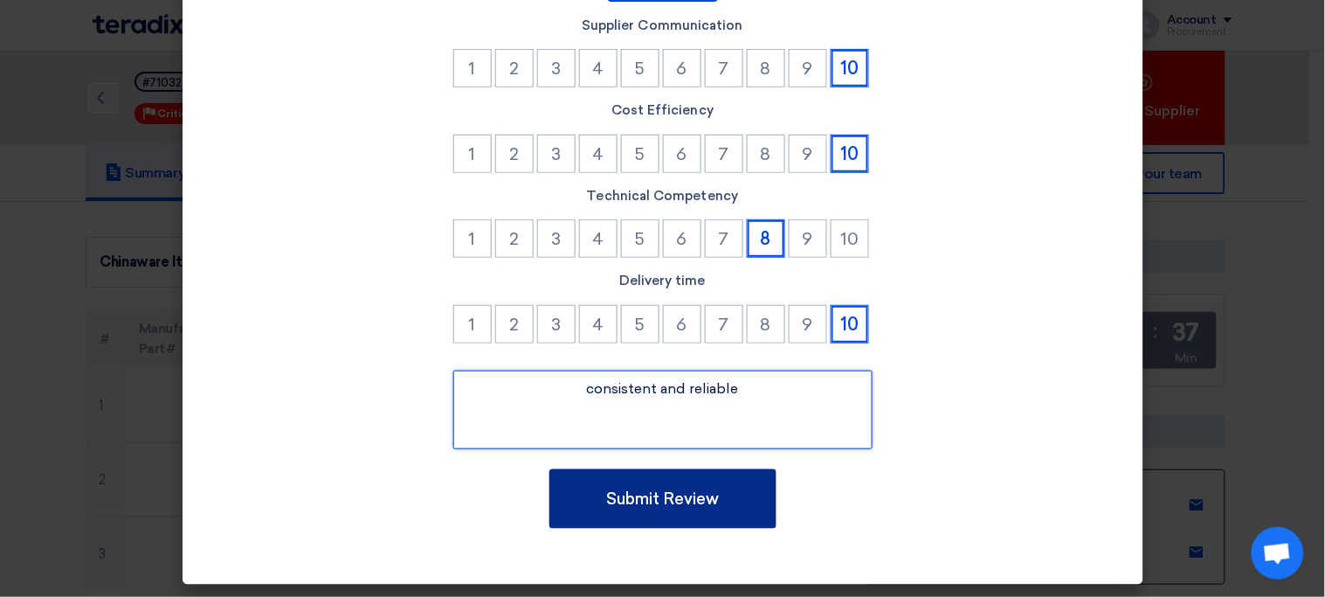
type textarea "consistent and reliable"
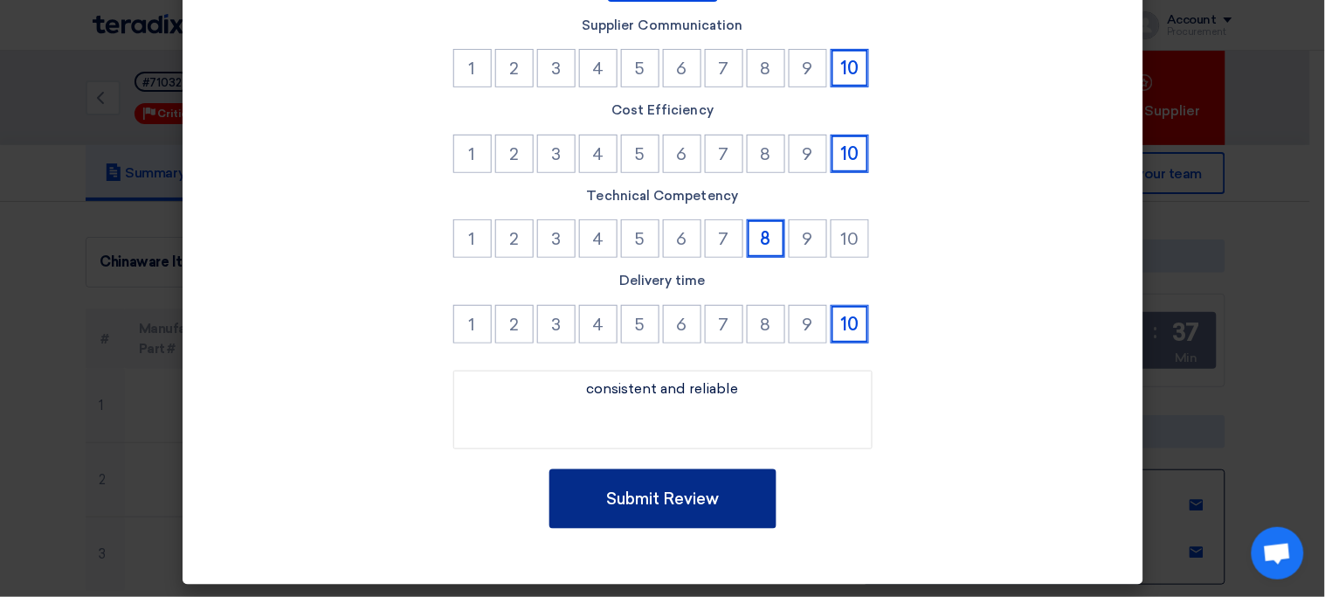
click at [735, 476] on button "Submit Review" at bounding box center [662, 498] width 227 height 59
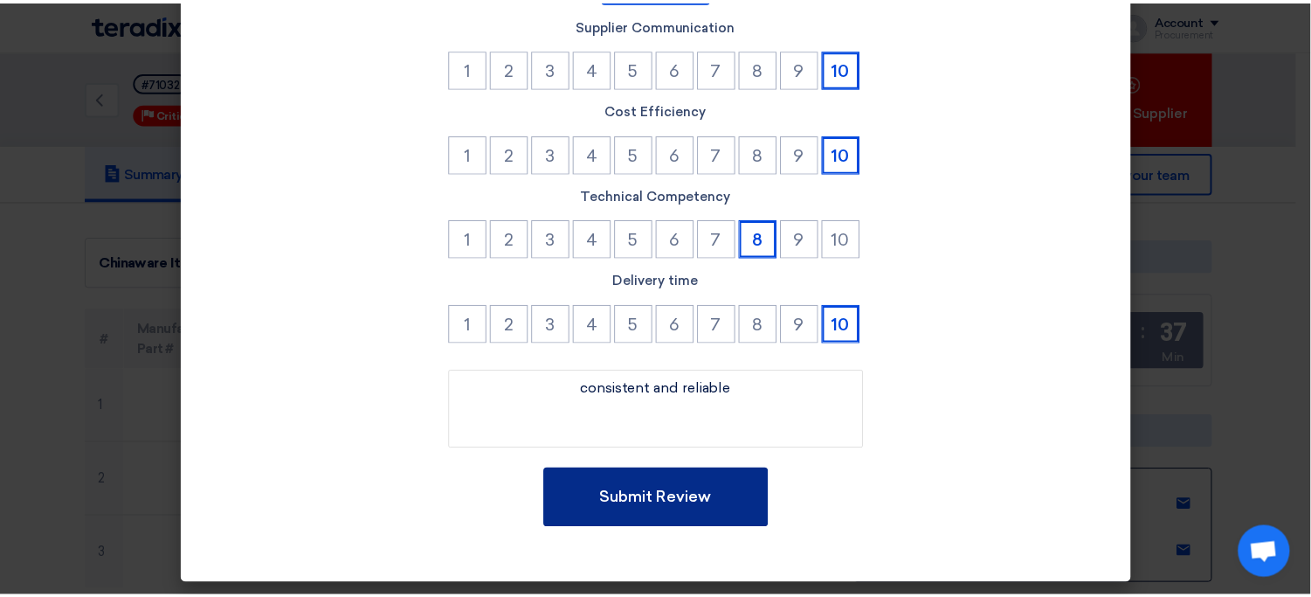
scroll to position [0, 0]
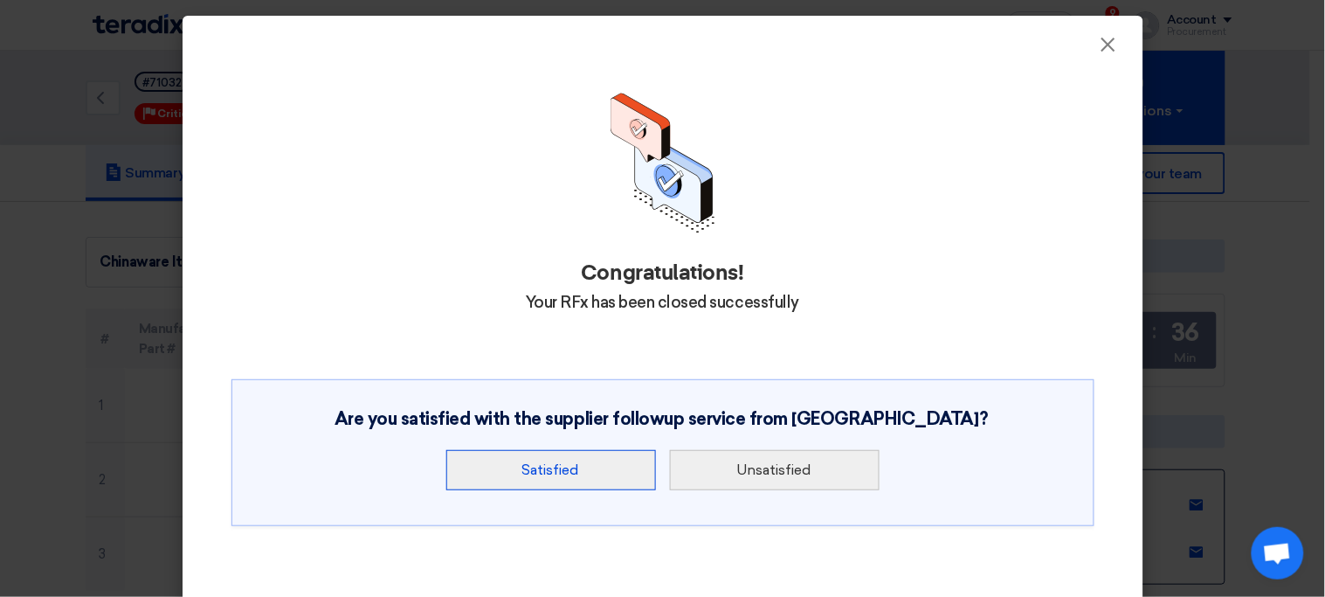
click at [612, 310] on h4 "Your RFx has been closed successfully" at bounding box center [662, 302] width 863 height 19
click at [610, 475] on button "Satisfied" at bounding box center [551, 470] width 210 height 40
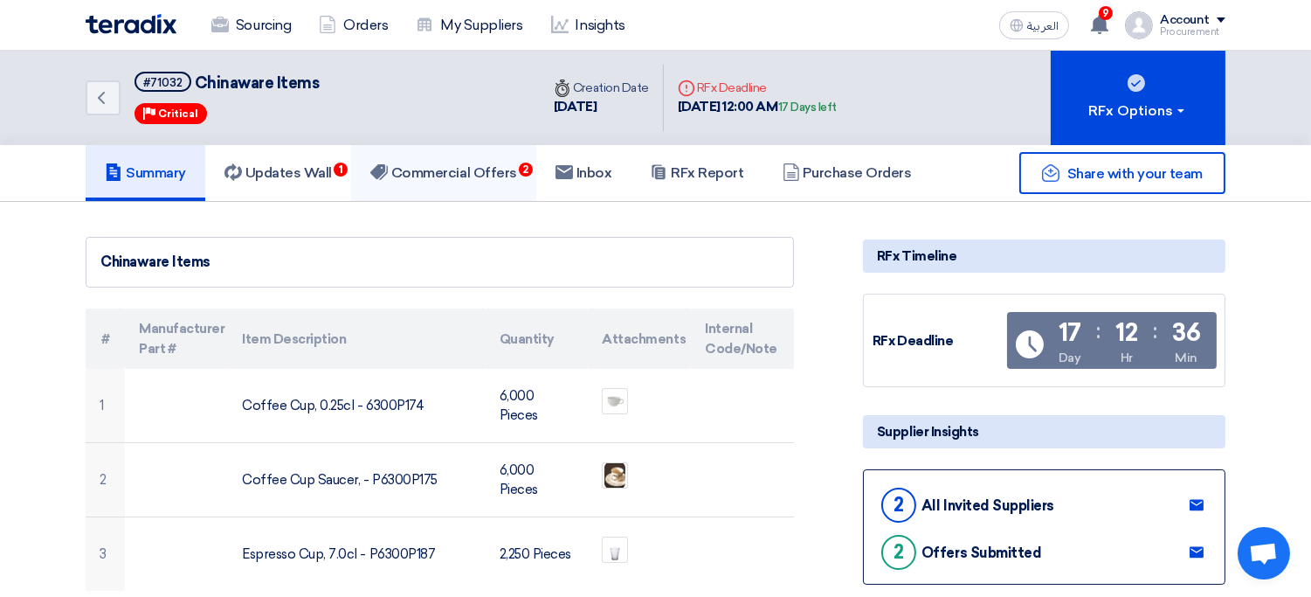
click at [490, 164] on h5 "Commercial Offers 2" at bounding box center [443, 172] width 147 height 17
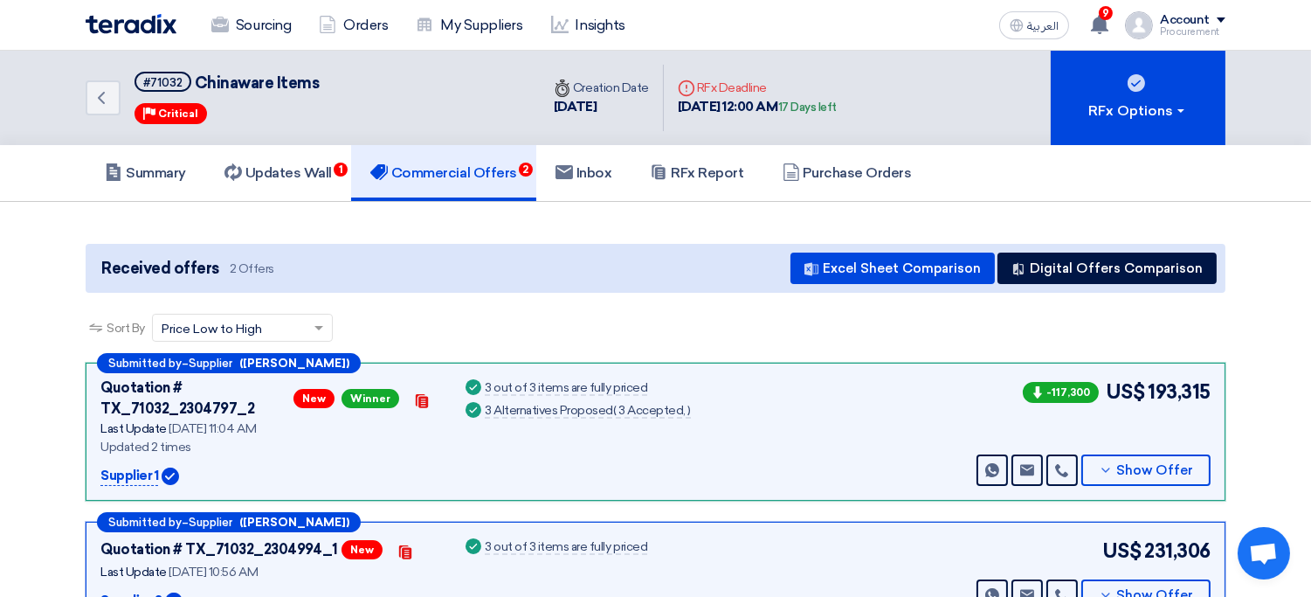
click at [561, 285] on div "Received offers 2 Offers Excel Sheet Comparison Digital Offers Comparison" at bounding box center [656, 268] width 1140 height 49
click at [1157, 455] on button "Show Offer" at bounding box center [1145, 469] width 129 height 31
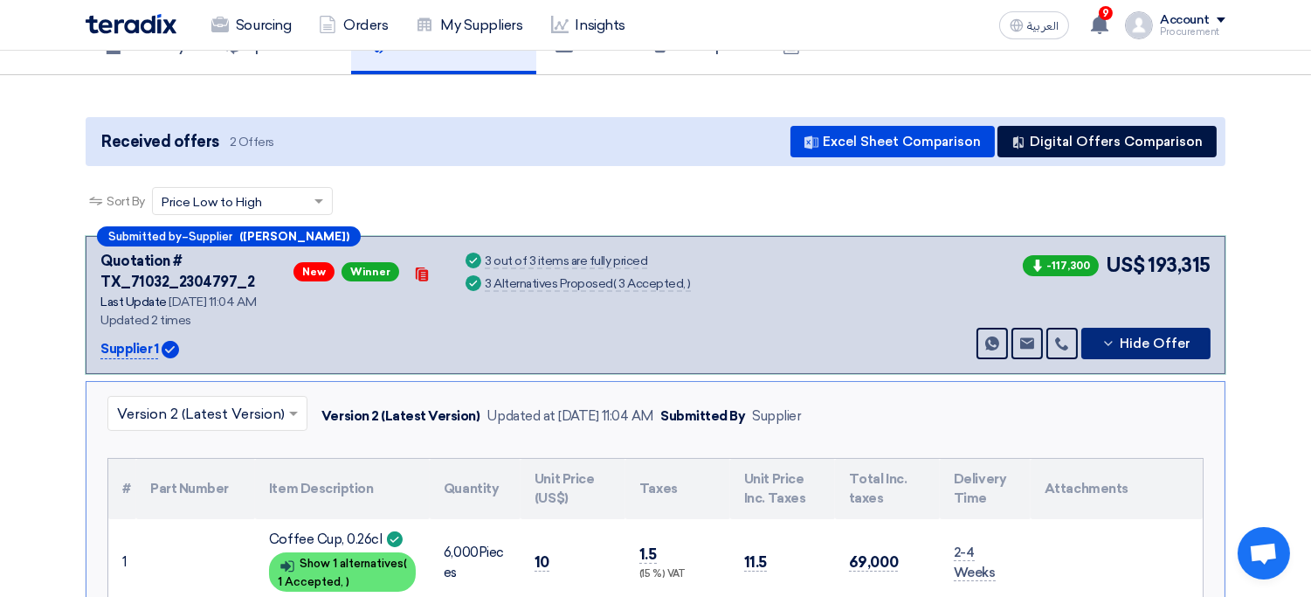
scroll to position [115, 0]
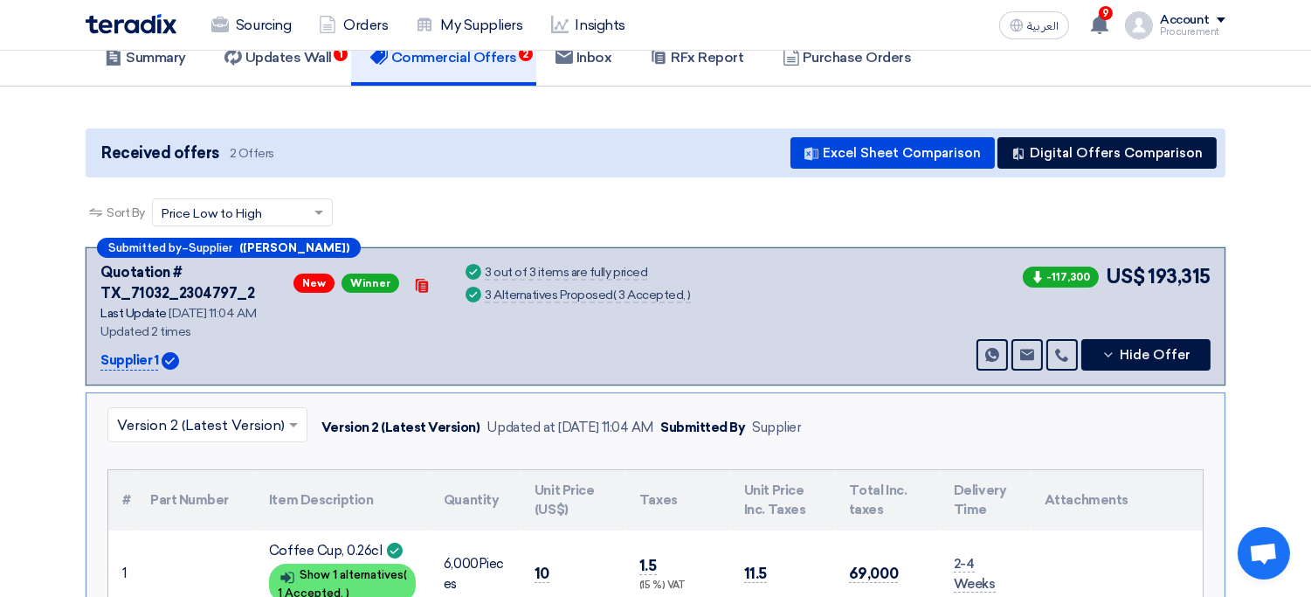
click at [1210, 356] on div "Send Message Send Message Hide Offer" at bounding box center [1092, 354] width 238 height 31
click at [1207, 358] on button "Hide Offer" at bounding box center [1145, 354] width 129 height 31
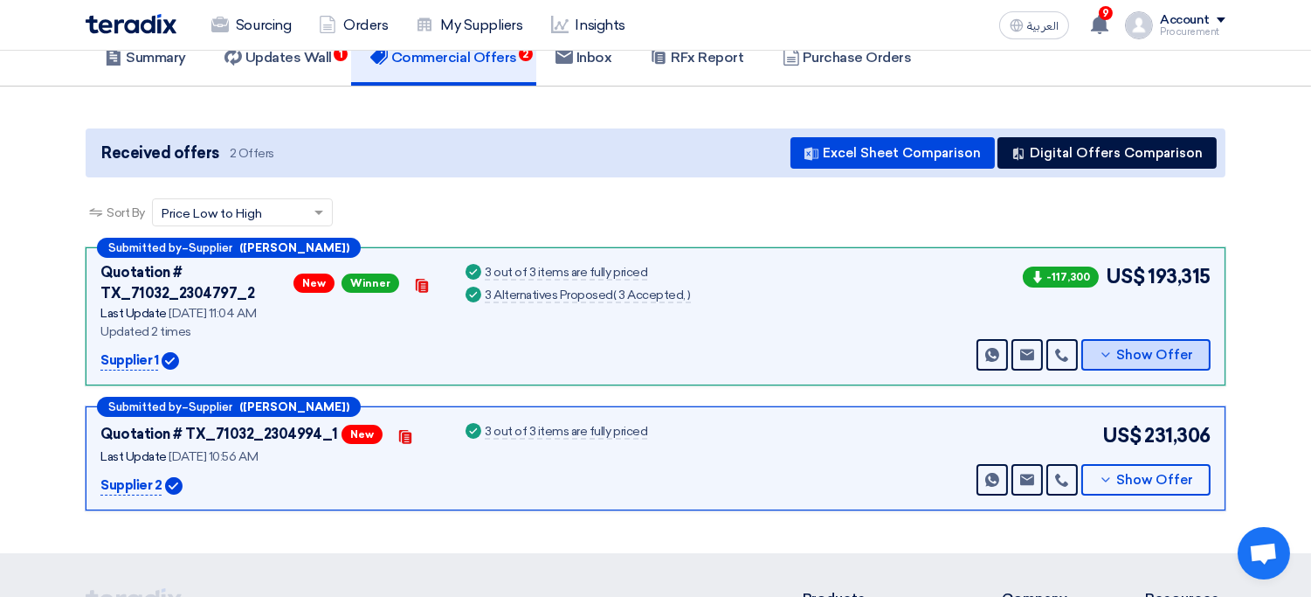
scroll to position [0, 0]
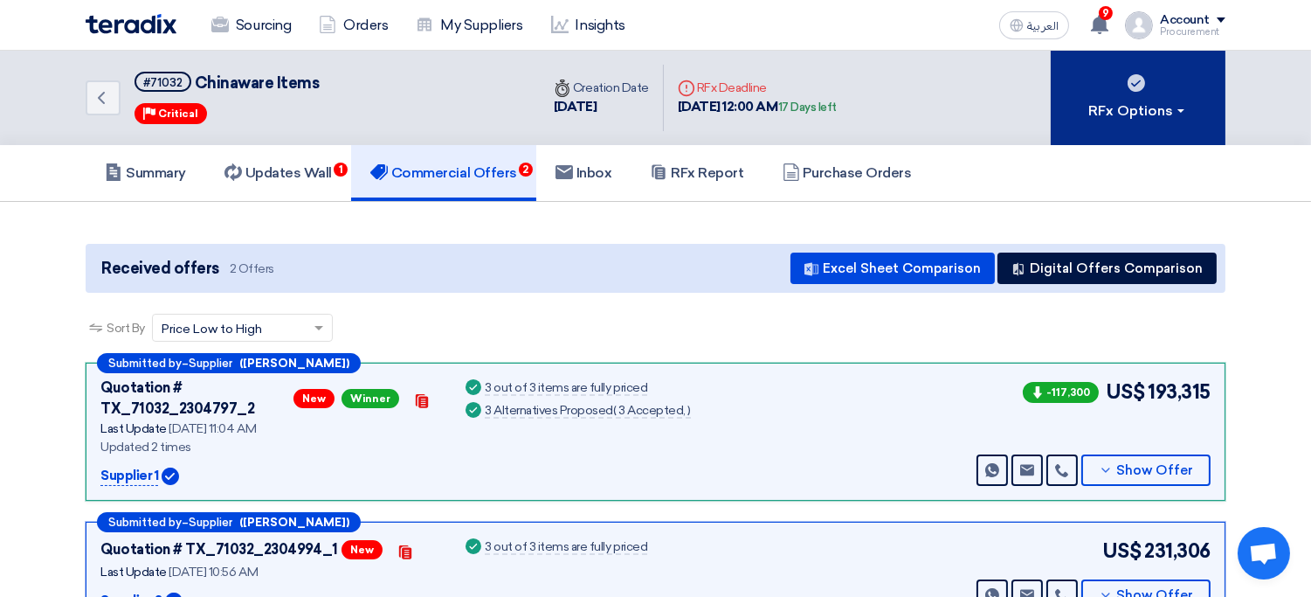
click at [1142, 94] on button "RFx Options" at bounding box center [1138, 98] width 175 height 94
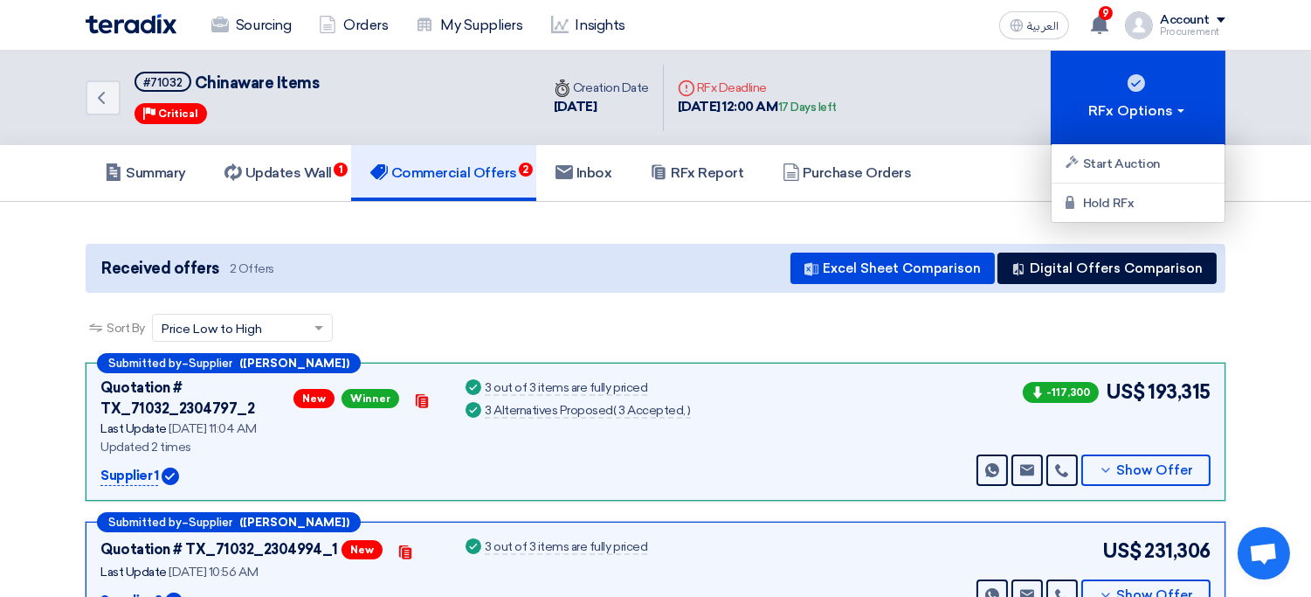
click at [714, 217] on section "Received offers 2 Offers Excel Sheet Comparison Digital Offers Comparison Sort …" at bounding box center [655, 435] width 1311 height 466
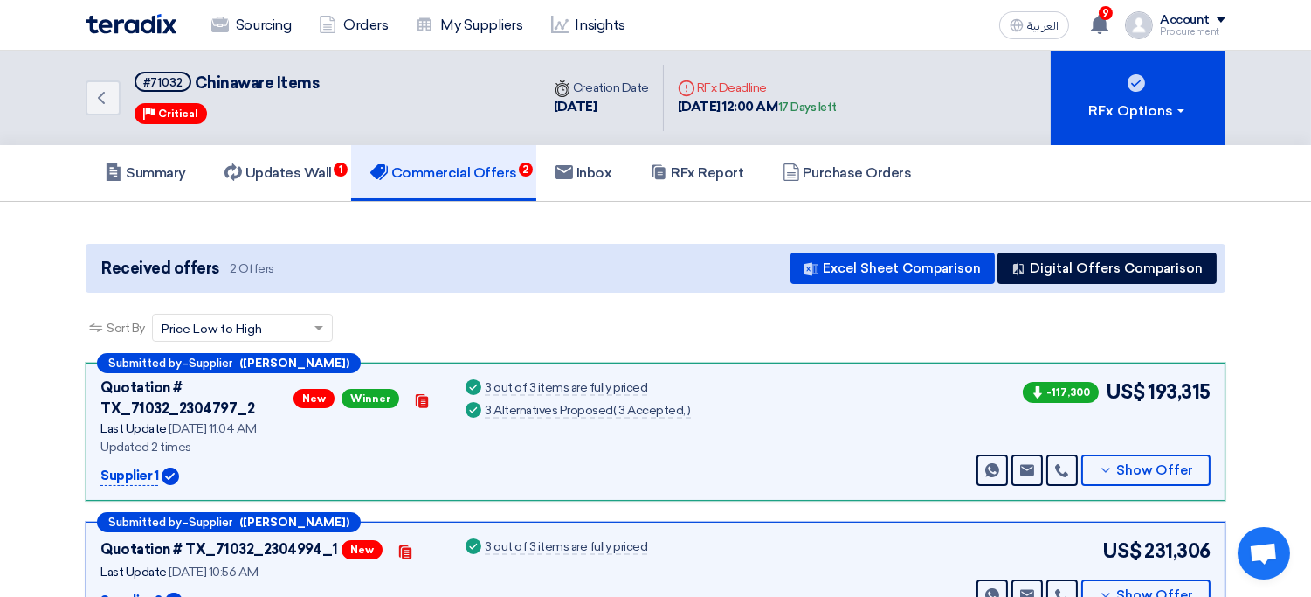
click at [431, 170] on h5 "Commercial Offers 2" at bounding box center [443, 172] width 147 height 17
click at [279, 29] on link "Sourcing" at bounding box center [250, 25] width 107 height 38
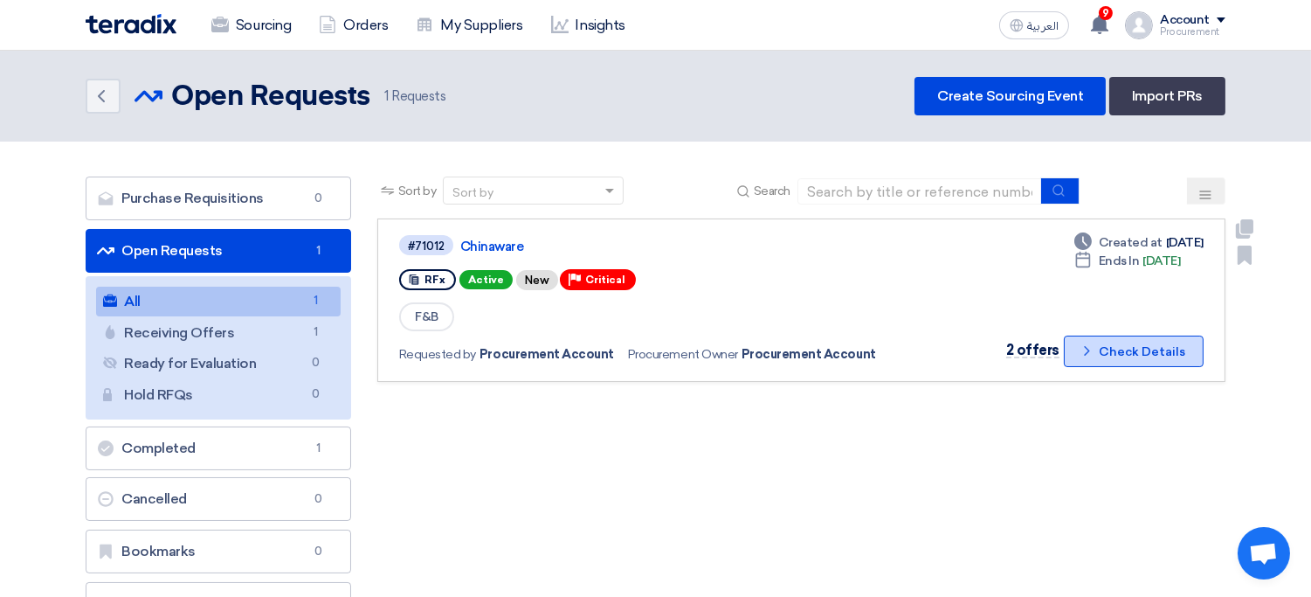
click at [1144, 347] on button "Check details Check Details" at bounding box center [1134, 350] width 140 height 31
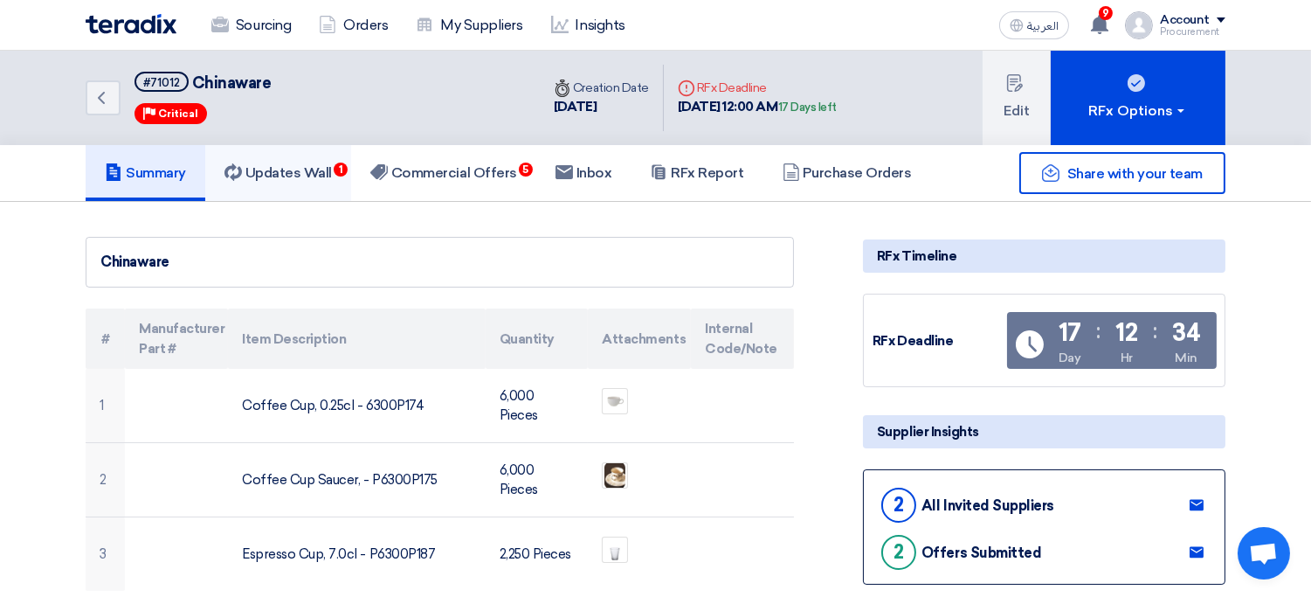
click at [327, 178] on h5 "Updates Wall 1" at bounding box center [277, 172] width 107 height 17
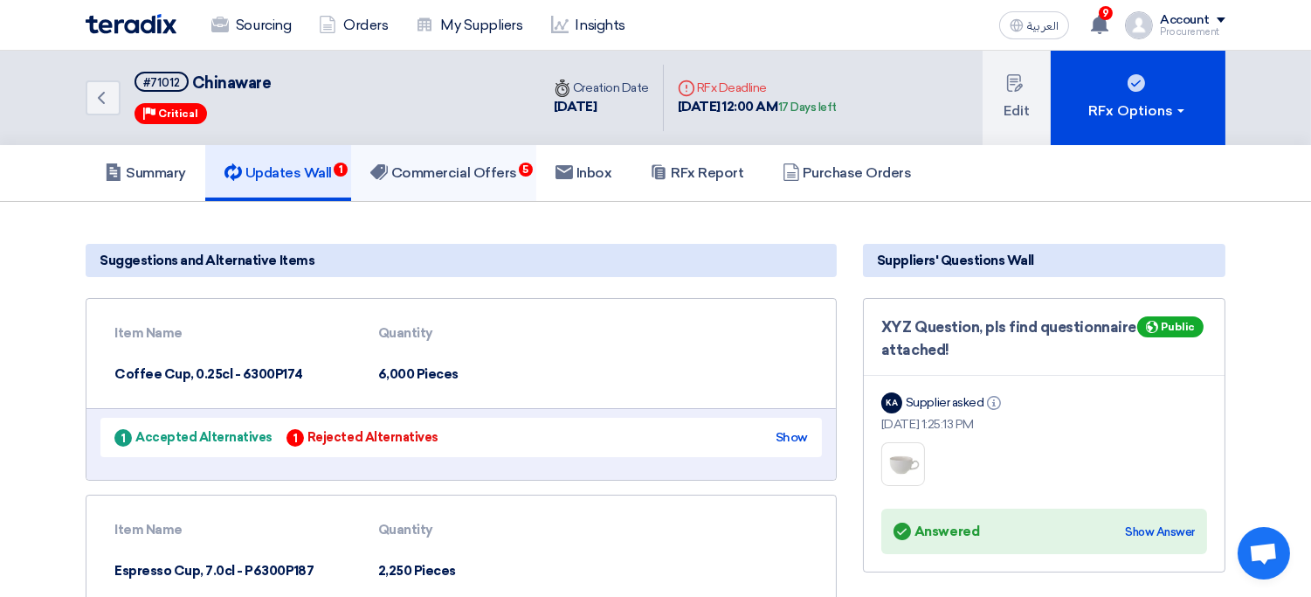
click at [472, 185] on link "Commercial Offers 5" at bounding box center [443, 173] width 185 height 56
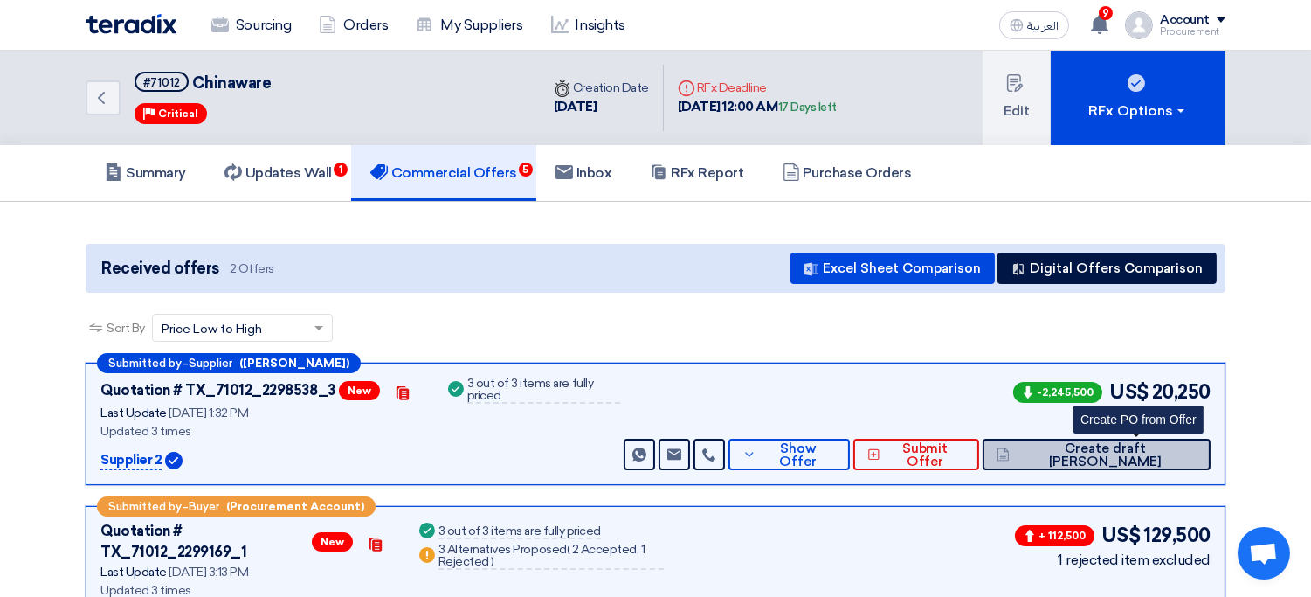
click at [1094, 454] on button "Create draft [PERSON_NAME]" at bounding box center [1097, 453] width 228 height 31
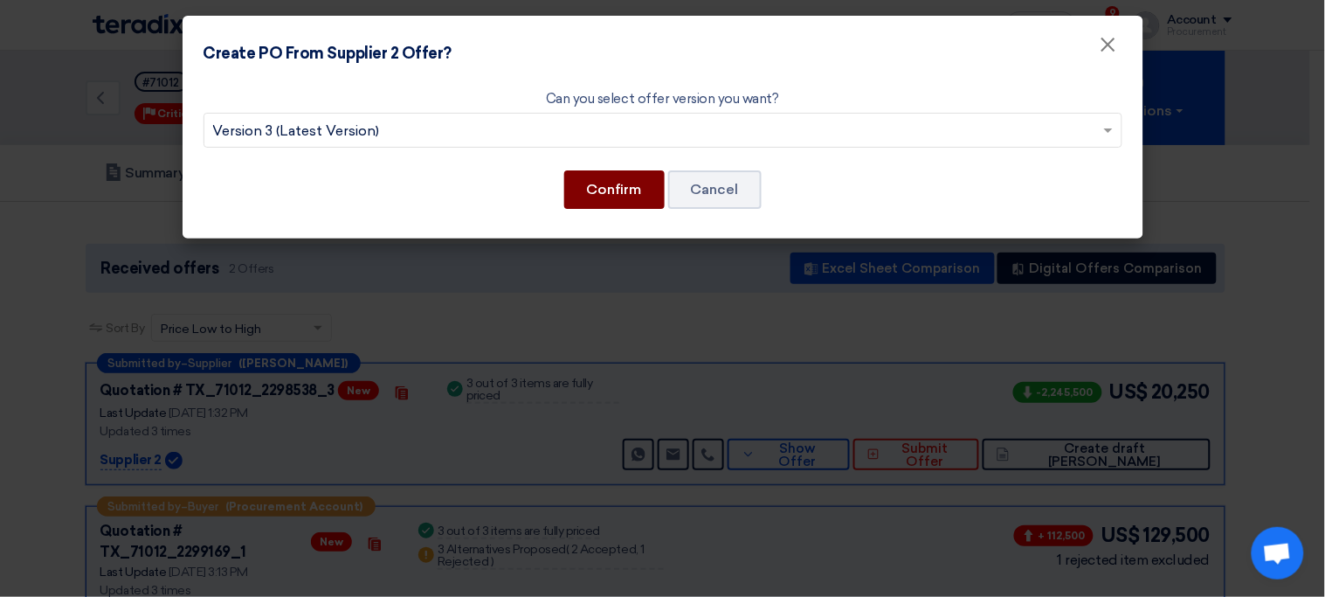
click at [613, 195] on button "Confirm" at bounding box center [614, 189] width 100 height 38
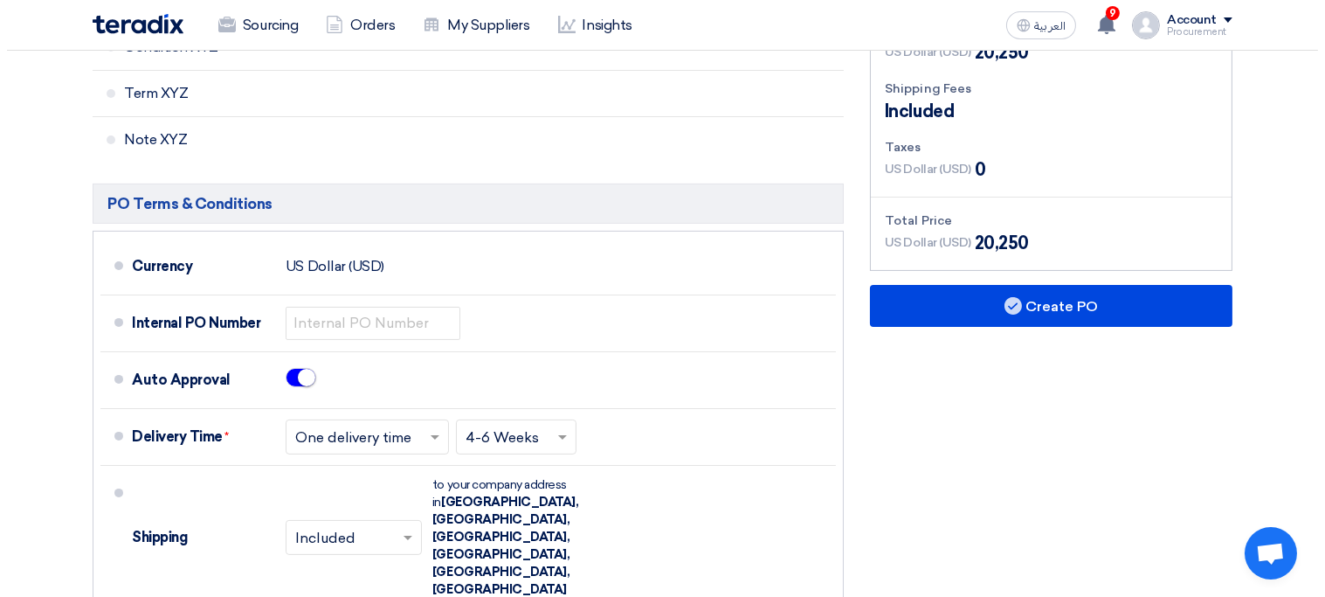
scroll to position [722, 0]
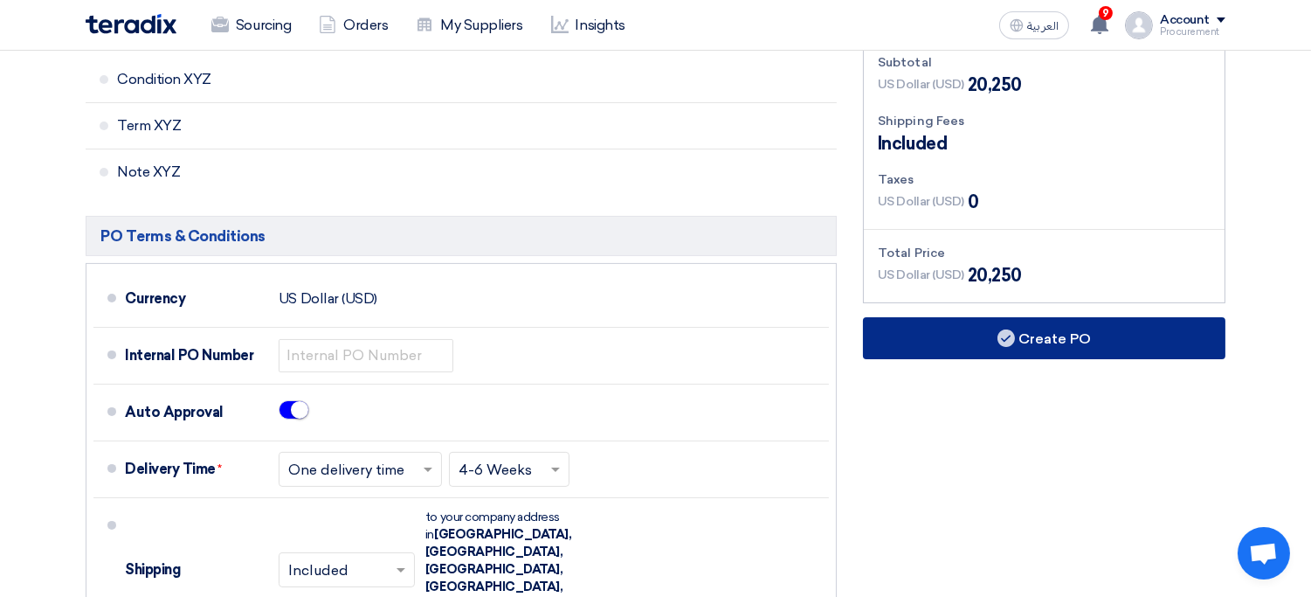
click at [951, 317] on button "Create PO" at bounding box center [1044, 338] width 362 height 42
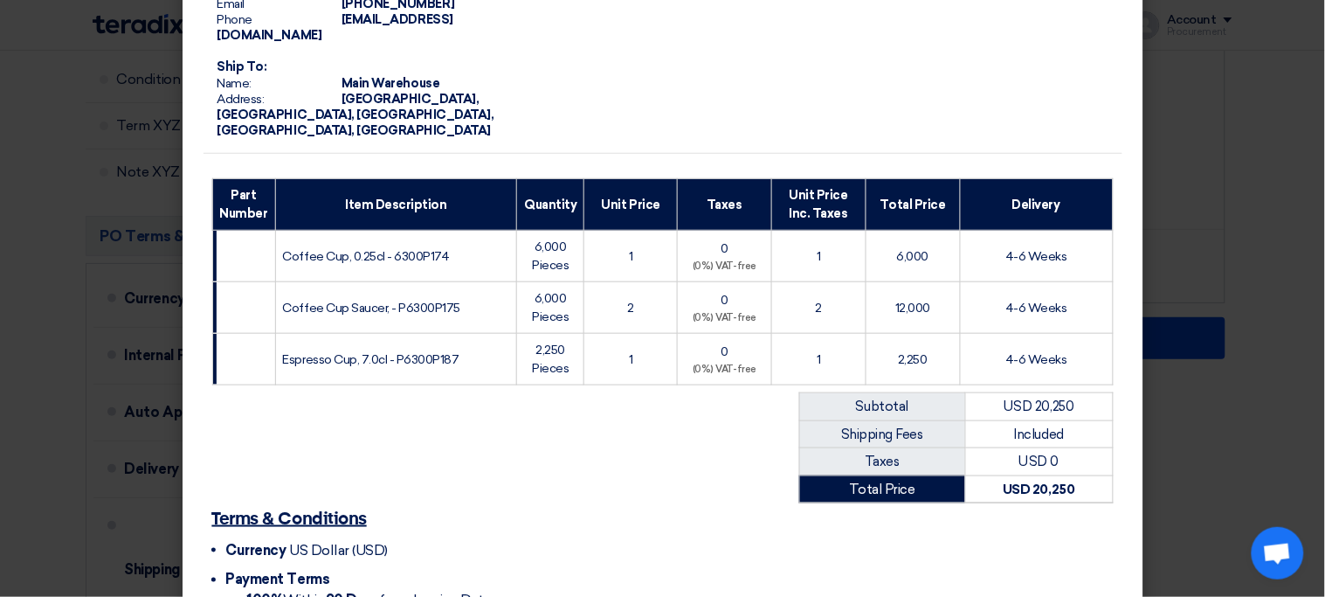
scroll to position [425, 0]
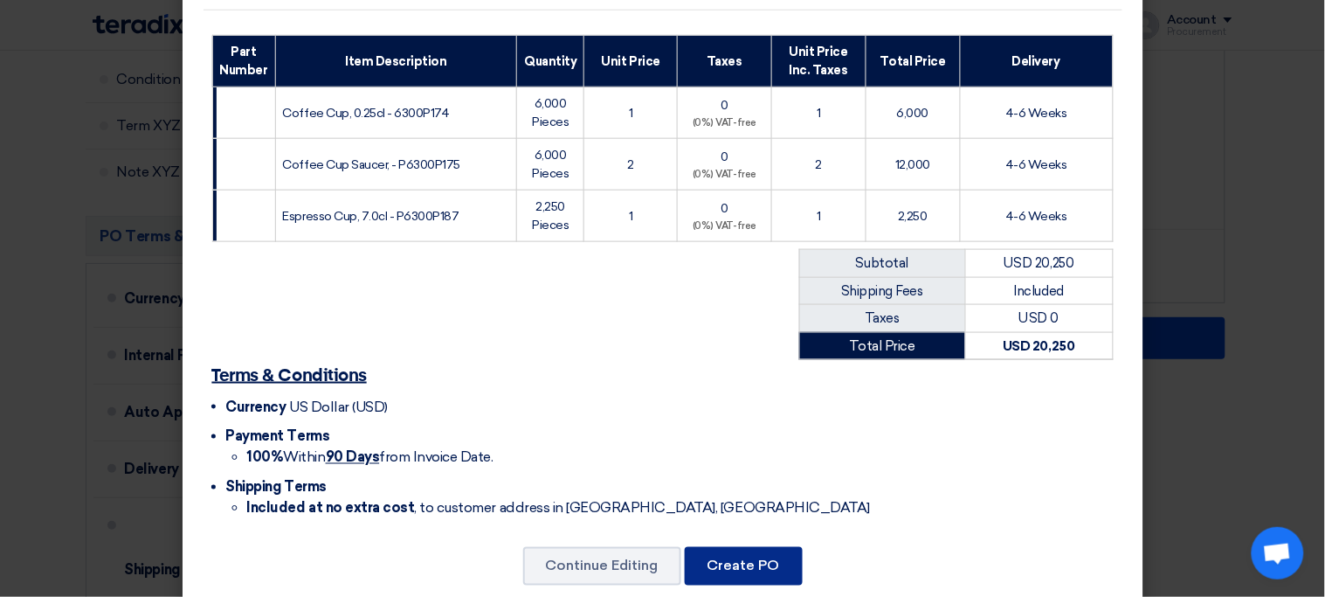
click at [760, 547] on button "Create PO" at bounding box center [744, 566] width 118 height 38
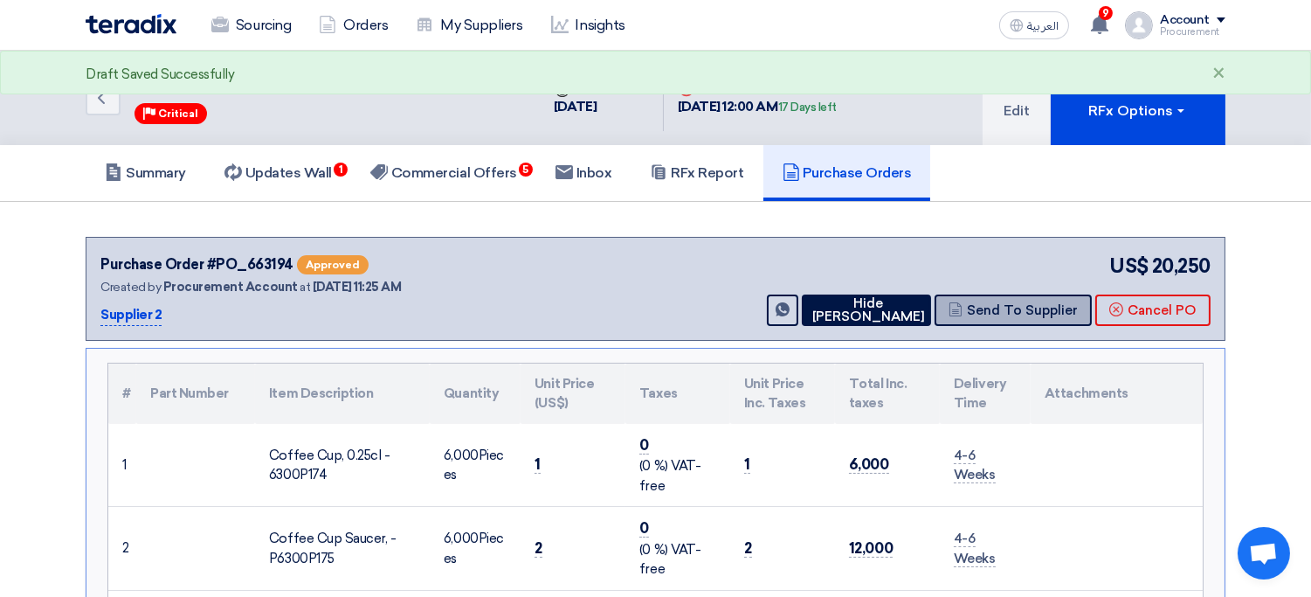
click at [1082, 317] on button "Send To Supplier" at bounding box center [1013, 309] width 157 height 31
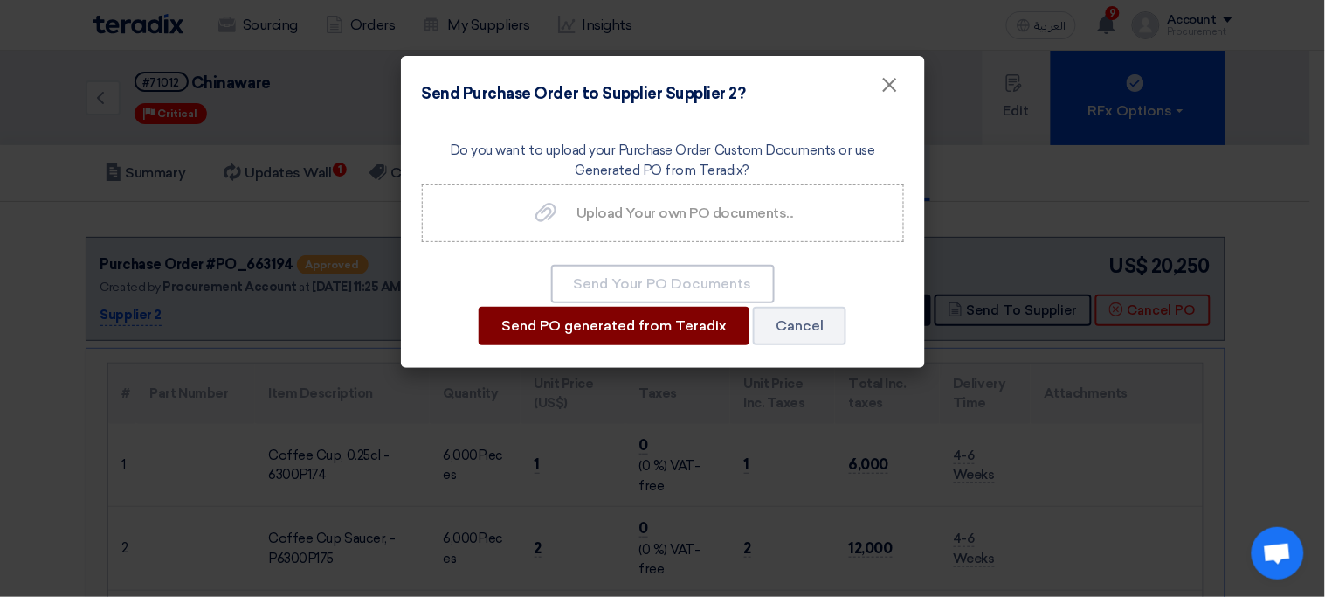
click at [666, 328] on button "Send PO generated from Teradix" at bounding box center [614, 326] width 271 height 38
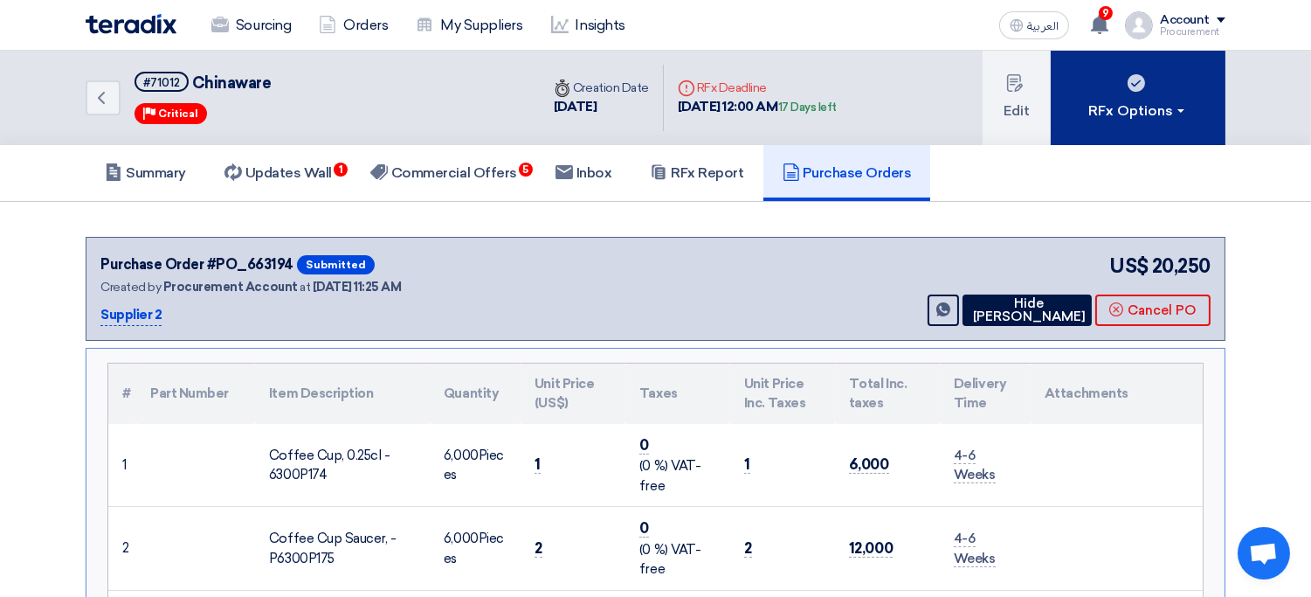
click at [1137, 117] on div "RFx Options" at bounding box center [1138, 110] width 99 height 21
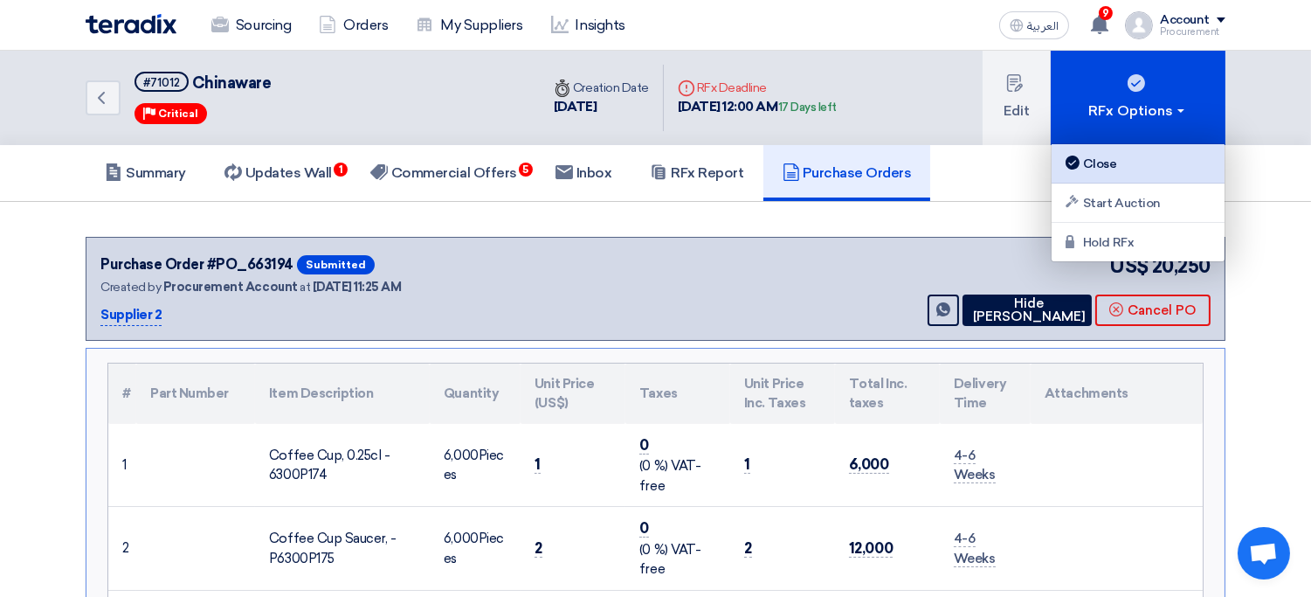
click at [1171, 162] on div "Close" at bounding box center [1138, 163] width 152 height 21
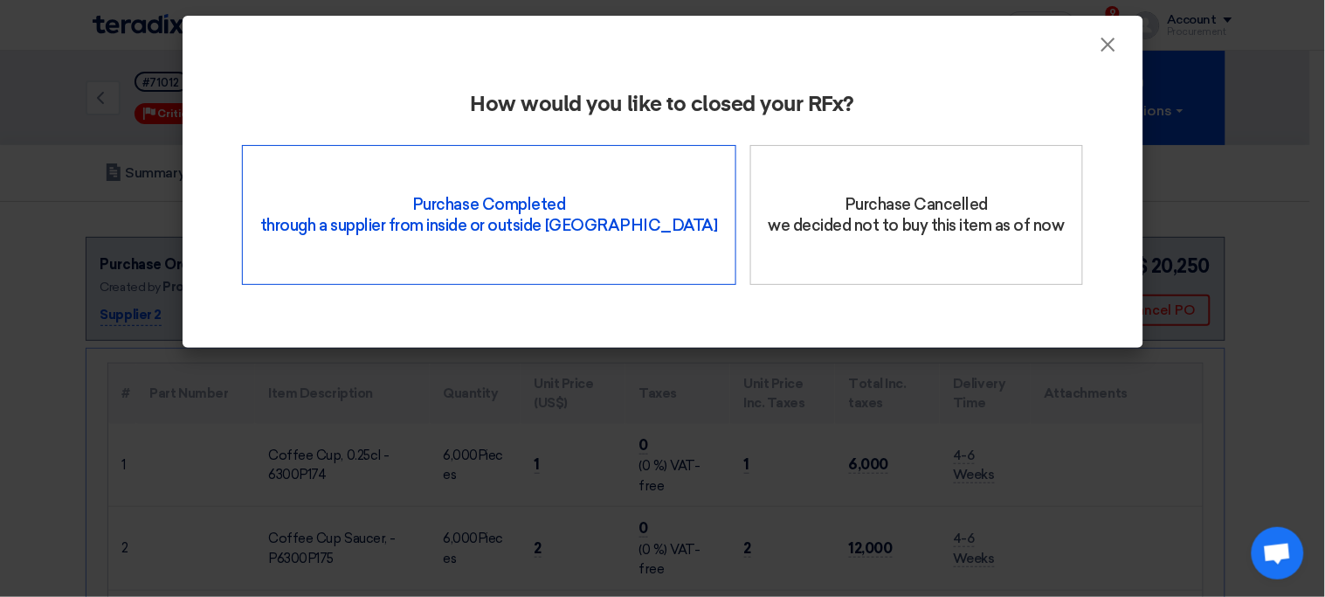
click at [620, 253] on div "Purchase Completed through a supplier from inside or outside Teradix" at bounding box center [489, 215] width 494 height 140
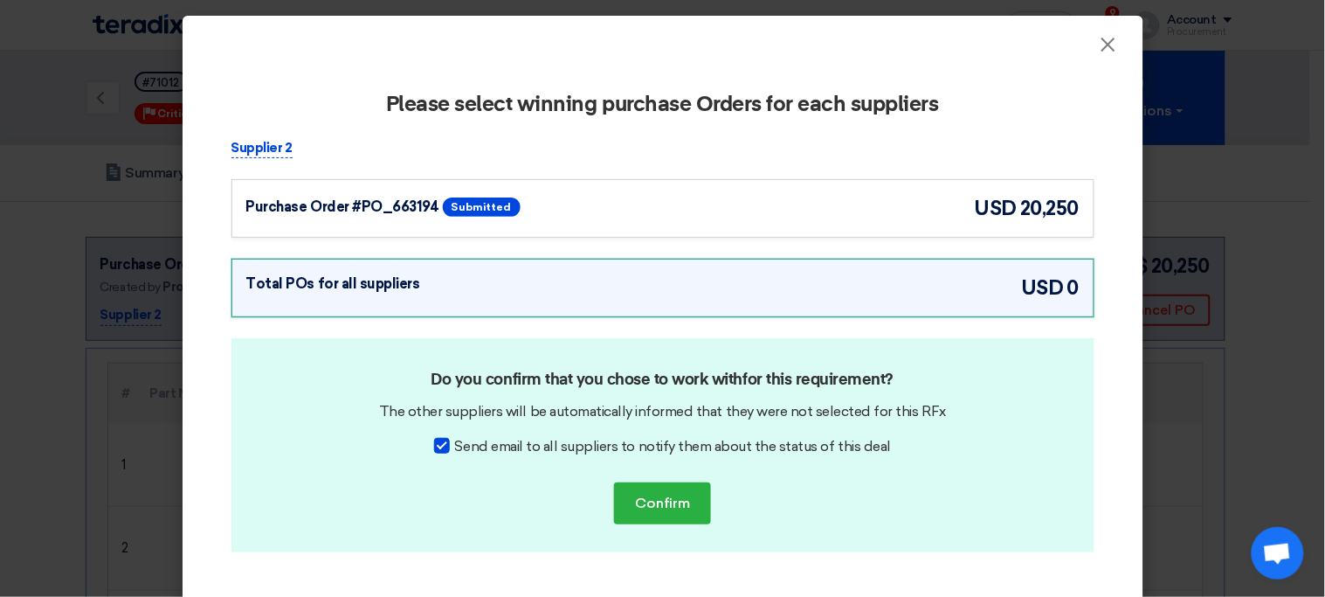
click at [770, 218] on div "Purchase Order #PO_663194 Submitted usd 20,250" at bounding box center [662, 208] width 833 height 29
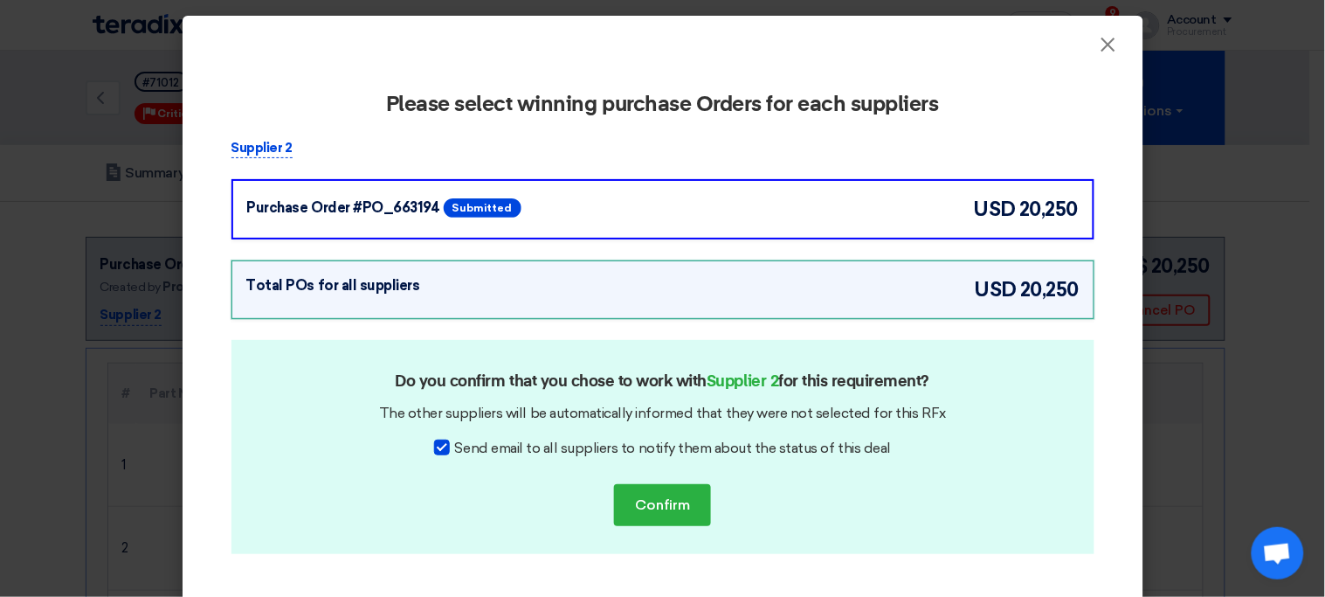
click at [545, 445] on span "Send email to all suppliers to notify them about the status of this deal" at bounding box center [673, 448] width 436 height 21
click at [466, 445] on input "Send email to all suppliers to notify them about the status of this deal" at bounding box center [460, 443] width 11 height 11
click at [545, 445] on span "Send email to all suppliers to notify them about the status of this deal" at bounding box center [673, 448] width 436 height 21
click at [466, 445] on input "Send email to all suppliers to notify them about the status of this deal" at bounding box center [460, 443] width 11 height 11
click at [545, 445] on span "Send email to all suppliers to notify them about the status of this deal" at bounding box center [673, 448] width 436 height 21
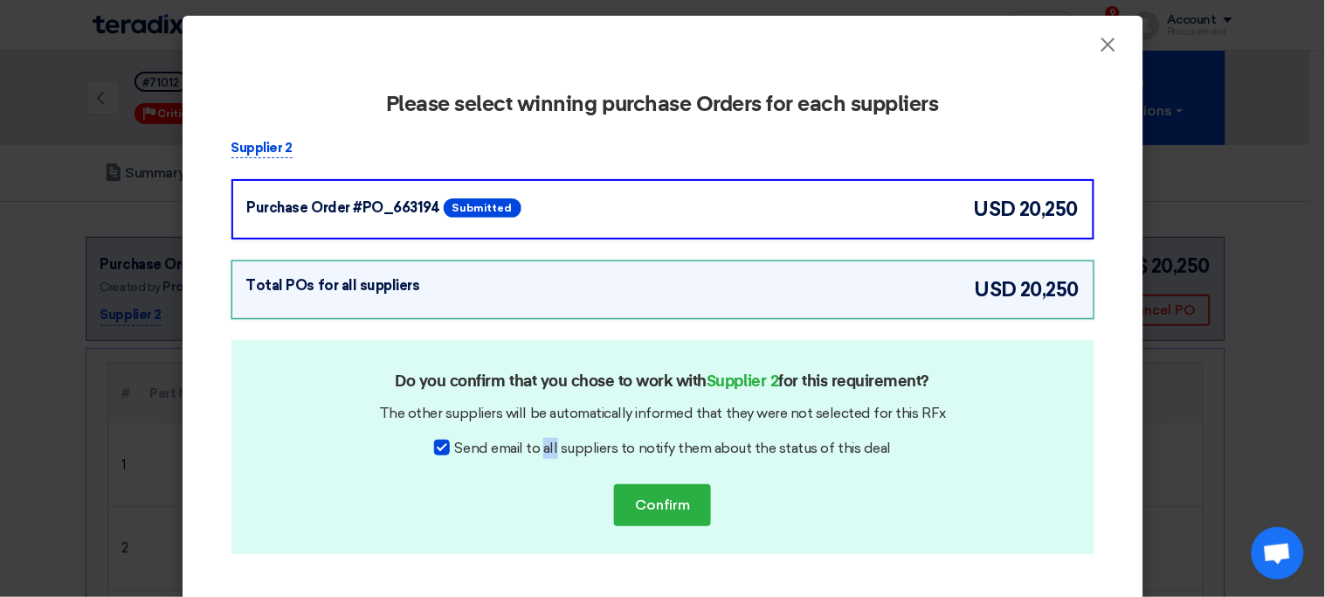
click at [466, 445] on input "Send email to all suppliers to notify them about the status of this deal" at bounding box center [460, 443] width 11 height 11
click at [545, 445] on span "Send email to all suppliers to notify them about the status of this deal" at bounding box center [673, 448] width 436 height 21
click at [466, 445] on input "Send email to all suppliers to notify them about the status of this deal" at bounding box center [460, 443] width 11 height 11
checkbox input "true"
click at [666, 487] on button "Confirm" at bounding box center [662, 505] width 97 height 42
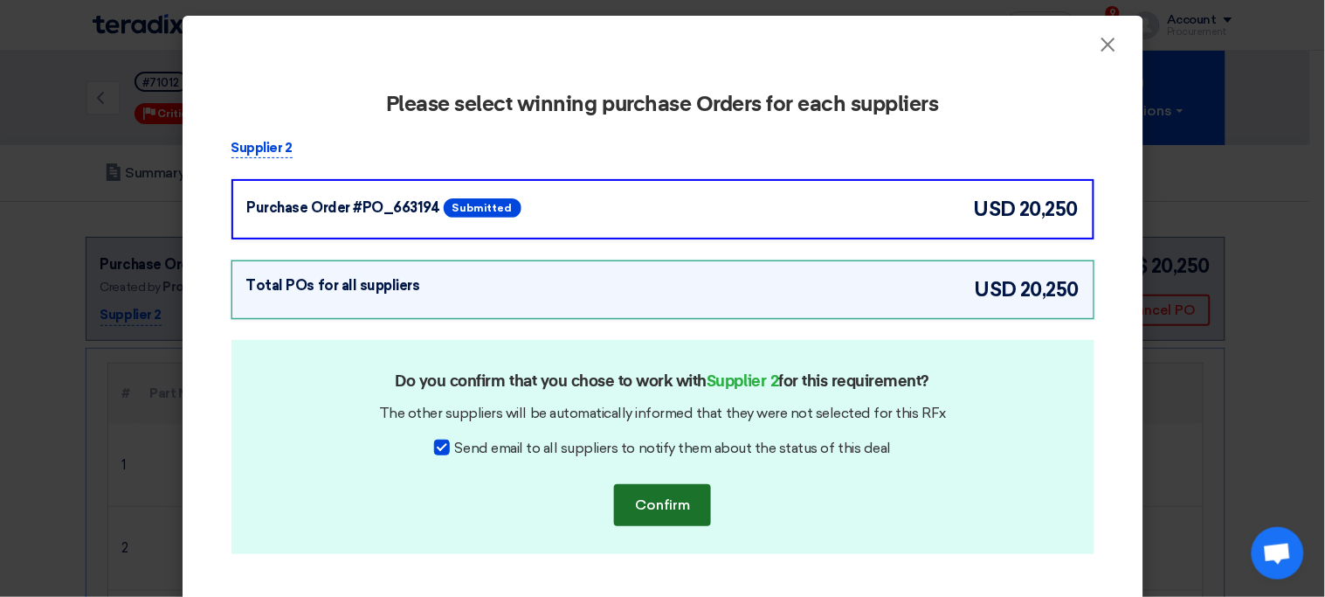
click at [696, 501] on button "Confirm" at bounding box center [662, 505] width 97 height 42
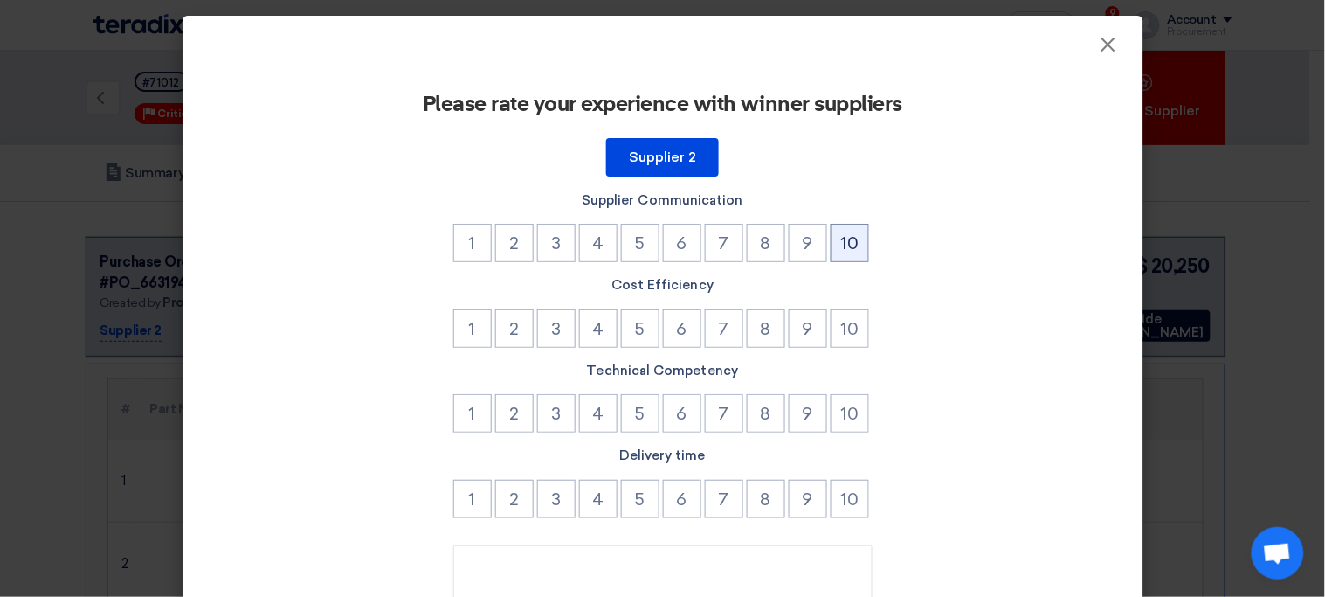
click at [842, 239] on button "10" at bounding box center [850, 243] width 38 height 38
click at [834, 332] on button "10" at bounding box center [850, 328] width 38 height 38
click at [676, 415] on button "6" at bounding box center [682, 413] width 38 height 38
click at [839, 507] on button "10" at bounding box center [850, 499] width 38 height 38
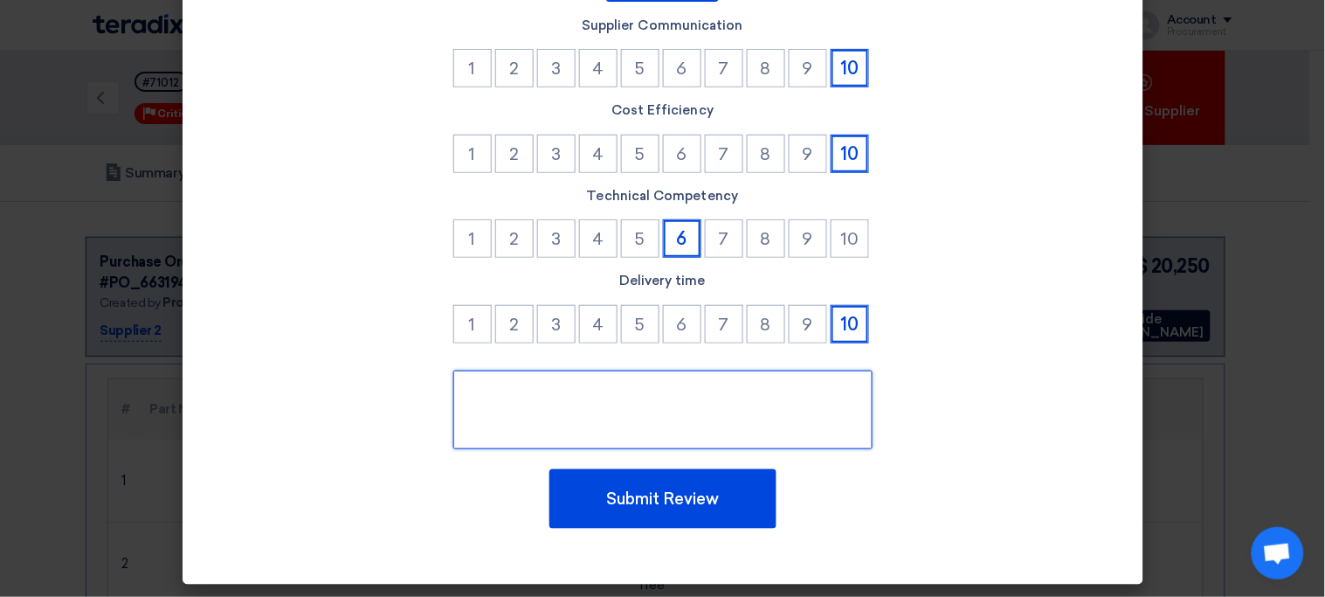
click at [694, 408] on textarea at bounding box center [662, 409] width 419 height 79
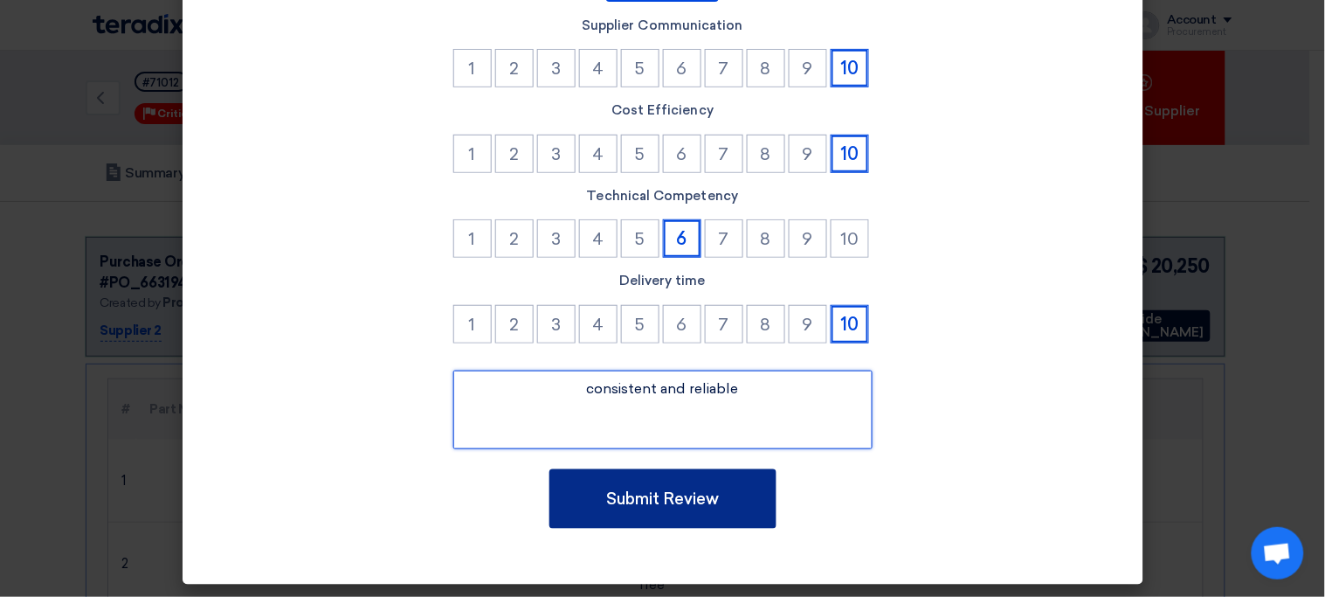
type textarea "consistent and reliable"
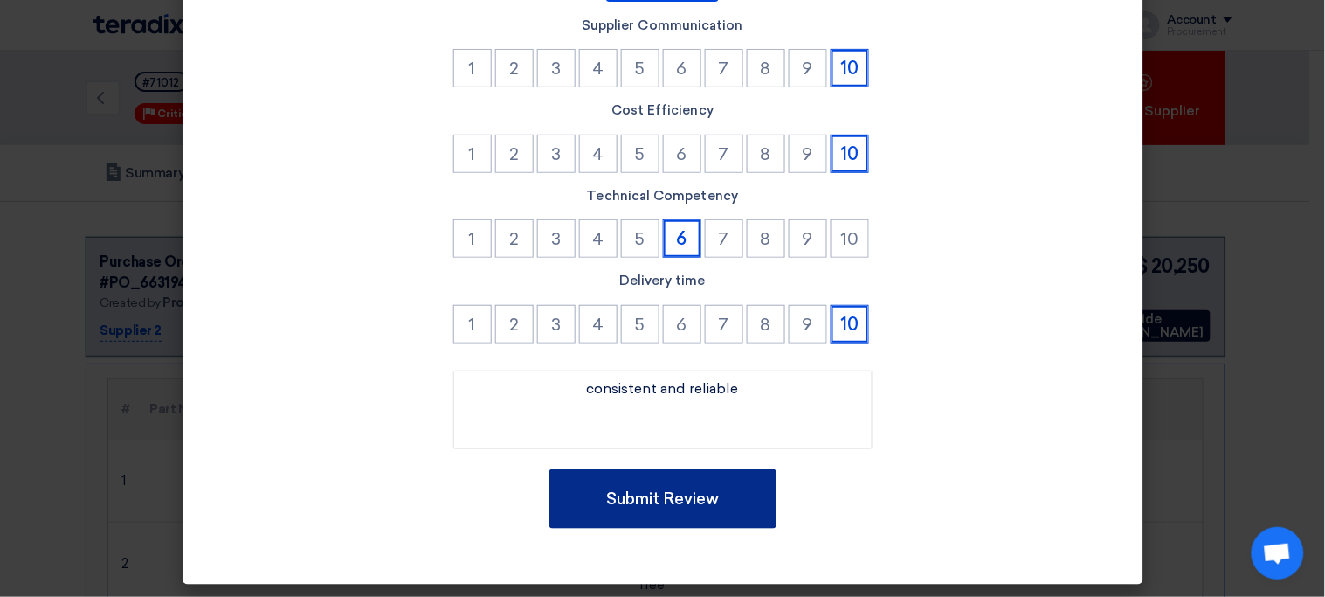
click at [728, 487] on button "Submit Review" at bounding box center [662, 498] width 227 height 59
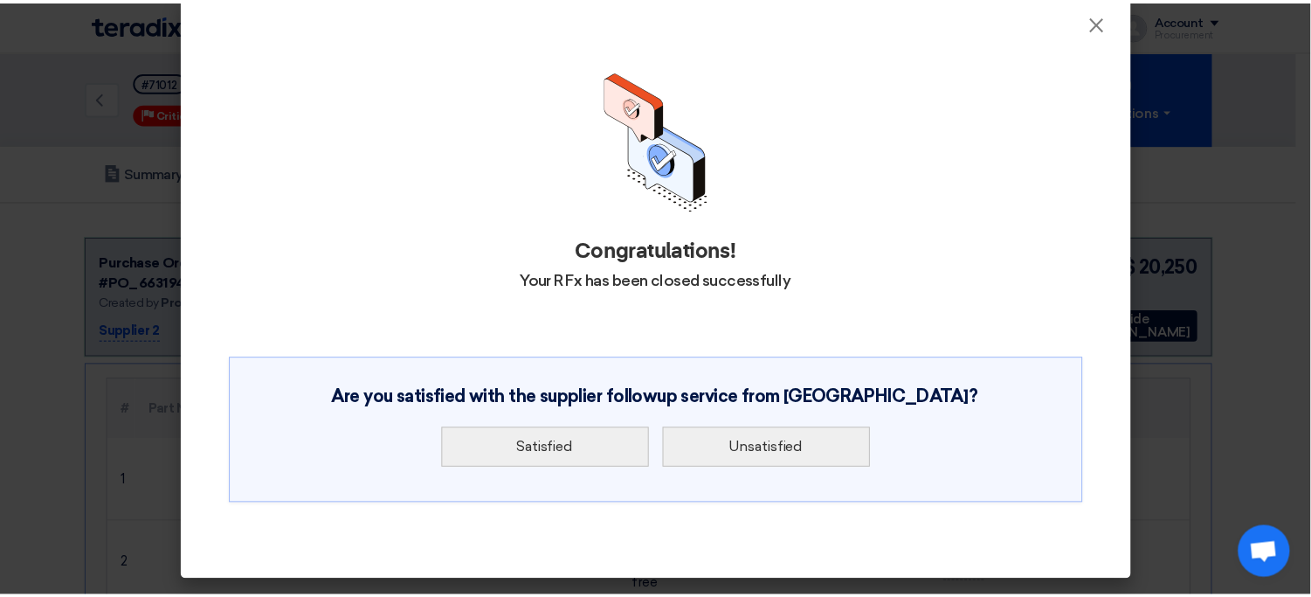
scroll to position [21, 0]
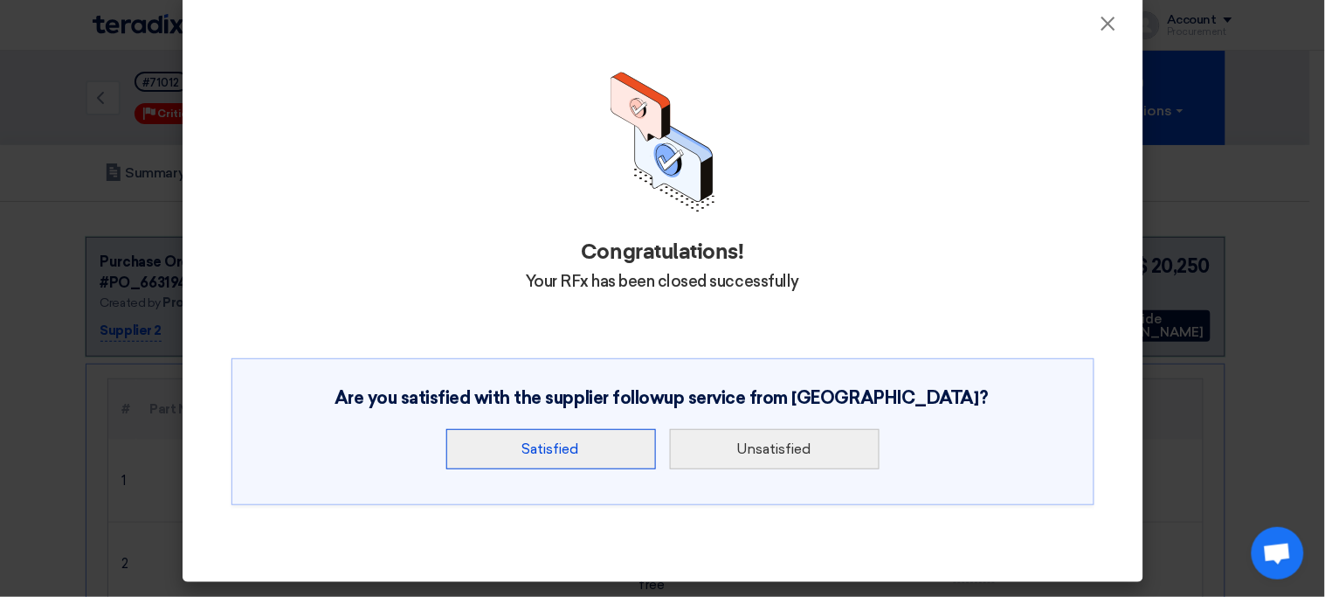
click at [601, 460] on button "Satisfied" at bounding box center [551, 449] width 210 height 40
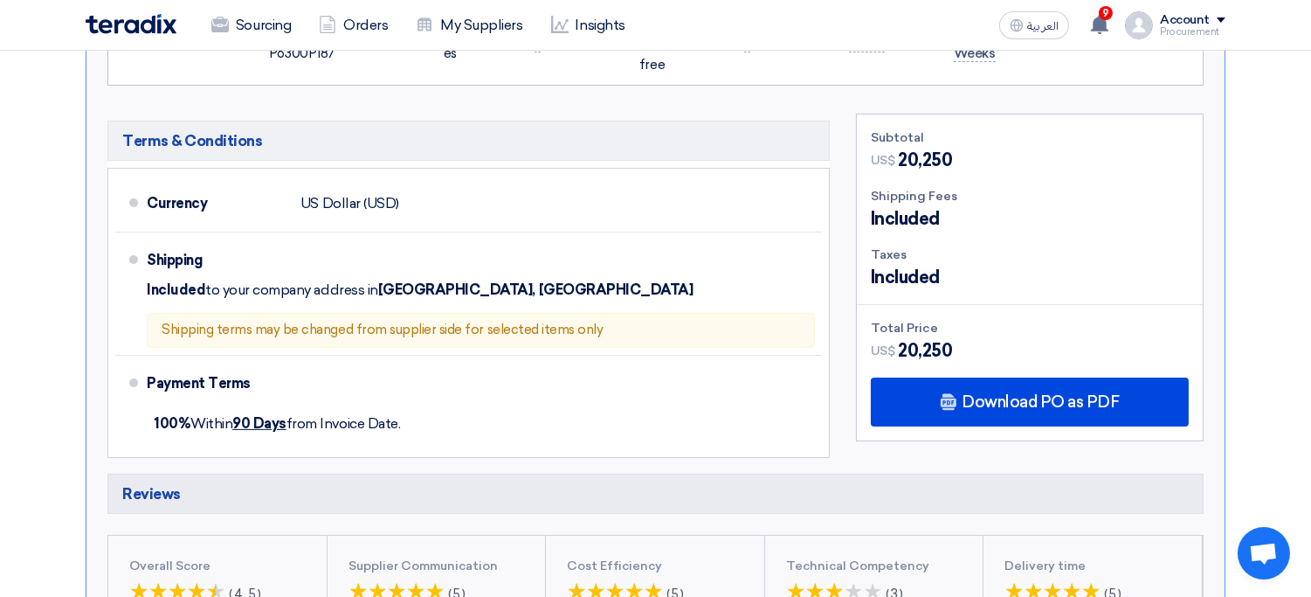
scroll to position [596, 0]
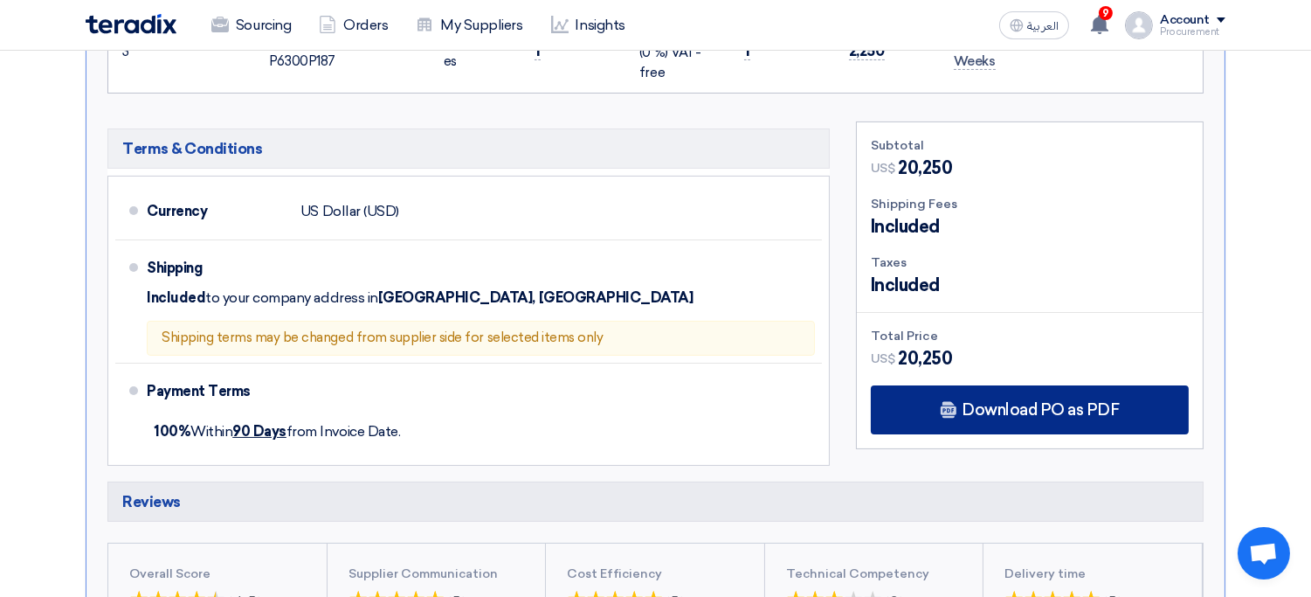
click at [1116, 413] on div "Download PO as PDF" at bounding box center [1030, 409] width 318 height 49
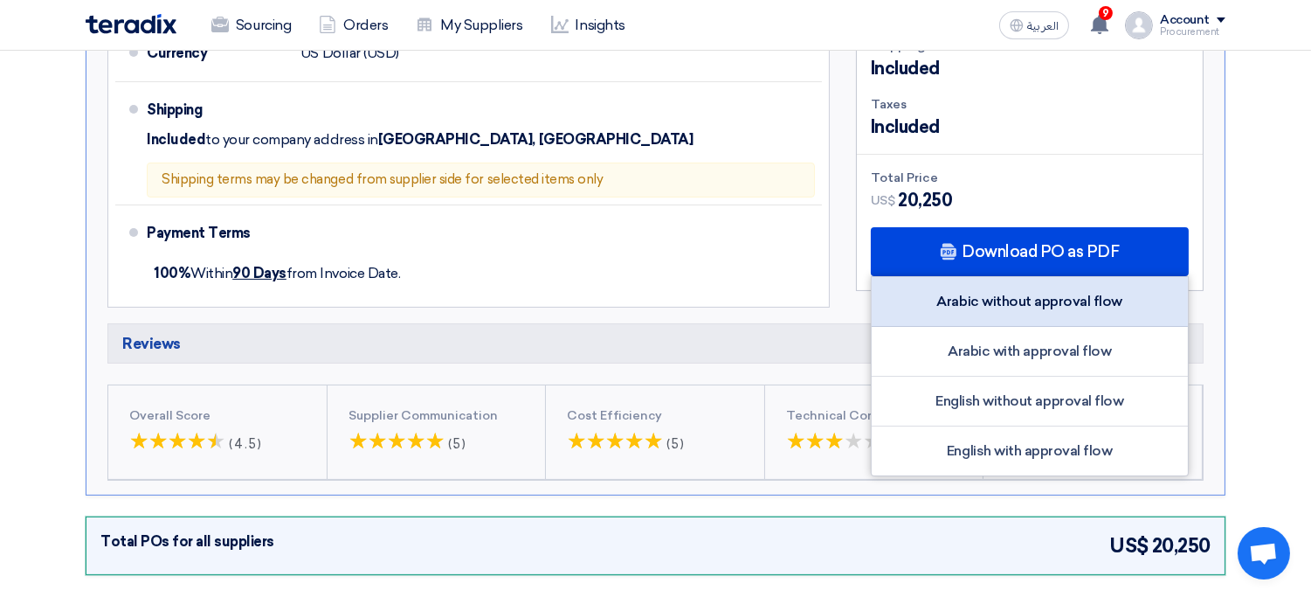
scroll to position [749, 0]
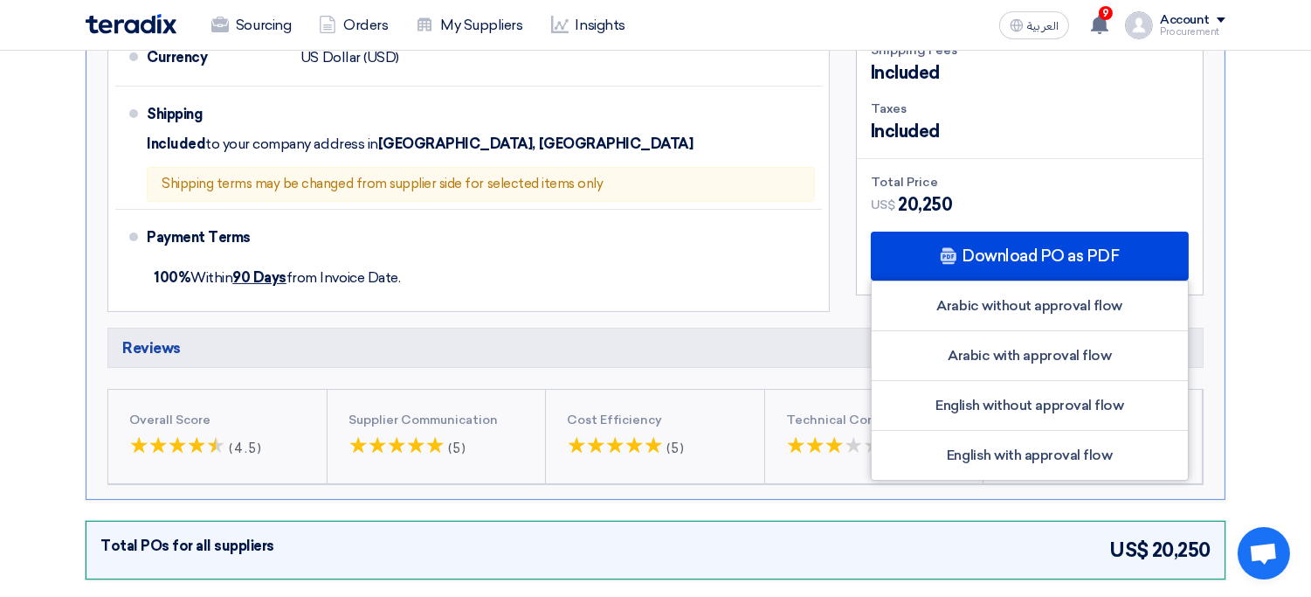
click at [1243, 265] on section "Purchase Order #PO_663194 Submitted Winner Created by Procurement Account at 13…" at bounding box center [655, 37] width 1311 height 1170
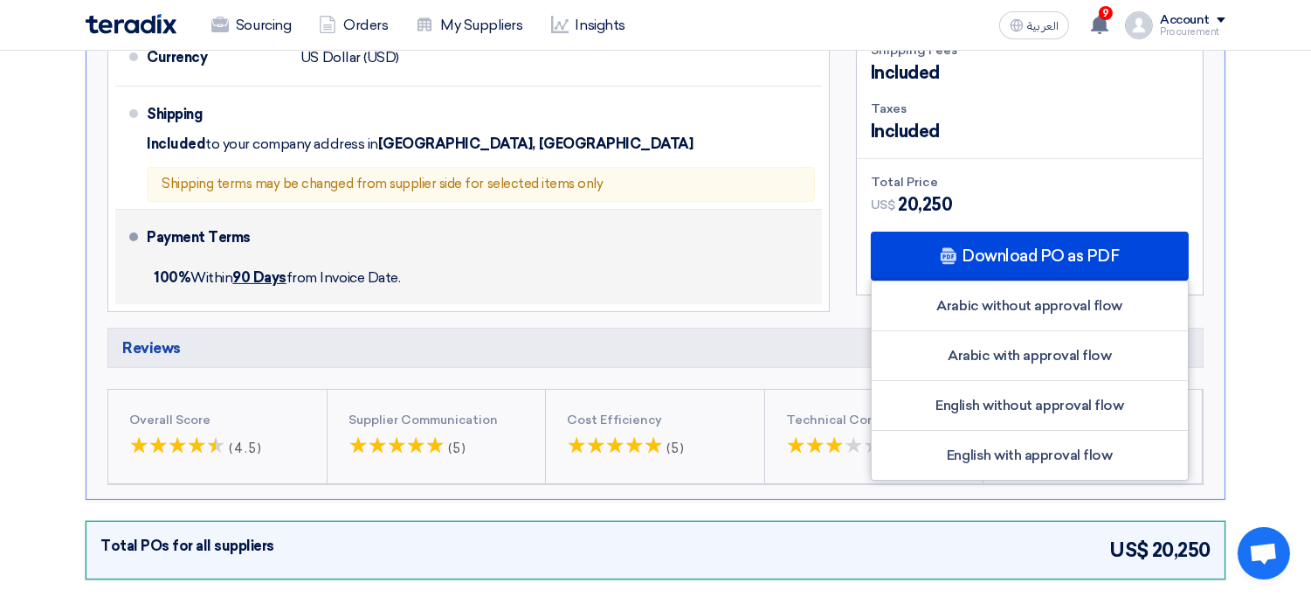
click at [801, 231] on div "Payment Terms 100% Within 90 Days from Invoice Date." at bounding box center [481, 257] width 668 height 80
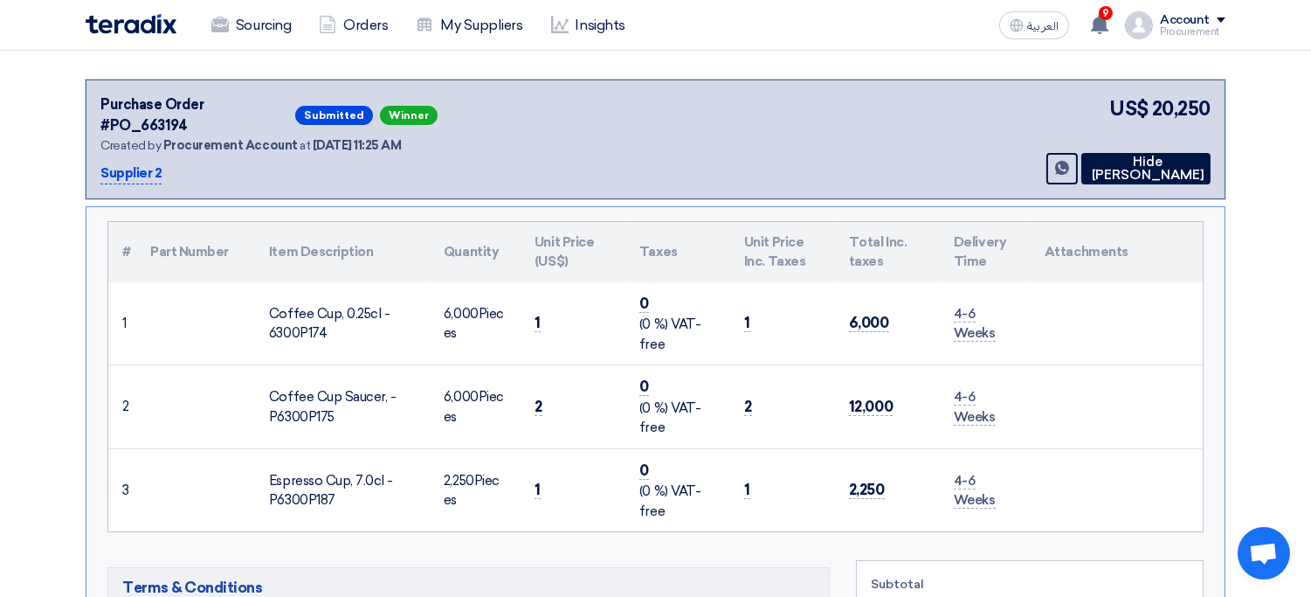
scroll to position [93, 0]
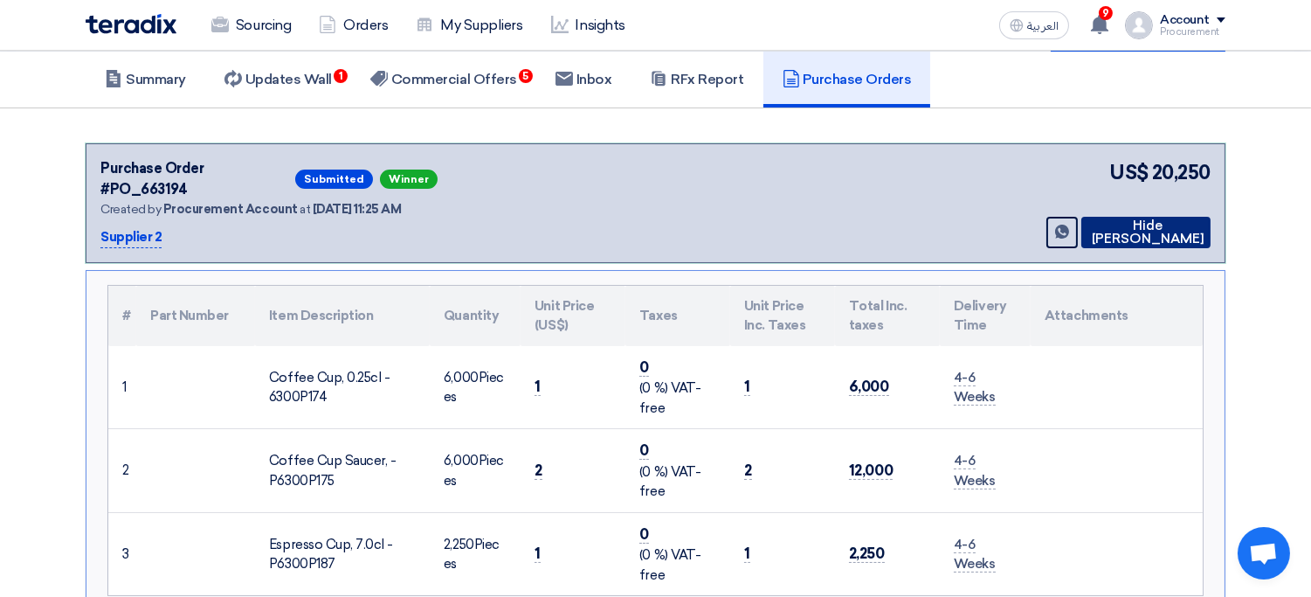
click at [1150, 217] on button "Hide [PERSON_NAME]" at bounding box center [1145, 232] width 129 height 31
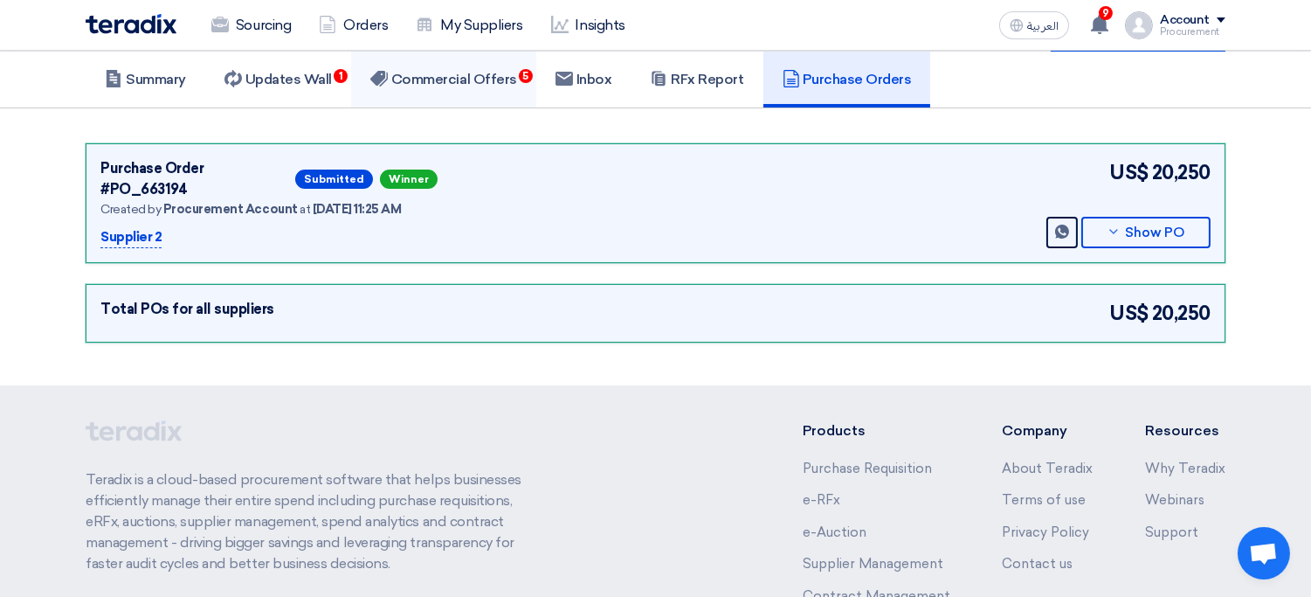
click at [452, 85] on link "Commercial Offers 5" at bounding box center [443, 80] width 185 height 56
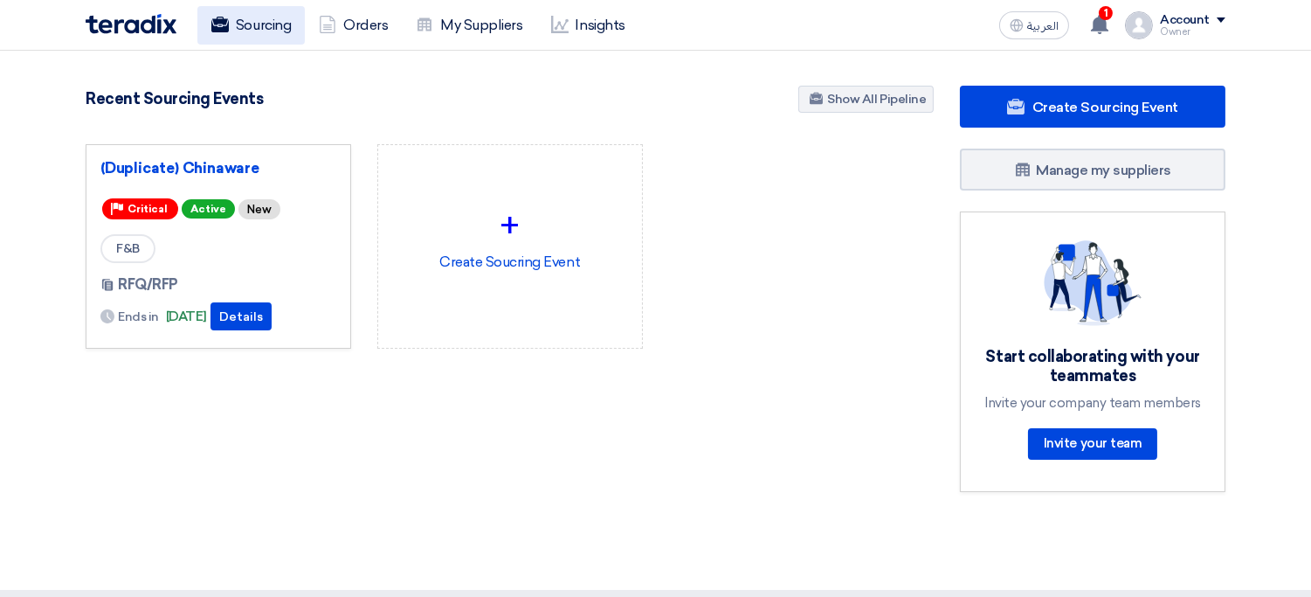
click at [242, 18] on link "Sourcing" at bounding box center [250, 25] width 107 height 38
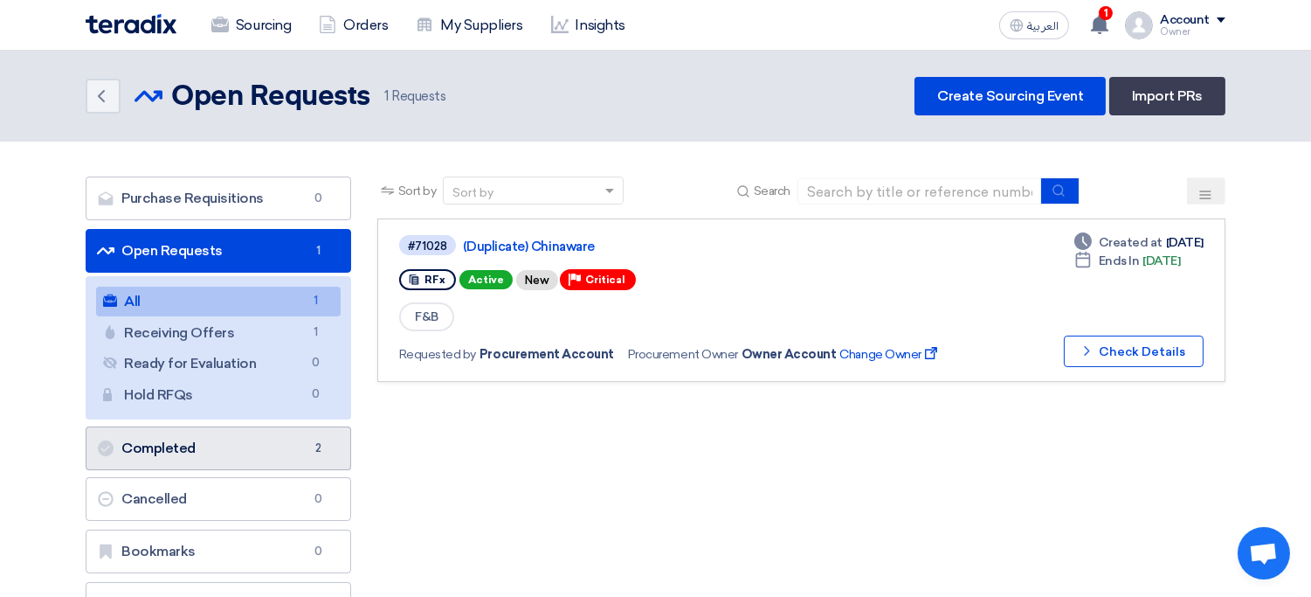
click at [285, 446] on link "Completed Completed 2" at bounding box center [219, 448] width 266 height 44
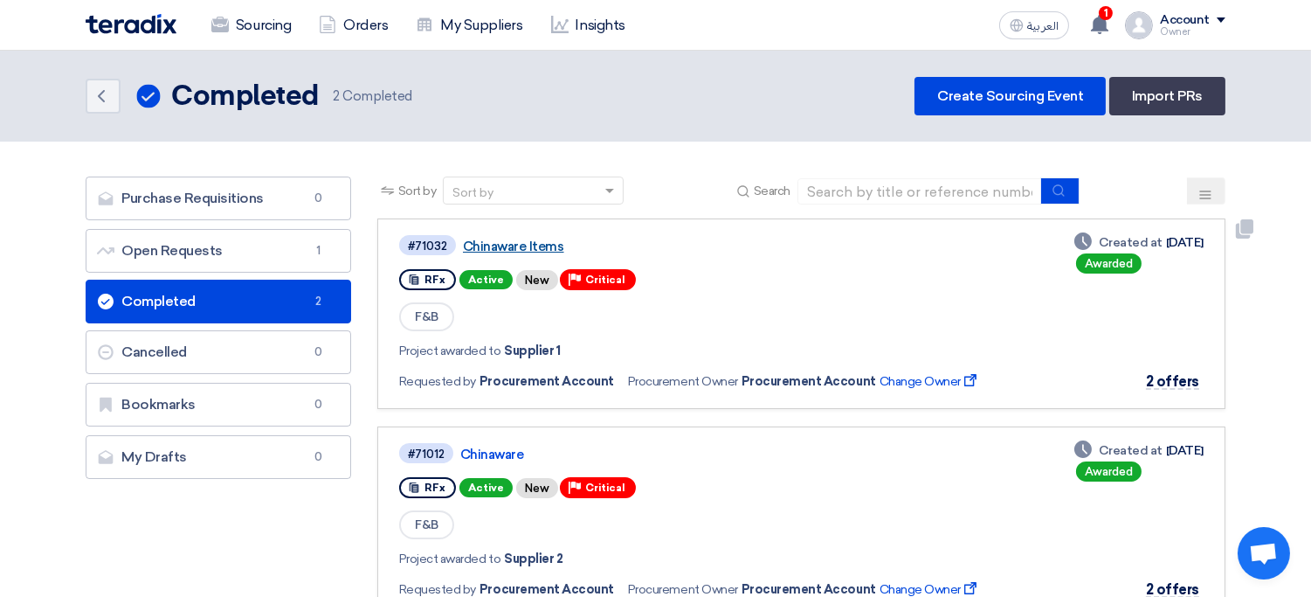
click at [540, 248] on link "Chinaware Items" at bounding box center [681, 246] width 437 height 16
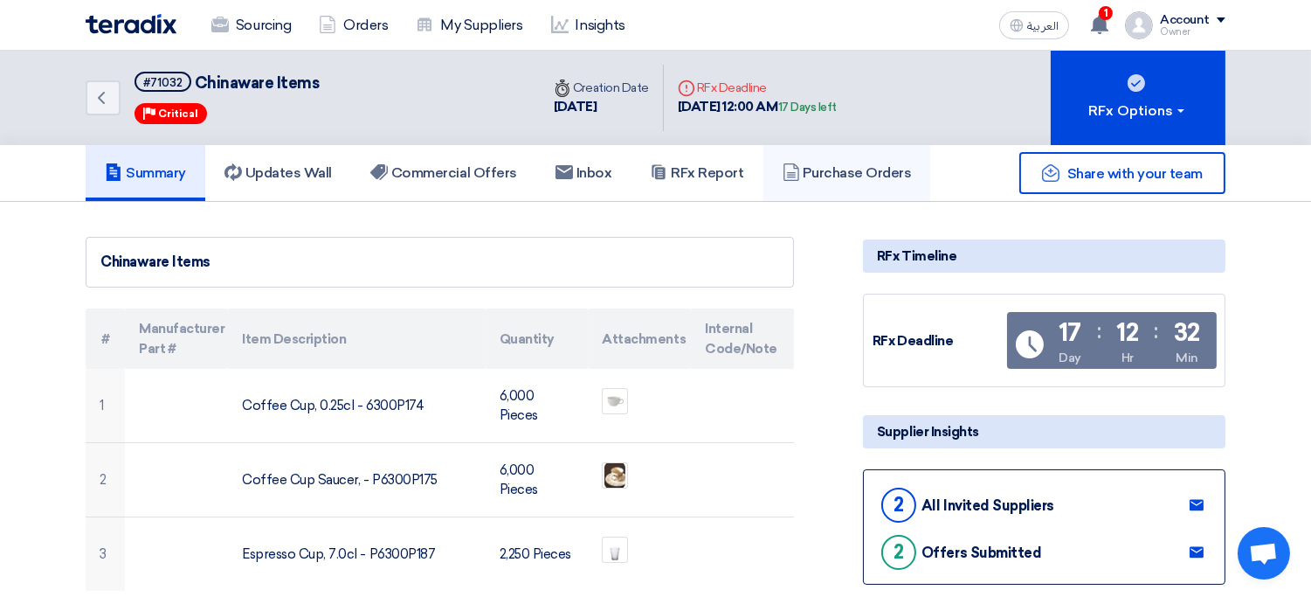
click at [827, 174] on h5 "Purchase Orders" at bounding box center [847, 172] width 129 height 17
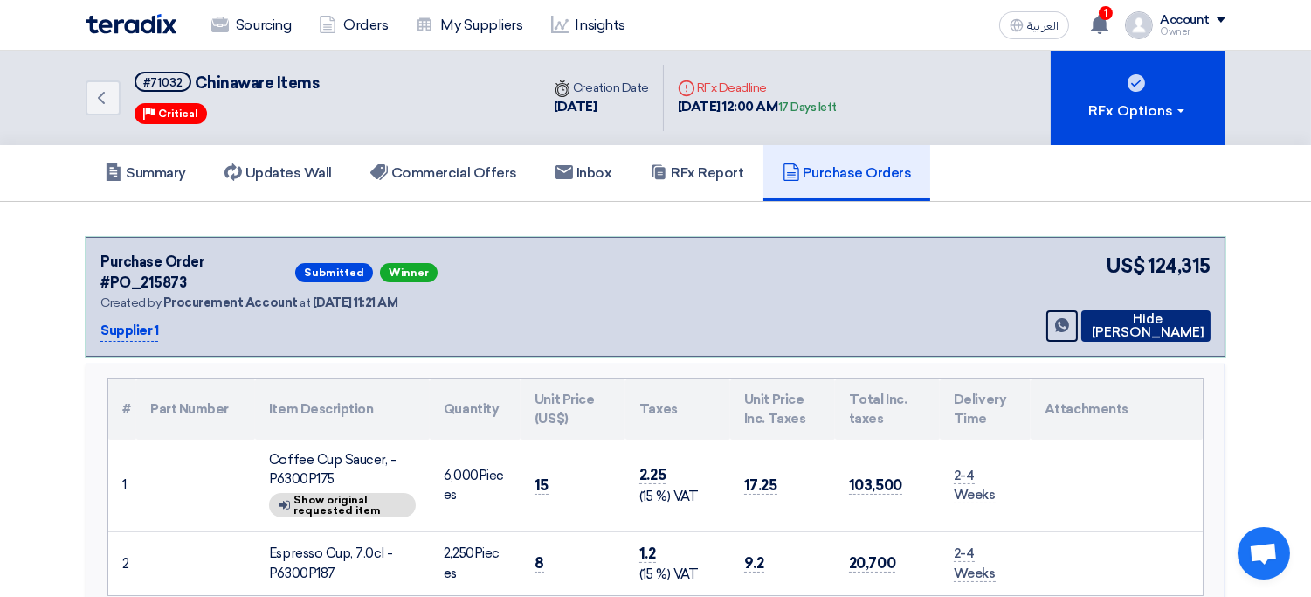
click at [1116, 315] on button "Hide [PERSON_NAME]" at bounding box center [1145, 325] width 129 height 31
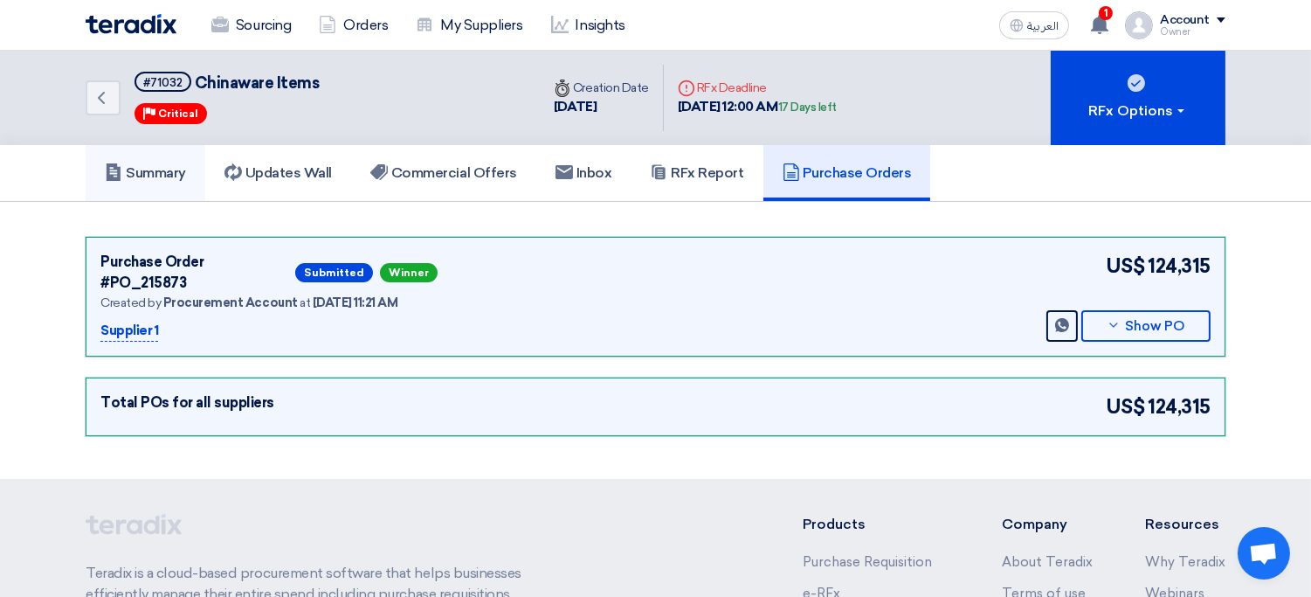
click at [183, 166] on h5 "Summary" at bounding box center [145, 172] width 81 height 17
